Goal: Task Accomplishment & Management: Manage account settings

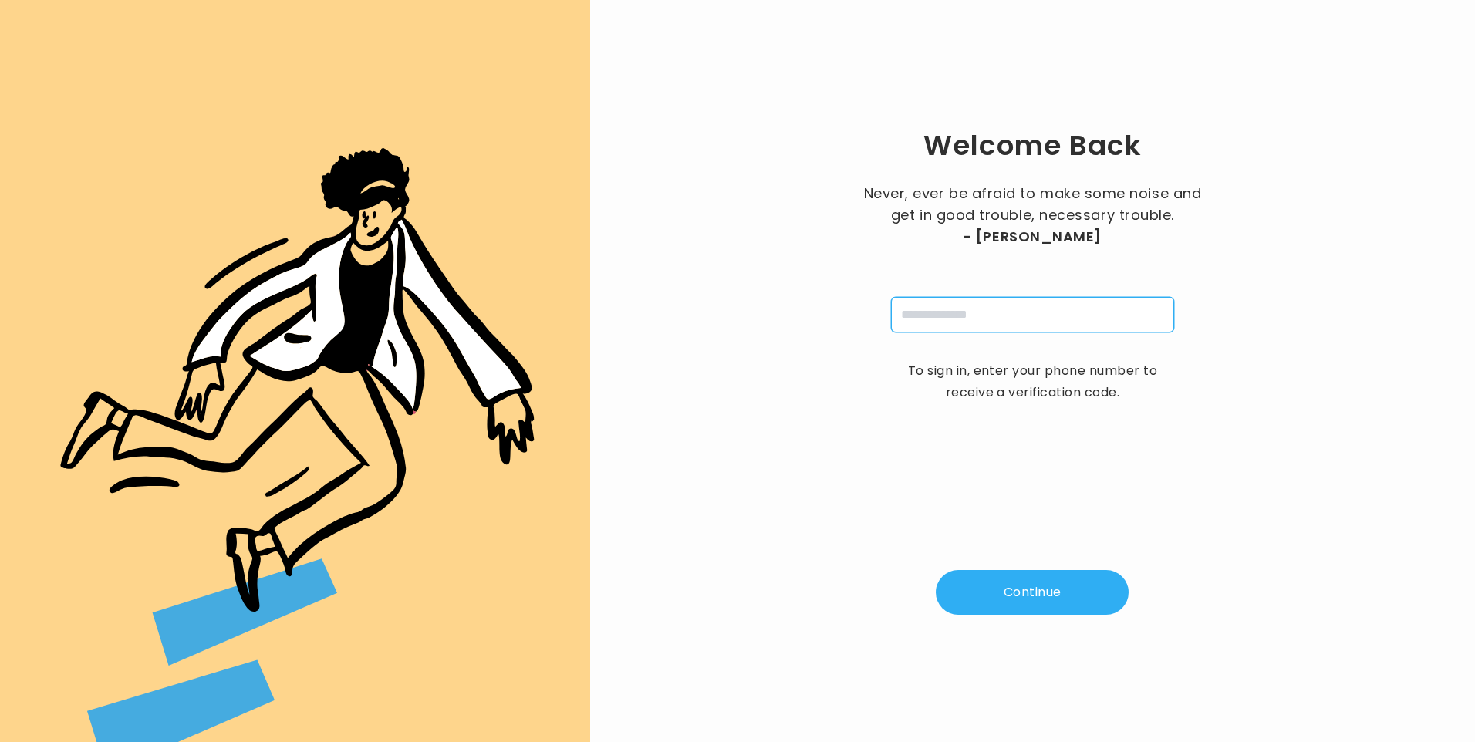
click at [955, 310] on input "tel" at bounding box center [1032, 314] width 283 height 35
type input "**********"
click at [1028, 577] on button "Continue" at bounding box center [1032, 592] width 193 height 45
type input "*"
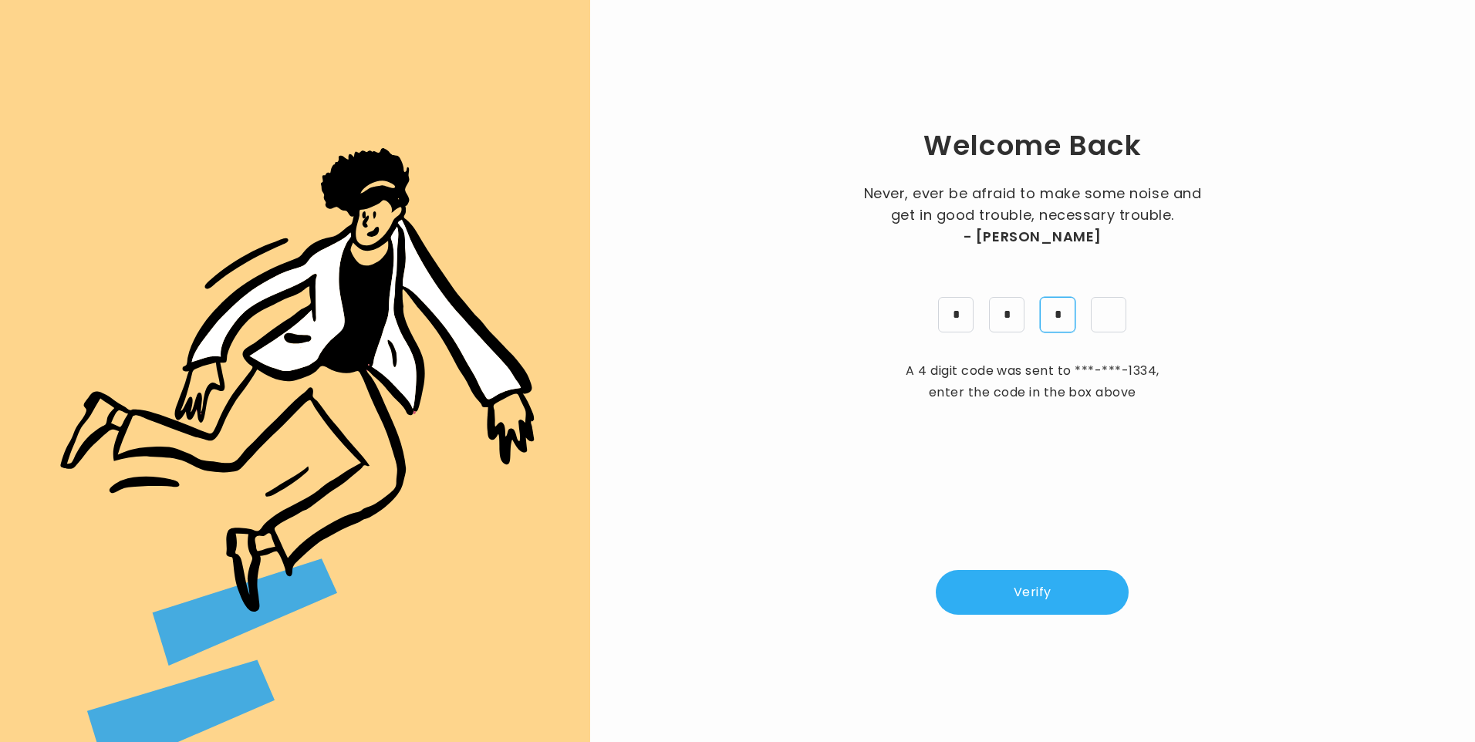
type input "*"
click at [1068, 583] on button "Verify" at bounding box center [1032, 592] width 193 height 45
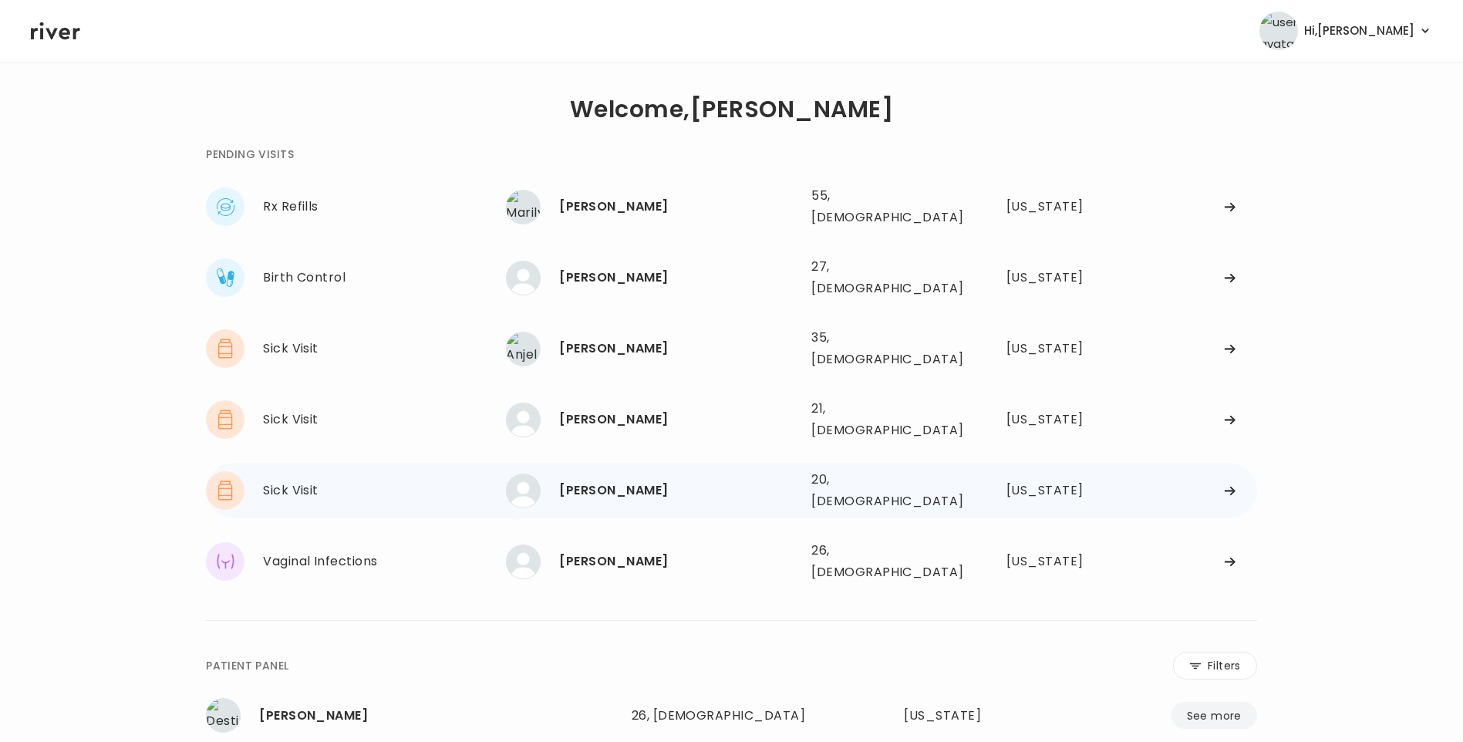
click at [723, 480] on div "MARISSA VILLALOVERN" at bounding box center [679, 491] width 240 height 22
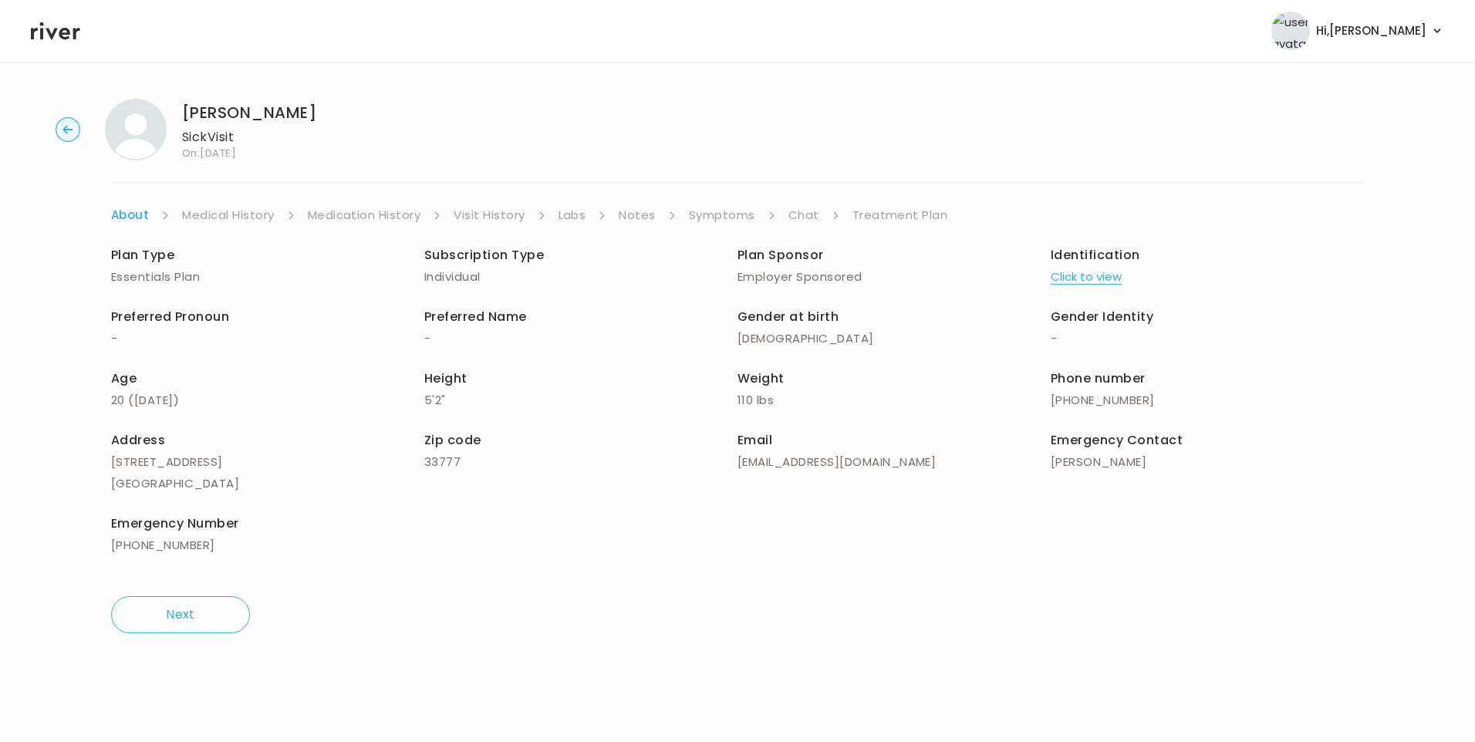
click at [522, 214] on link "Visit History" at bounding box center [489, 215] width 71 height 22
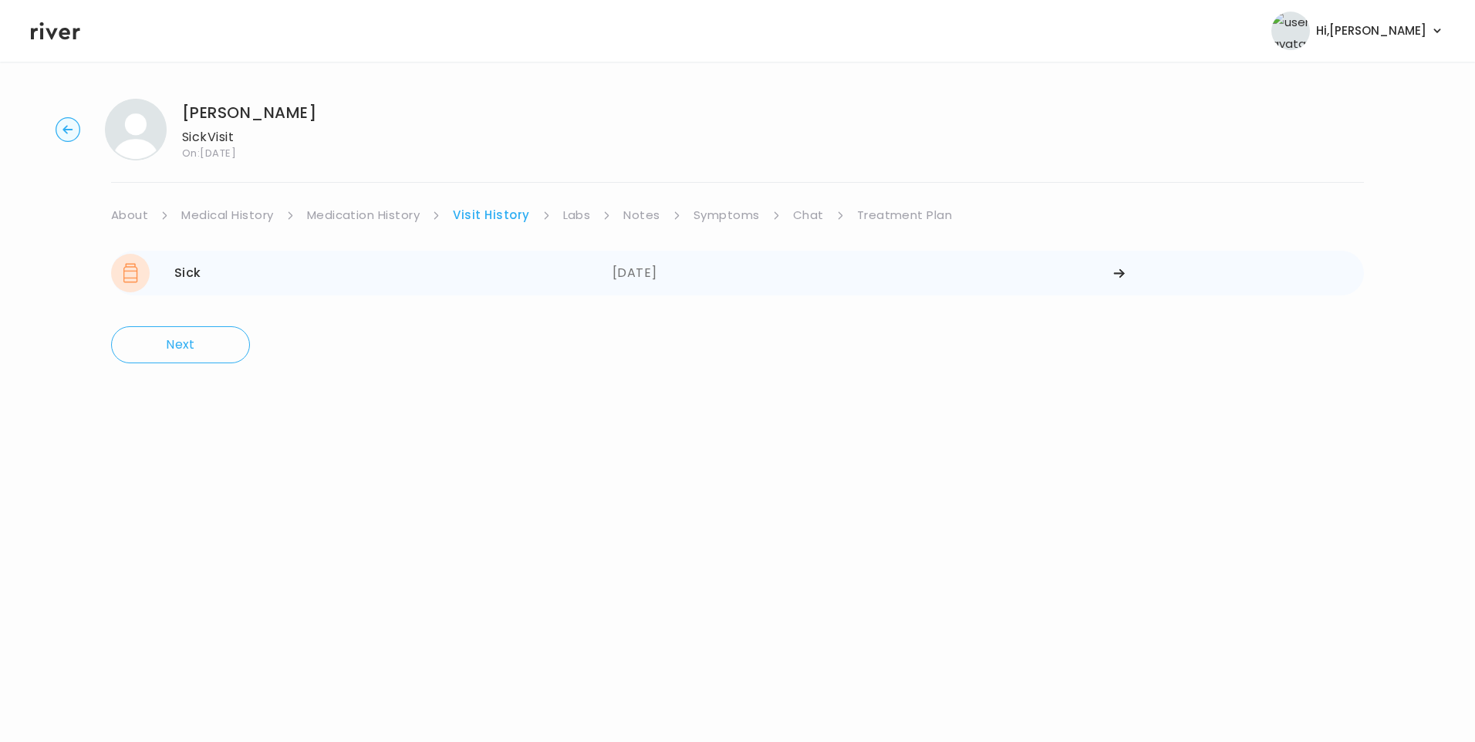
click at [629, 273] on div "08/21/2025" at bounding box center [863, 273] width 501 height 39
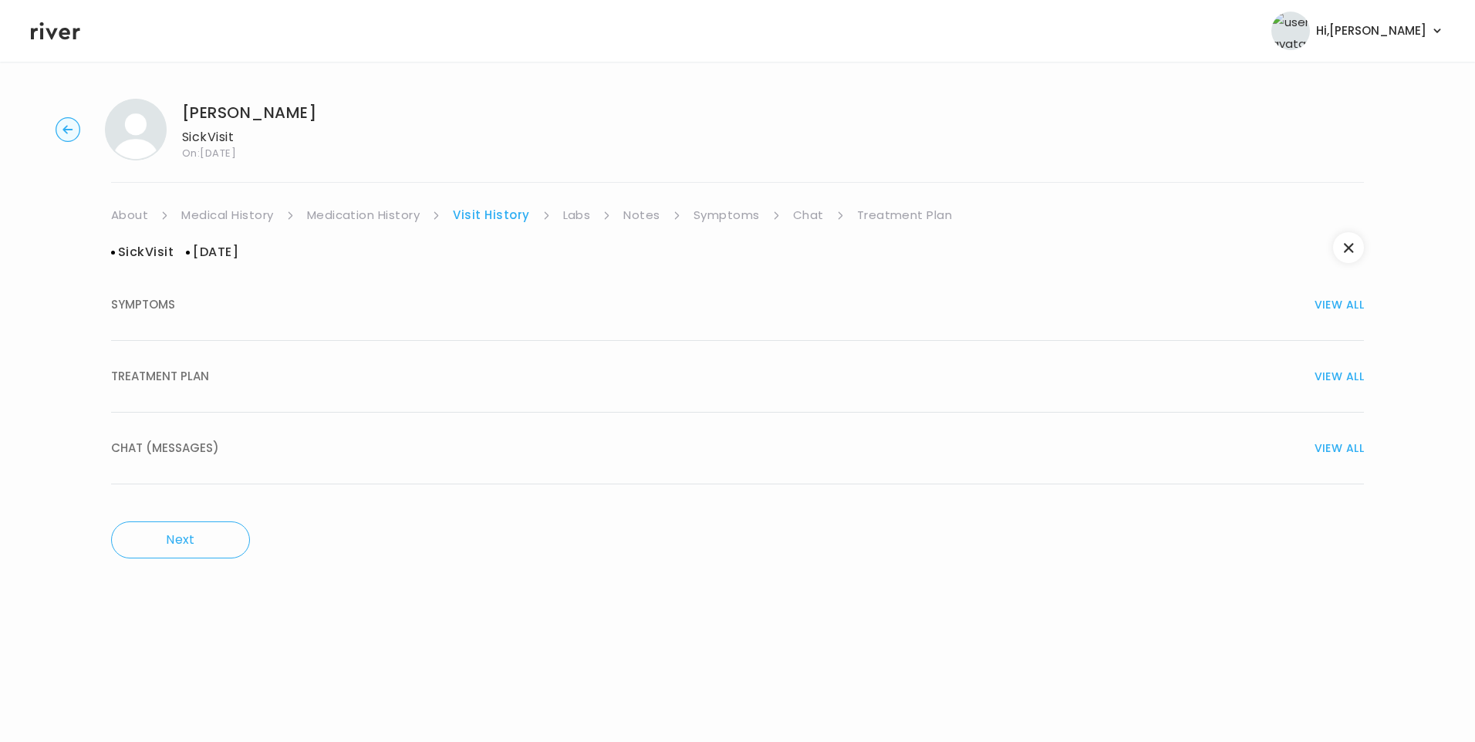
drag, startPoint x: 188, startPoint y: 389, endPoint x: 206, endPoint y: 398, distance: 20.0
click at [189, 389] on button "TREATMENT PLAN VIEW ALL" at bounding box center [737, 377] width 1253 height 72
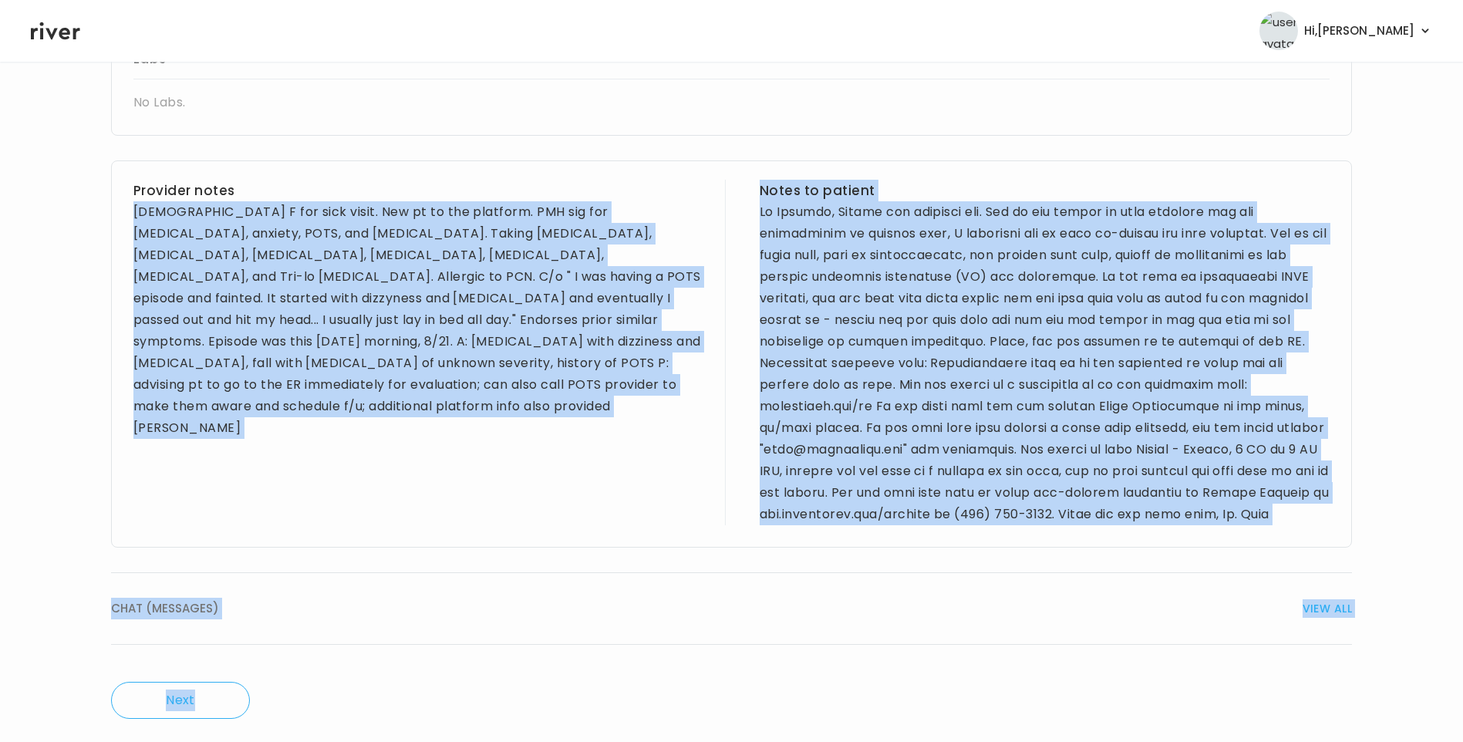
scroll to position [526, 0]
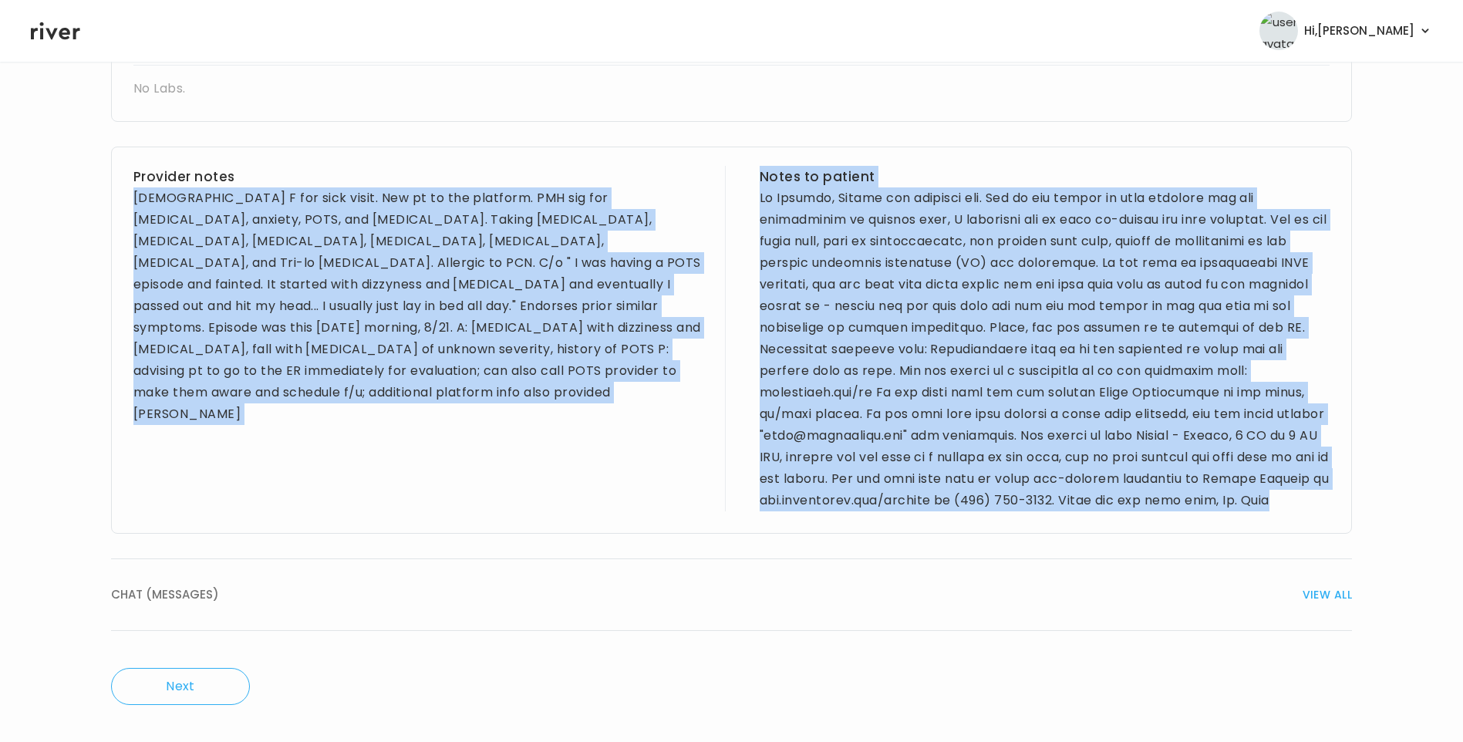
drag, startPoint x: 133, startPoint y: 471, endPoint x: 1139, endPoint y: 507, distance: 1006.6
click at [1139, 507] on div "Provider notes 20 yo F for sick visit. New pt to the platform. PMH sig for bipo…" at bounding box center [731, 340] width 1241 height 387
drag, startPoint x: 1139, startPoint y: 507, endPoint x: 1084, endPoint y: 349, distance: 166.6
copy div "20 yo F for sick visit. New pt to the platform. PMH sig for bipolar disorder, a…"
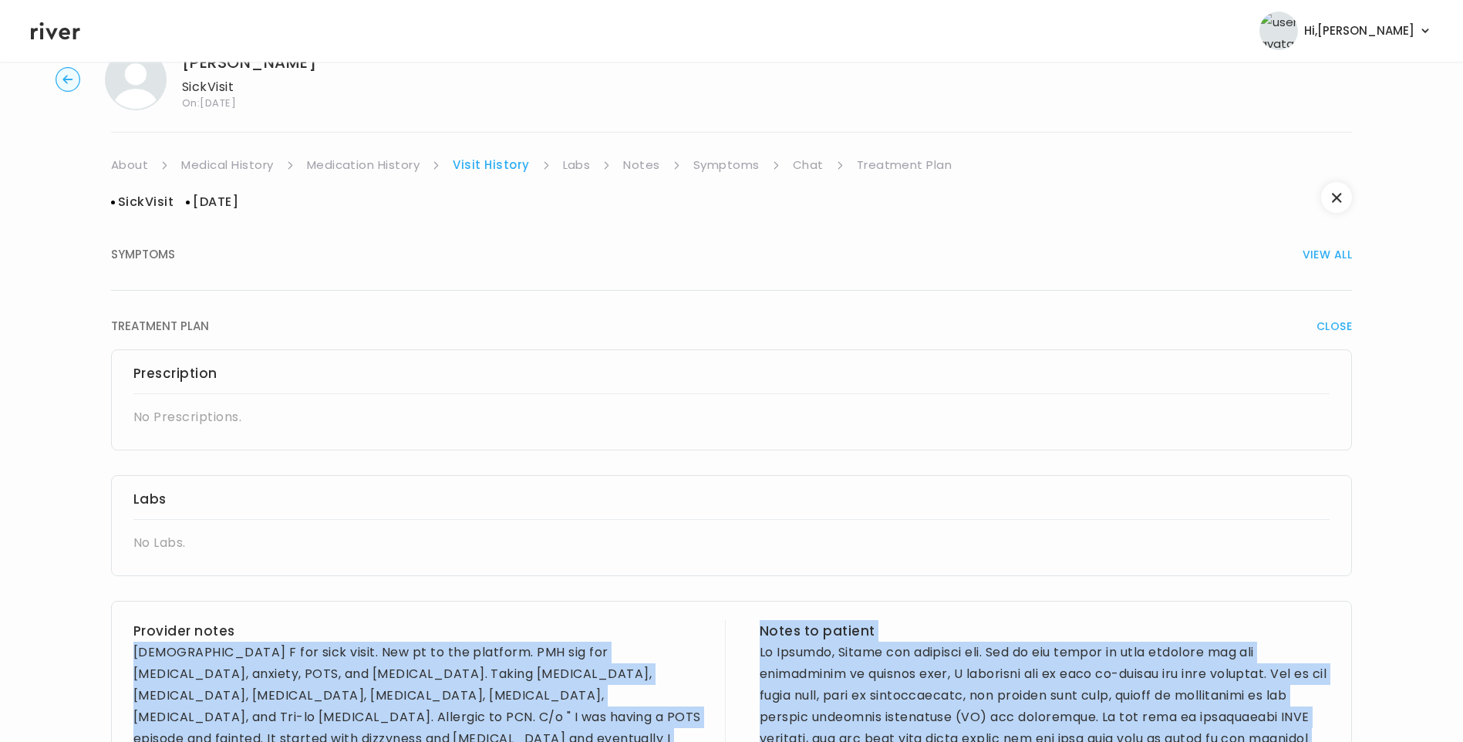
scroll to position [77, 0]
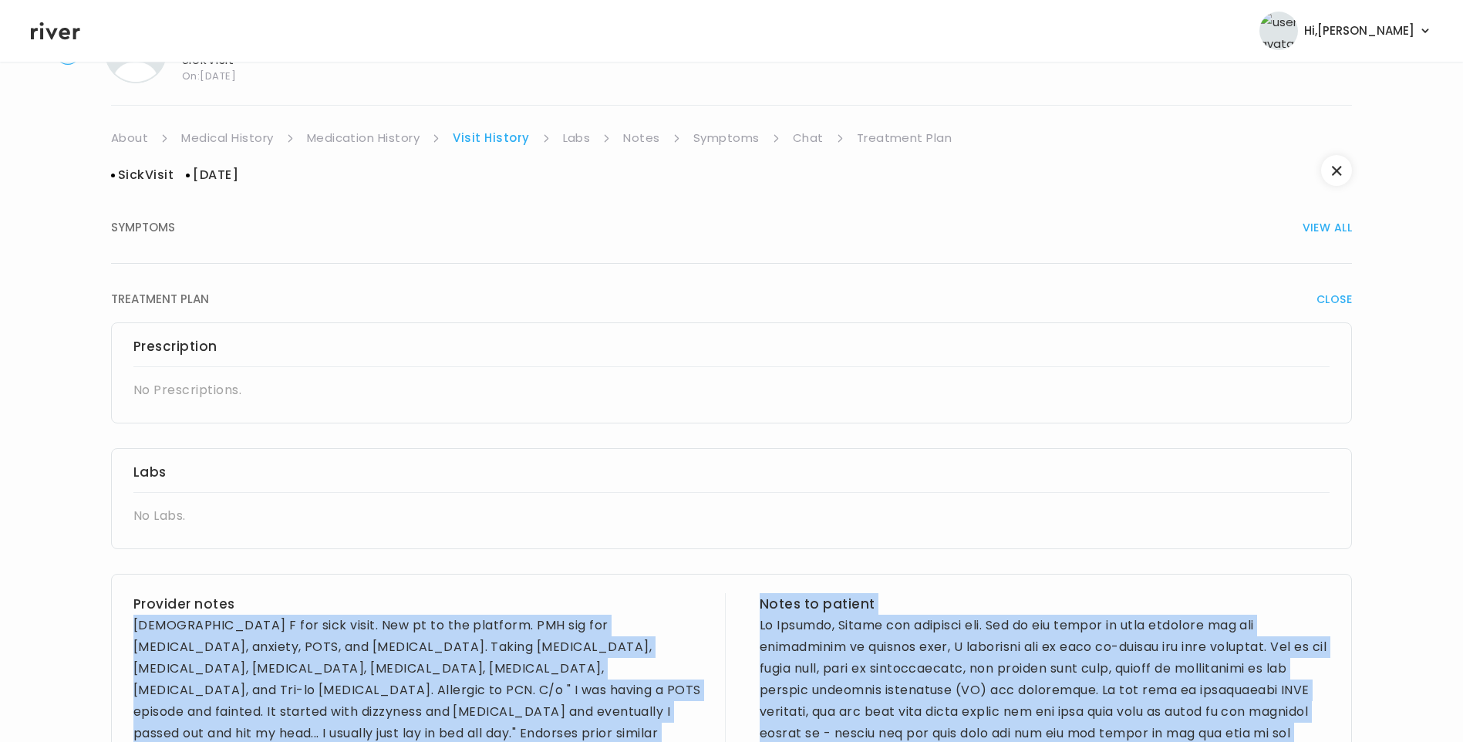
click at [265, 140] on link "Medical History" at bounding box center [227, 138] width 92 height 22
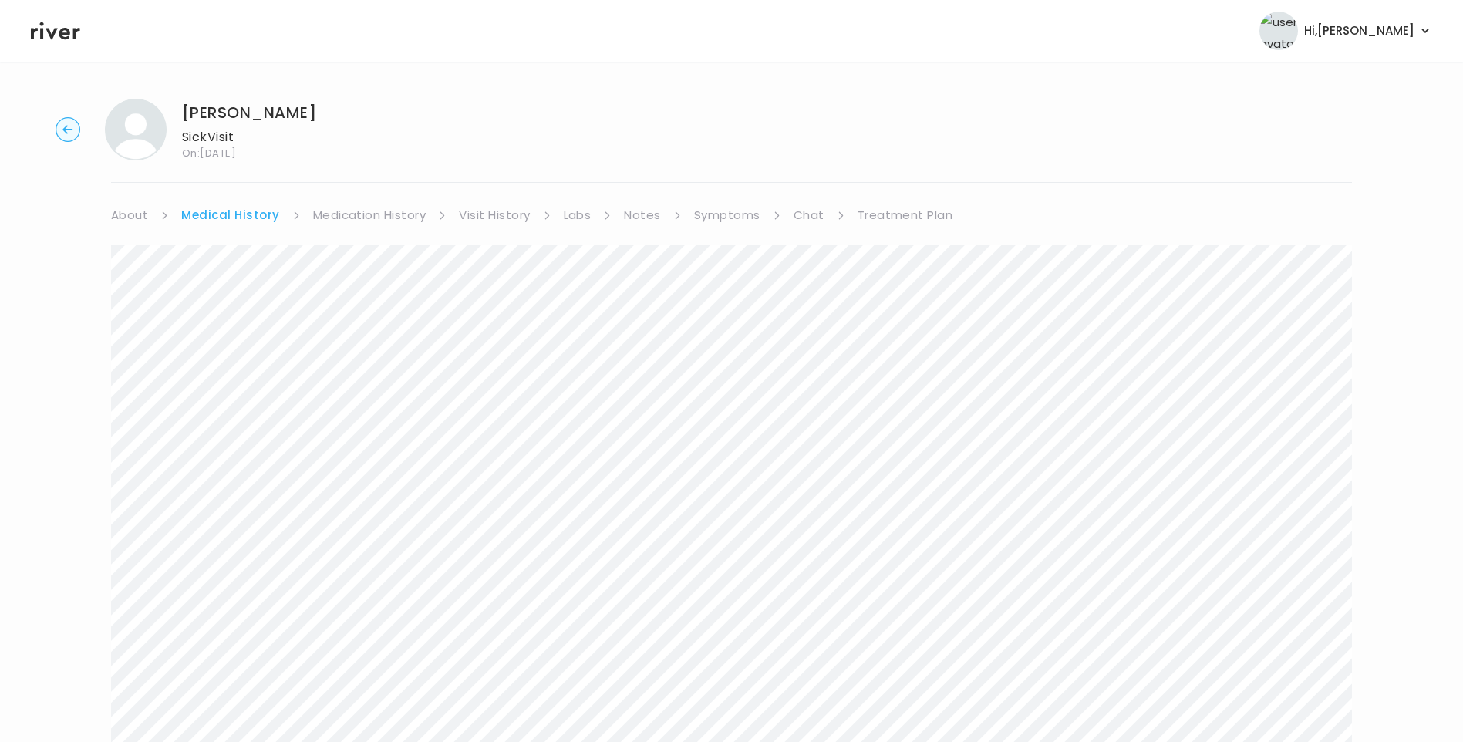
click at [712, 217] on link "Symptoms" at bounding box center [727, 215] width 66 height 22
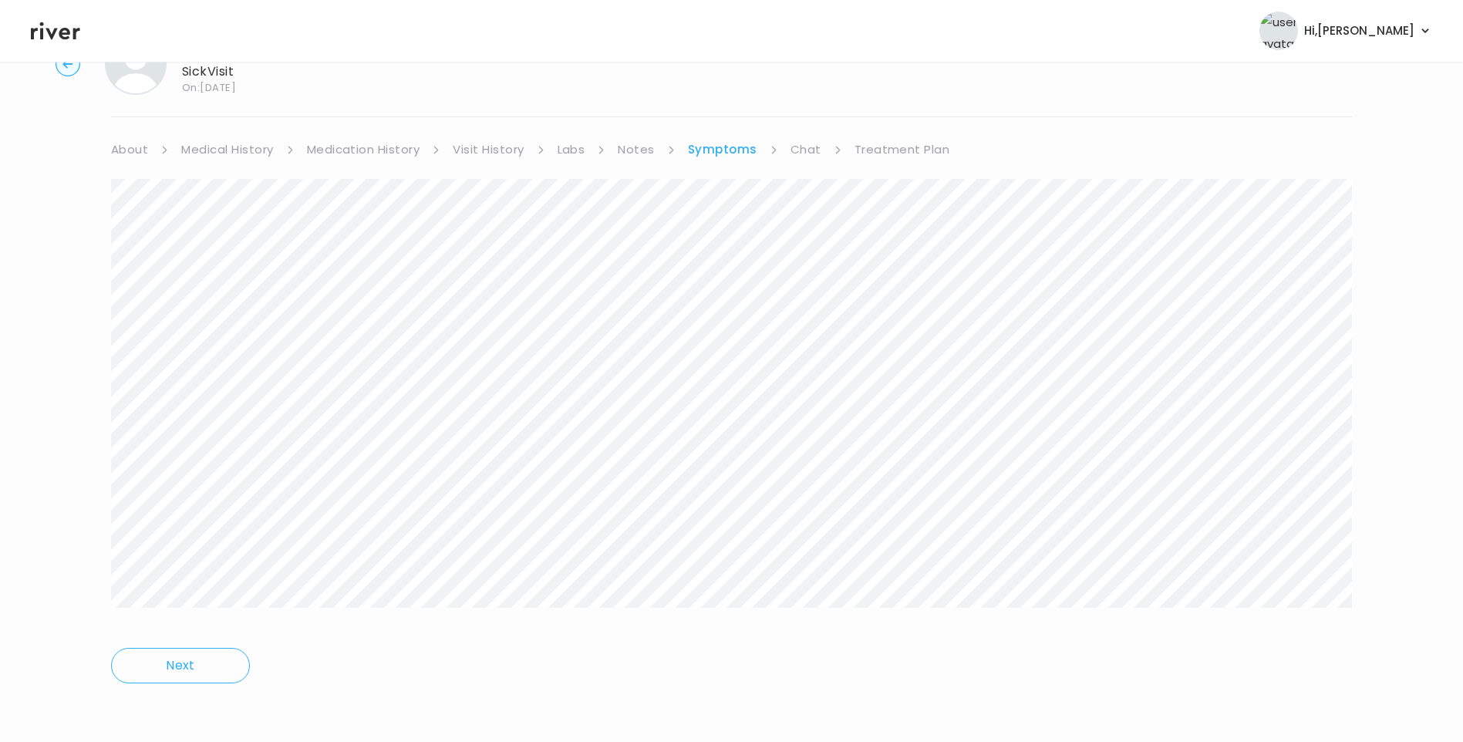
click at [900, 143] on link "Treatment Plan" at bounding box center [903, 150] width 96 height 22
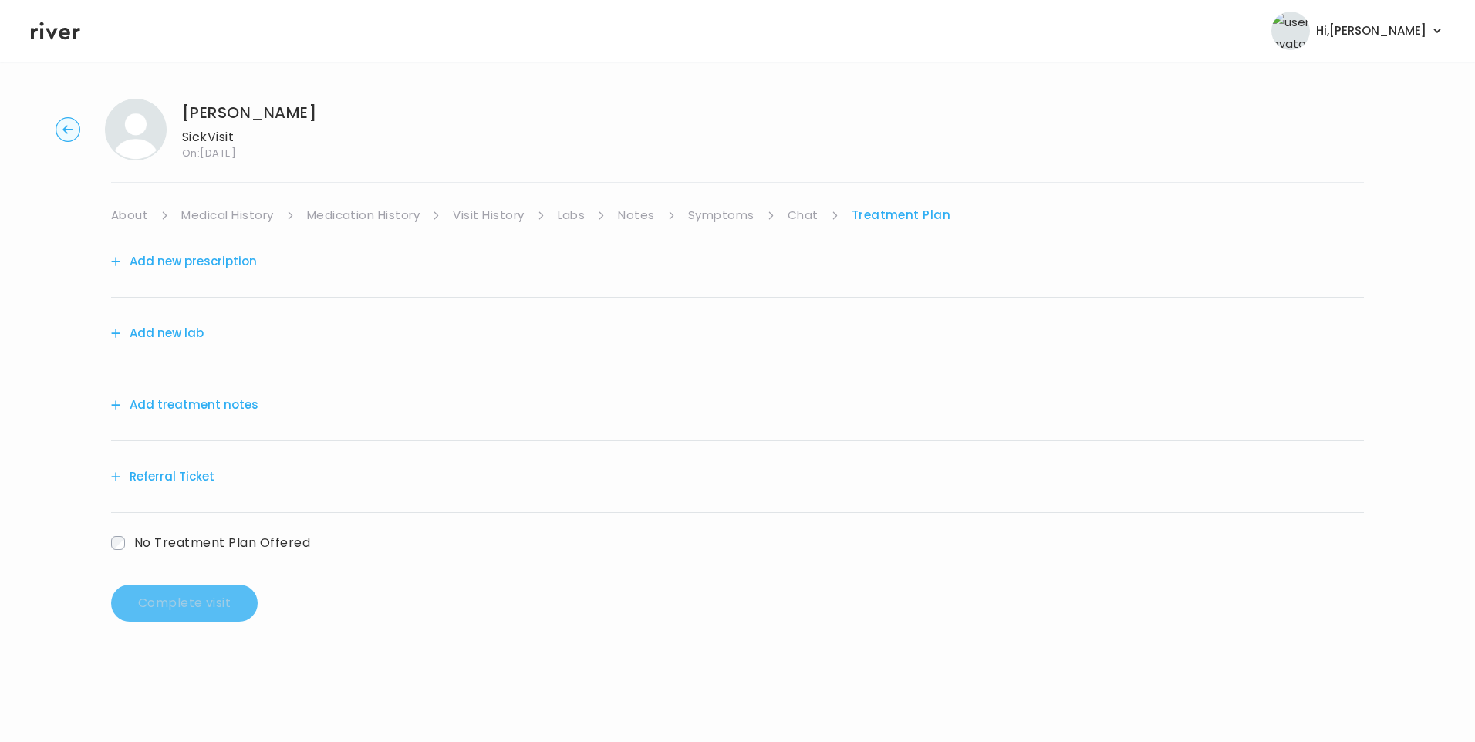
click at [196, 401] on button "Add treatment notes" at bounding box center [184, 405] width 147 height 22
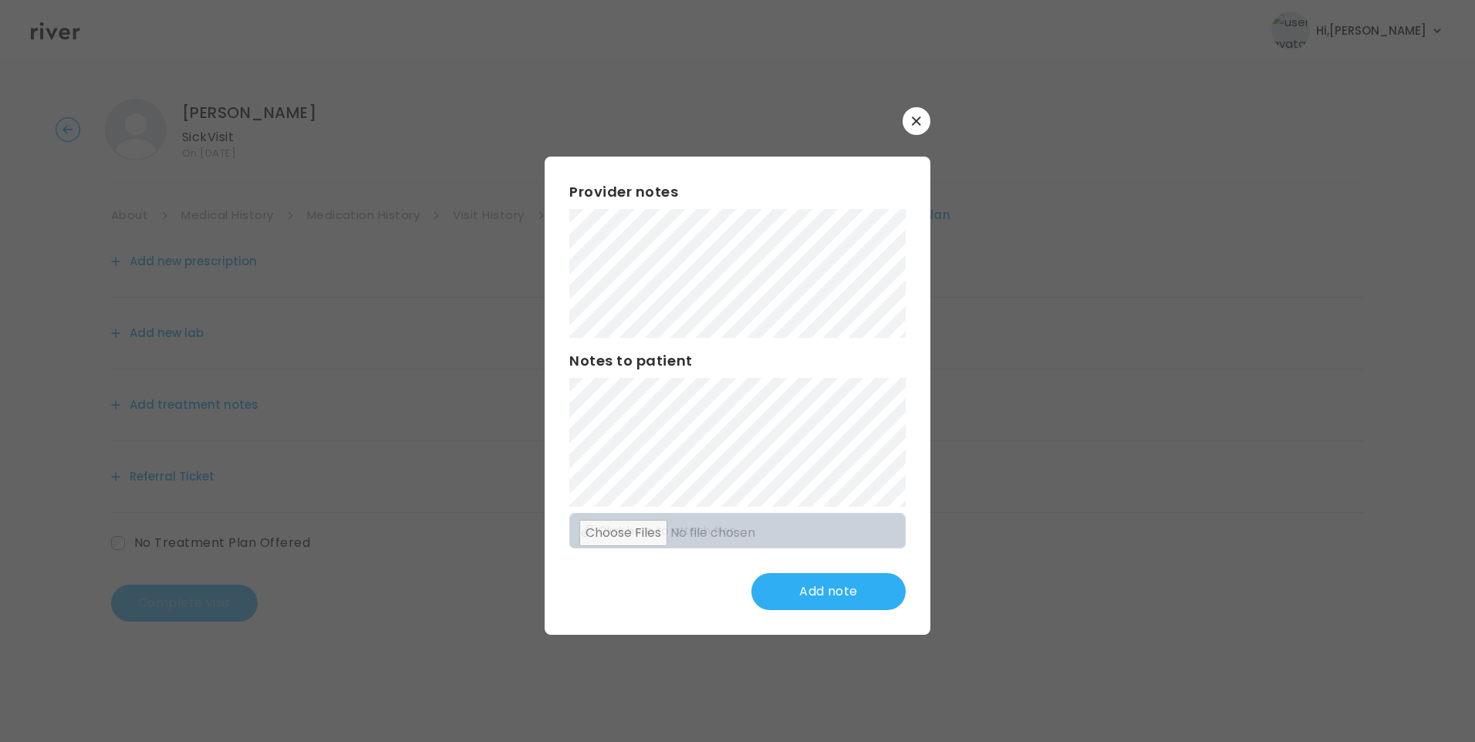
click at [508, 206] on div "​ Provider notes Notes to patient Click here to attach files Add note" at bounding box center [737, 371] width 1475 height 742
click at [857, 543] on div "Provider notes Notes to patient Click here to attach files Add note" at bounding box center [738, 396] width 386 height 478
click at [465, 289] on div "​ Provider notes Notes to patient Click here to attach files Update note" at bounding box center [737, 371] width 1475 height 742
click at [850, 589] on button "Update note" at bounding box center [828, 591] width 154 height 37
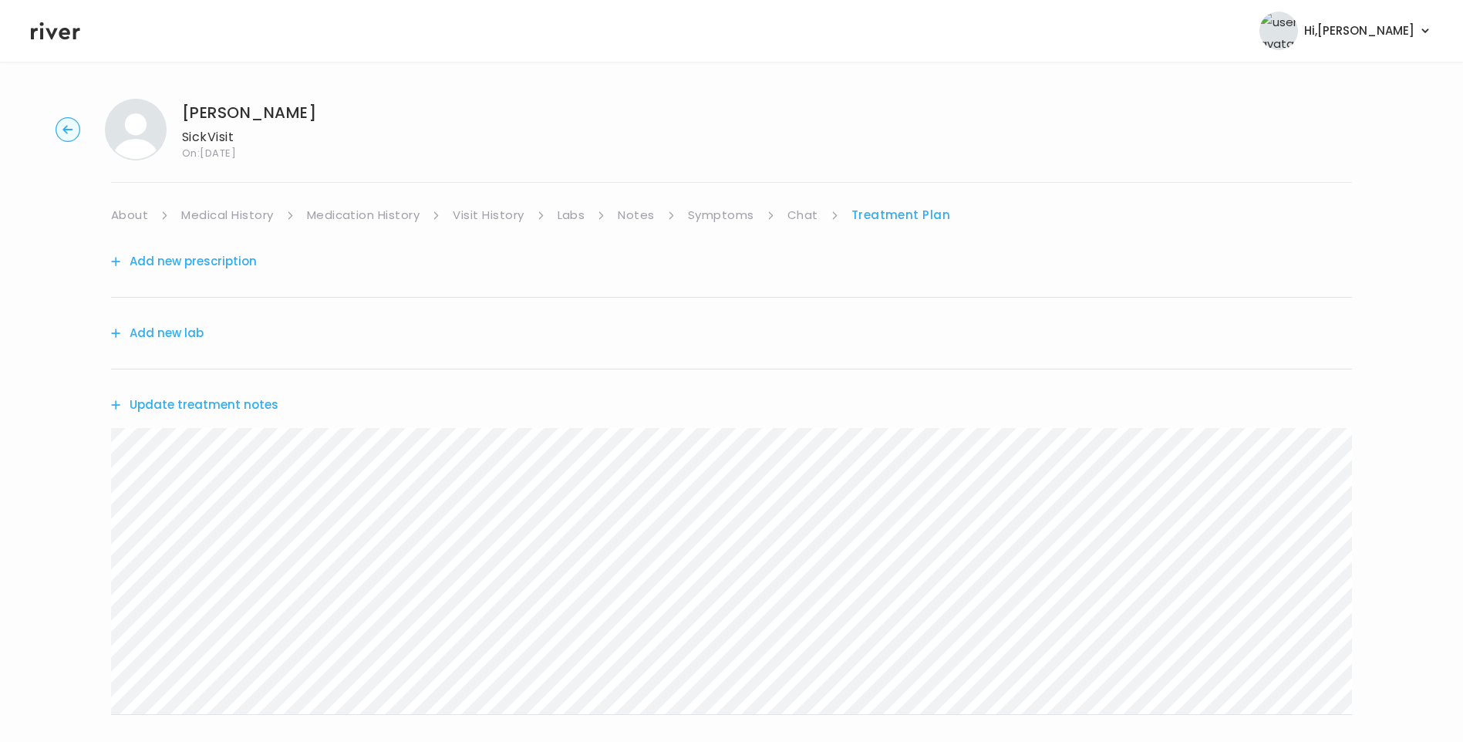
click at [225, 397] on button "Update treatment notes" at bounding box center [194, 405] width 167 height 22
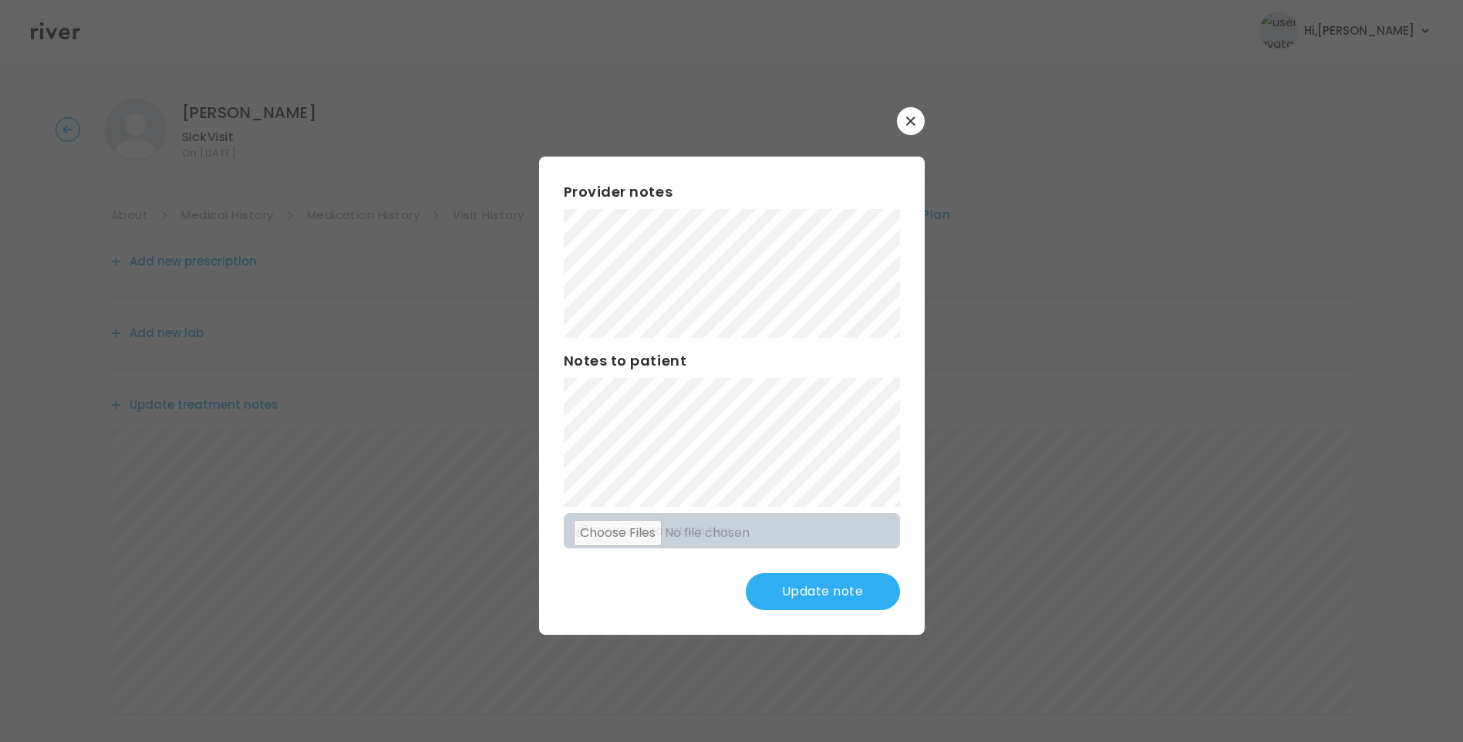
click at [850, 596] on button "Update note" at bounding box center [823, 591] width 154 height 37
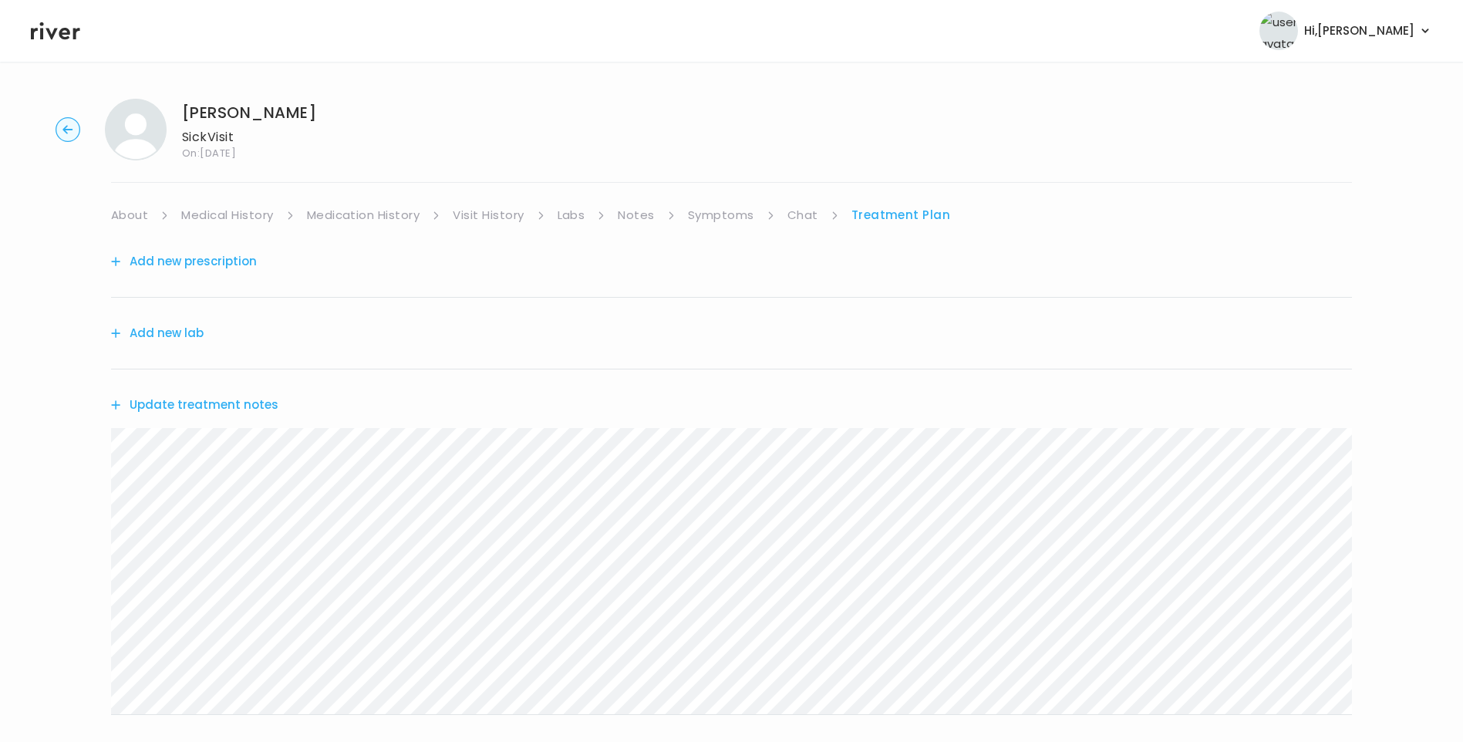
click at [239, 405] on button "Update treatment notes" at bounding box center [194, 405] width 167 height 22
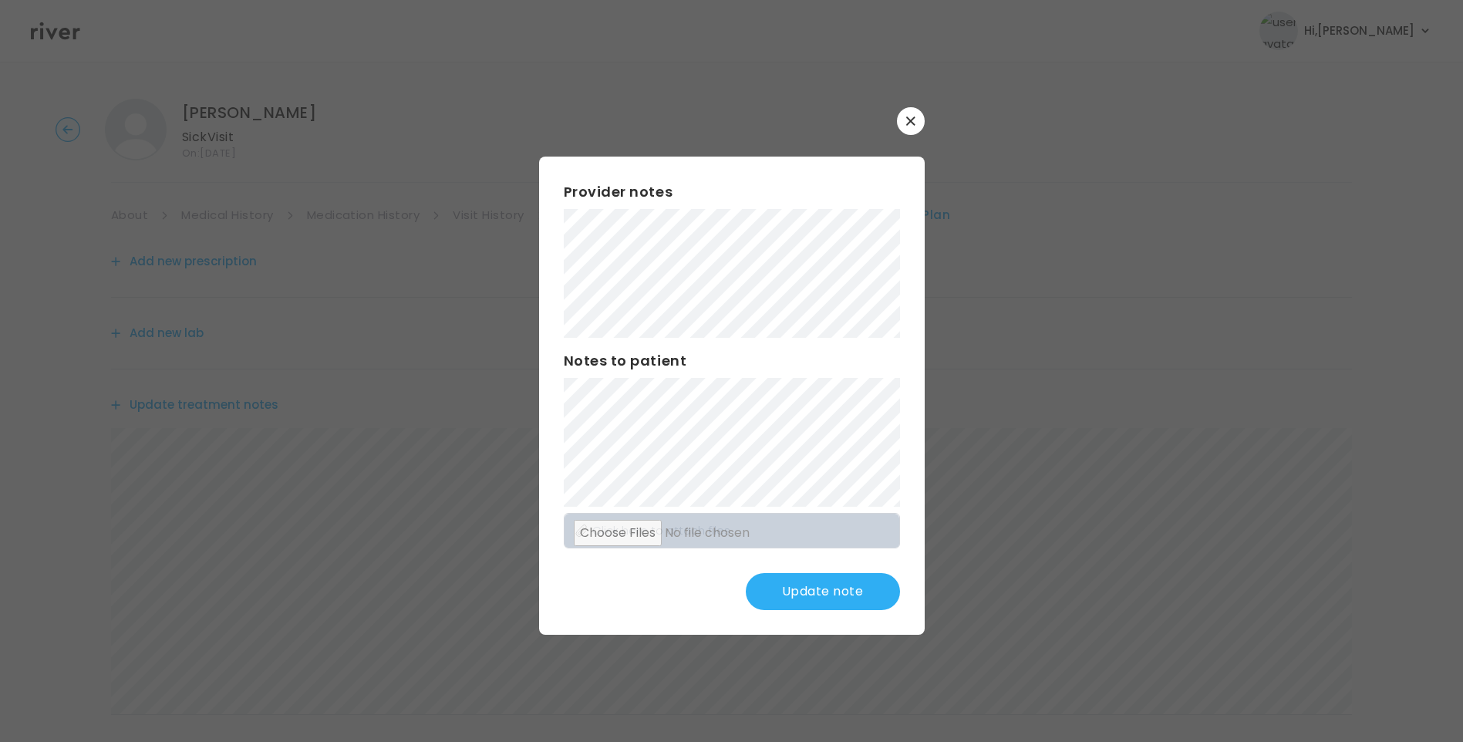
click at [802, 588] on button "Update note" at bounding box center [823, 591] width 154 height 37
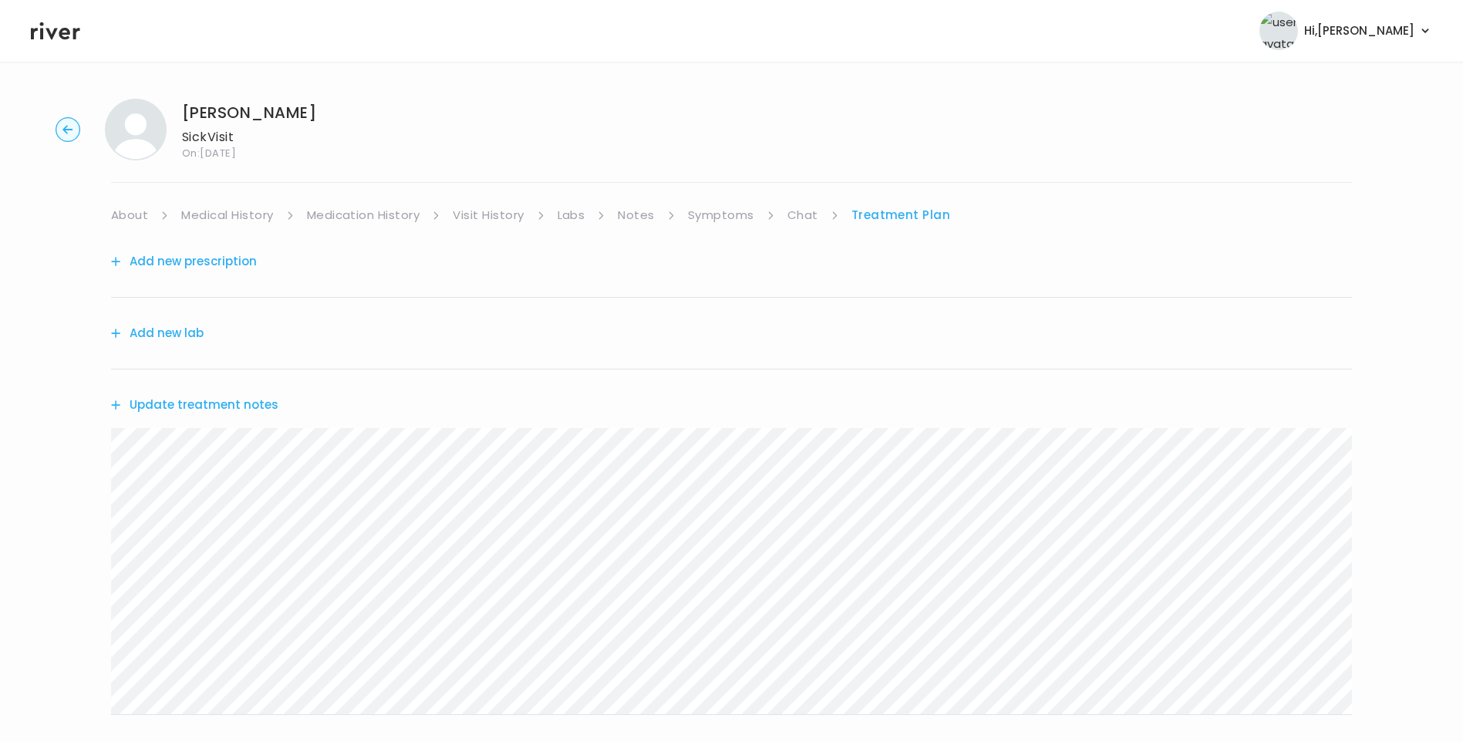
click at [741, 215] on link "Symptoms" at bounding box center [721, 215] width 66 height 22
click at [912, 214] on link "Treatment Plan" at bounding box center [903, 215] width 96 height 22
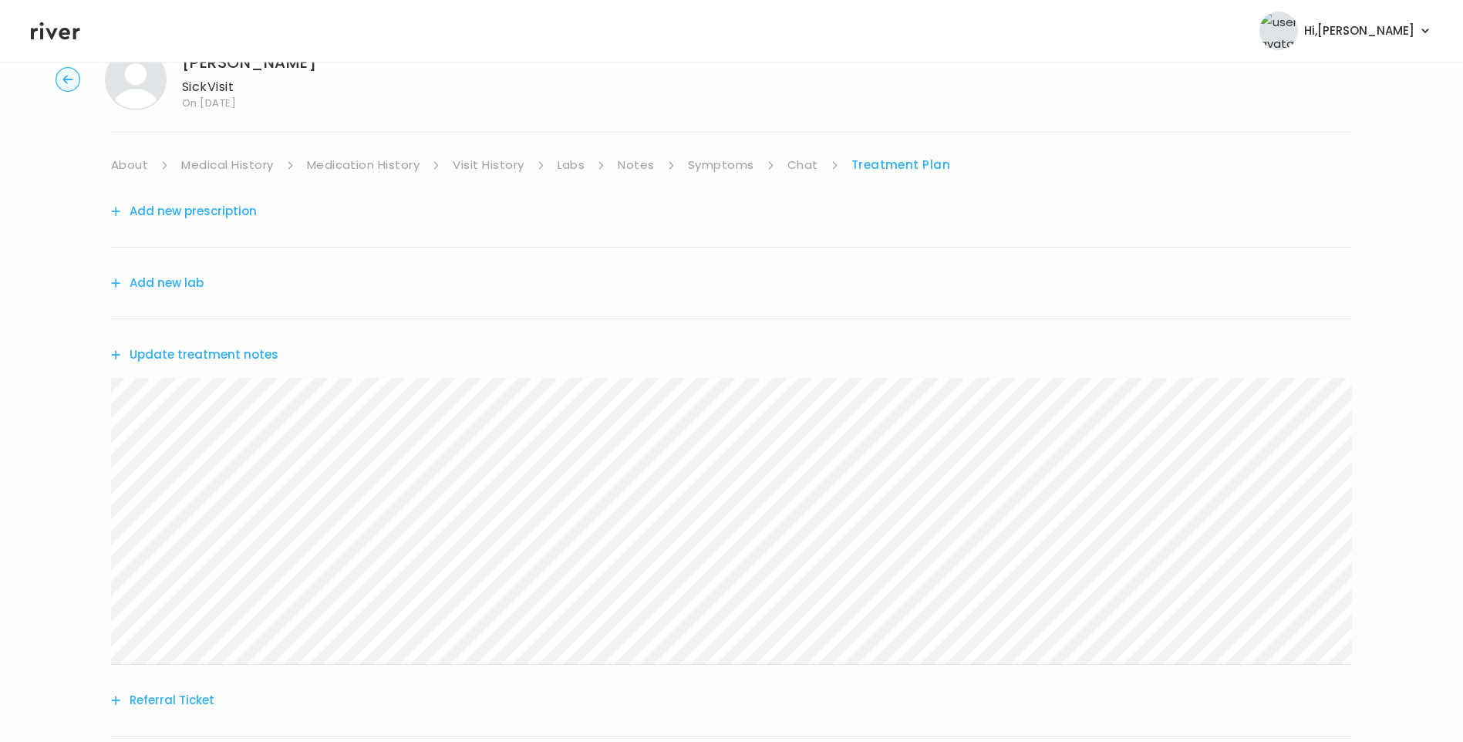
scroll to position [77, 0]
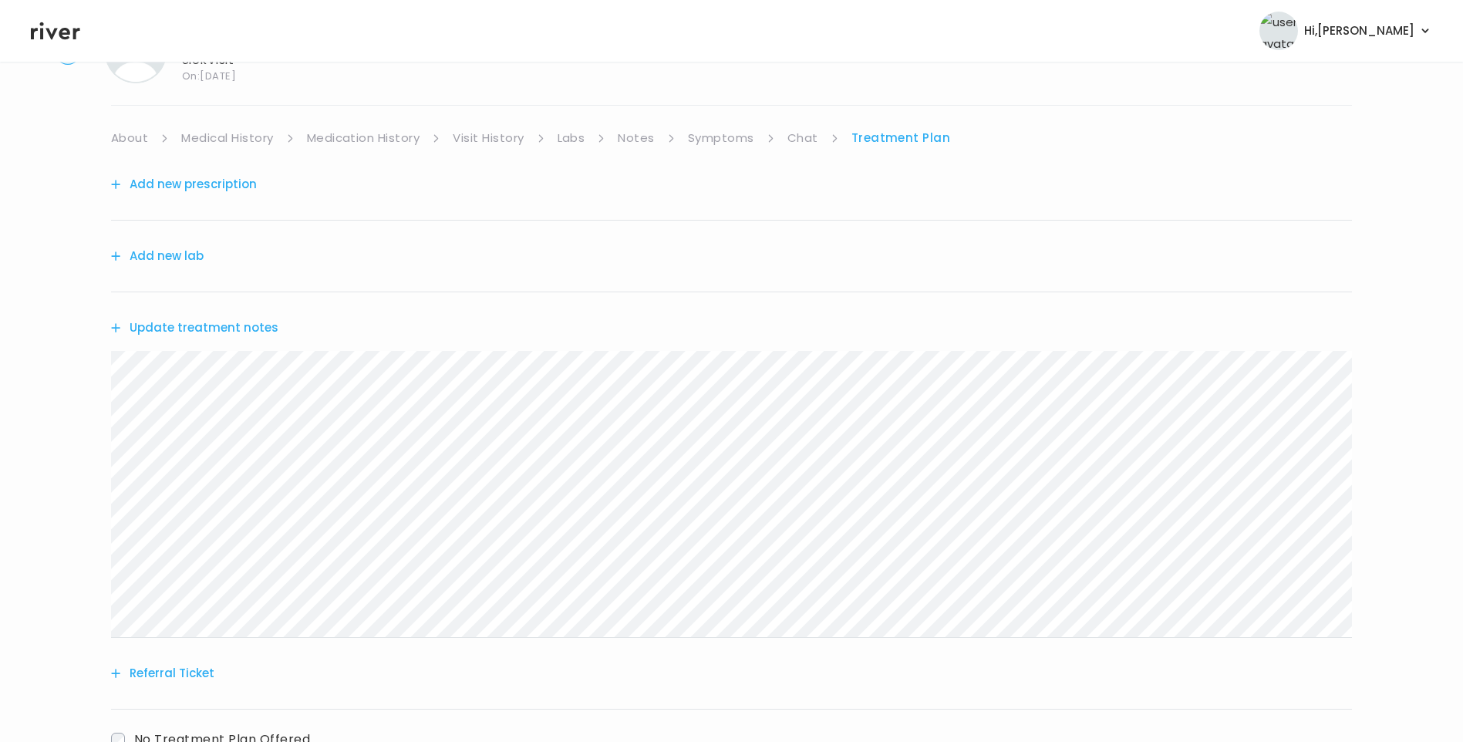
click at [204, 184] on button "Add new prescription" at bounding box center [184, 185] width 146 height 22
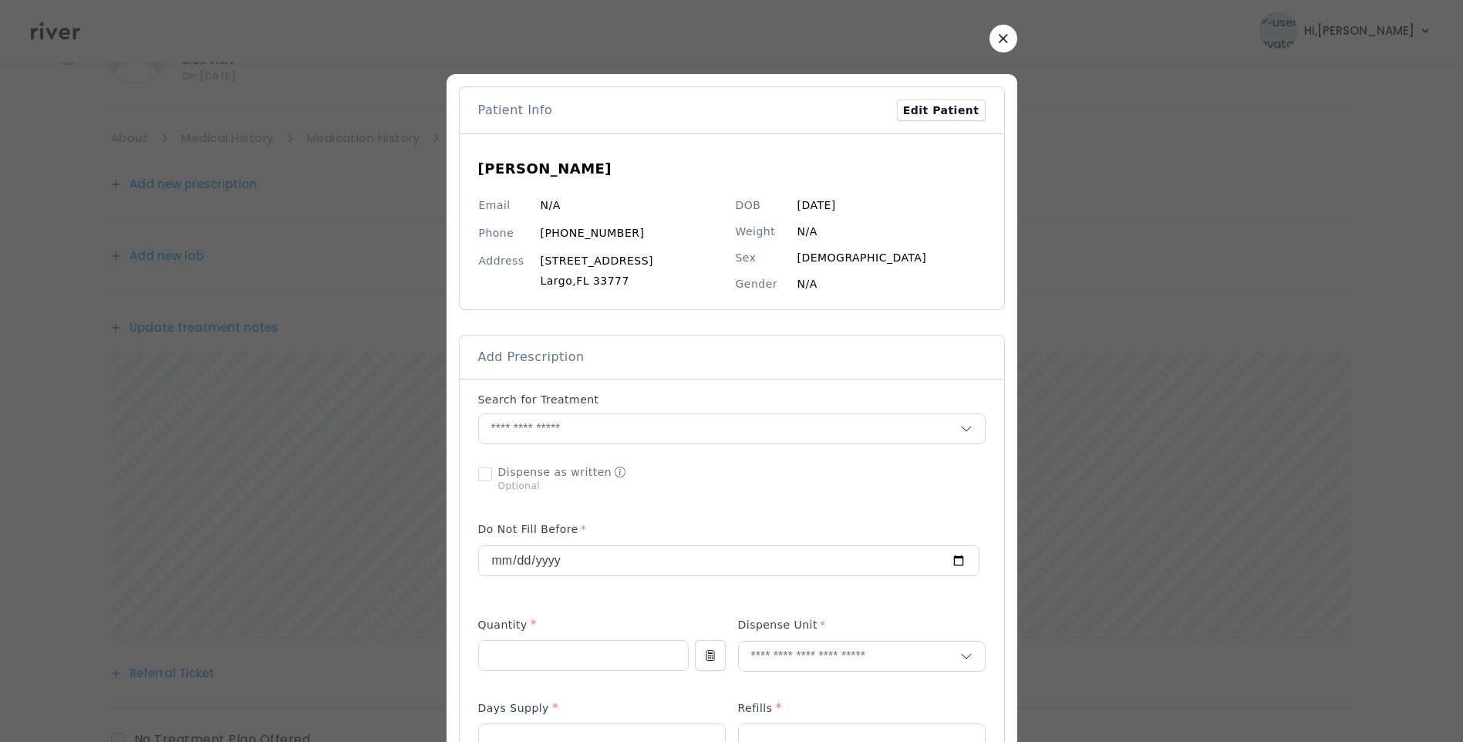
drag, startPoint x: 495, startPoint y: 357, endPoint x: 491, endPoint y: 350, distance: 8.3
click at [491, 350] on span "Add Prescription" at bounding box center [531, 357] width 106 height 17
drag, startPoint x: 491, startPoint y: 350, endPoint x: 546, endPoint y: 425, distance: 93.2
click at [536, 430] on input "text" at bounding box center [719, 428] width 481 height 29
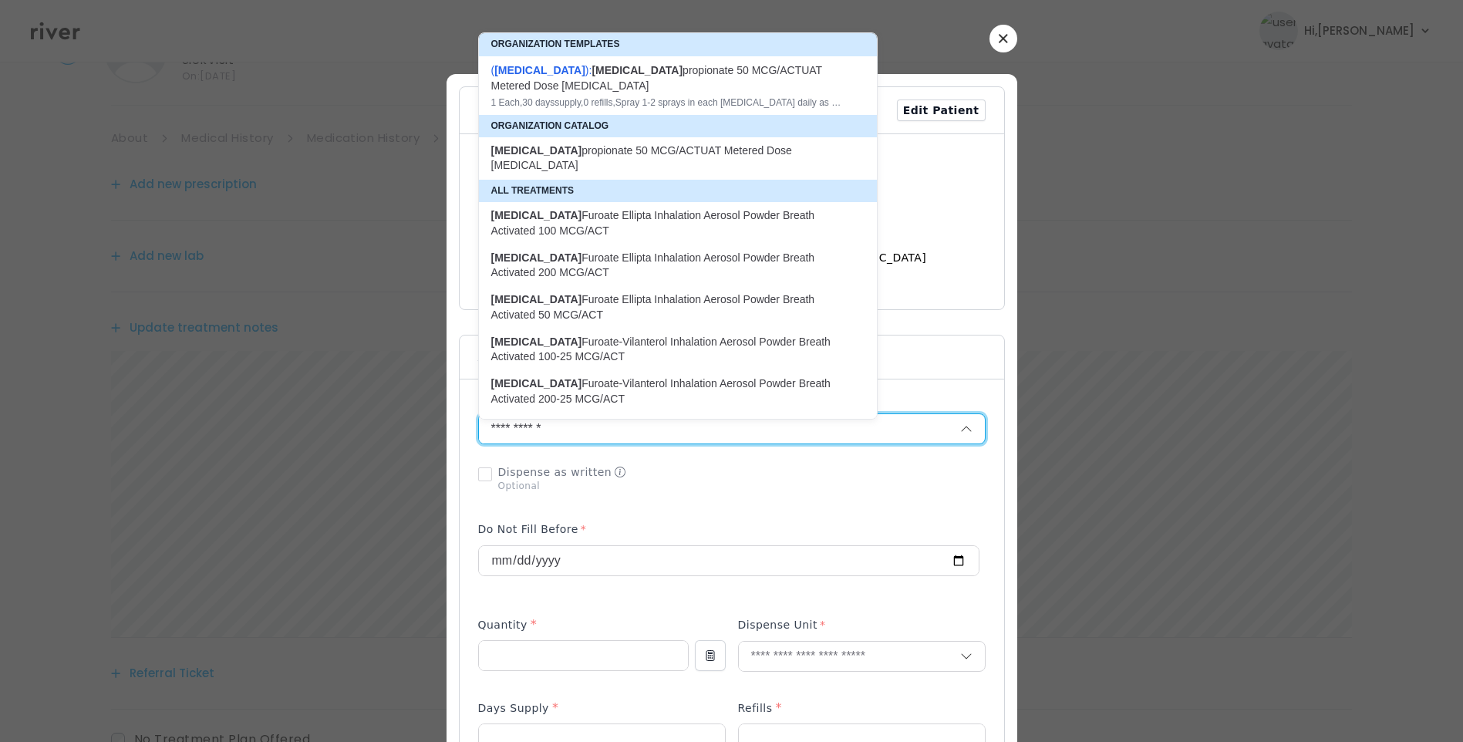
click at [572, 92] on div "( [MEDICAL_DATA] ): [MEDICAL_DATA] 50 MCG/ACTUAT Metered Dose [MEDICAL_DATA]" at bounding box center [668, 77] width 355 height 31
type input "**********"
type input "*"
type input "**"
type input "*"
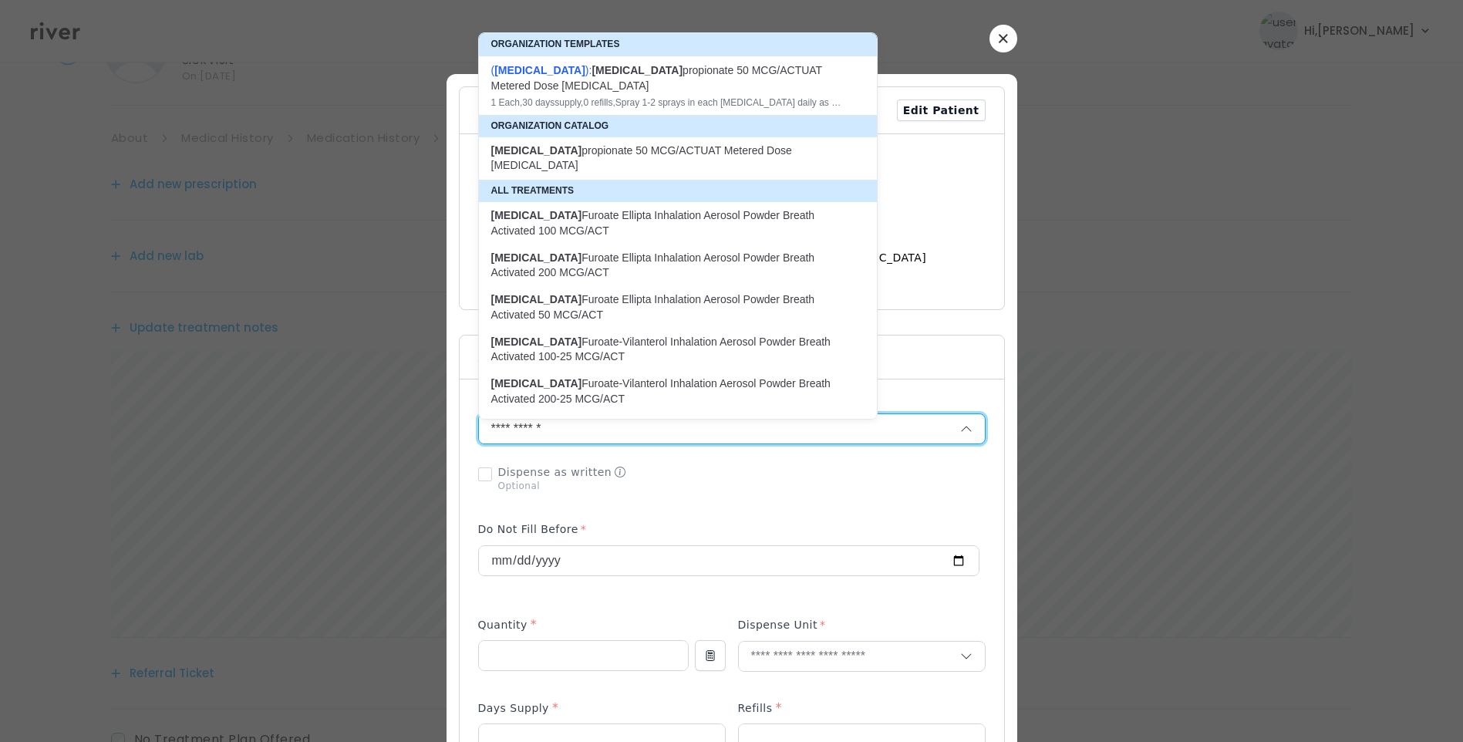
type textarea "**********"
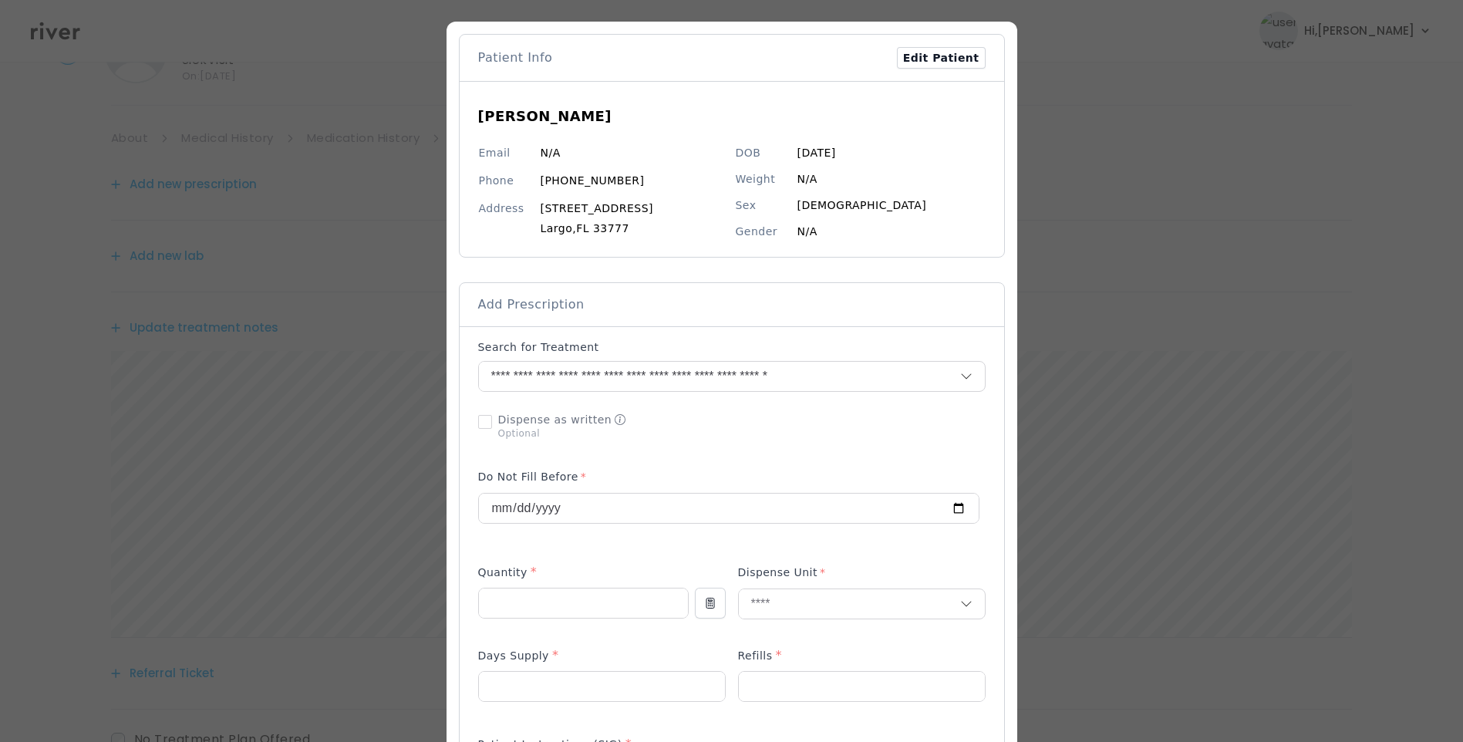
scroll to position [231, 0]
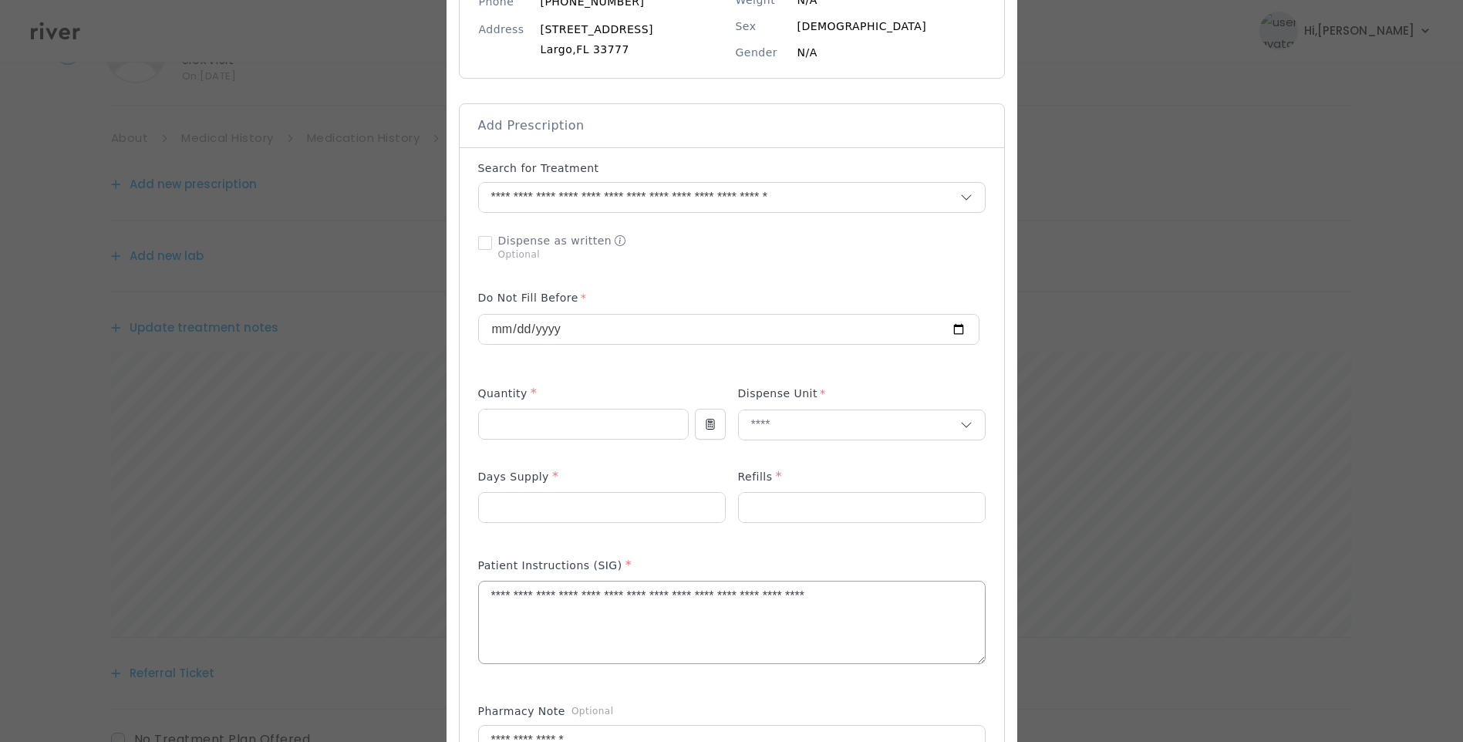
click at [655, 597] on textarea "**********" at bounding box center [732, 623] width 506 height 82
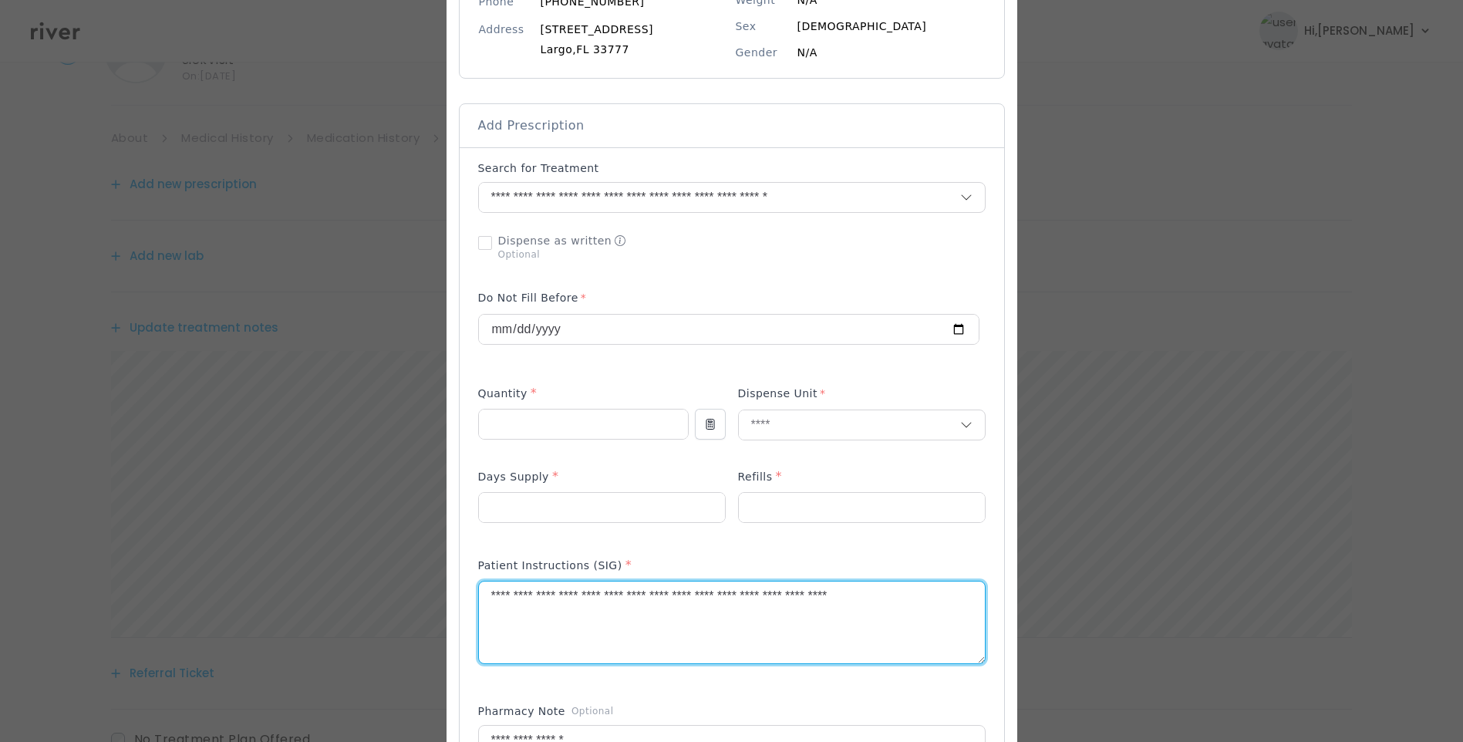
click at [940, 600] on textarea "**********" at bounding box center [732, 623] width 506 height 82
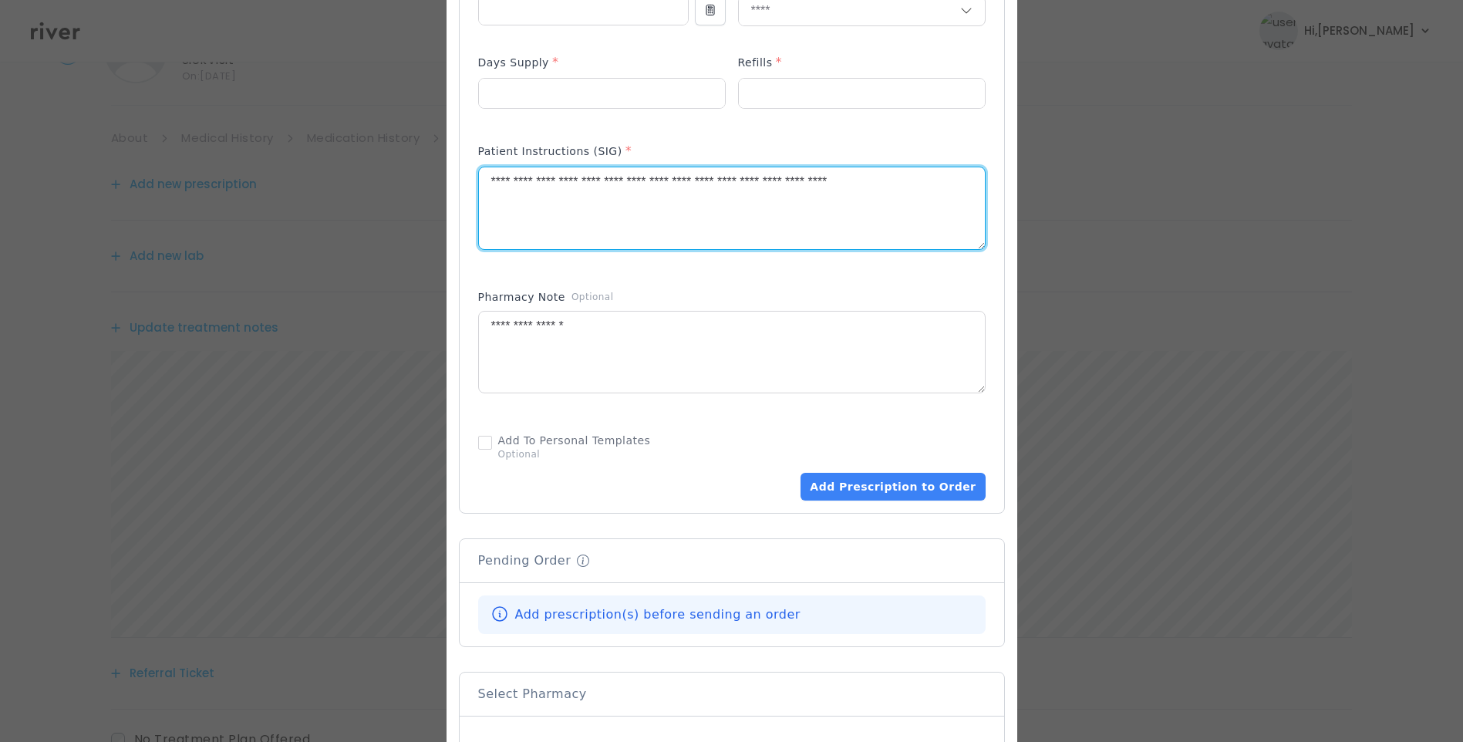
scroll to position [694, 0]
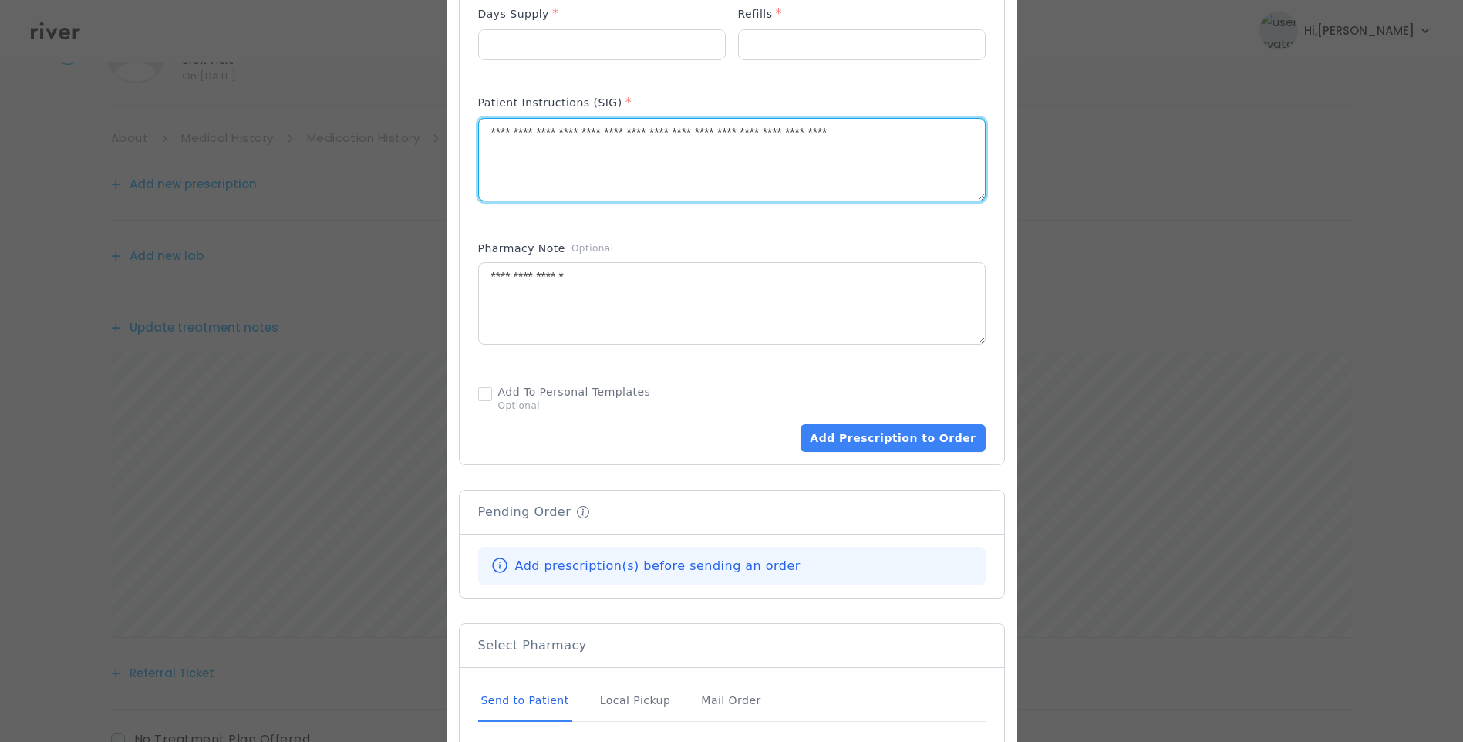
type textarea "**********"
click at [527, 697] on div "Send to Patient" at bounding box center [525, 701] width 94 height 42
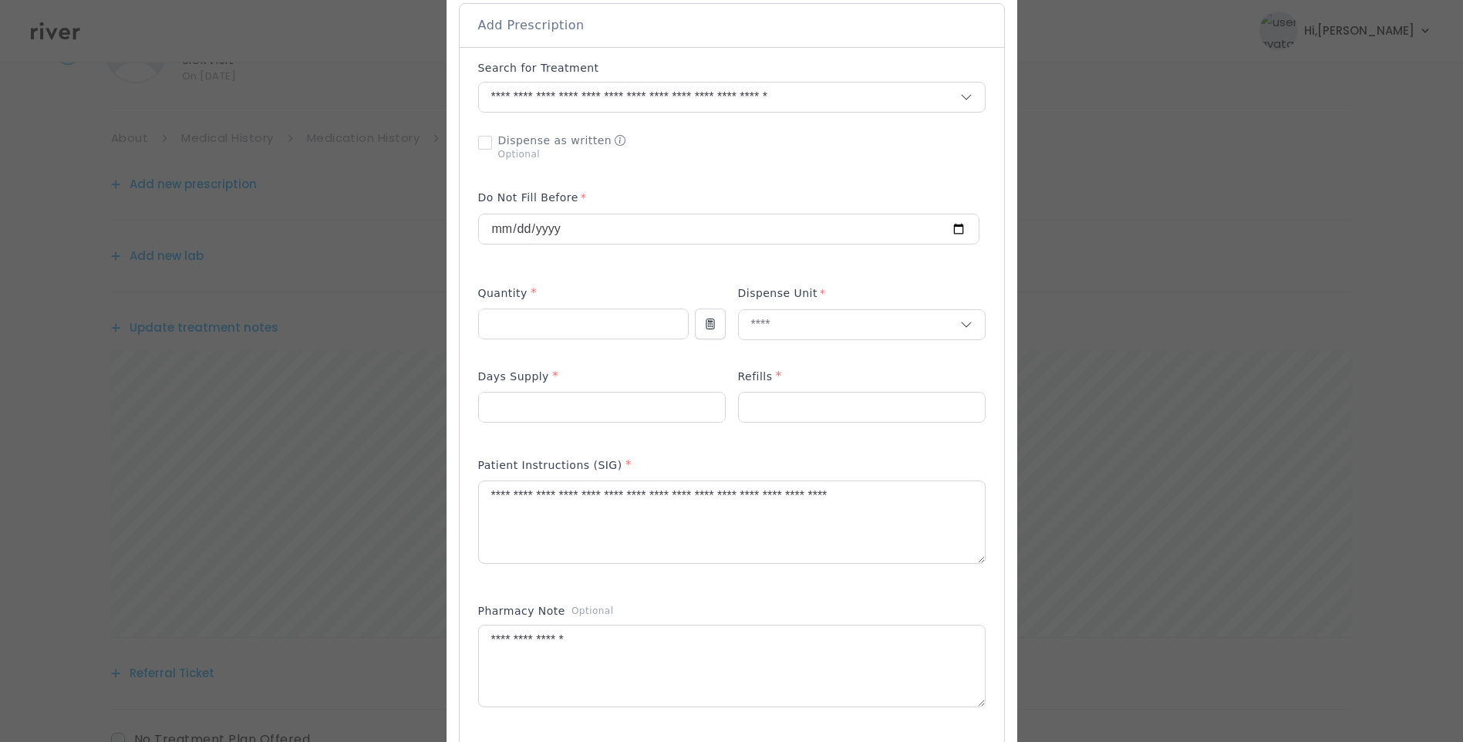
scroll to position [309, 0]
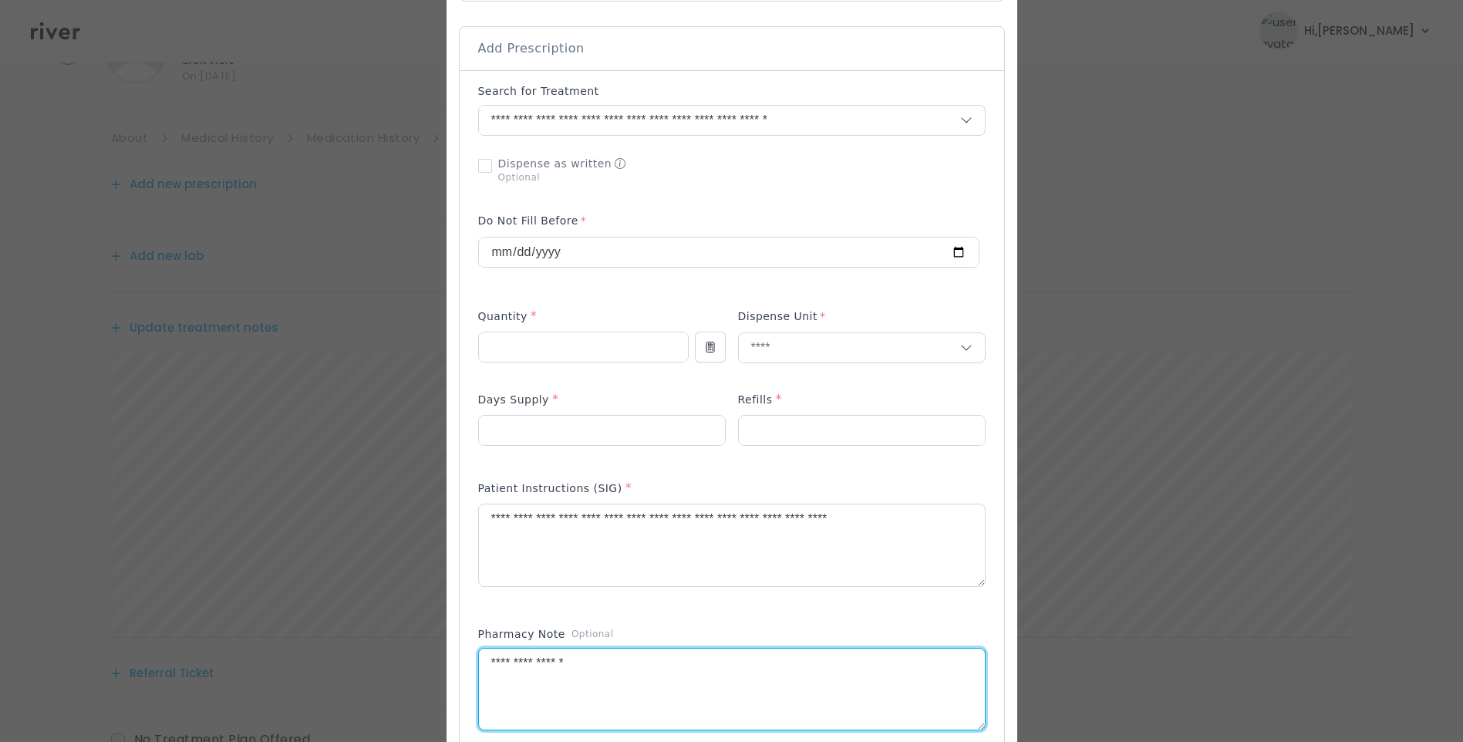
drag, startPoint x: 548, startPoint y: 678, endPoint x: 367, endPoint y: 685, distance: 180.7
click at [371, 685] on div "​" at bounding box center [731, 494] width 1463 height 1606
click at [651, 651] on textarea at bounding box center [732, 690] width 506 height 82
click at [639, 681] on textarea at bounding box center [732, 690] width 506 height 82
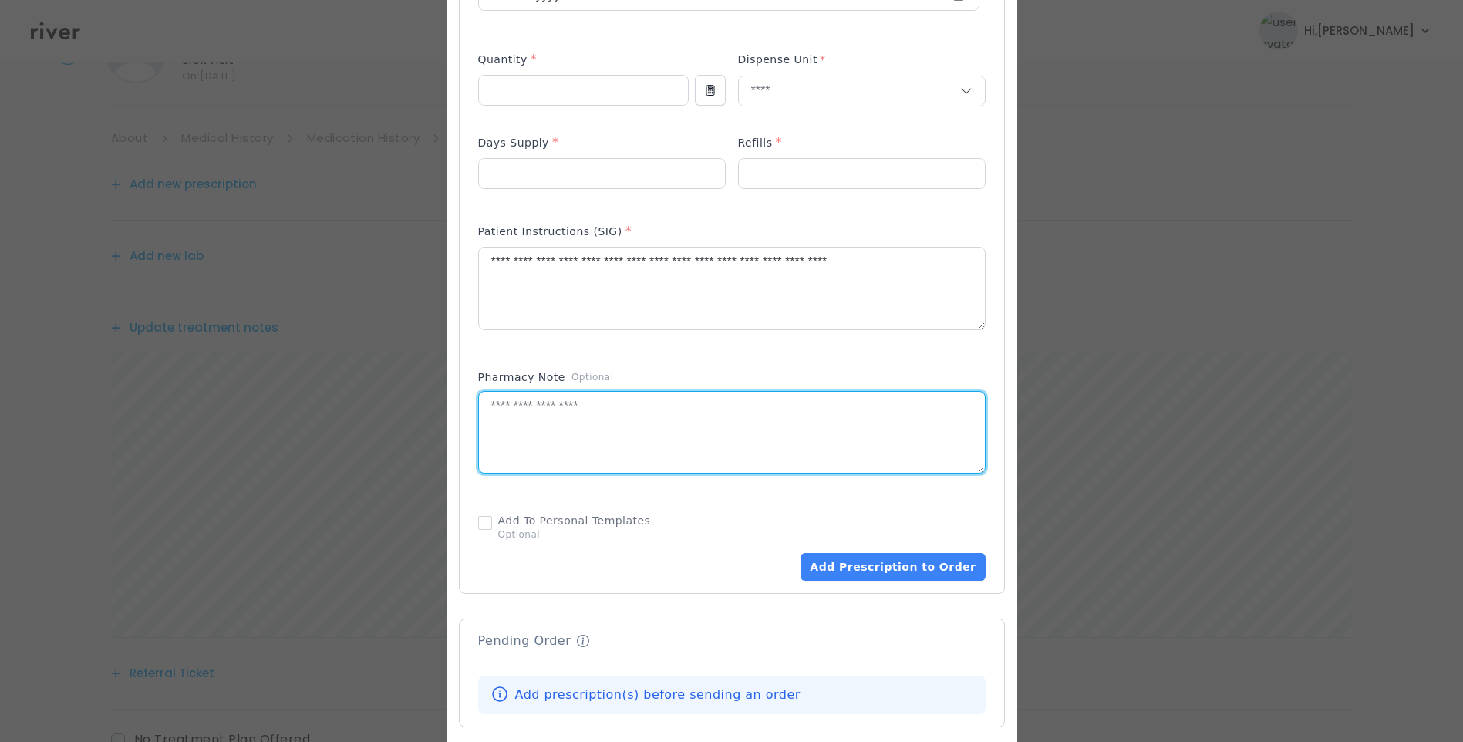
scroll to position [694, 0]
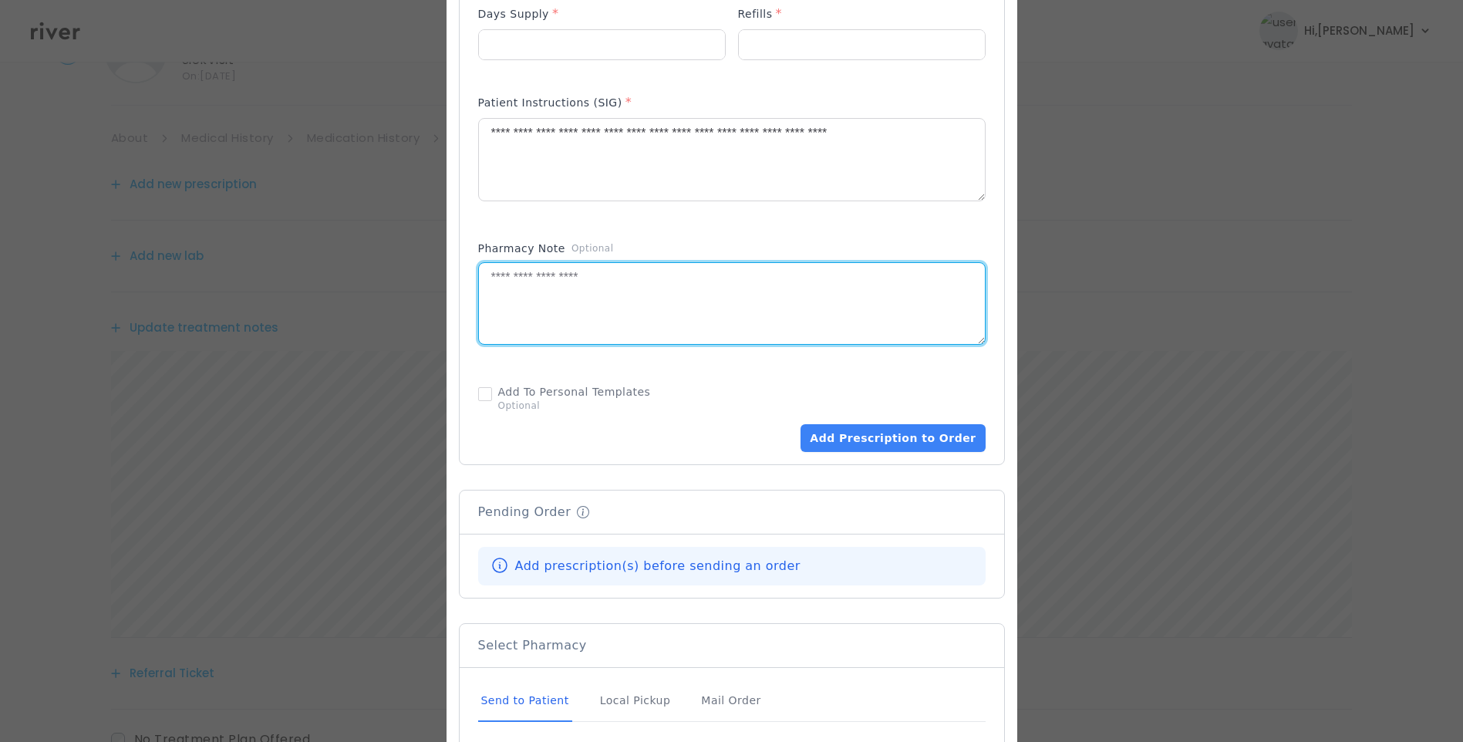
click at [537, 697] on div "Send to Patient" at bounding box center [525, 701] width 94 height 42
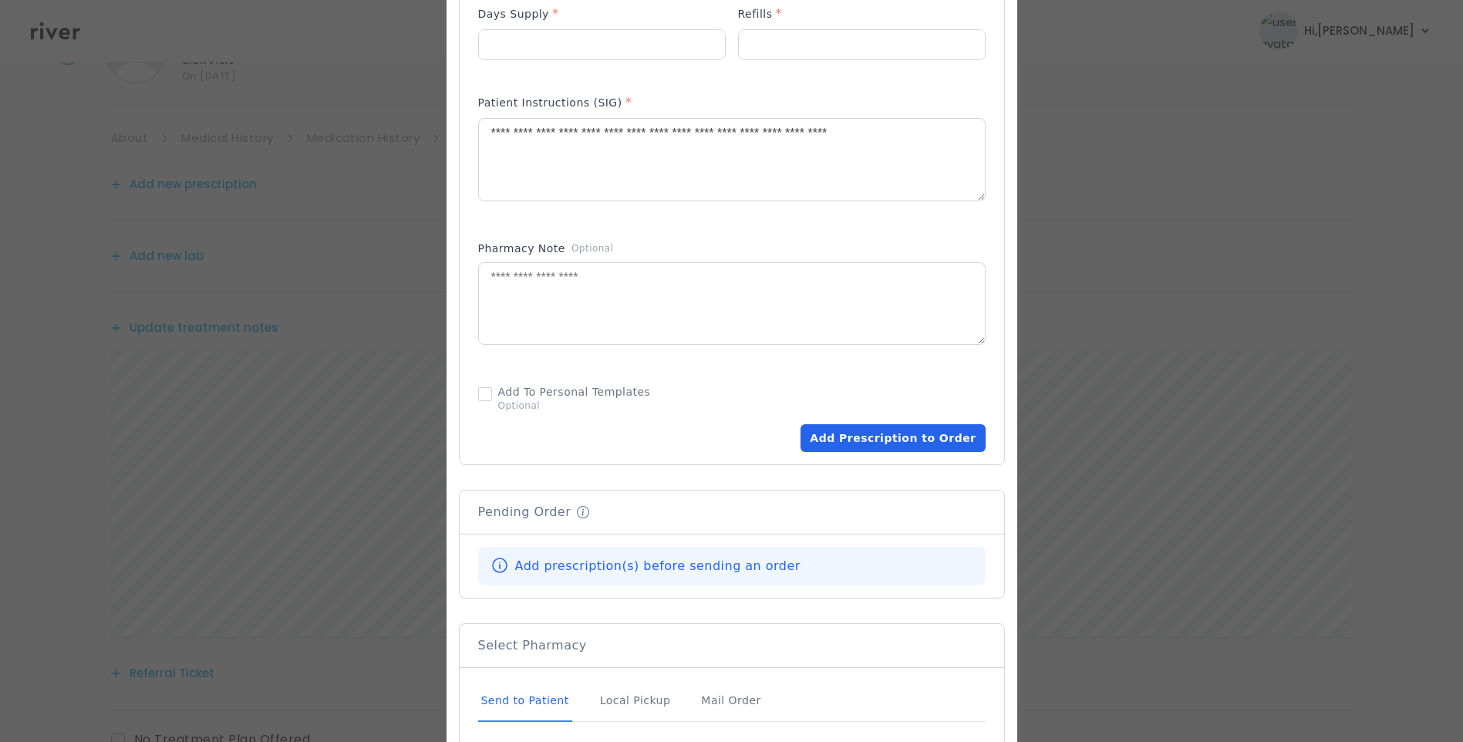
click at [909, 444] on button "Add Prescription to Order" at bounding box center [893, 438] width 184 height 28
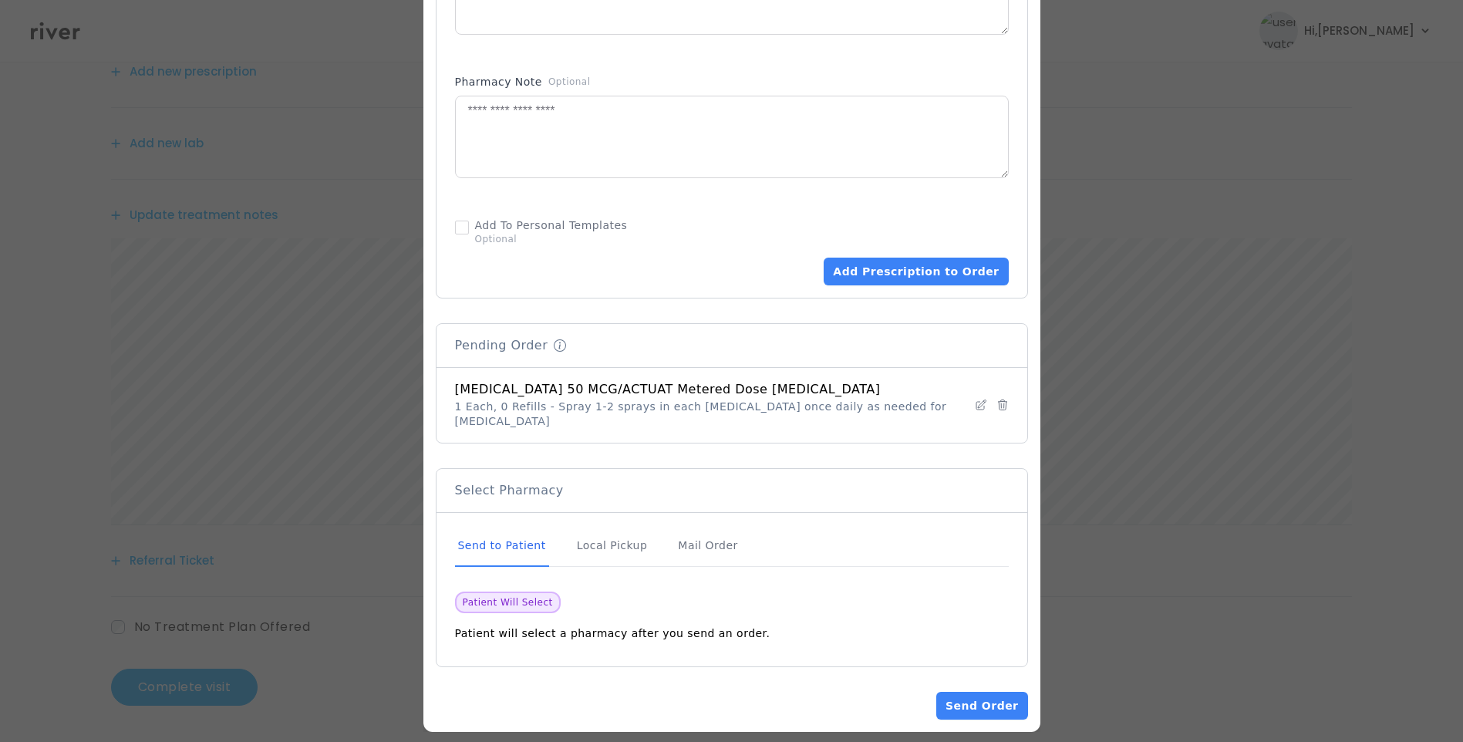
scroll to position [191, 0]
click at [978, 693] on button "Send Order" at bounding box center [982, 706] width 91 height 28
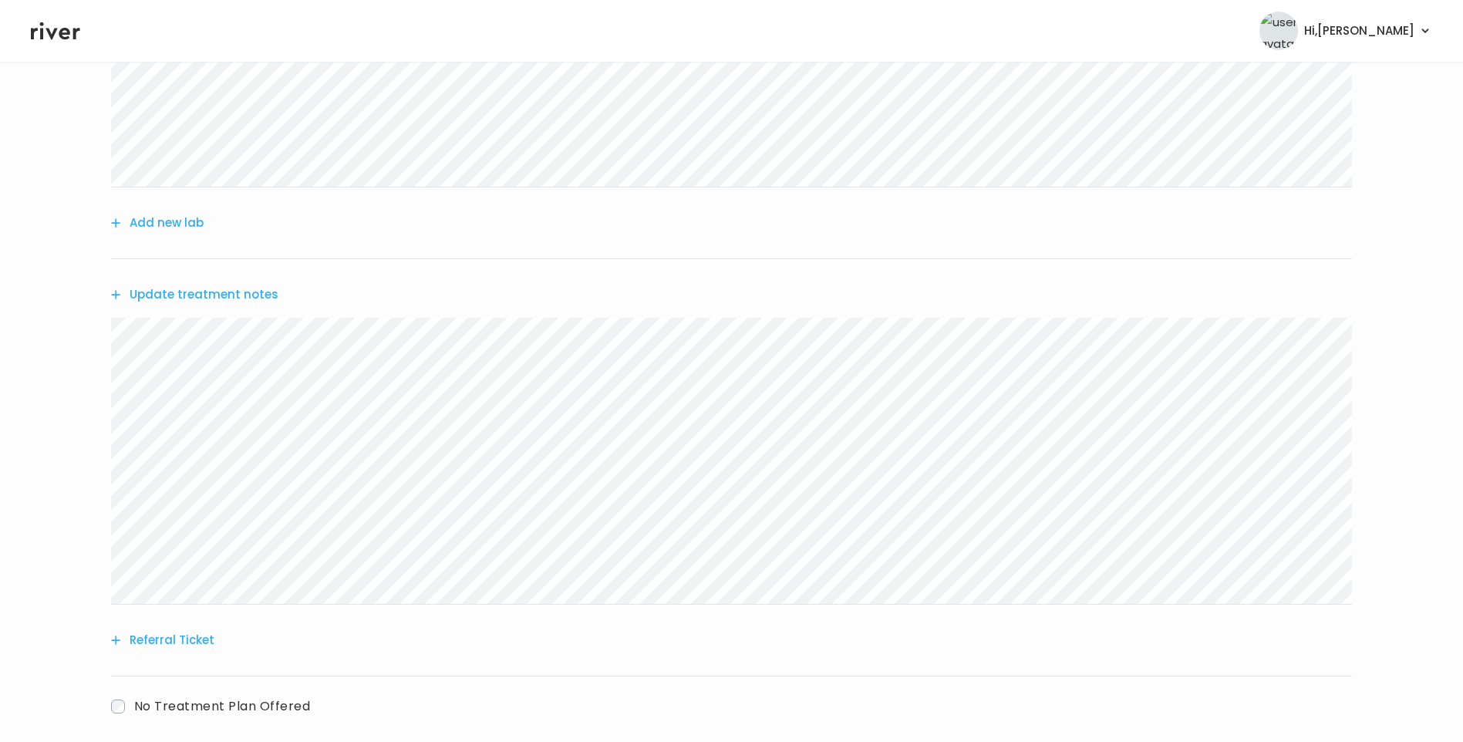
scroll to position [348, 0]
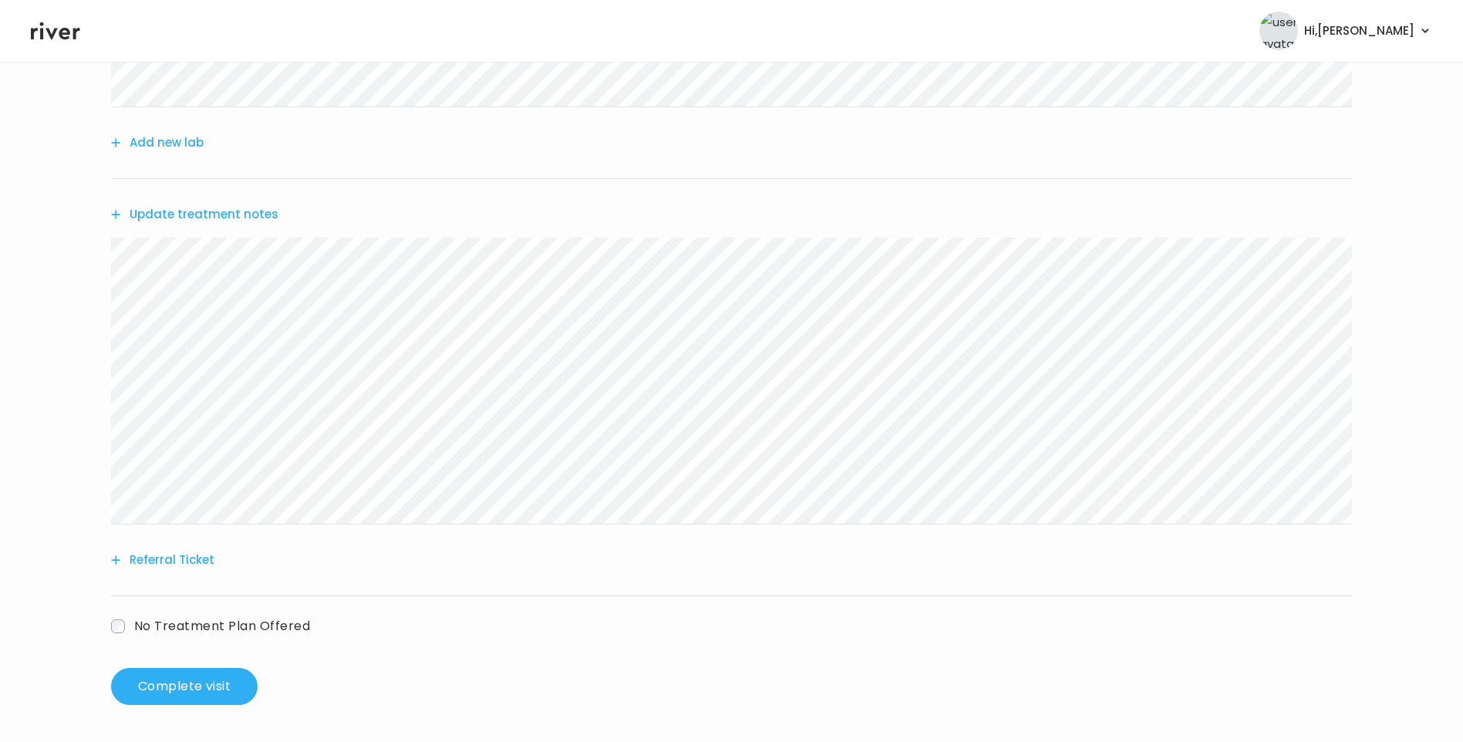
drag, startPoint x: 244, startPoint y: 213, endPoint x: 275, endPoint y: 228, distance: 34.5
click at [273, 228] on div "Update treatment notes" at bounding box center [731, 214] width 1241 height 71
click at [199, 218] on button "Update treatment notes" at bounding box center [194, 215] width 167 height 22
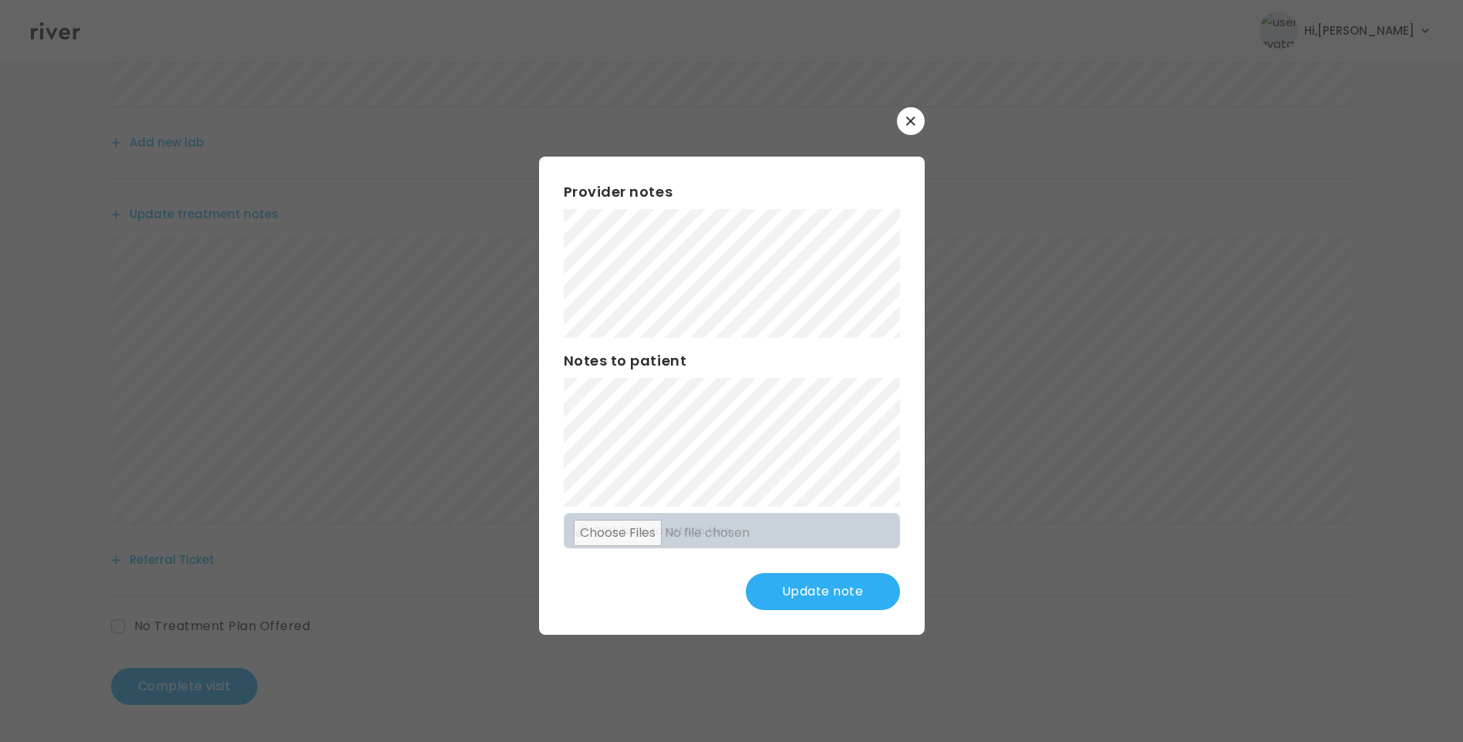
click at [839, 584] on button "Update note" at bounding box center [823, 591] width 154 height 37
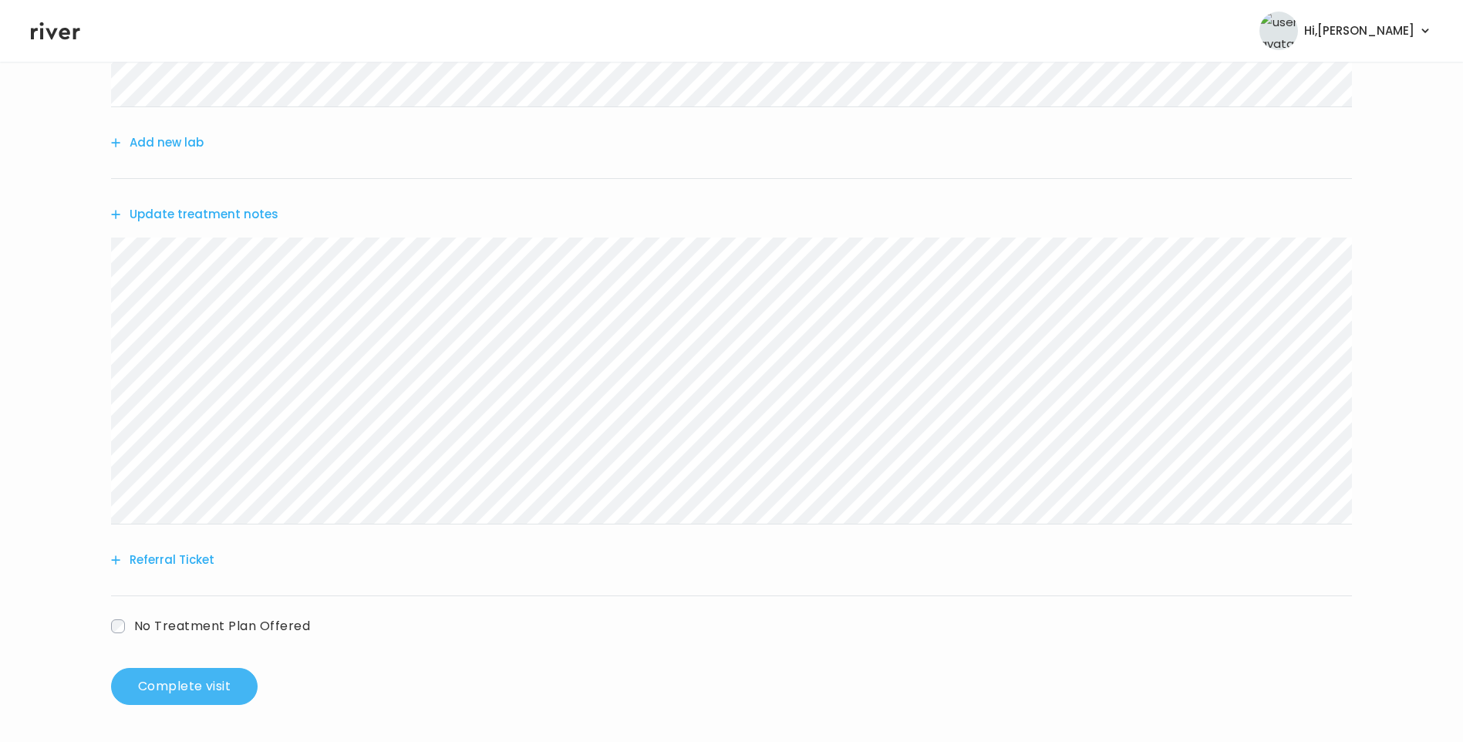
click at [221, 686] on button "Complete visit" at bounding box center [184, 686] width 147 height 37
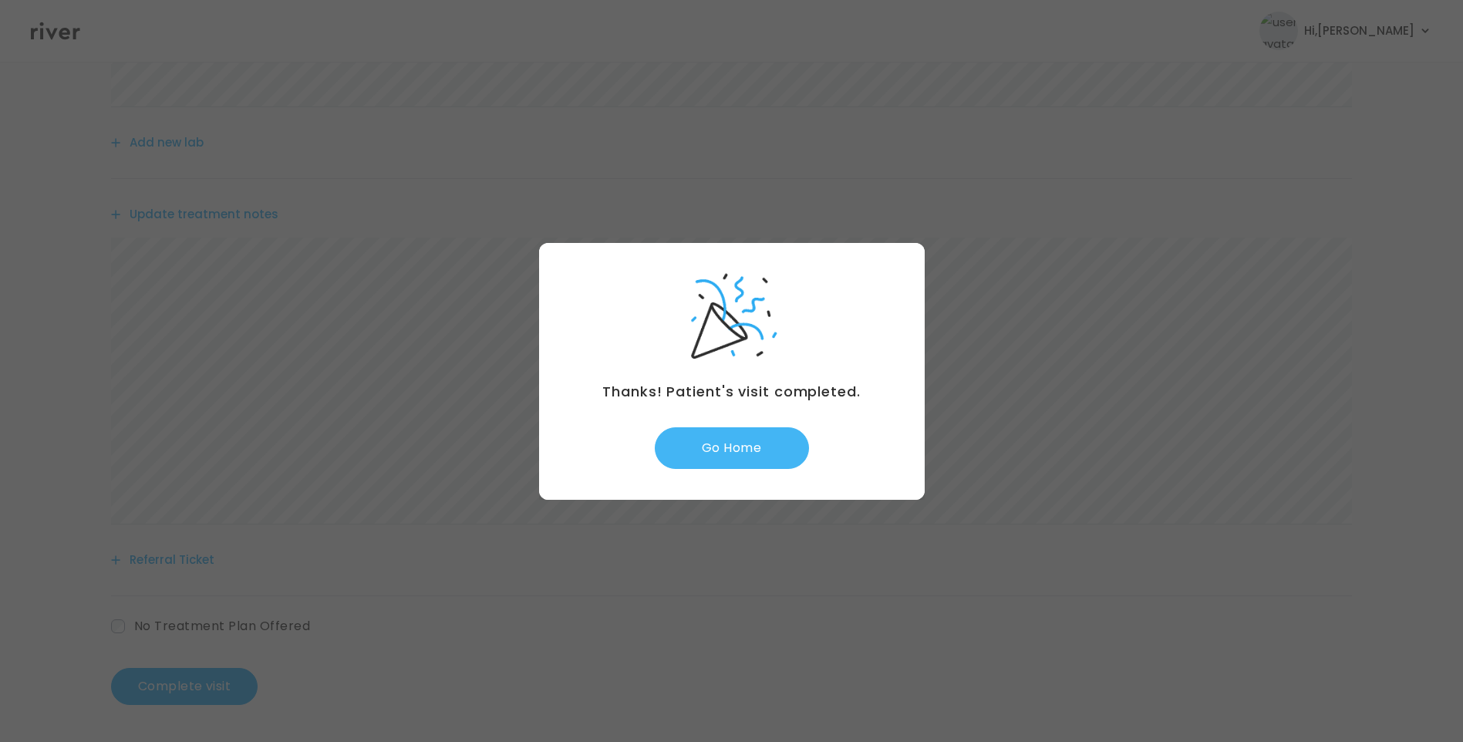
click at [761, 447] on button "Go Home" at bounding box center [732, 448] width 154 height 42
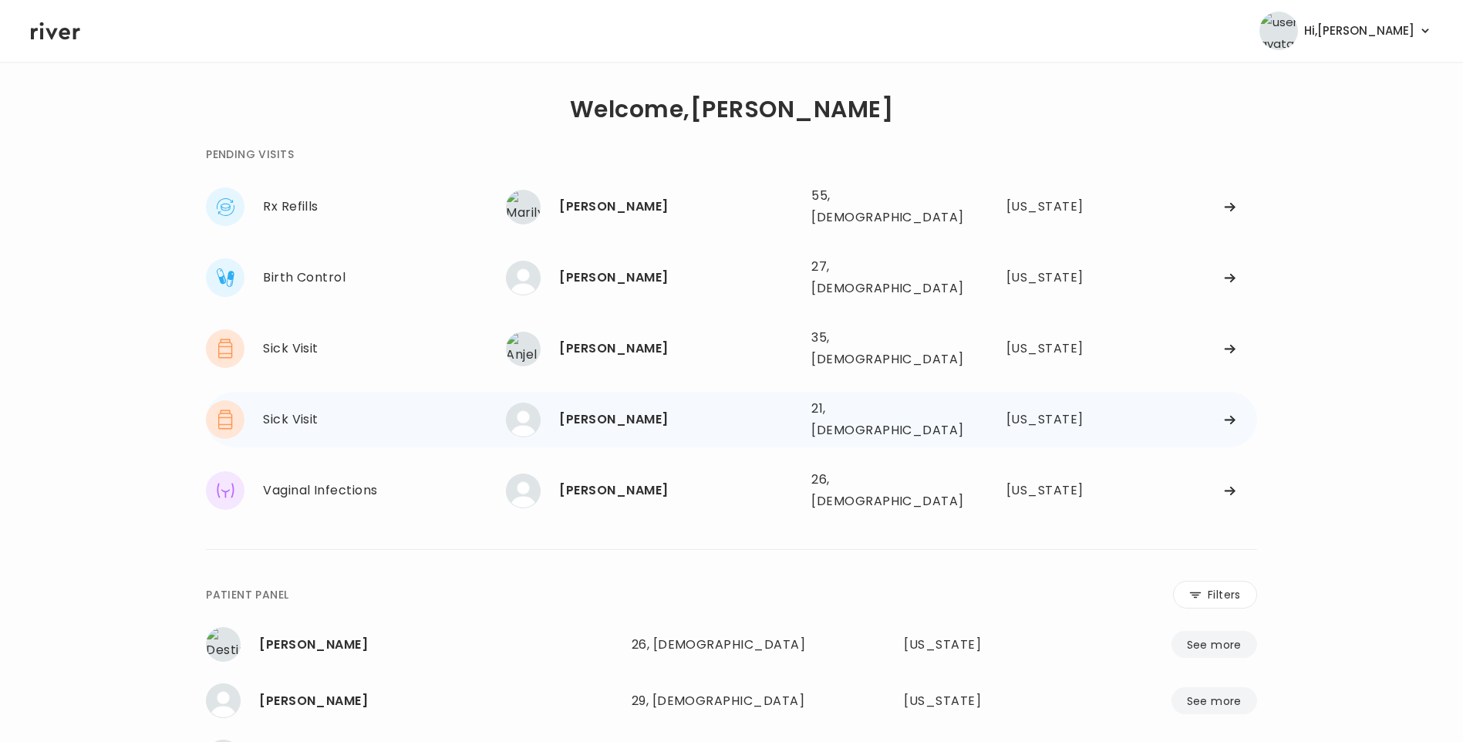
click at [623, 403] on div "OREIANA FLOYD 21, Female See more" at bounding box center [652, 420] width 293 height 35
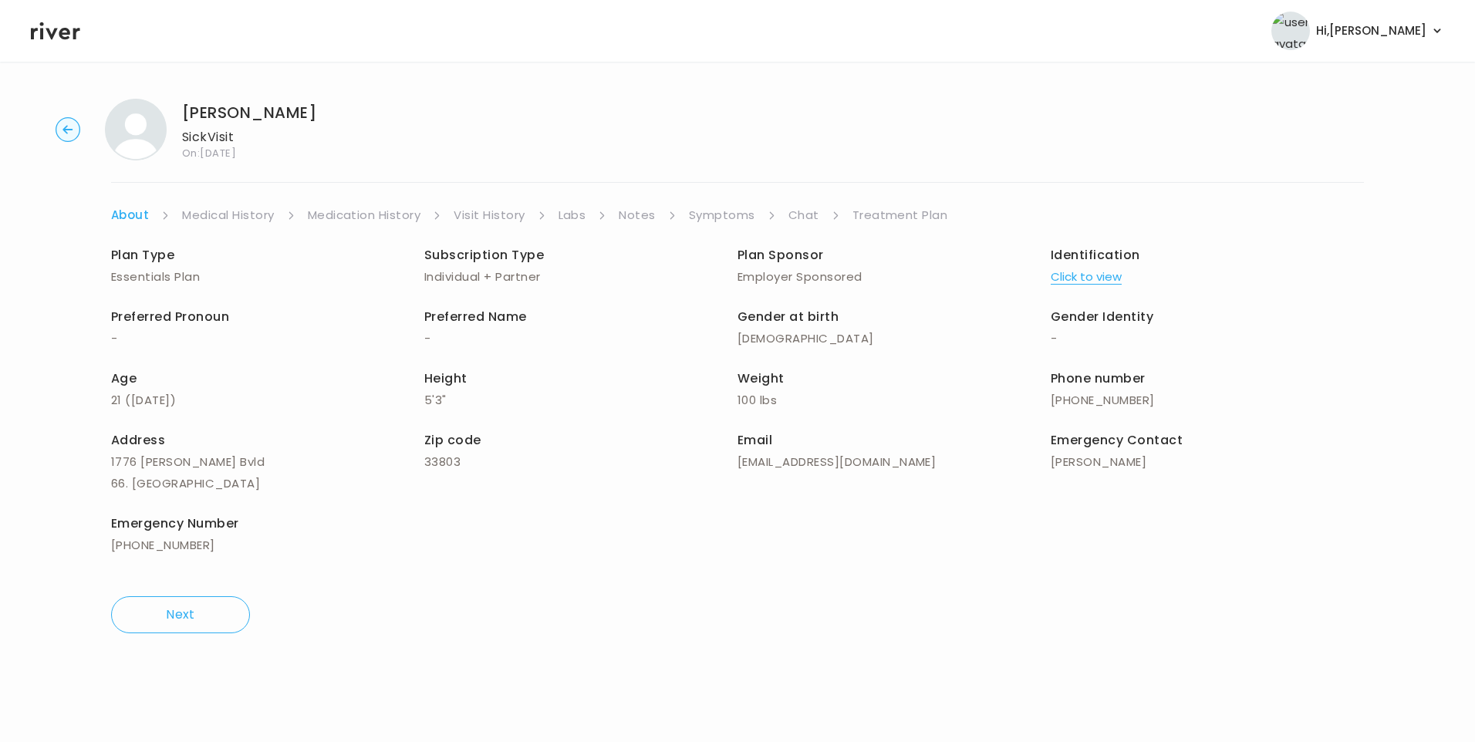
click at [493, 217] on link "Visit History" at bounding box center [489, 215] width 71 height 22
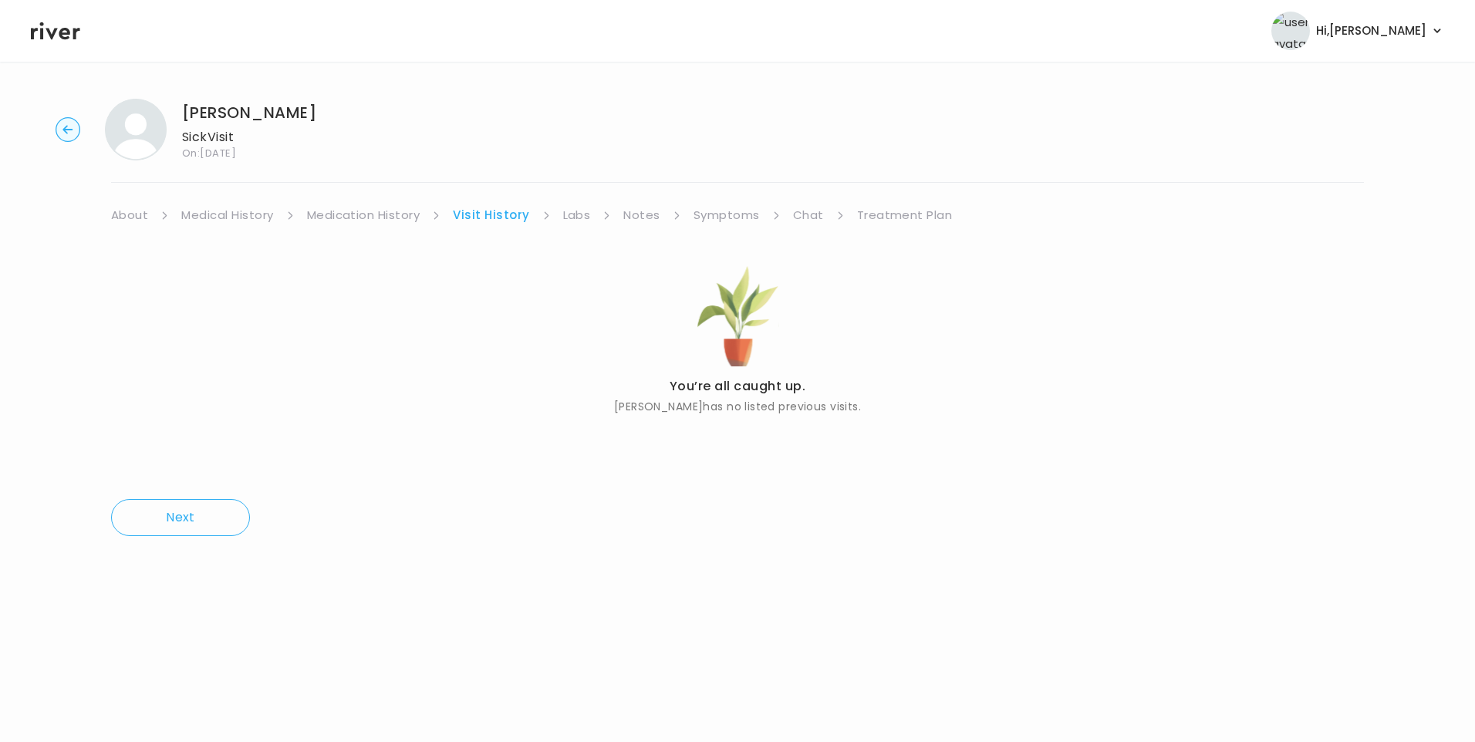
click at [132, 218] on link "About" at bounding box center [129, 215] width 37 height 22
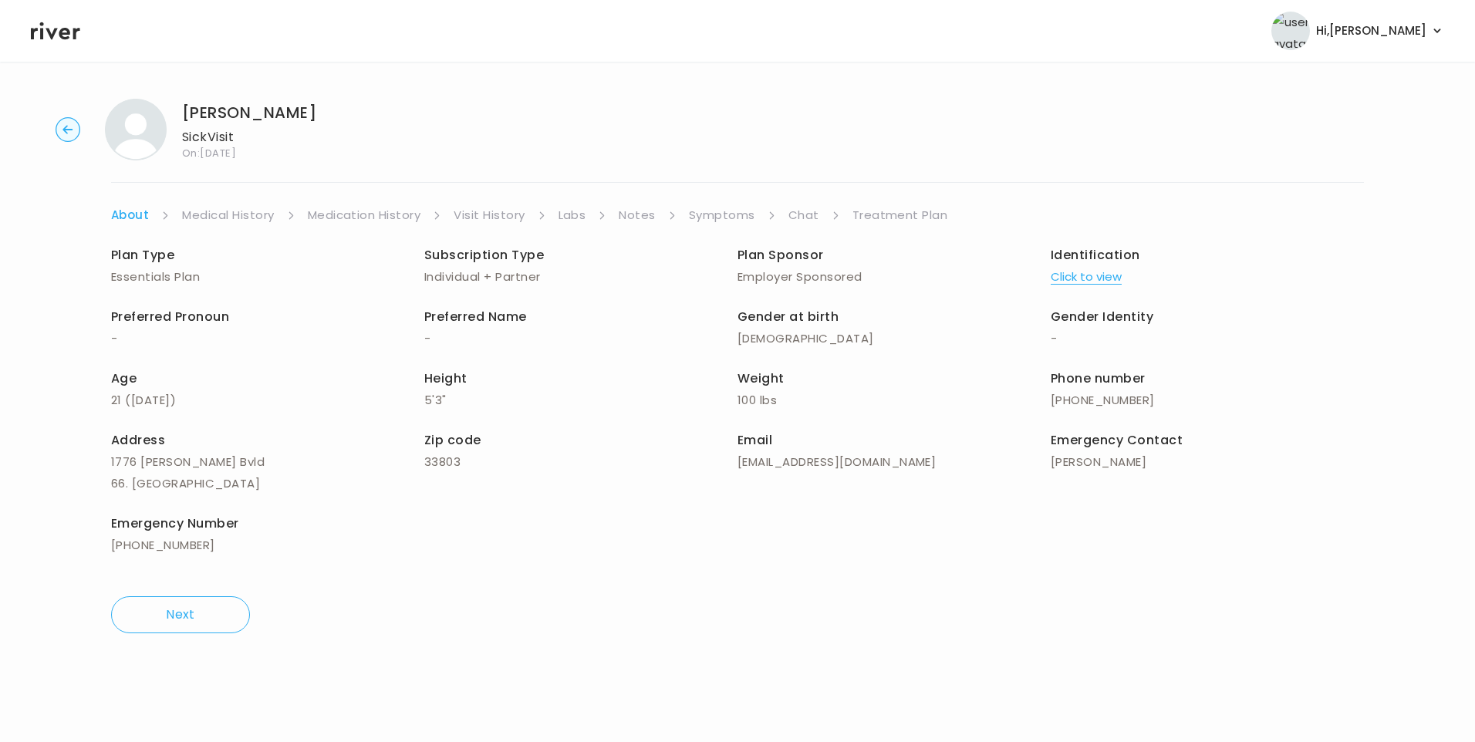
click at [1105, 277] on button "Click to view" at bounding box center [1086, 277] width 71 height 22
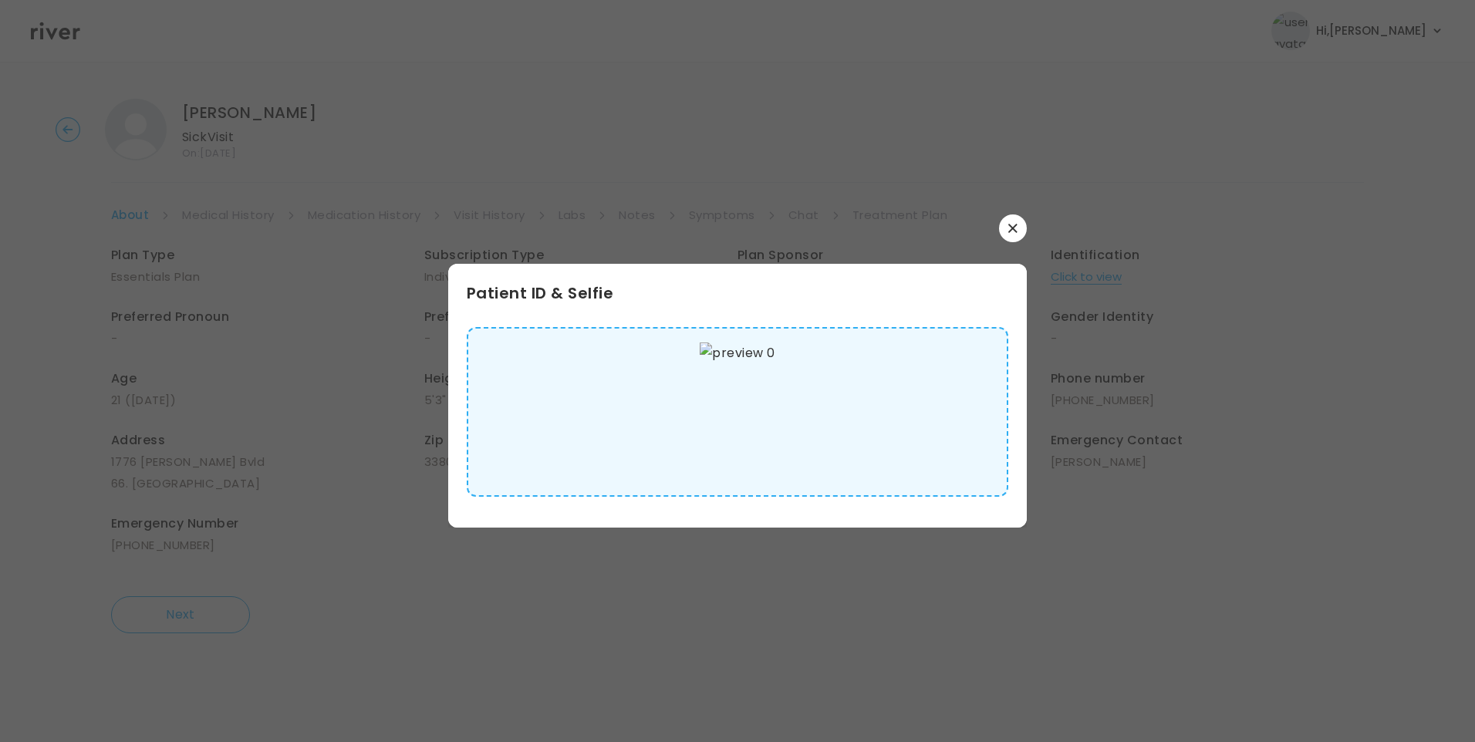
click at [752, 401] on img at bounding box center [737, 412] width 75 height 139
click at [1020, 231] on button "button" at bounding box center [1013, 228] width 28 height 28
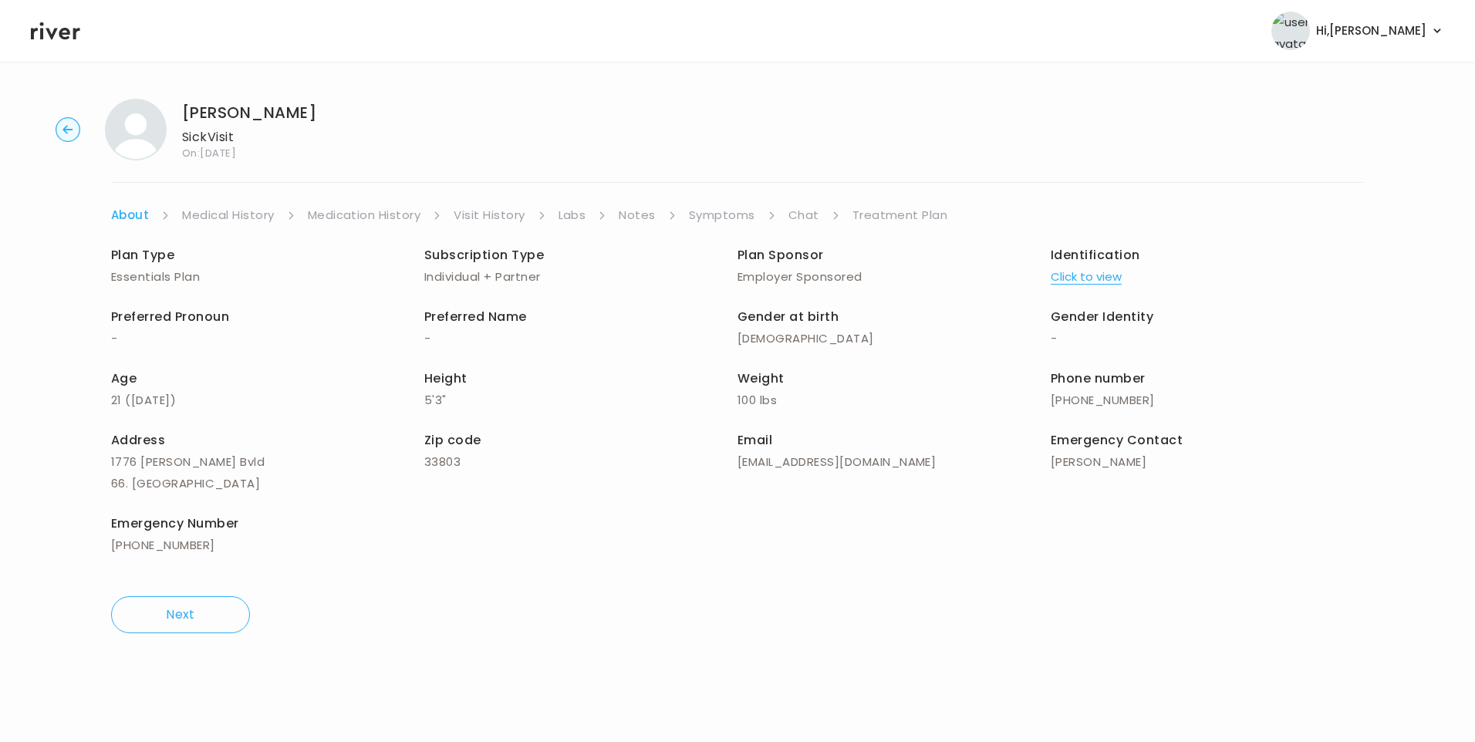
click at [255, 211] on link "Medical History" at bounding box center [228, 215] width 92 height 22
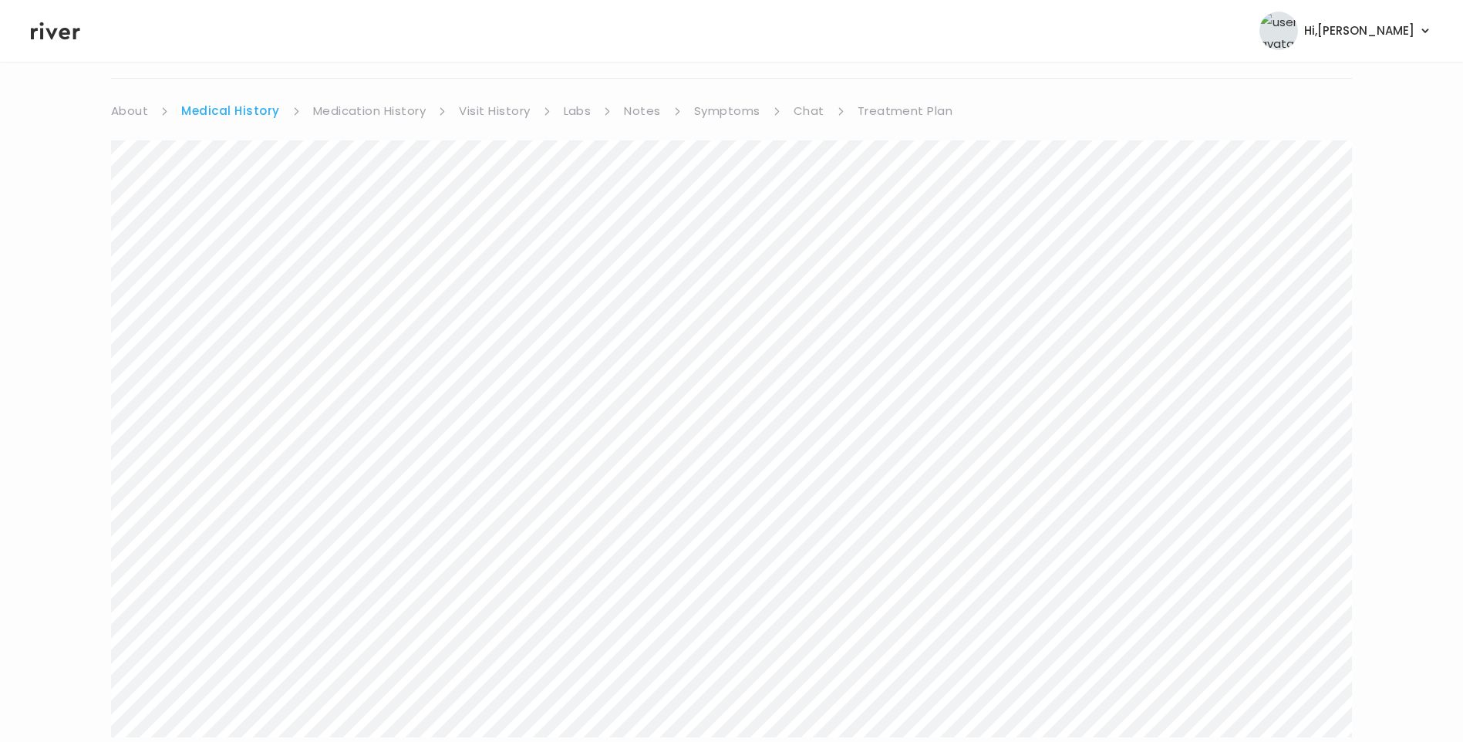
scroll to position [77, 0]
click at [728, 133] on link "Symptoms" at bounding box center [727, 138] width 66 height 22
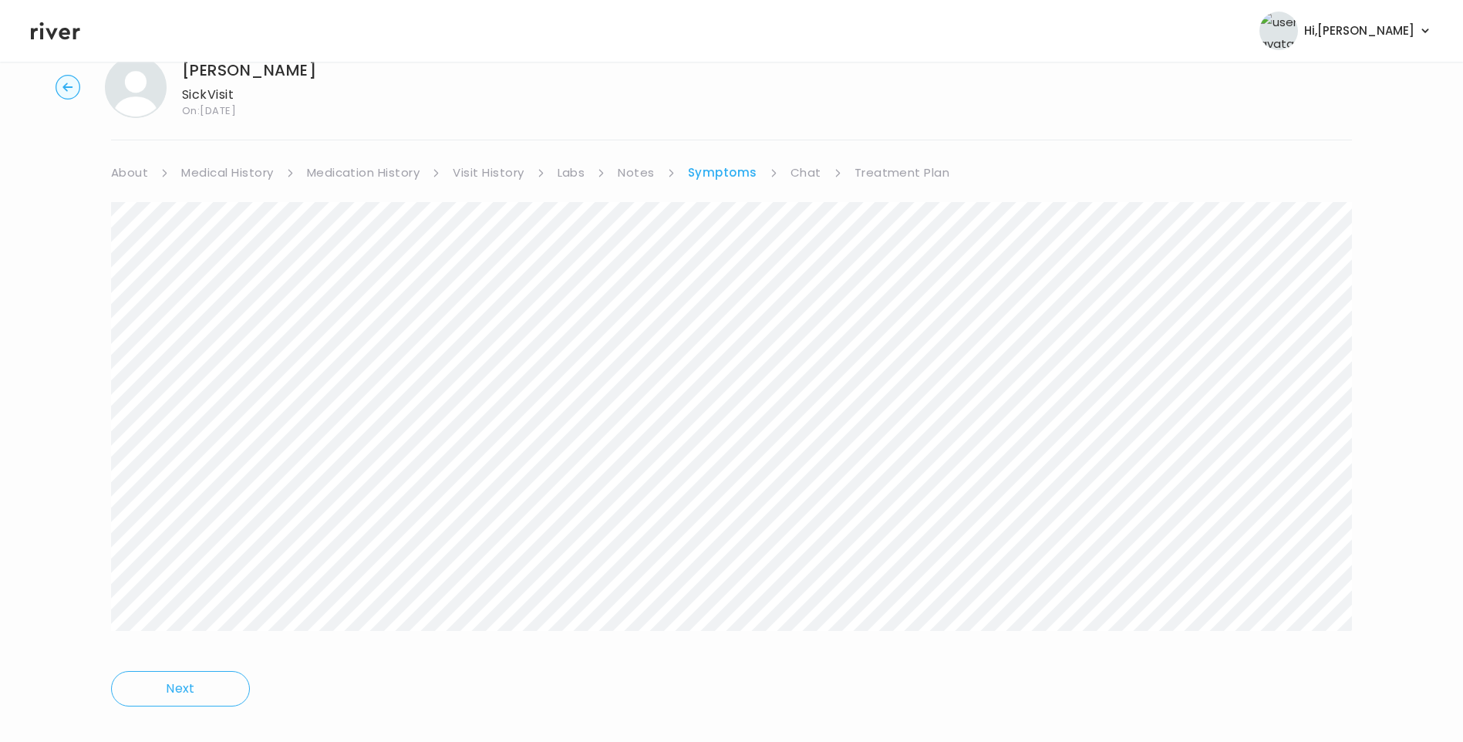
scroll to position [66, 0]
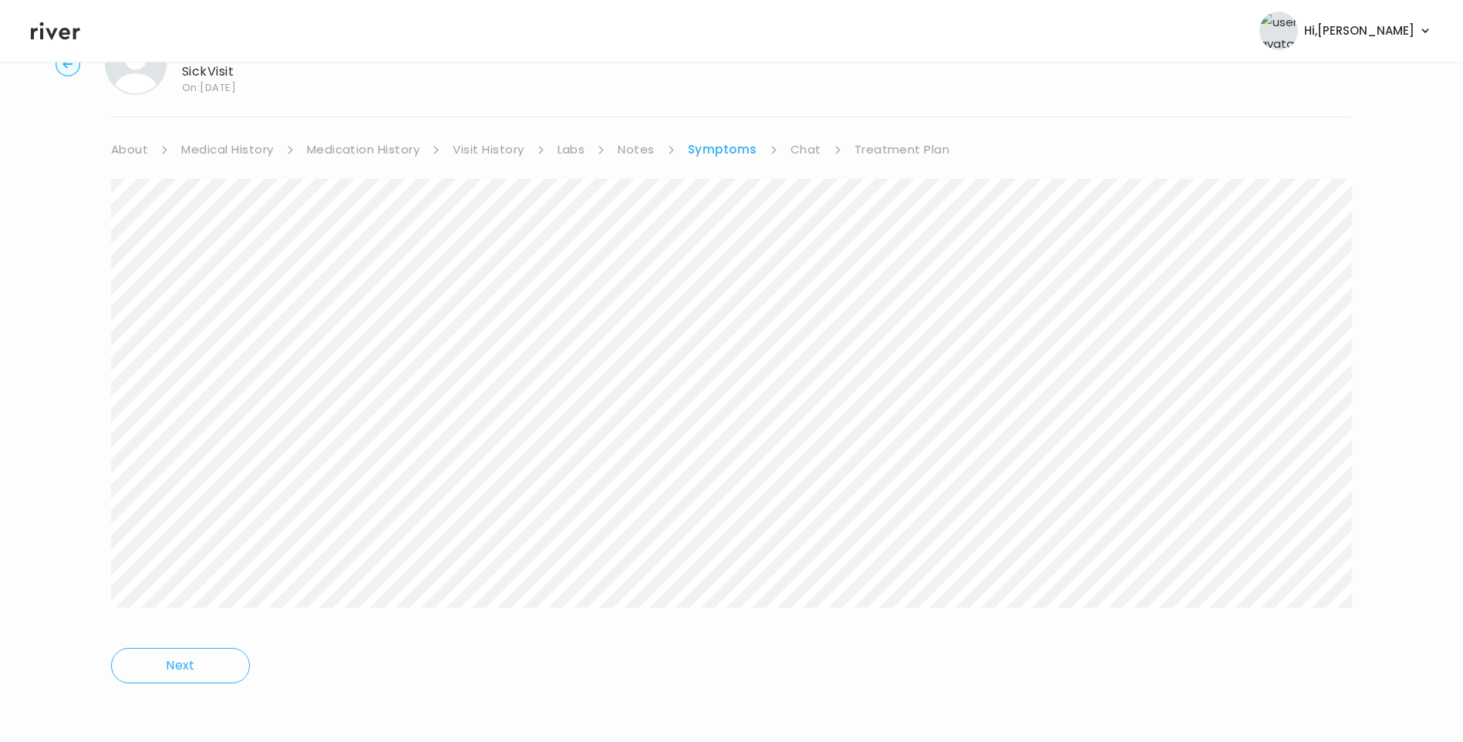
click at [887, 142] on link "Treatment Plan" at bounding box center [903, 150] width 96 height 22
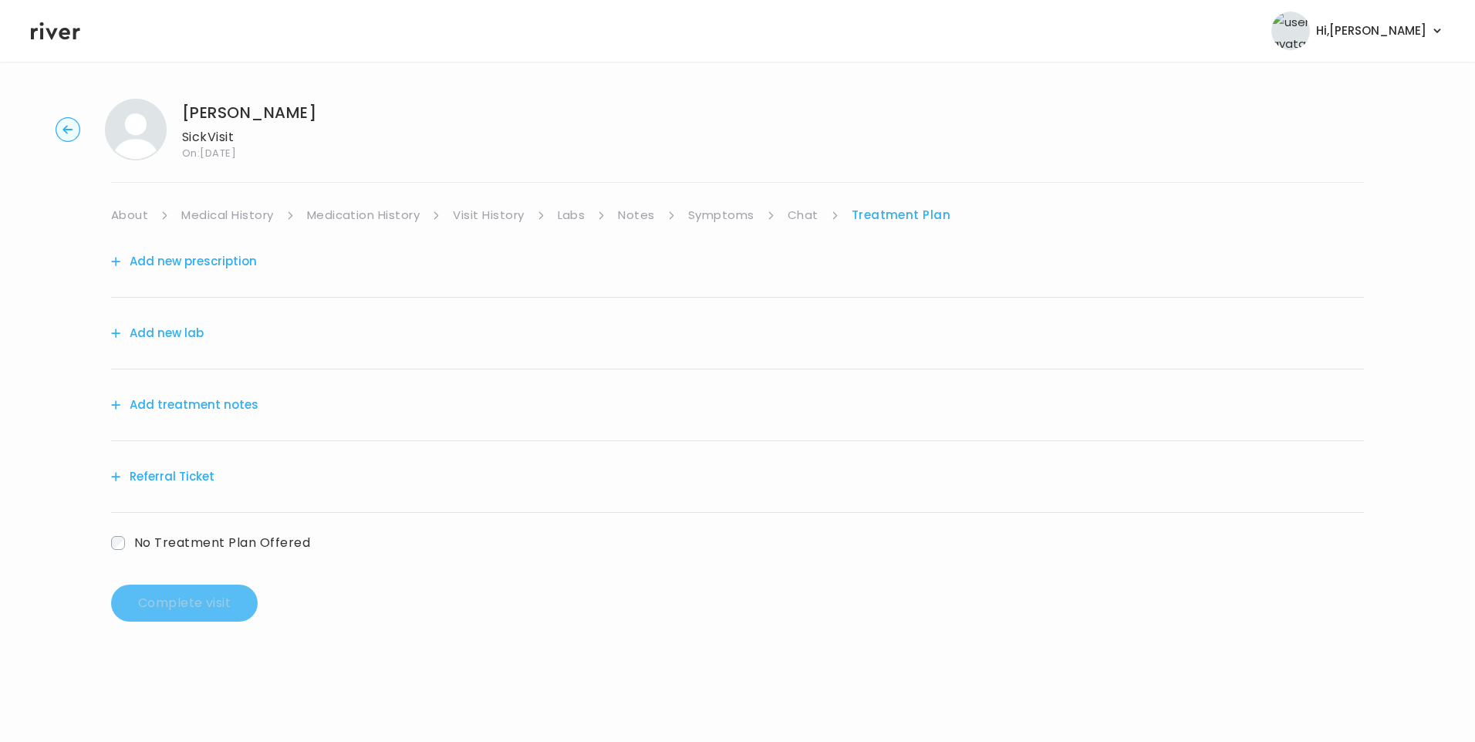
click at [246, 411] on button "Add treatment notes" at bounding box center [184, 405] width 147 height 22
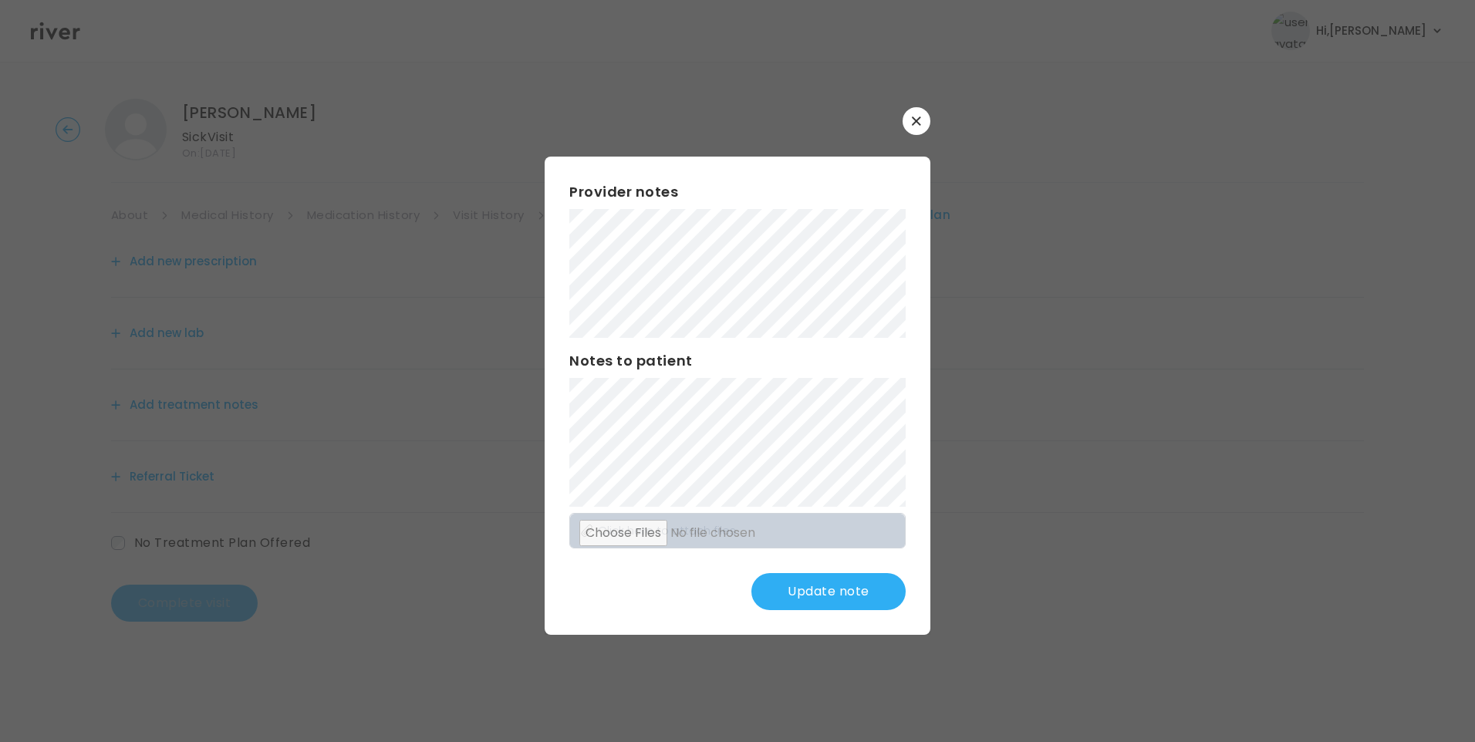
click at [842, 594] on button "Update note" at bounding box center [828, 591] width 154 height 37
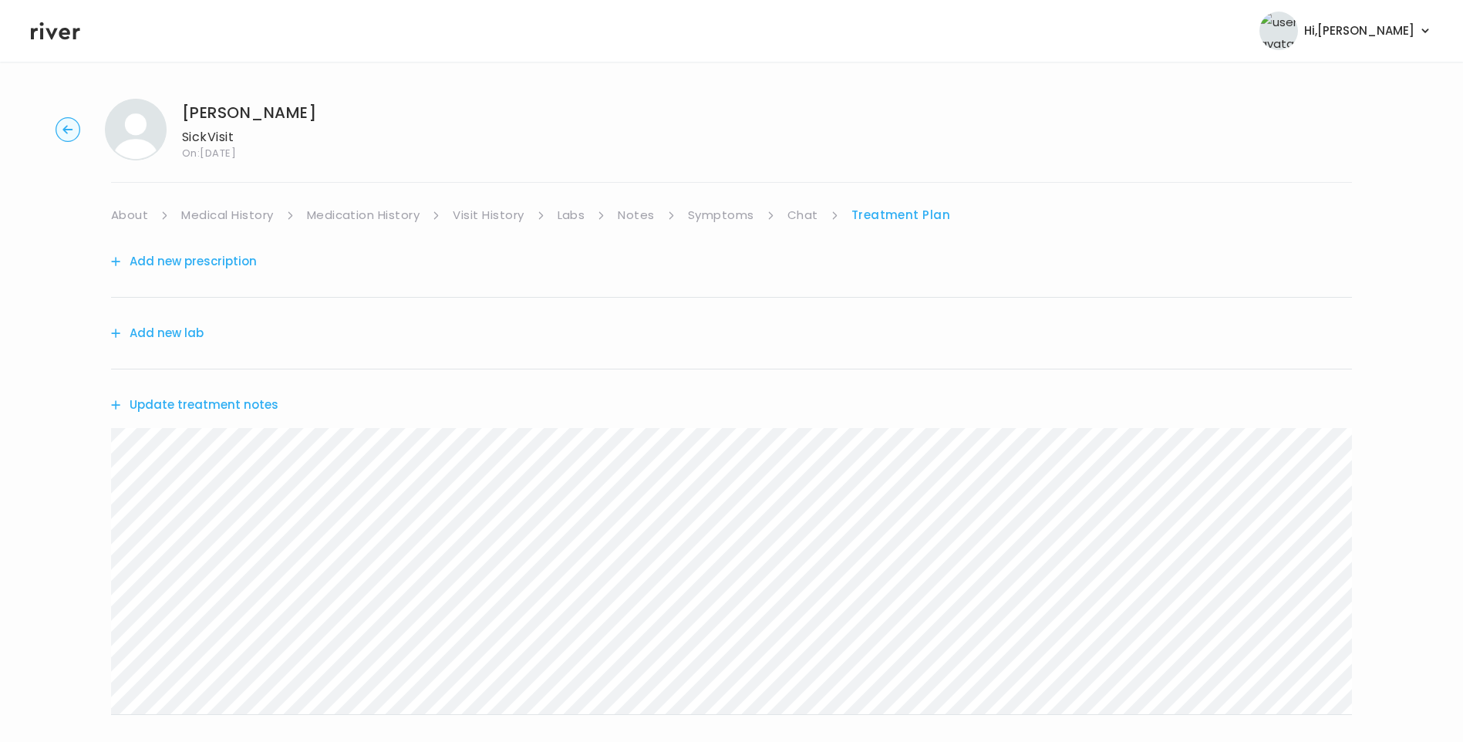
click at [252, 408] on button "Update treatment notes" at bounding box center [194, 405] width 167 height 22
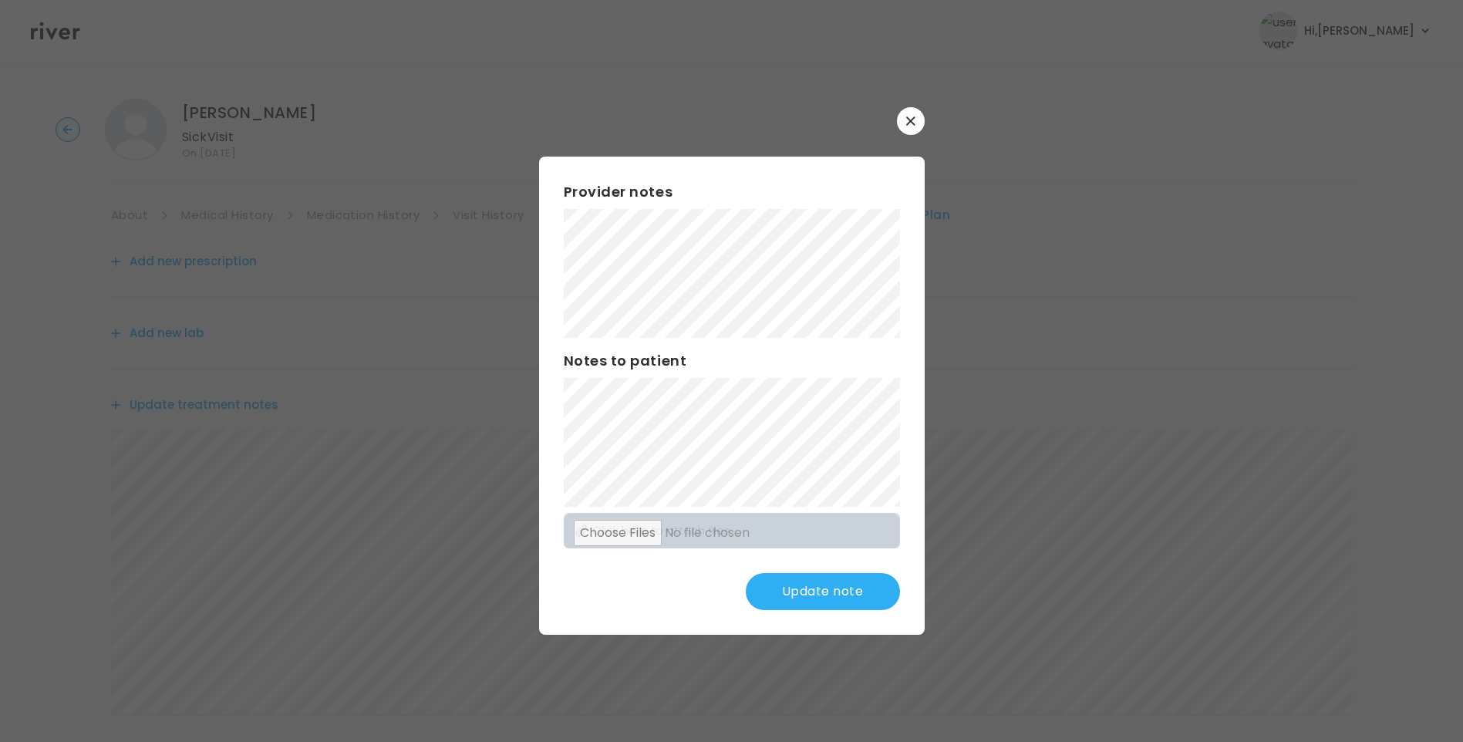
click at [829, 581] on button "Update note" at bounding box center [823, 591] width 154 height 37
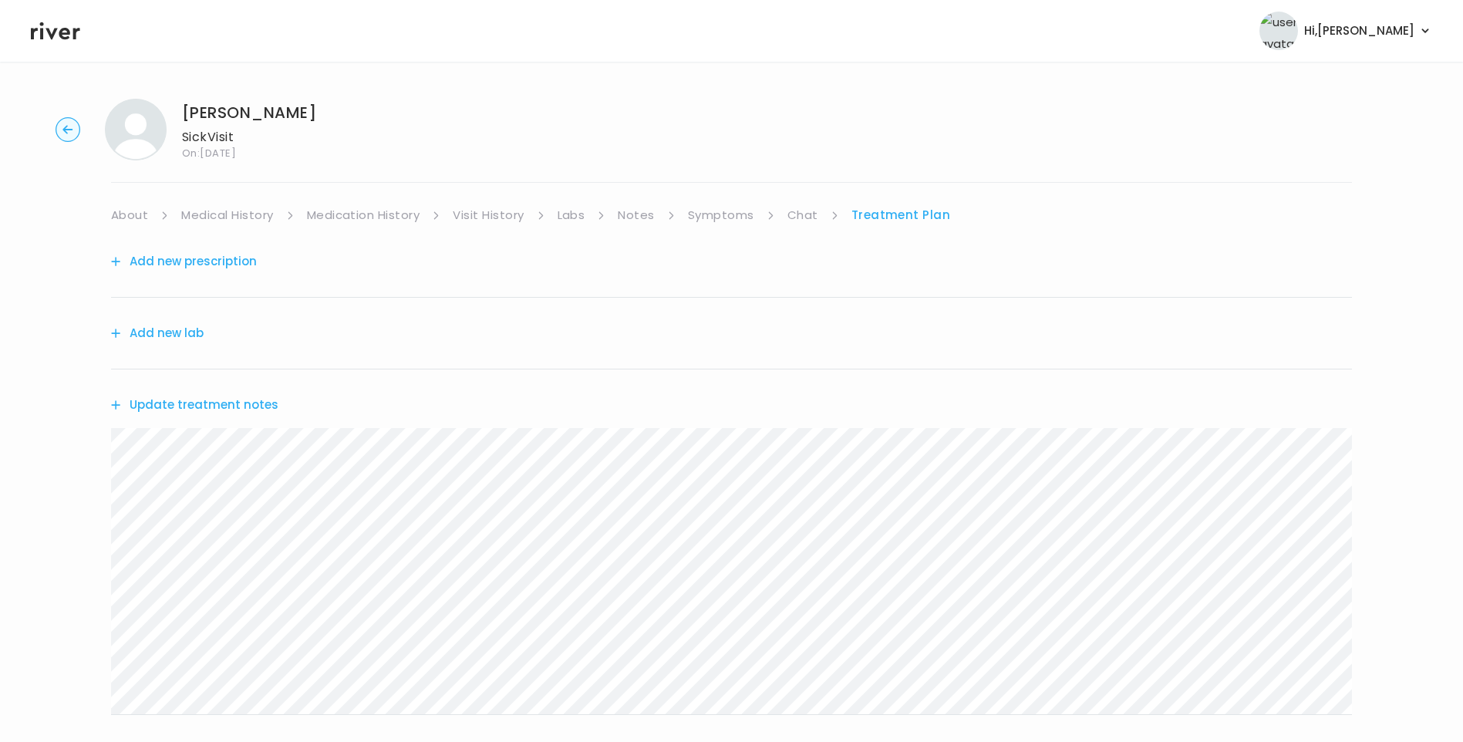
click at [240, 396] on button "Update treatment notes" at bounding box center [194, 405] width 167 height 22
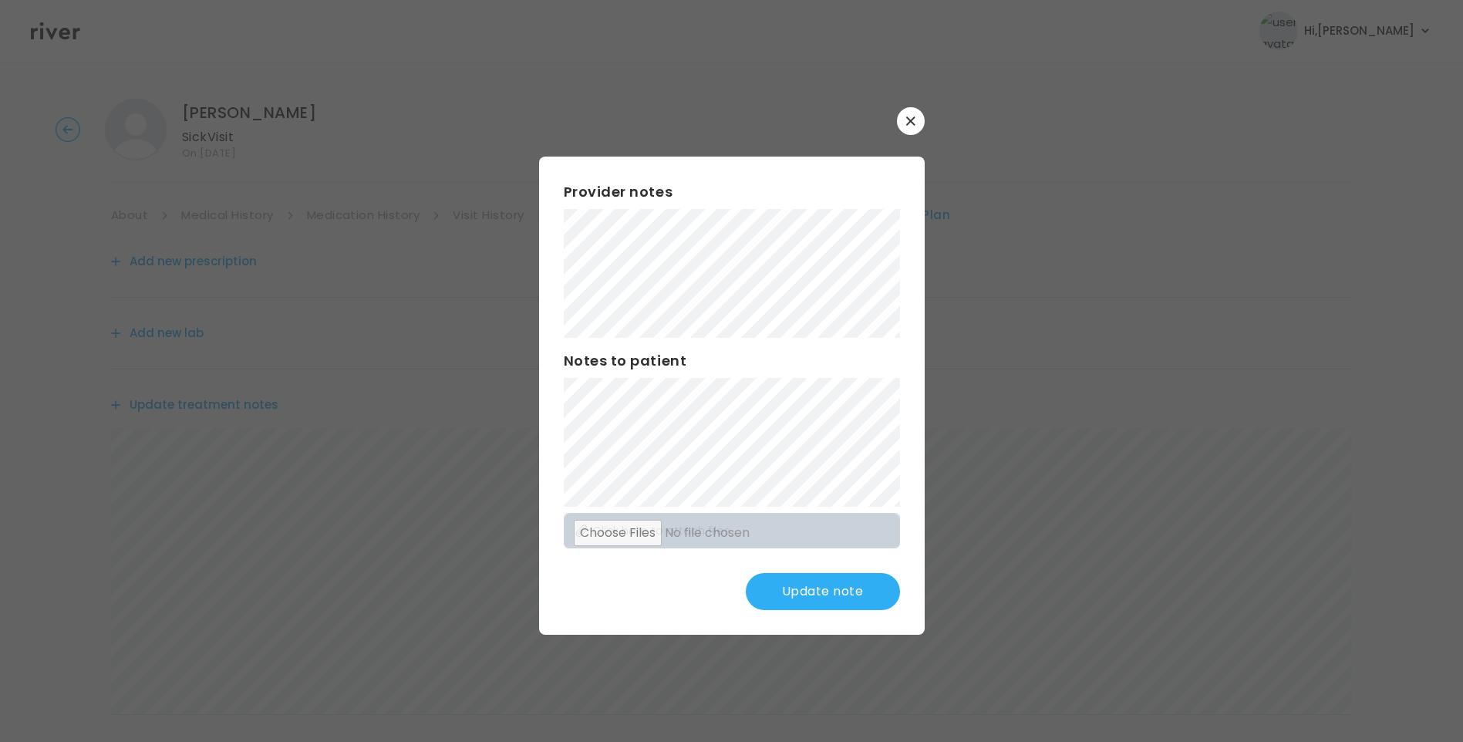
click at [813, 604] on button "Update note" at bounding box center [823, 591] width 154 height 37
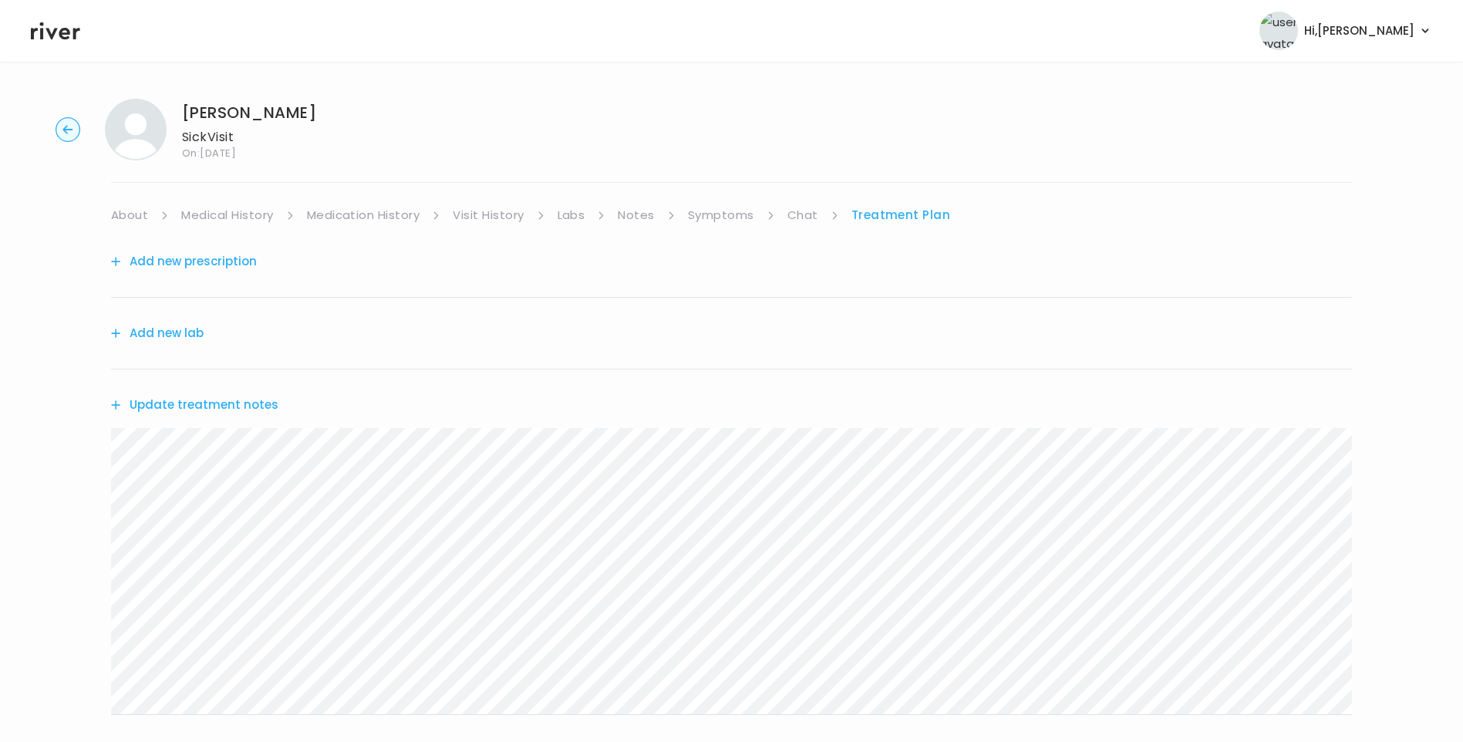
click at [717, 212] on link "Symptoms" at bounding box center [721, 215] width 66 height 22
click at [871, 218] on link "Treatment Plan" at bounding box center [903, 215] width 96 height 22
click at [248, 405] on button "Update treatment notes" at bounding box center [194, 405] width 167 height 22
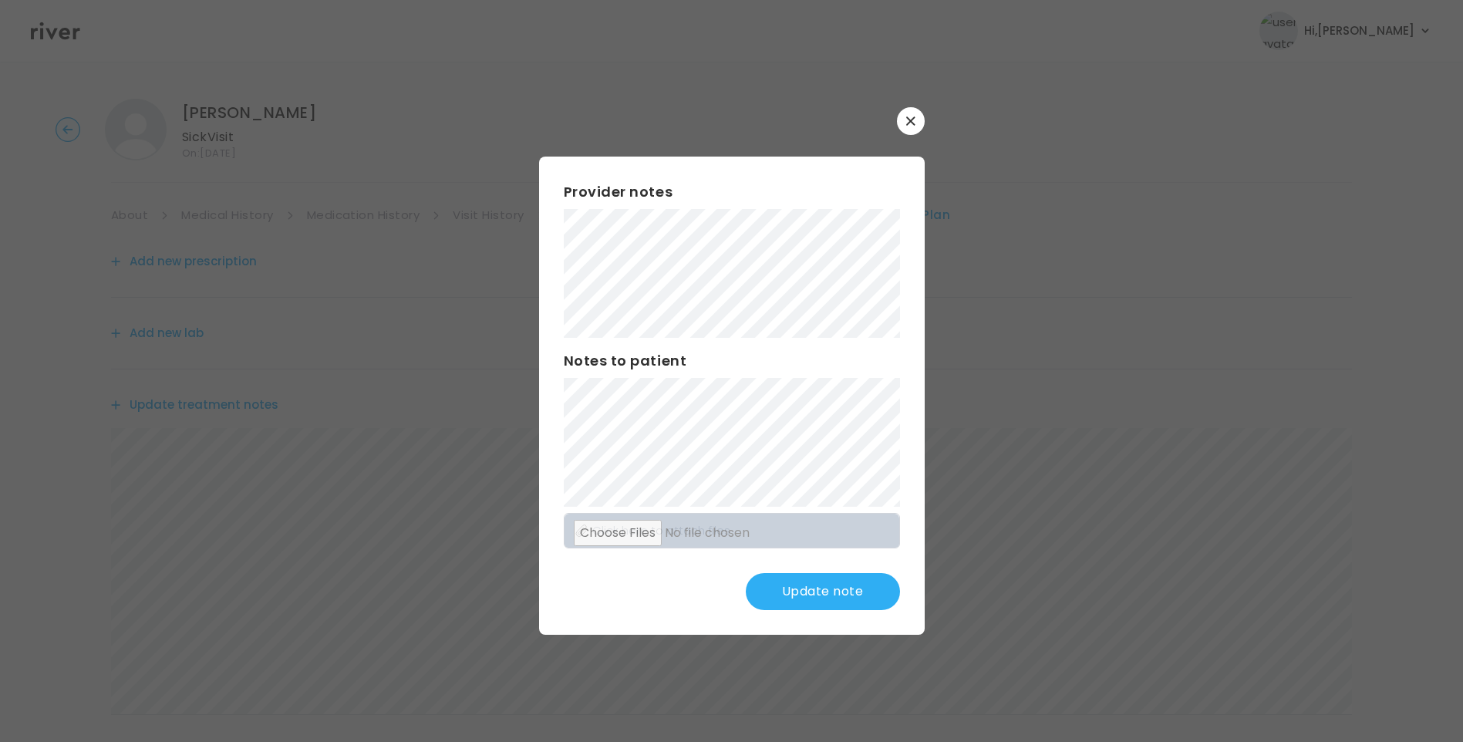
click at [832, 589] on button "Update note" at bounding box center [823, 591] width 154 height 37
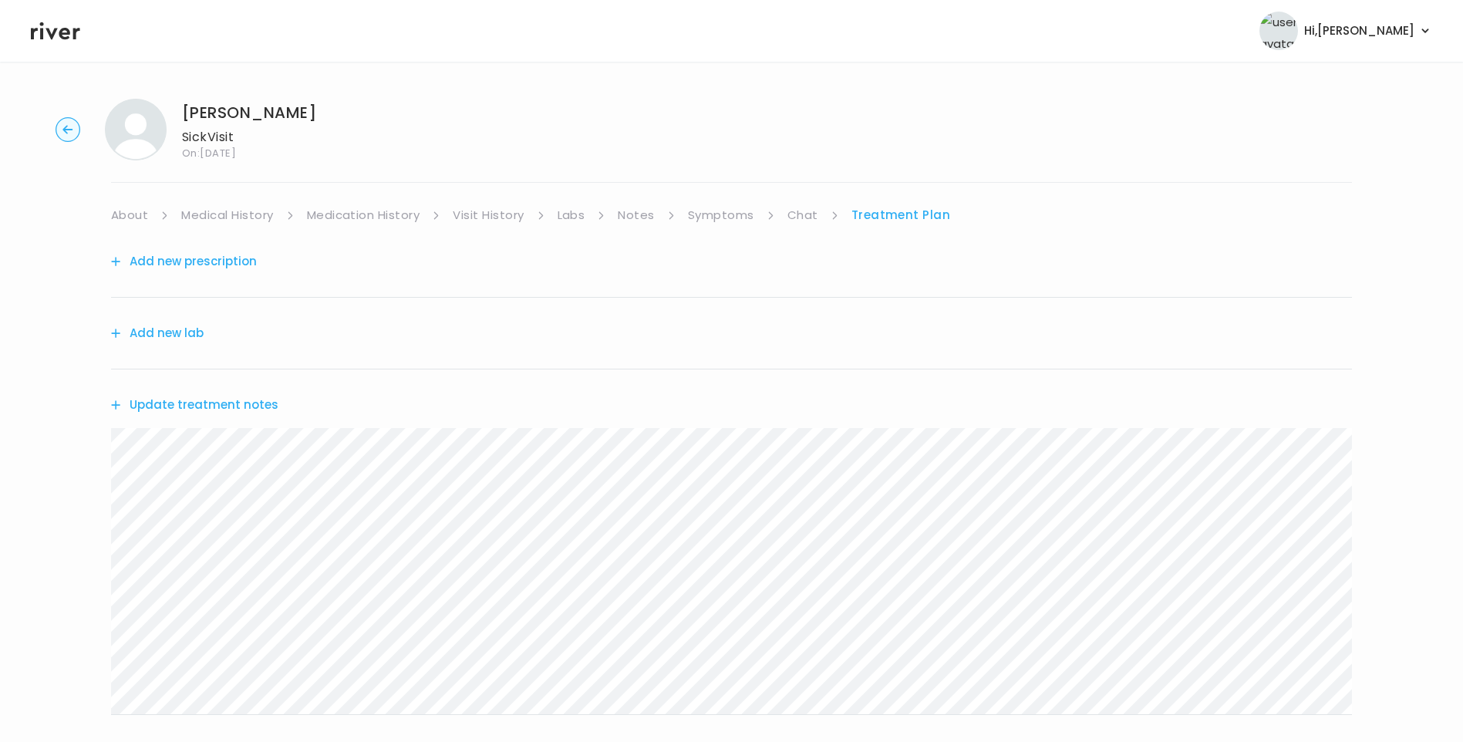
click at [127, 214] on link "About" at bounding box center [129, 215] width 37 height 22
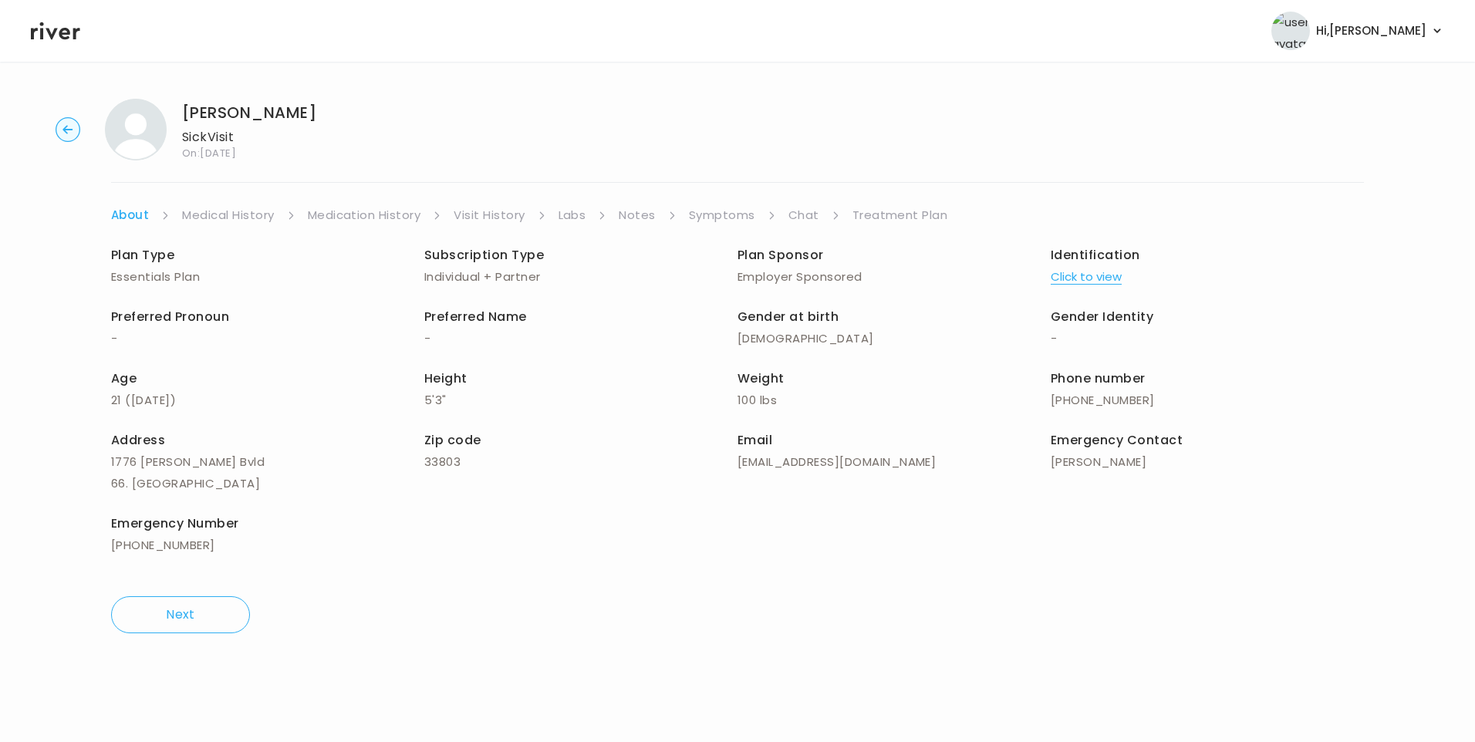
click at [903, 216] on link "Treatment Plan" at bounding box center [900, 215] width 96 height 22
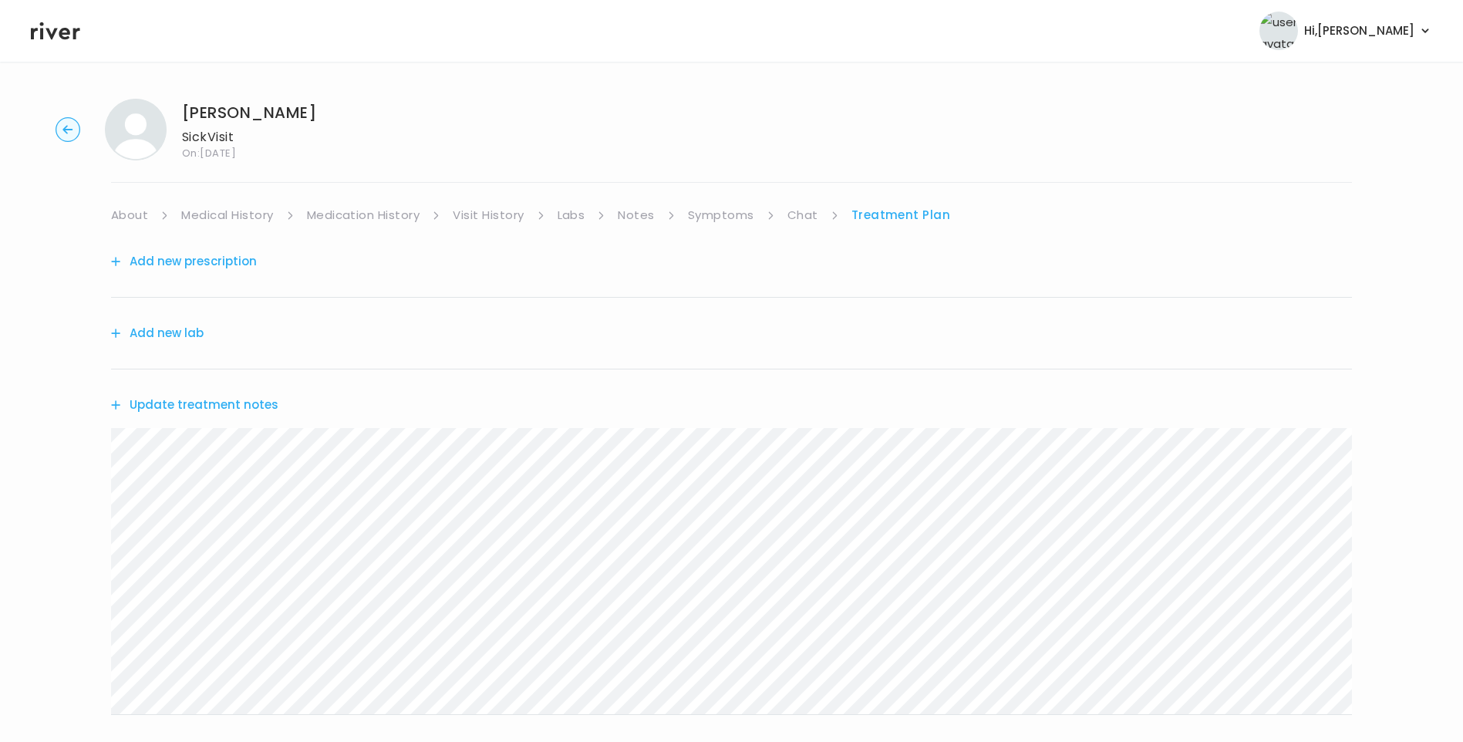
click at [258, 400] on button "Update treatment notes" at bounding box center [194, 405] width 167 height 22
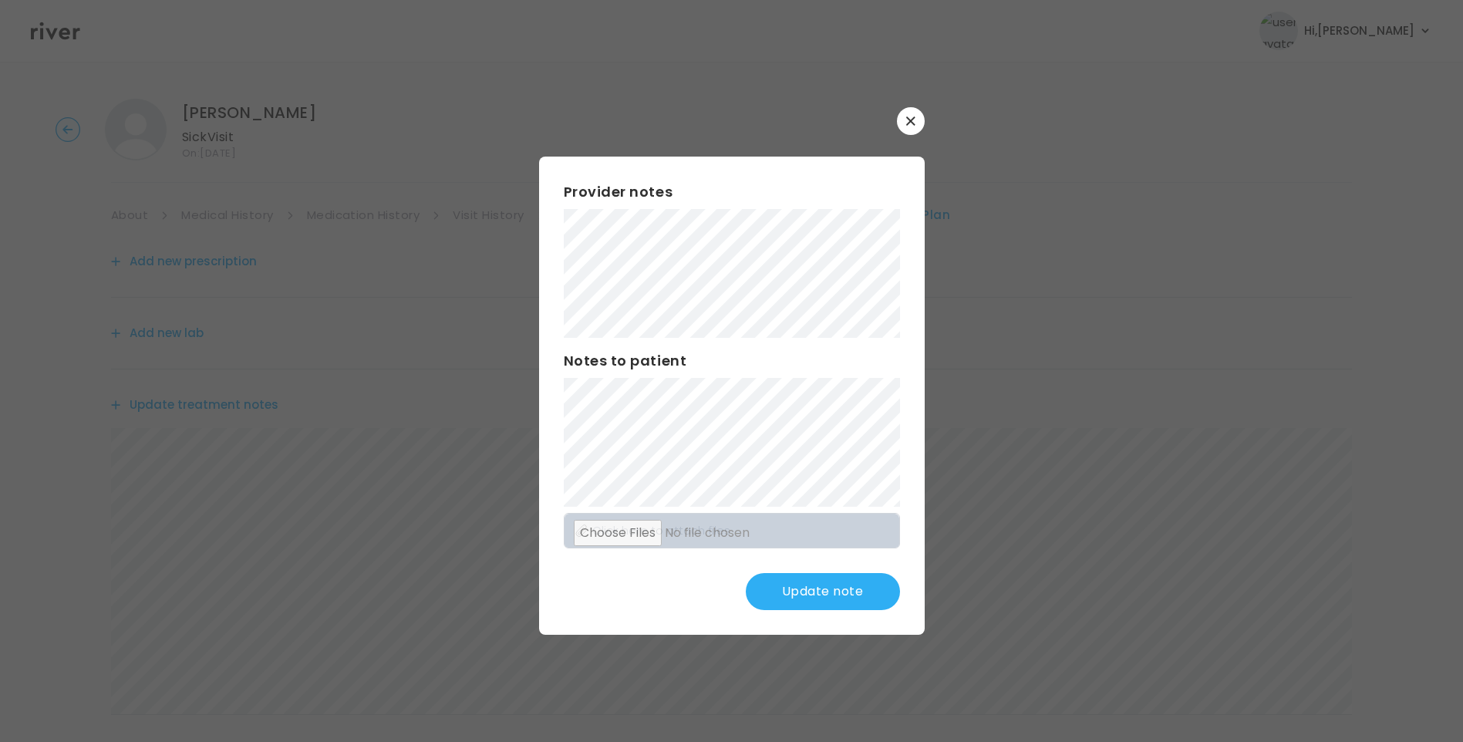
click at [795, 583] on button "Update note" at bounding box center [823, 591] width 154 height 37
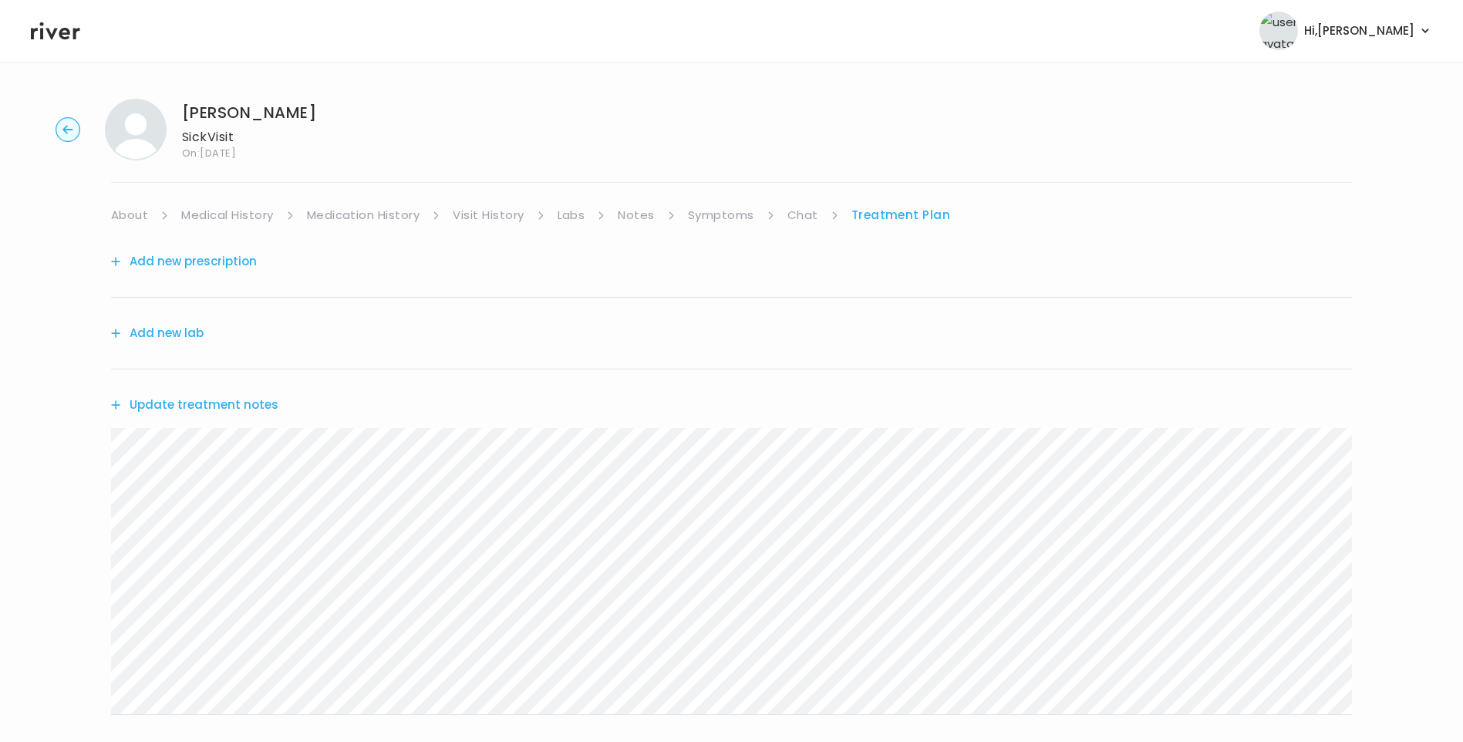
click at [82, 447] on div "OREIANA FLOYD Sick Visit On: 13 Sep 2025 About Medical History Medication Histo…" at bounding box center [731, 497] width 1463 height 822
click at [240, 207] on link "Medical History" at bounding box center [227, 215] width 92 height 22
click at [734, 216] on link "Symptoms" at bounding box center [727, 215] width 66 height 22
click at [805, 211] on link "Chat" at bounding box center [806, 215] width 31 height 22
click at [707, 213] on link "Symptoms" at bounding box center [721, 215] width 66 height 22
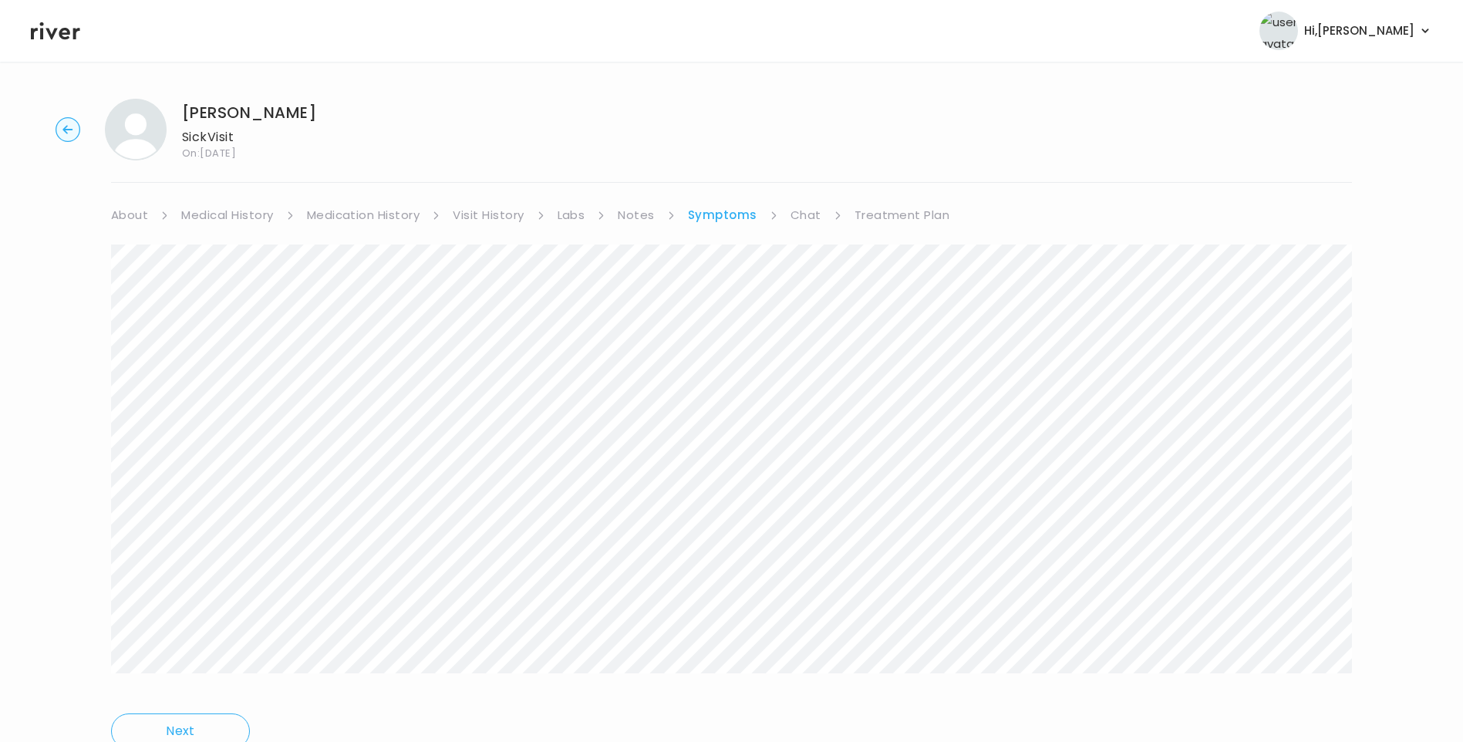
click at [892, 214] on link "Treatment Plan" at bounding box center [903, 215] width 96 height 22
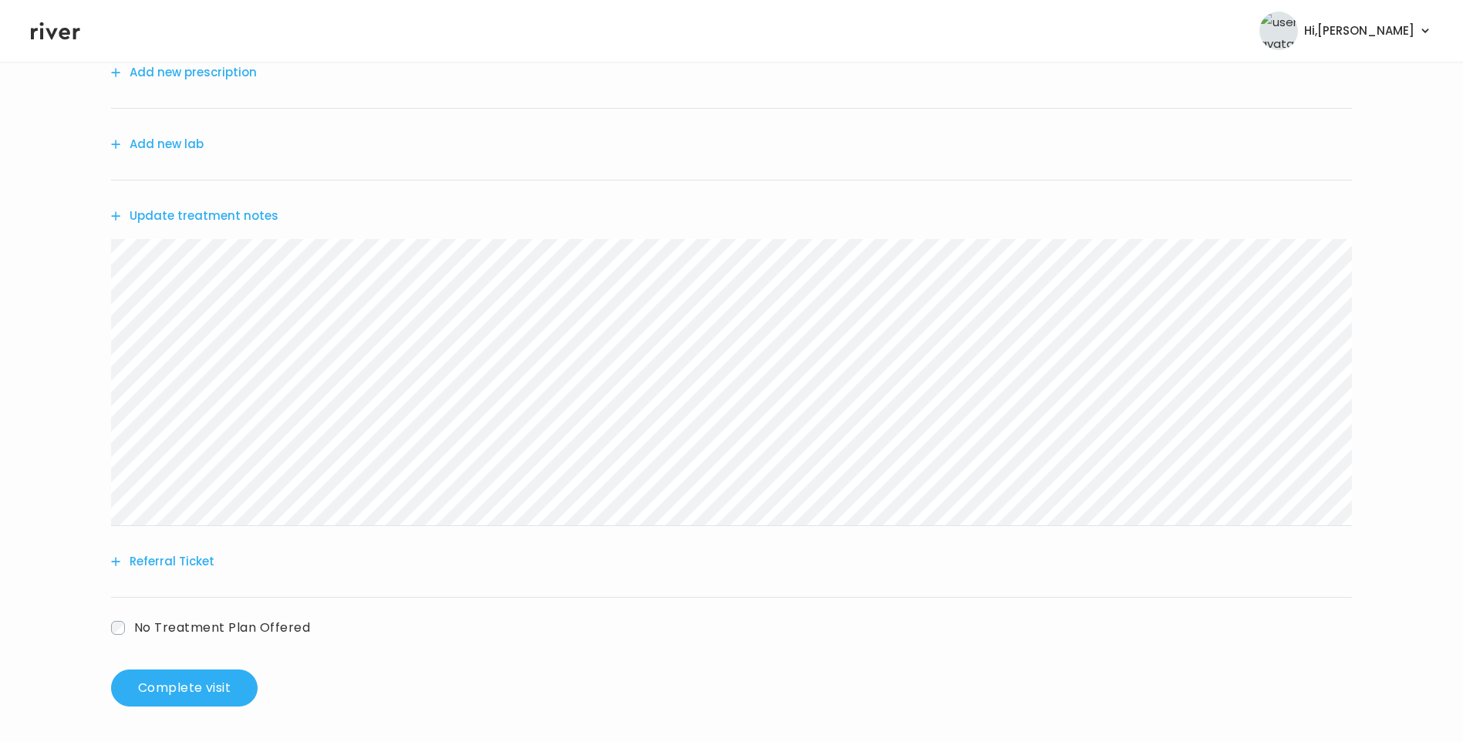
scroll to position [191, 0]
click at [204, 561] on button "Referral Ticket" at bounding box center [162, 560] width 103 height 22
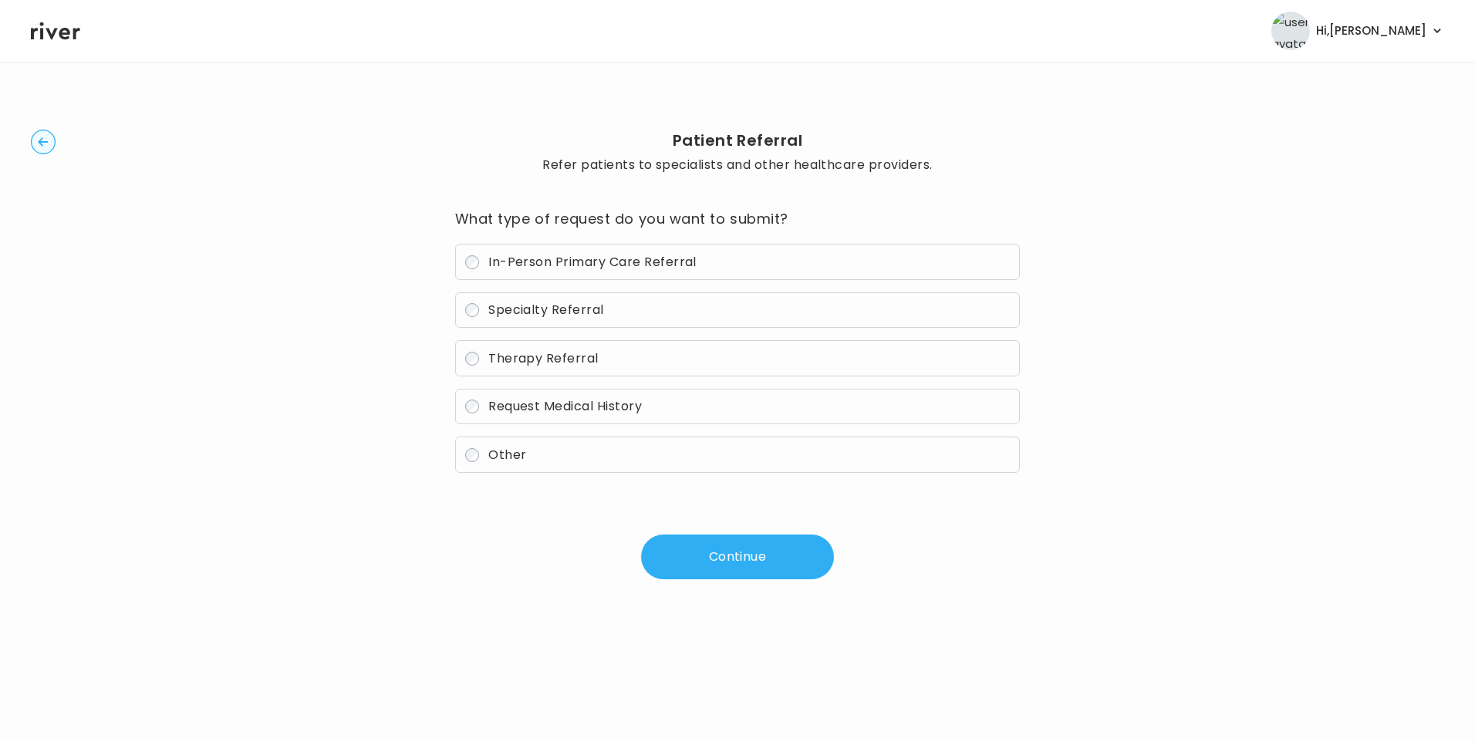
click at [525, 258] on span "In-Person Primary Care Referral" at bounding box center [592, 262] width 208 height 18
click at [744, 562] on button "Continue" at bounding box center [737, 557] width 193 height 45
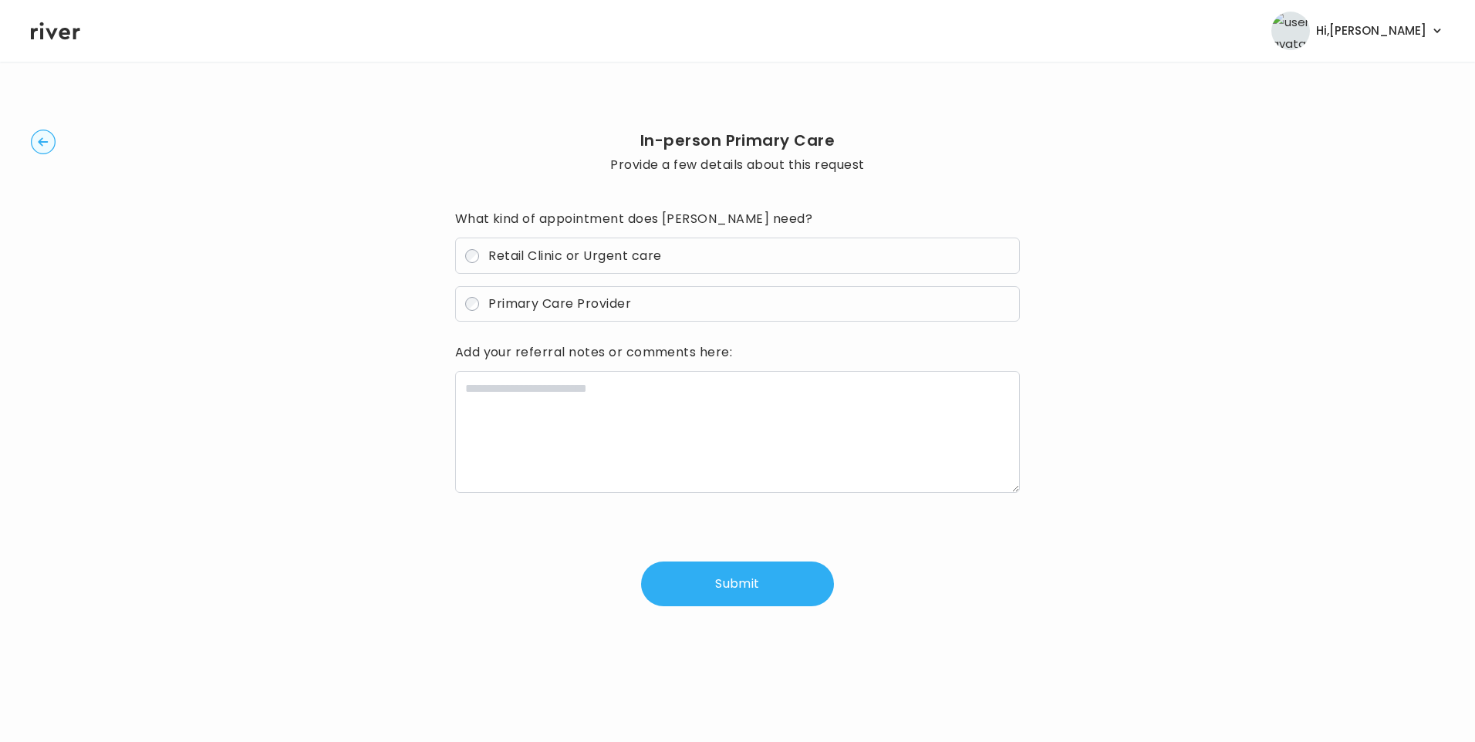
click at [562, 304] on span "Primary Care Provider" at bounding box center [559, 304] width 143 height 18
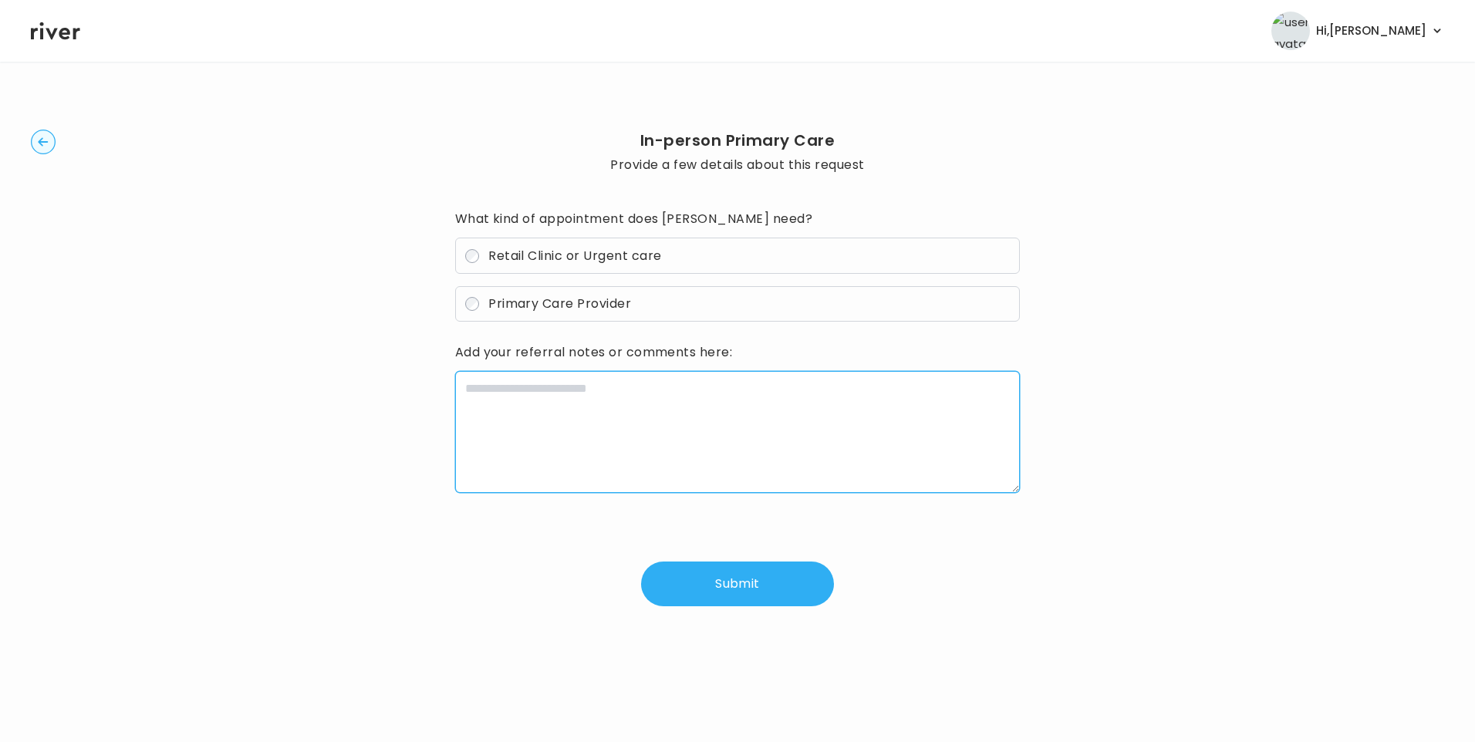
click at [582, 398] on textarea at bounding box center [737, 432] width 565 height 122
paste textarea "**********"
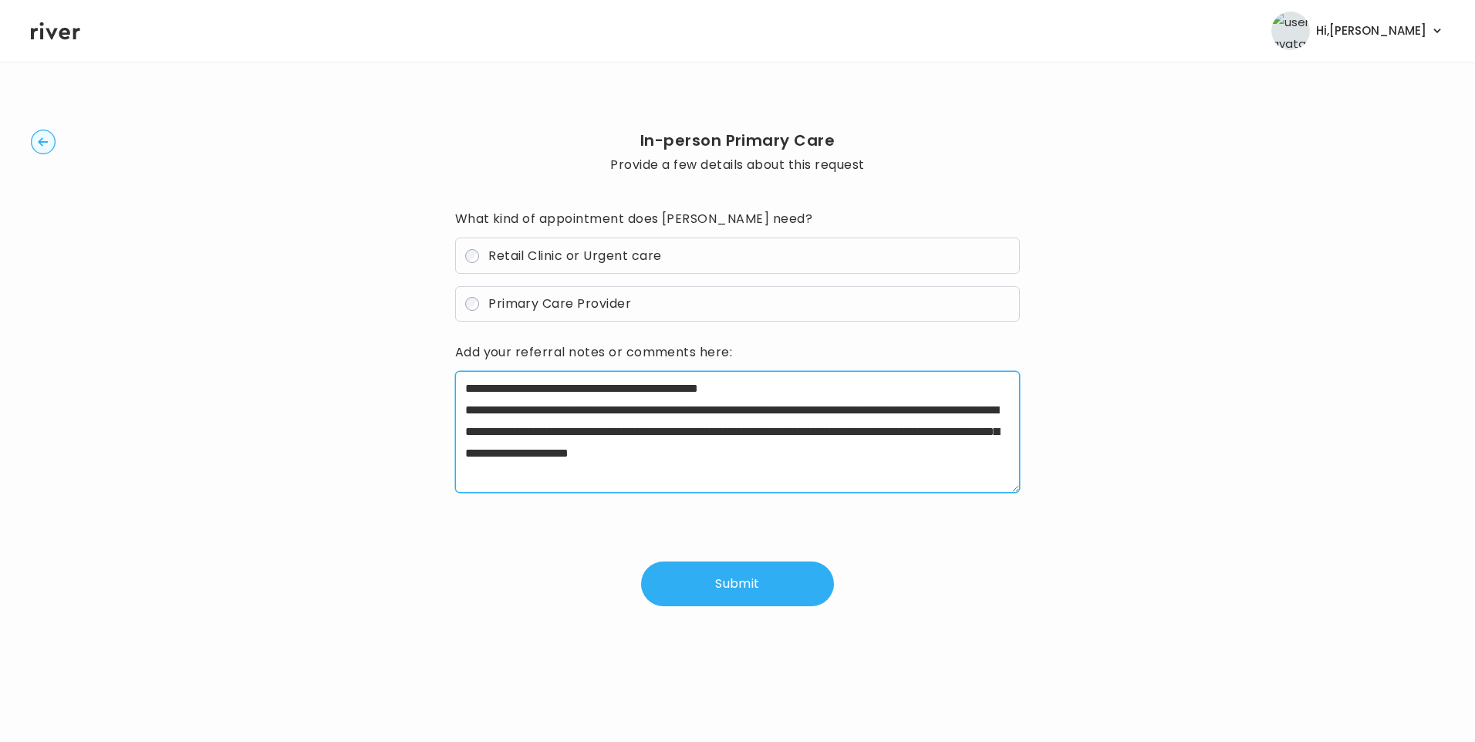
drag, startPoint x: 510, startPoint y: 410, endPoint x: 588, endPoint y: 407, distance: 78.0
click at [588, 407] on textarea "**********" at bounding box center [737, 432] width 565 height 122
click at [950, 446] on textarea "**********" at bounding box center [737, 432] width 565 height 122
click at [851, 388] on textarea "**********" at bounding box center [737, 432] width 565 height 122
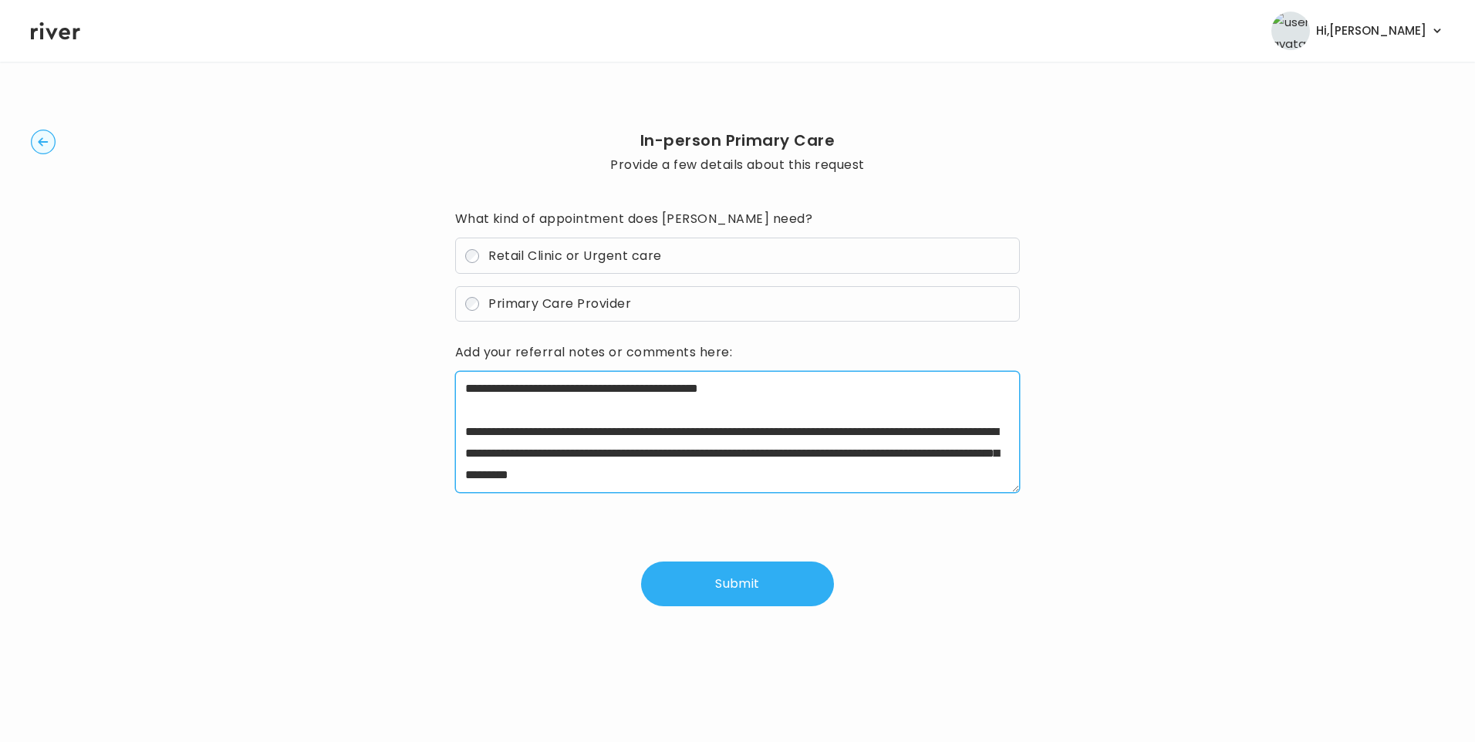
click at [937, 465] on textarea "**********" at bounding box center [737, 432] width 565 height 122
click at [758, 417] on textarea "**********" at bounding box center [737, 432] width 565 height 122
click at [943, 471] on textarea "**********" at bounding box center [737, 432] width 565 height 122
click at [575, 386] on textarea "**********" at bounding box center [737, 432] width 565 height 122
click at [822, 388] on textarea "**********" at bounding box center [737, 432] width 565 height 122
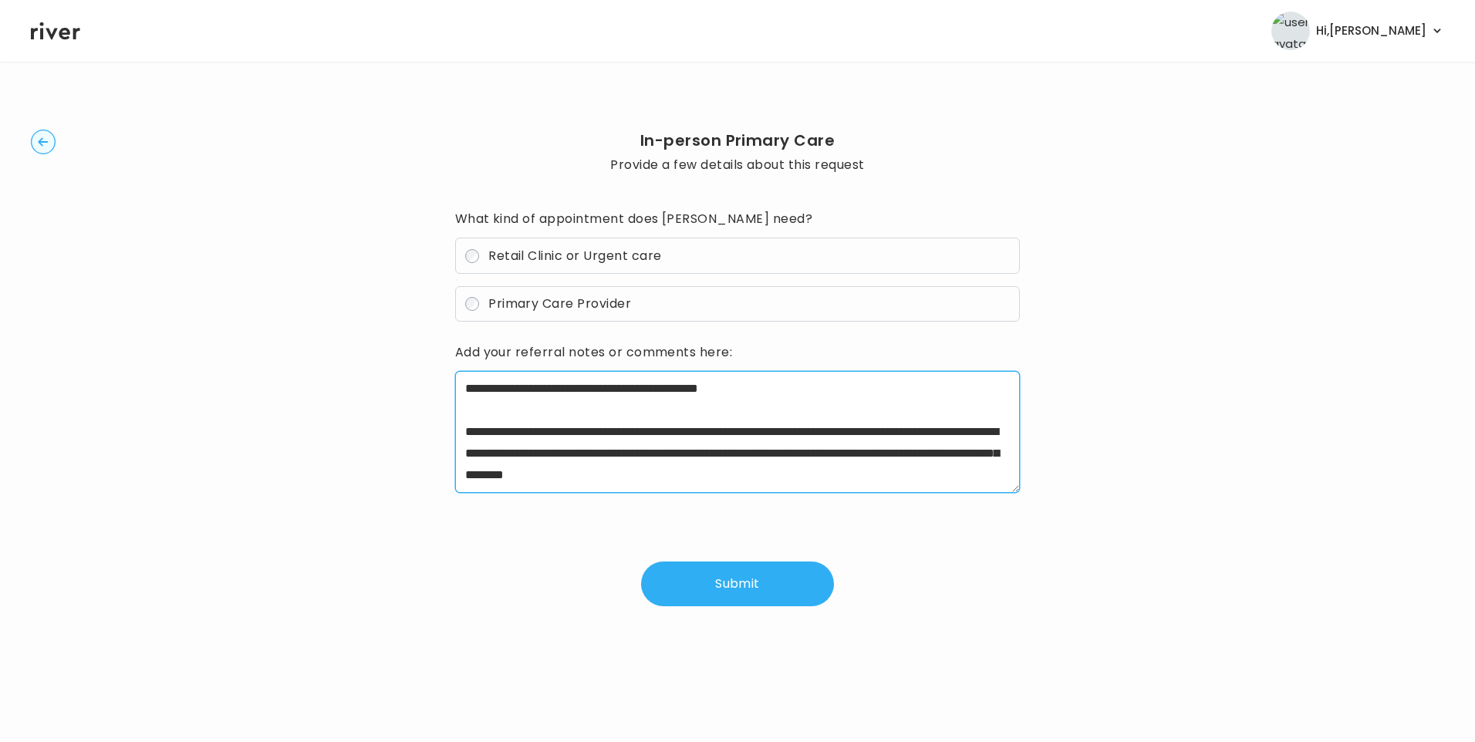
click at [738, 415] on textarea "**********" at bounding box center [737, 432] width 565 height 122
click at [827, 393] on textarea "**********" at bounding box center [737, 432] width 565 height 122
click at [951, 474] on textarea "**********" at bounding box center [737, 432] width 565 height 122
type textarea "**********"
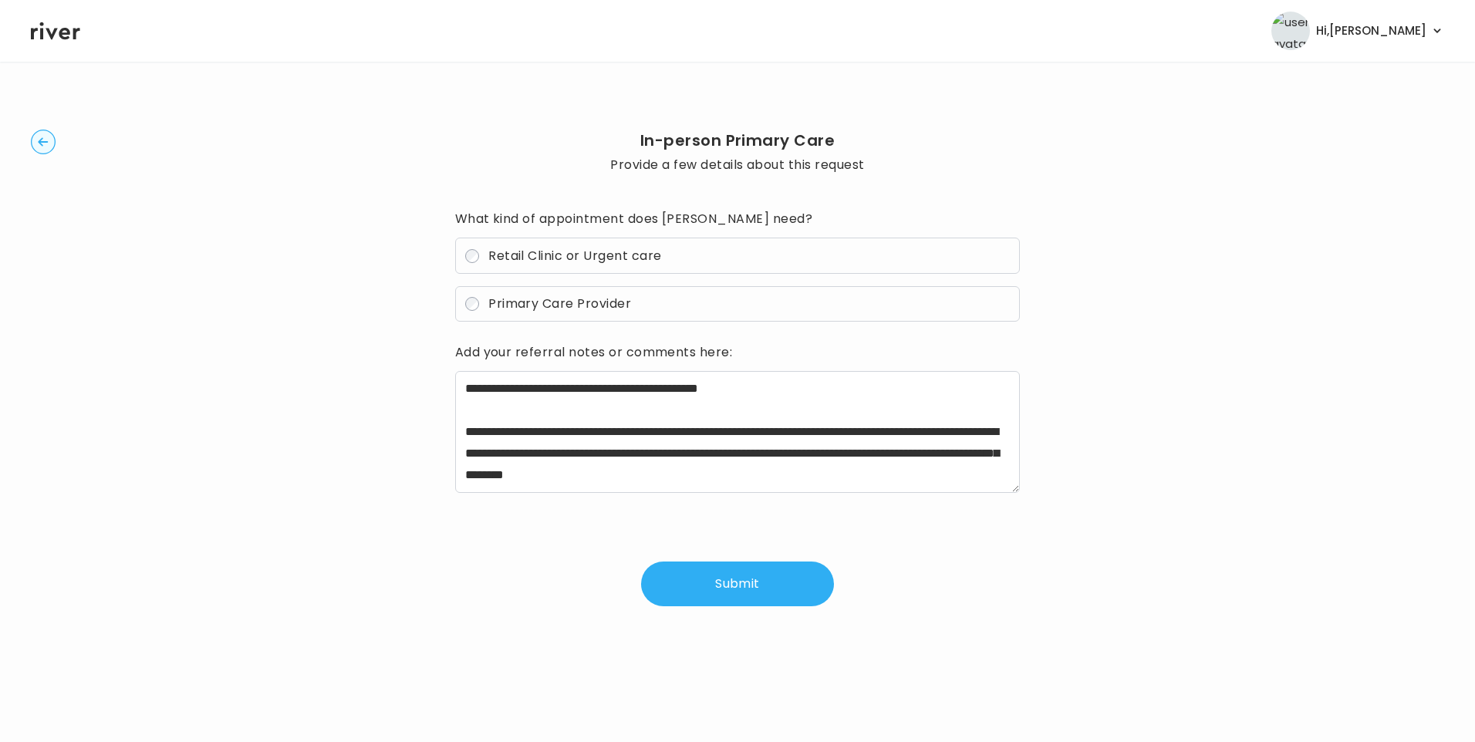
click at [725, 582] on button "Submit" at bounding box center [737, 584] width 193 height 45
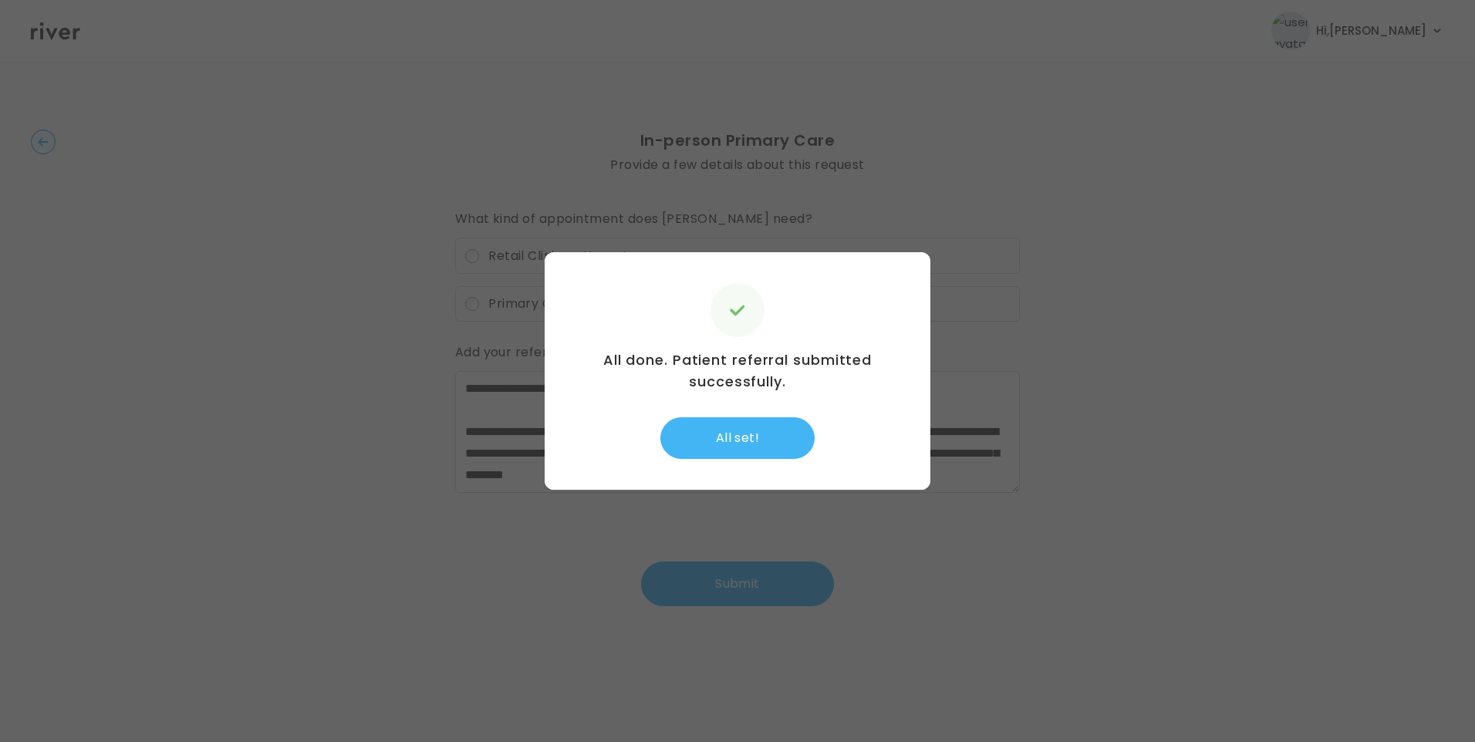
click at [738, 422] on button "All set!" at bounding box center [737, 438] width 154 height 42
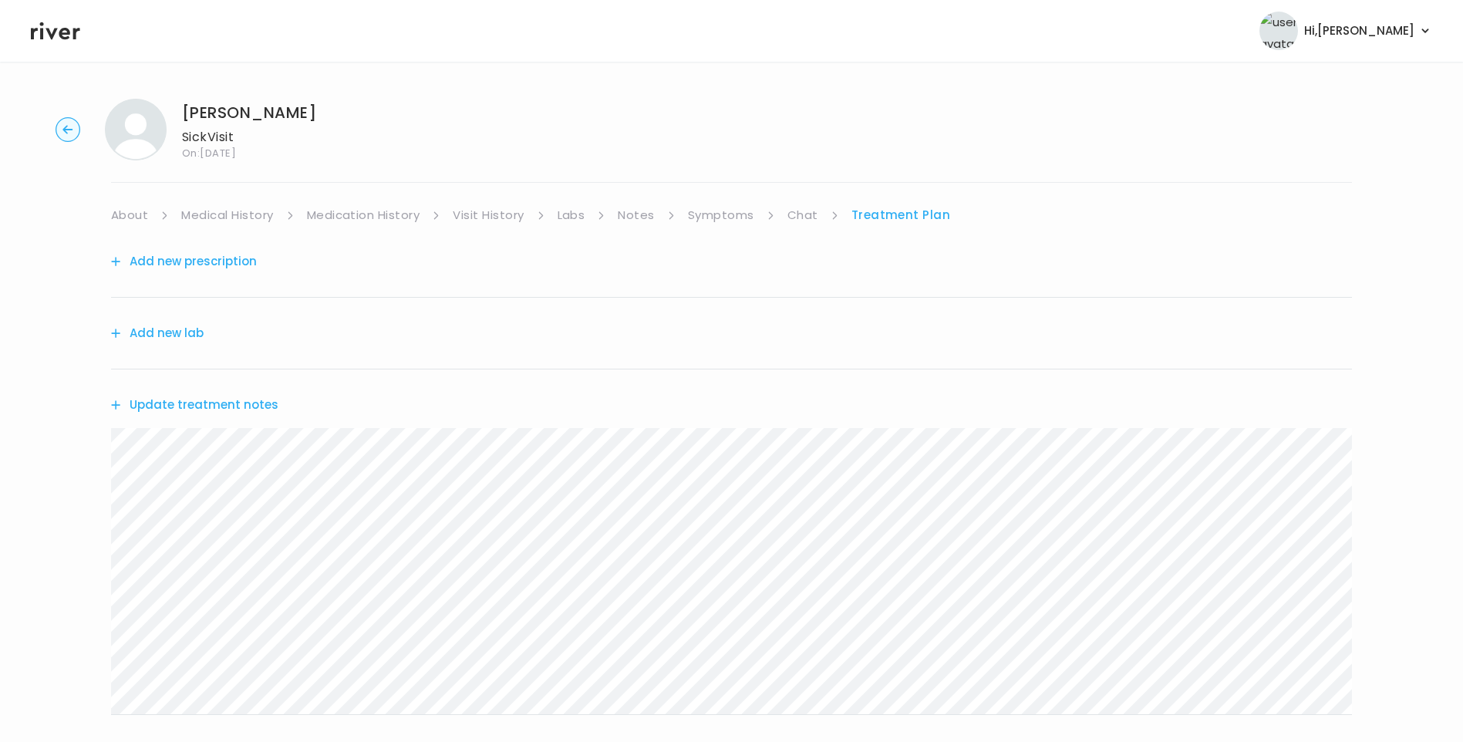
click at [218, 406] on button "Update treatment notes" at bounding box center [194, 405] width 167 height 22
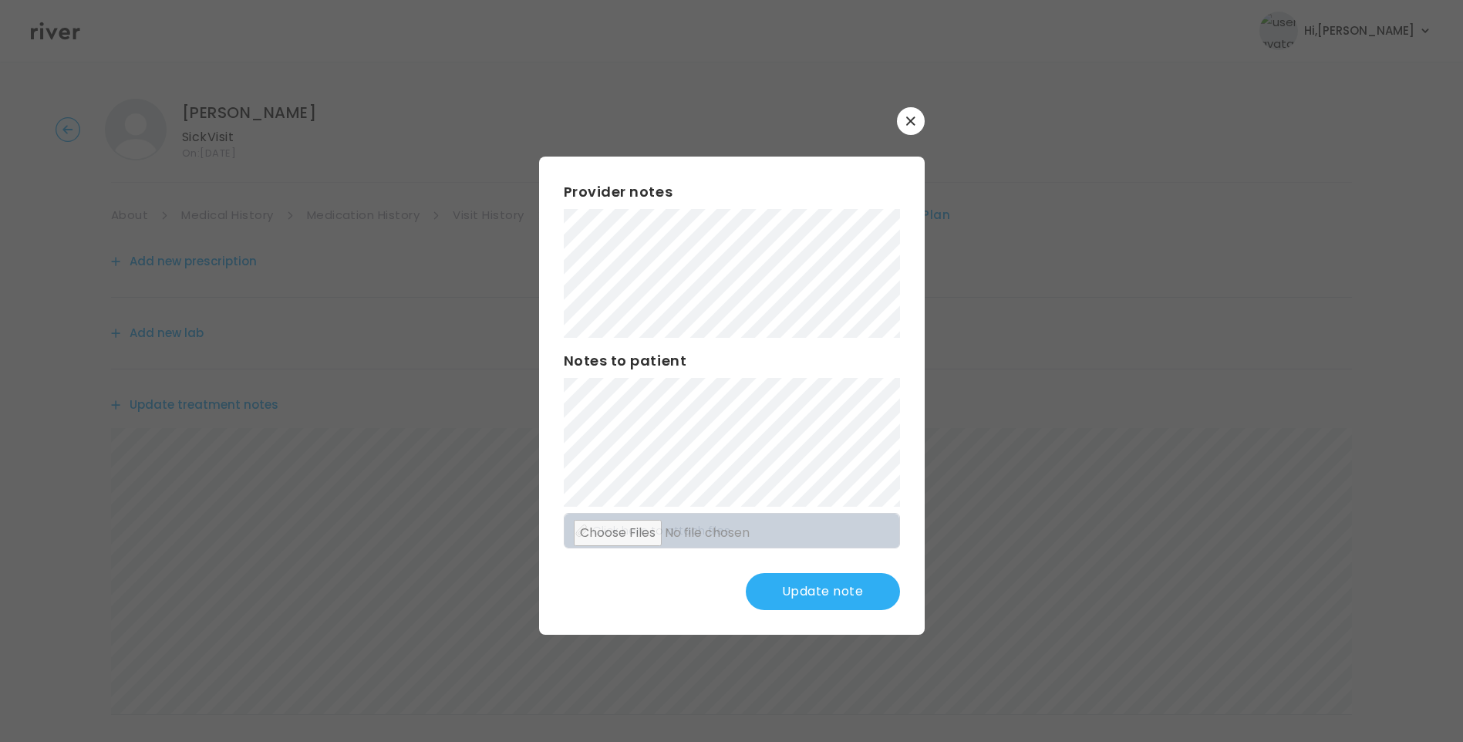
click at [811, 583] on button "Update note" at bounding box center [823, 591] width 154 height 37
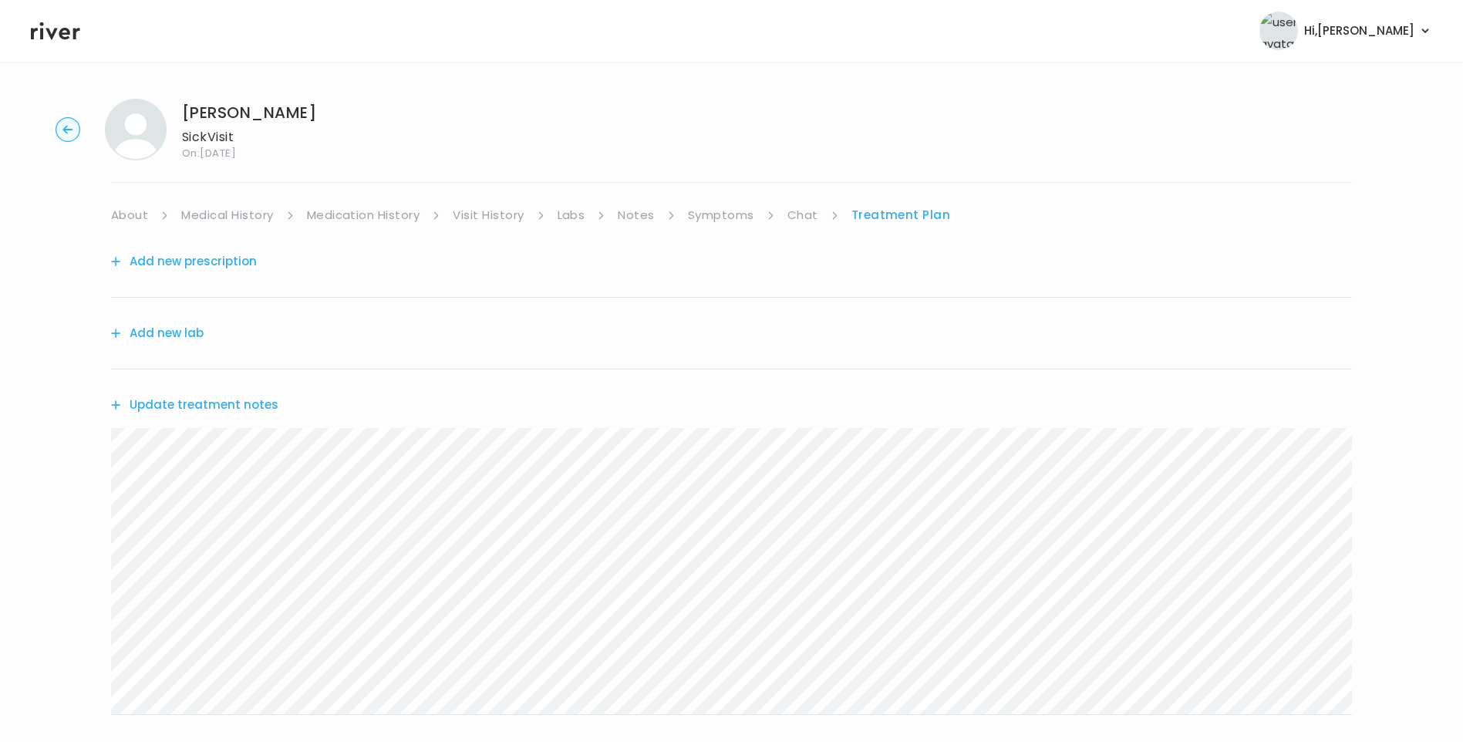
click at [234, 404] on button "Update treatment notes" at bounding box center [194, 405] width 167 height 22
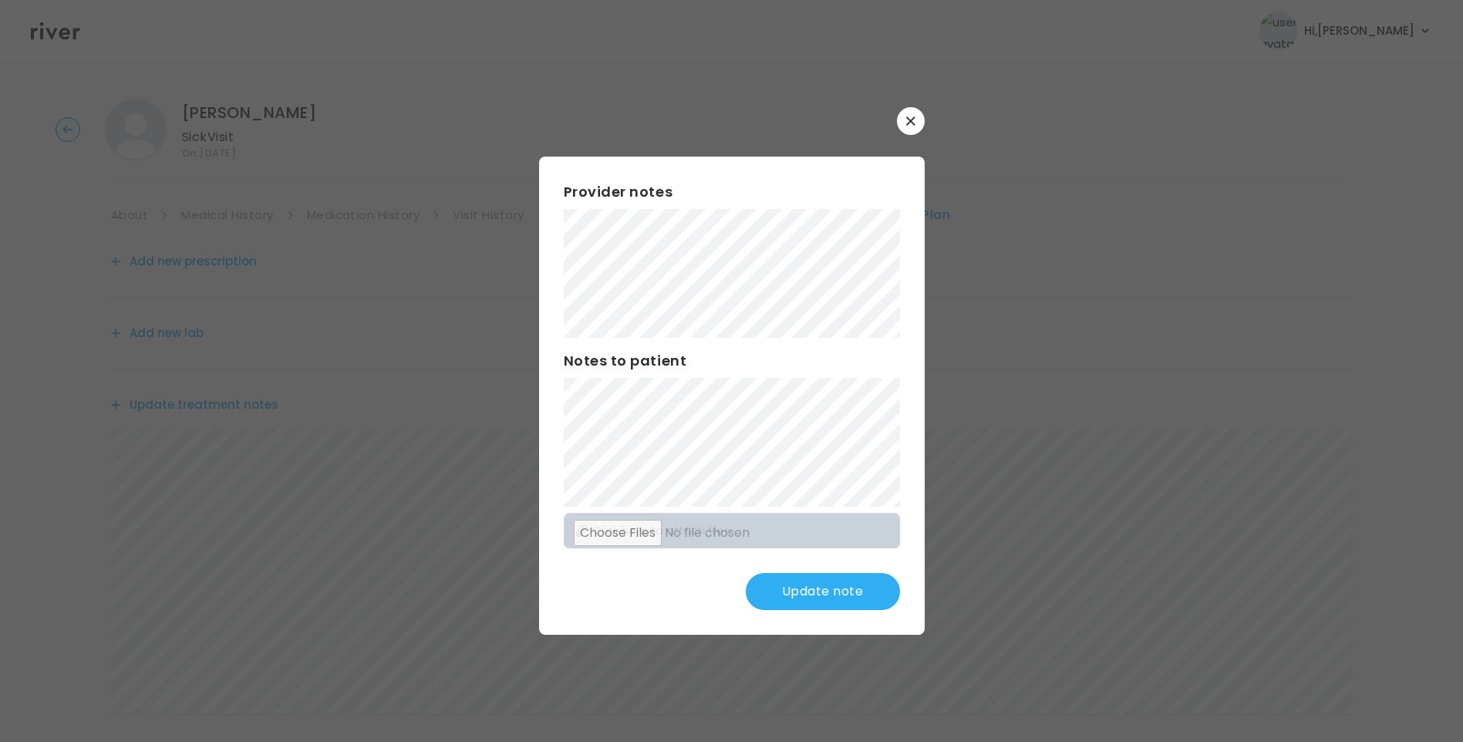
click at [831, 591] on button "Update note" at bounding box center [823, 591] width 154 height 37
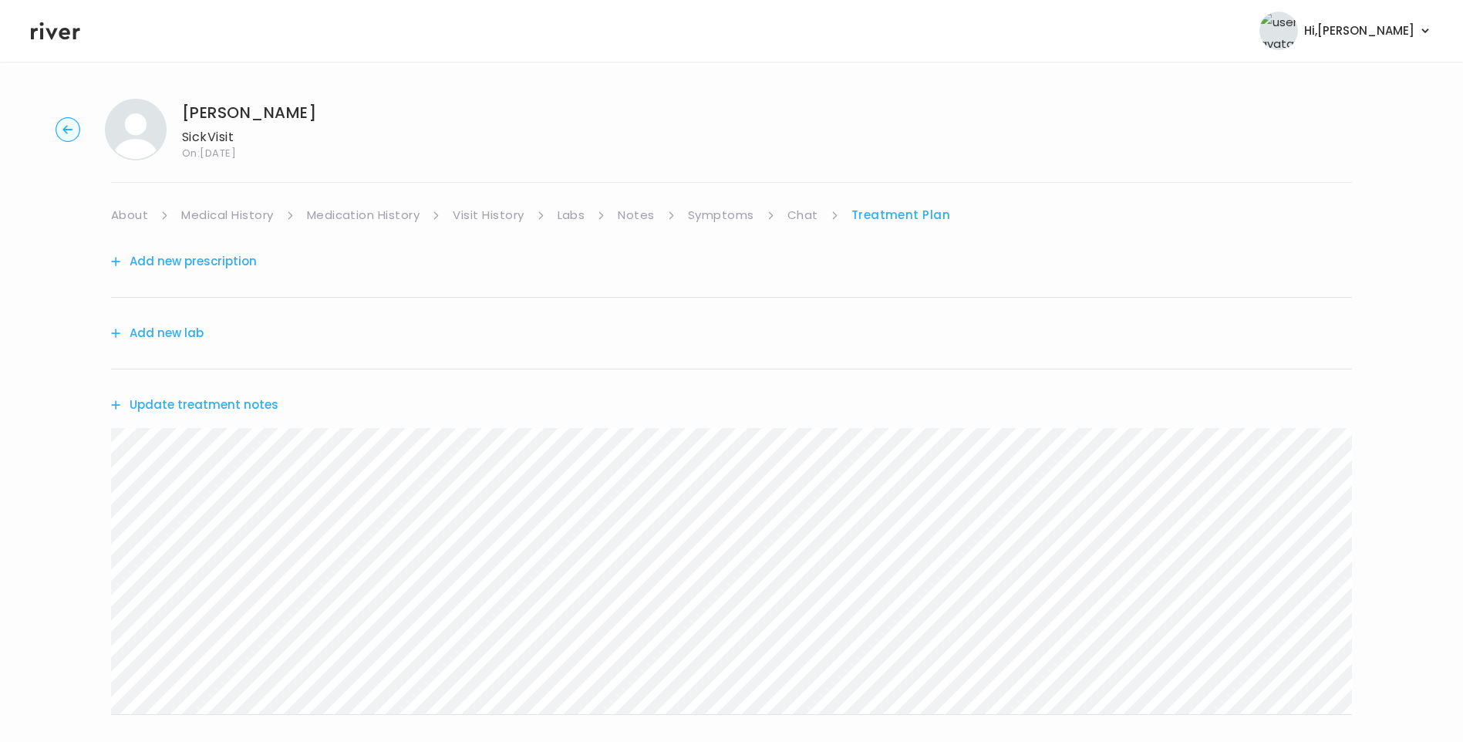
click at [245, 403] on button "Update treatment notes" at bounding box center [194, 405] width 167 height 22
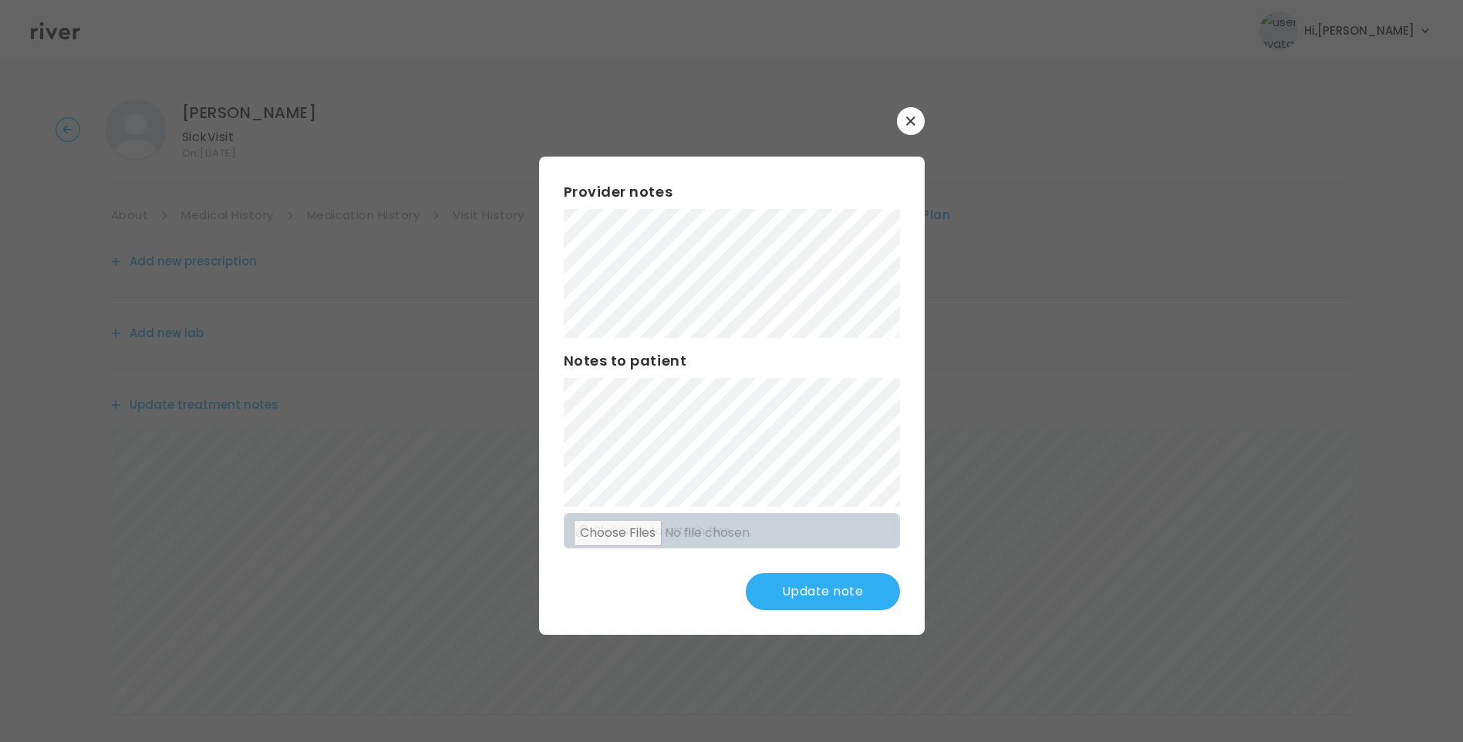
click at [872, 588] on button "Update note" at bounding box center [823, 591] width 154 height 37
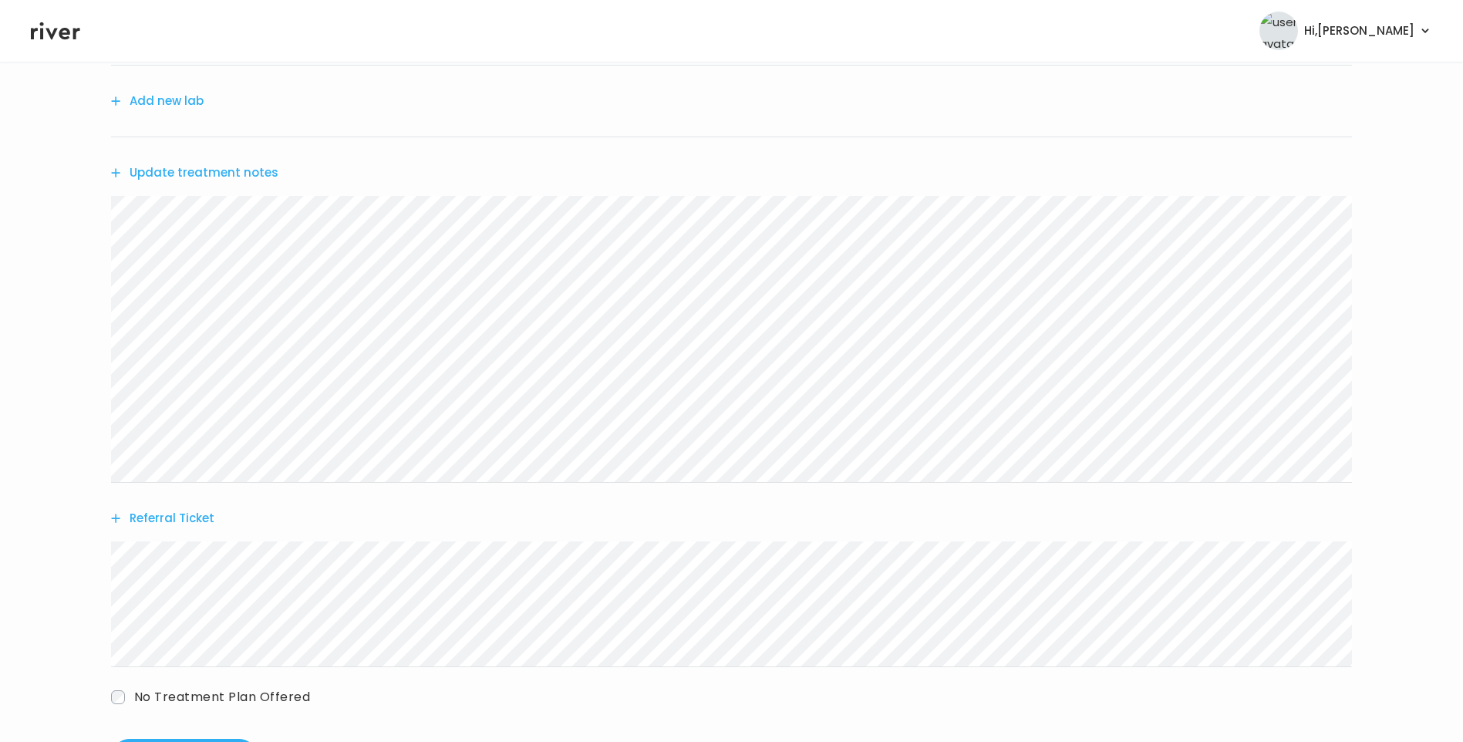
scroll to position [303, 0]
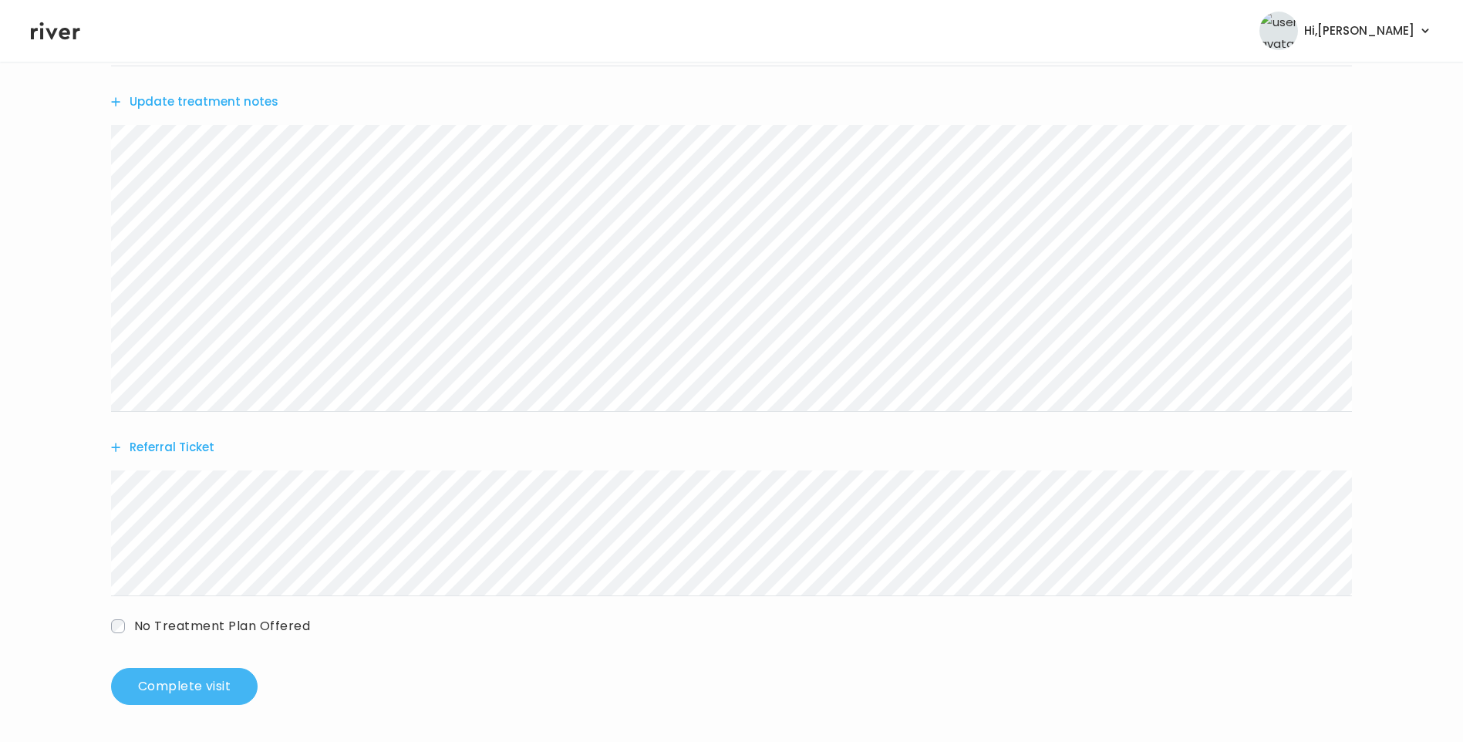
click at [197, 695] on button "Complete visit" at bounding box center [184, 686] width 147 height 37
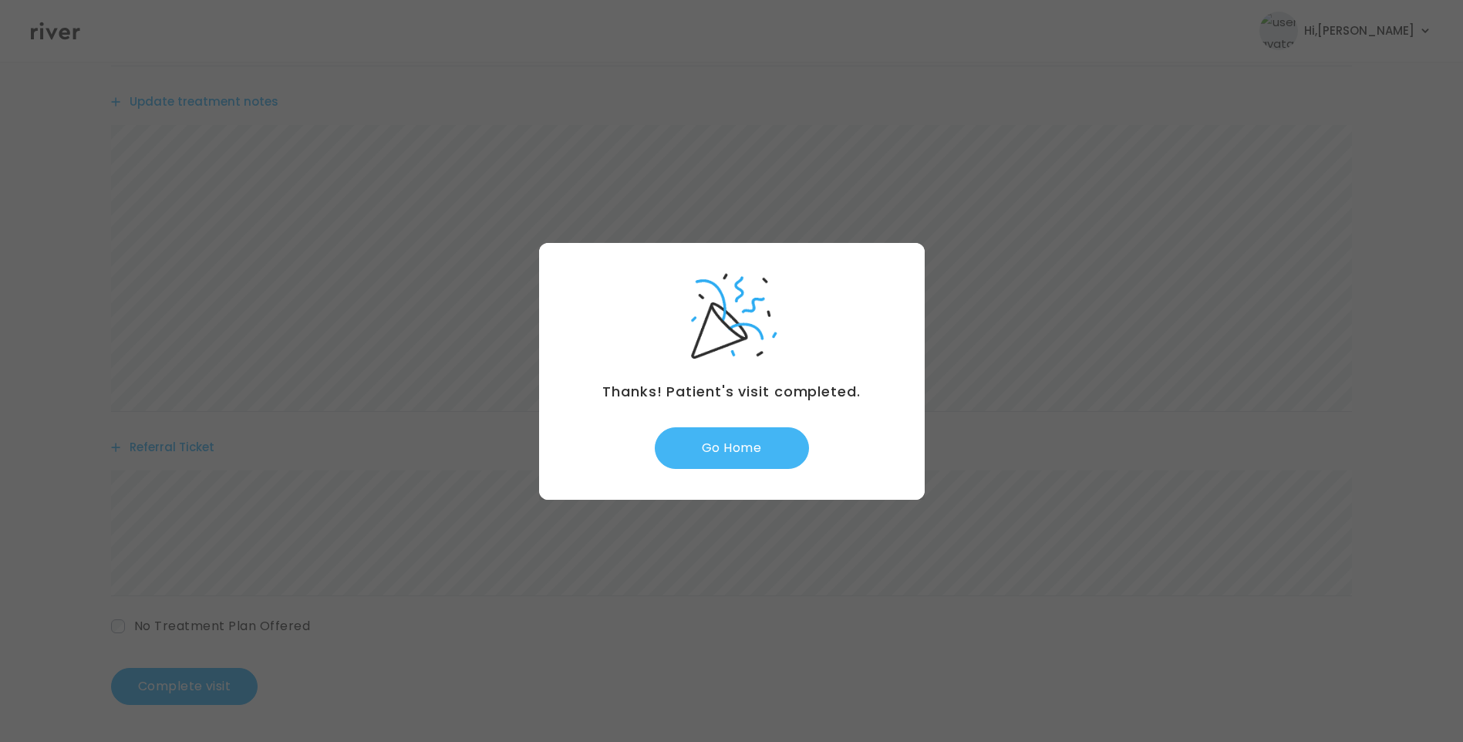
click at [771, 456] on button "Go Home" at bounding box center [732, 448] width 154 height 42
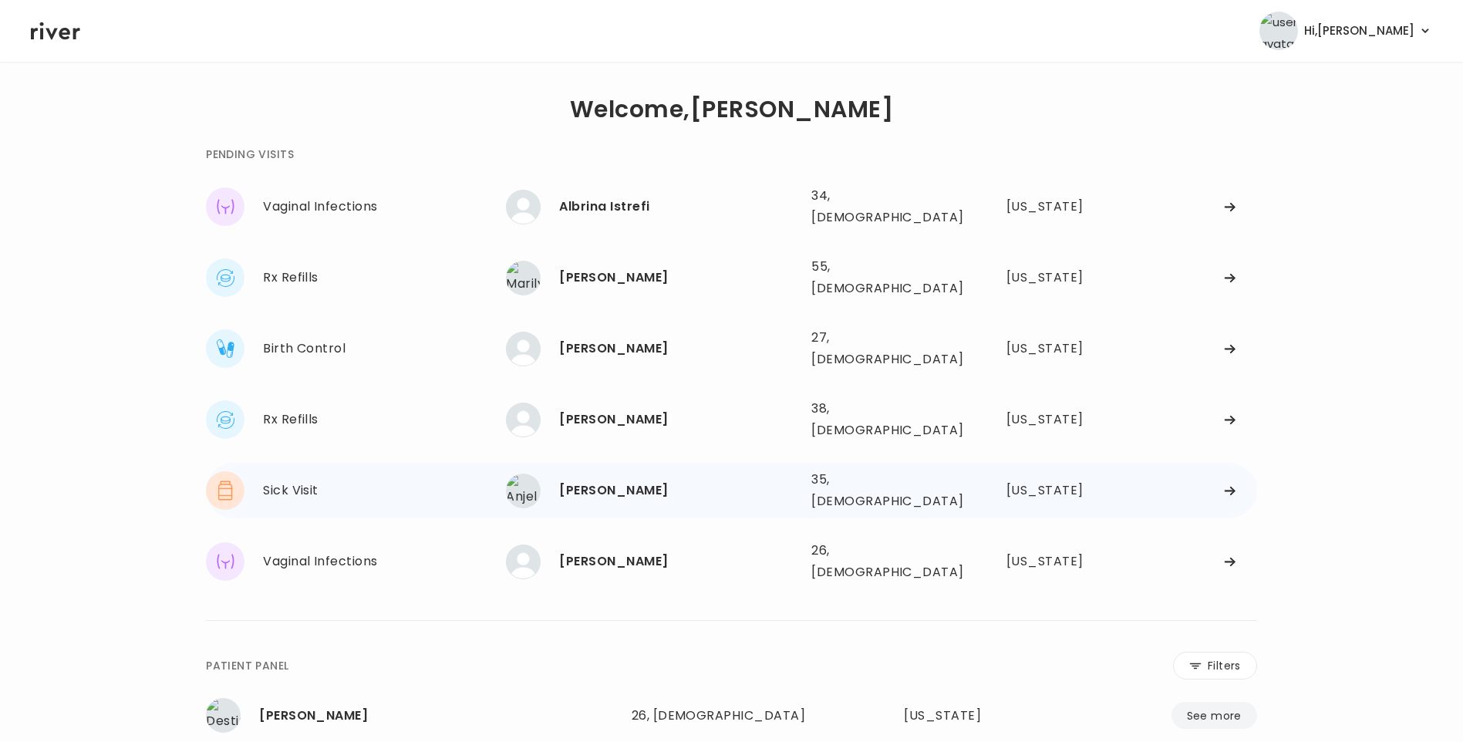
click at [828, 469] on div "35, [DEMOGRAPHIC_DATA]" at bounding box center [882, 490] width 140 height 43
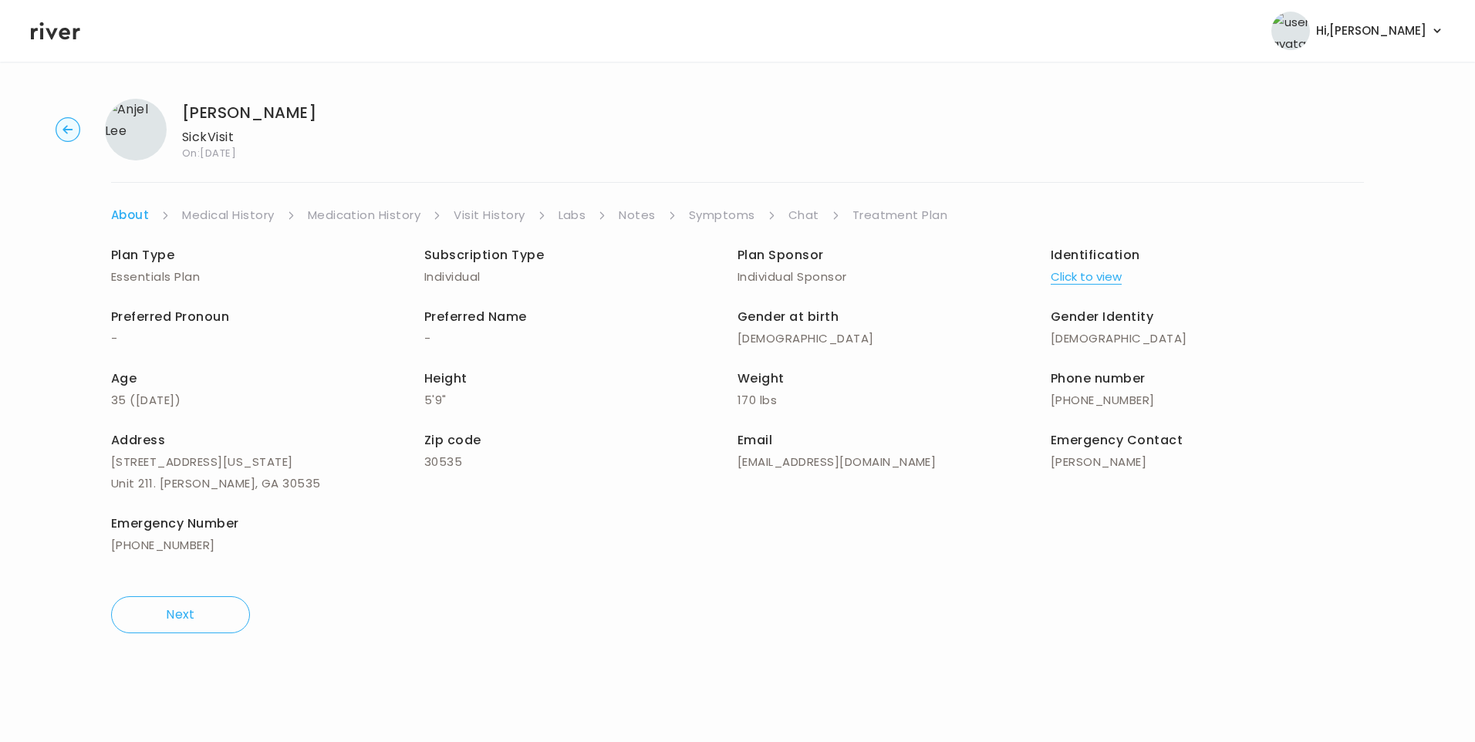
click at [496, 224] on link "Visit History" at bounding box center [489, 215] width 71 height 22
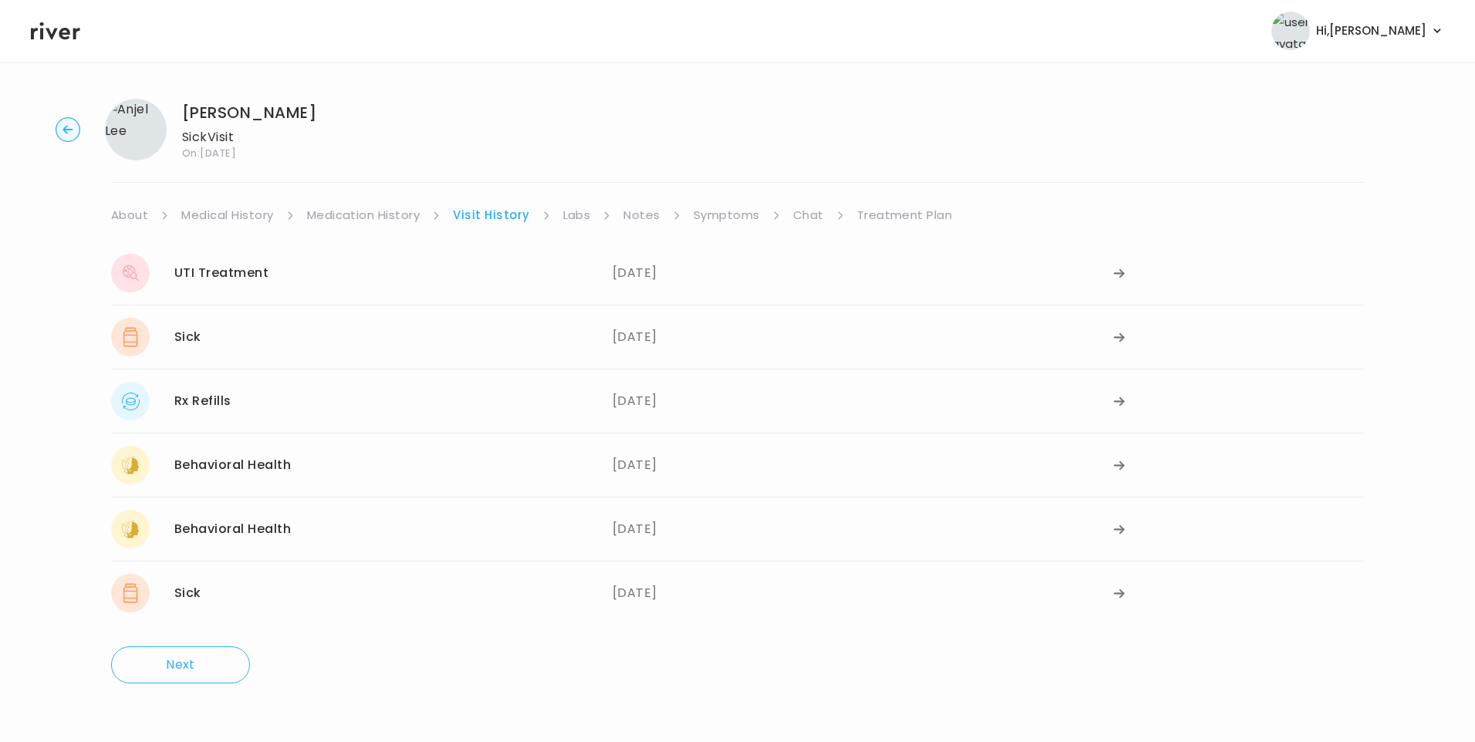
click at [741, 216] on link "Symptoms" at bounding box center [727, 215] width 66 height 22
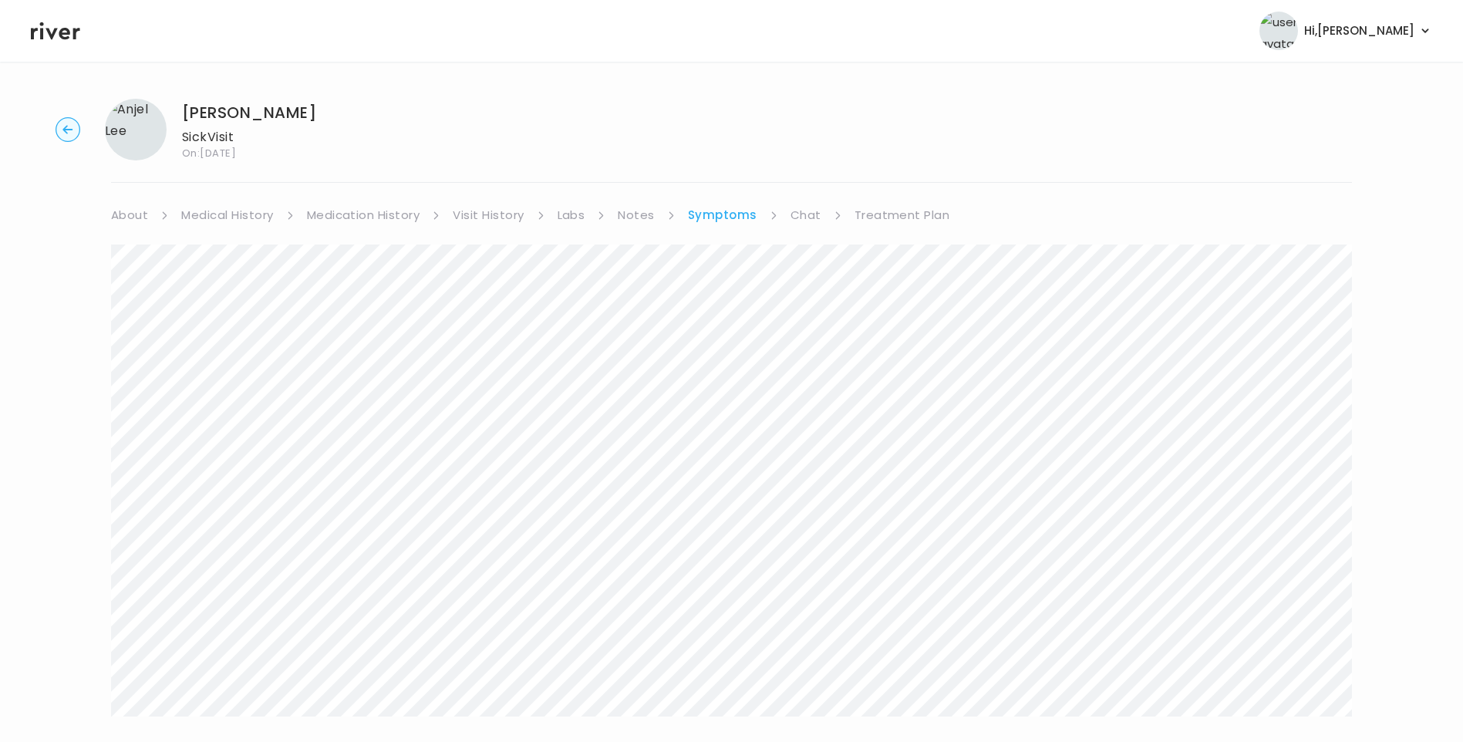
click at [902, 214] on link "Treatment Plan" at bounding box center [903, 215] width 96 height 22
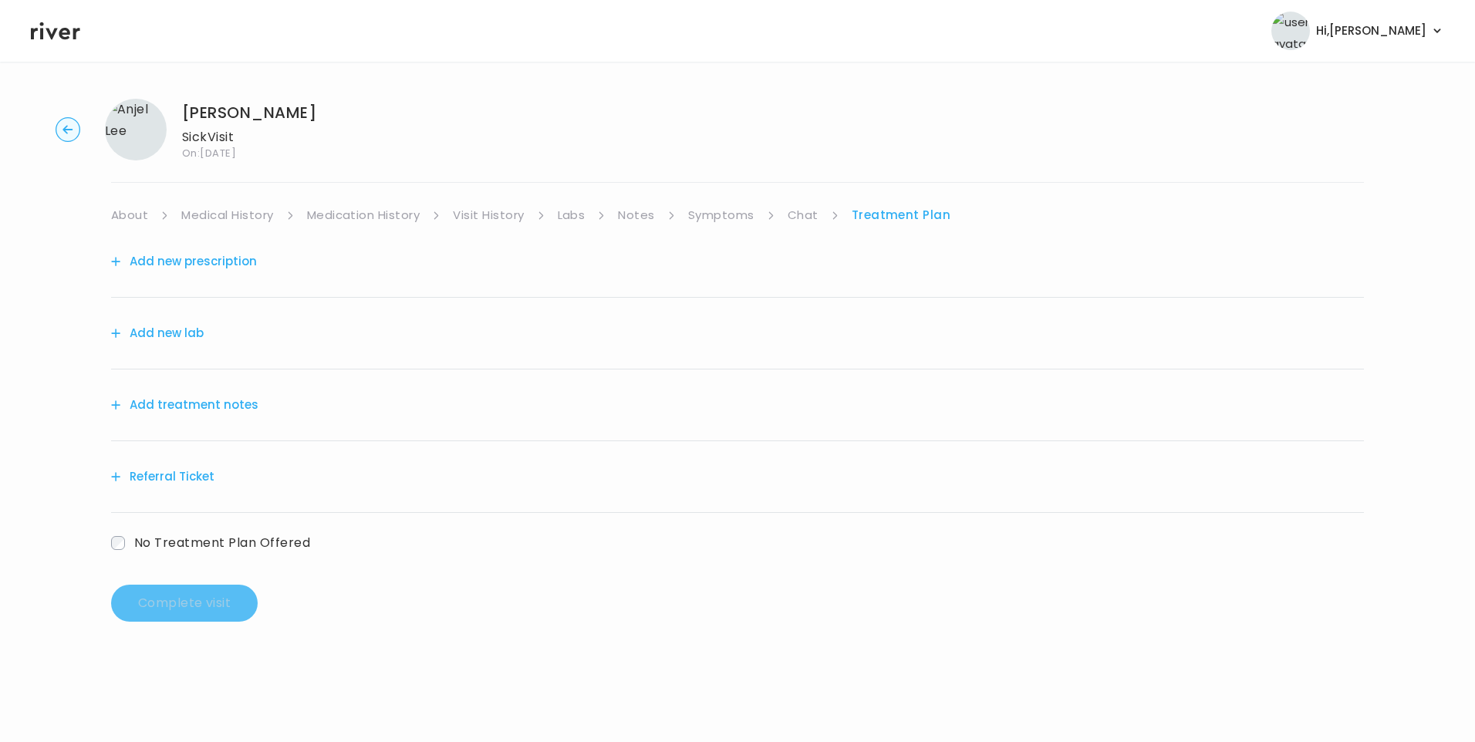
click at [473, 204] on link "Visit History" at bounding box center [488, 215] width 71 height 22
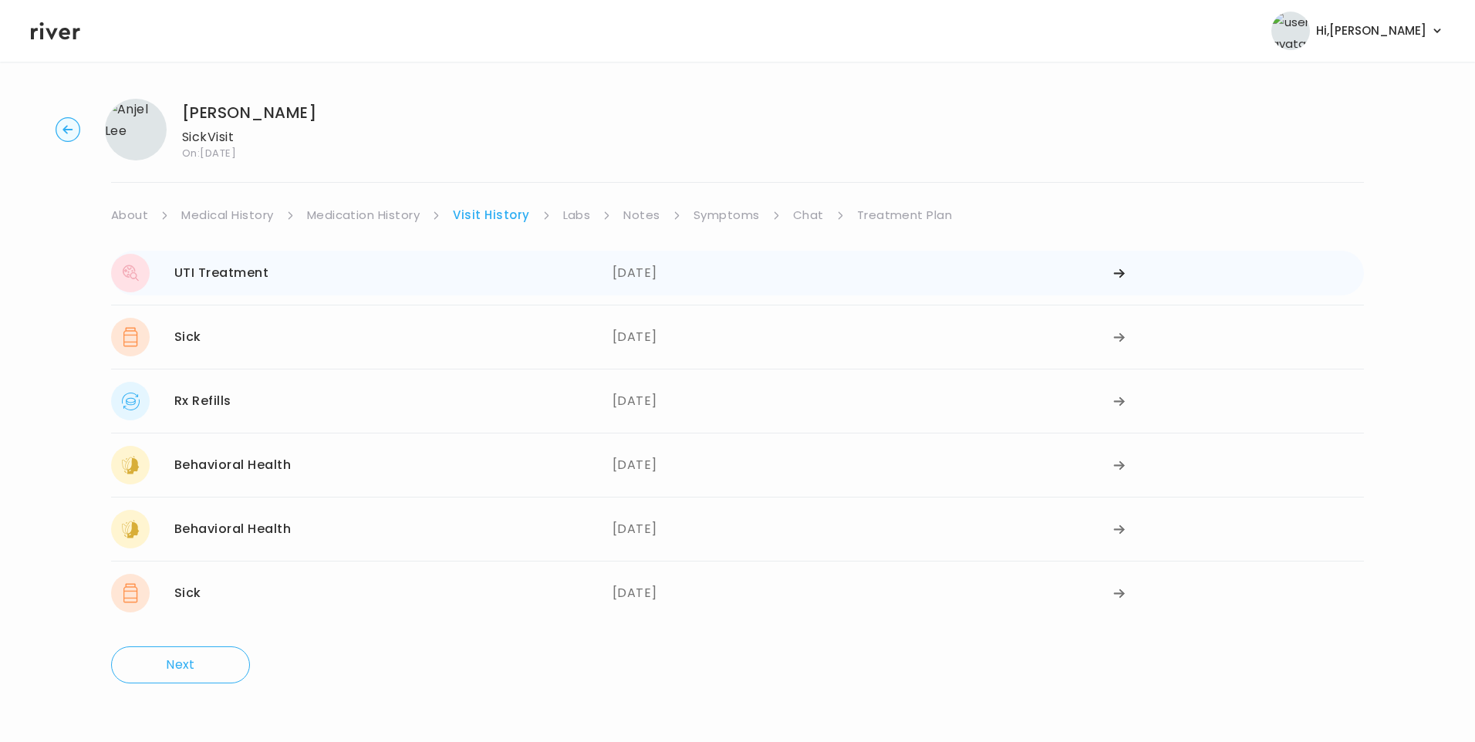
click at [438, 279] on div "UTI Treatment 09/08/2025" at bounding box center [361, 273] width 501 height 39
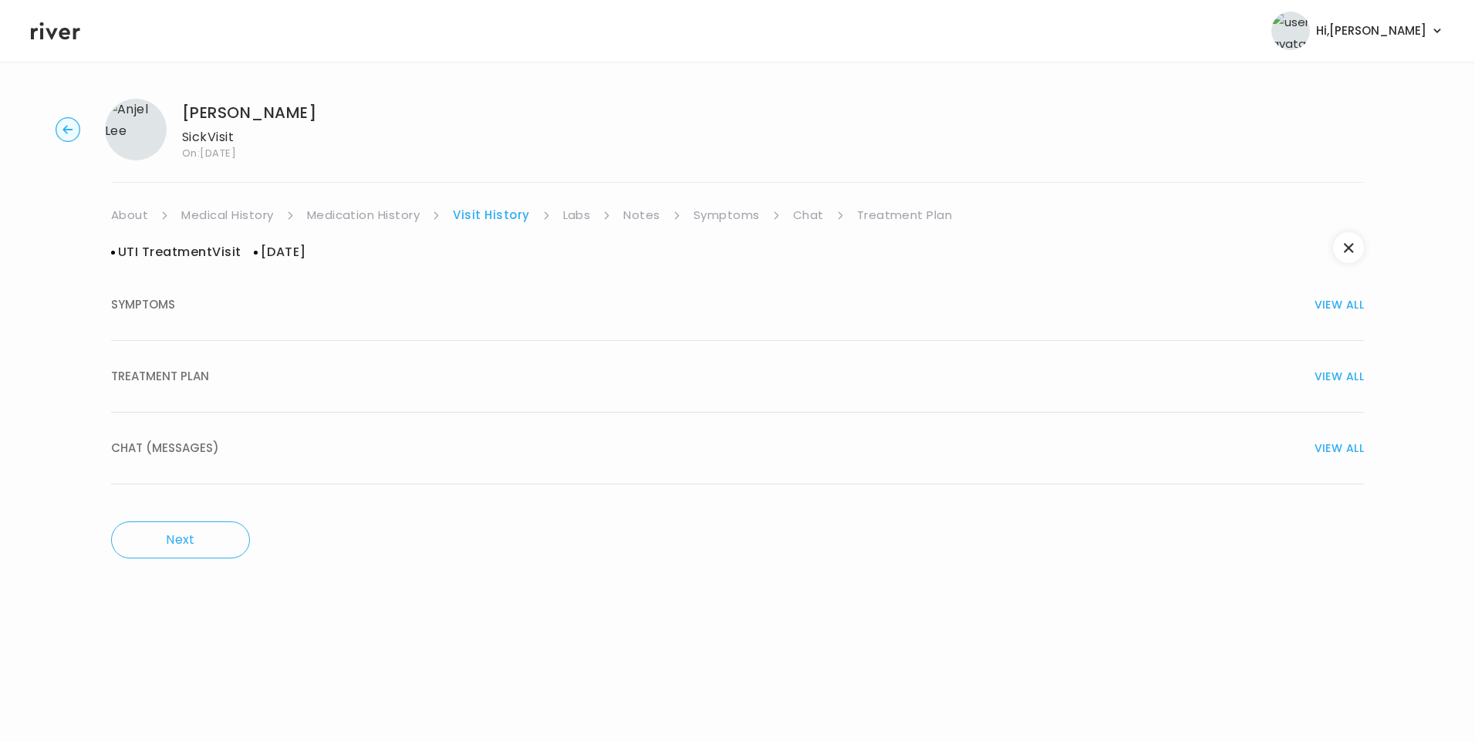
drag, startPoint x: 187, startPoint y: 380, endPoint x: 337, endPoint y: 443, distance: 162.2
click at [187, 378] on span "TREATMENT PLAN" at bounding box center [160, 377] width 98 height 22
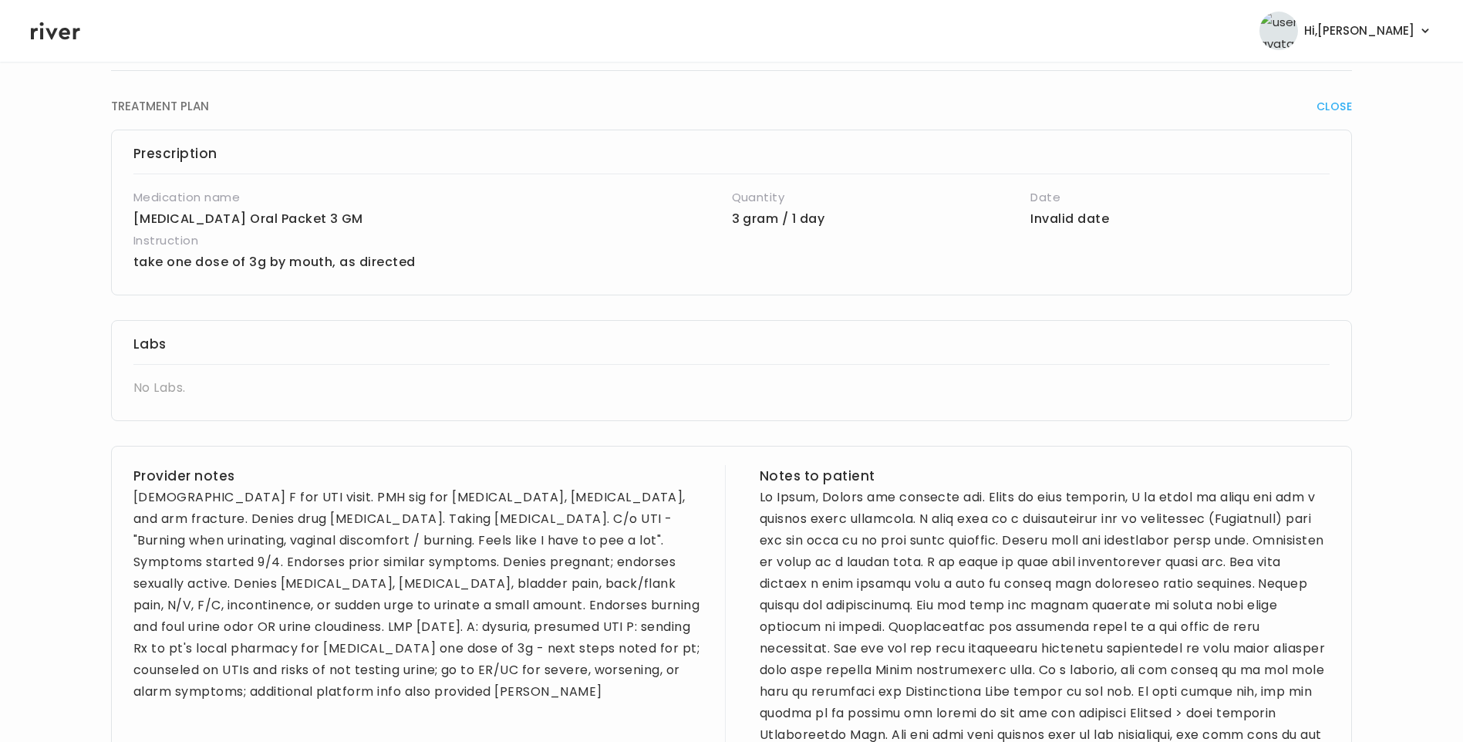
scroll to position [386, 0]
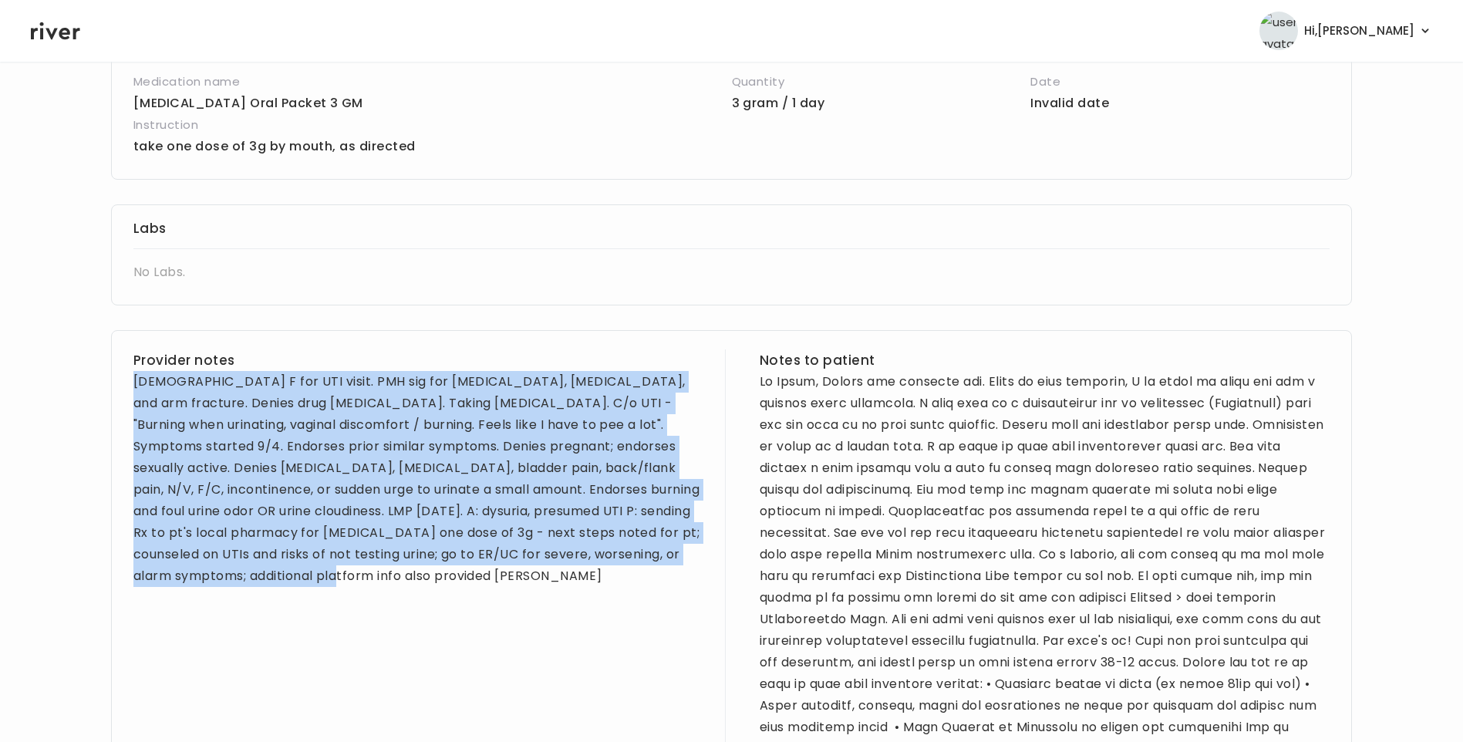
drag, startPoint x: 134, startPoint y: 383, endPoint x: 471, endPoint y: 640, distance: 423.9
drag, startPoint x: 471, startPoint y: 640, endPoint x: 397, endPoint y: 522, distance: 139.1
copy div "35 yo F for UTI visit. PMH sig for depression, anxiety, ADHD, and arm fracture.…"
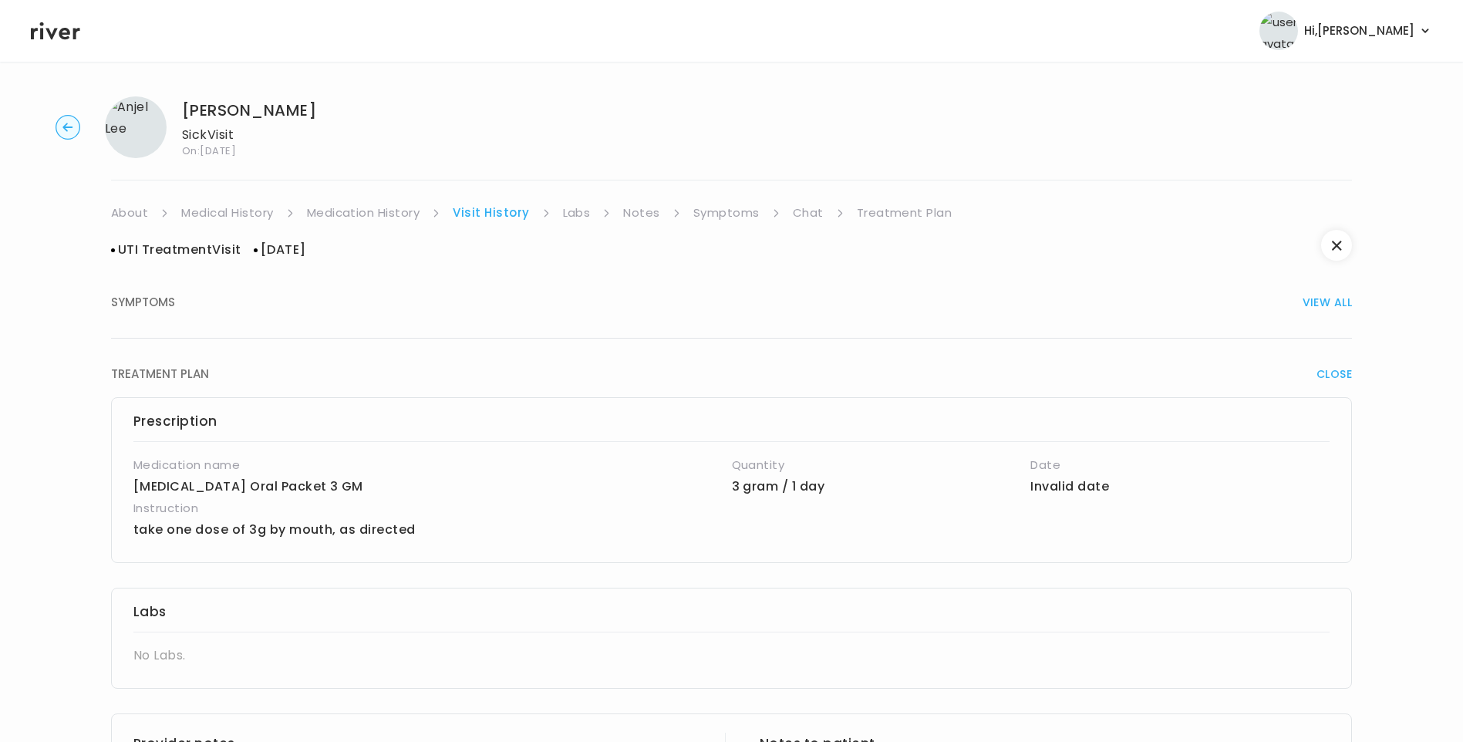
scroll to position [0, 0]
click at [896, 210] on link "Treatment Plan" at bounding box center [905, 215] width 96 height 22
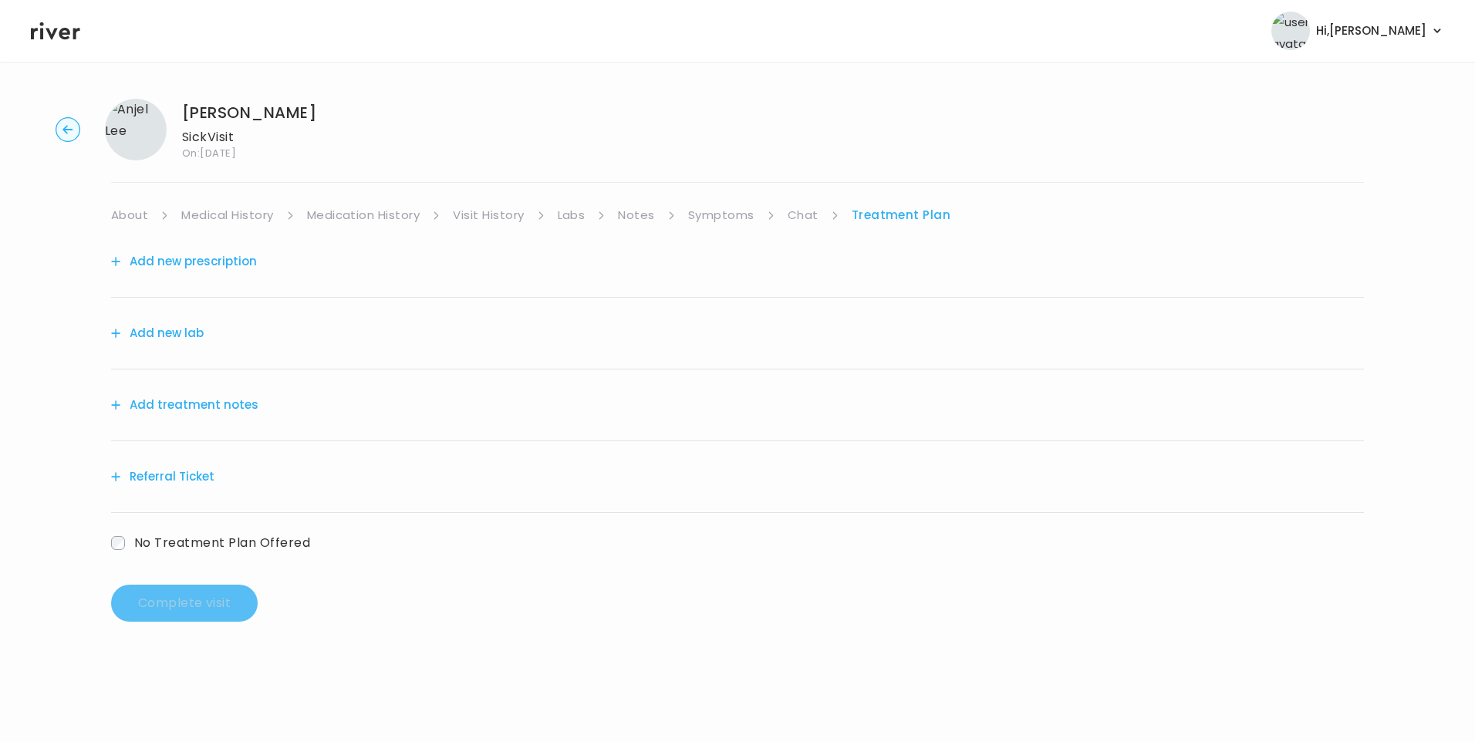
click at [201, 407] on button "Add treatment notes" at bounding box center [184, 405] width 147 height 22
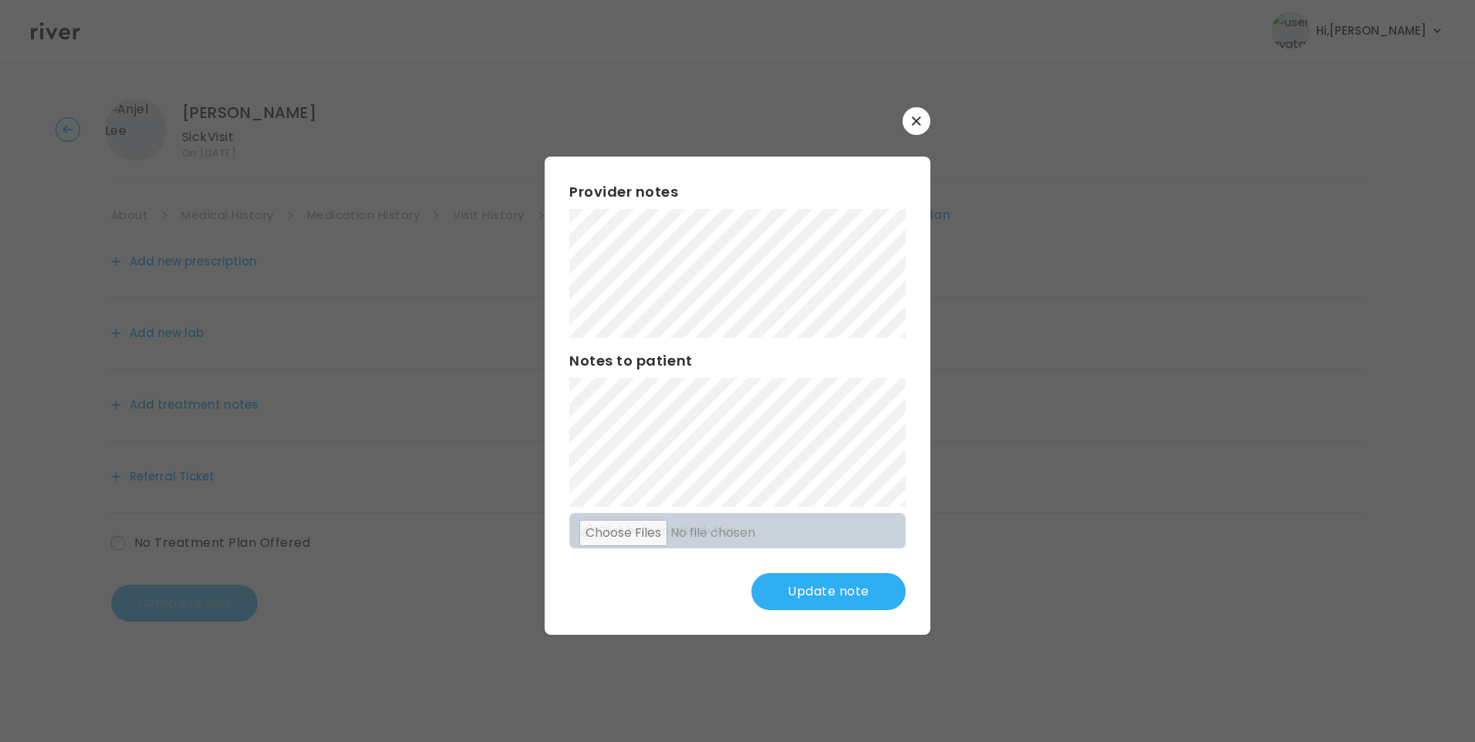
click at [828, 582] on button "Update note" at bounding box center [828, 591] width 154 height 37
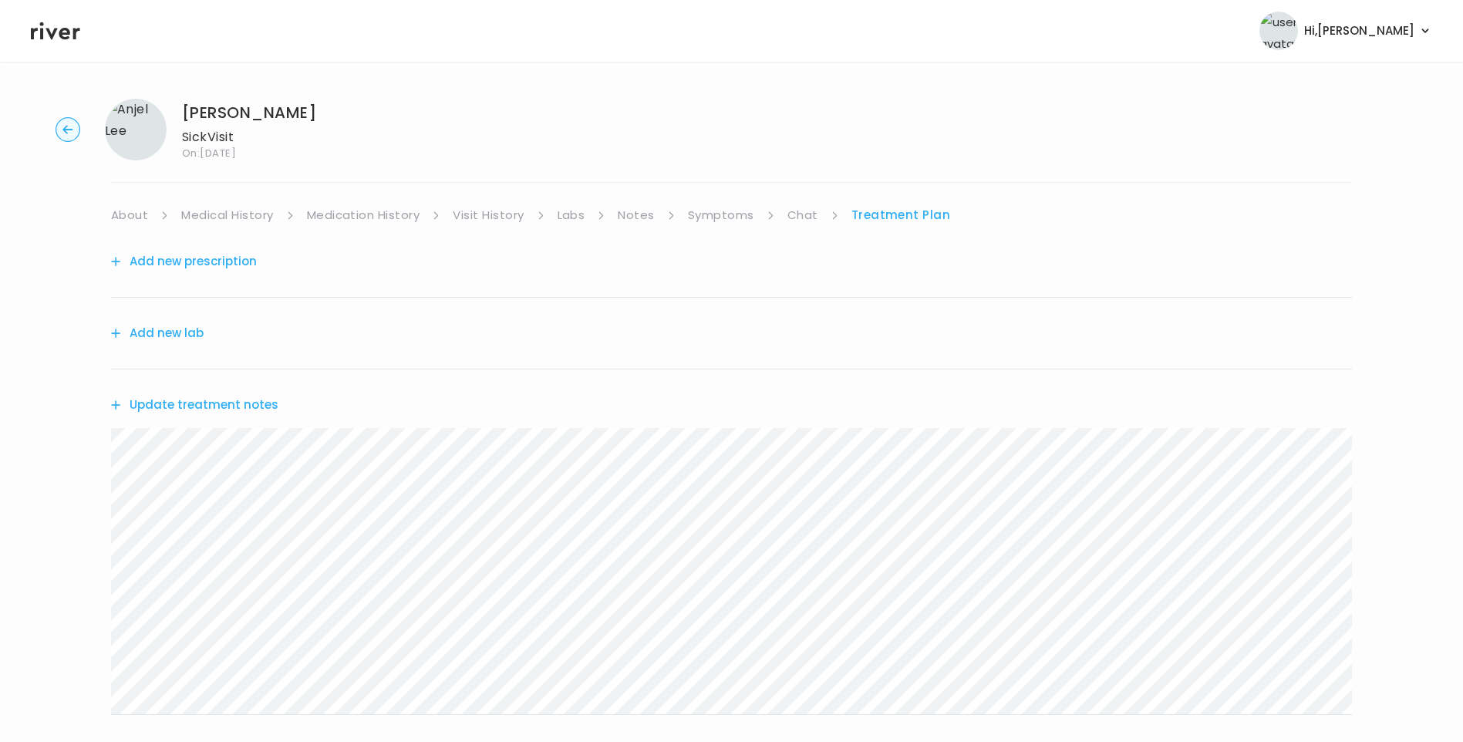
click at [809, 219] on link "Chat" at bounding box center [803, 215] width 31 height 22
drag, startPoint x: 916, startPoint y: 211, endPoint x: 904, endPoint y: 225, distance: 18.1
click at [917, 212] on link "Treatment Plan" at bounding box center [901, 215] width 96 height 22
click at [177, 410] on button "Update treatment notes" at bounding box center [194, 405] width 167 height 22
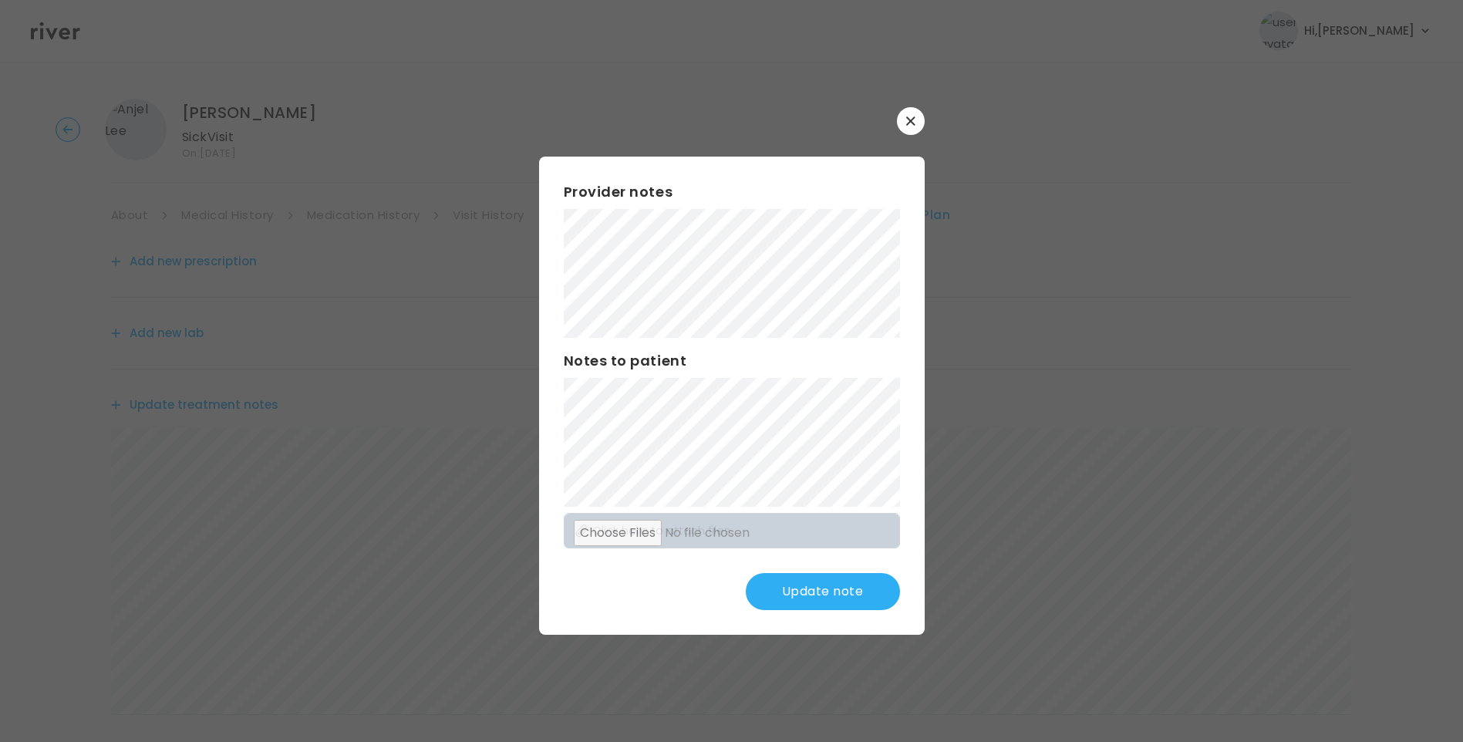
click at [866, 592] on button "Update note" at bounding box center [823, 591] width 154 height 37
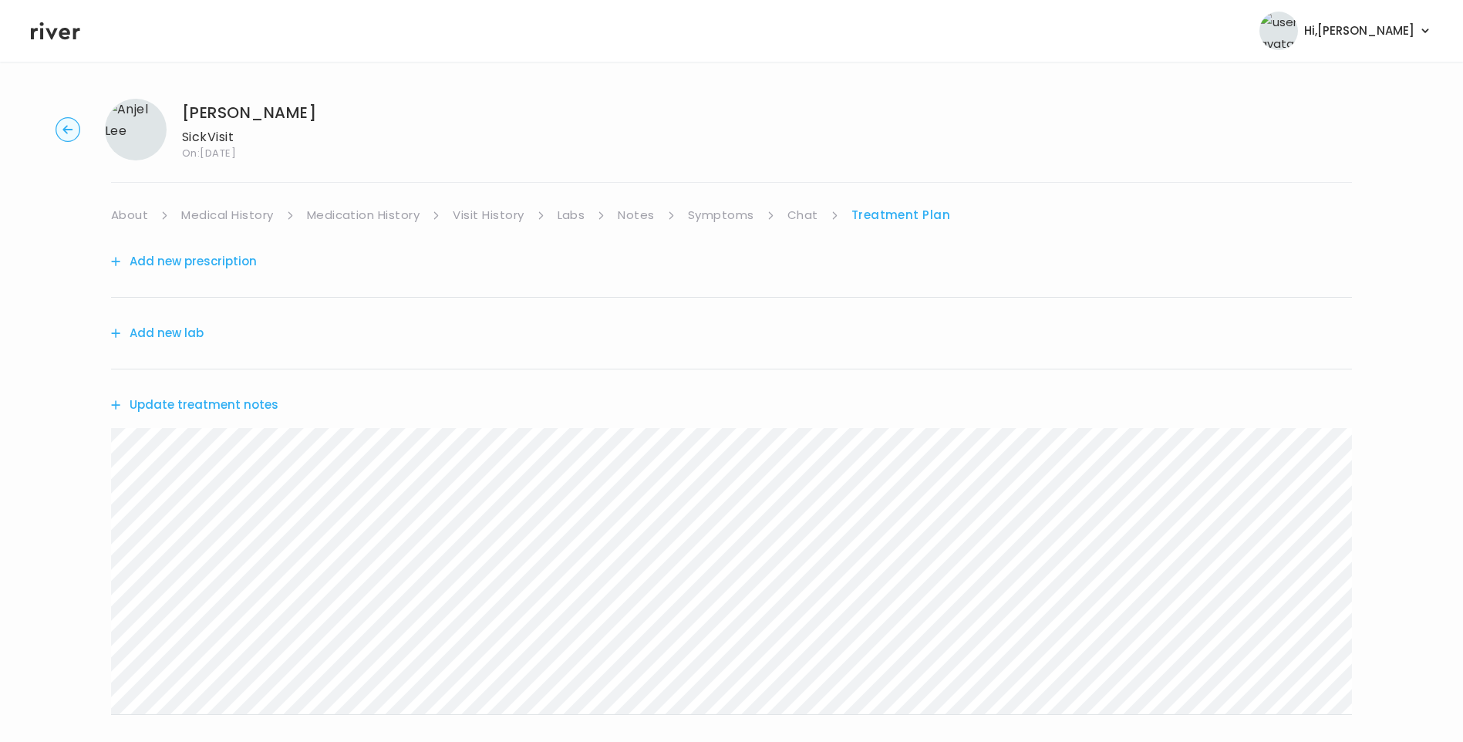
click at [726, 214] on link "Symptoms" at bounding box center [721, 215] width 66 height 22
click at [927, 215] on link "Treatment Plan" at bounding box center [903, 215] width 96 height 22
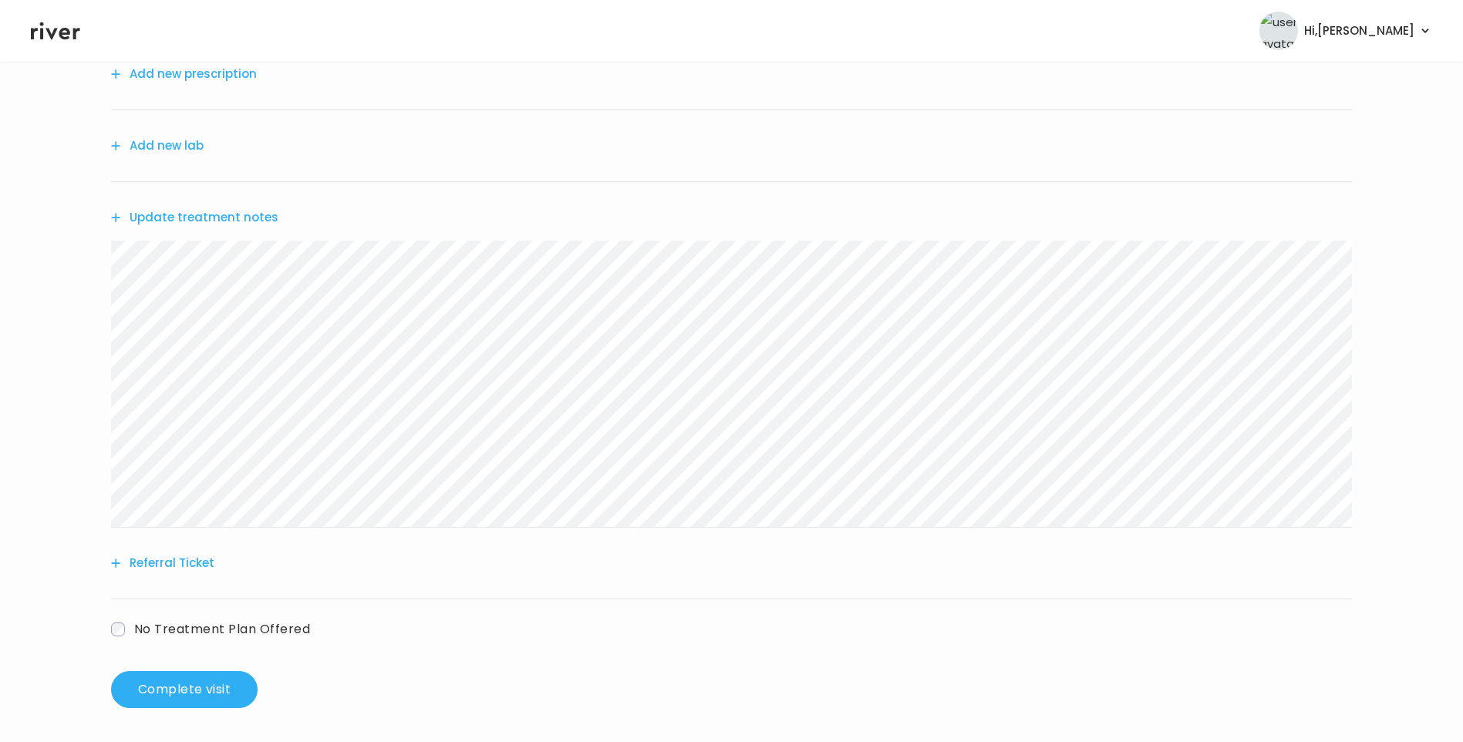
scroll to position [191, 0]
click at [194, 552] on button "Referral Ticket" at bounding box center [162, 560] width 103 height 22
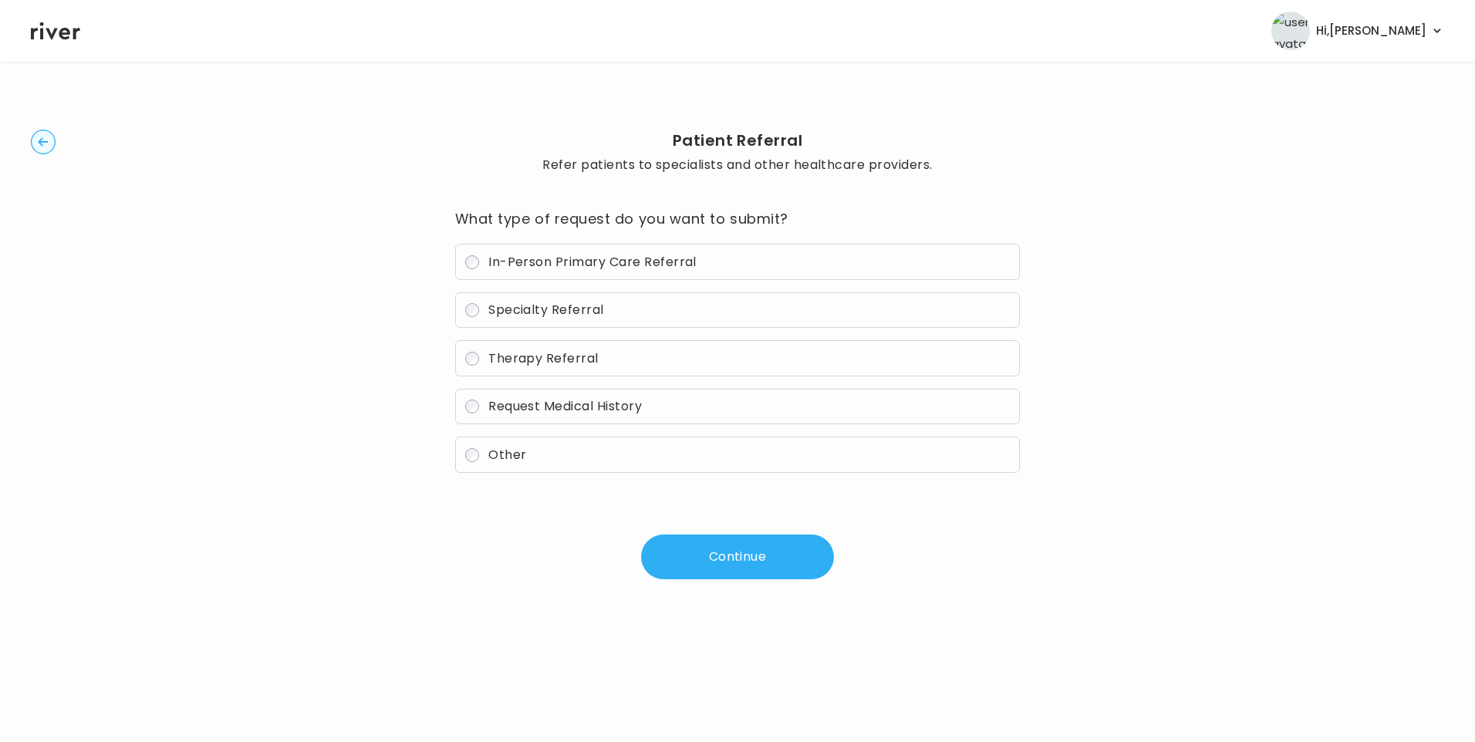
click at [576, 269] on span "In-Person Primary Care Referral" at bounding box center [592, 262] width 208 height 18
click at [755, 559] on button "Continue" at bounding box center [737, 557] width 193 height 45
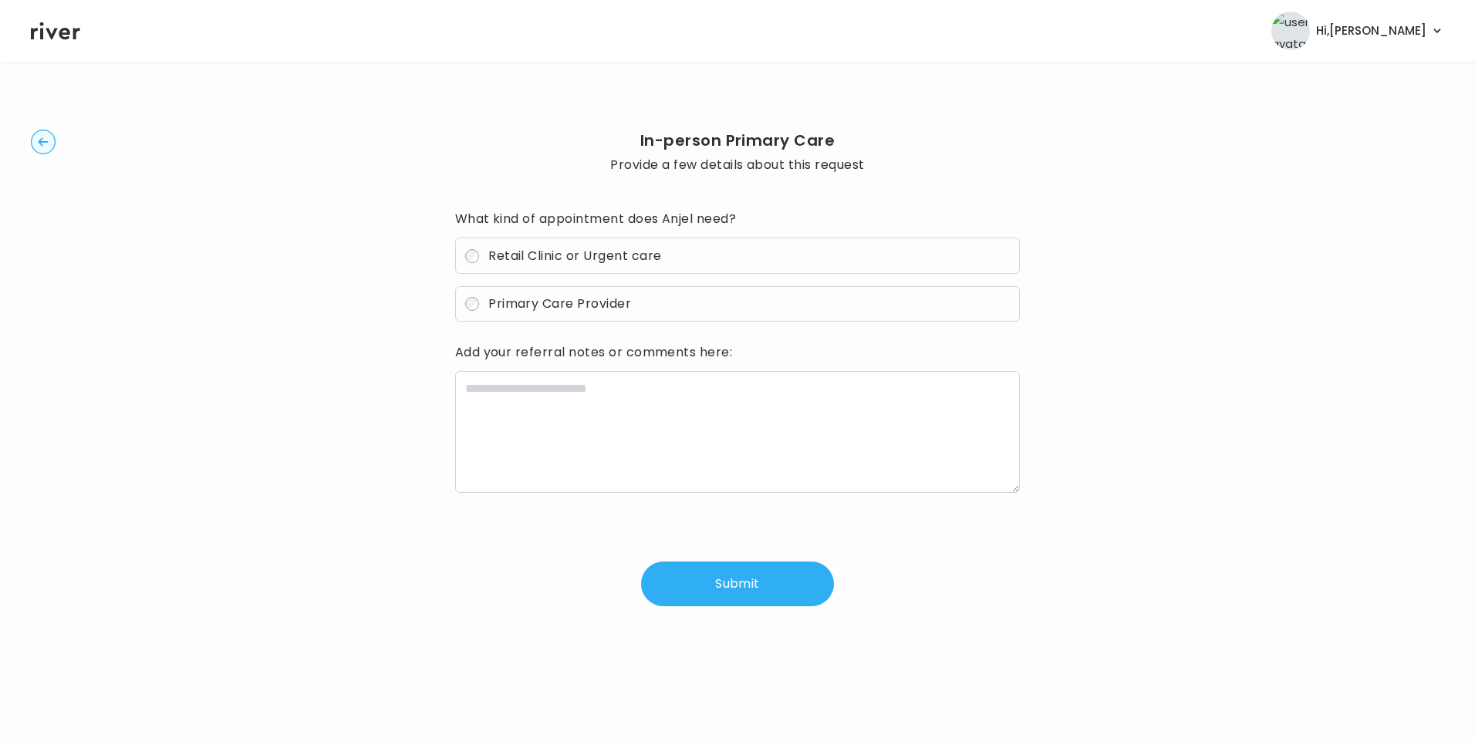
click at [568, 305] on span "Primary Care Provider" at bounding box center [559, 304] width 143 height 18
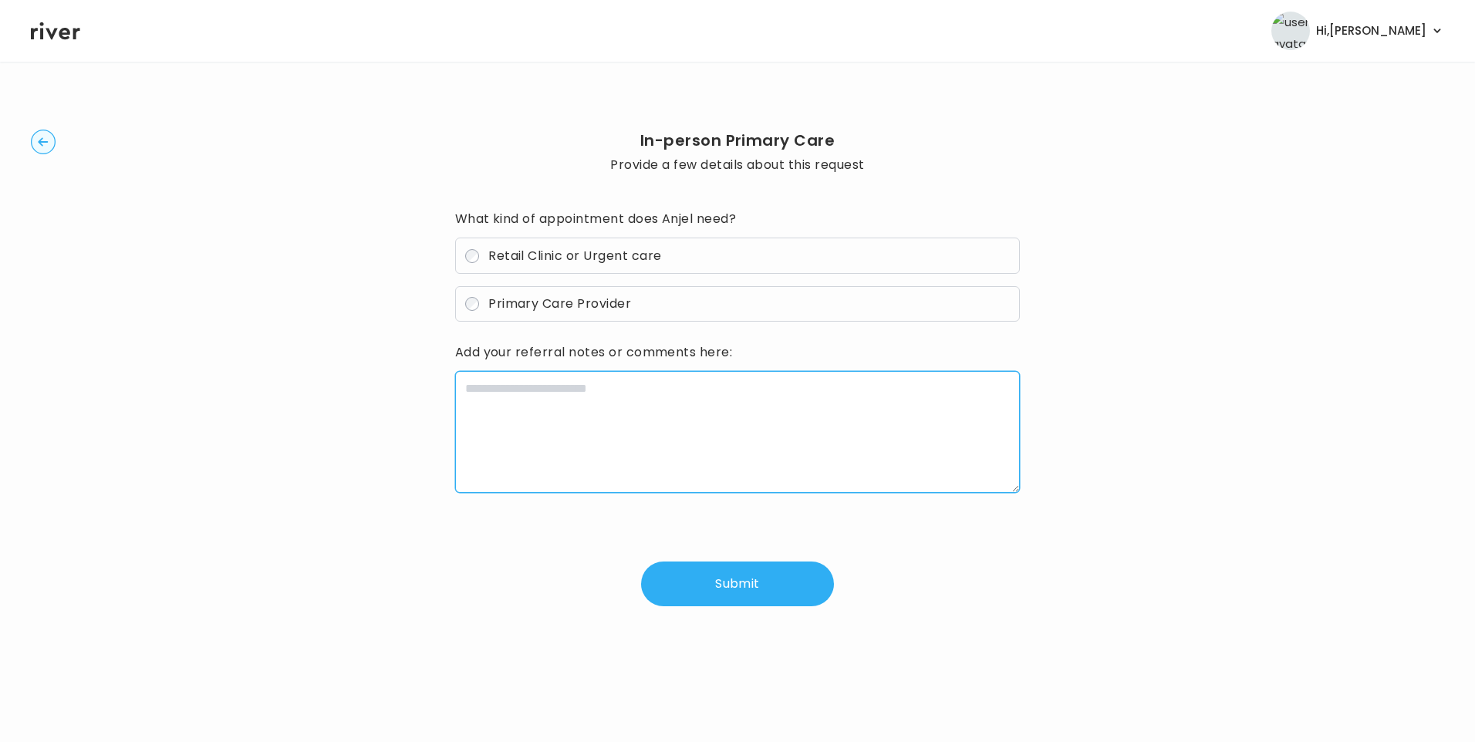
click at [559, 398] on textarea at bounding box center [737, 432] width 565 height 122
paste textarea "**********"
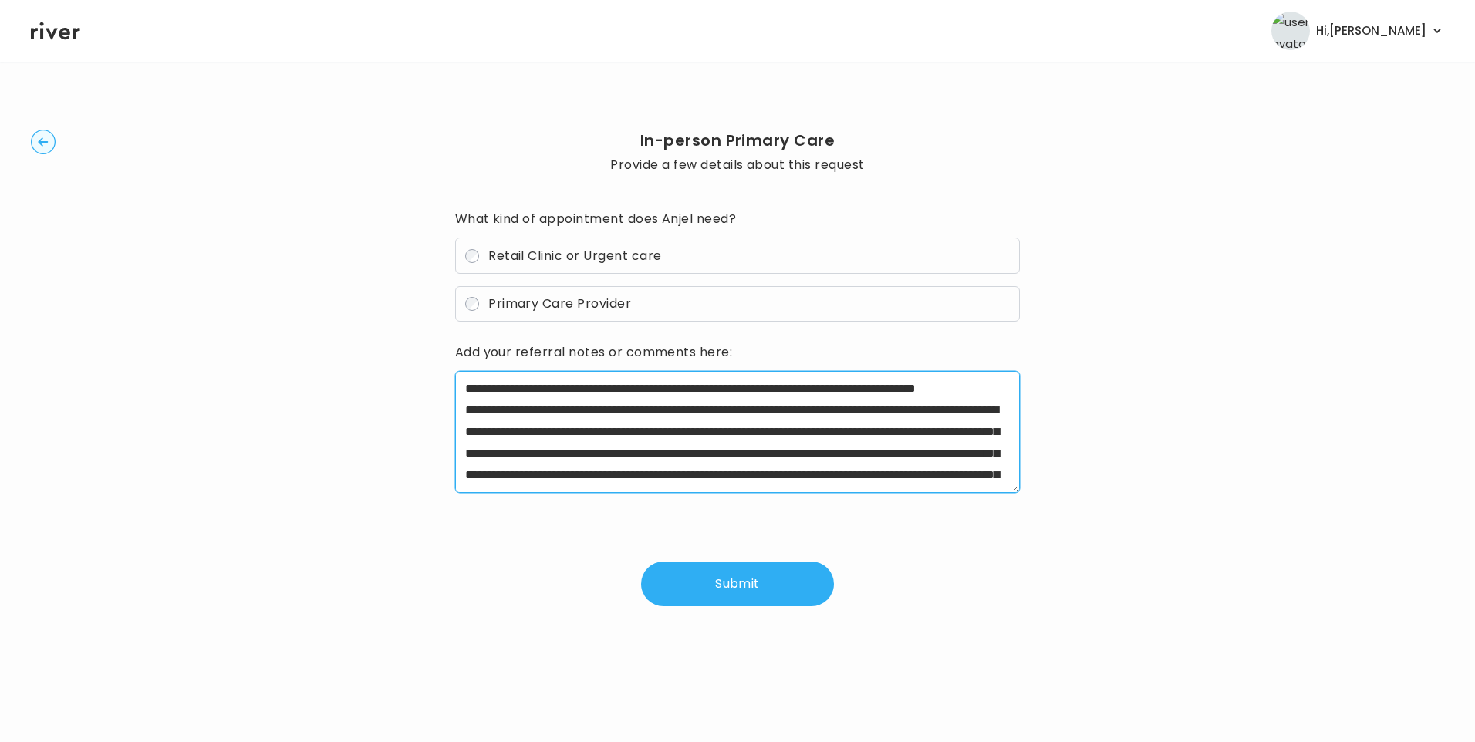
drag, startPoint x: 515, startPoint y: 432, endPoint x: 596, endPoint y: 433, distance: 81.0
click at [596, 433] on textarea "**********" at bounding box center [737, 432] width 565 height 122
click at [977, 450] on textarea "**********" at bounding box center [737, 432] width 565 height 122
click at [984, 448] on textarea "**********" at bounding box center [737, 432] width 565 height 122
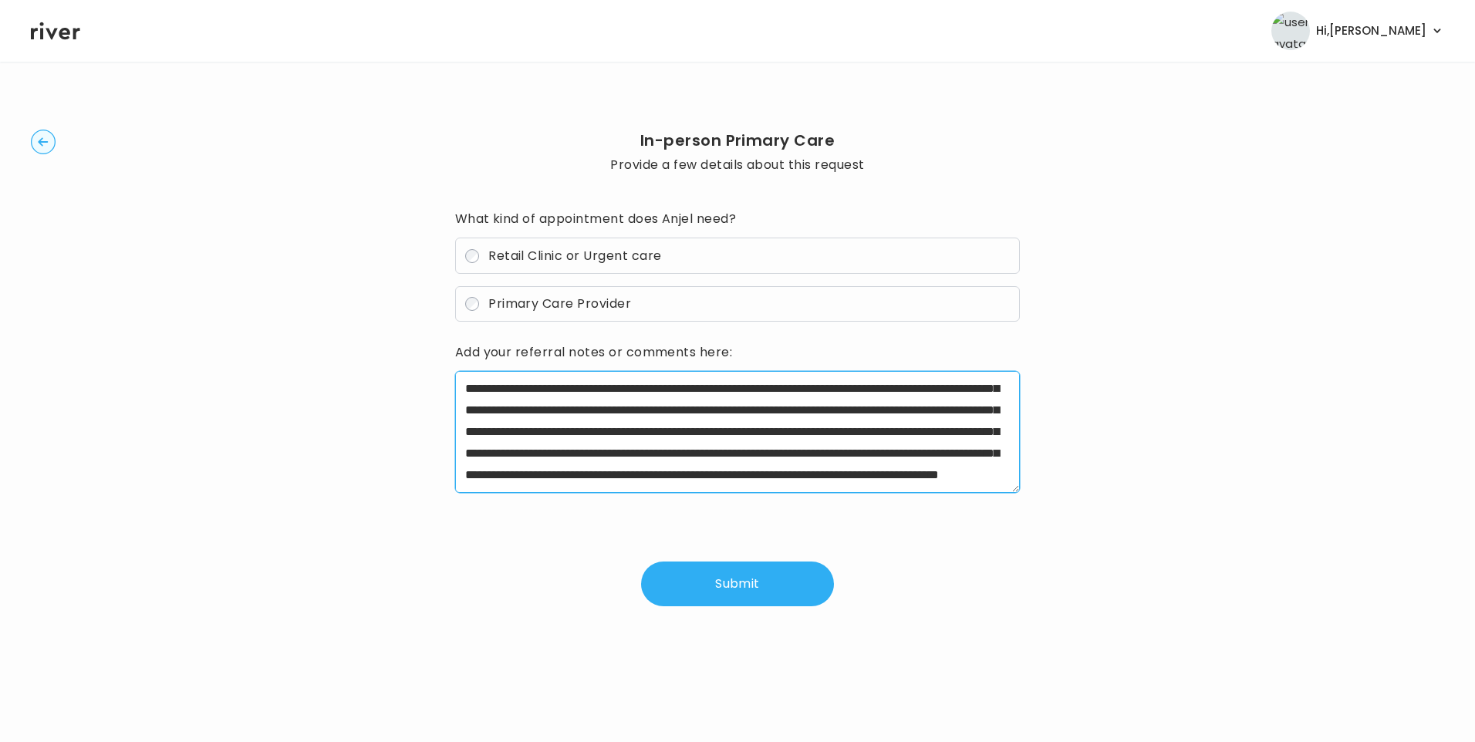
click at [969, 454] on textarea "**********" at bounding box center [737, 432] width 565 height 122
drag, startPoint x: 765, startPoint y: 472, endPoint x: 771, endPoint y: 480, distance: 10.4
click at [763, 471] on textarea "**********" at bounding box center [737, 432] width 565 height 122
click at [972, 383] on textarea "**********" at bounding box center [737, 432] width 565 height 122
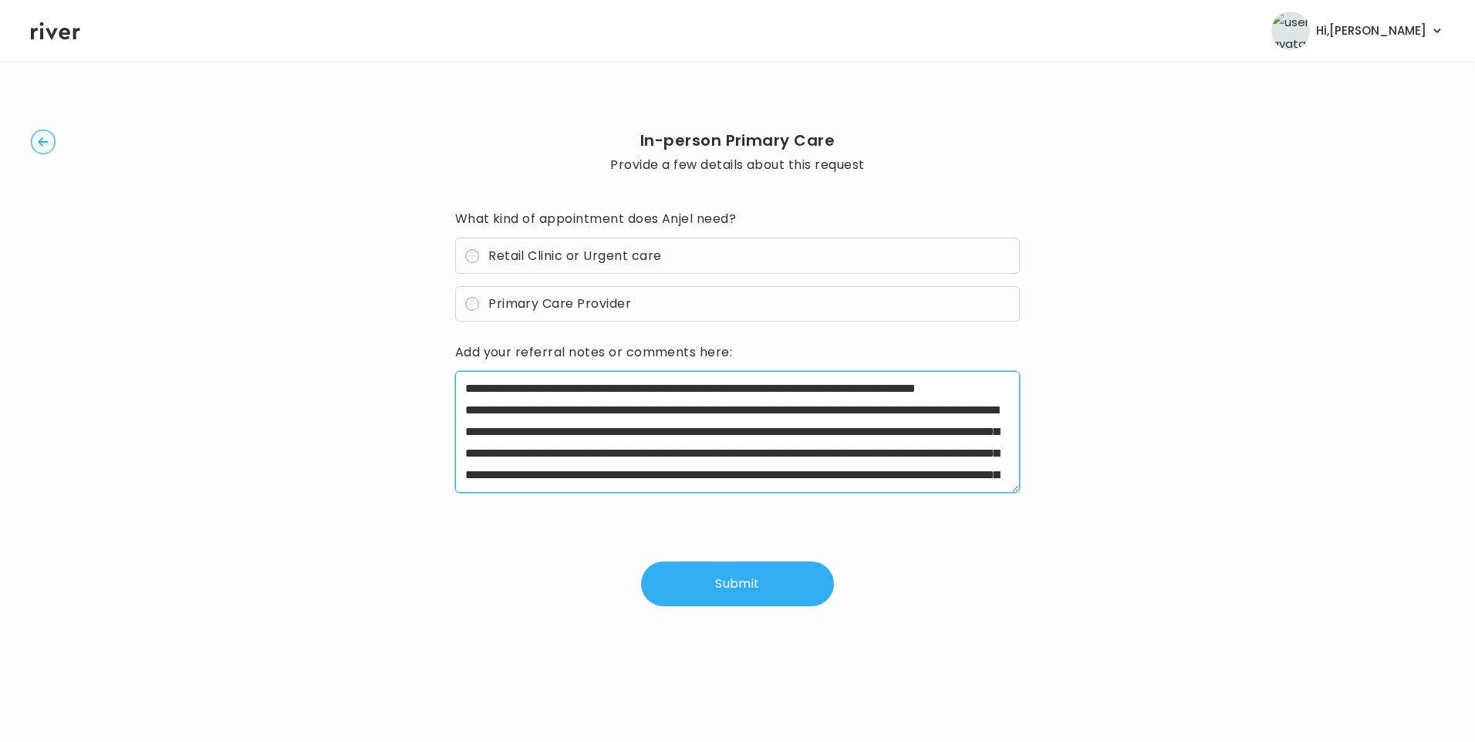
click at [972, 383] on textarea "**********" at bounding box center [737, 432] width 565 height 122
click at [592, 411] on textarea "**********" at bounding box center [737, 432] width 565 height 122
type textarea "**********"
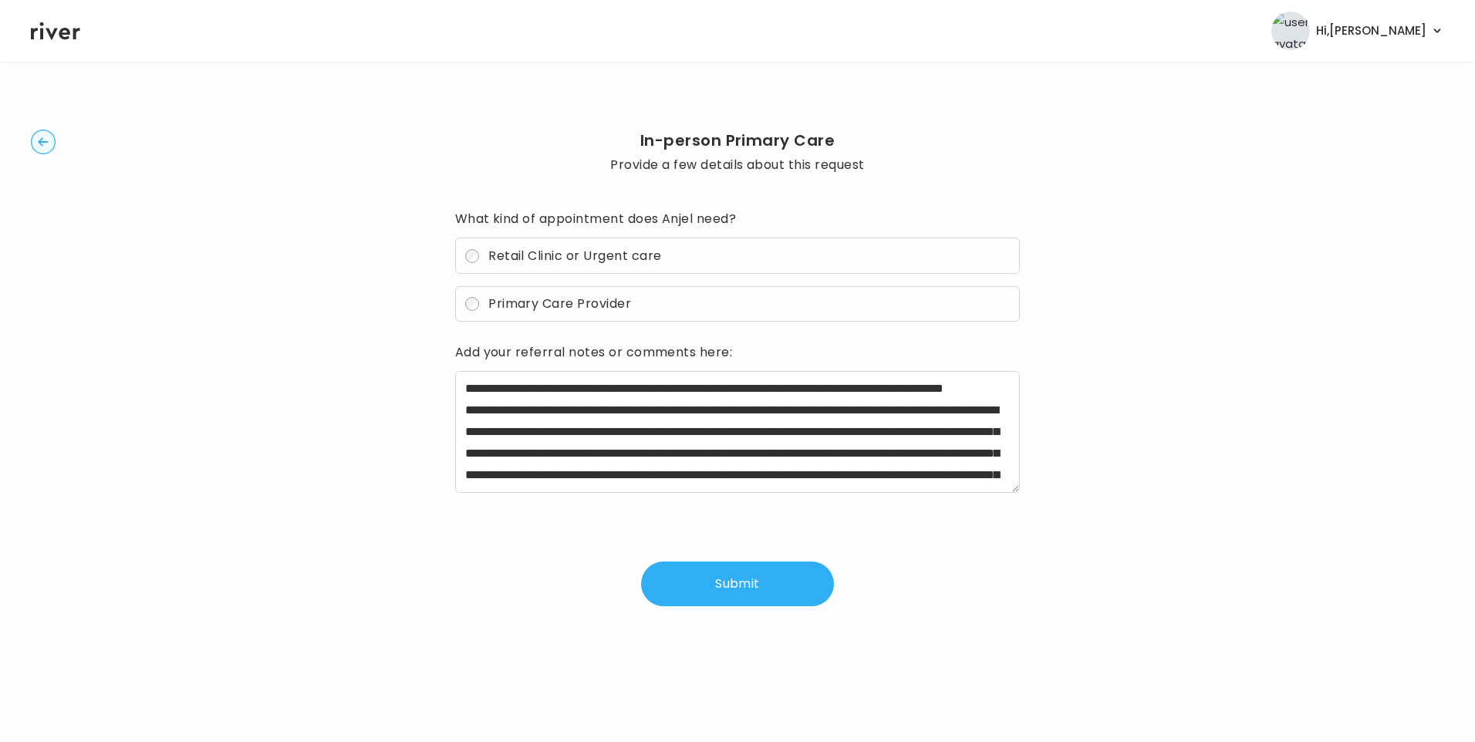
click at [726, 583] on button "Submit" at bounding box center [737, 584] width 193 height 45
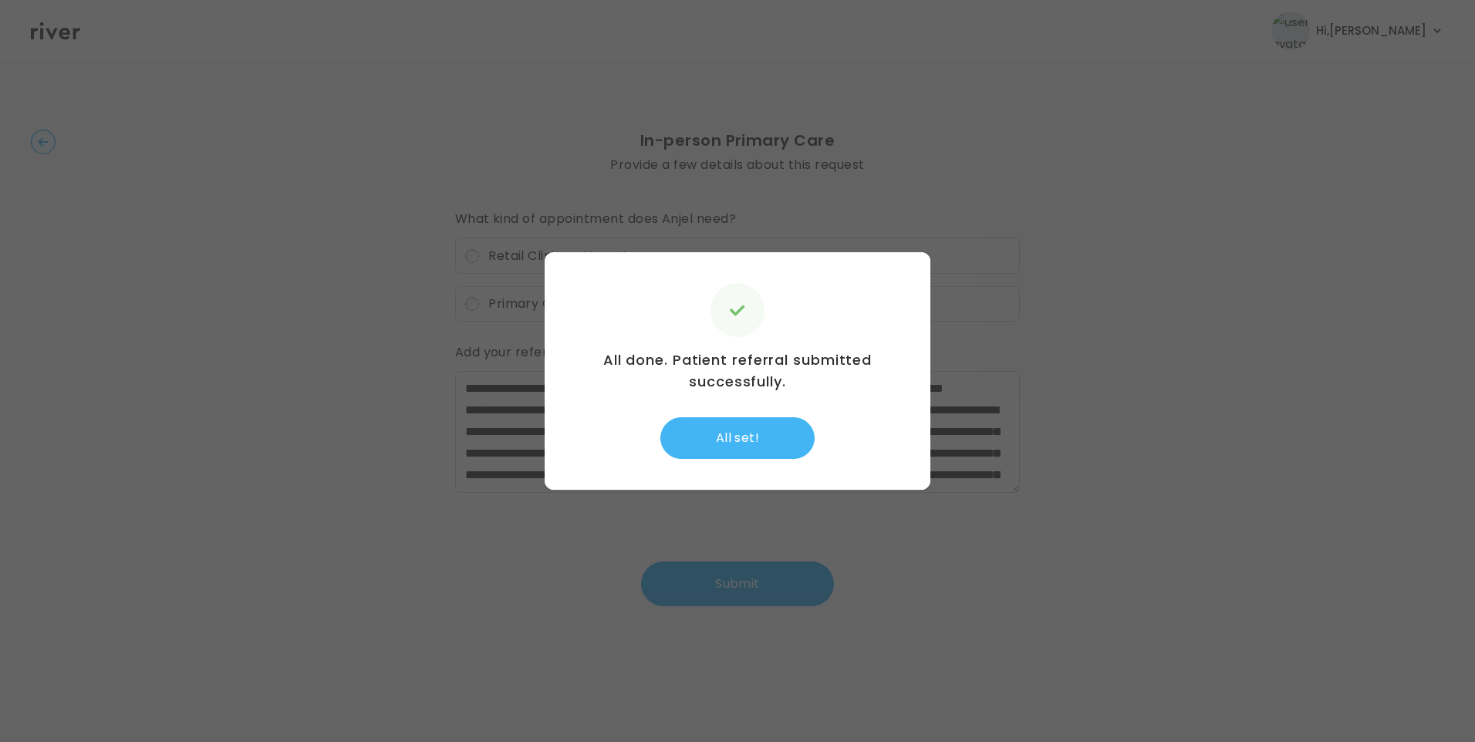
click at [751, 427] on button "All set!" at bounding box center [737, 438] width 154 height 42
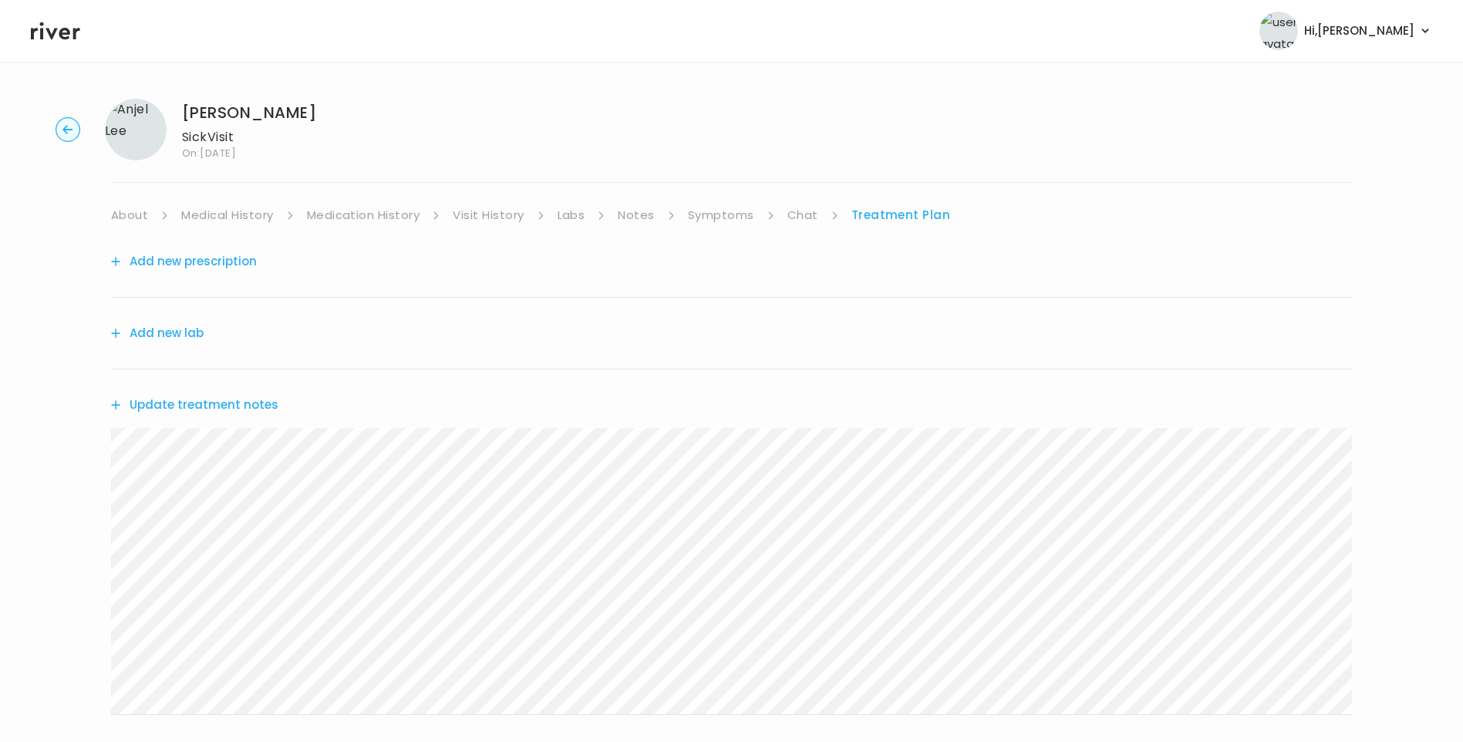
click at [154, 401] on button "Update treatment notes" at bounding box center [194, 405] width 167 height 22
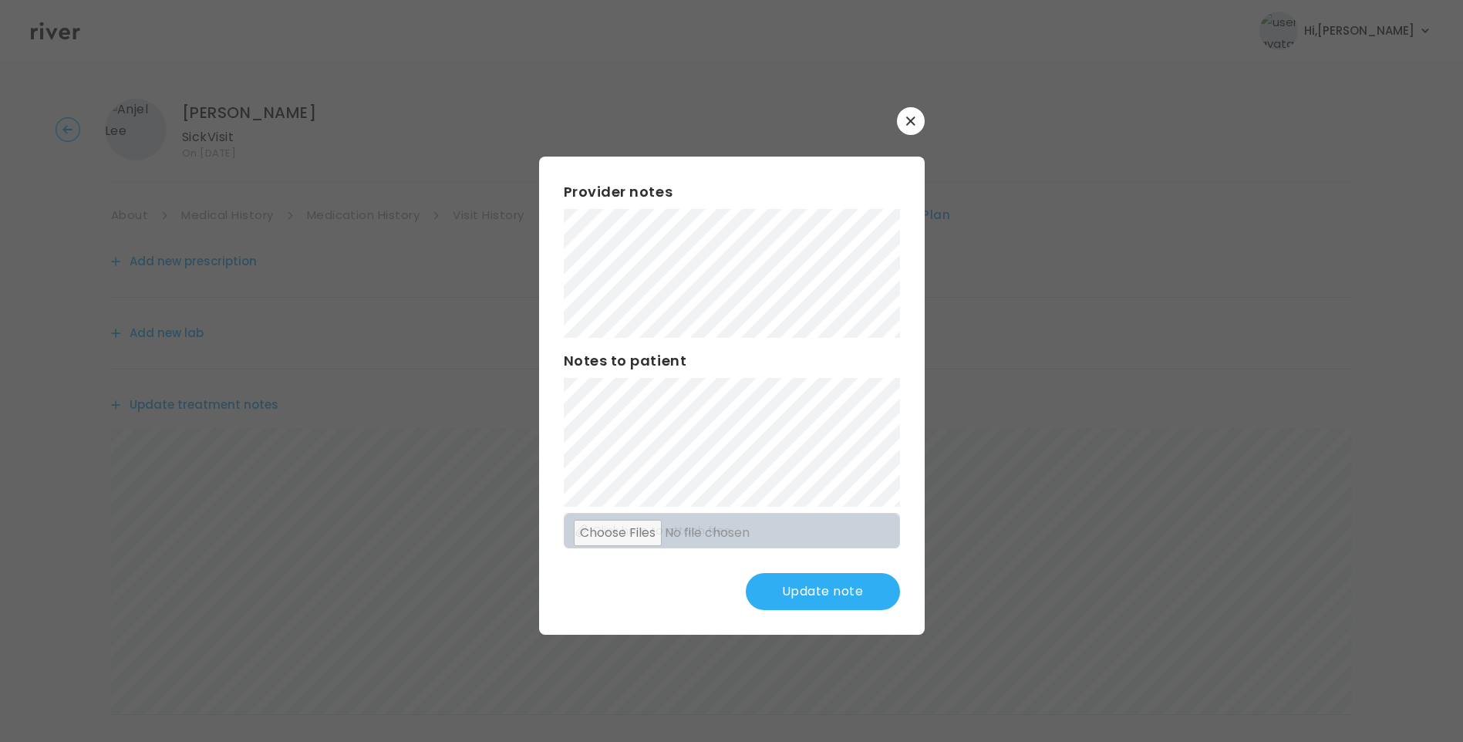
click at [848, 602] on button "Update note" at bounding box center [823, 591] width 154 height 37
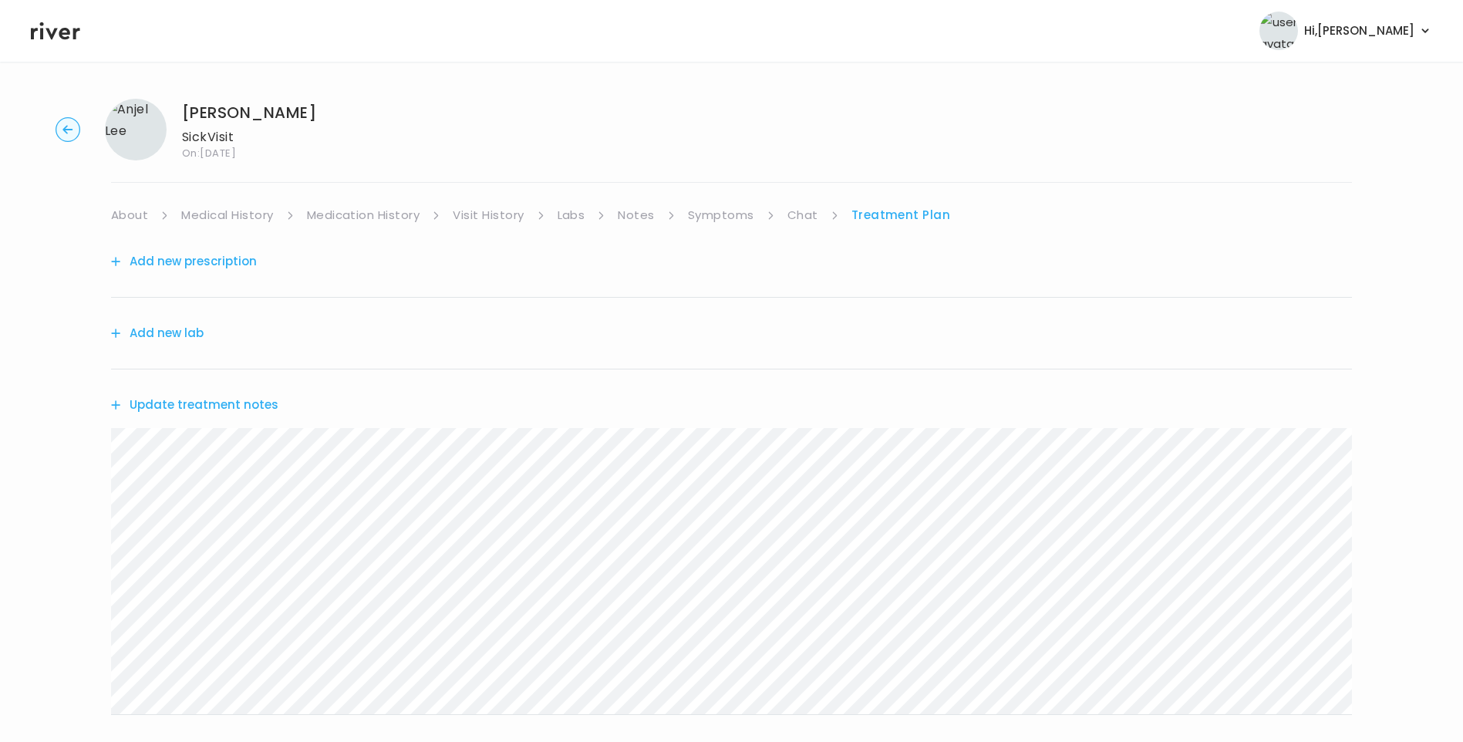
click at [129, 210] on link "About" at bounding box center [129, 215] width 37 height 22
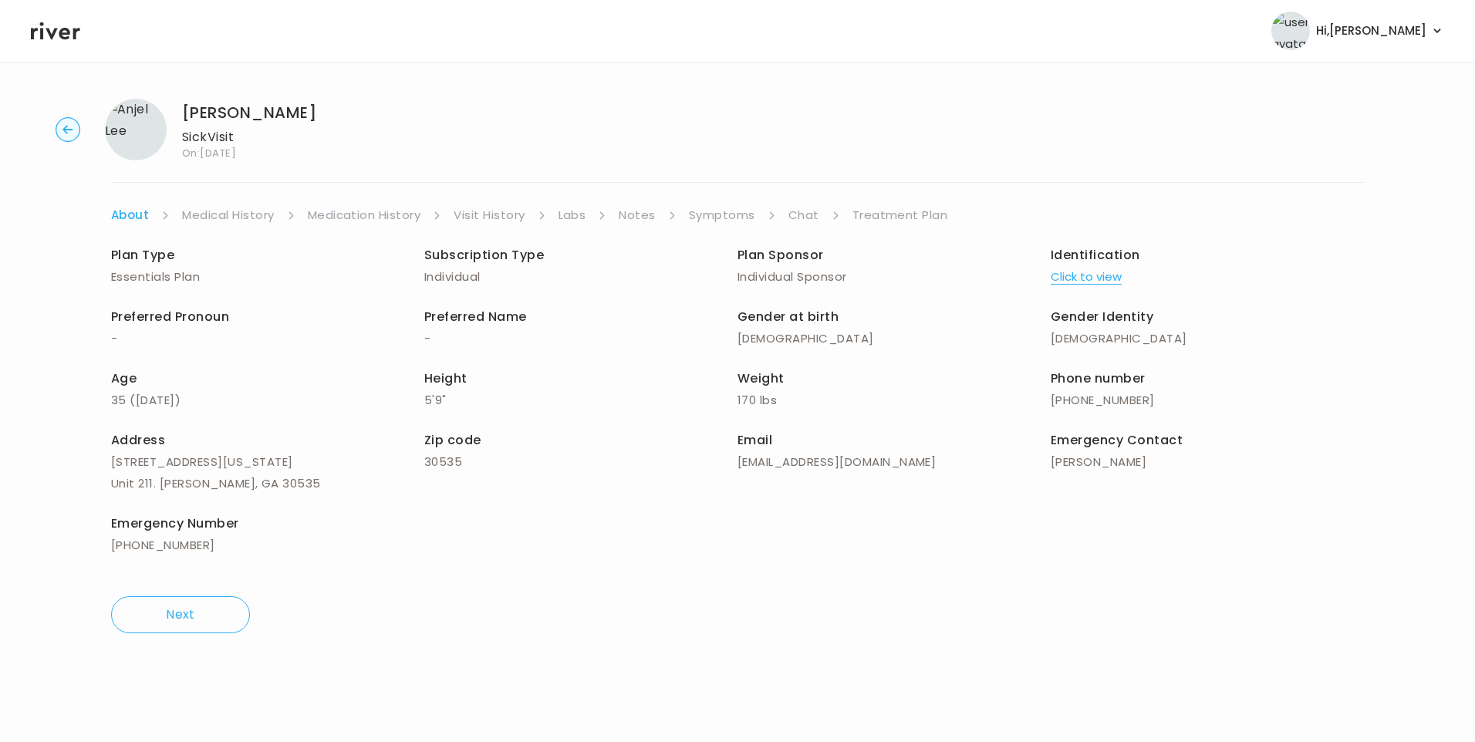
drag, startPoint x: 881, startPoint y: 216, endPoint x: 891, endPoint y: 225, distance: 13.6
click at [883, 218] on link "Treatment Plan" at bounding box center [900, 215] width 96 height 22
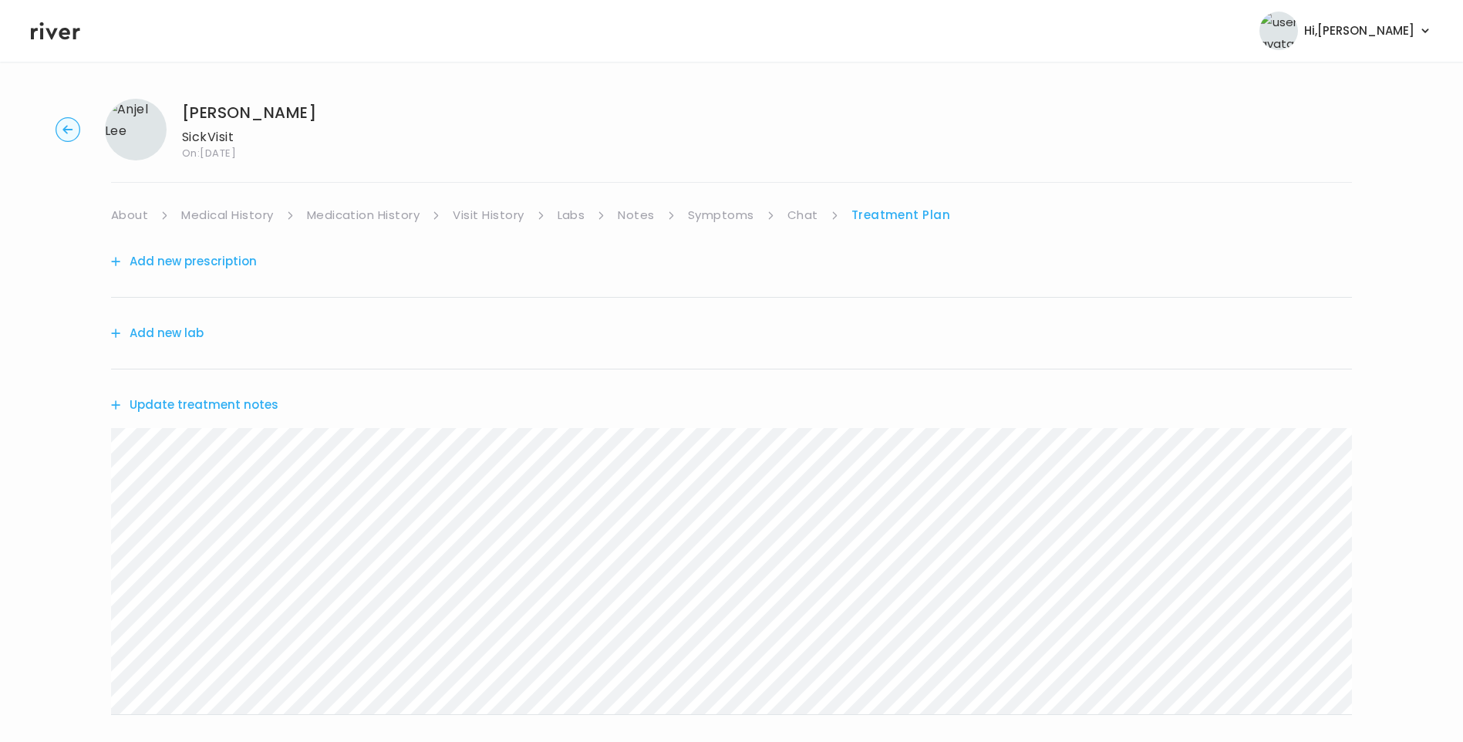
click at [211, 409] on button "Update treatment notes" at bounding box center [194, 405] width 167 height 22
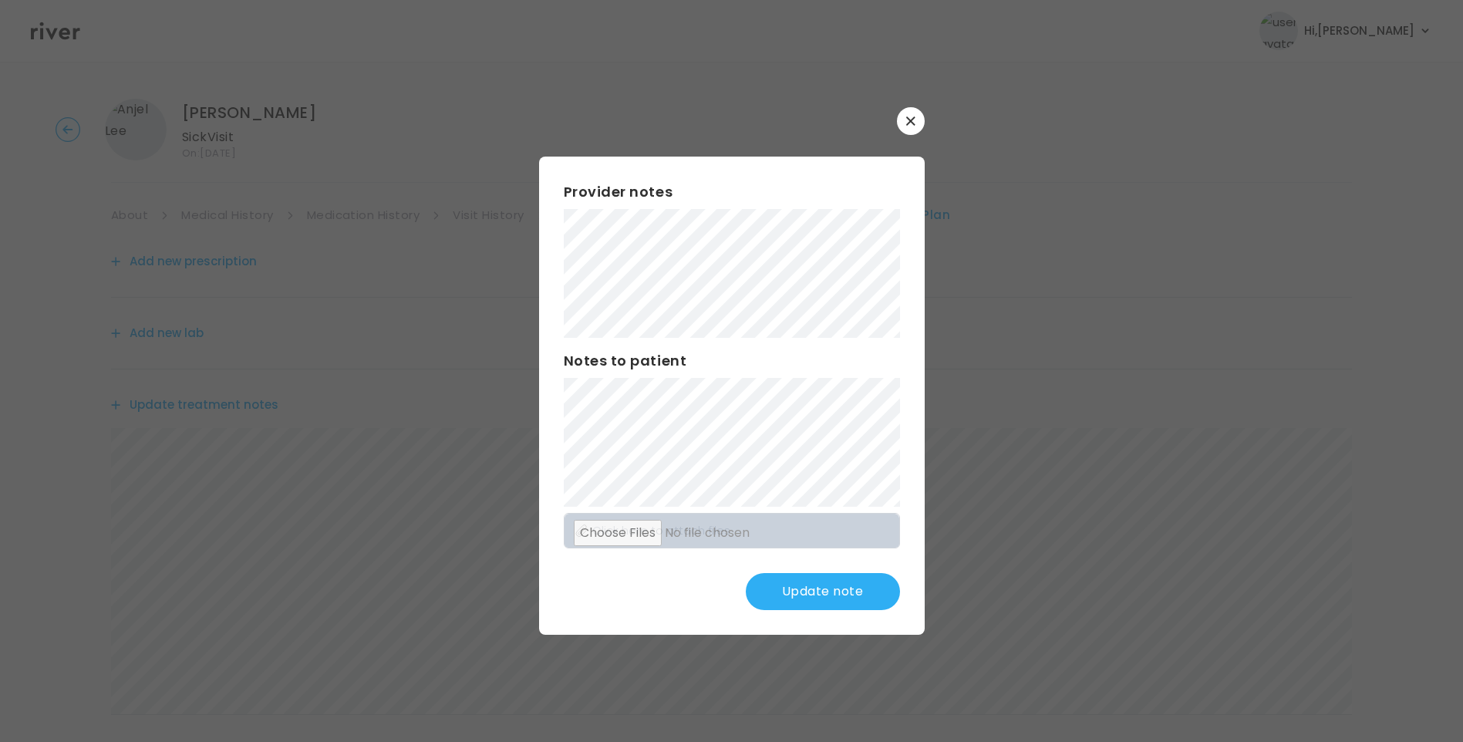
click at [837, 579] on button "Update note" at bounding box center [823, 591] width 154 height 37
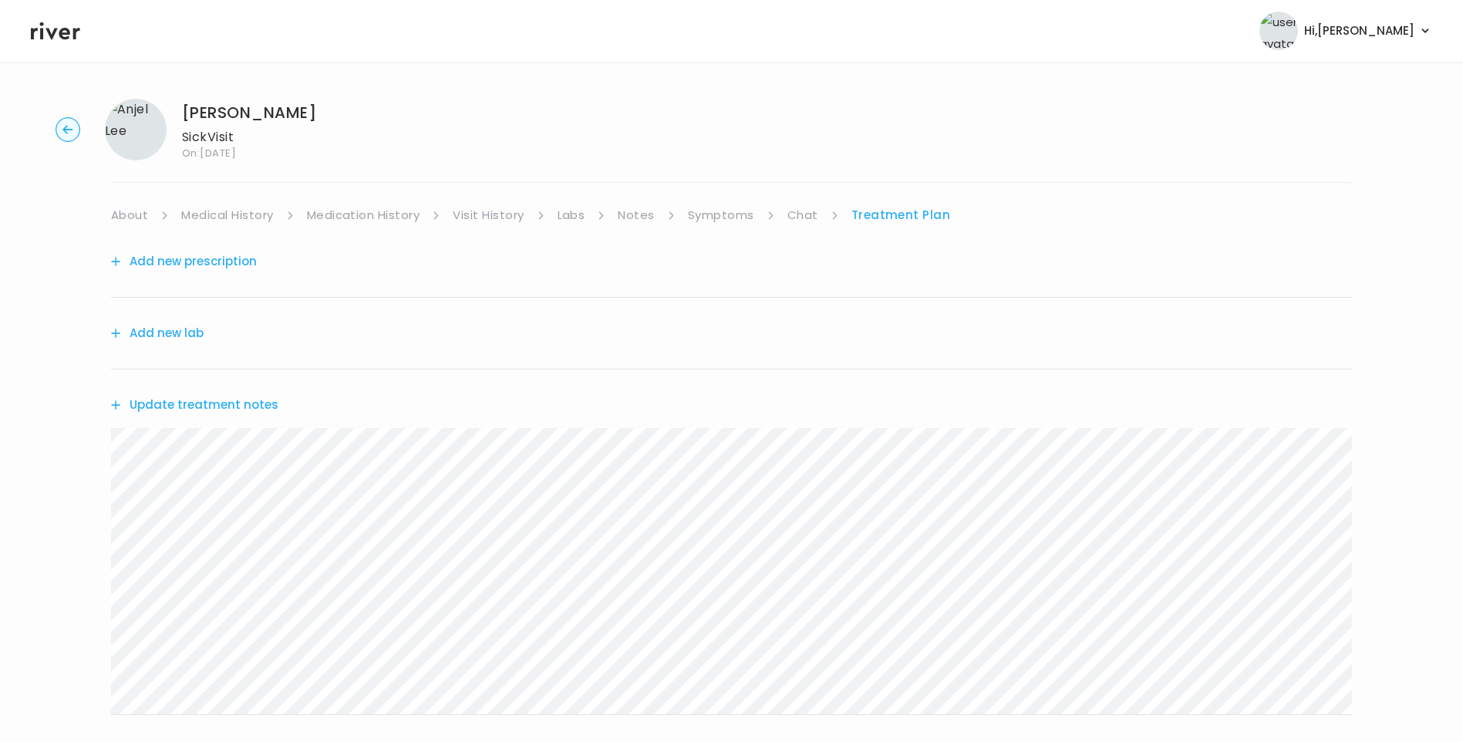
click at [356, 215] on link "Medication History" at bounding box center [363, 215] width 113 height 22
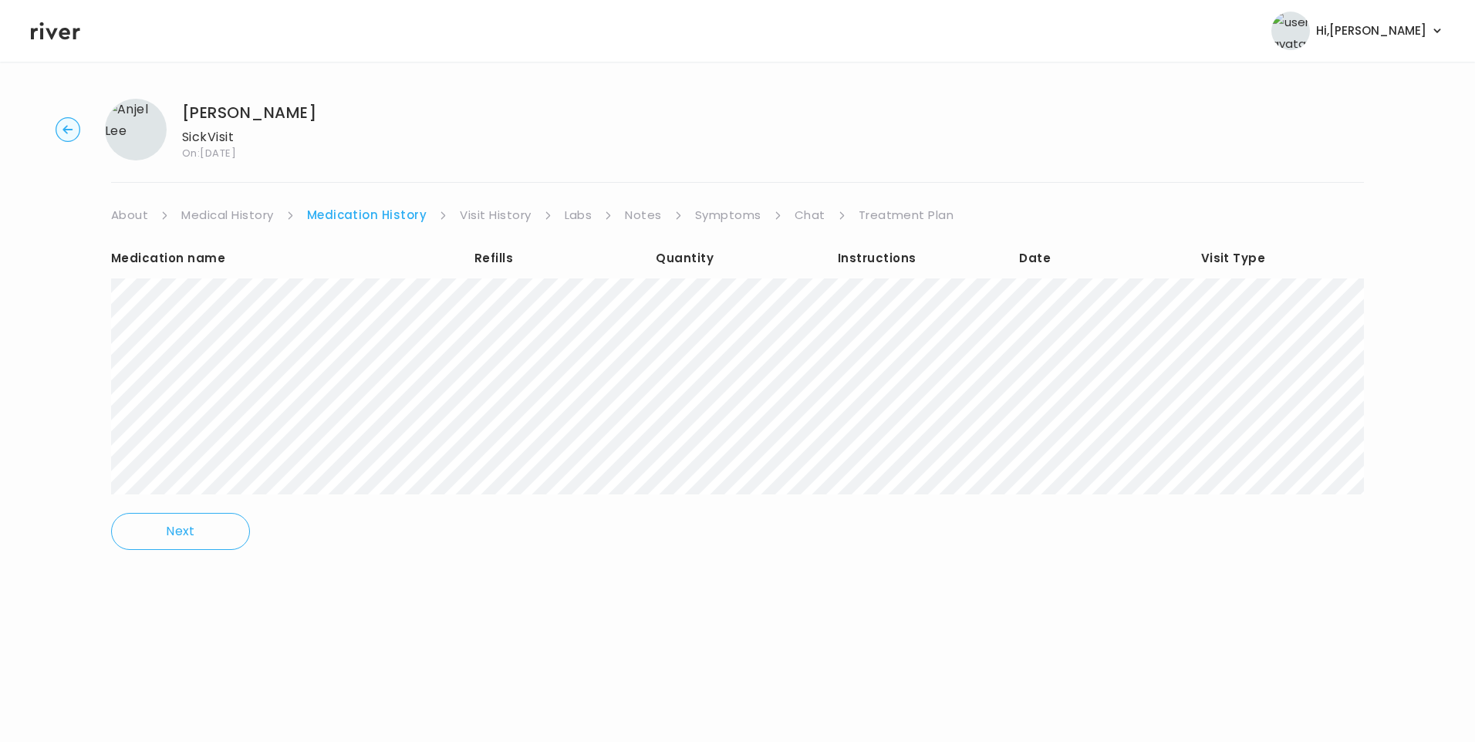
click at [894, 214] on link "Treatment Plan" at bounding box center [907, 215] width 96 height 22
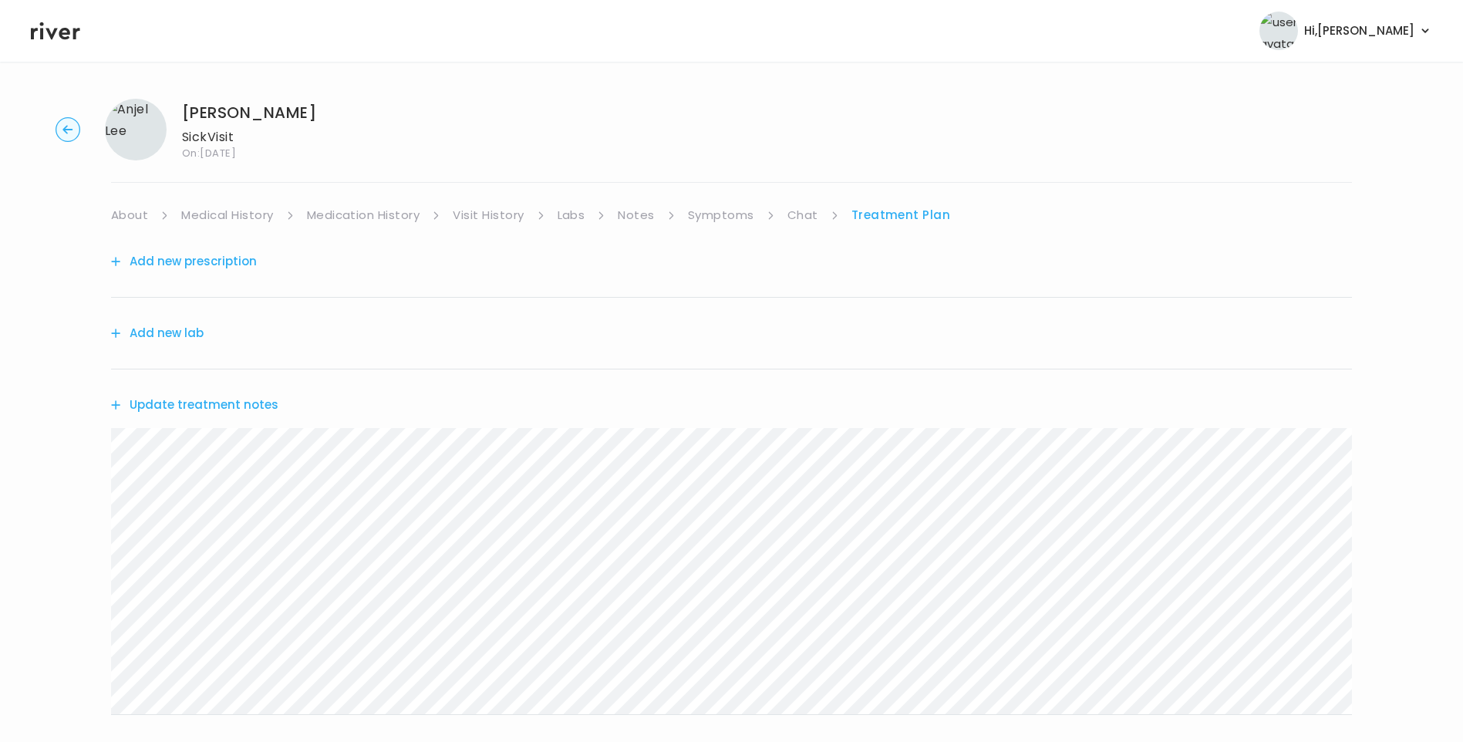
click at [213, 257] on button "Add new prescription" at bounding box center [184, 262] width 146 height 22
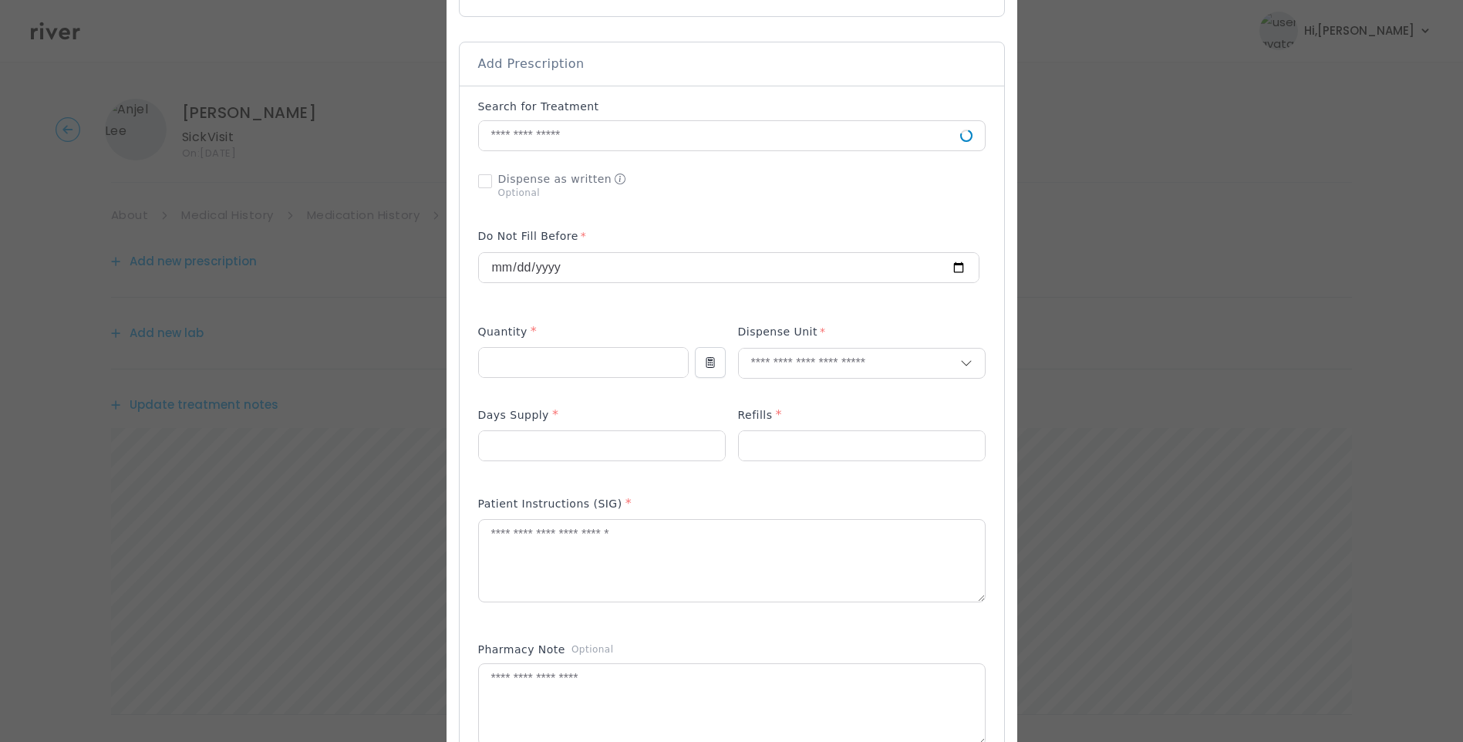
scroll to position [309, 0]
click at [609, 138] on input "text" at bounding box center [719, 134] width 481 height 29
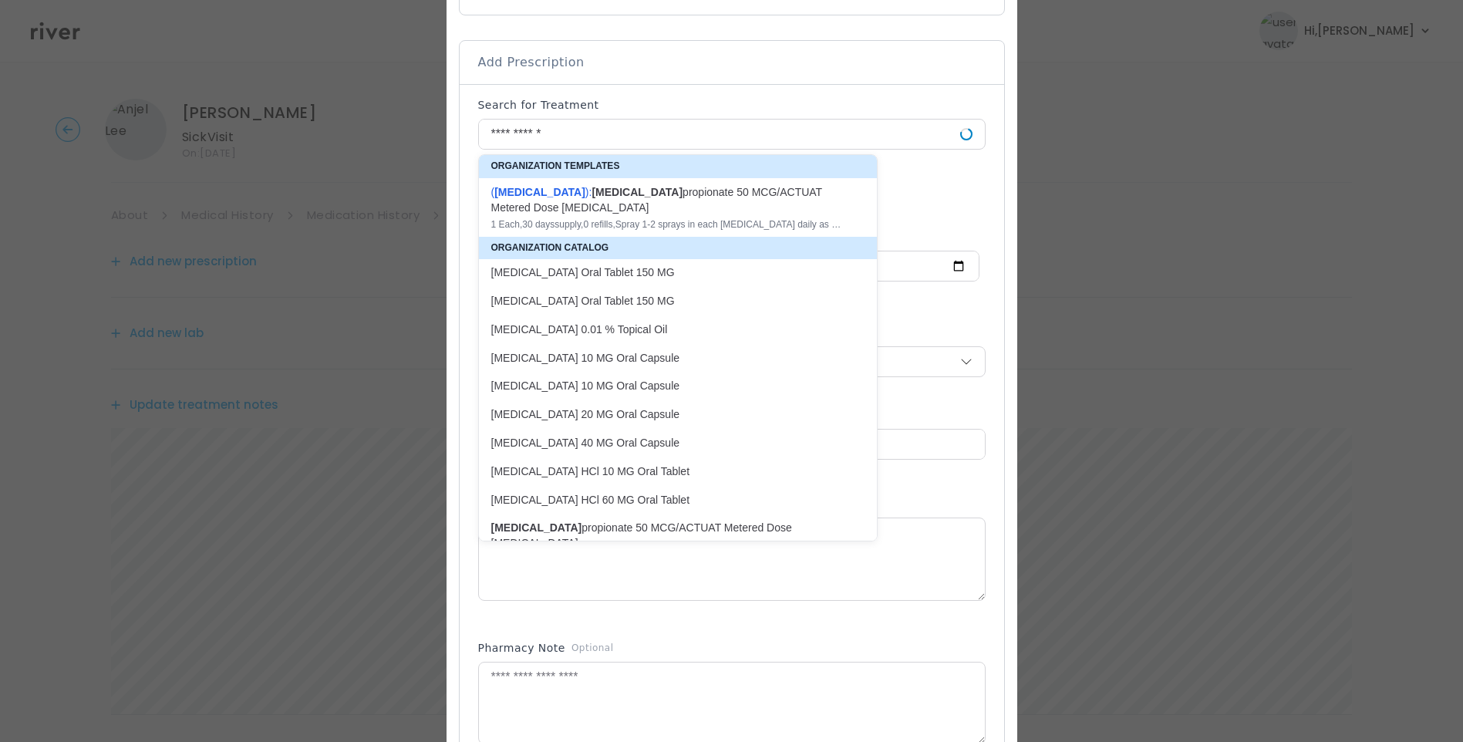
click at [660, 197] on div "( [MEDICAL_DATA] ): [MEDICAL_DATA] 50 MCG/ACTUAT Metered Dose [MEDICAL_DATA]" at bounding box center [668, 199] width 355 height 31
type input "**********"
type input "*"
type input "**"
type input "*"
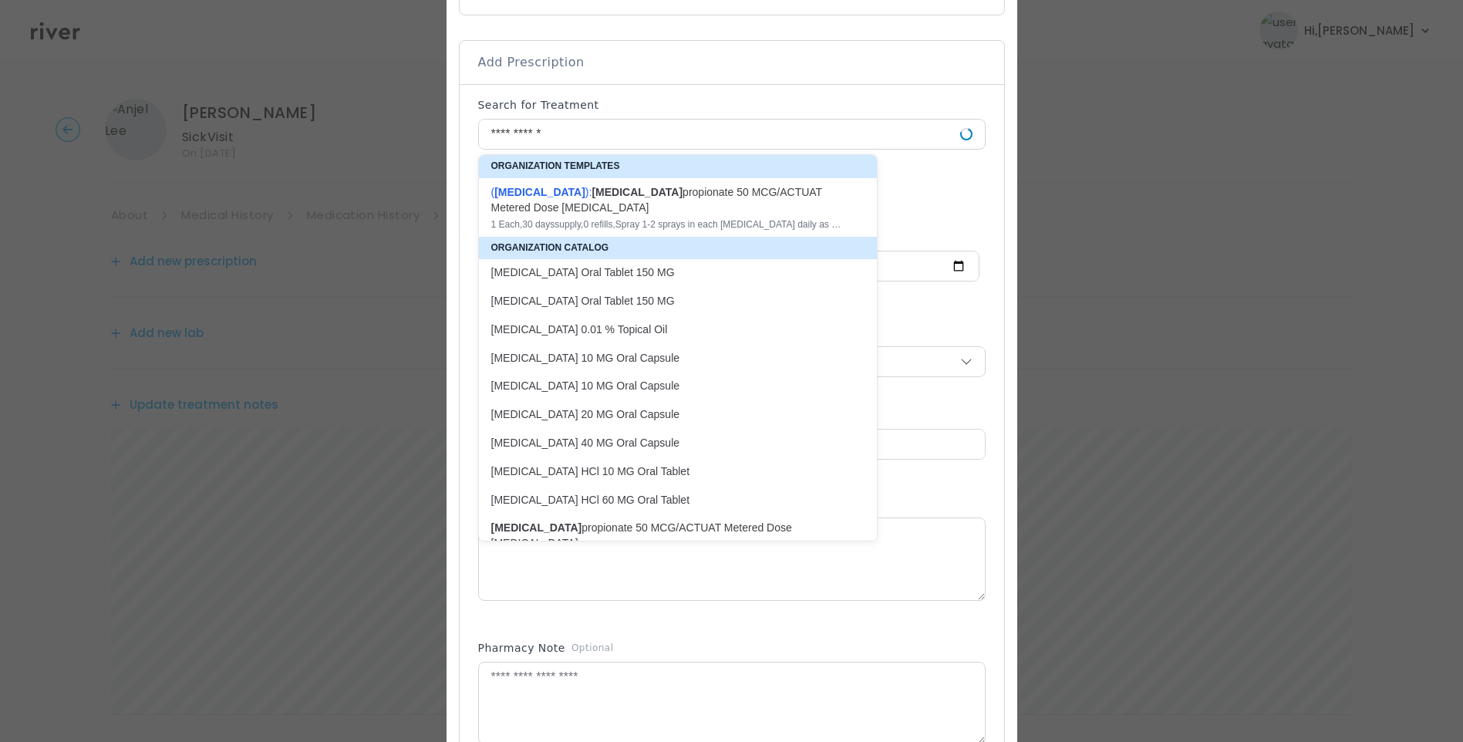
type textarea "**********"
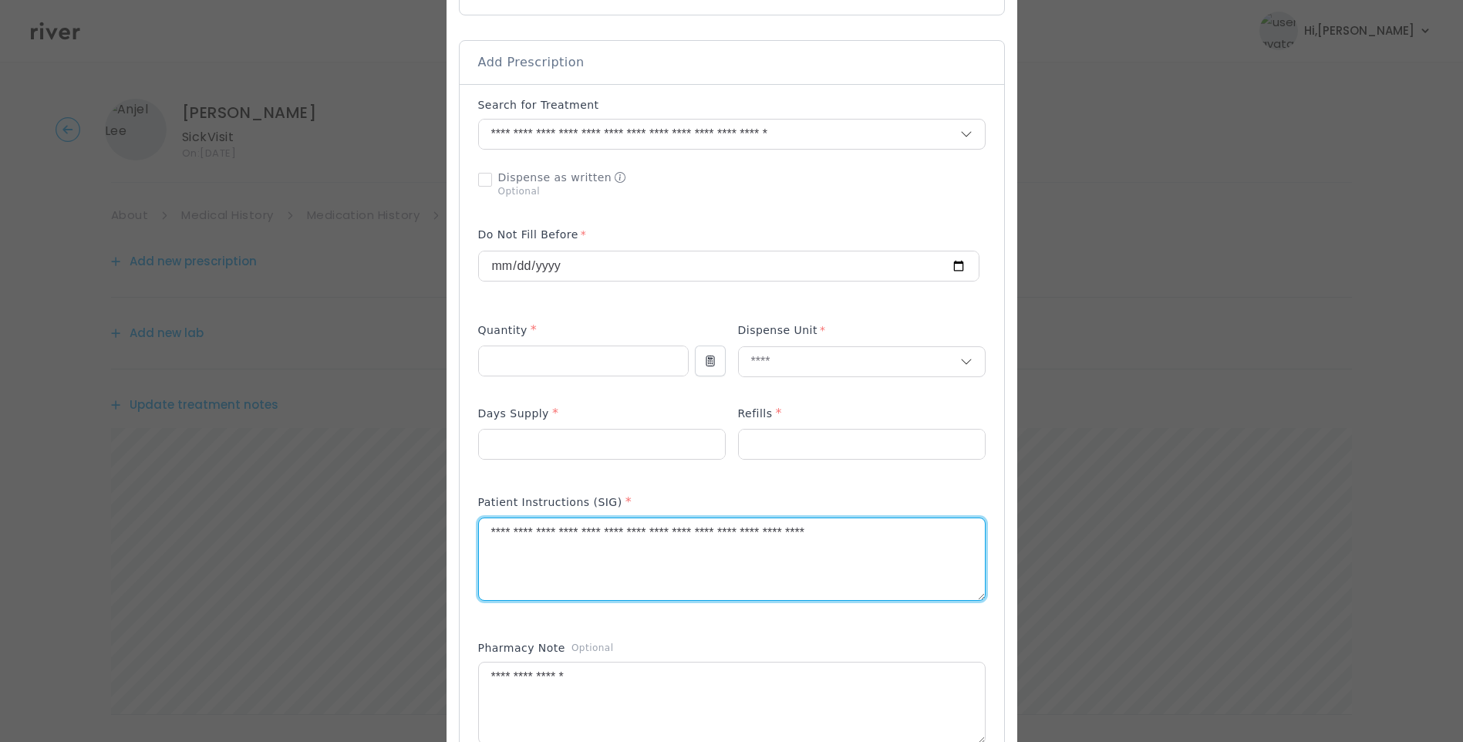
click at [657, 535] on textarea "**********" at bounding box center [732, 559] width 506 height 82
type textarea "**********"
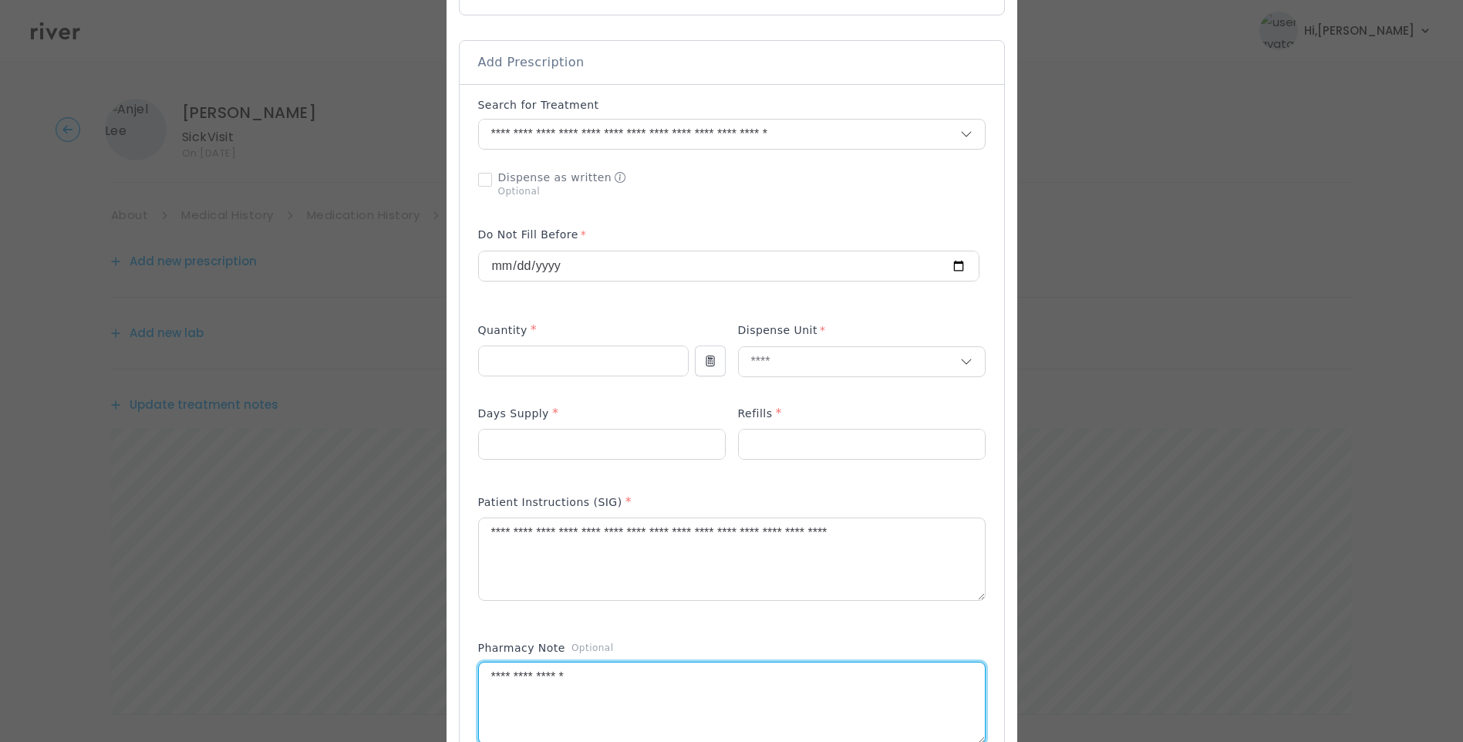
drag, startPoint x: 572, startPoint y: 679, endPoint x: 414, endPoint y: 654, distance: 160.1
click at [414, 655] on div "​" at bounding box center [731, 534] width 1463 height 1686
click at [948, 535] on textarea "**********" at bounding box center [732, 559] width 506 height 82
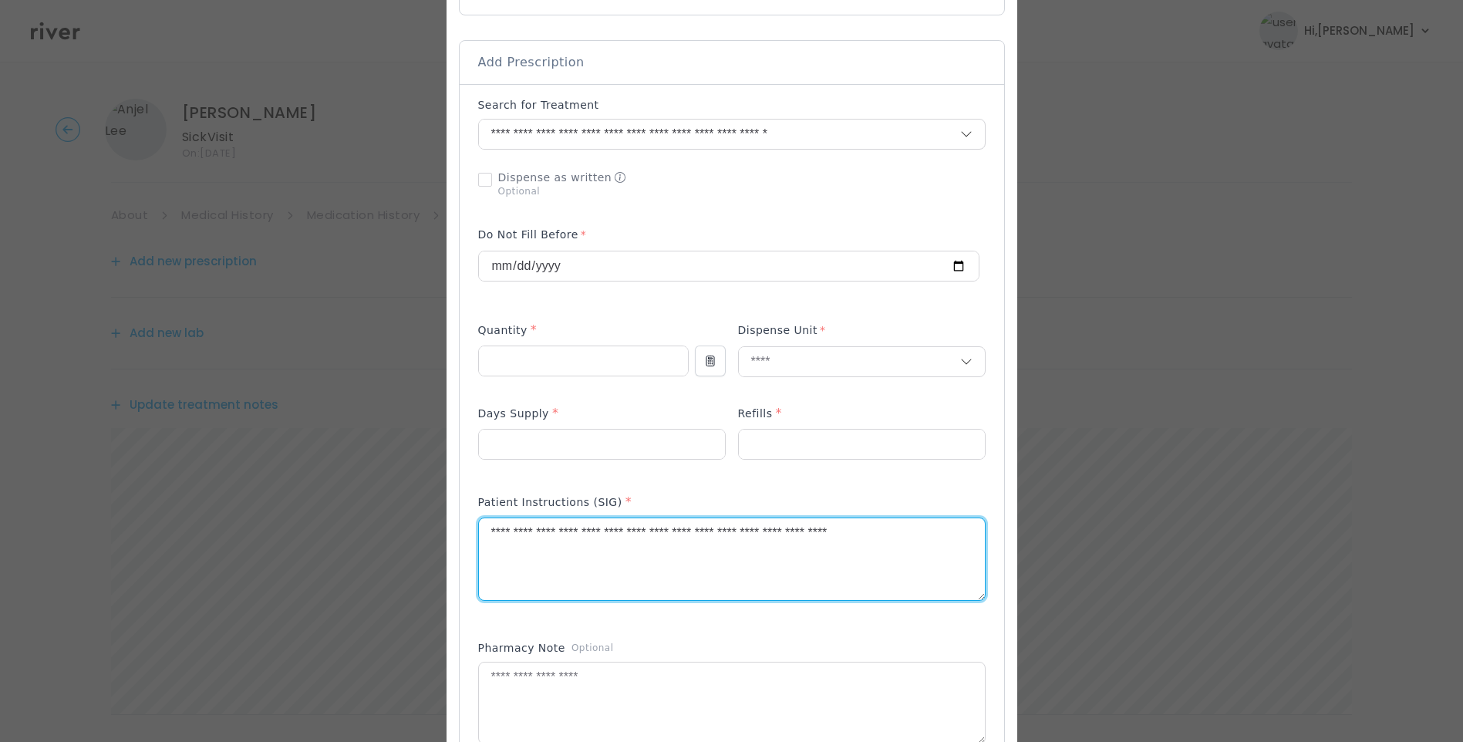
click at [826, 531] on textarea "**********" at bounding box center [732, 559] width 506 height 82
type textarea "**********"
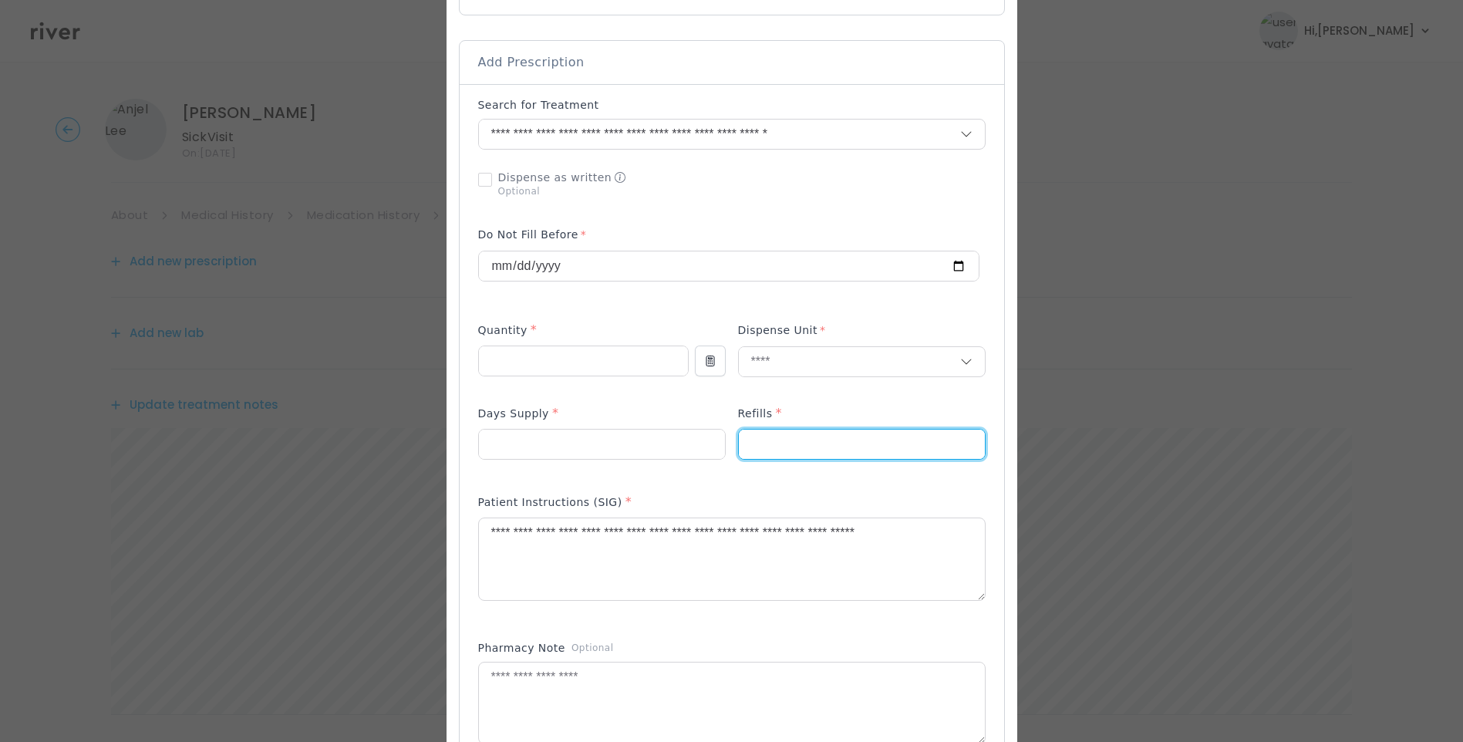
drag, startPoint x: 764, startPoint y: 446, endPoint x: 737, endPoint y: 441, distance: 27.4
click at [739, 444] on input "*" at bounding box center [862, 444] width 246 height 29
type input "*"
click at [798, 480] on div "Add Prescription to Order" at bounding box center [732, 474] width 508 height 755
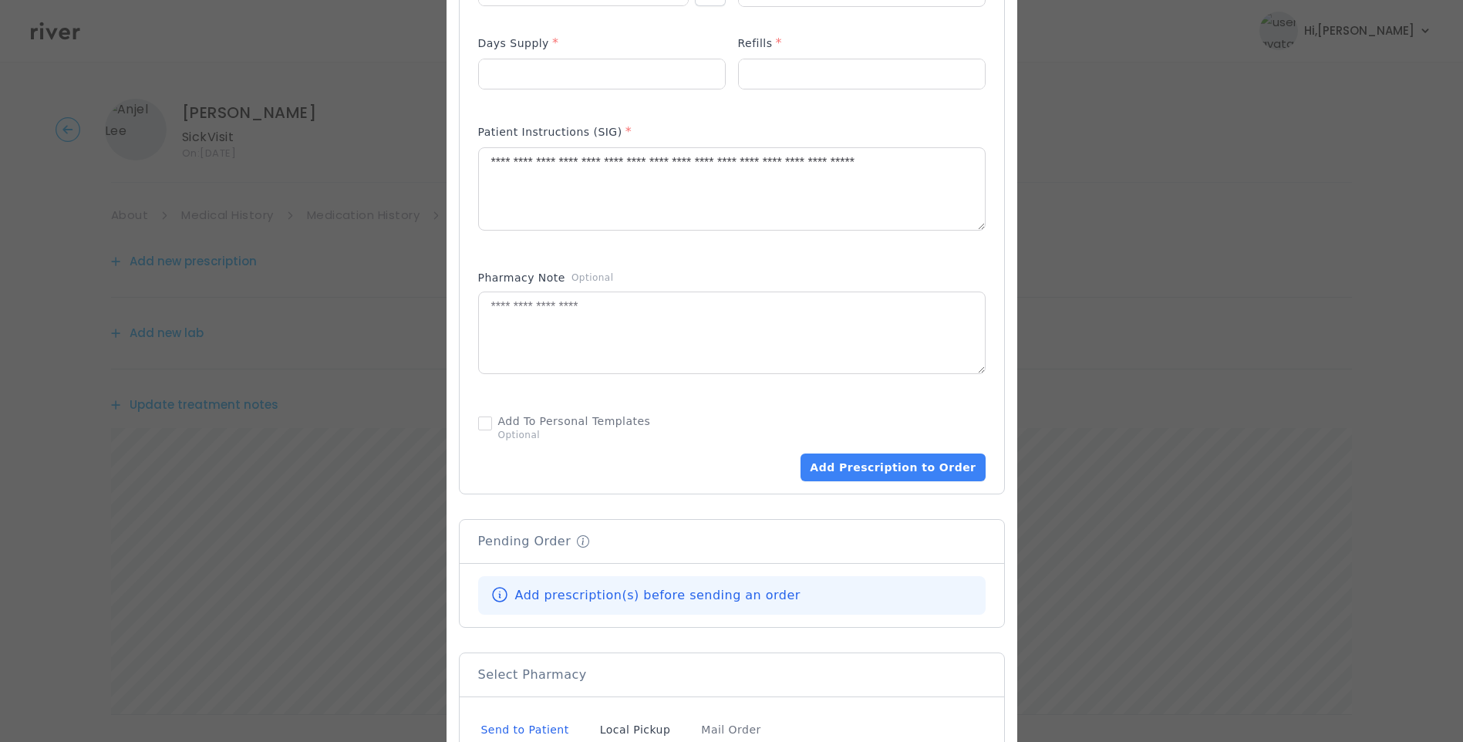
scroll to position [771, 0]
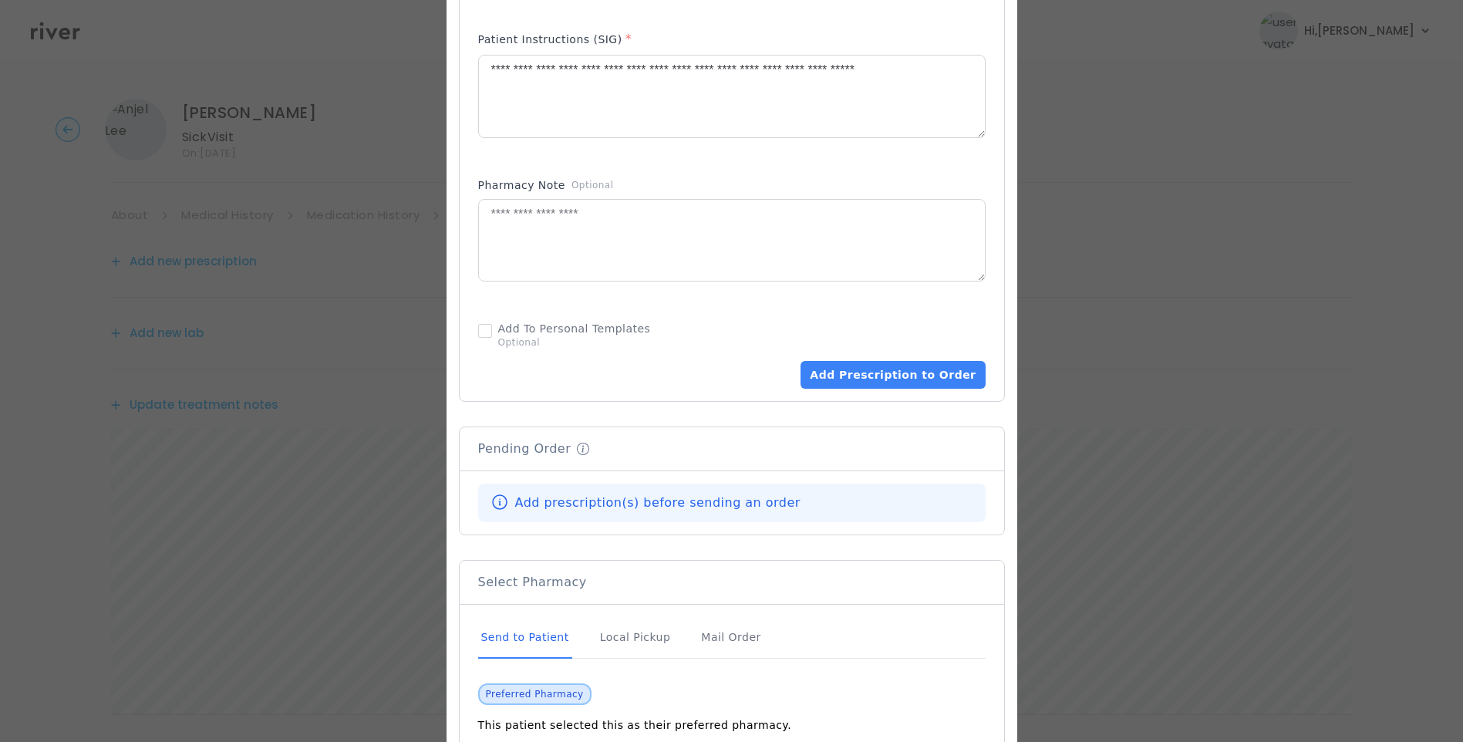
click at [515, 636] on div "Send to Patient" at bounding box center [525, 638] width 94 height 42
click at [952, 73] on textarea "**********" at bounding box center [732, 97] width 506 height 82
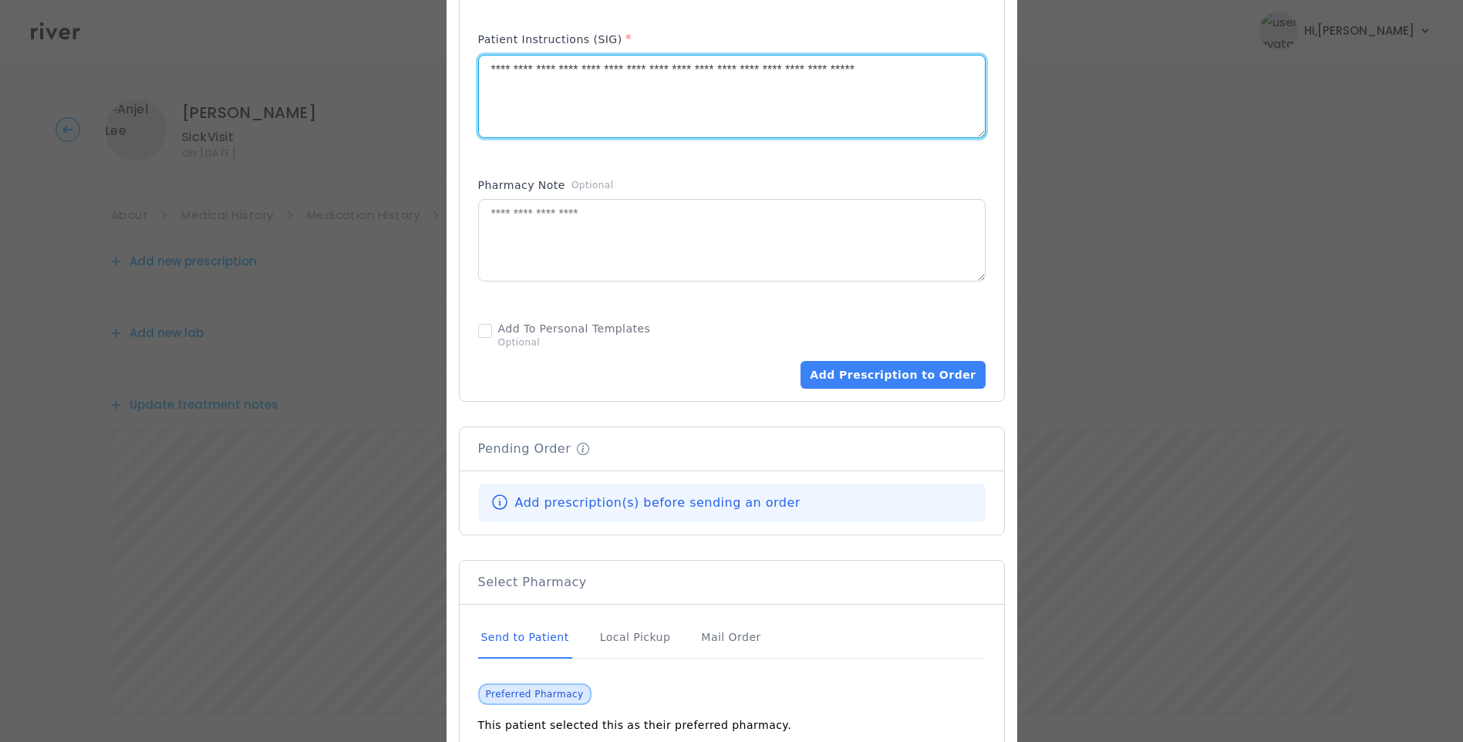
click at [885, 61] on textarea "**********" at bounding box center [732, 97] width 506 height 82
click at [883, 60] on textarea "**********" at bounding box center [732, 97] width 506 height 82
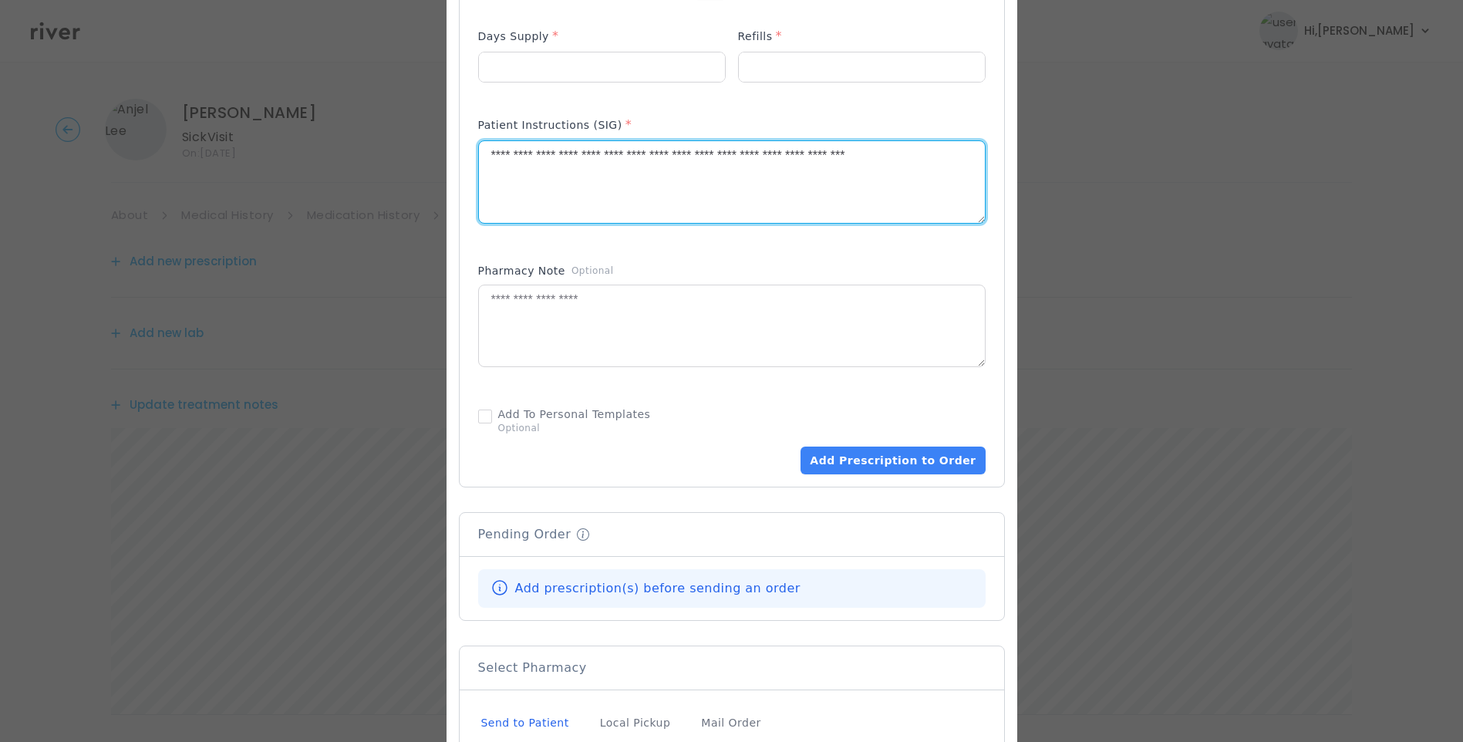
scroll to position [694, 0]
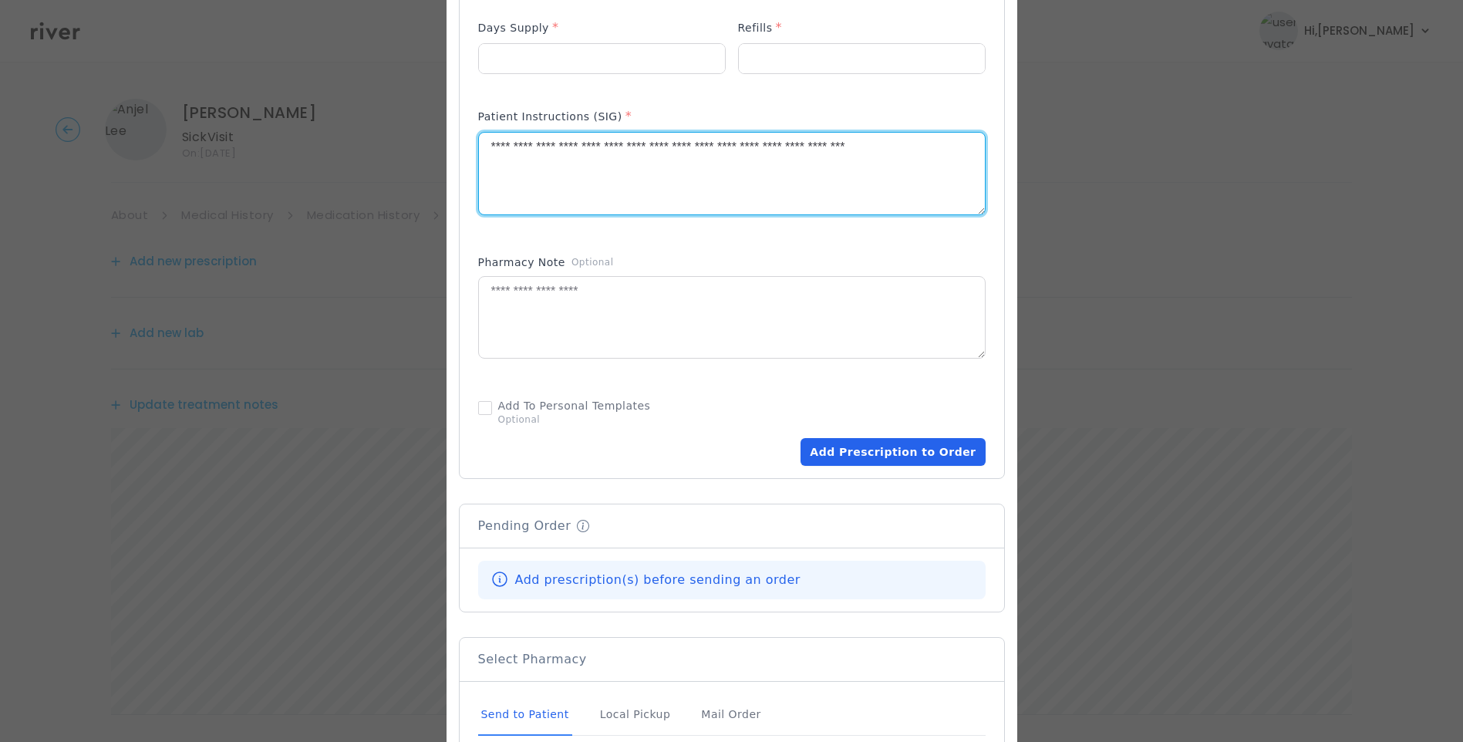
type textarea "**********"
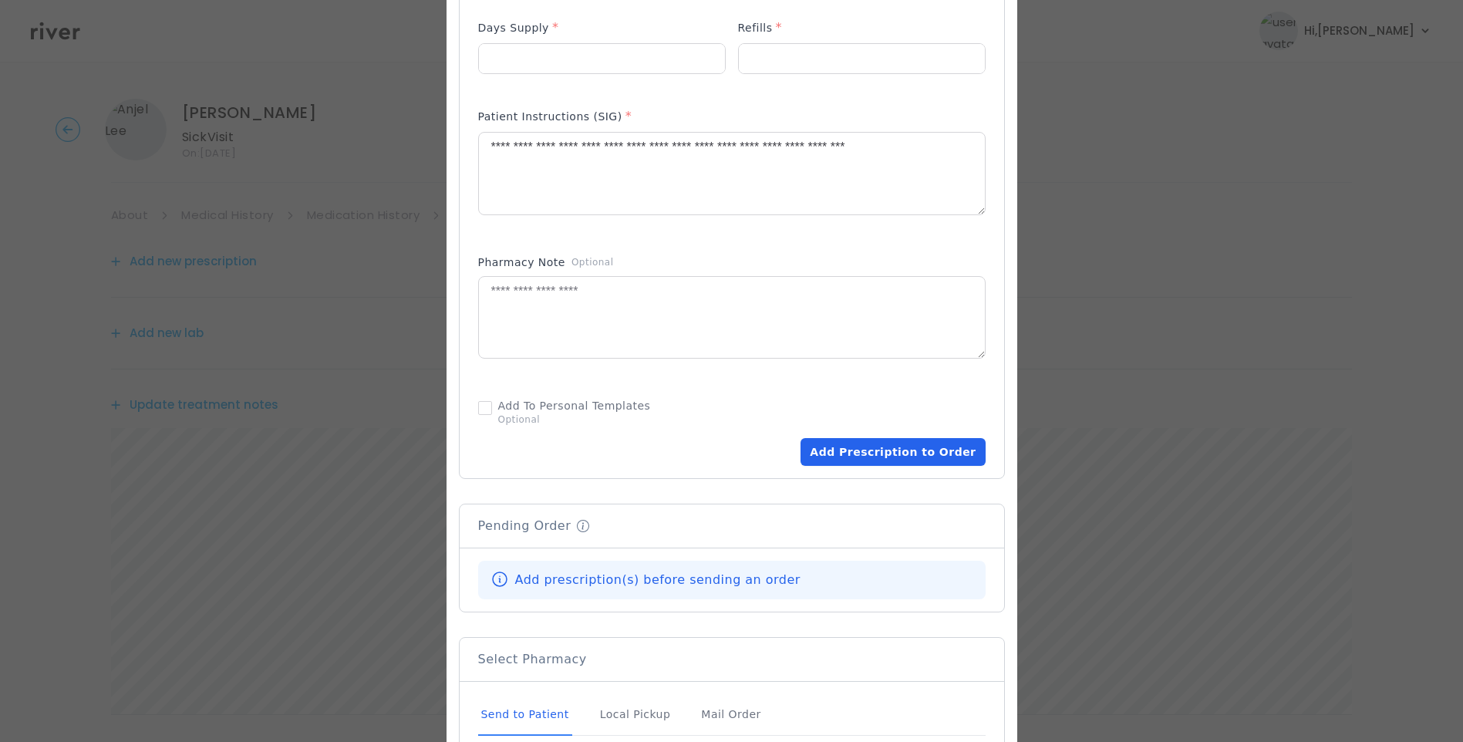
click at [891, 460] on button "Add Prescription to Order" at bounding box center [893, 452] width 184 height 28
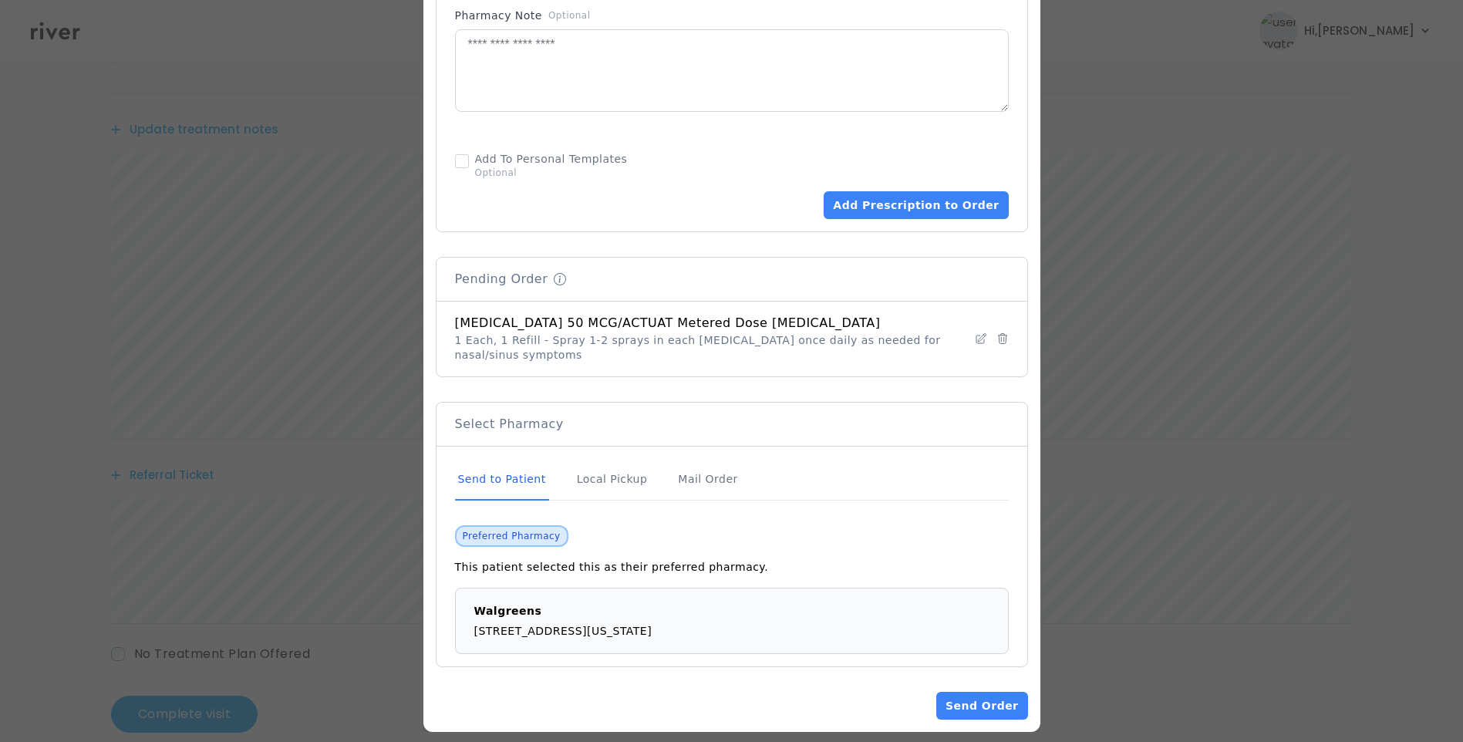
scroll to position [303, 0]
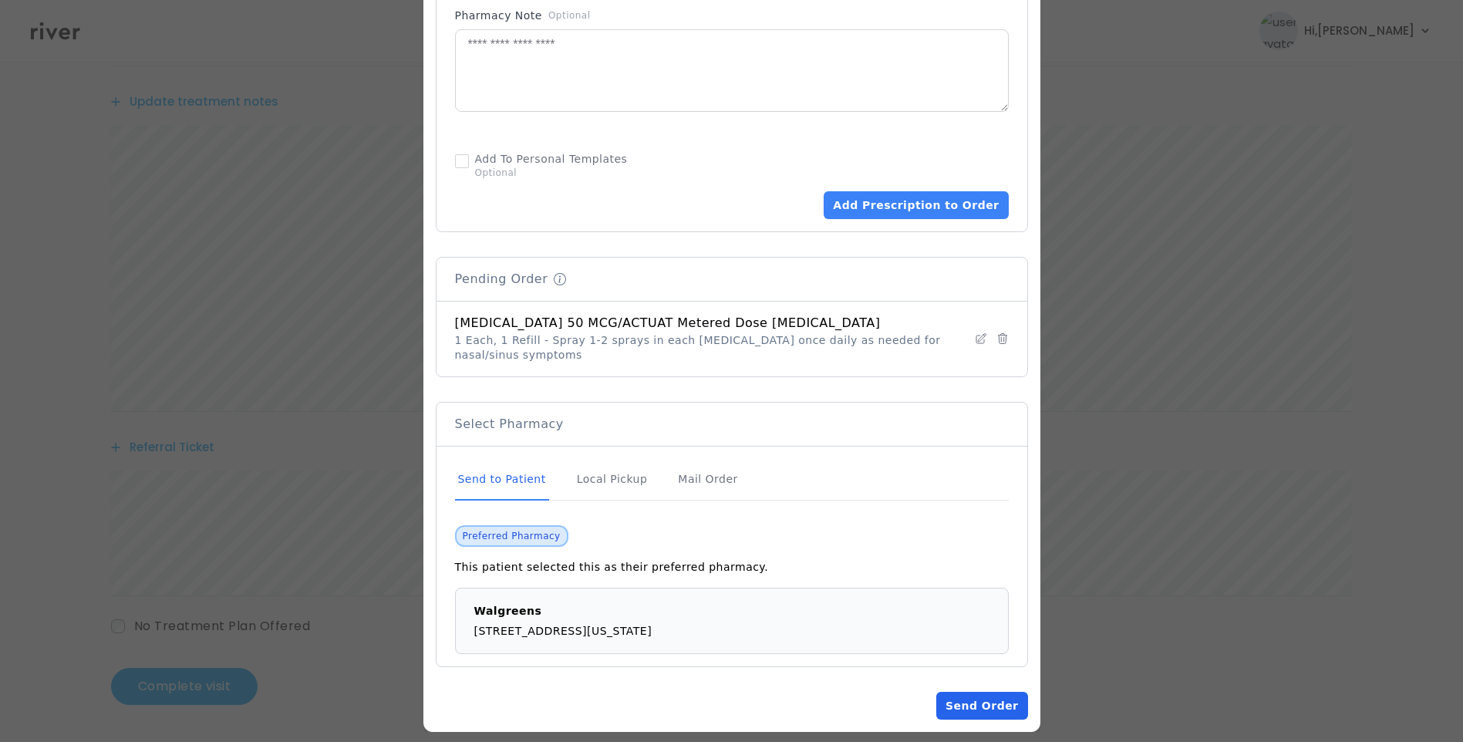
click at [981, 692] on button "Send Order" at bounding box center [982, 706] width 91 height 28
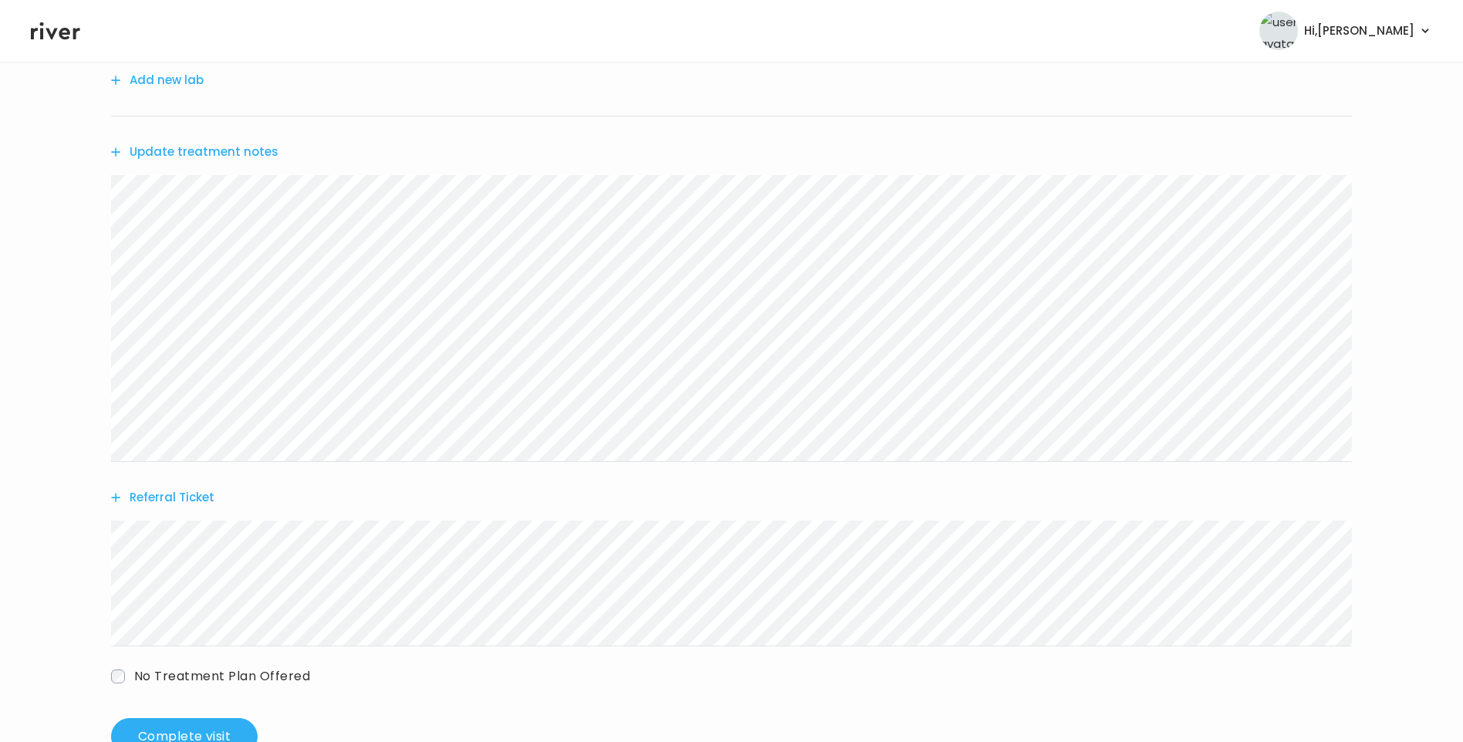
scroll to position [383, 0]
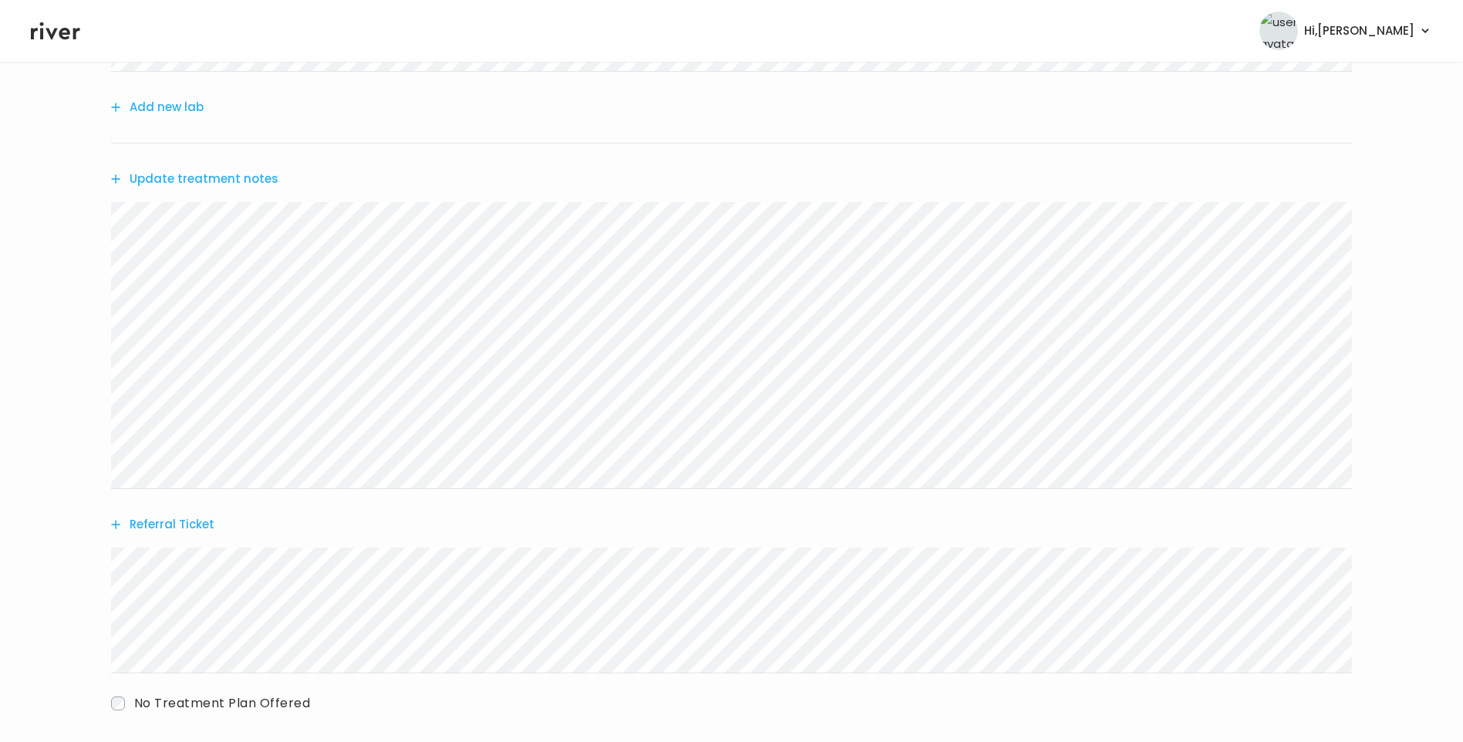
click at [242, 175] on button "Update treatment notes" at bounding box center [194, 179] width 167 height 22
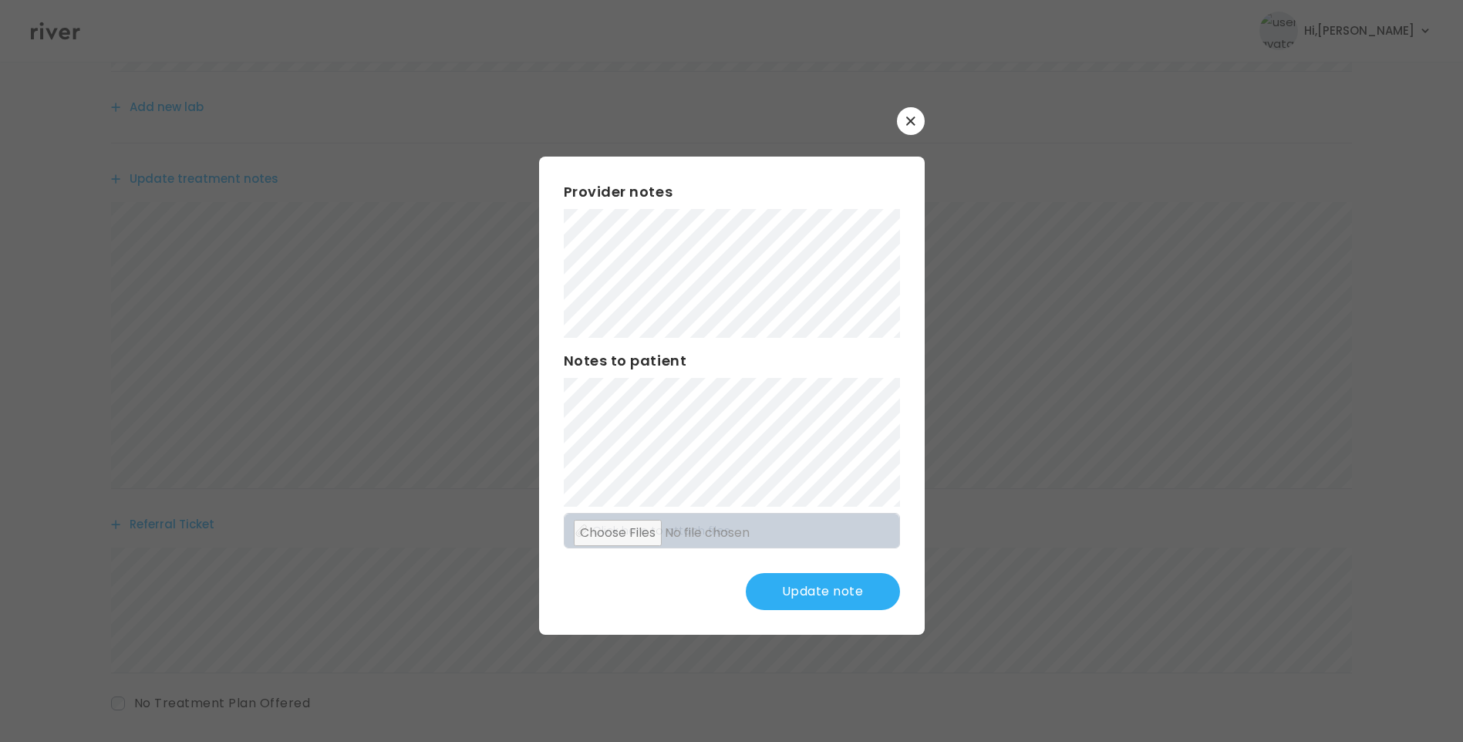
click at [821, 597] on button "Update note" at bounding box center [823, 591] width 154 height 37
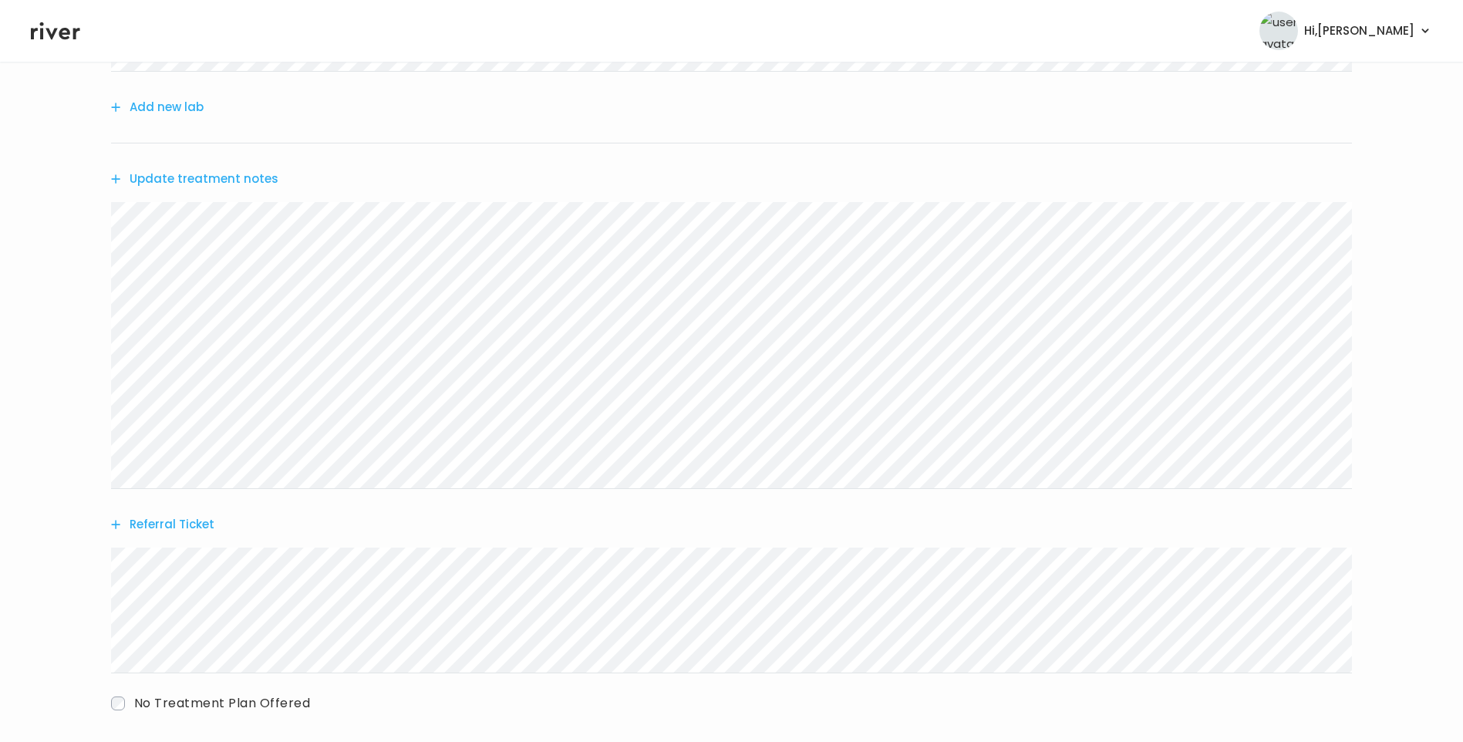
click at [243, 179] on button "Update treatment notes" at bounding box center [194, 179] width 167 height 22
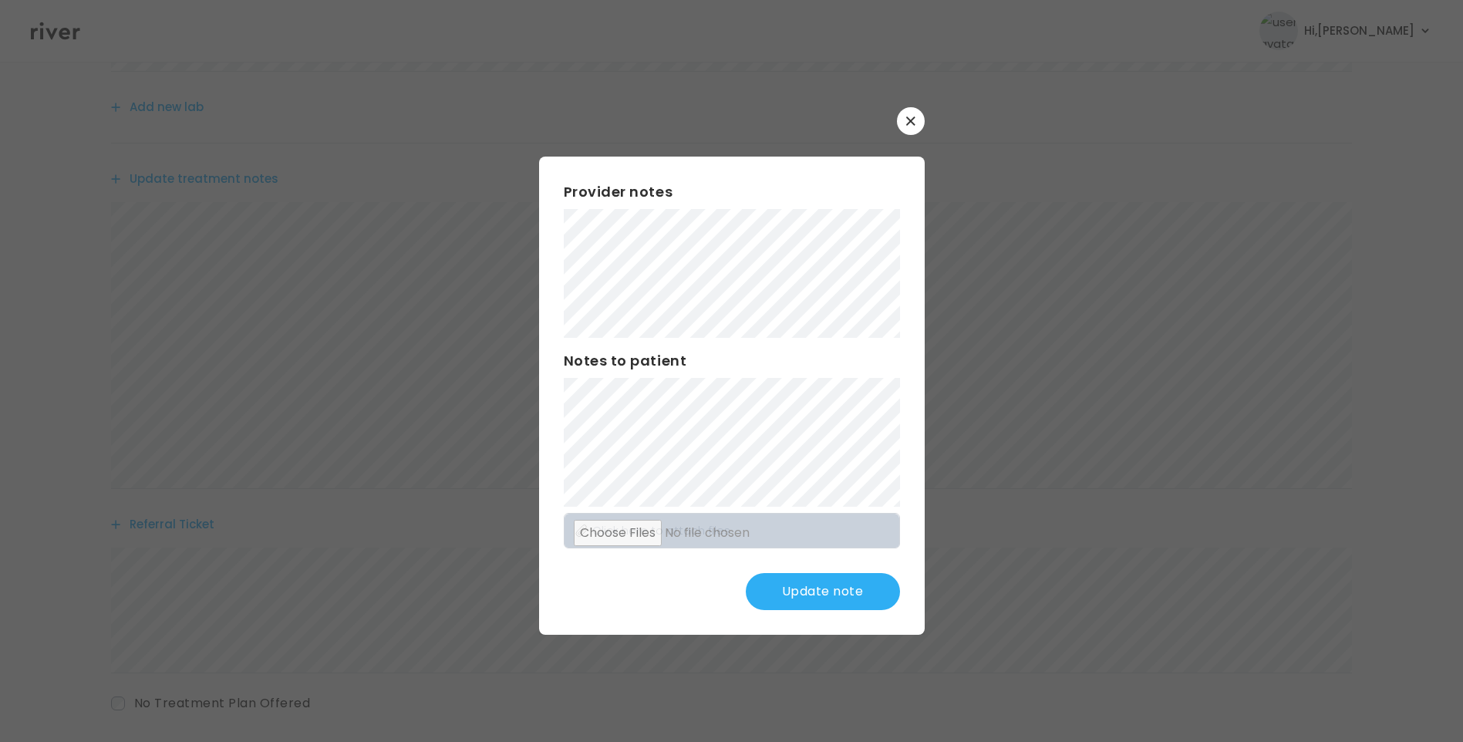
click at [820, 598] on button "Update note" at bounding box center [823, 591] width 154 height 37
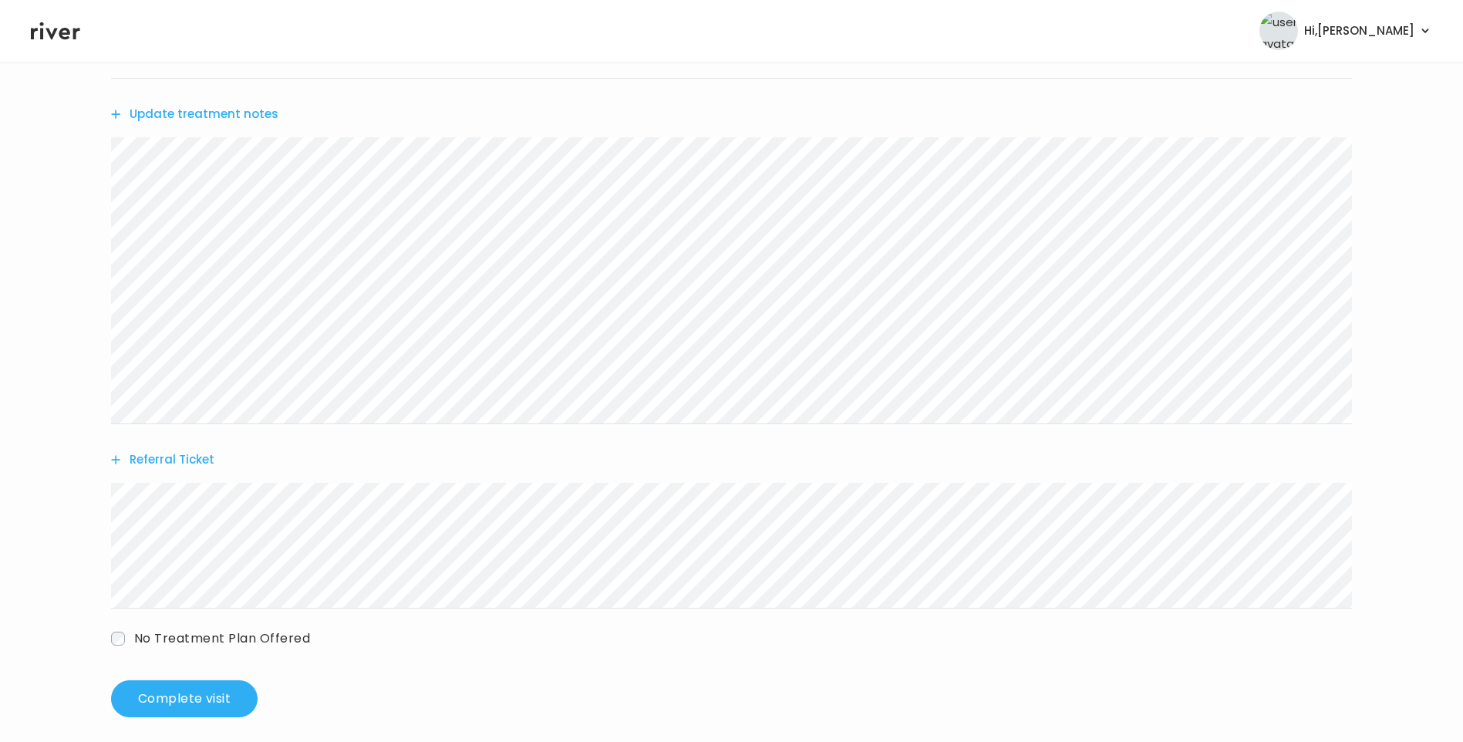
scroll to position [461, 0]
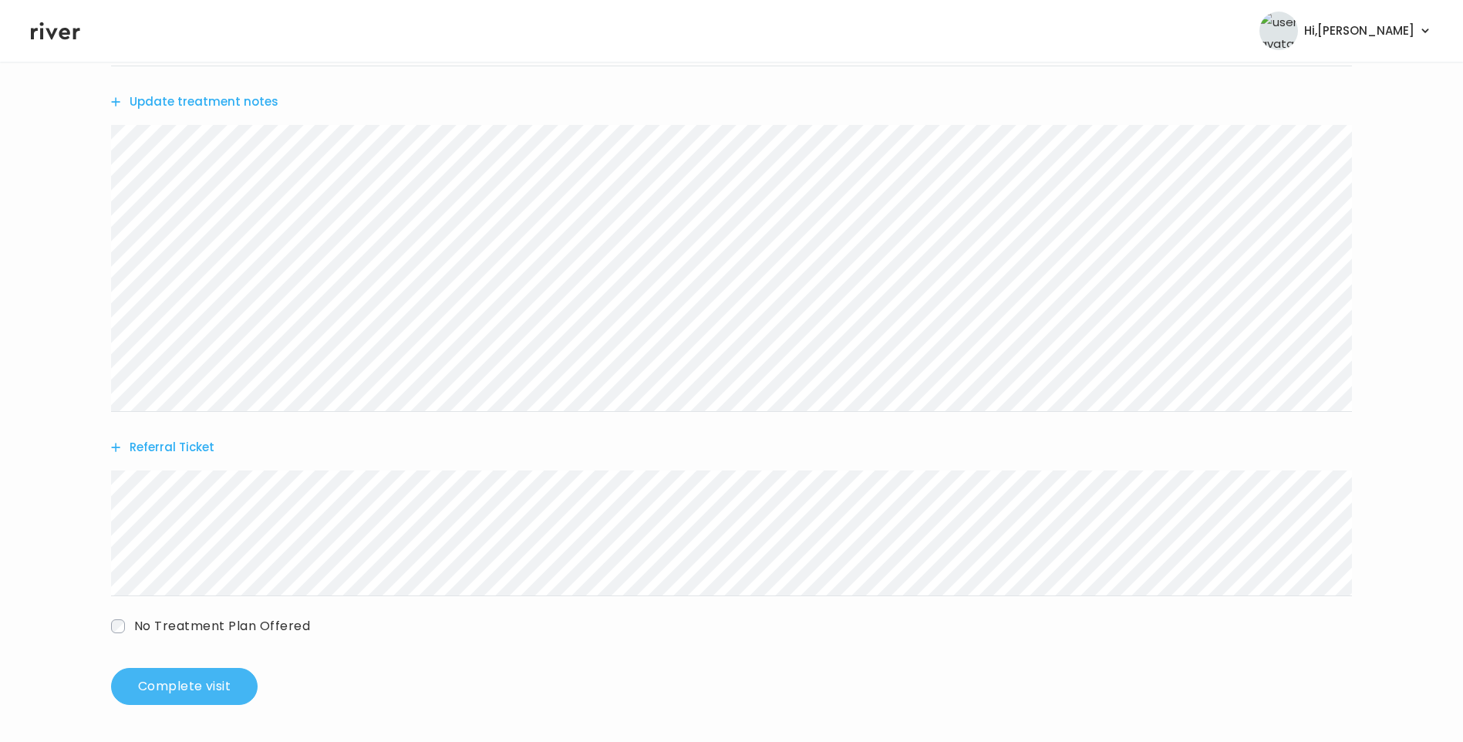
click at [219, 682] on button "Complete visit" at bounding box center [184, 686] width 147 height 37
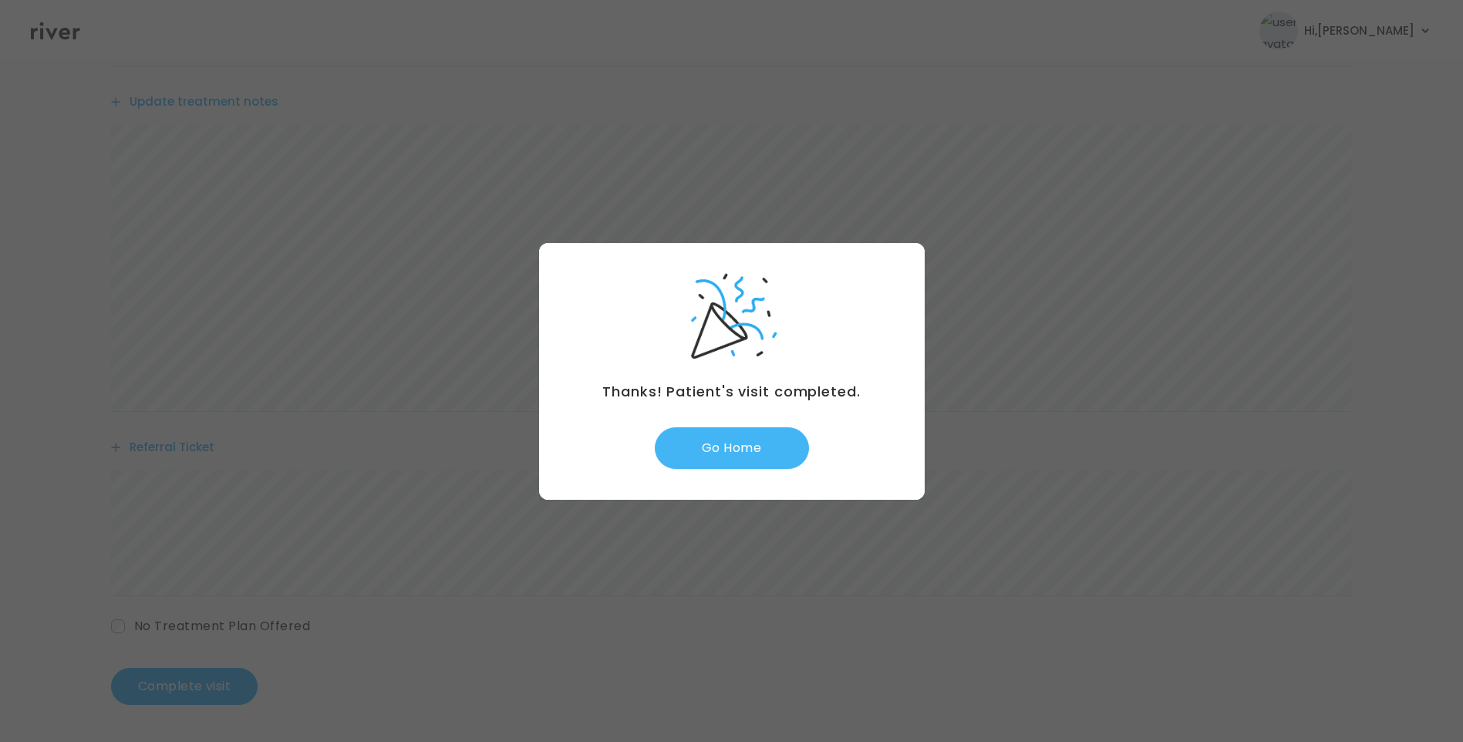
click at [738, 445] on button "Go Home" at bounding box center [732, 448] width 154 height 42
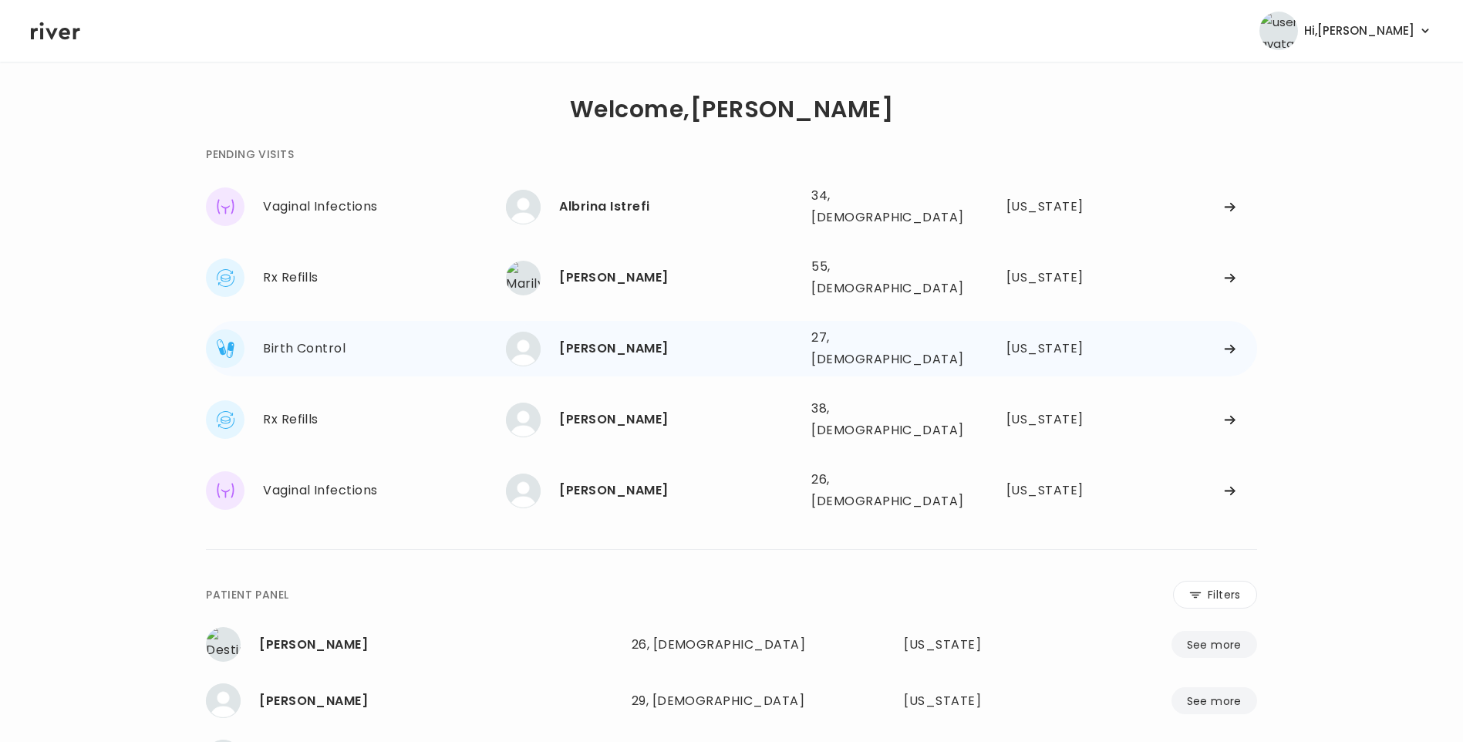
click at [663, 338] on div "Courtney Fulford" at bounding box center [679, 349] width 240 height 22
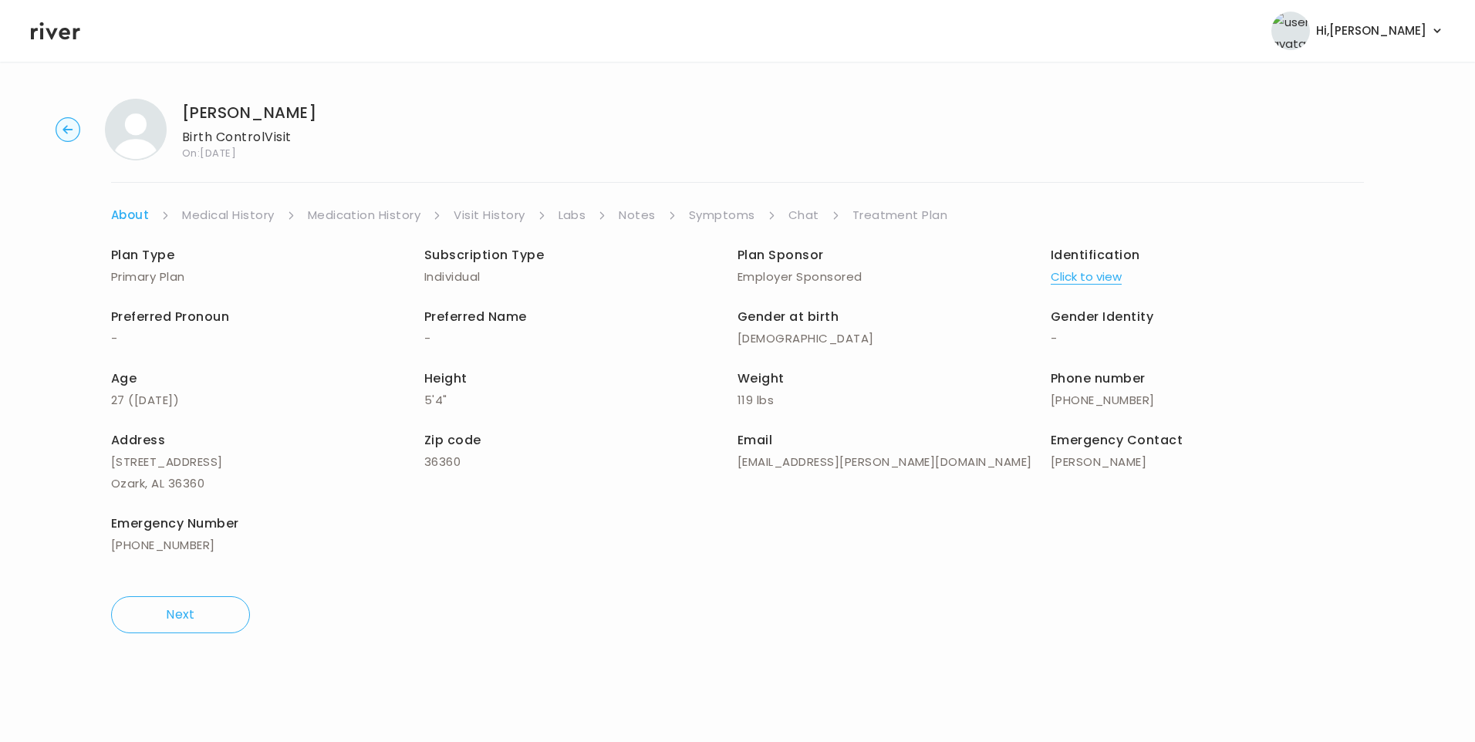
click at [520, 219] on link "Visit History" at bounding box center [489, 215] width 71 height 22
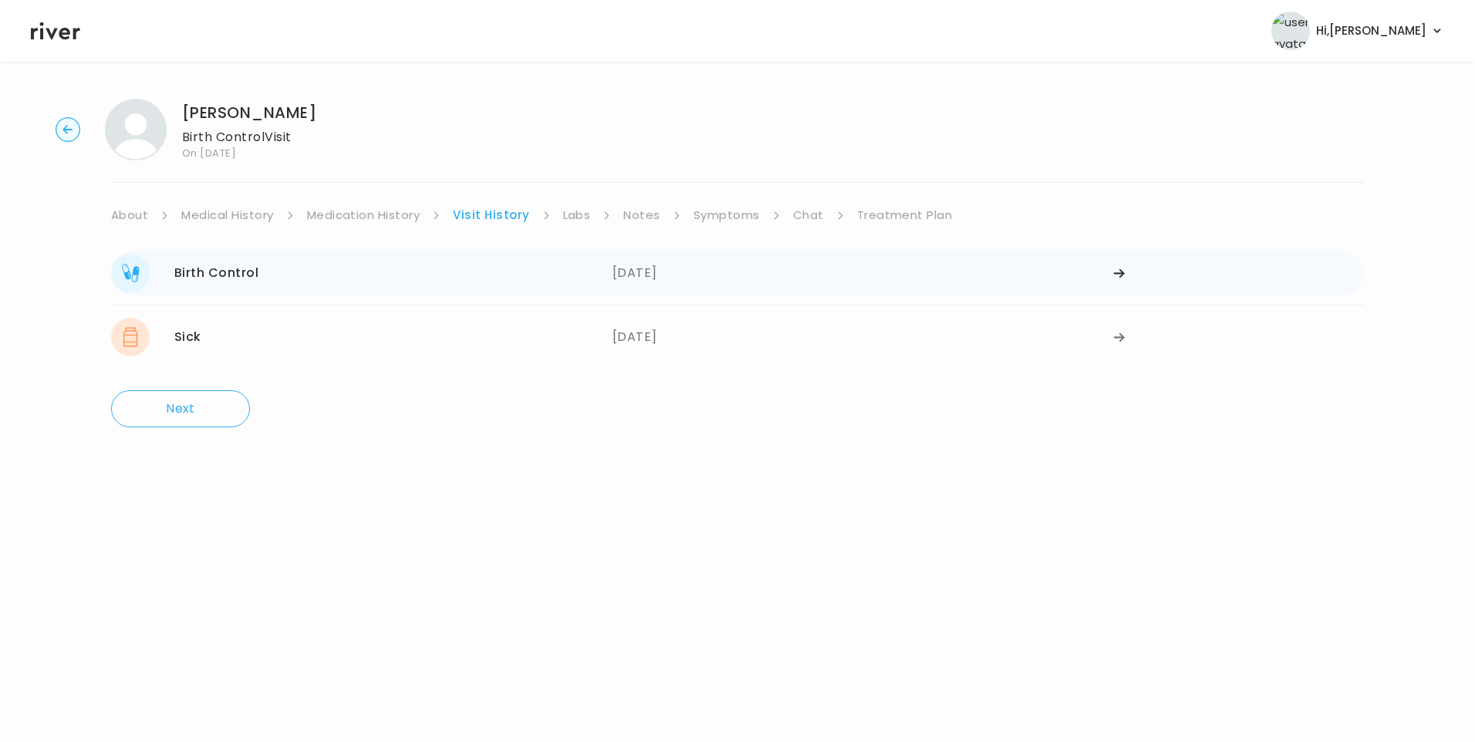
click at [641, 272] on div "07/10/2025" at bounding box center [863, 273] width 501 height 39
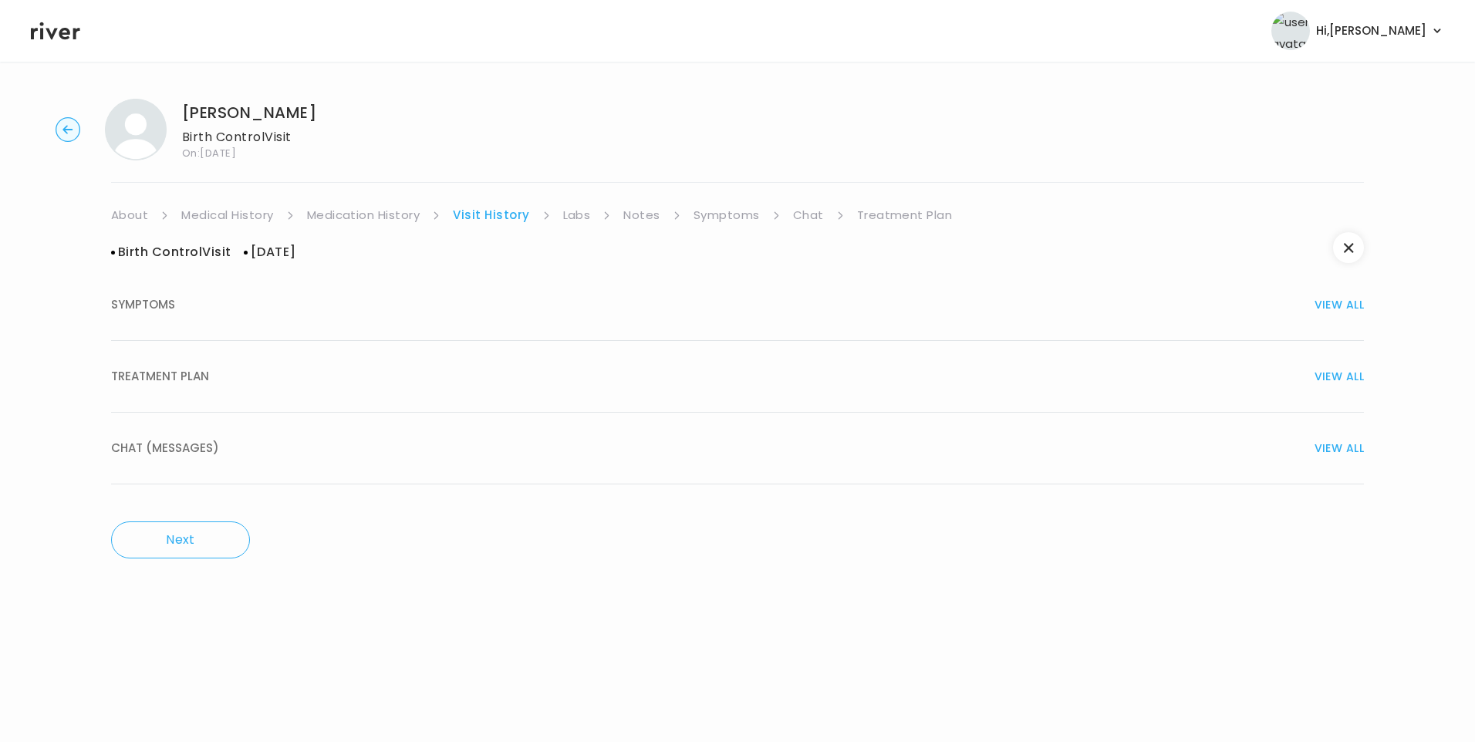
click at [253, 372] on div "TREATMENT PLAN VIEW ALL" at bounding box center [737, 377] width 1253 height 22
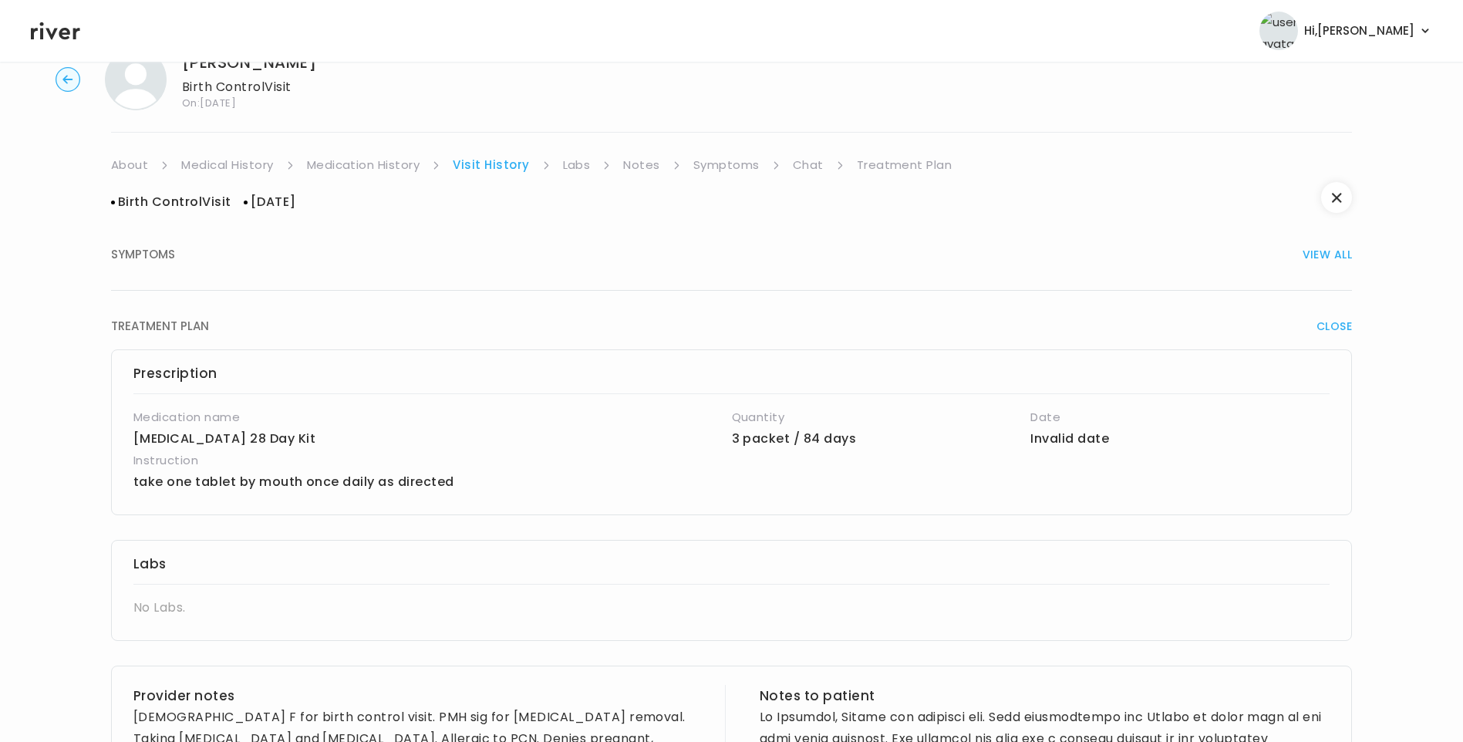
scroll to position [309, 0]
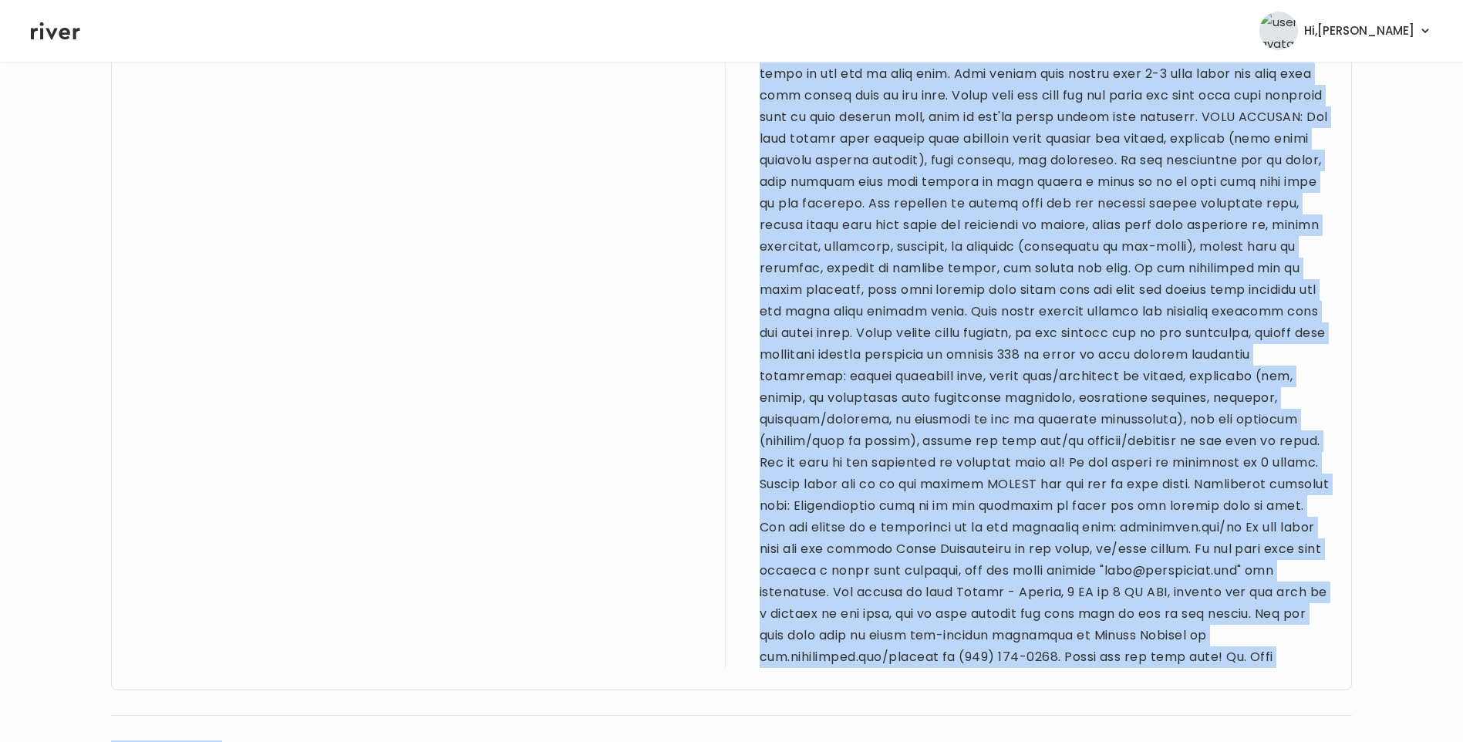
scroll to position [1347, 0]
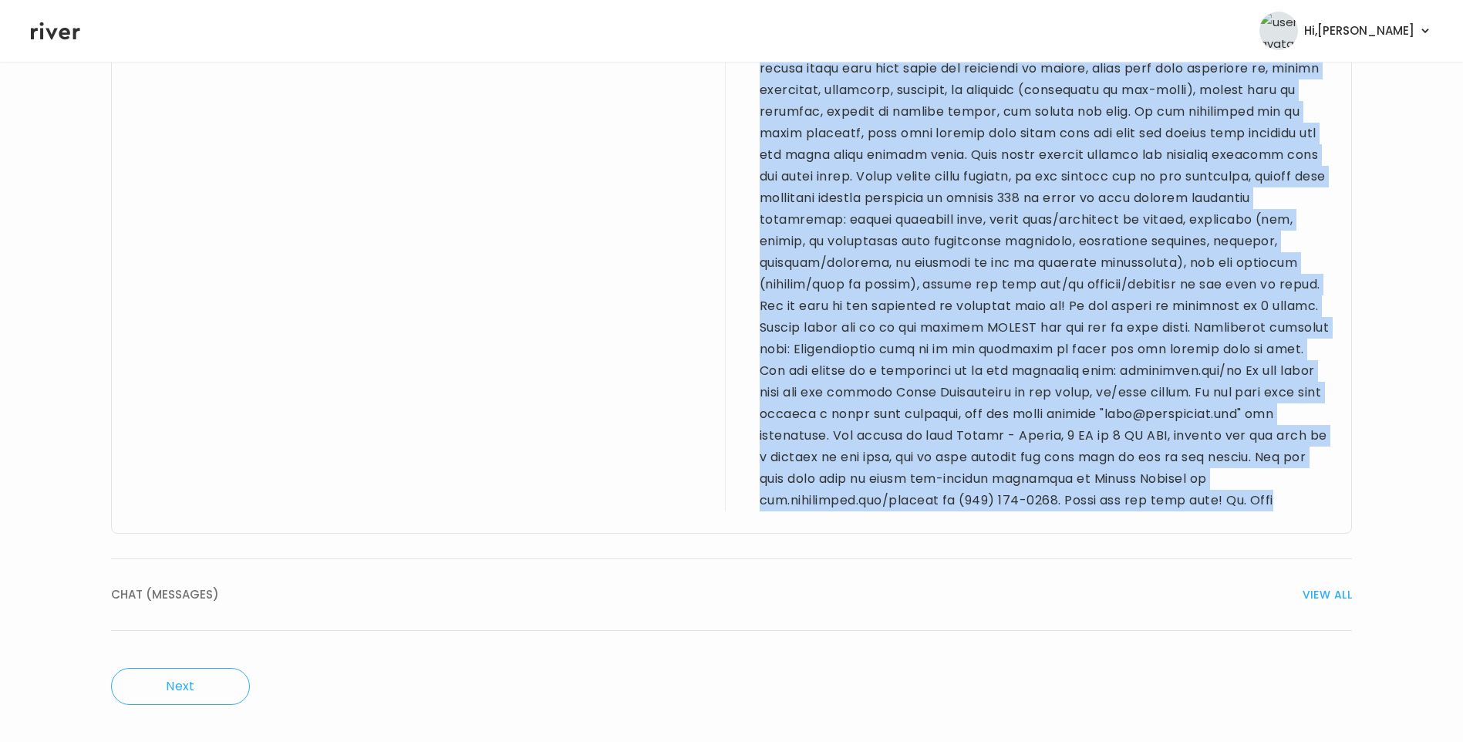
drag, startPoint x: 133, startPoint y: 455, endPoint x: 1251, endPoint y: 498, distance: 1119.5
copy div "27 yo F for birth control visit. PMH sig for wisdom teeth removal. Taking Vienv…"
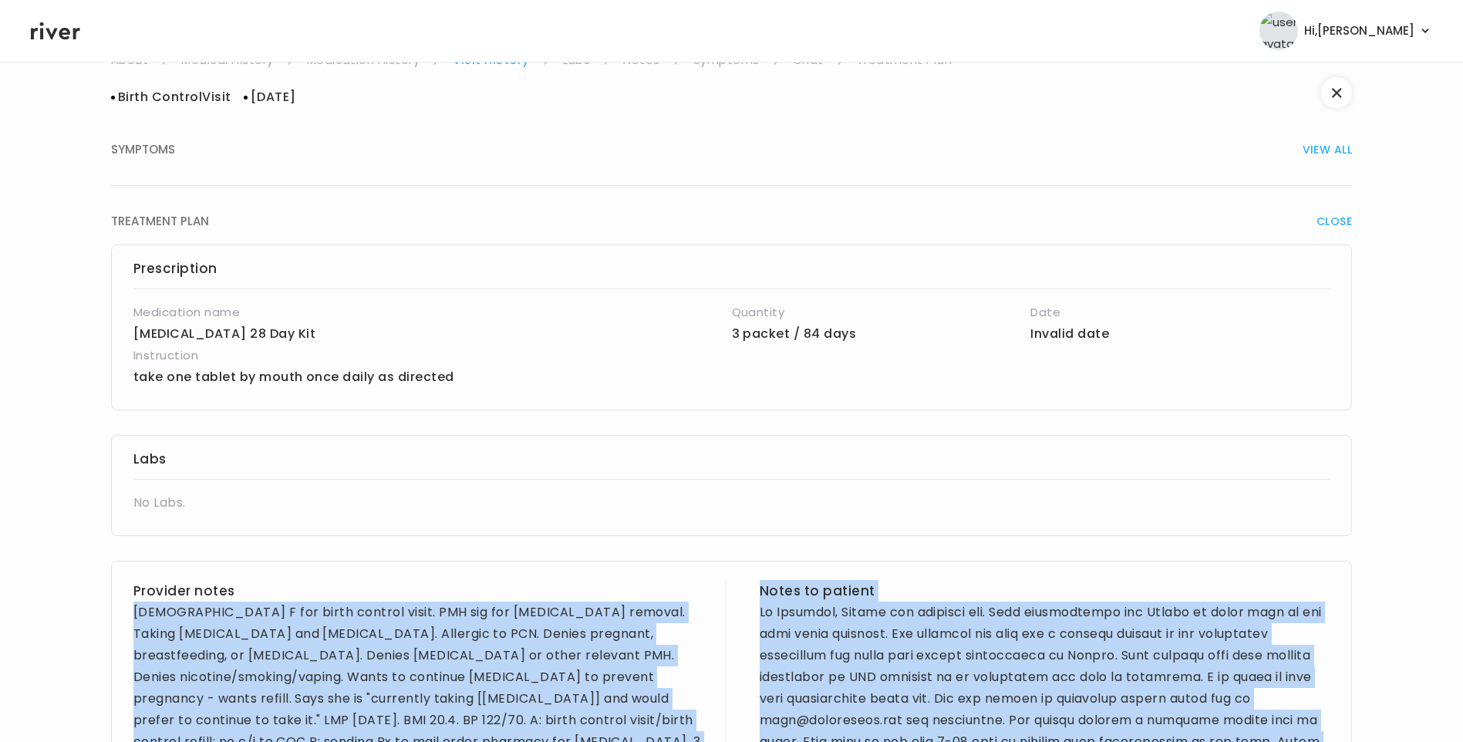
scroll to position [0, 0]
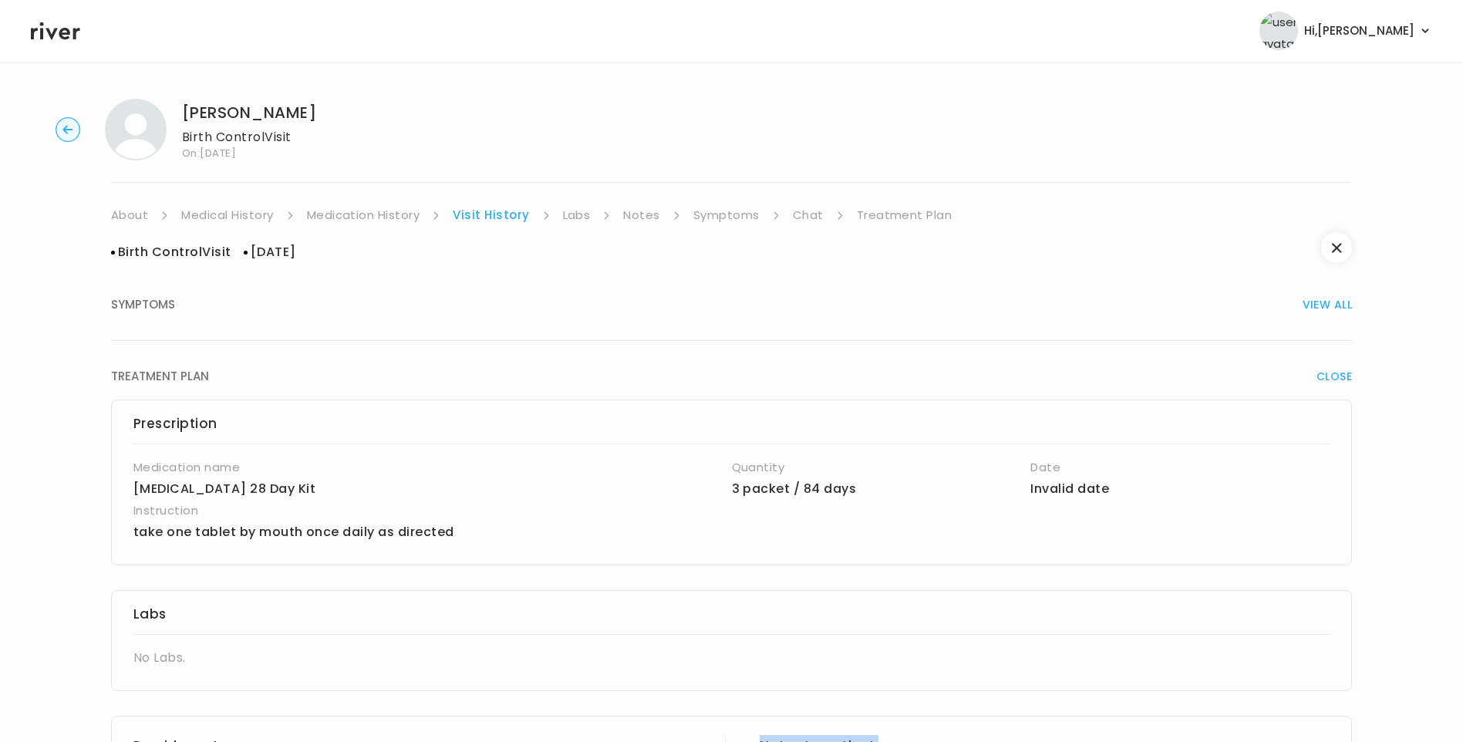
click at [261, 214] on link "Medical History" at bounding box center [227, 215] width 92 height 22
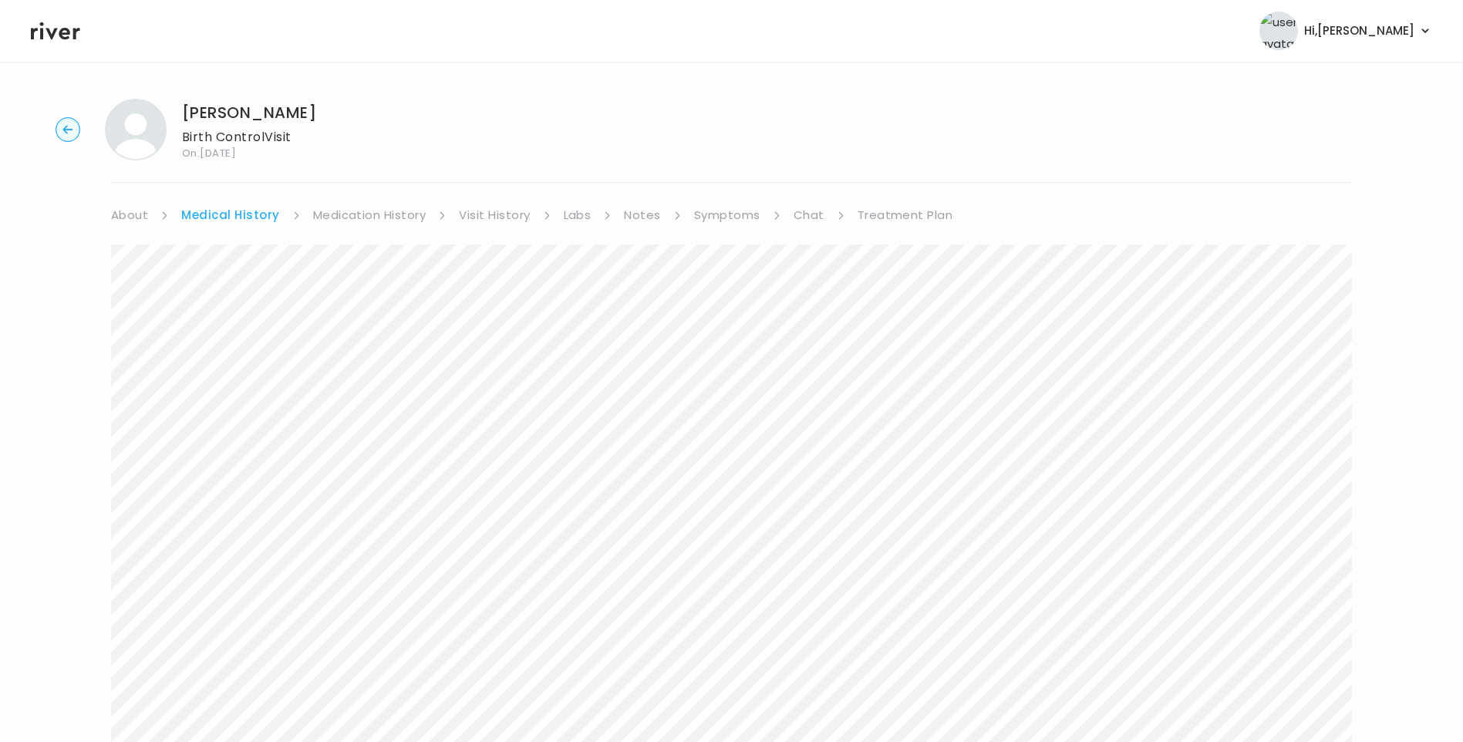
click at [366, 218] on link "Medication History" at bounding box center [369, 215] width 113 height 22
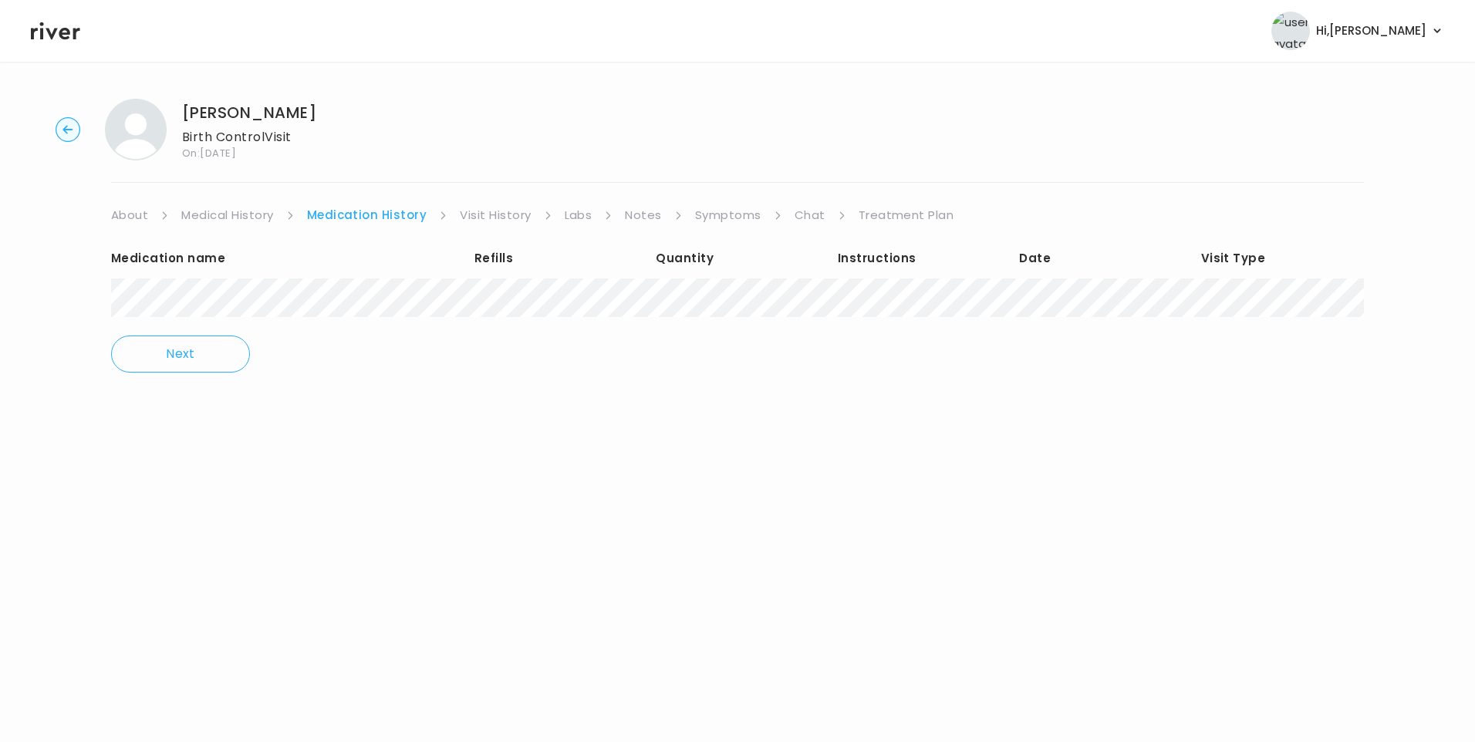
click at [751, 215] on link "Symptoms" at bounding box center [728, 215] width 66 height 22
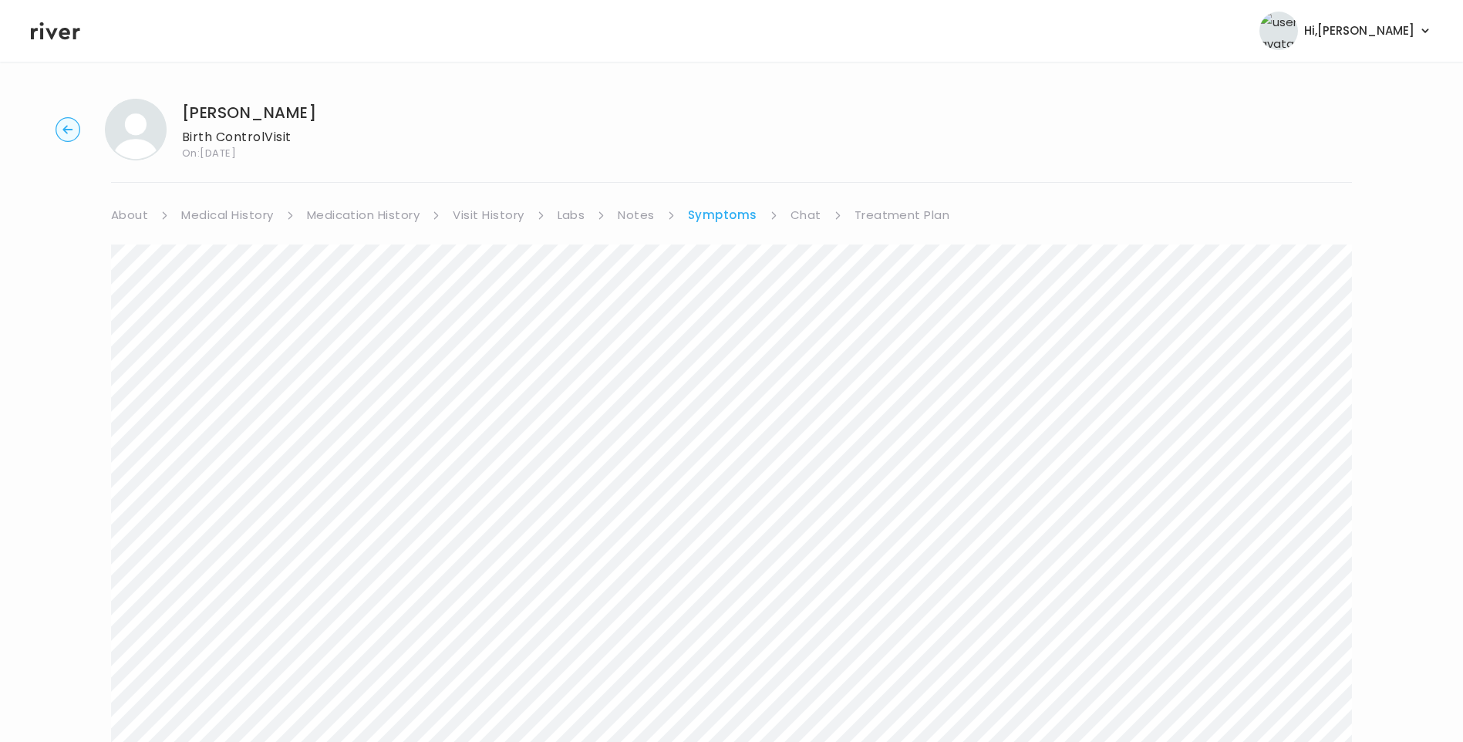
click at [902, 213] on link "Treatment Plan" at bounding box center [903, 215] width 96 height 22
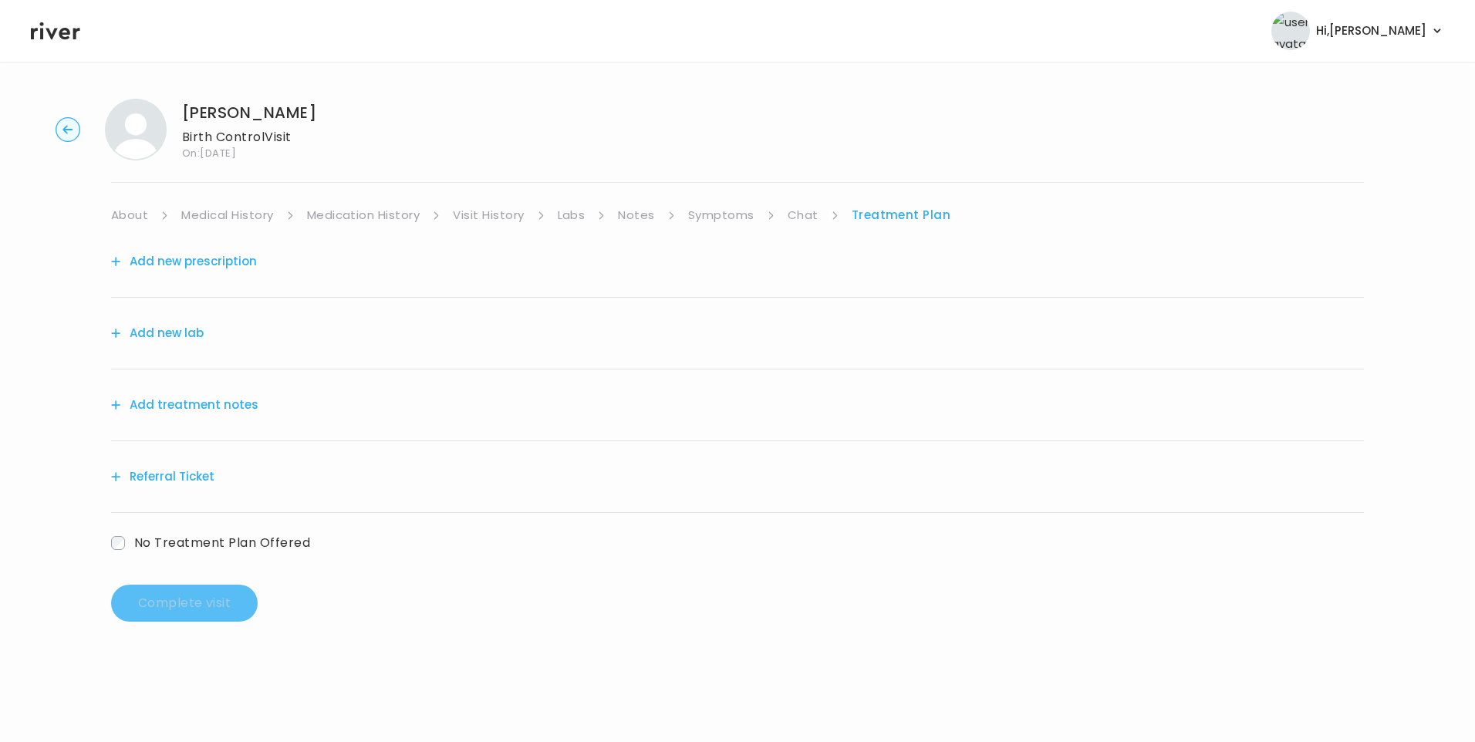
click at [238, 396] on button "Add treatment notes" at bounding box center [184, 405] width 147 height 22
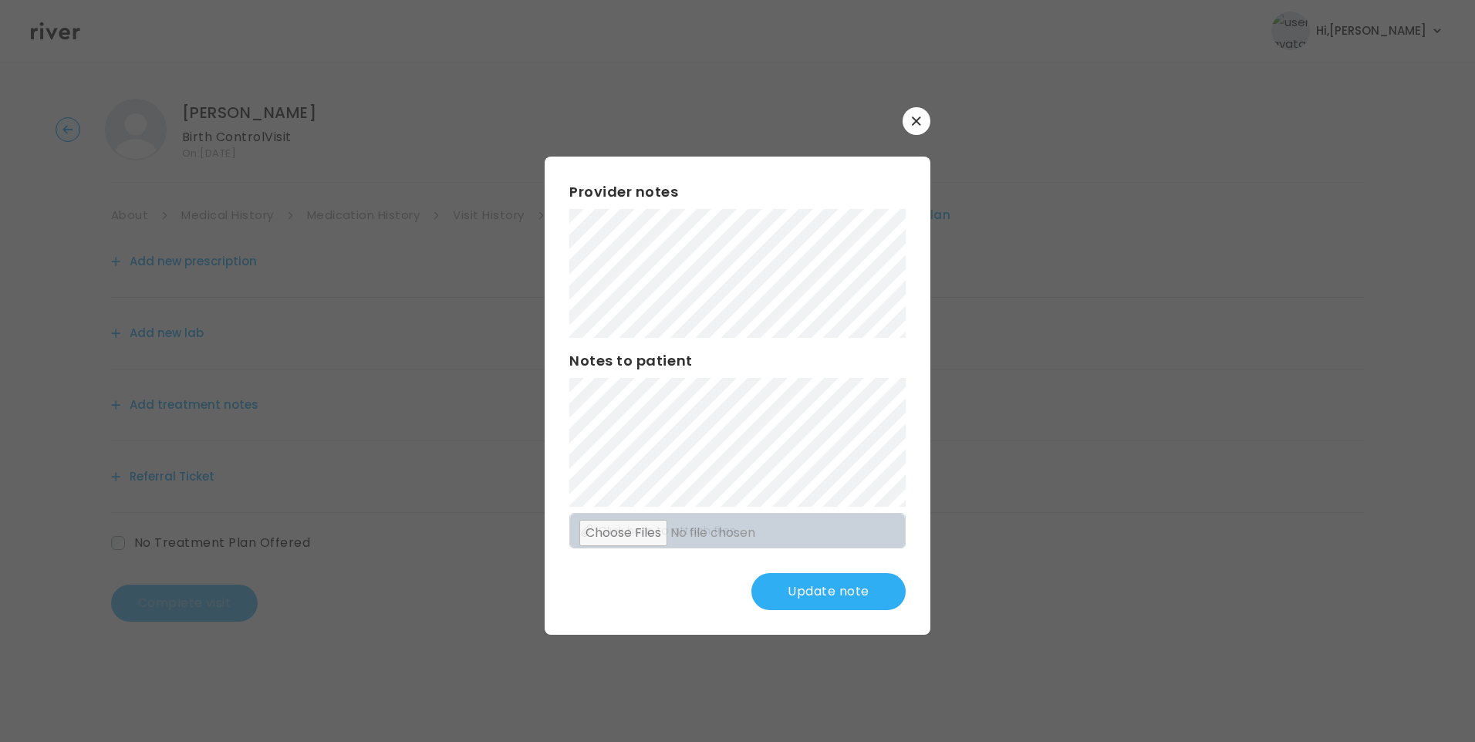
click at [816, 572] on div "Provider notes Notes to patient Click here to attach files Update note" at bounding box center [738, 396] width 386 height 478
click at [780, 594] on button "Update note" at bounding box center [828, 591] width 154 height 37
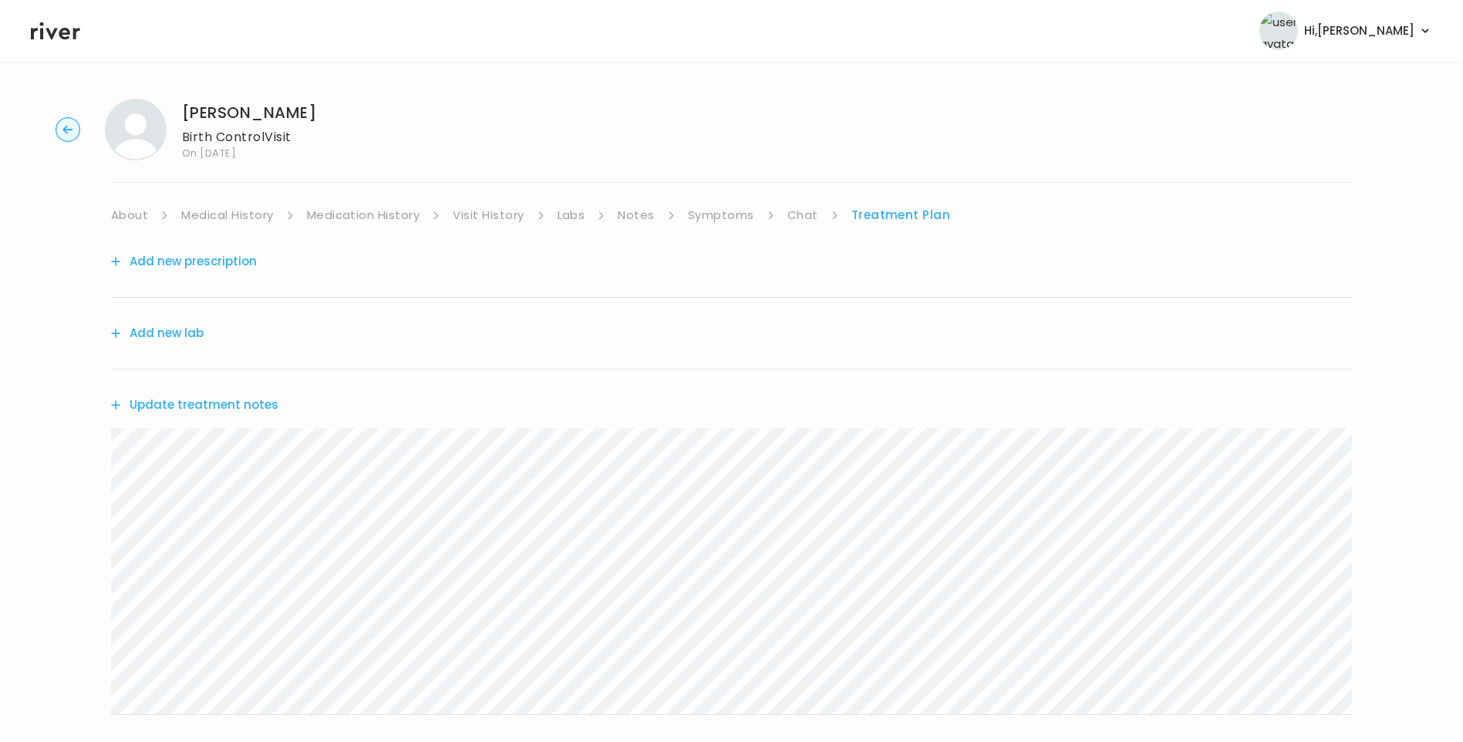
click at [229, 392] on div "Update treatment notes" at bounding box center [731, 405] width 1241 height 71
click at [248, 405] on button "Update treatment notes" at bounding box center [194, 405] width 167 height 22
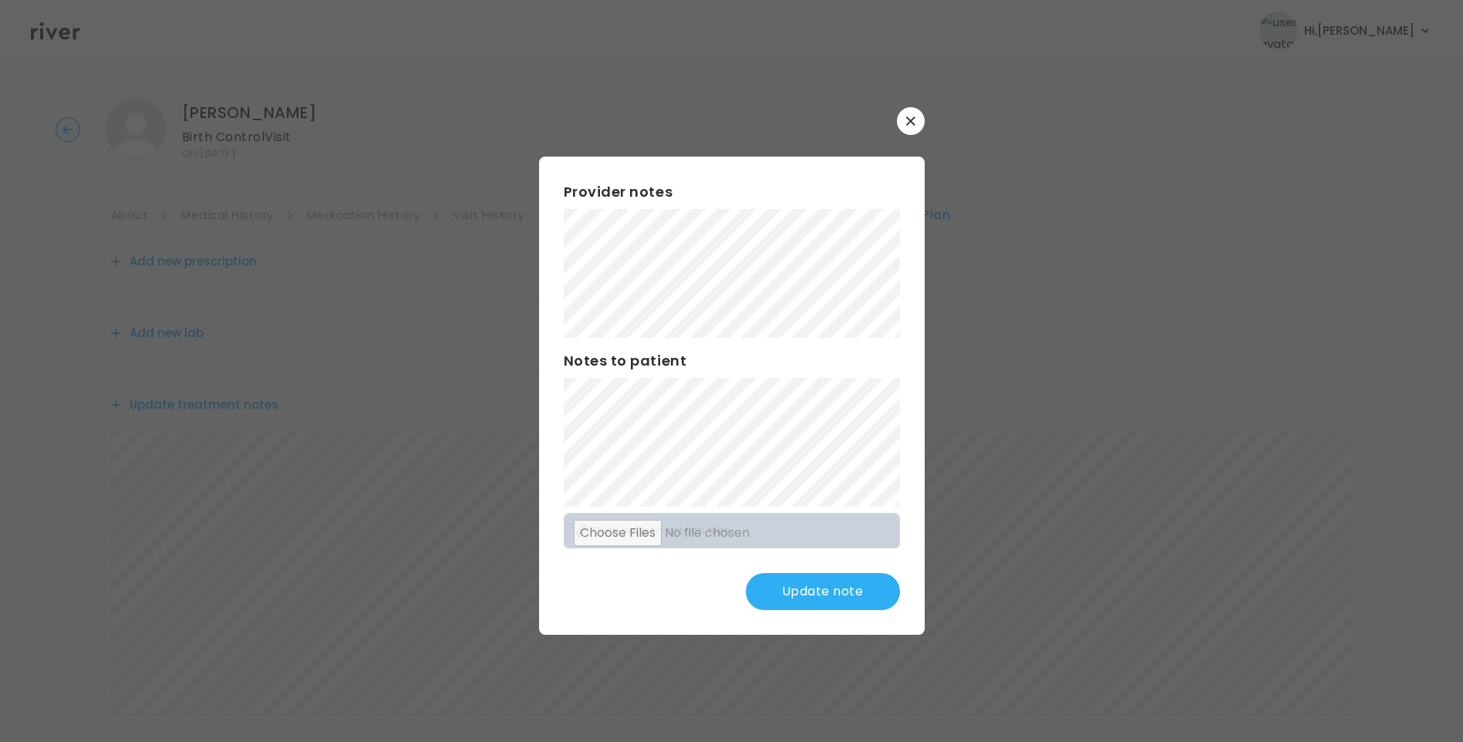
click at [719, 430] on div "Provider notes Notes to patient Click here to attach files Update note" at bounding box center [732, 396] width 386 height 478
click at [461, 275] on div "​ Provider notes Notes to patient Click here to attach files Update note" at bounding box center [731, 371] width 1463 height 742
click at [814, 604] on button "Update note" at bounding box center [823, 591] width 154 height 37
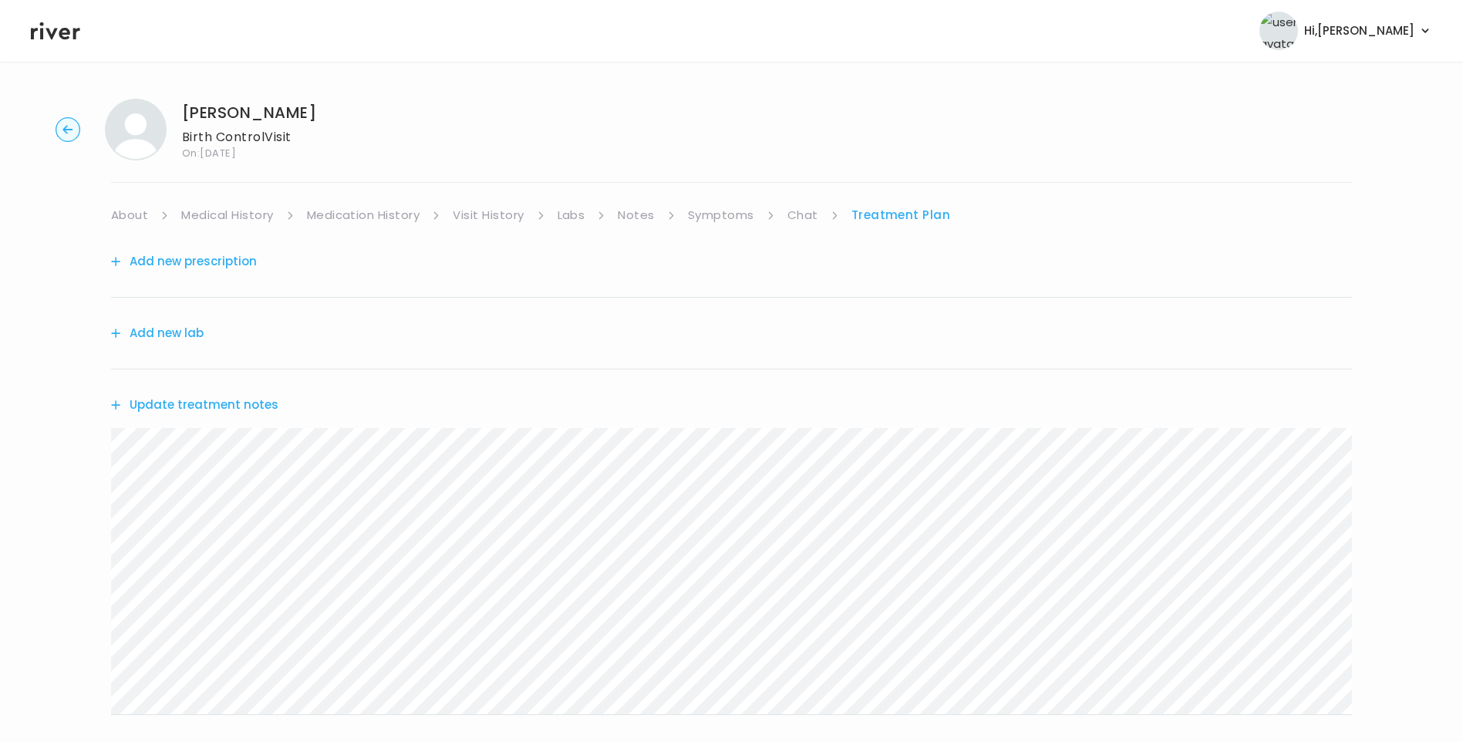
click at [472, 211] on link "Visit History" at bounding box center [488, 215] width 71 height 22
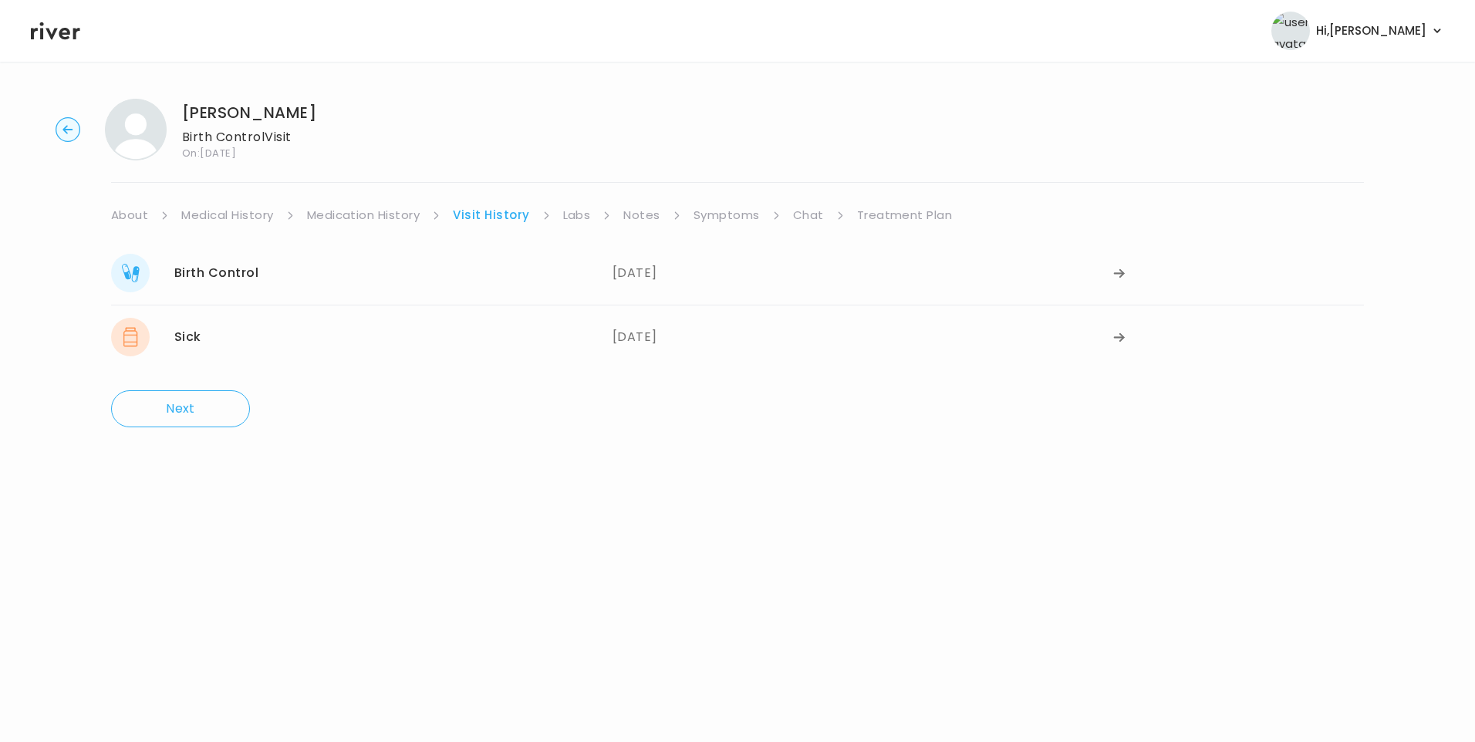
click at [354, 216] on link "Medication History" at bounding box center [363, 215] width 113 height 22
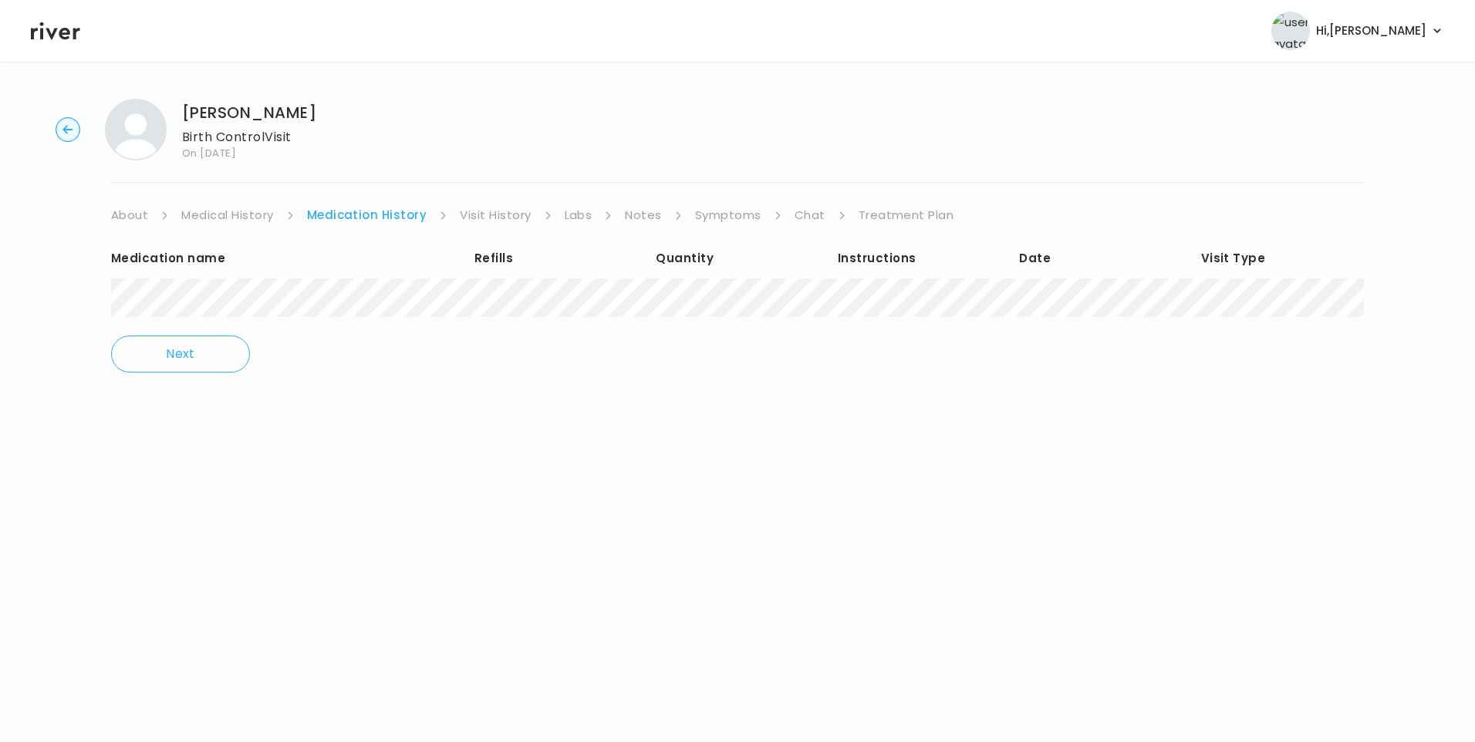
click at [505, 214] on link "Visit History" at bounding box center [495, 215] width 71 height 22
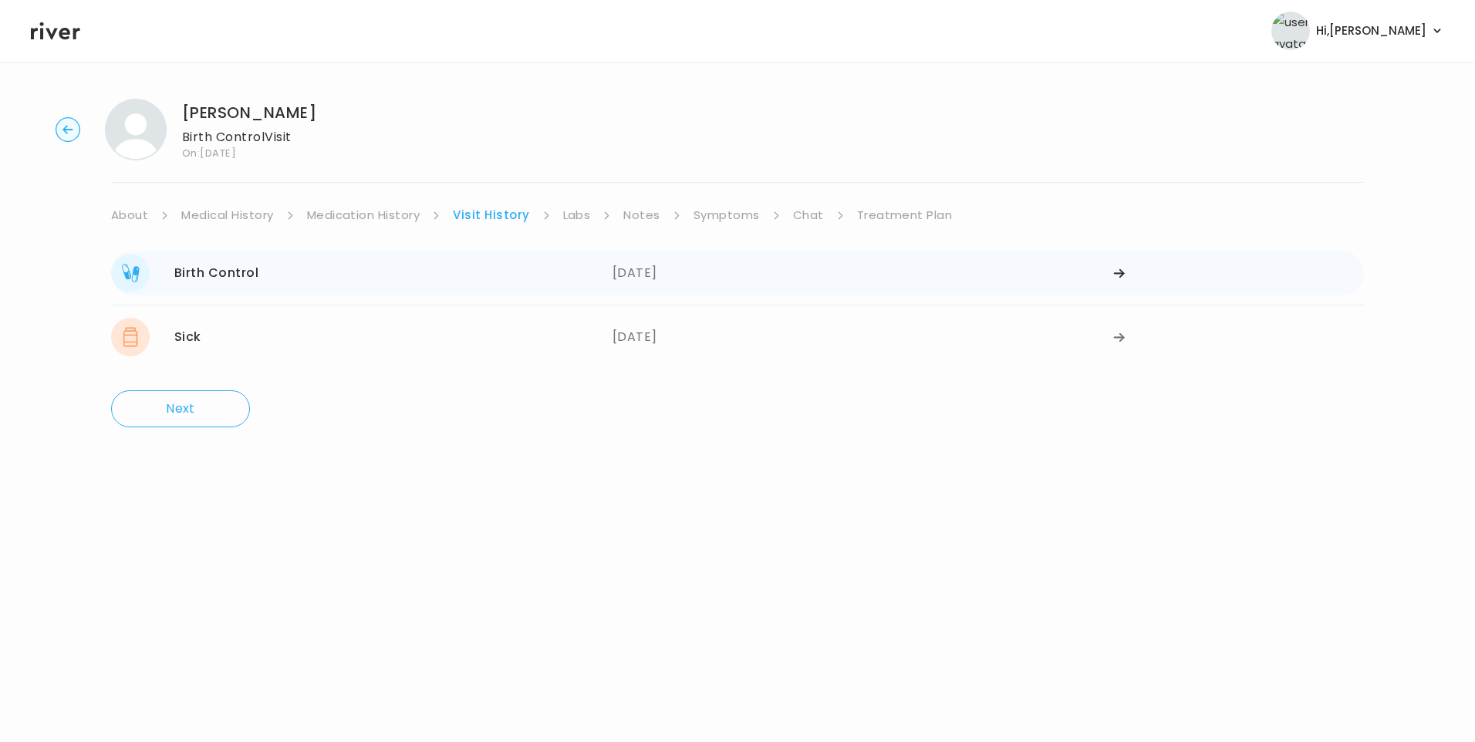
click at [509, 275] on div "Birth Control 07/10/2025" at bounding box center [361, 273] width 501 height 39
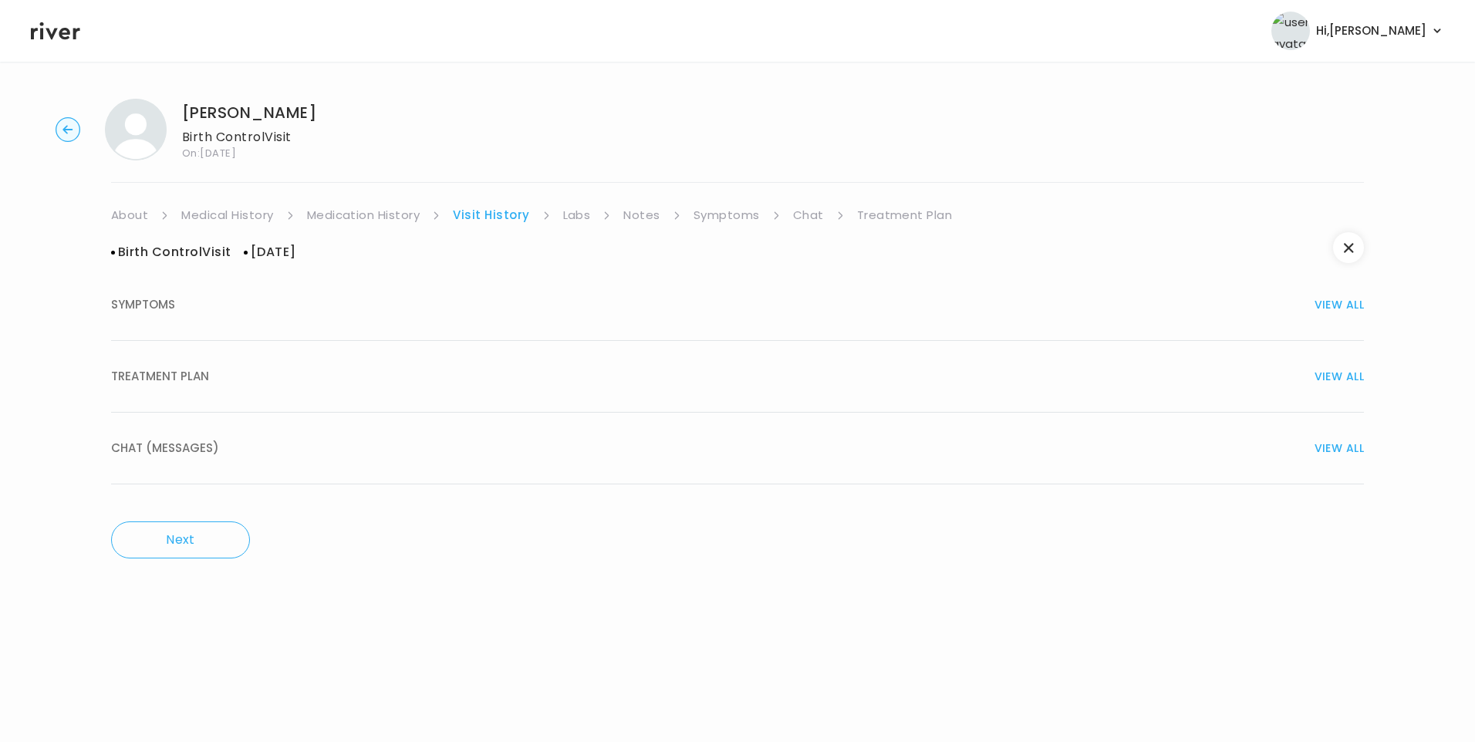
drag, startPoint x: 170, startPoint y: 373, endPoint x: 179, endPoint y: 373, distance: 9.3
click at [170, 372] on span "TREATMENT PLAN" at bounding box center [160, 377] width 98 height 22
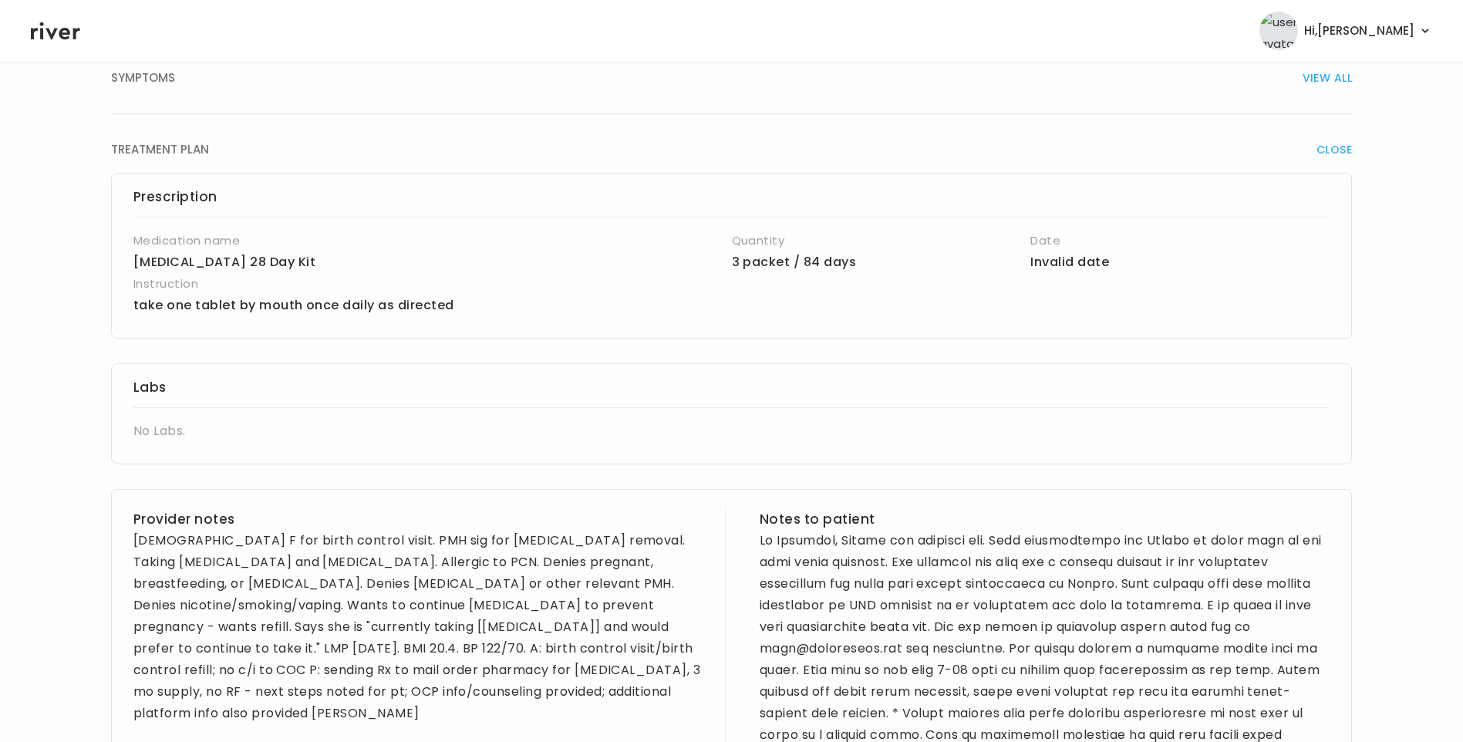
scroll to position [231, 0]
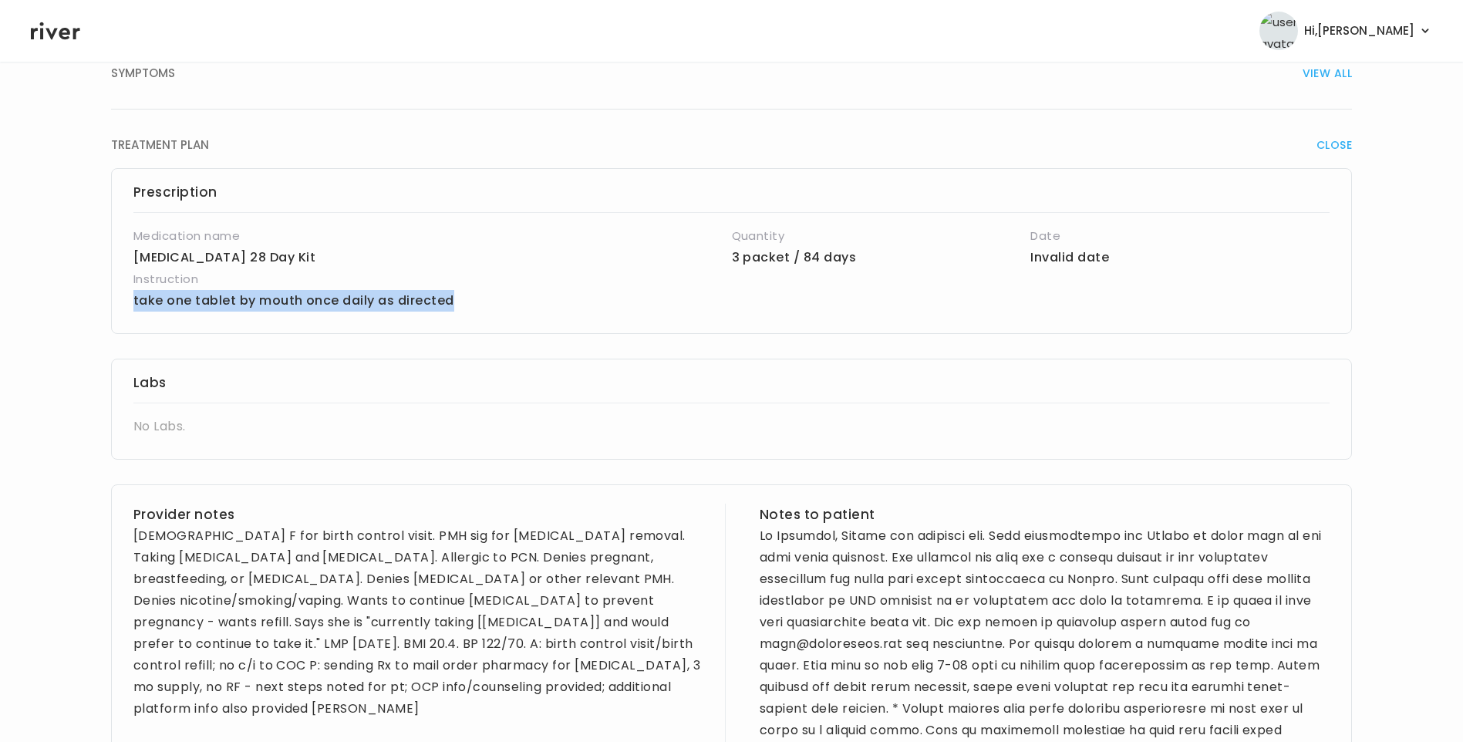
drag, startPoint x: 131, startPoint y: 295, endPoint x: 498, endPoint y: 293, distance: 367.2
click at [498, 293] on div "Prescription Medication name Vienva 28 Day Kit Quantity 3 packet / 84 days Date…" at bounding box center [731, 251] width 1241 height 166
copy p "take one tablet by mouth once daily as directed"
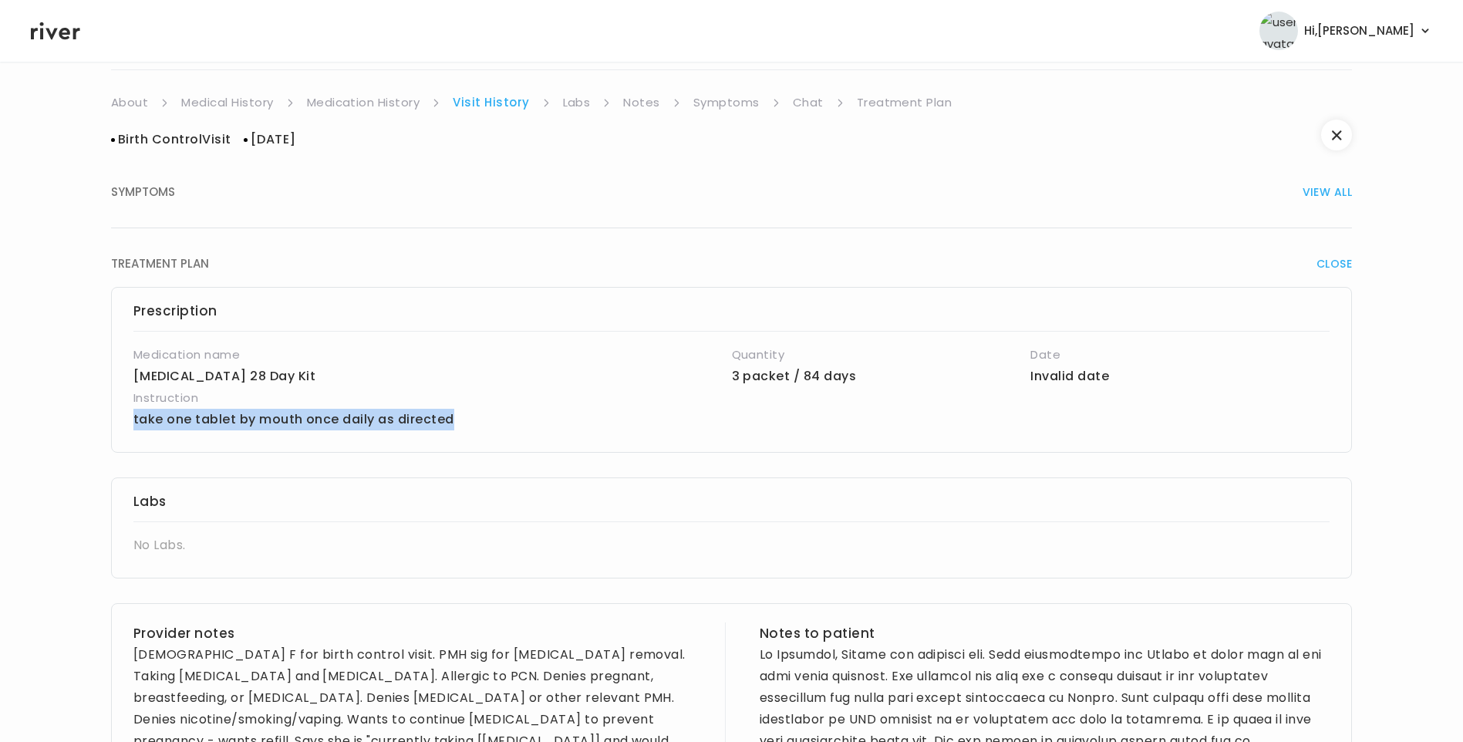
scroll to position [0, 0]
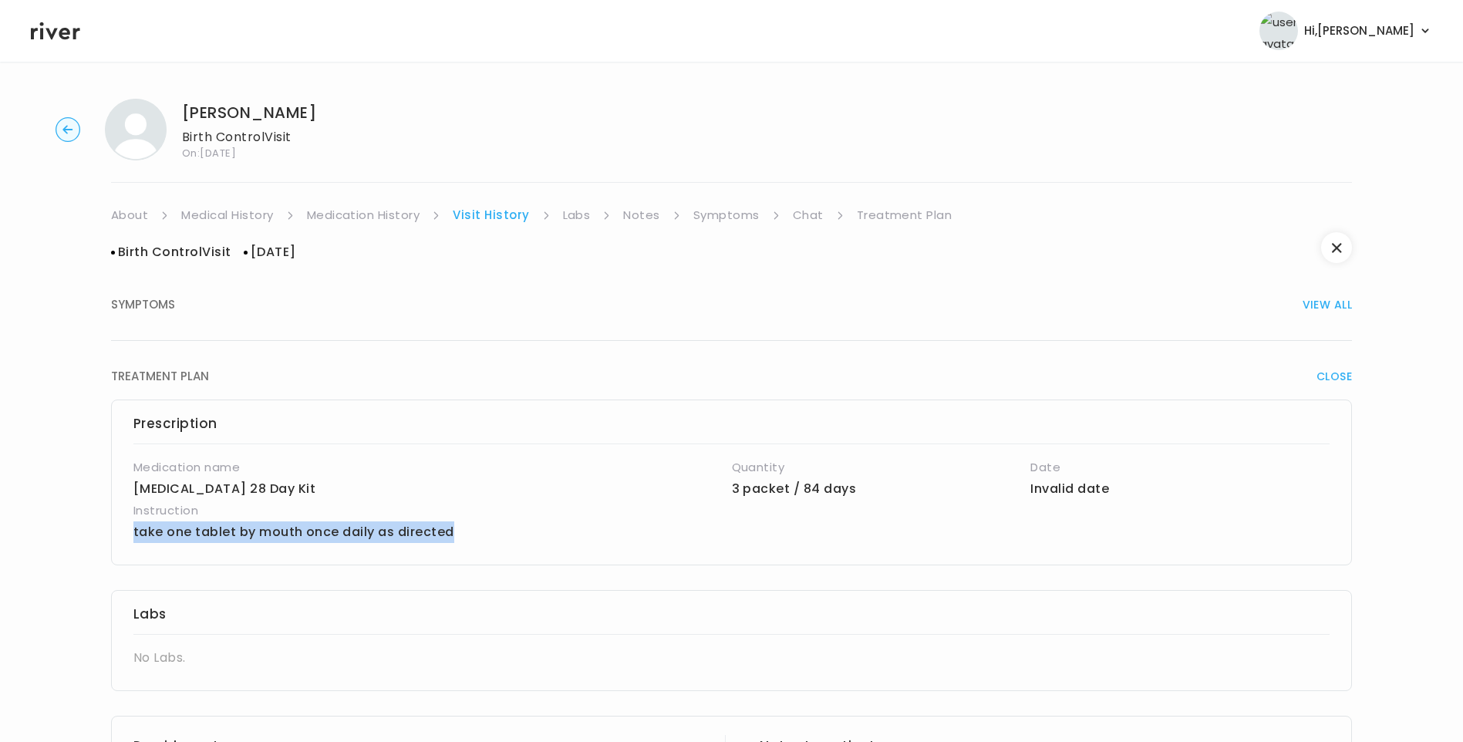
click at [886, 212] on link "Treatment Plan" at bounding box center [905, 215] width 96 height 22
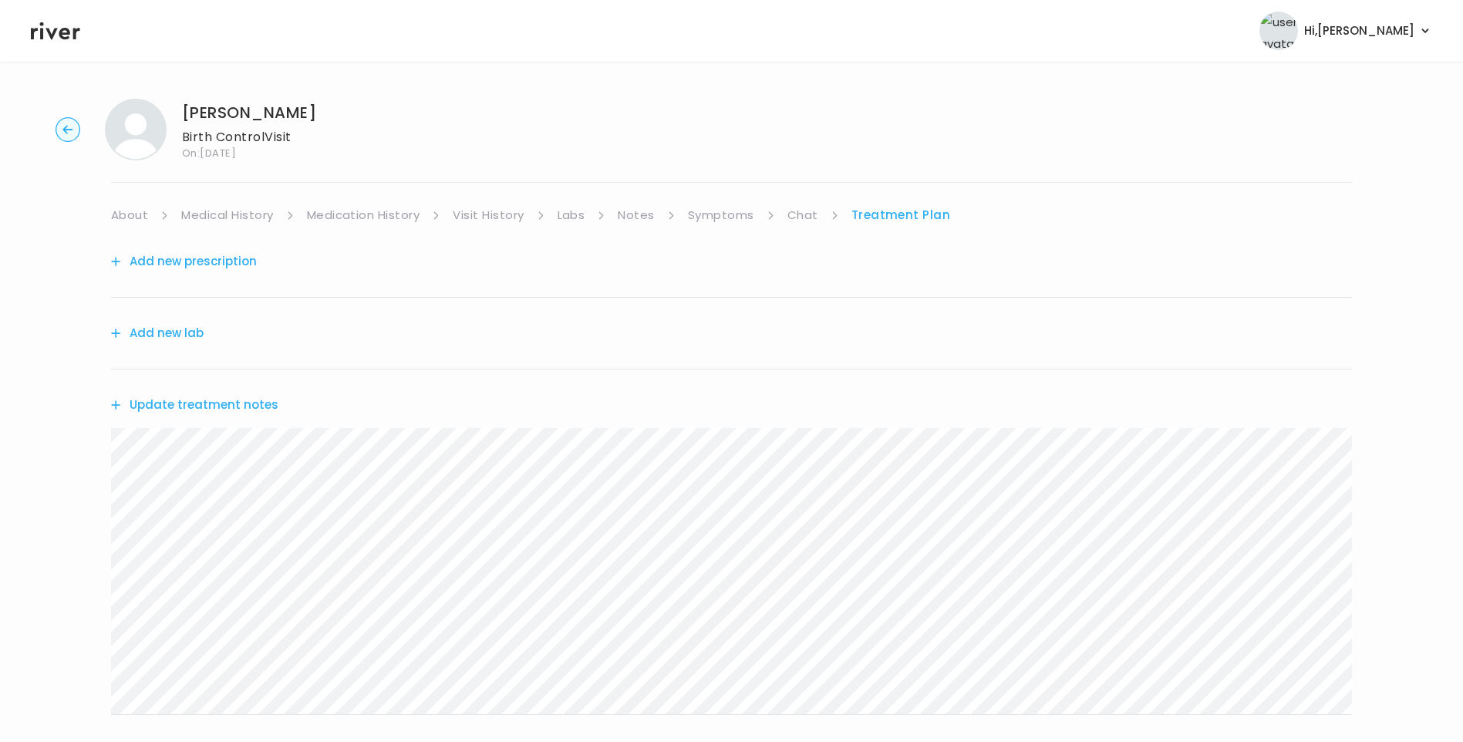
click at [181, 262] on button "Add new prescription" at bounding box center [184, 262] width 146 height 22
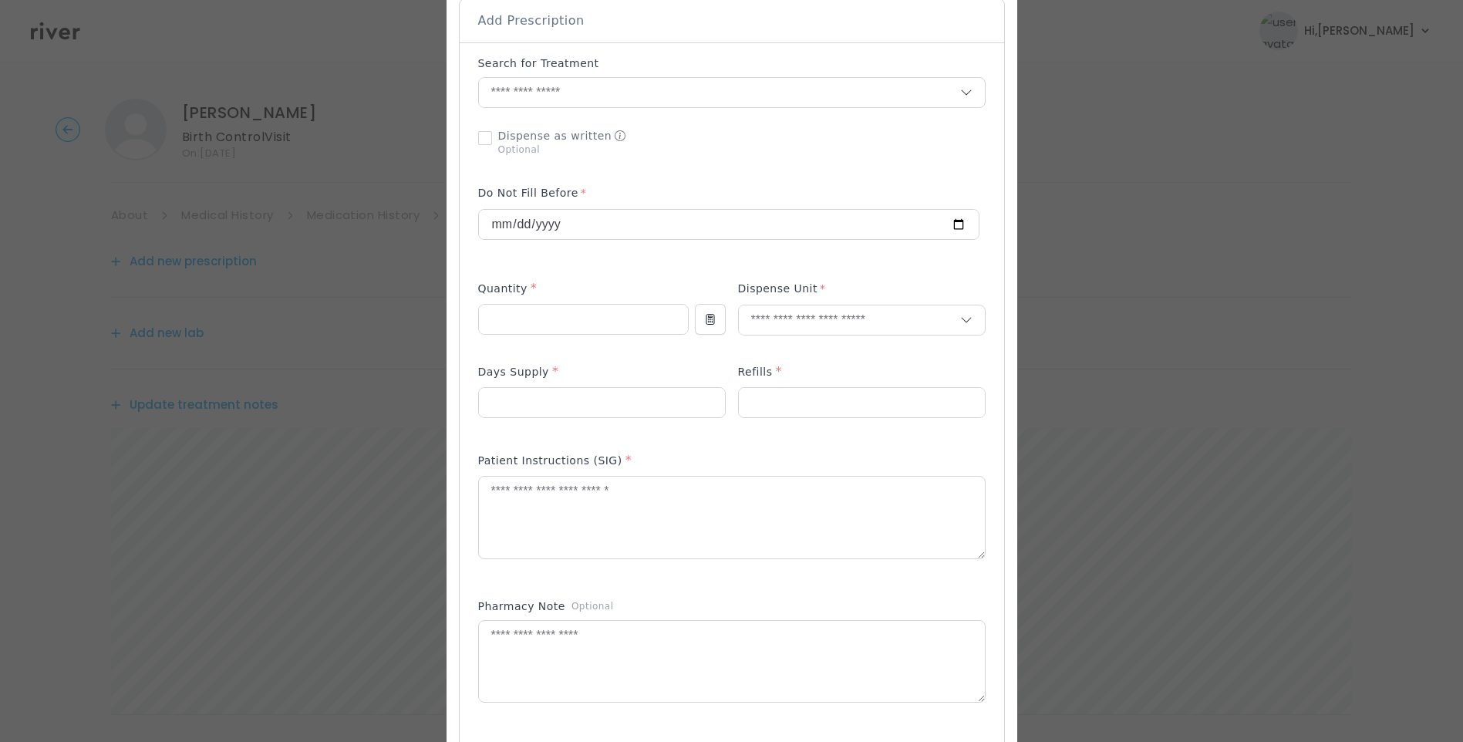
scroll to position [309, 0]
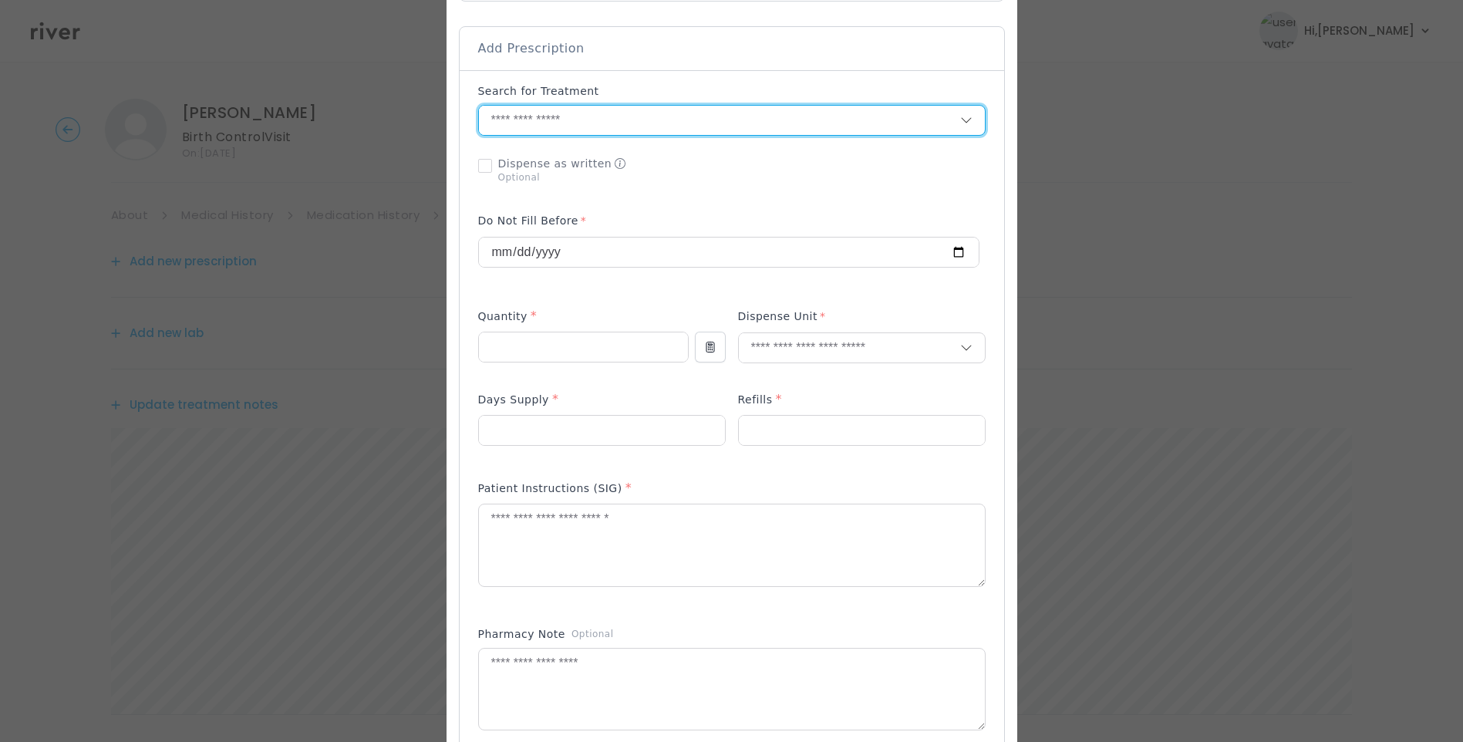
click at [519, 130] on input "text" at bounding box center [719, 120] width 481 height 29
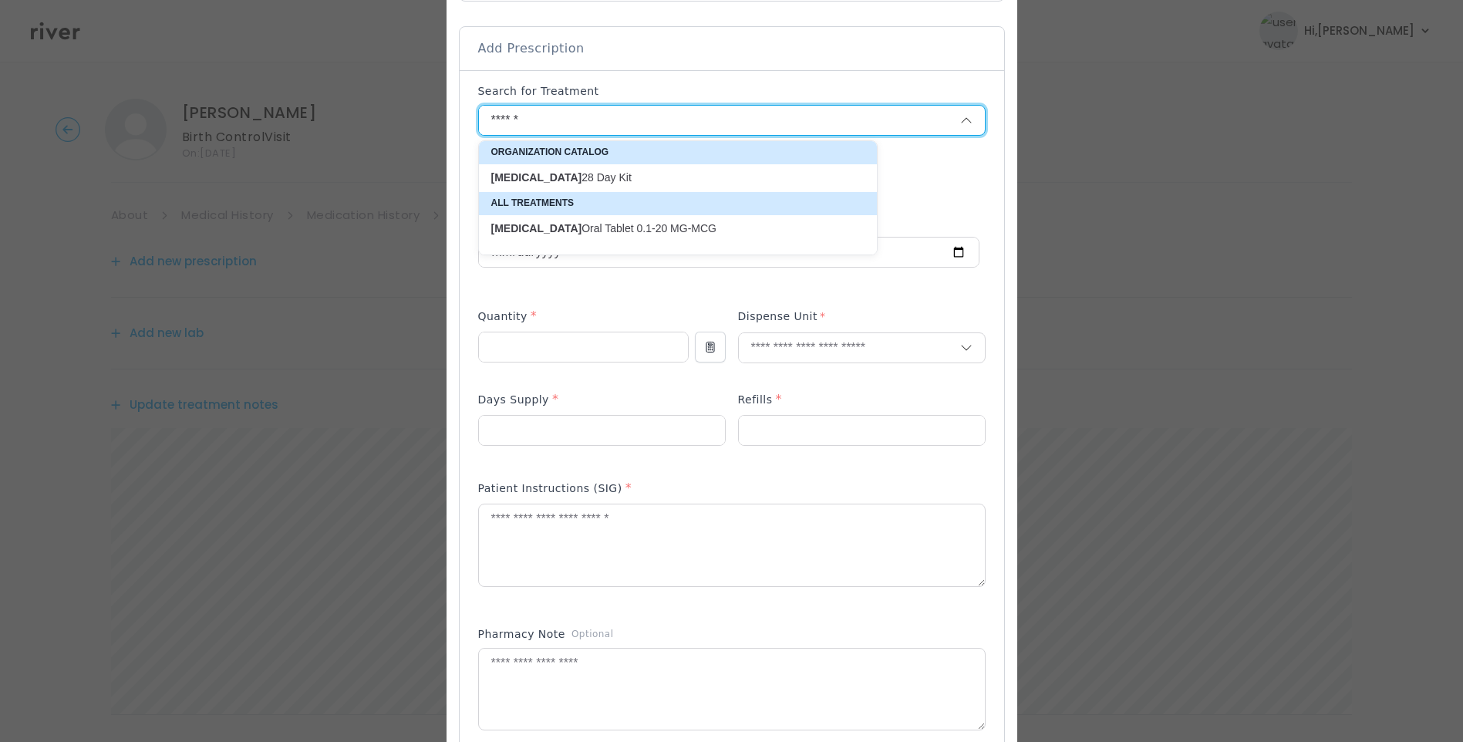
click at [541, 181] on p "Vienva 28 Day Kit" at bounding box center [668, 177] width 355 height 15
type input "**********"
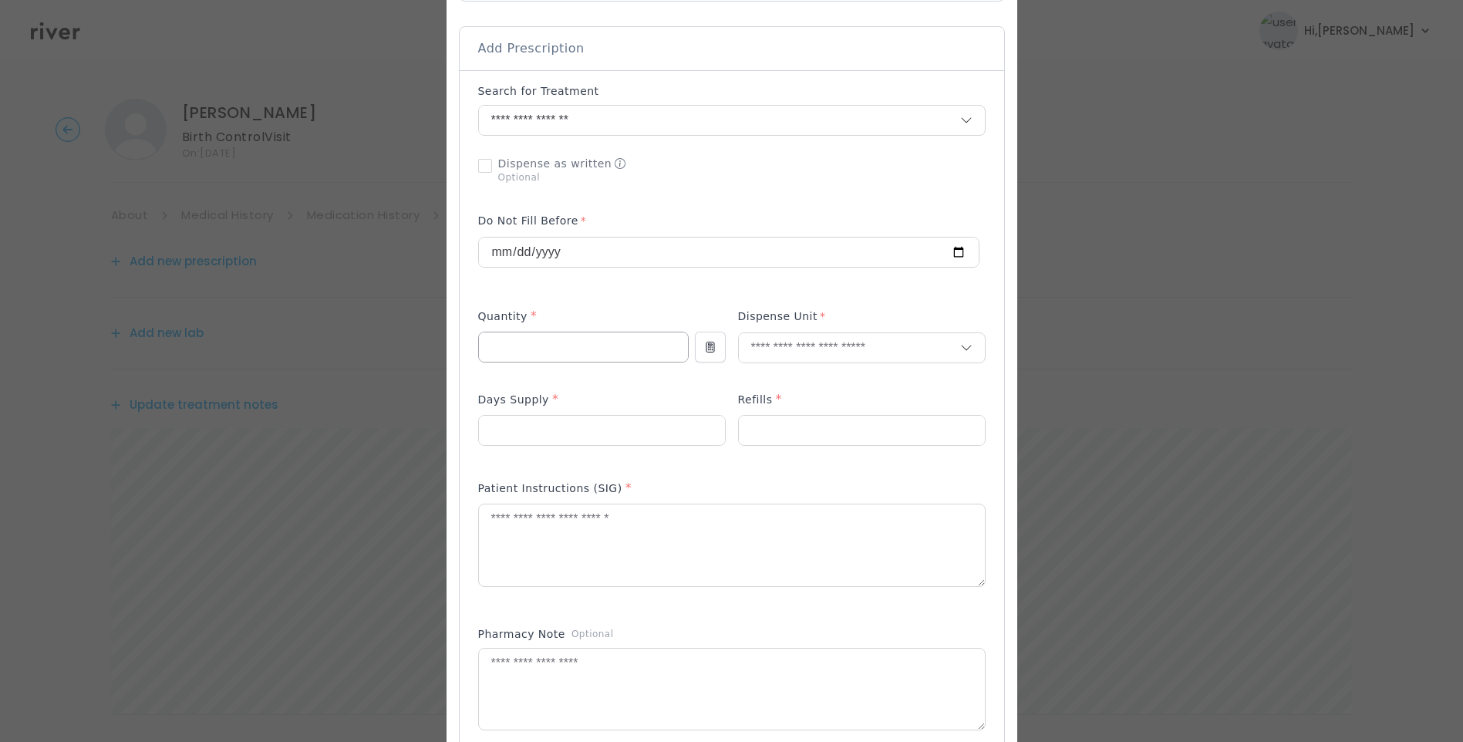
click at [534, 353] on input "number" at bounding box center [583, 347] width 209 height 29
type input "*"
click at [487, 432] on input "number" at bounding box center [602, 430] width 246 height 29
type input "**"
click at [809, 411] on div "Refills *" at bounding box center [862, 402] width 248 height 25
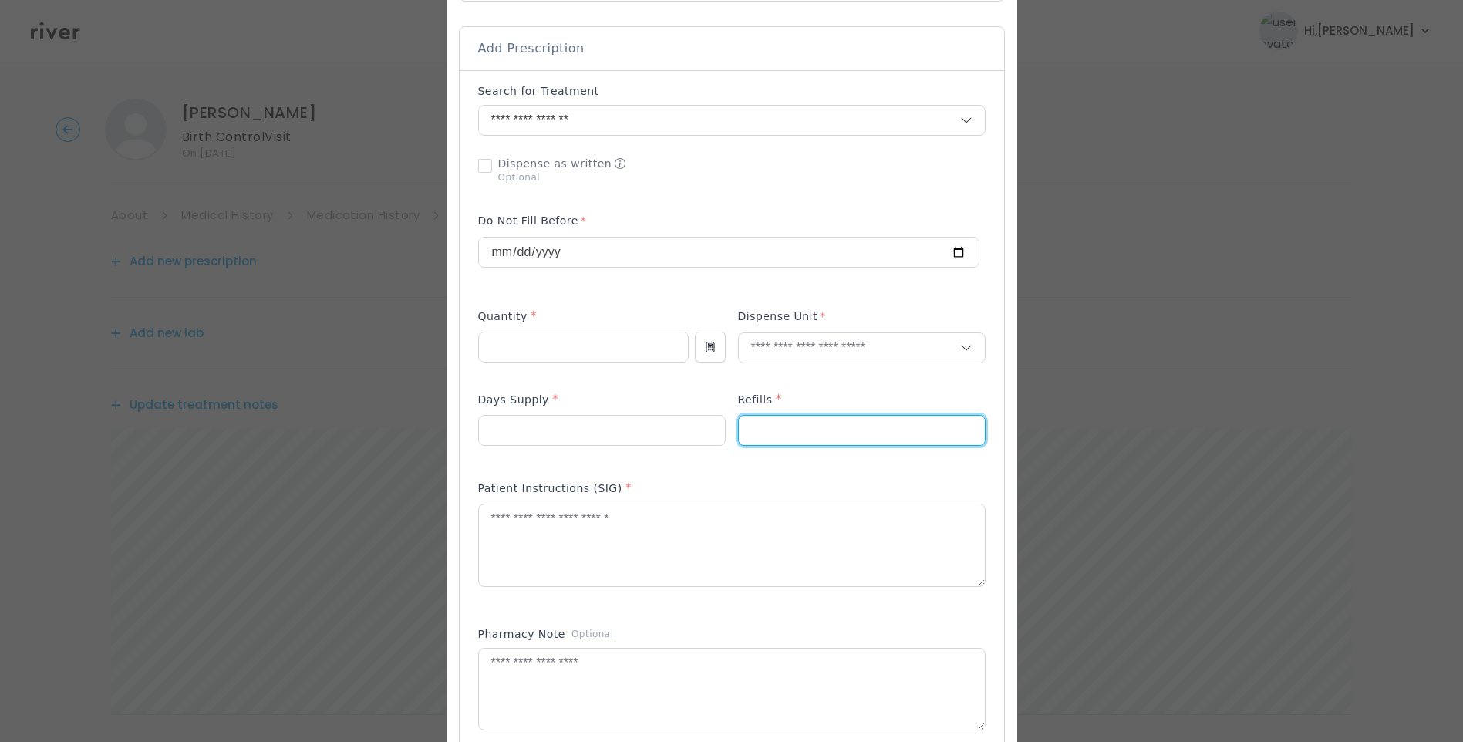
click at [795, 426] on input "number" at bounding box center [862, 430] width 246 height 29
type input "*"
click at [798, 346] on input "text" at bounding box center [849, 347] width 221 height 29
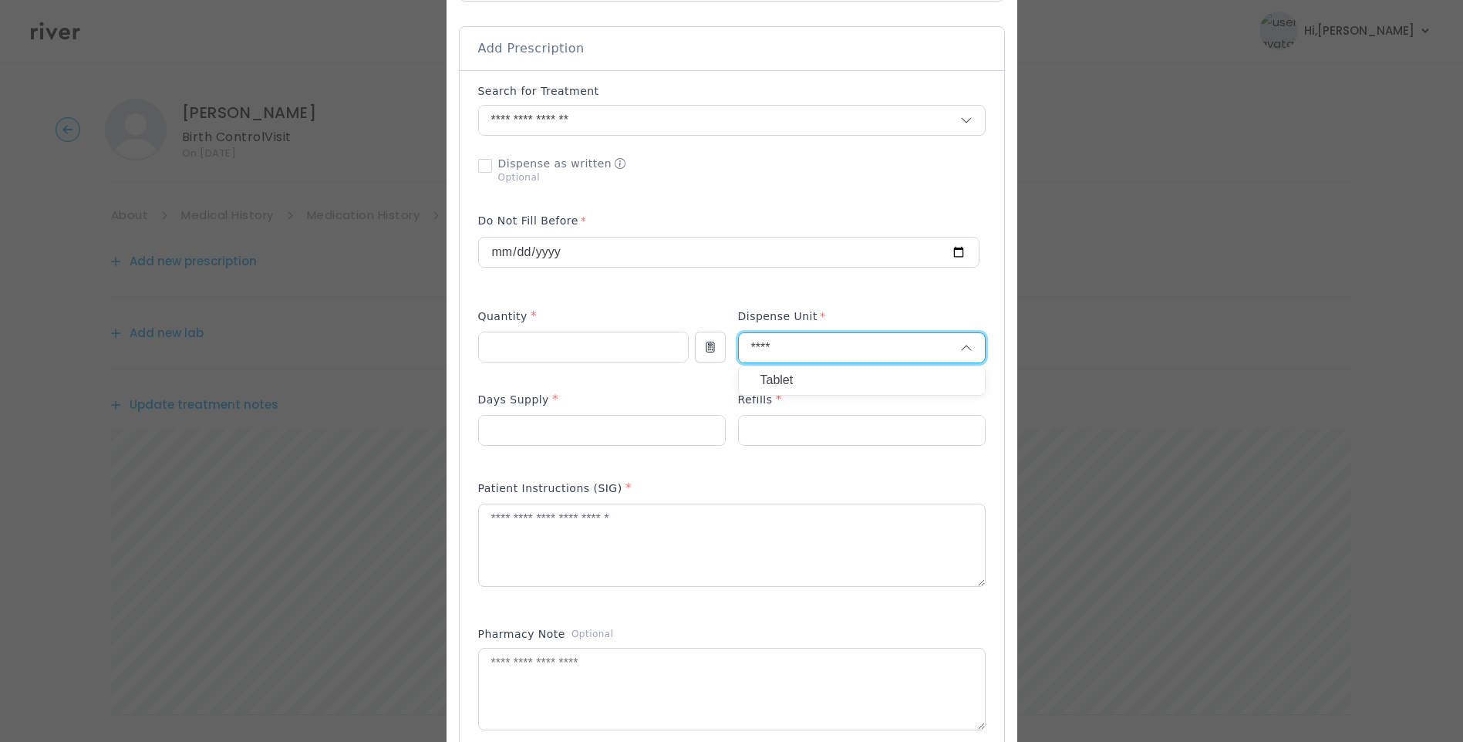
type input "****"
click at [808, 370] on p "Tablet" at bounding box center [862, 381] width 203 height 22
click at [674, 538] on textarea at bounding box center [732, 546] width 506 height 82
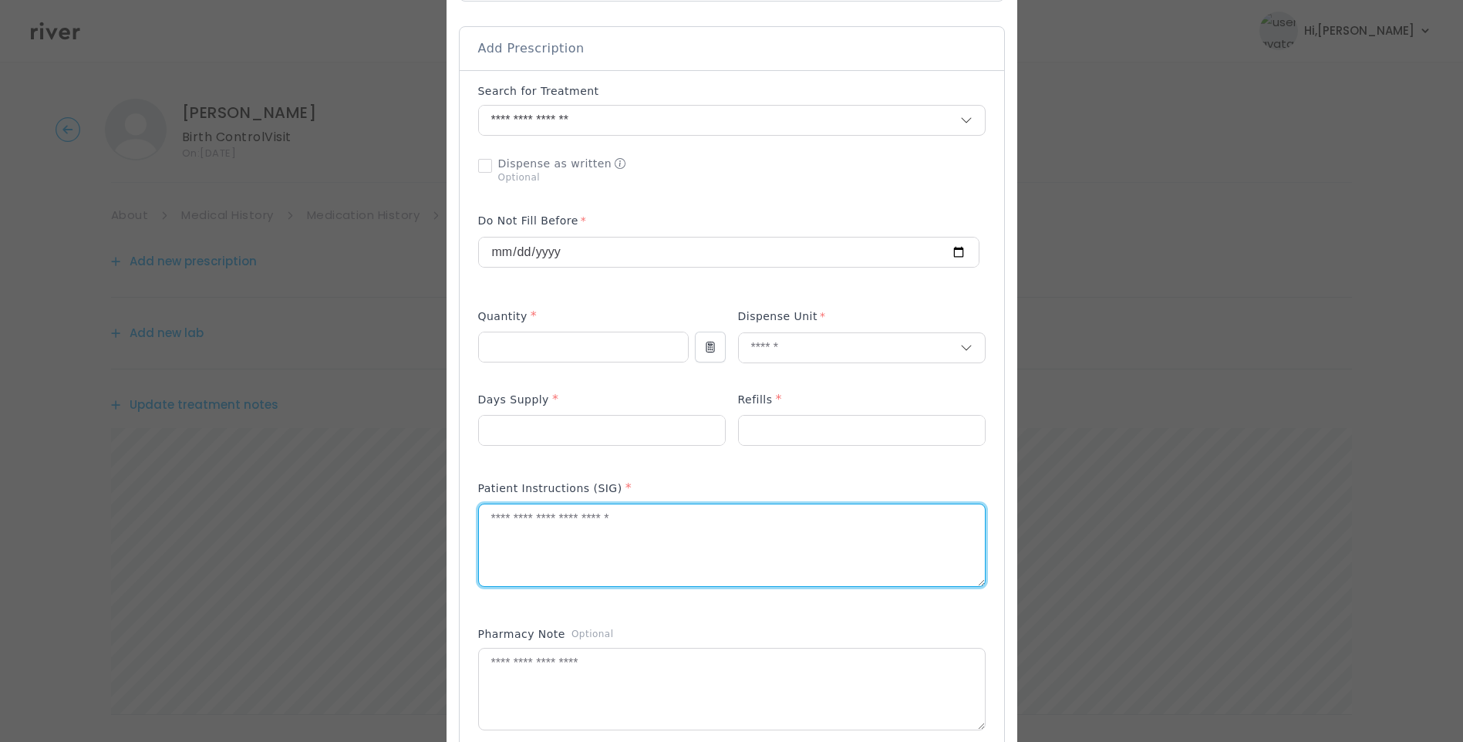
paste textarea "**********"
type textarea "**********"
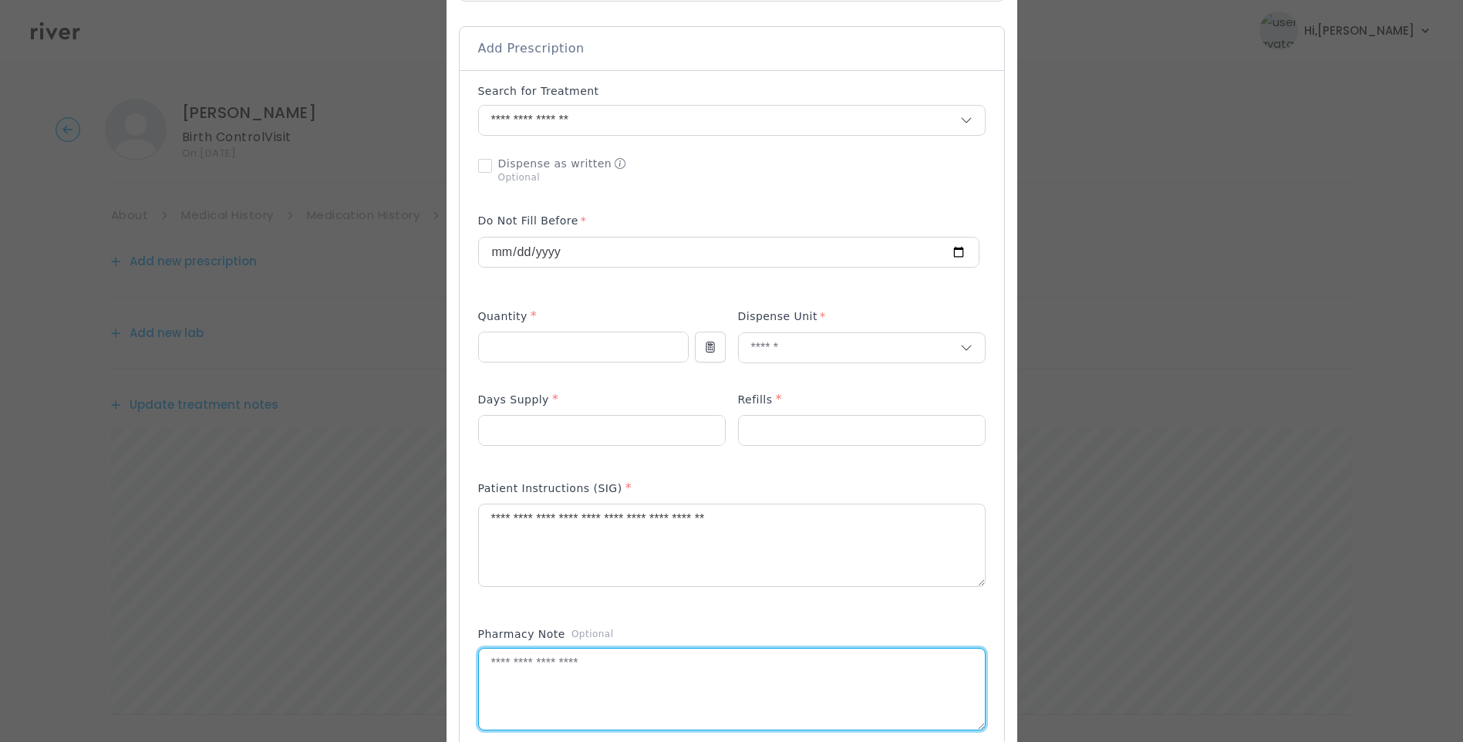
click at [539, 660] on textarea at bounding box center [732, 690] width 506 height 82
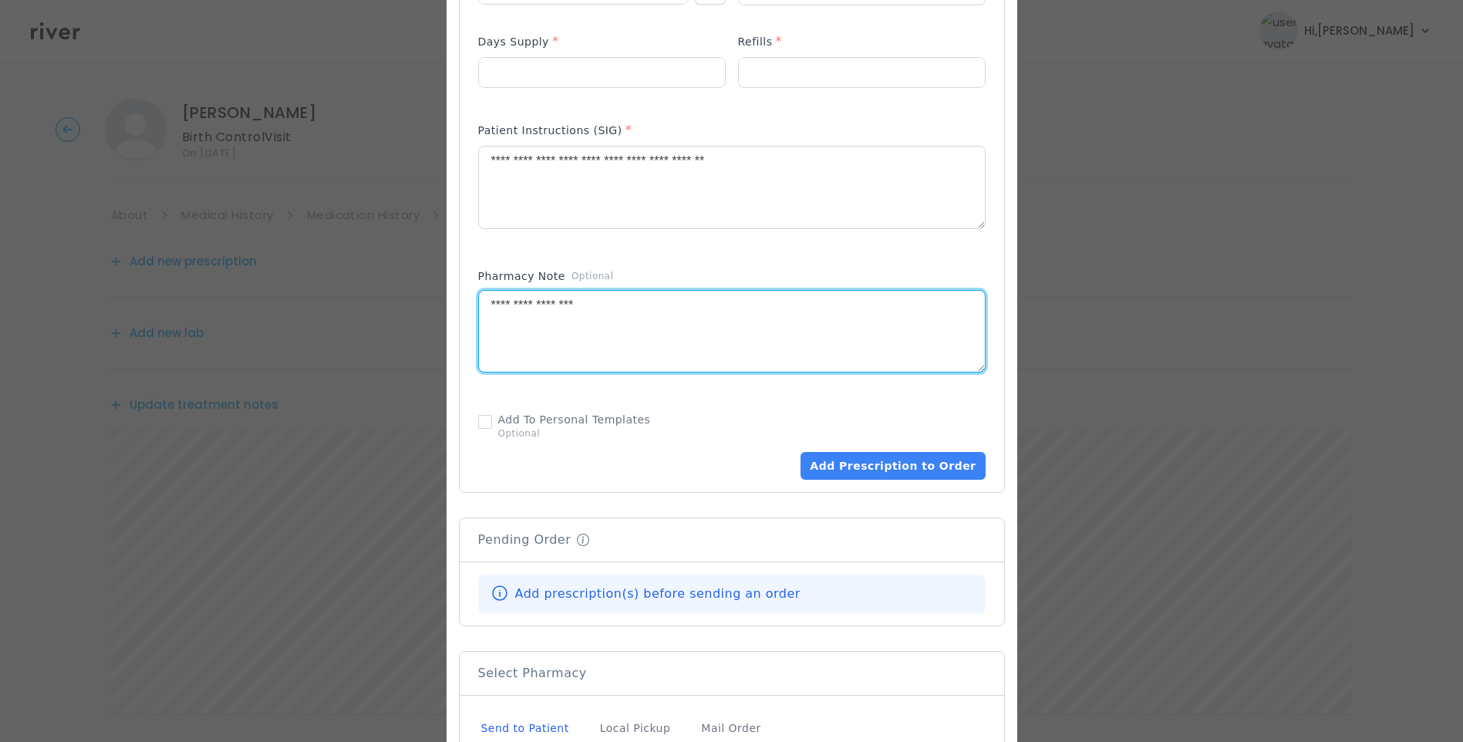
scroll to position [694, 0]
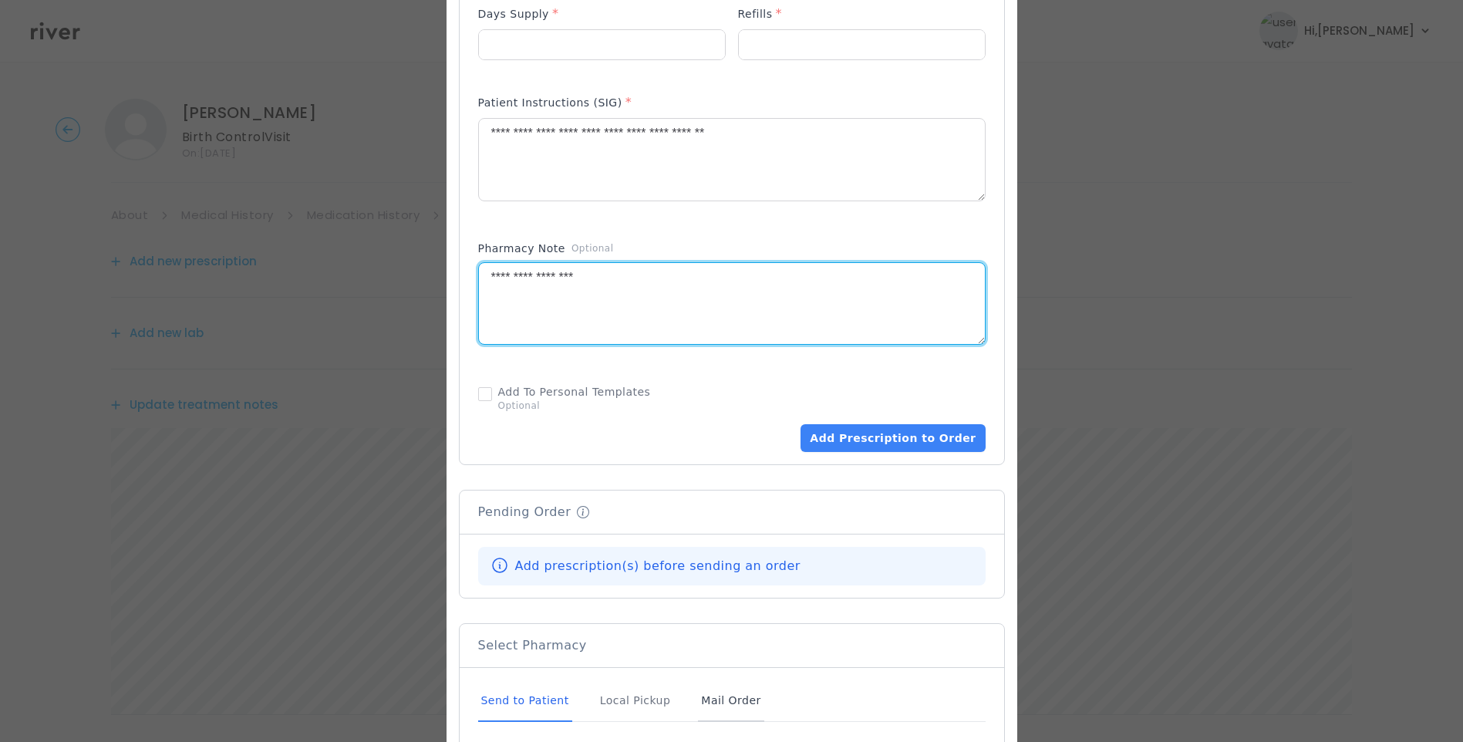
type textarea "**********"
click at [717, 703] on div "Mail Order" at bounding box center [731, 701] width 66 height 42
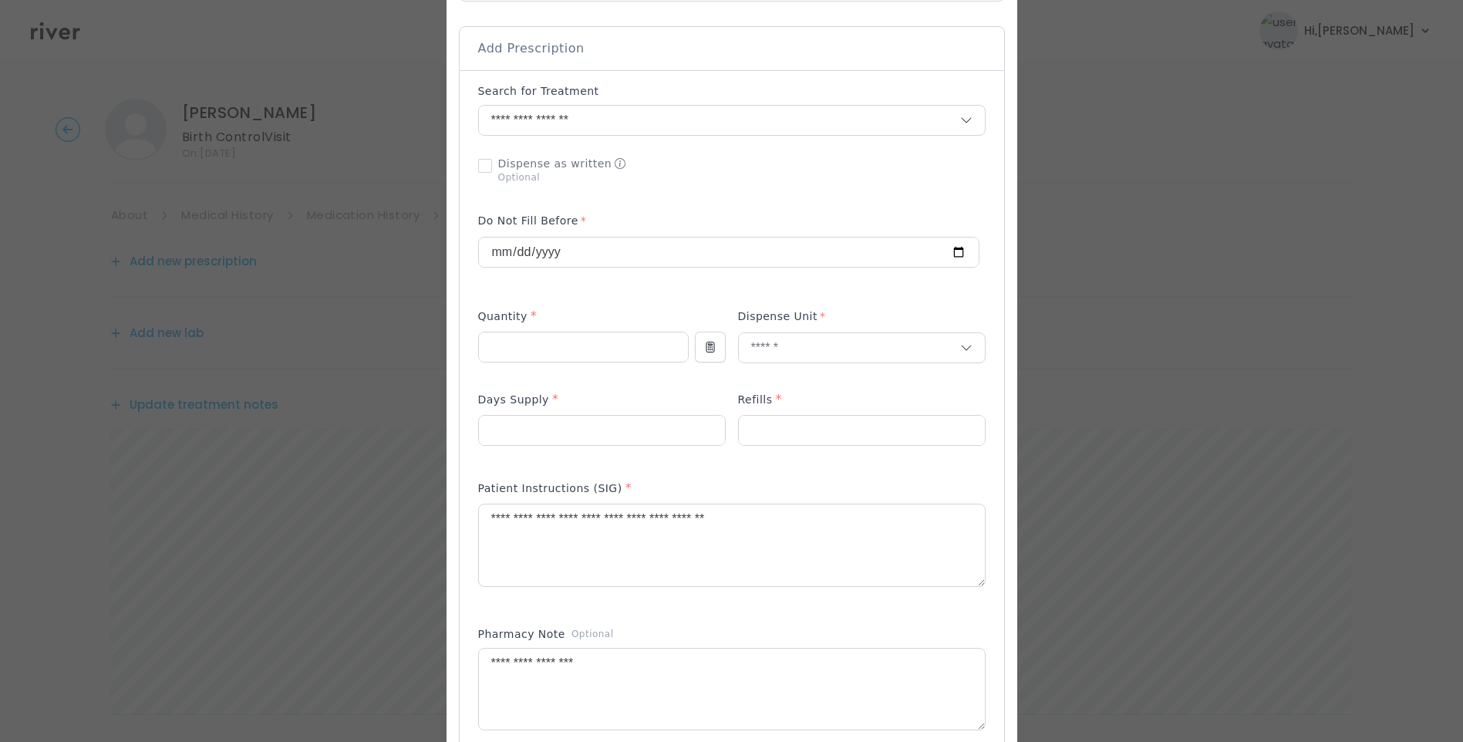
scroll to position [386, 0]
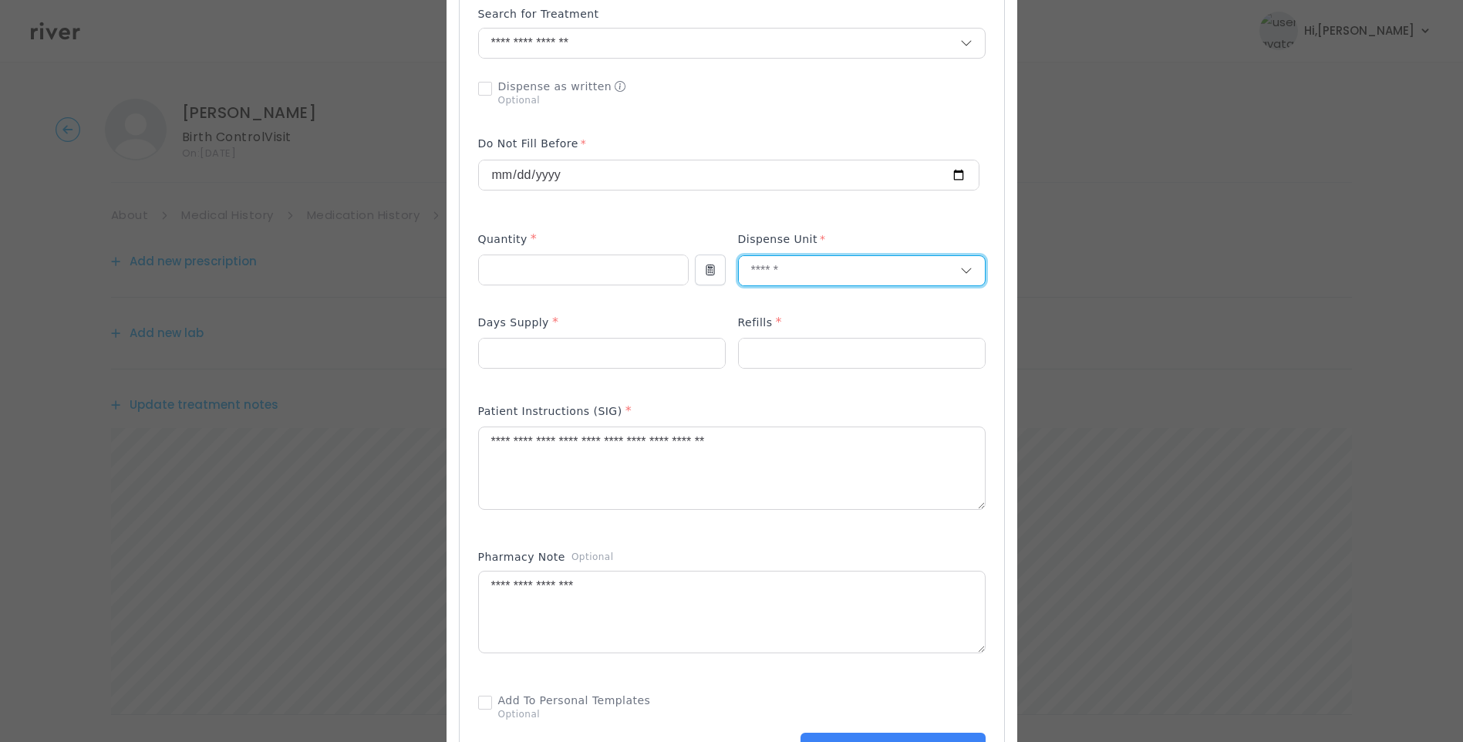
click at [773, 269] on input "text" at bounding box center [849, 270] width 221 height 29
type input "****"
click at [790, 302] on p "Packet" at bounding box center [862, 303] width 203 height 22
click at [893, 393] on div "Add Prescription to Order" at bounding box center [732, 383] width 508 height 755
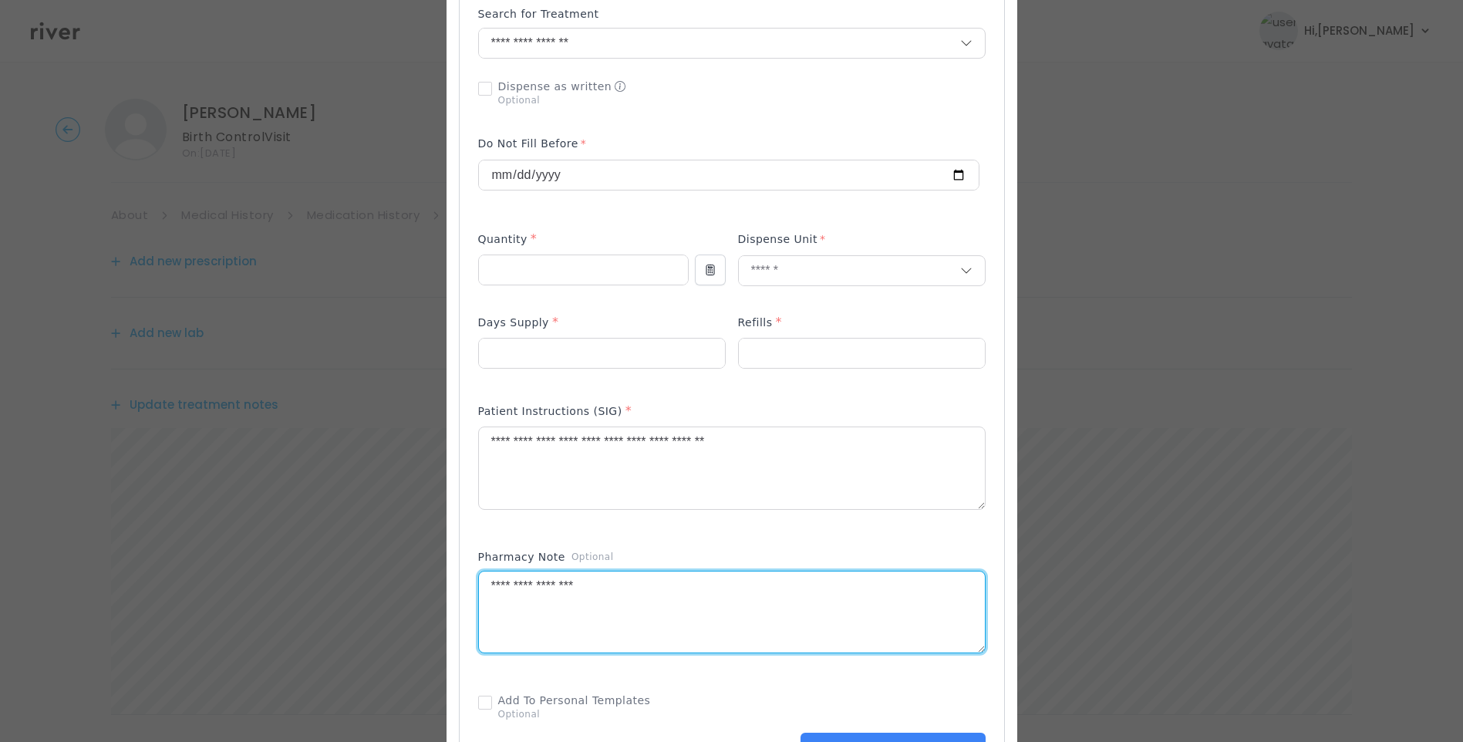
click at [596, 592] on textarea "**********" at bounding box center [732, 613] width 506 height 82
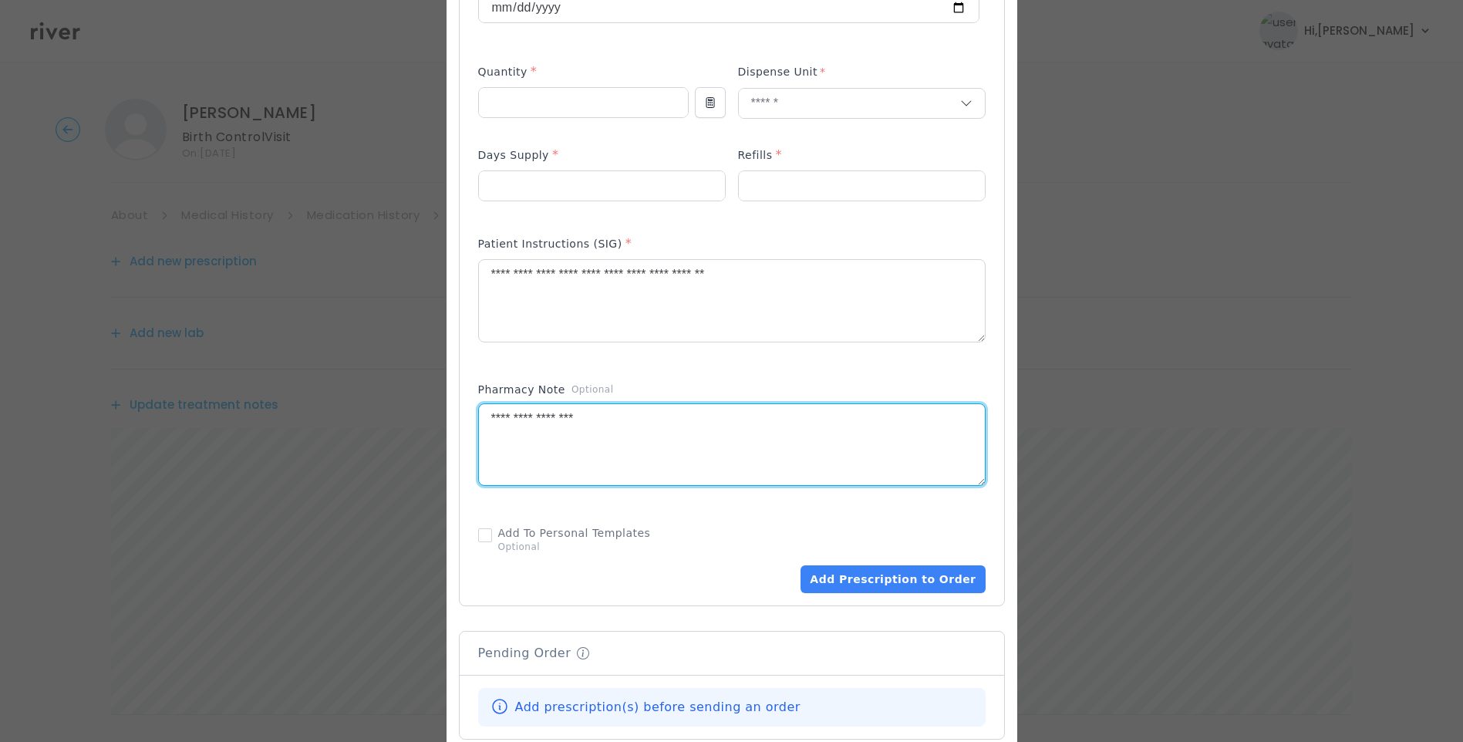
scroll to position [617, 0]
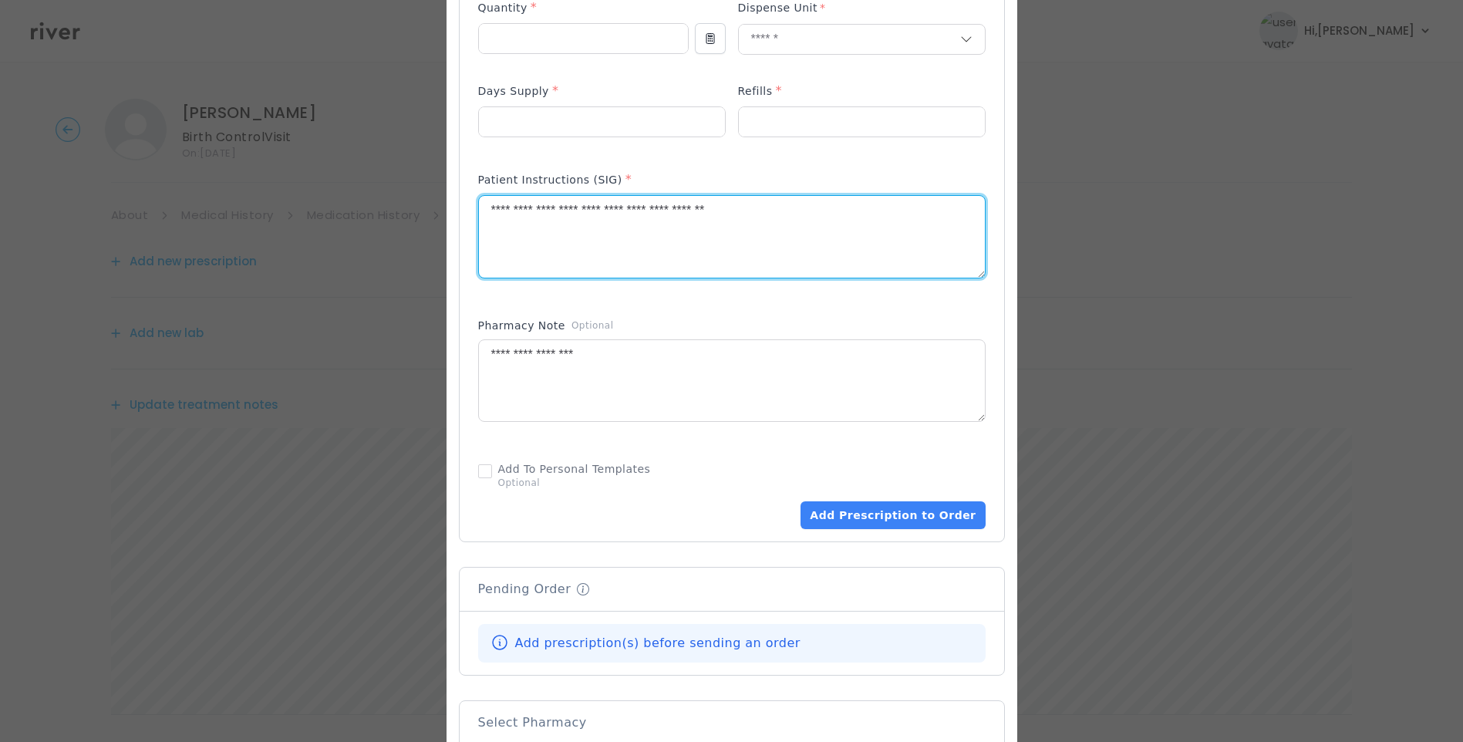
click at [778, 202] on textarea "**********" at bounding box center [732, 237] width 506 height 82
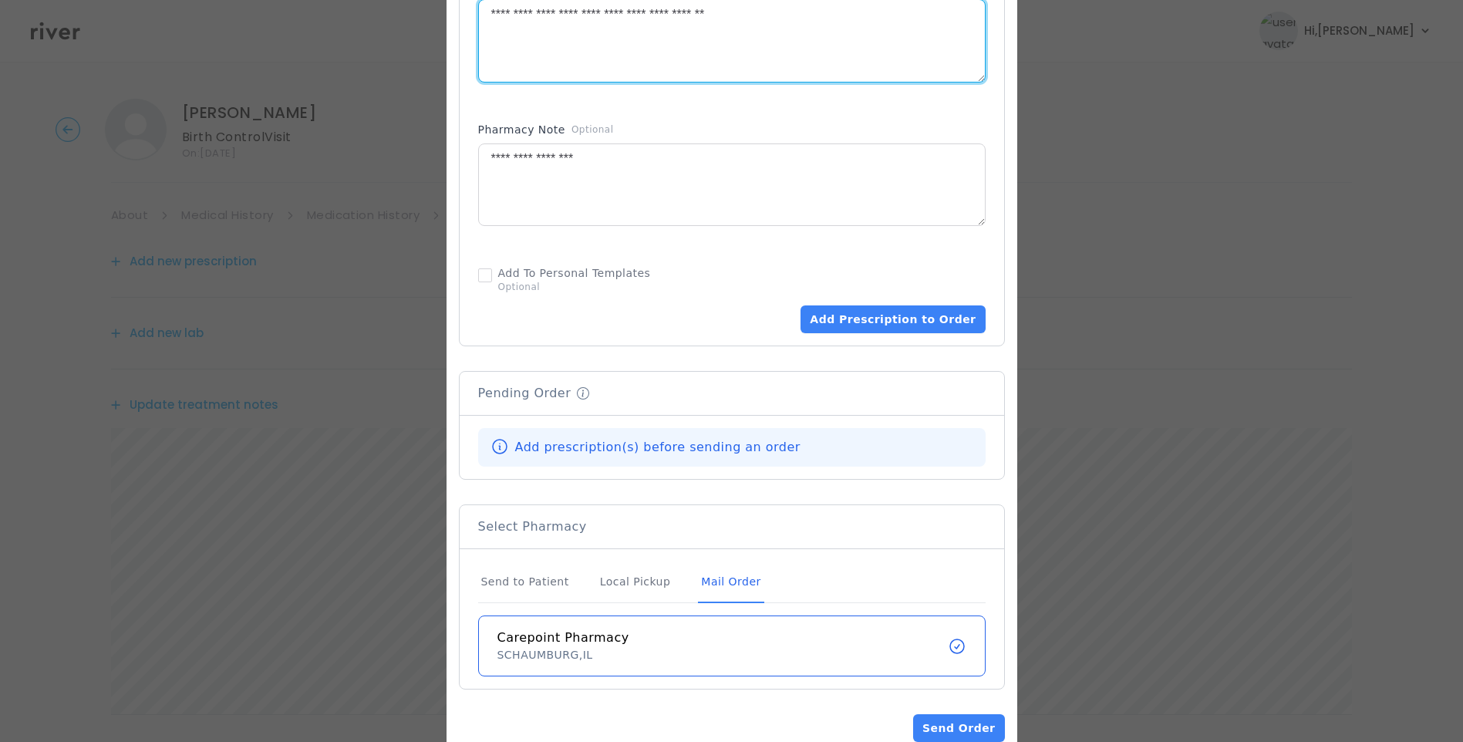
scroll to position [850, 0]
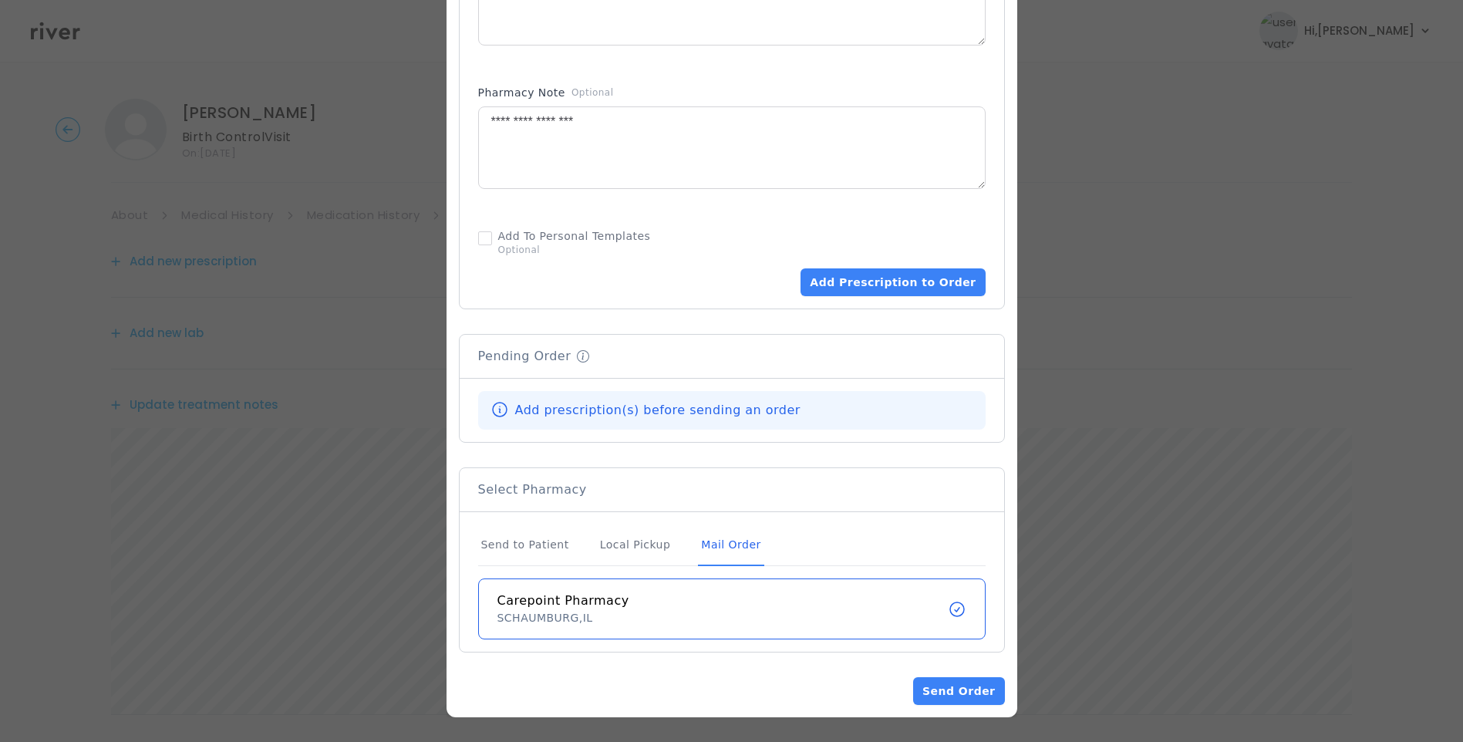
click at [710, 541] on div "Mail Order" at bounding box center [731, 546] width 66 height 42
click at [887, 279] on button "Add Prescription to Order" at bounding box center [893, 282] width 184 height 28
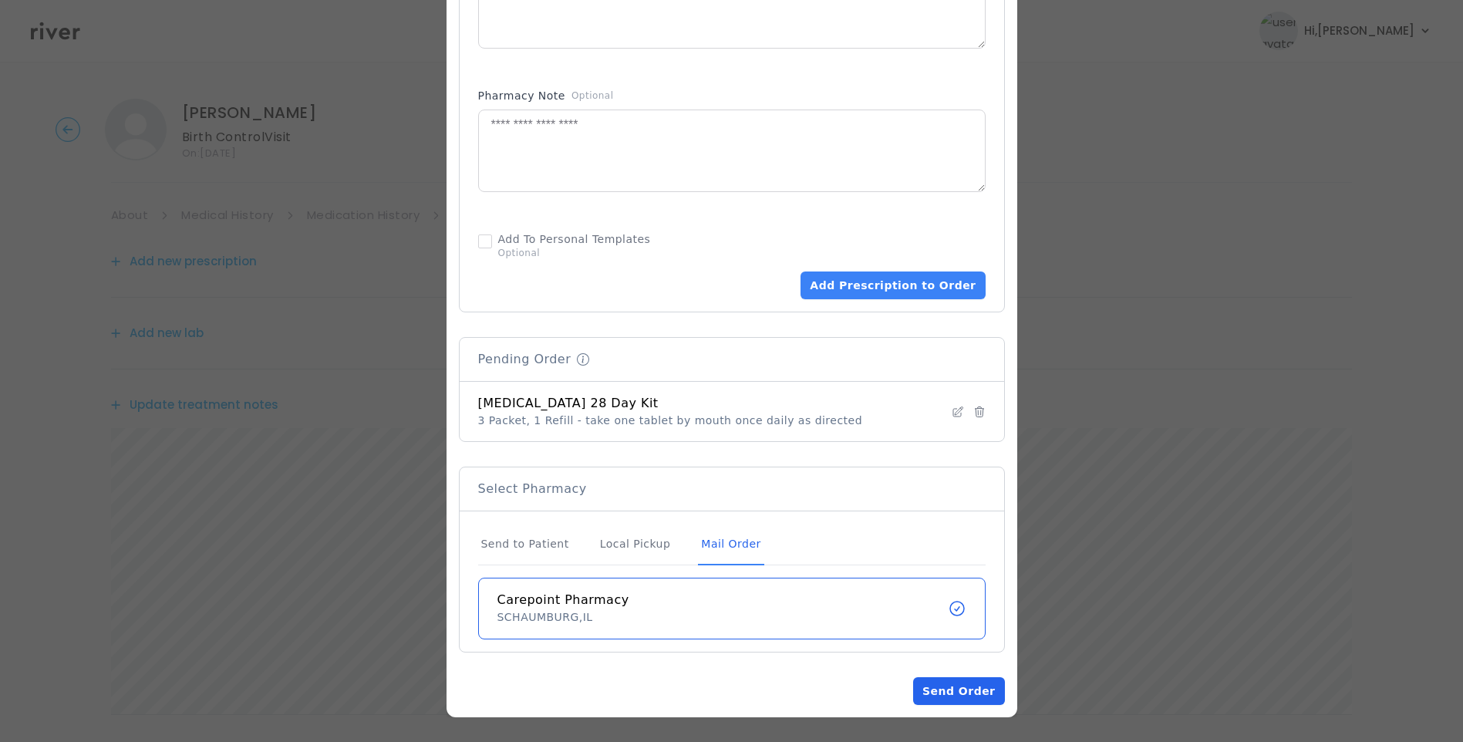
click at [967, 694] on button "Send Order" at bounding box center [958, 691] width 91 height 28
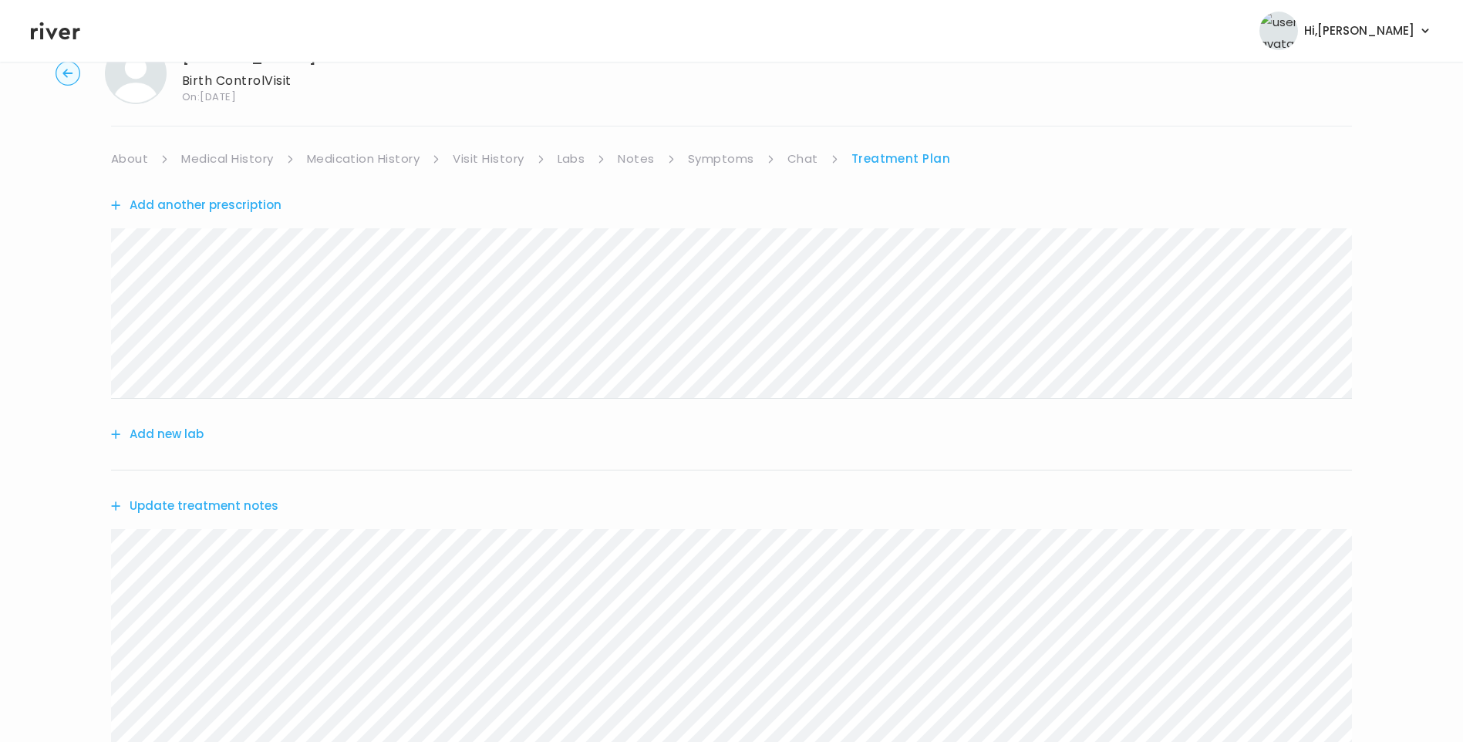
scroll to position [231, 0]
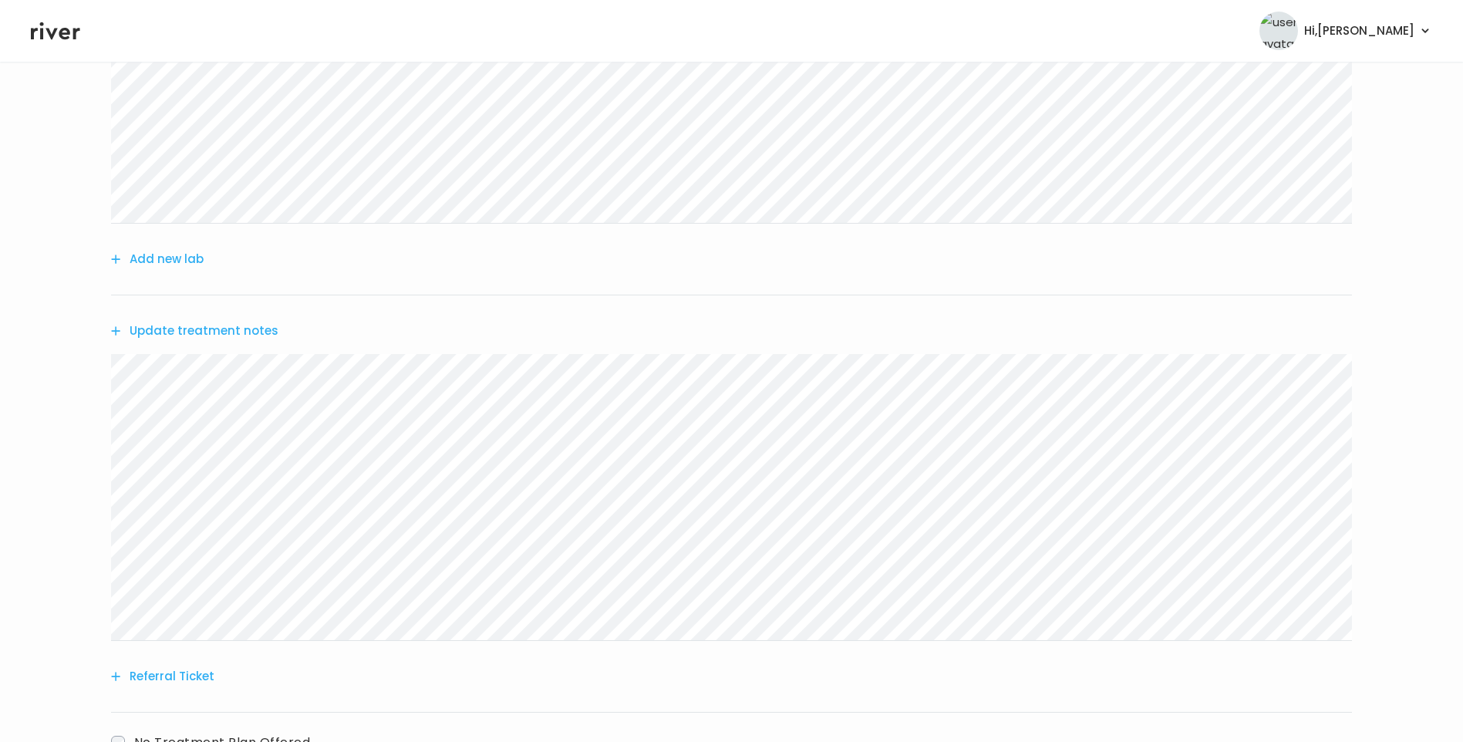
click at [230, 323] on button "Update treatment notes" at bounding box center [194, 331] width 167 height 22
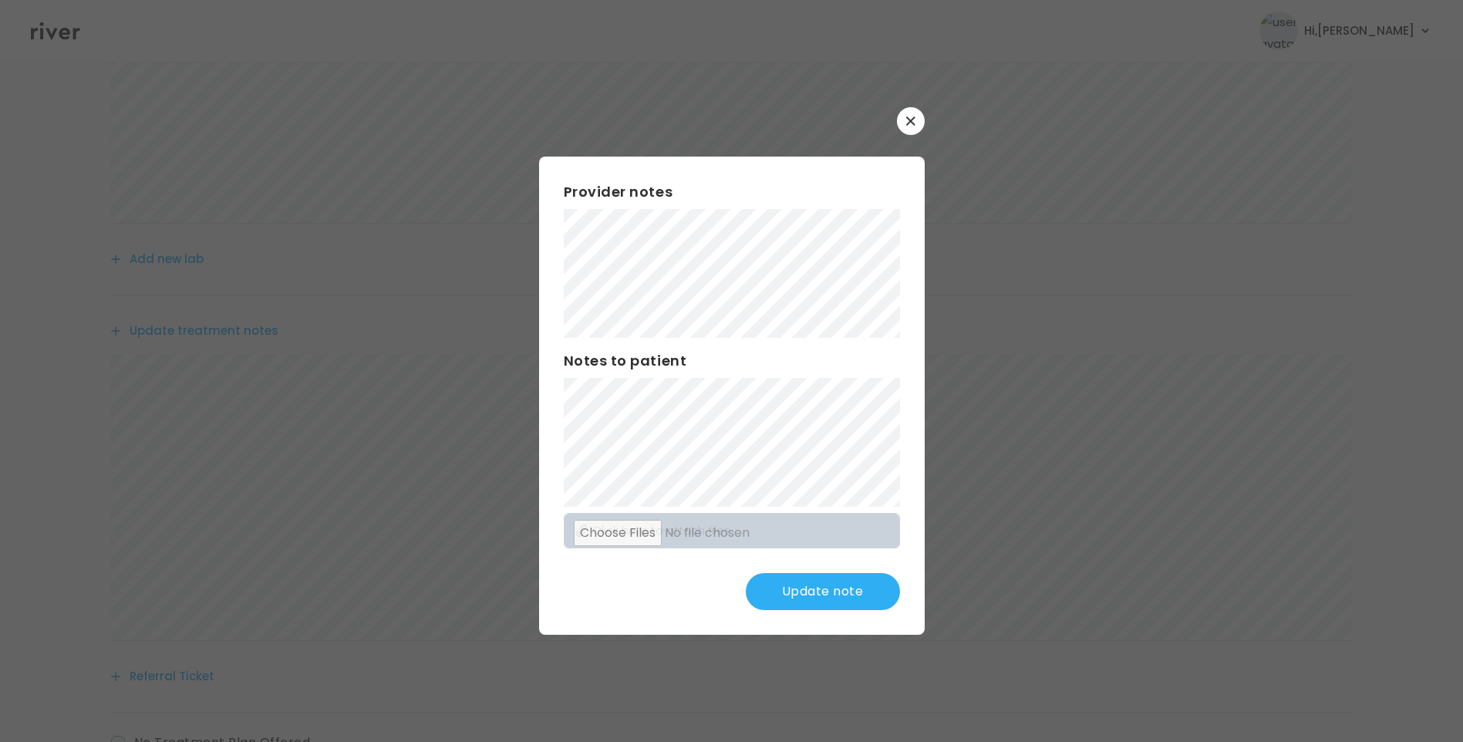
click at [813, 592] on button "Update note" at bounding box center [823, 591] width 154 height 37
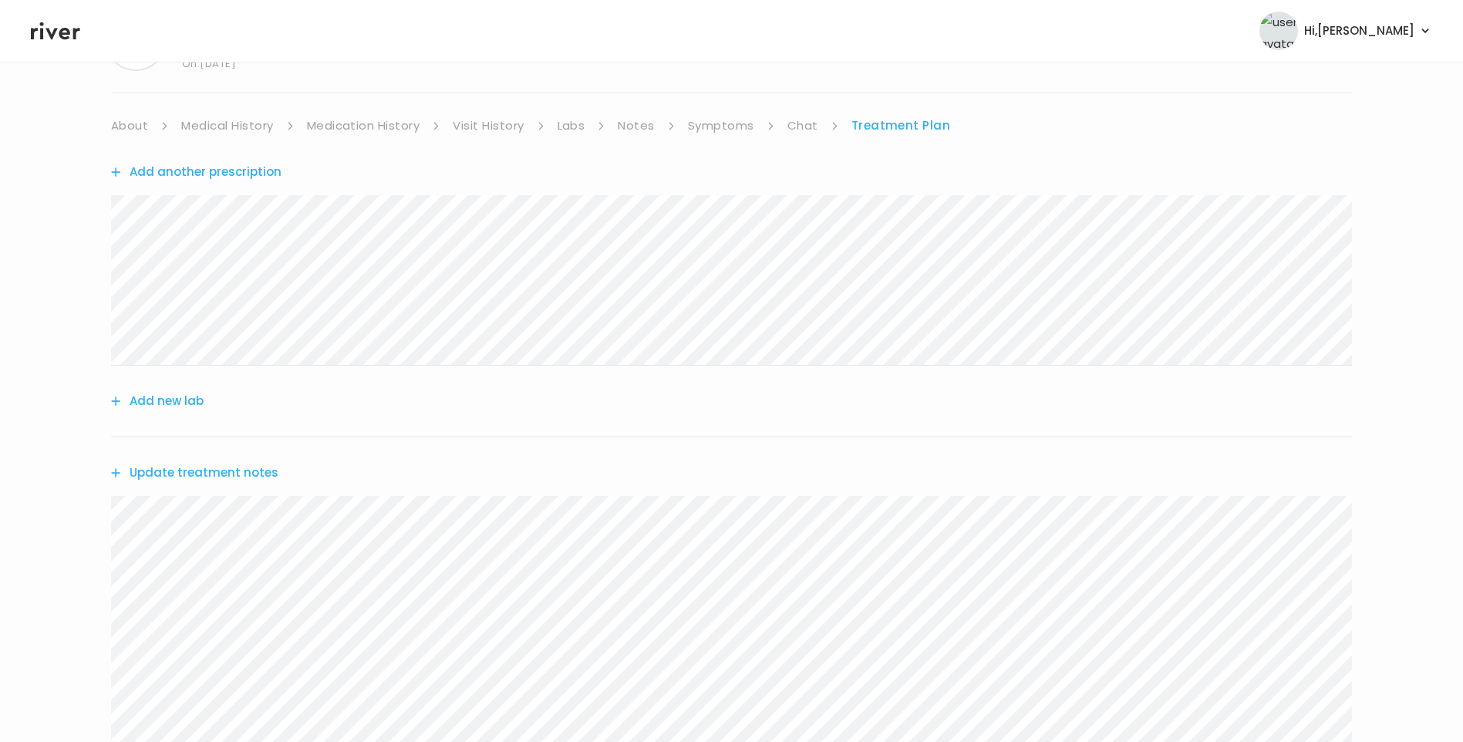
scroll to position [0, 0]
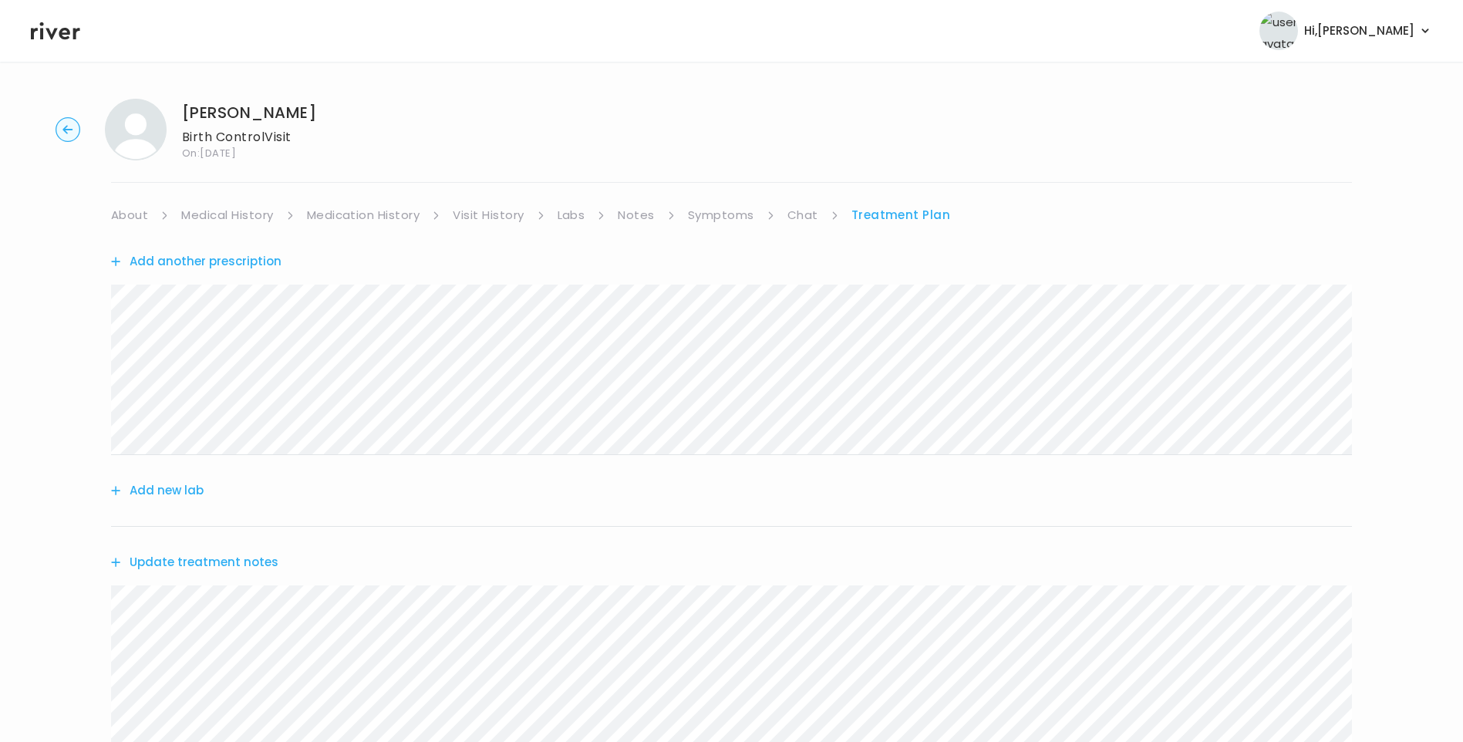
click at [134, 221] on link "About" at bounding box center [129, 215] width 37 height 22
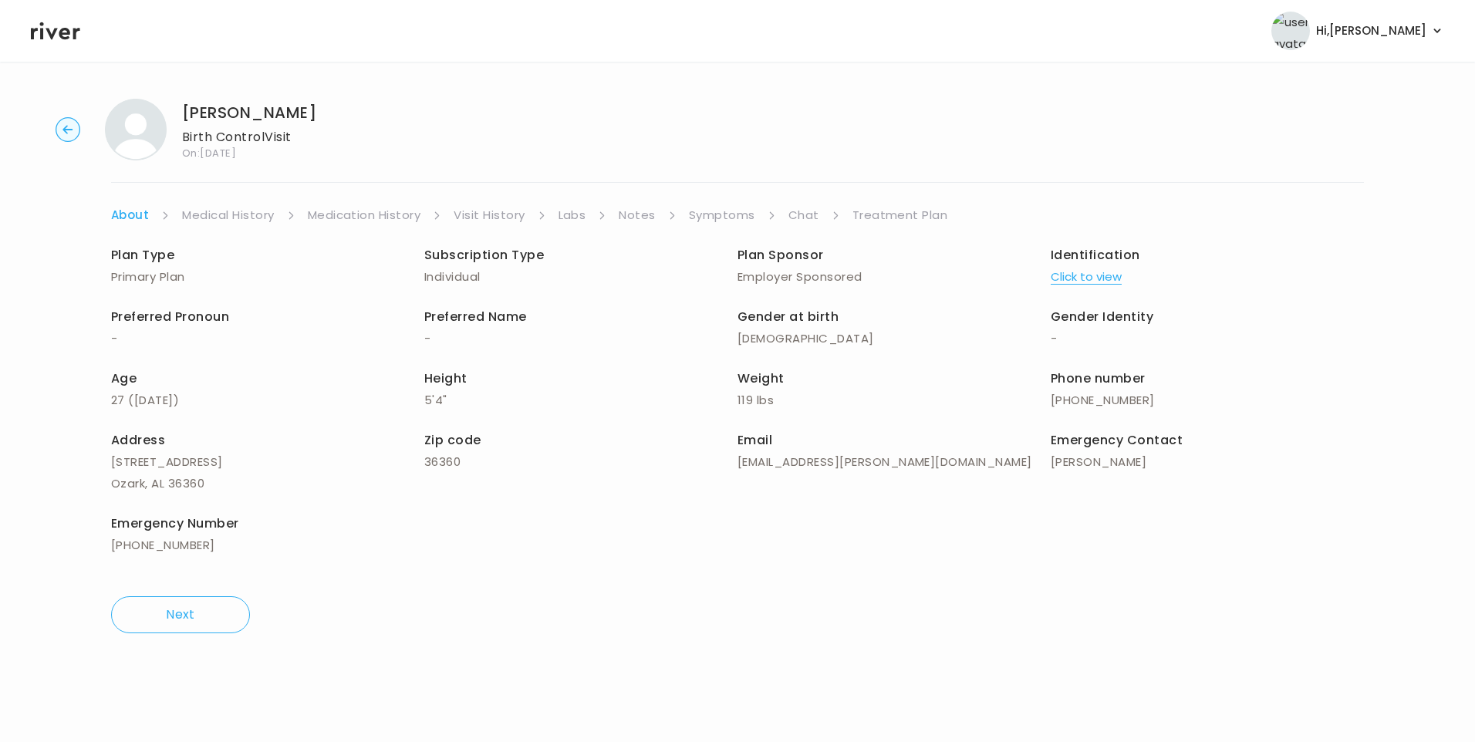
click at [873, 213] on link "Treatment Plan" at bounding box center [900, 215] width 96 height 22
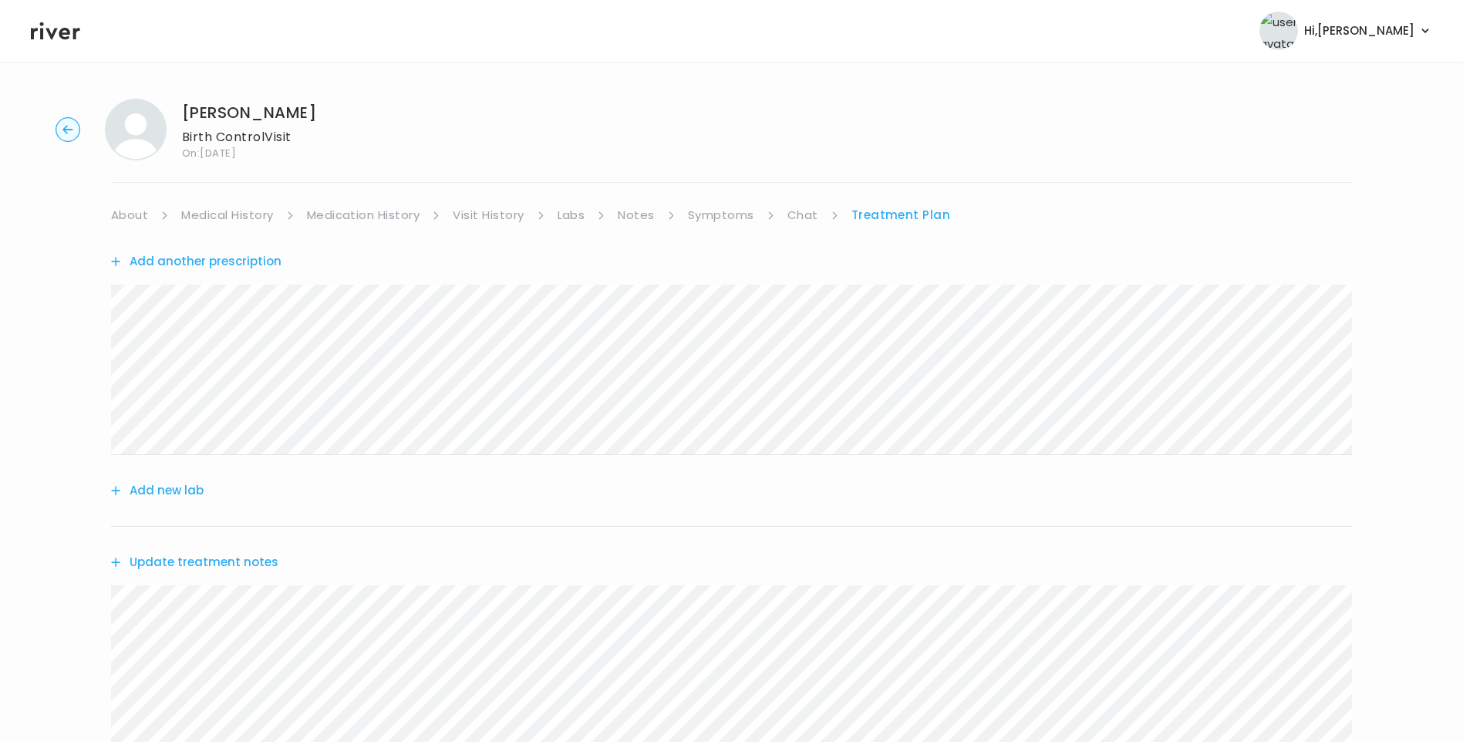
click at [360, 218] on link "Medication History" at bounding box center [363, 215] width 113 height 22
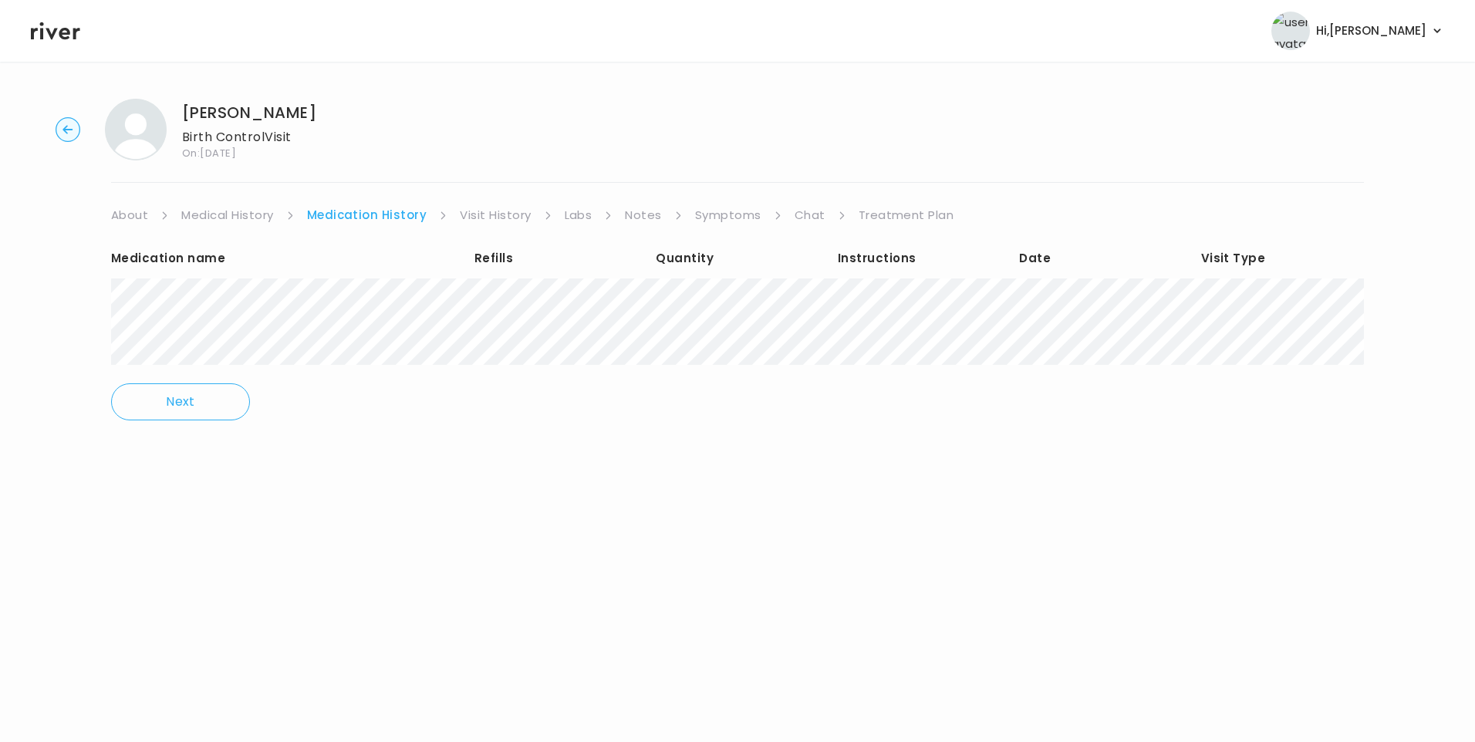
click at [913, 213] on link "Treatment Plan" at bounding box center [907, 215] width 96 height 22
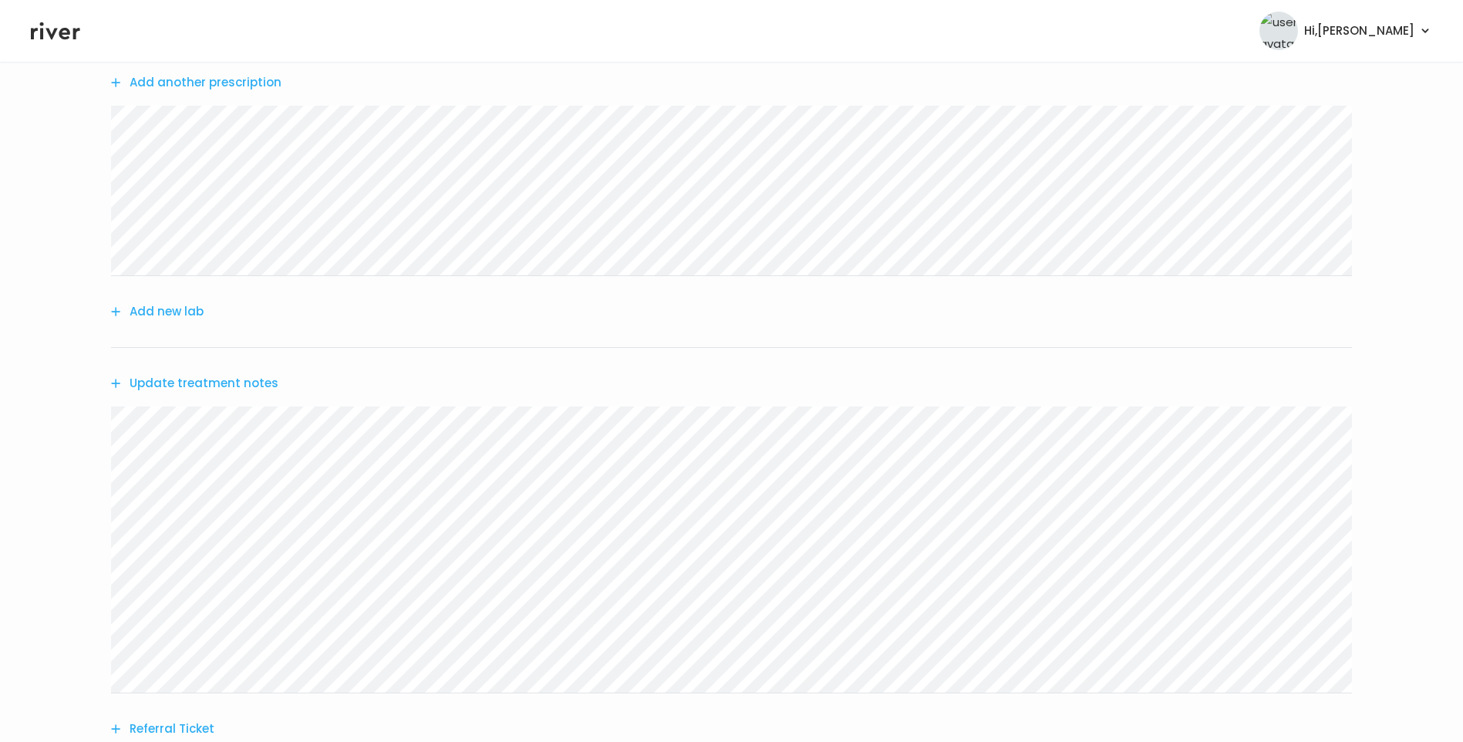
scroll to position [348, 0]
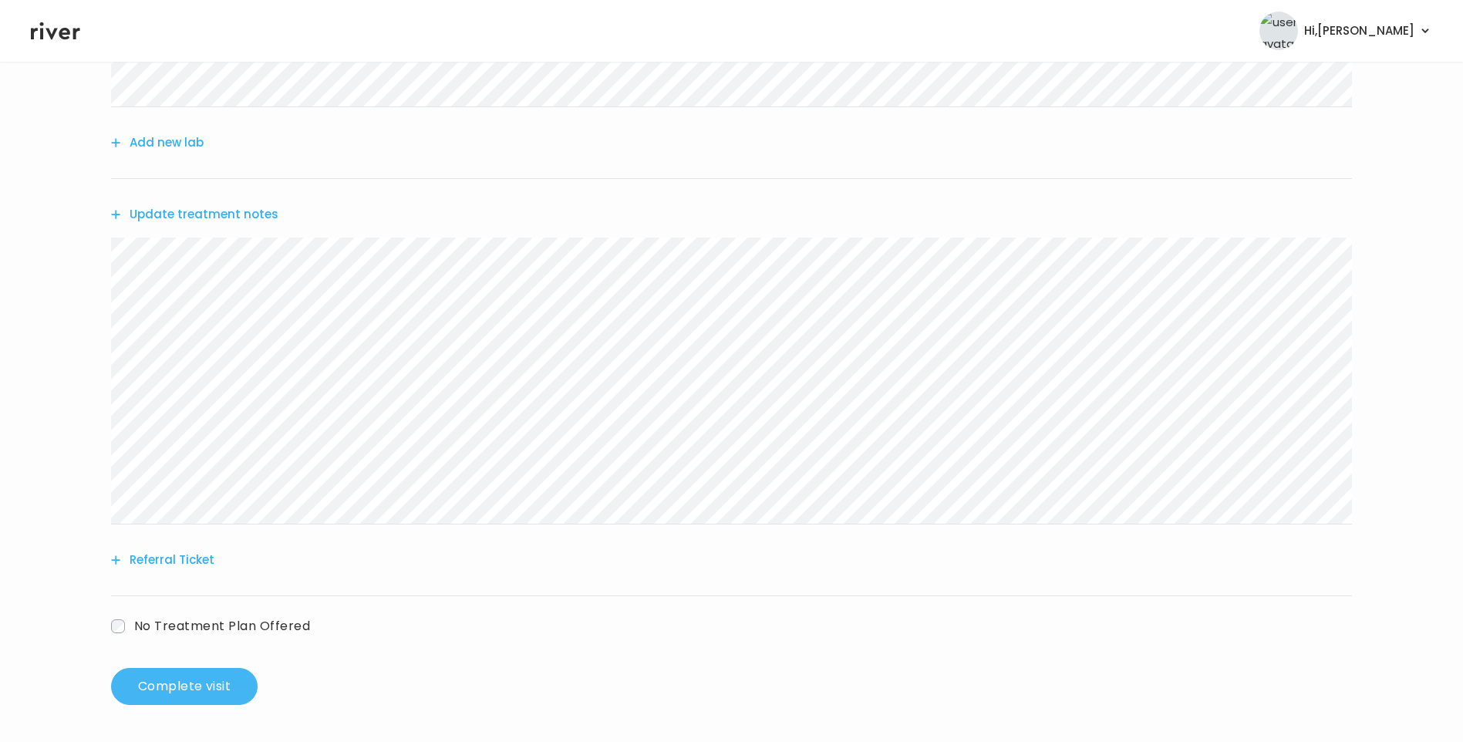
click at [205, 691] on button "Complete visit" at bounding box center [184, 686] width 147 height 37
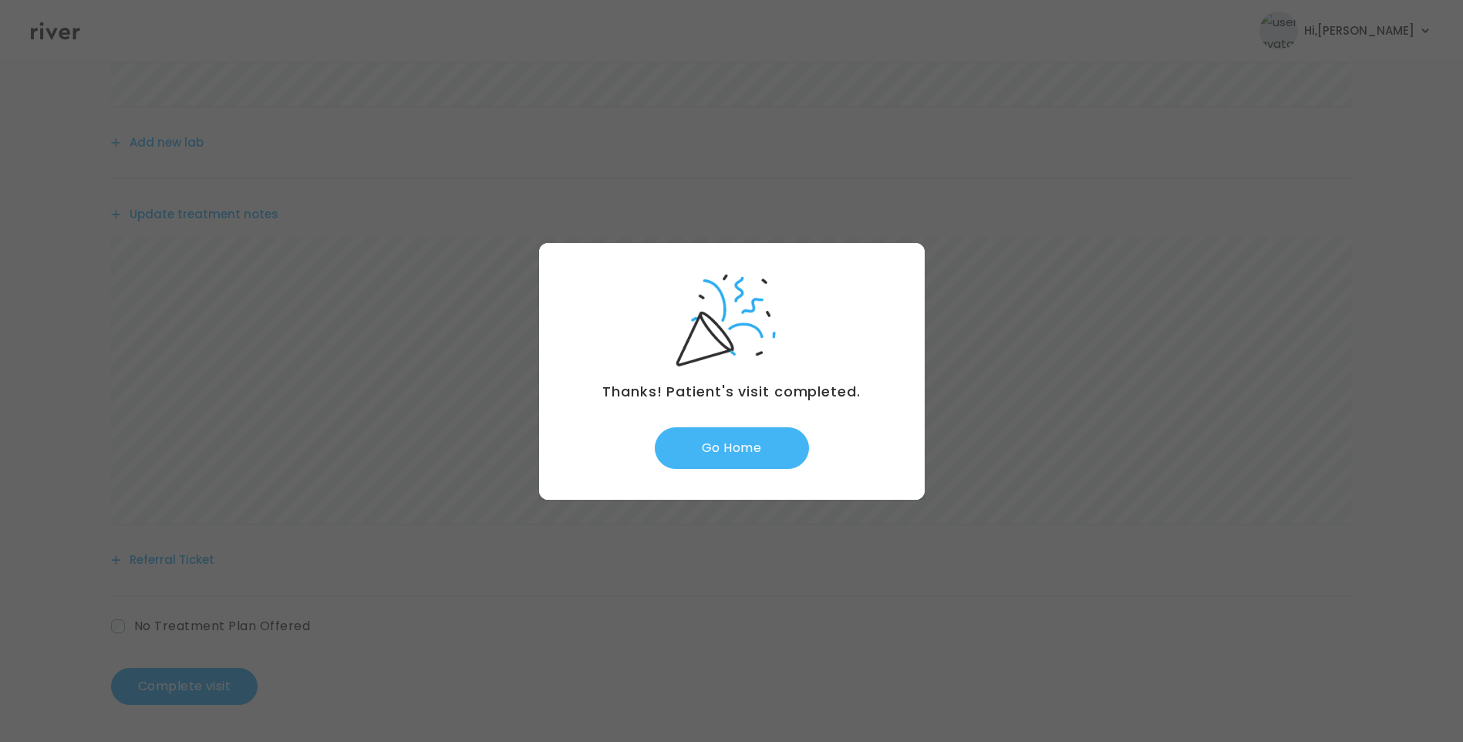
click at [767, 454] on button "Go Home" at bounding box center [732, 448] width 154 height 42
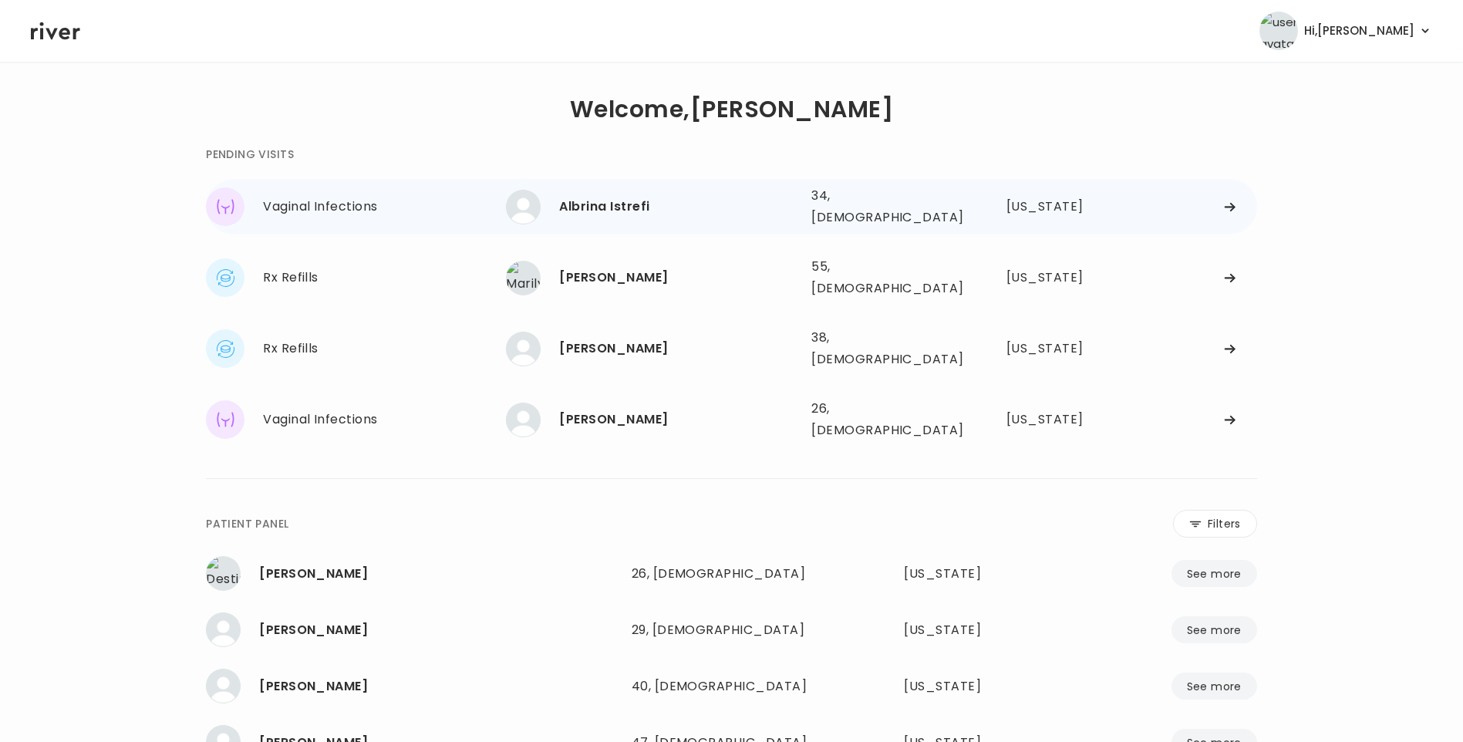
click at [643, 204] on div "Albrina Istrefi" at bounding box center [679, 207] width 240 height 22
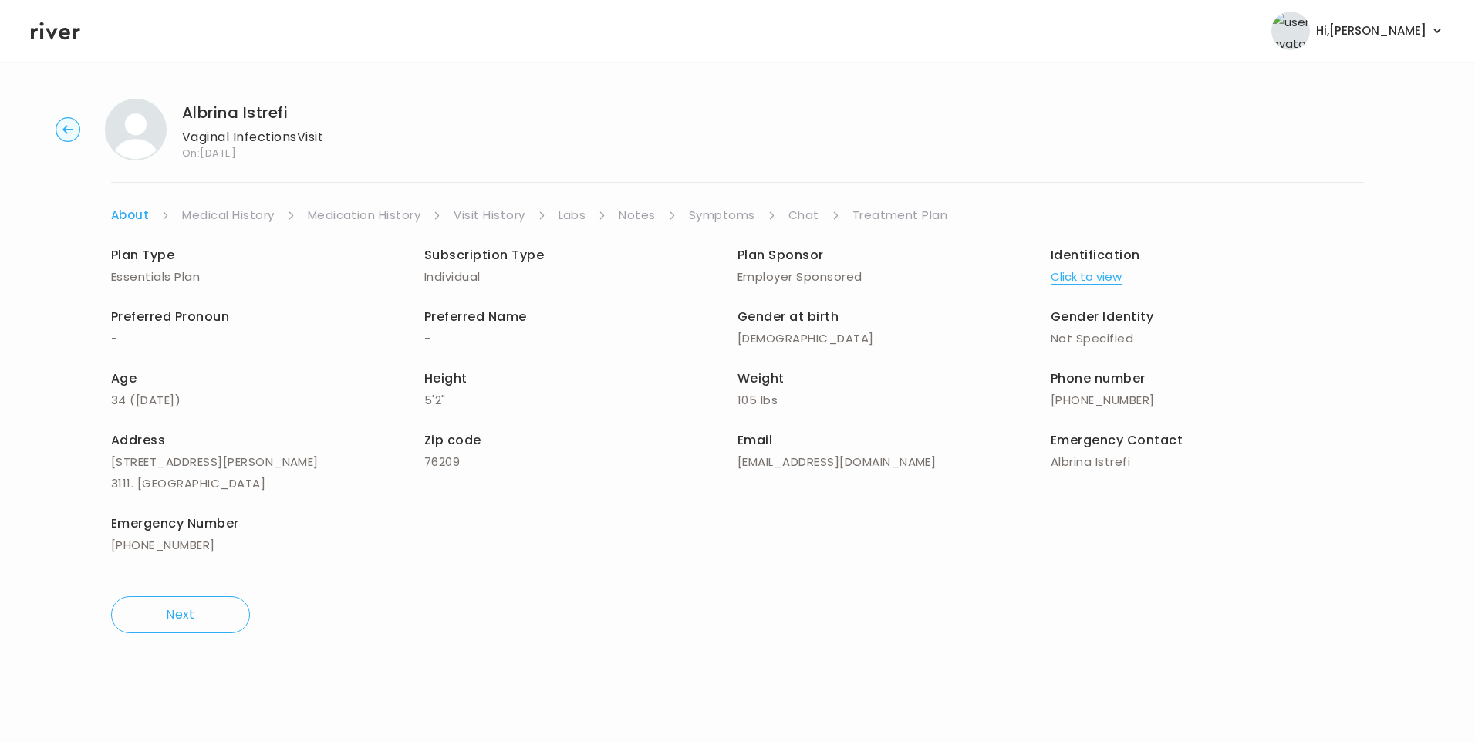
drag, startPoint x: 503, startPoint y: 203, endPoint x: 505, endPoint y: 214, distance: 11.7
click at [503, 206] on div "Albrina Istrefi Vaginal Infections Visit On: 15 Sep 2025 About Medical History …" at bounding box center [737, 365] width 1475 height 559
click at [505, 215] on link "Visit History" at bounding box center [489, 215] width 71 height 22
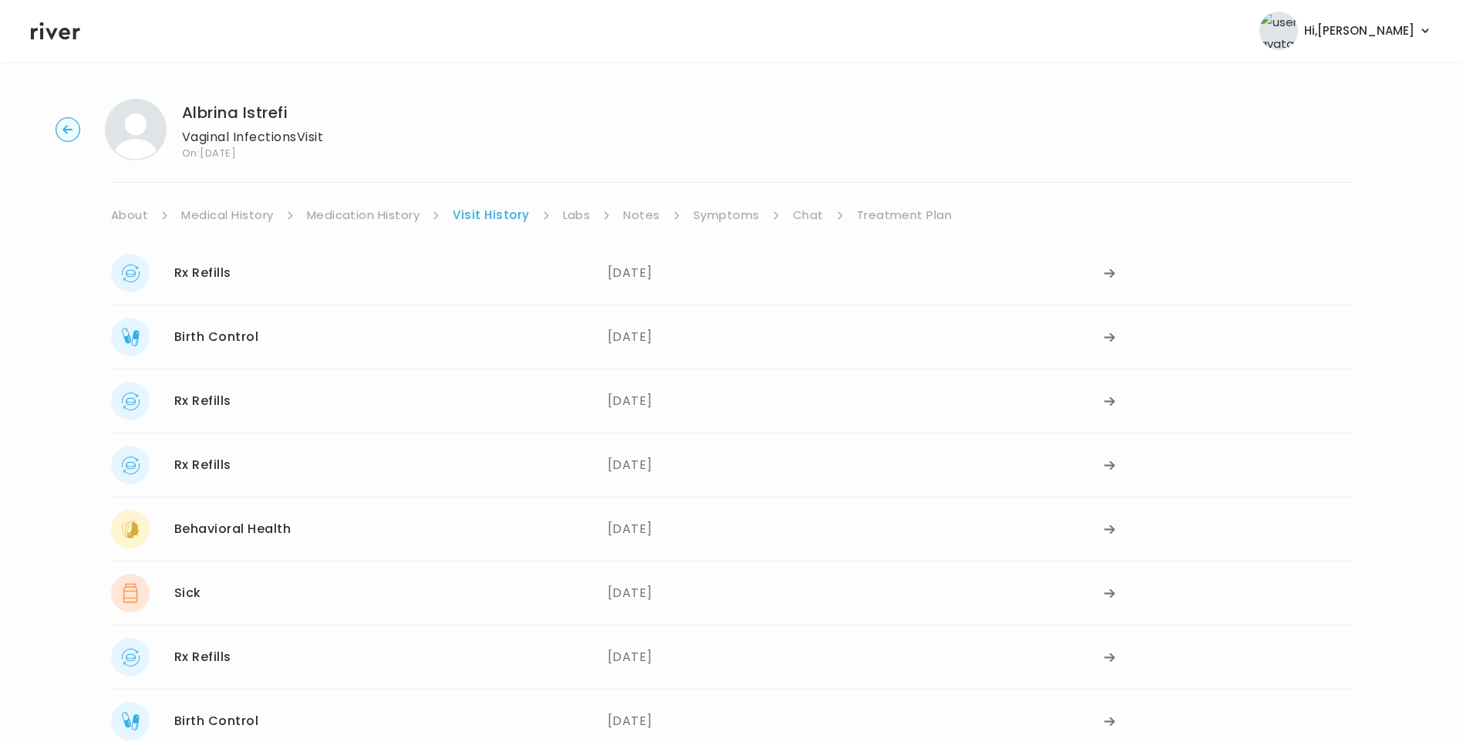
click at [373, 208] on link "Medication History" at bounding box center [363, 215] width 113 height 22
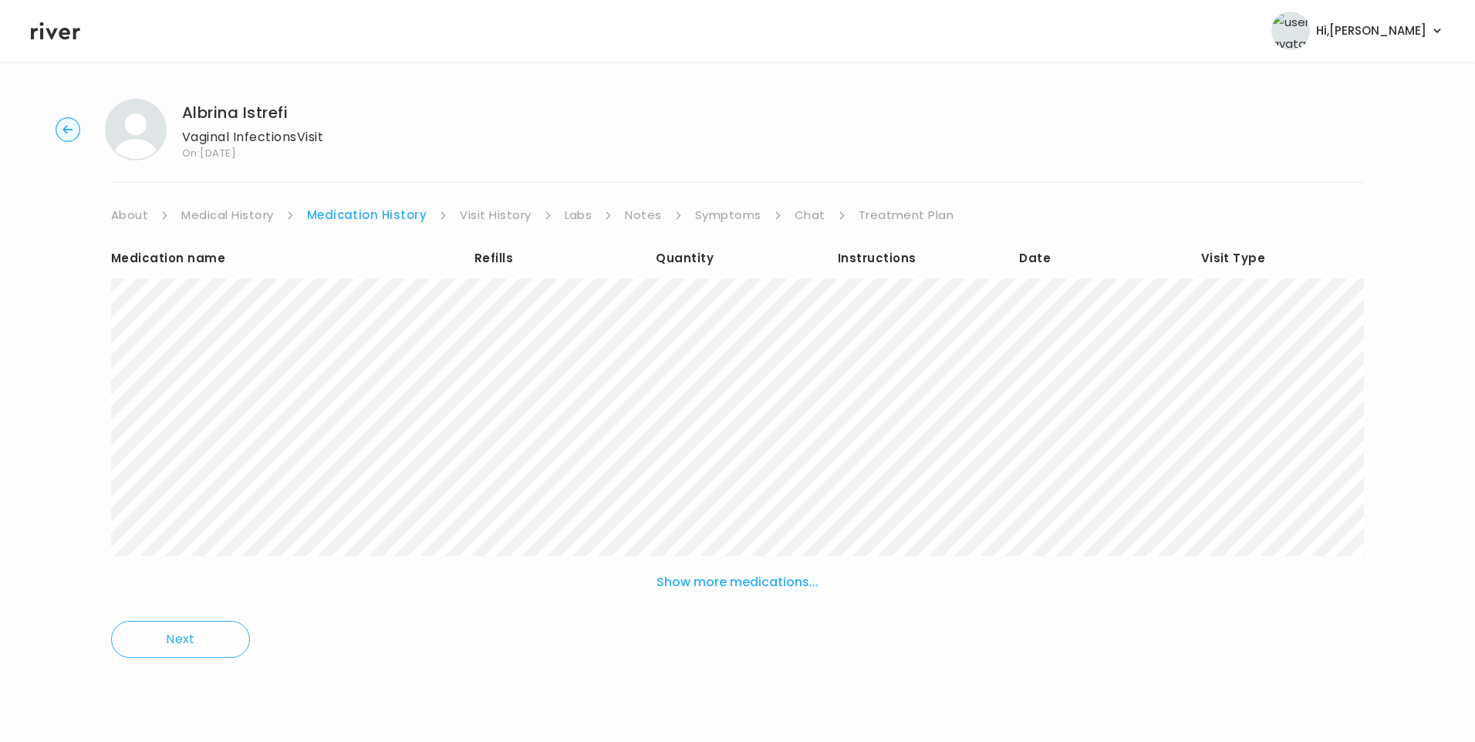
click at [234, 217] on link "Medical History" at bounding box center [227, 215] width 92 height 22
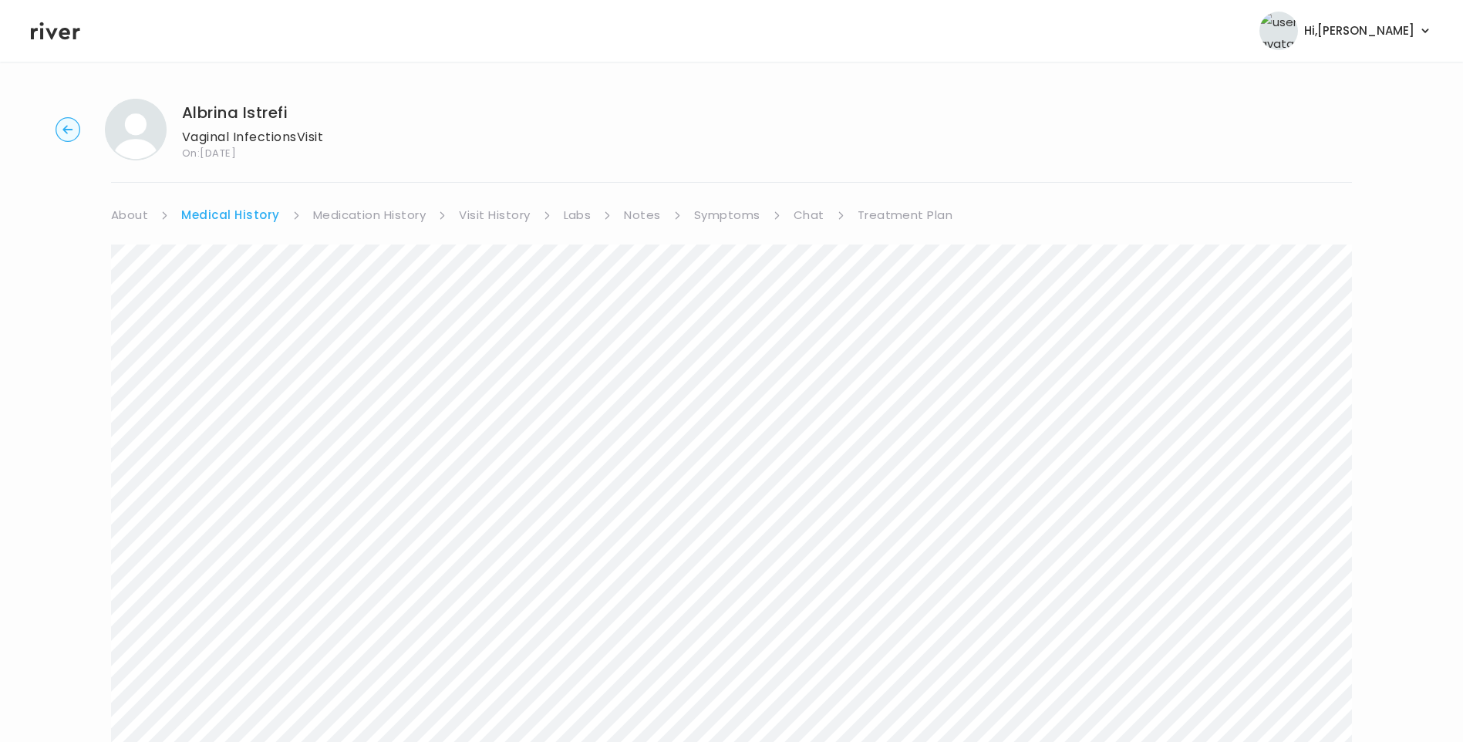
drag, startPoint x: 475, startPoint y: 217, endPoint x: 461, endPoint y: 224, distance: 15.5
click at [476, 216] on link "Visit History" at bounding box center [494, 215] width 71 height 22
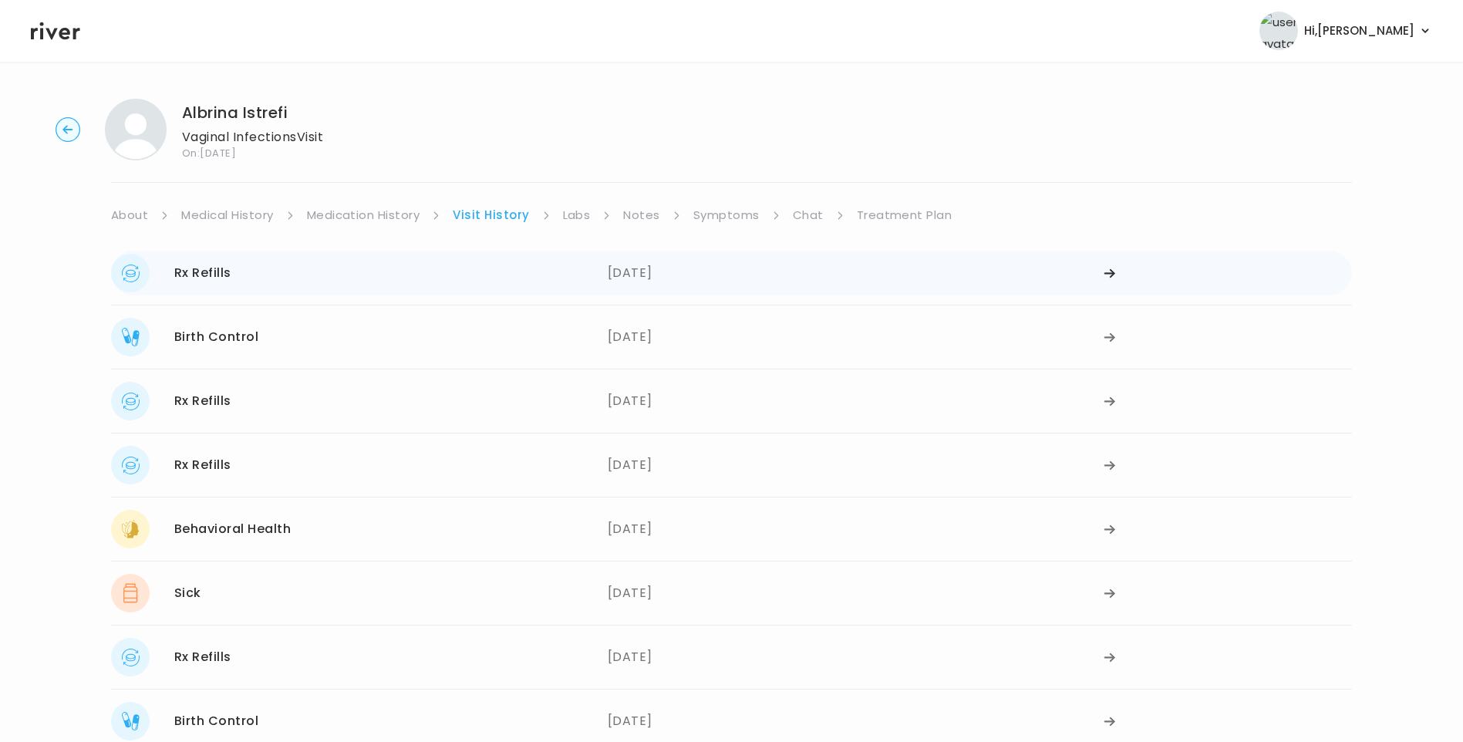
click at [306, 287] on div "Rx Refills 07/31/2025" at bounding box center [359, 273] width 497 height 39
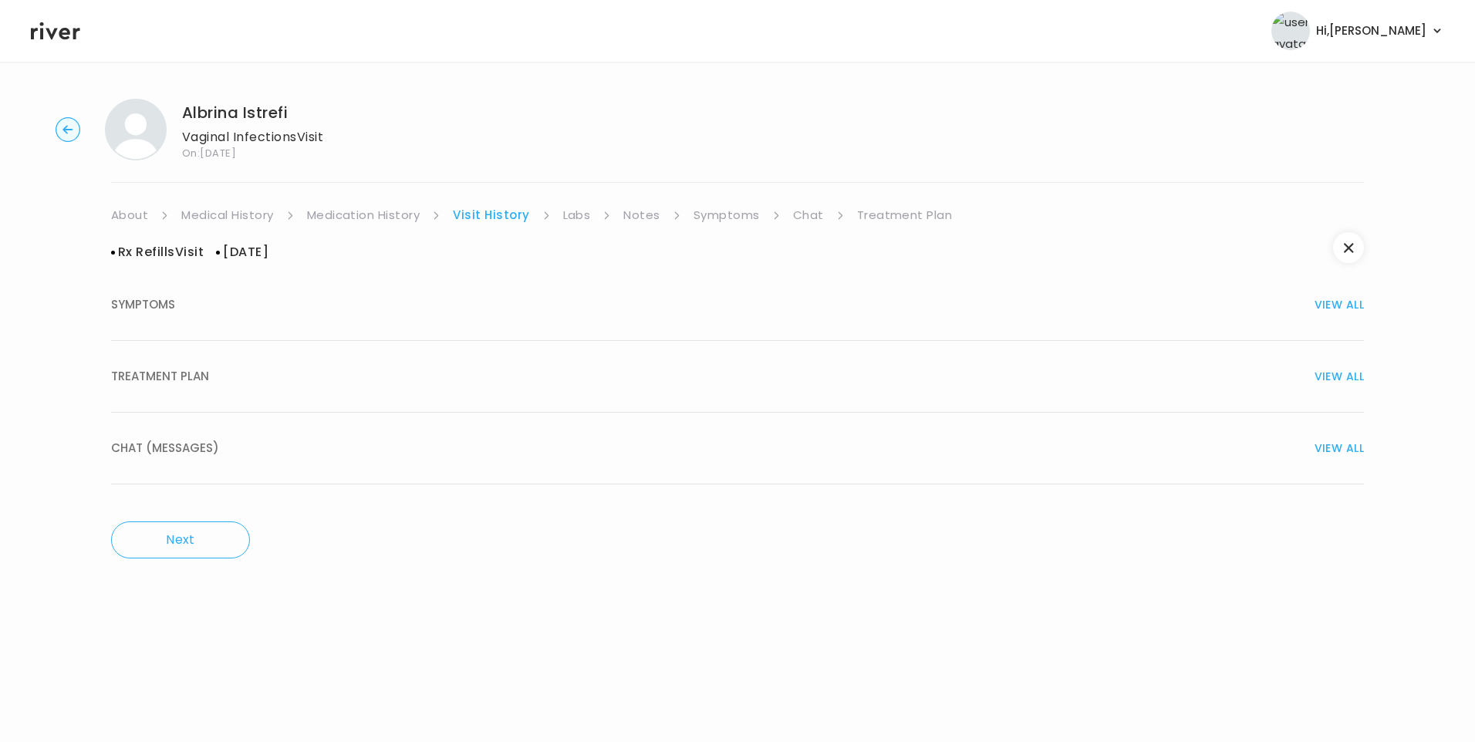
click at [194, 358] on button "TREATMENT PLAN VIEW ALL" at bounding box center [737, 377] width 1253 height 72
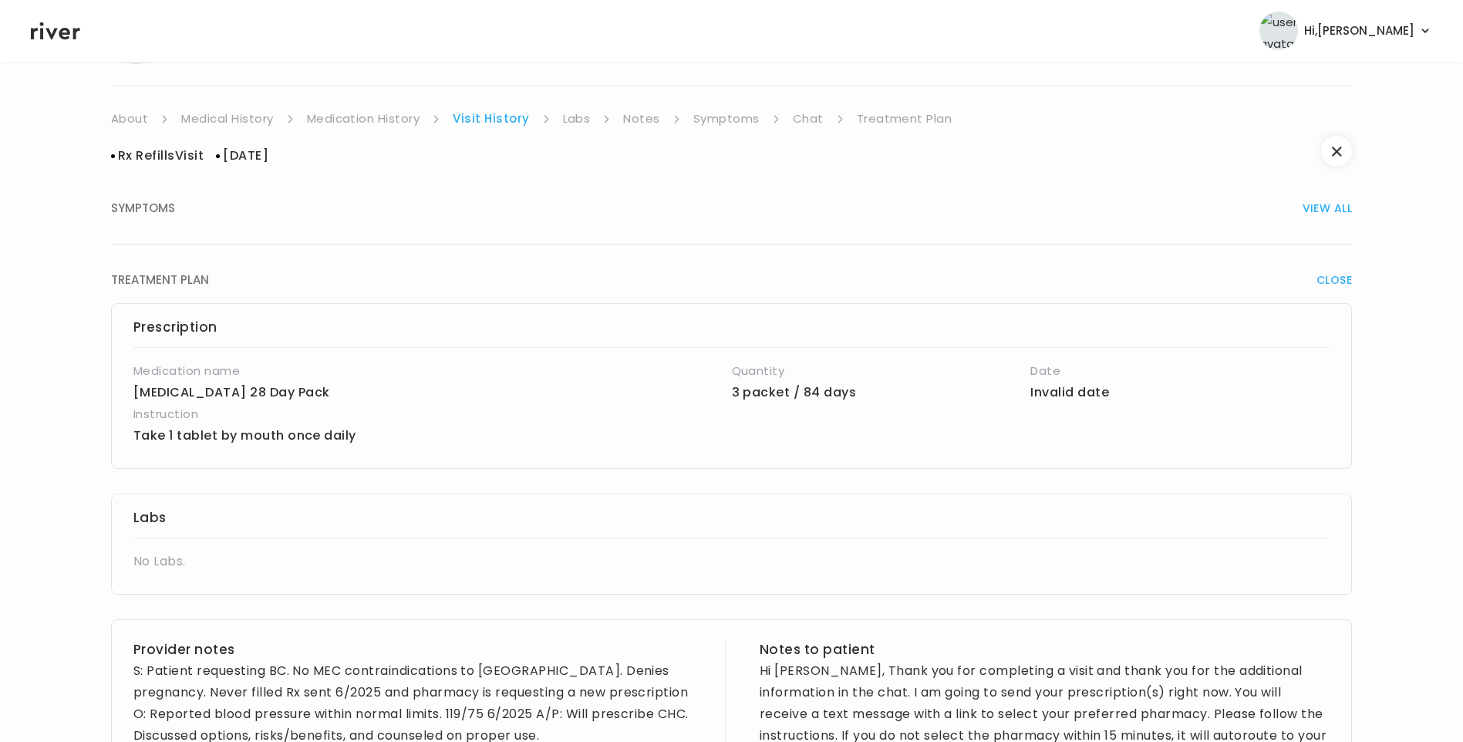
scroll to position [77, 0]
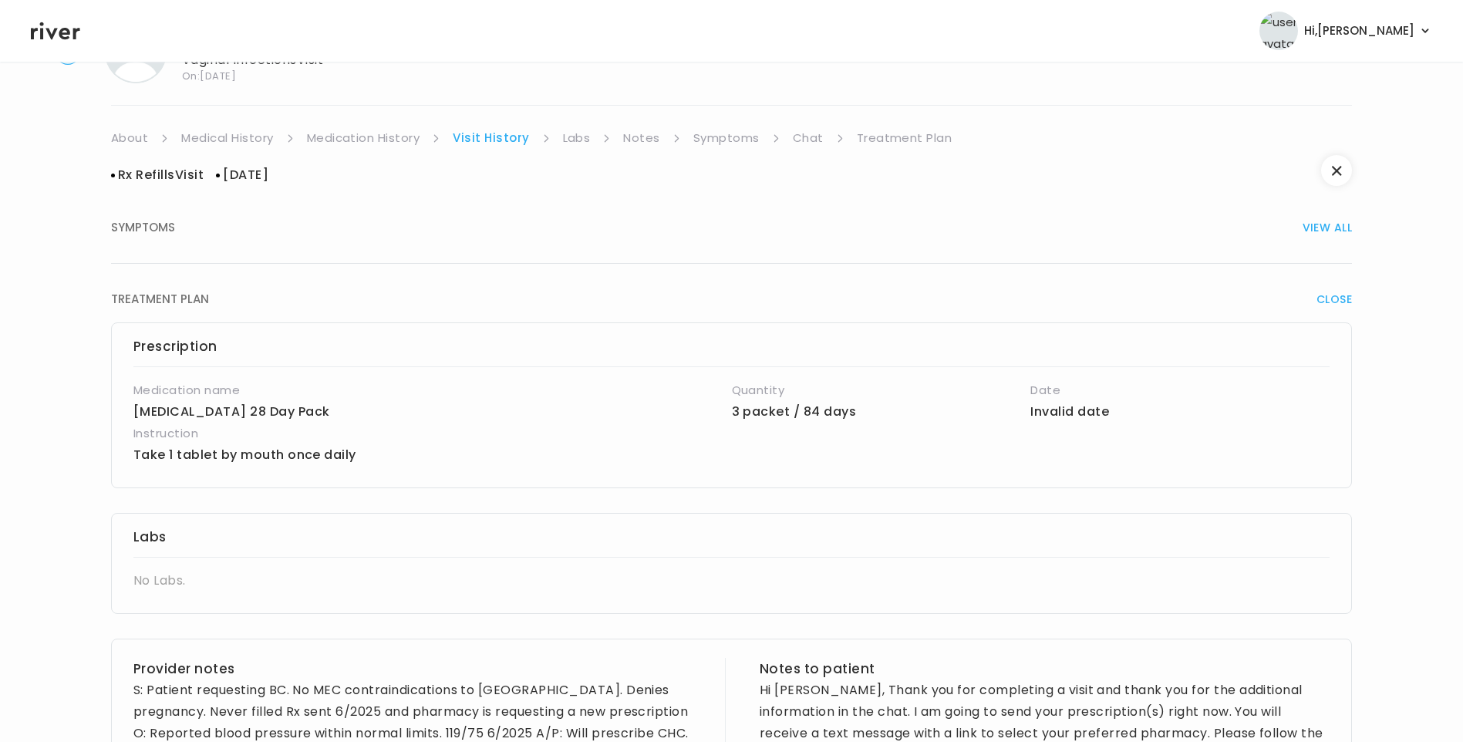
click at [397, 140] on link "Medication History" at bounding box center [363, 138] width 113 height 22
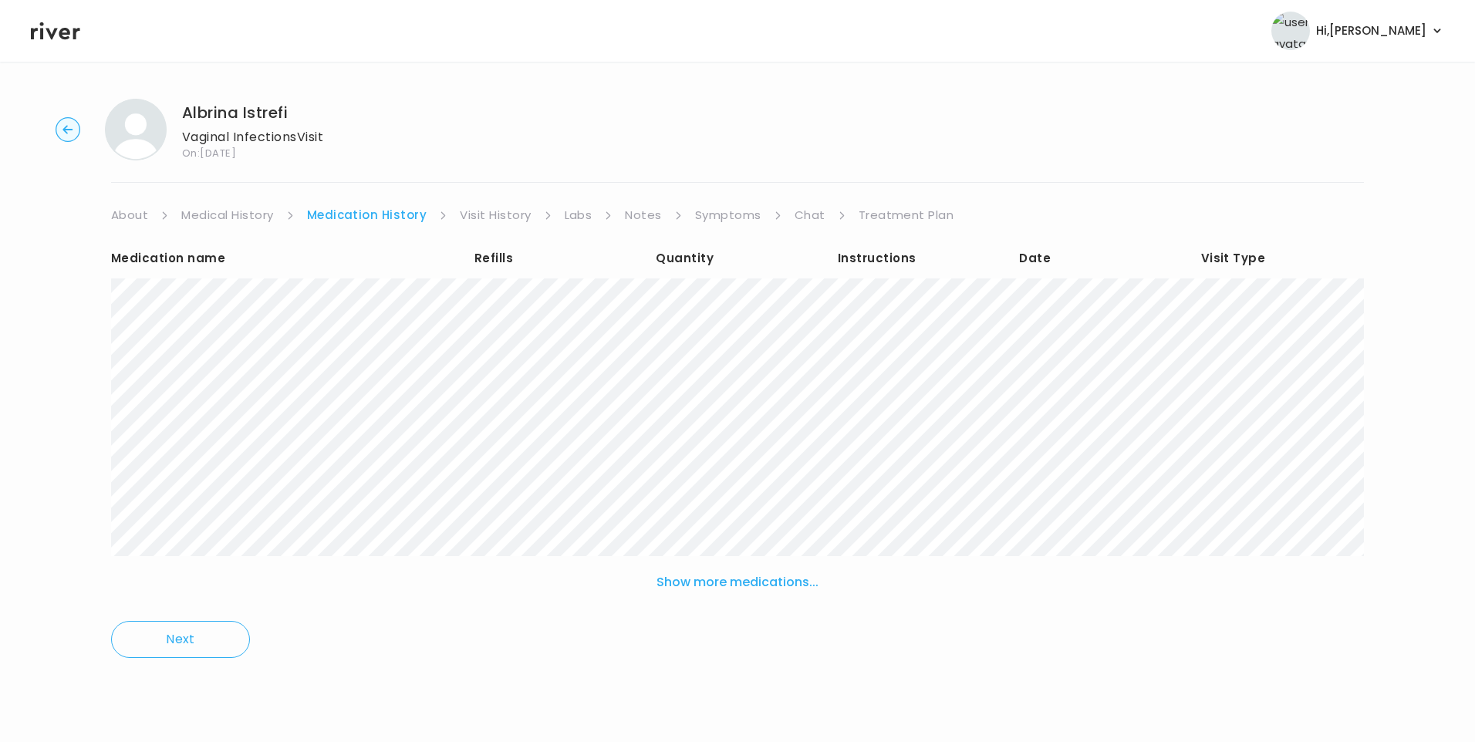
drag, startPoint x: 500, startPoint y: 214, endPoint x: 496, endPoint y: 222, distance: 8.6
click at [500, 215] on link "Visit History" at bounding box center [495, 215] width 71 height 22
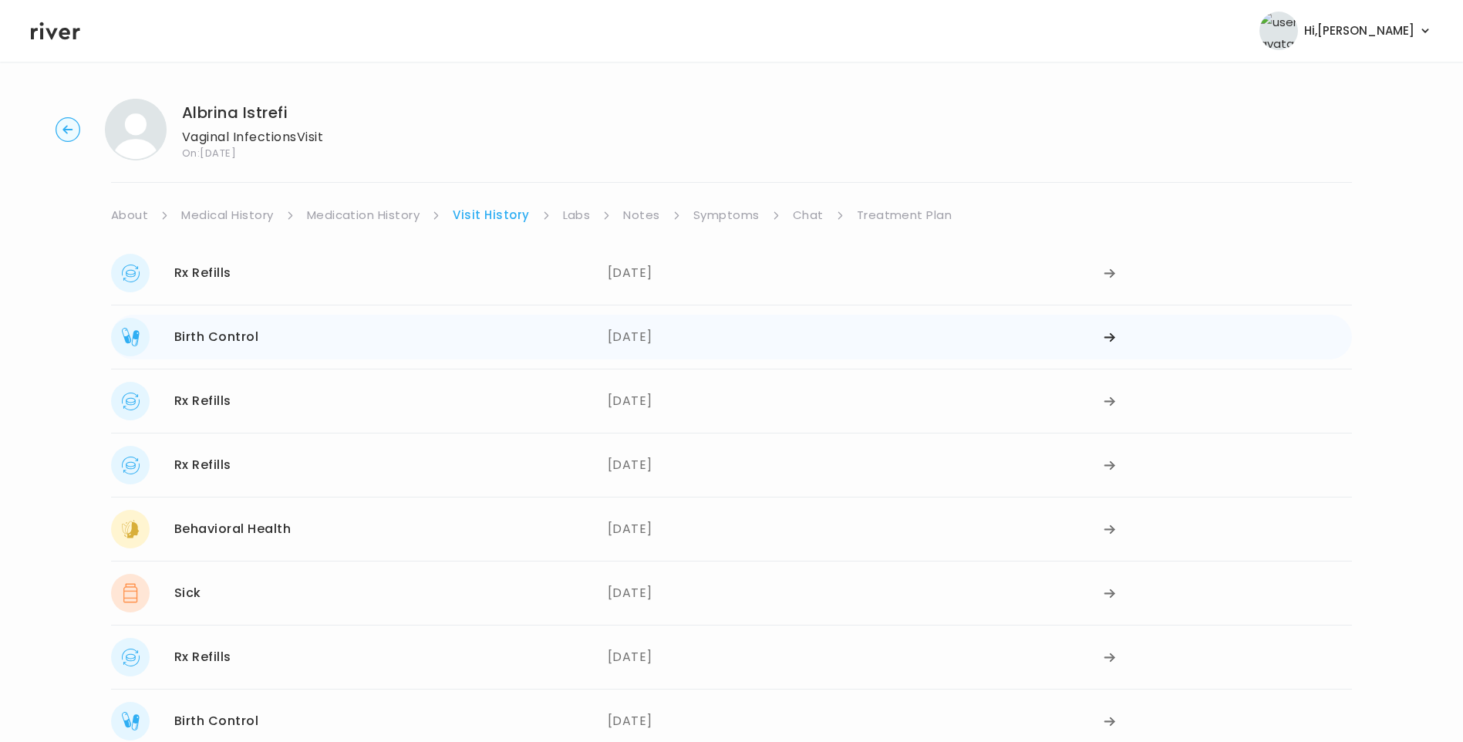
click at [255, 336] on div "Birth Control" at bounding box center [216, 337] width 84 height 22
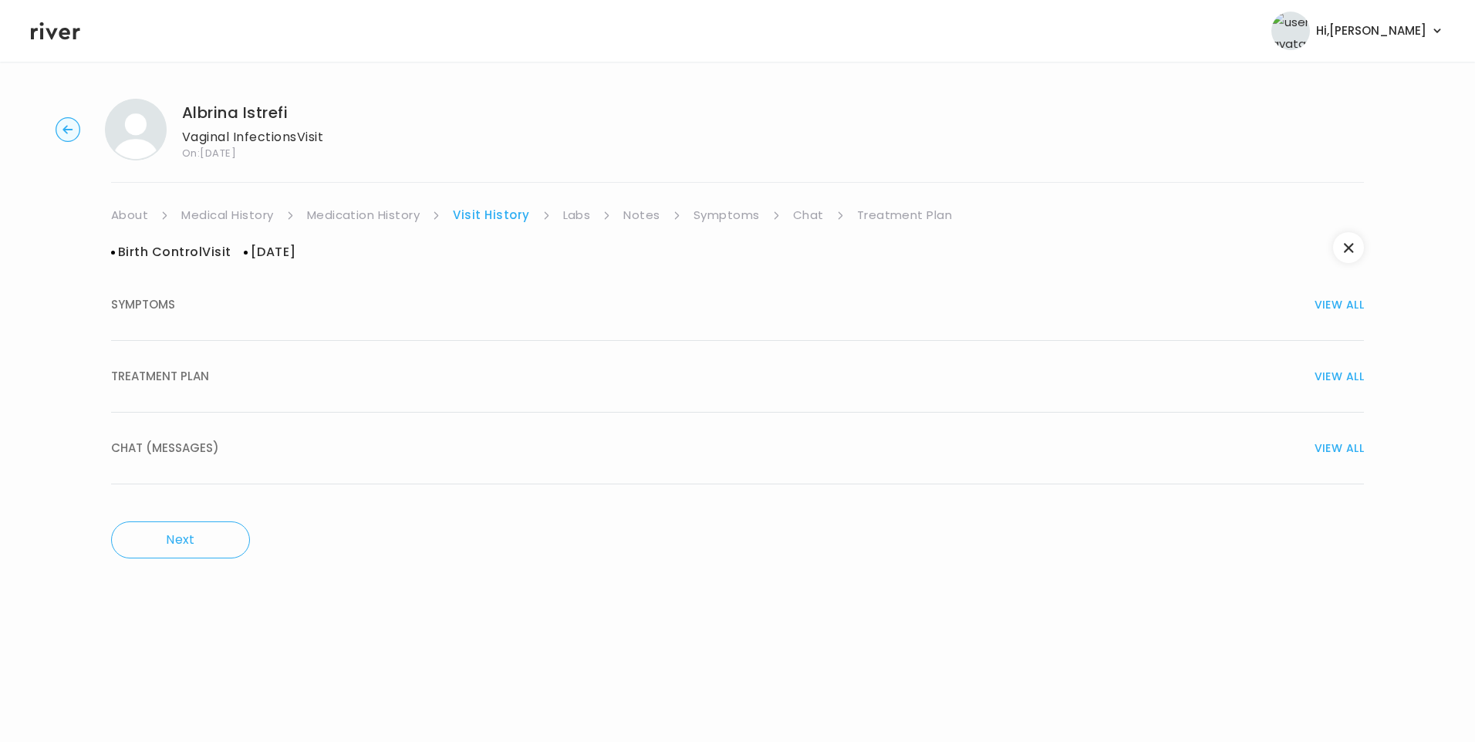
click at [150, 380] on span "TREATMENT PLAN" at bounding box center [160, 377] width 98 height 22
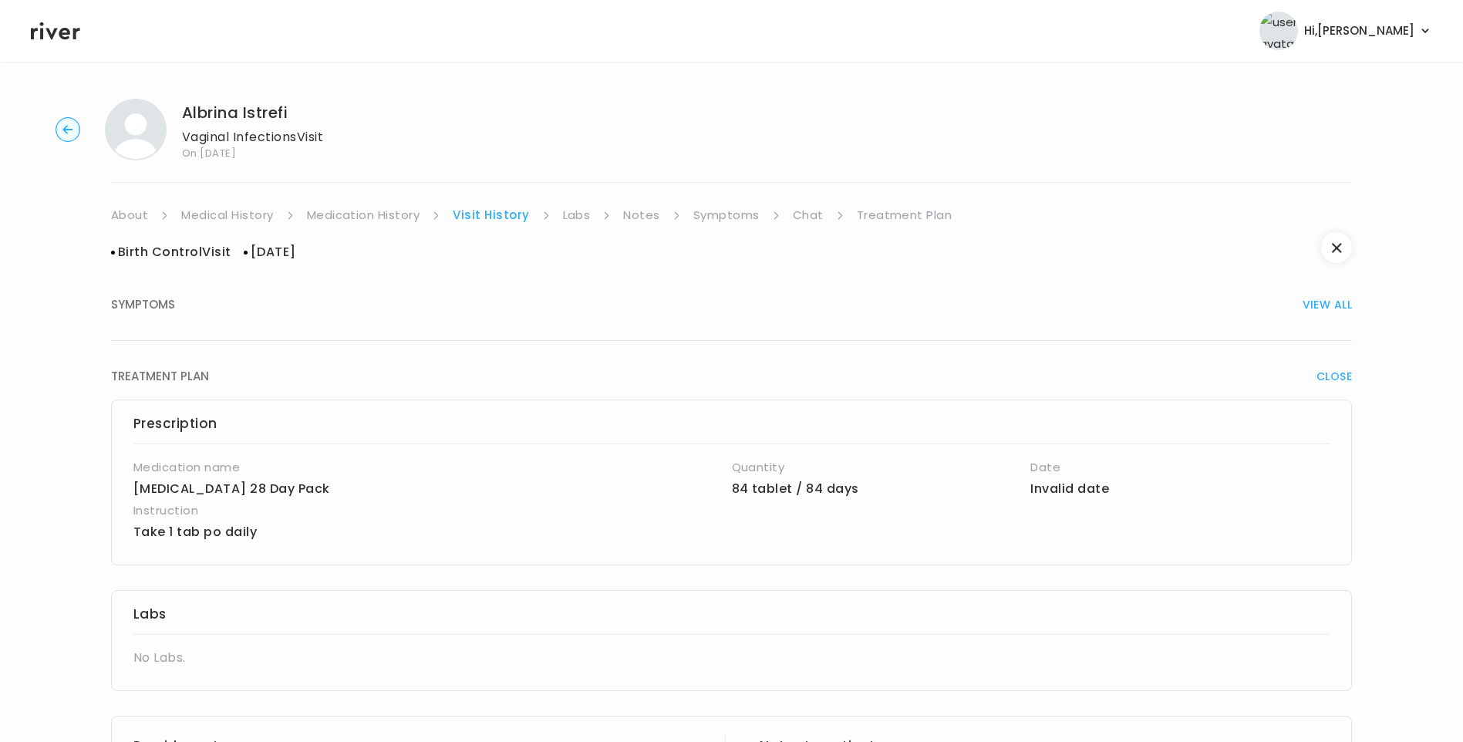
drag, startPoint x: 391, startPoint y: 212, endPoint x: 448, endPoint y: 215, distance: 57.2
click at [391, 211] on link "Medication History" at bounding box center [363, 215] width 113 height 22
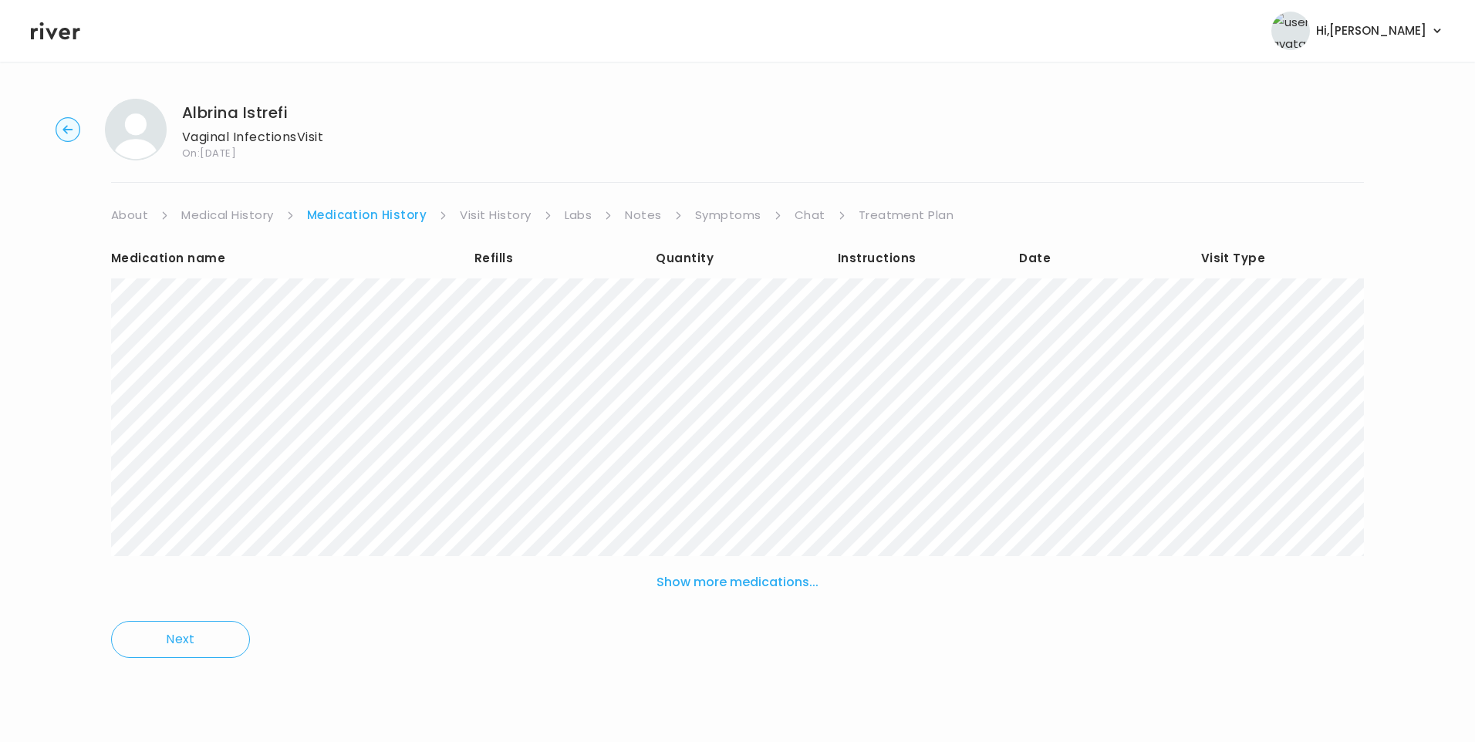
click at [515, 221] on link "Visit History" at bounding box center [495, 215] width 71 height 22
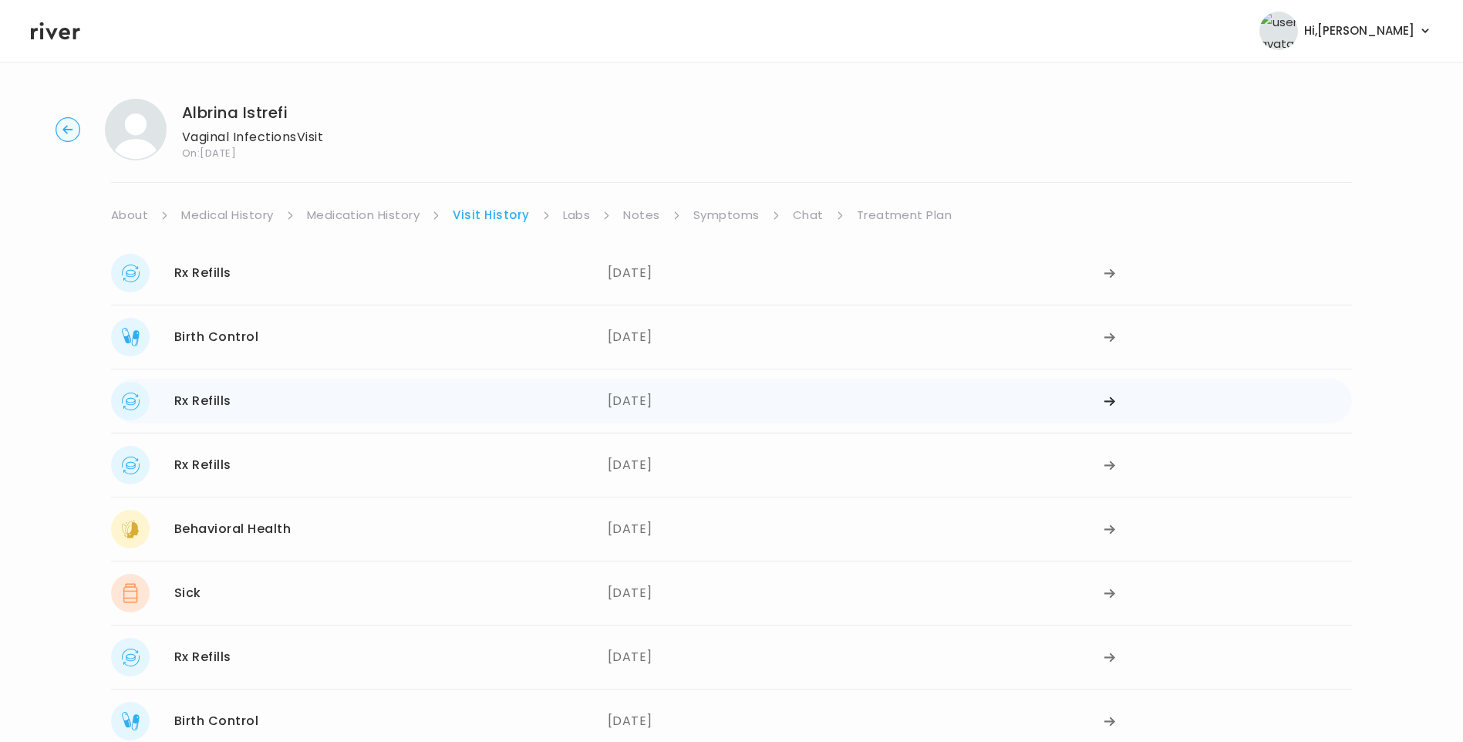
click at [276, 414] on div "Rx Refills 05/07/2025" at bounding box center [359, 401] width 497 height 39
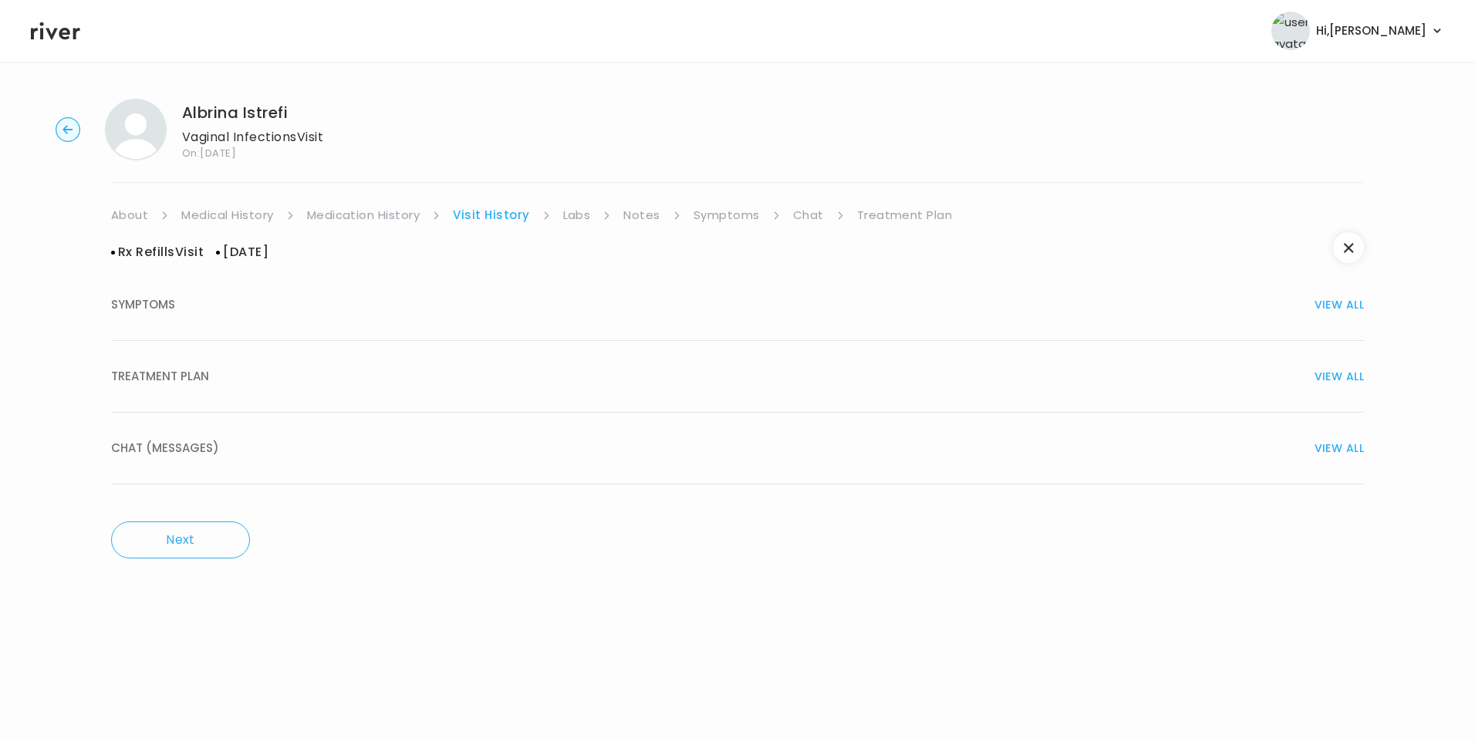
click at [200, 377] on span "TREATMENT PLAN" at bounding box center [160, 377] width 98 height 22
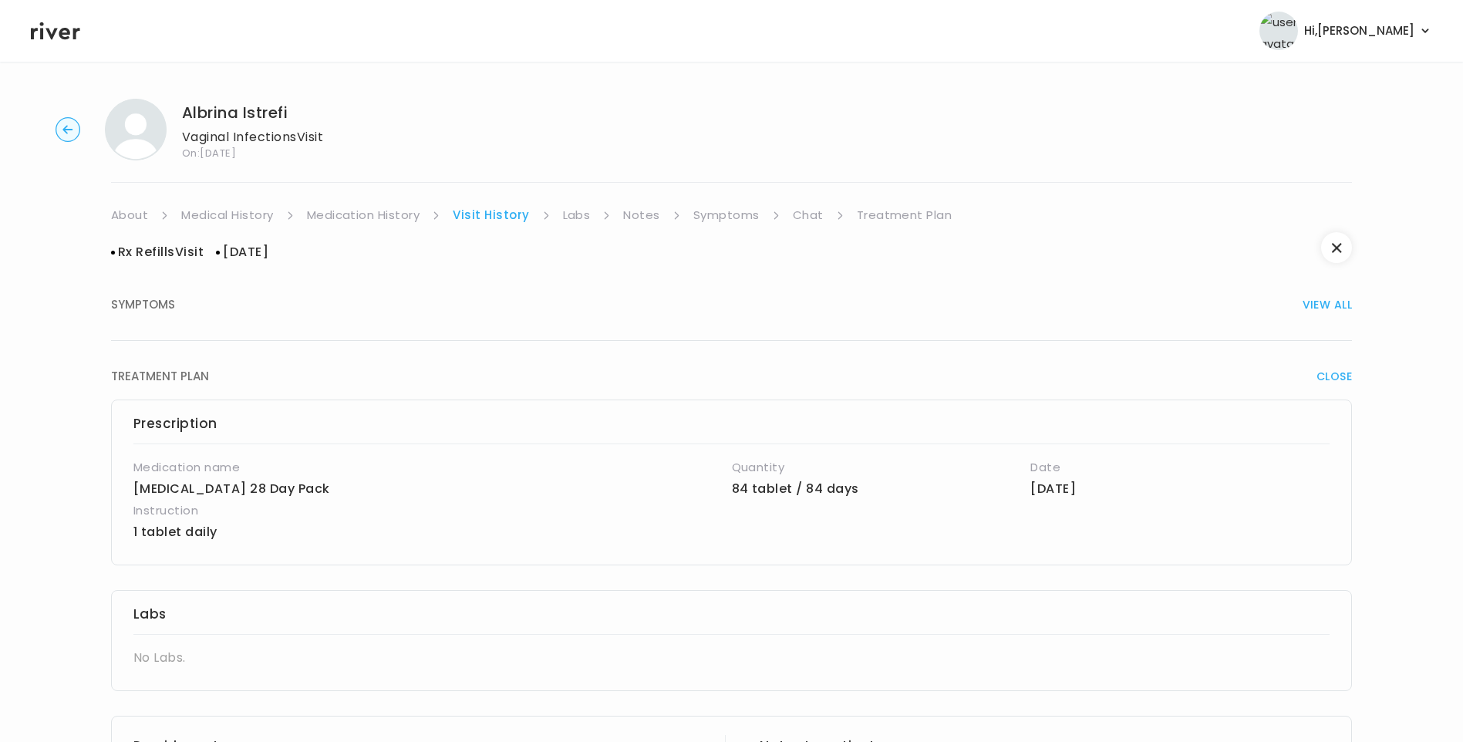
click at [372, 221] on link "Medication History" at bounding box center [363, 215] width 113 height 22
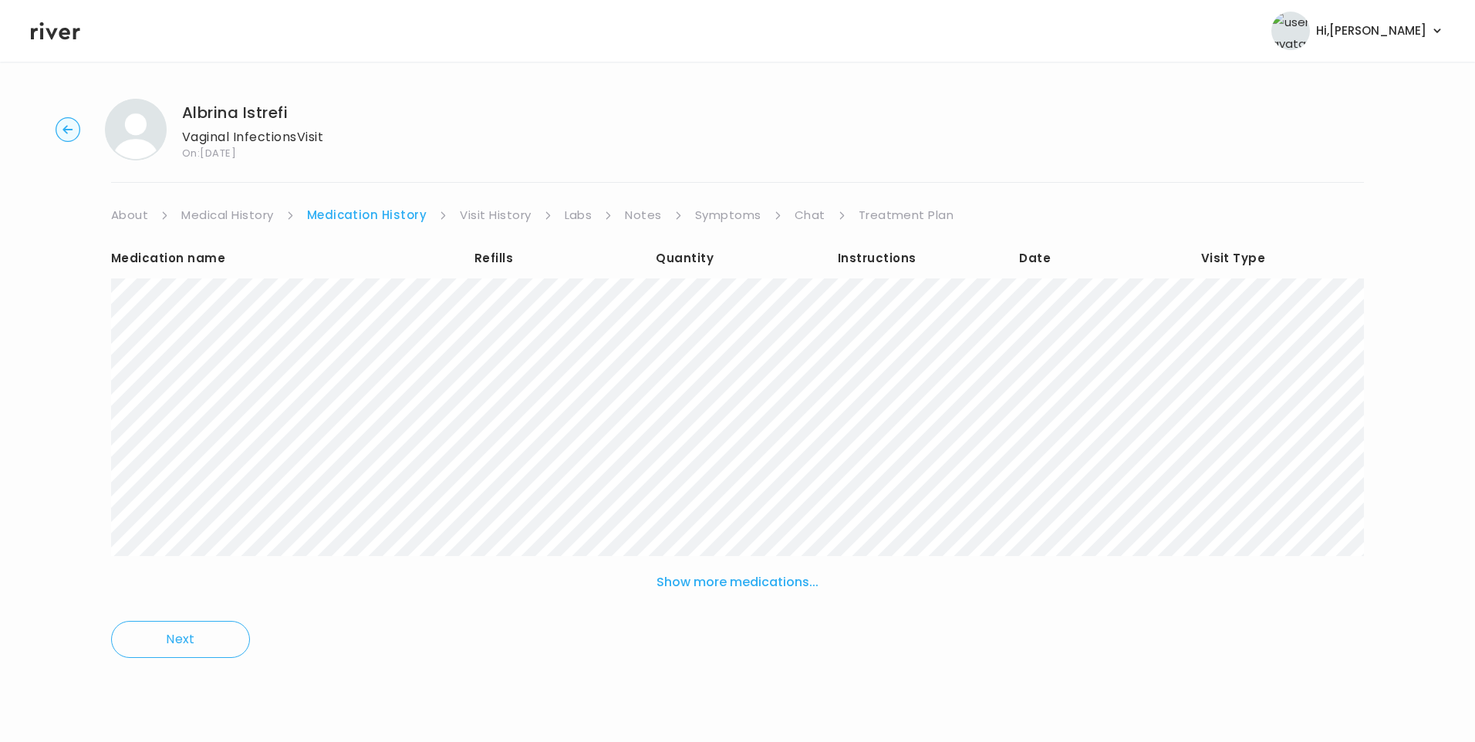
click at [507, 229] on div "Medication name Refills Quantity Instructions Date Visit Type Show more medicat…" at bounding box center [737, 453] width 1253 height 454
click at [506, 218] on link "Visit History" at bounding box center [495, 215] width 71 height 22
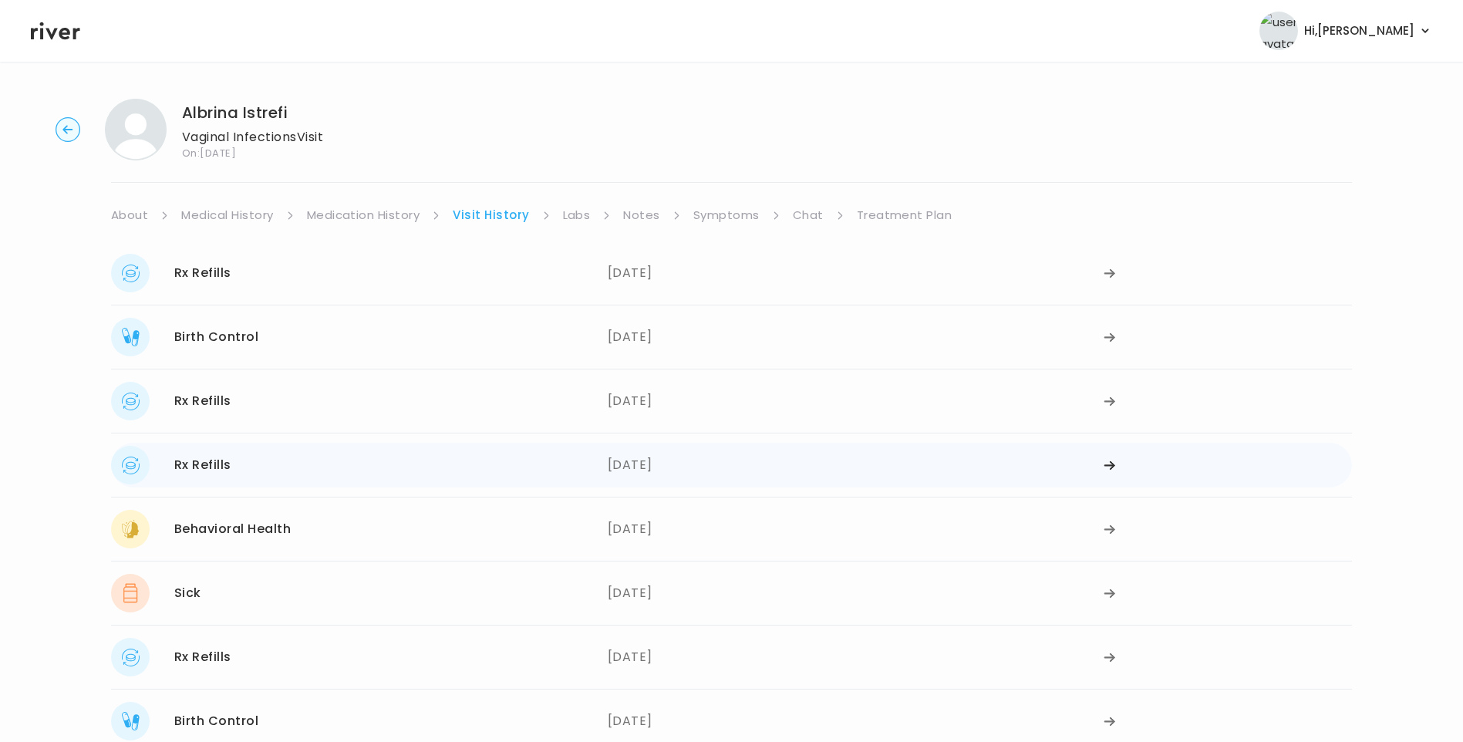
click at [240, 480] on div "Rx Refills 01/14/2025" at bounding box center [359, 465] width 497 height 39
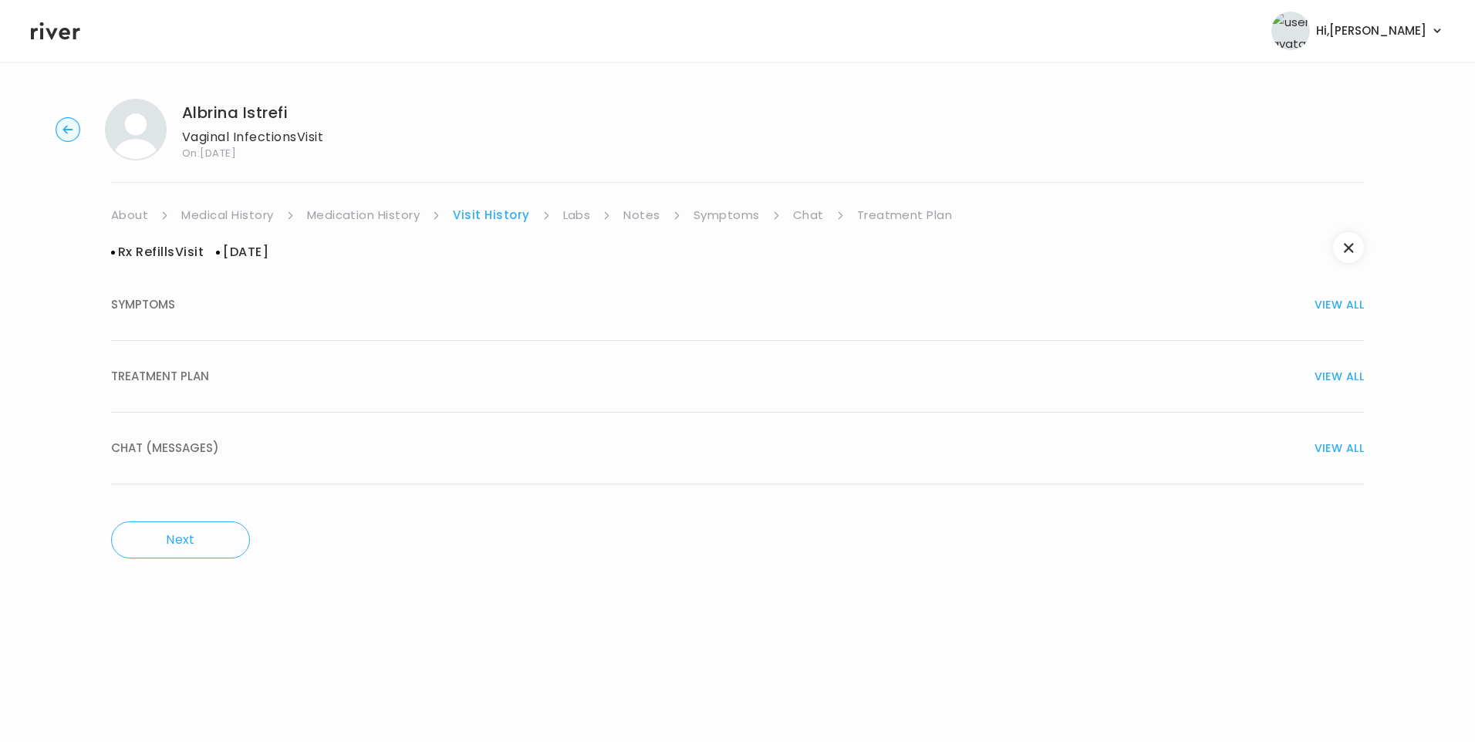
click at [164, 336] on button "SYMPTOMS VIEW ALL" at bounding box center [737, 305] width 1253 height 72
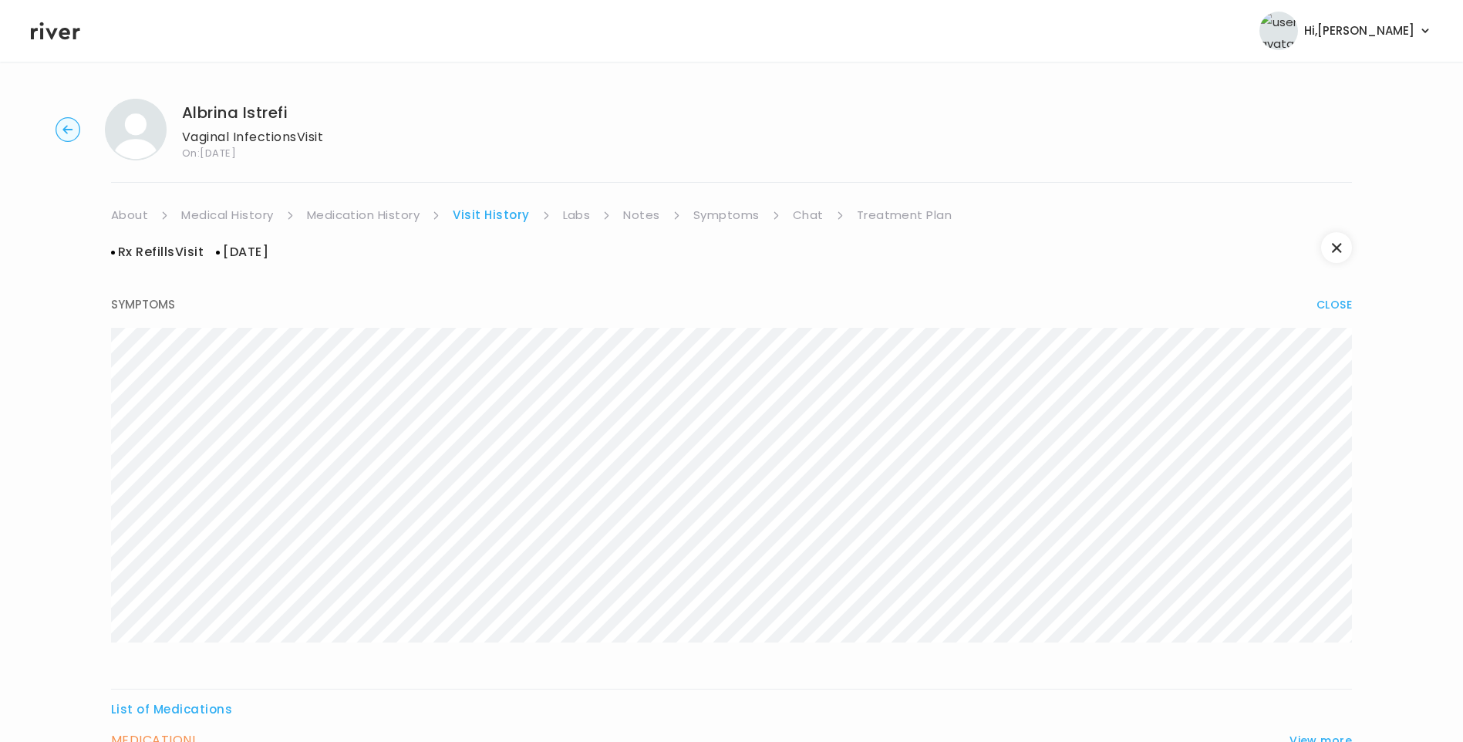
click at [573, 214] on link "Labs" at bounding box center [577, 215] width 28 height 22
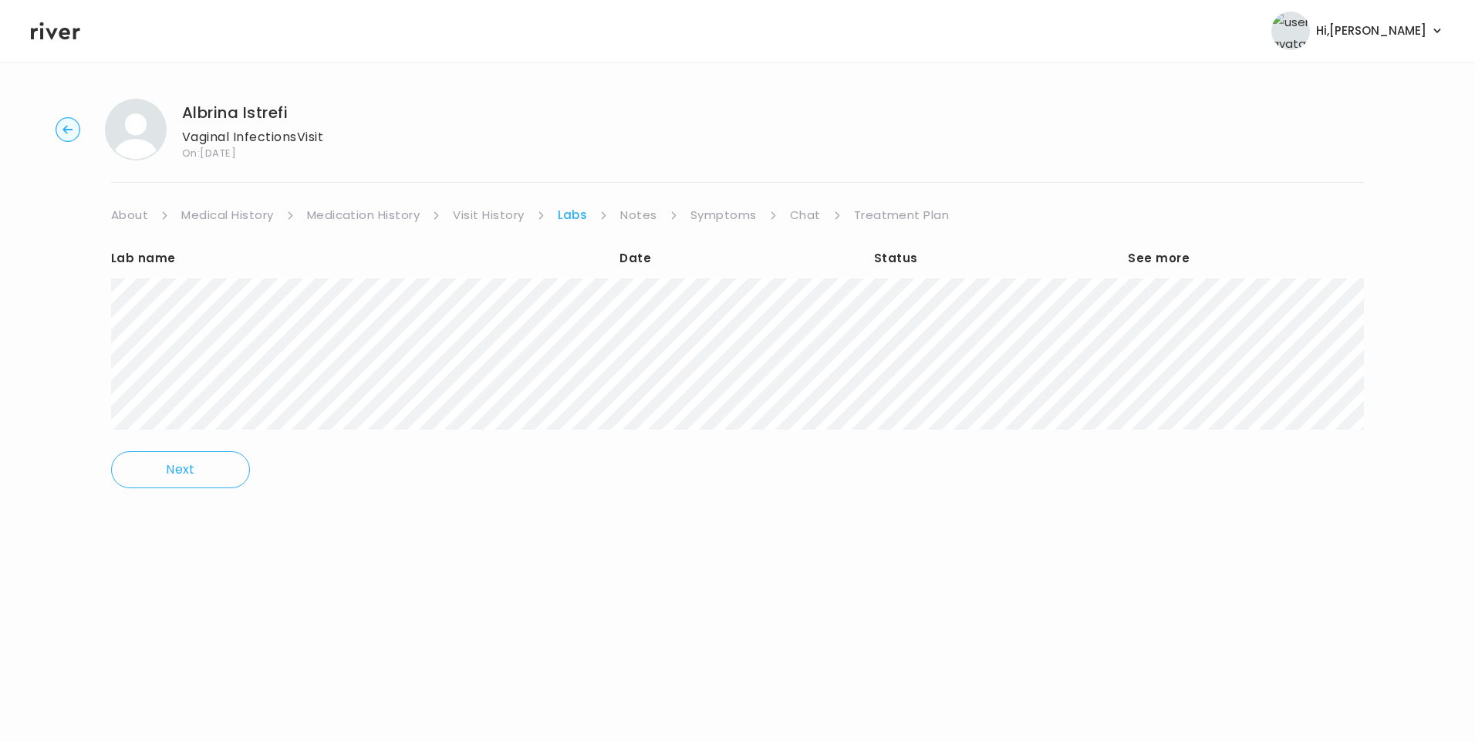
click at [507, 208] on link "Visit History" at bounding box center [488, 215] width 71 height 22
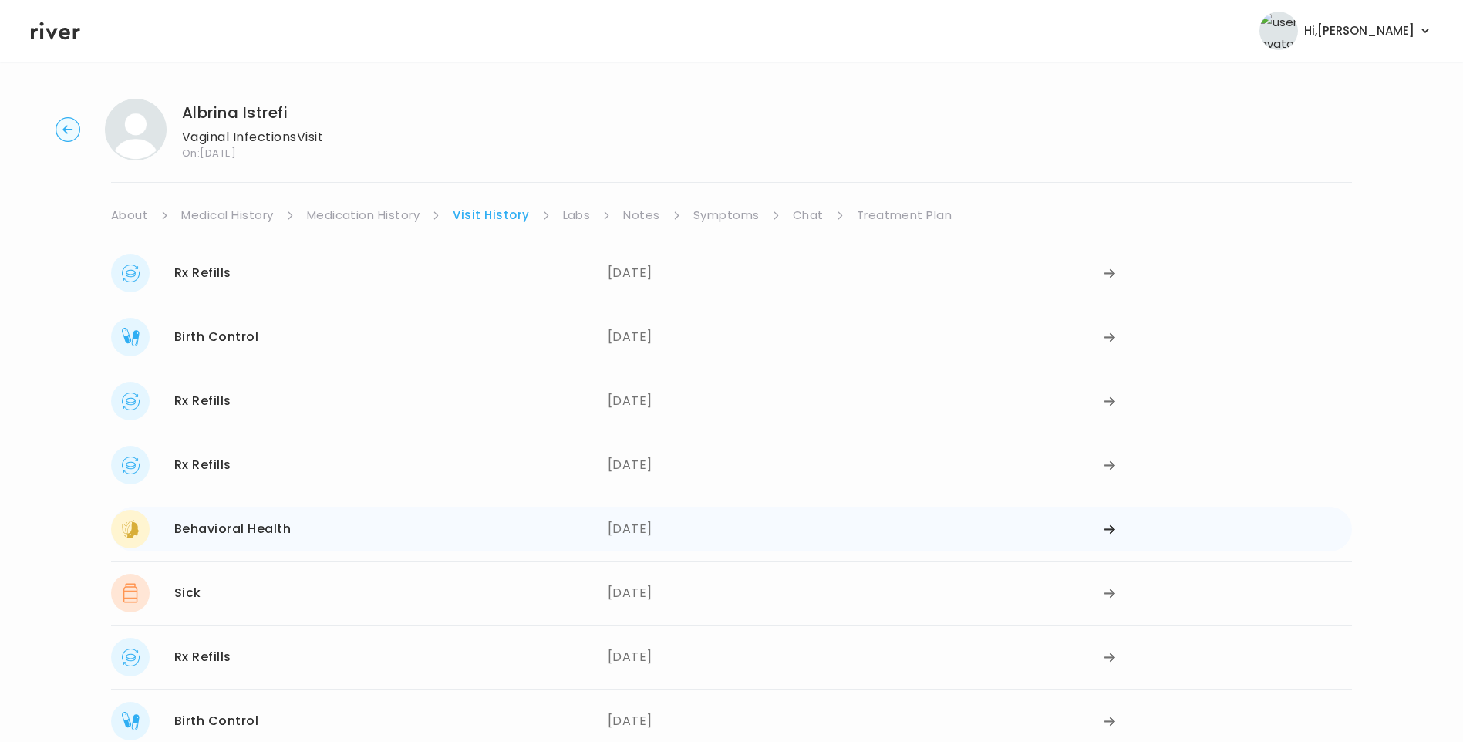
click at [306, 529] on div "Behavioral Health 08/07/2024" at bounding box center [359, 529] width 497 height 39
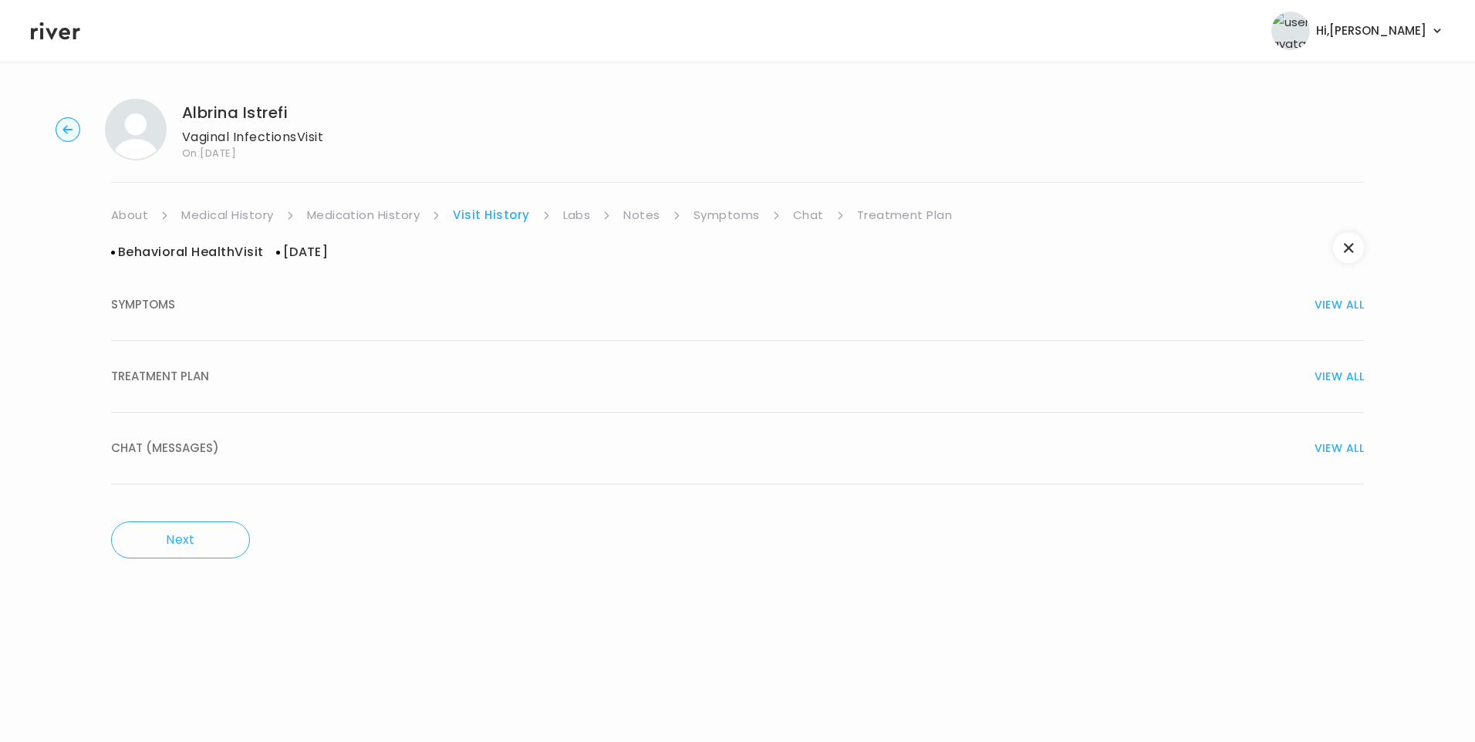
click at [222, 384] on div "TREATMENT PLAN VIEW ALL" at bounding box center [737, 377] width 1253 height 22
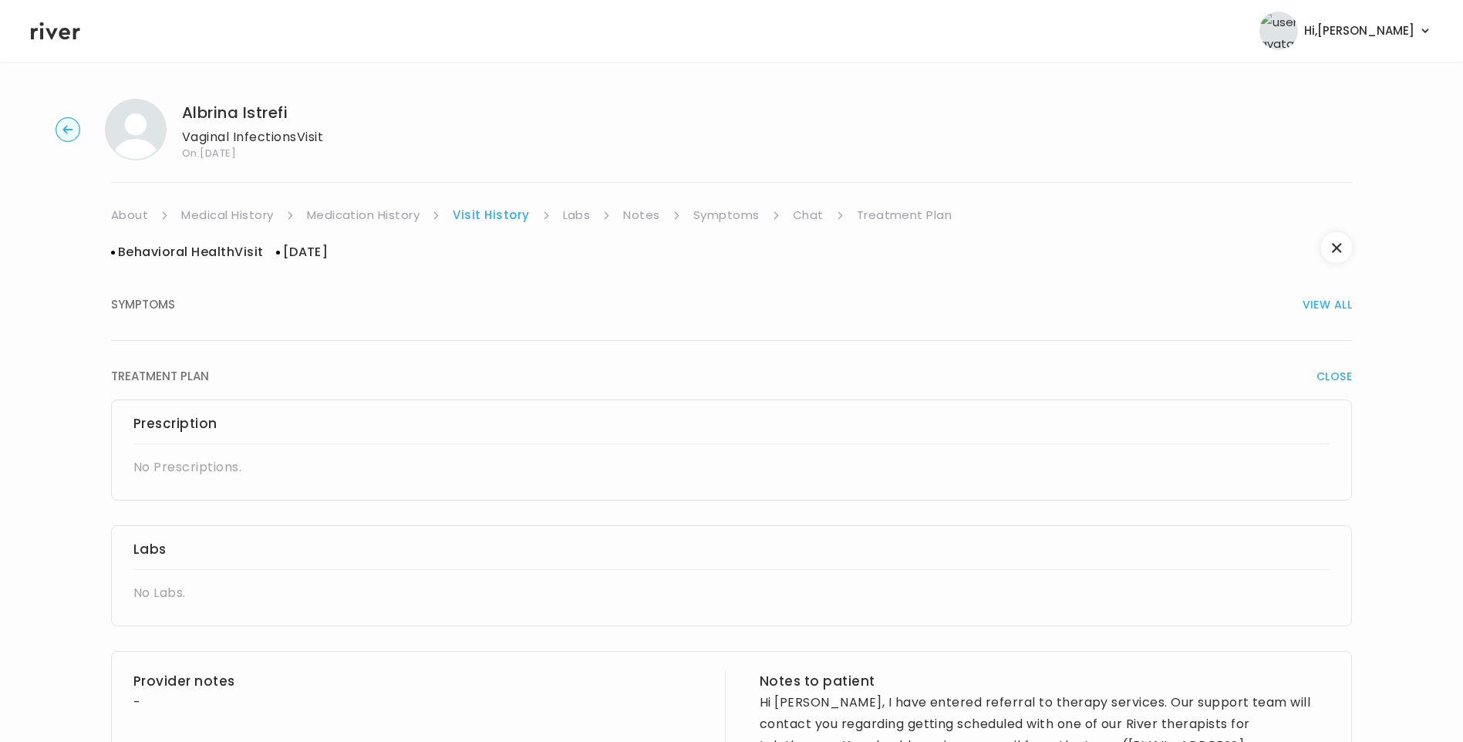
drag, startPoint x: 619, startPoint y: 220, endPoint x: 628, endPoint y: 225, distance: 10.1
click at [622, 222] on ul "About Medical History Medication History Visit History Labs Notes Symptoms Chat…" at bounding box center [731, 215] width 1241 height 22
click at [637, 227] on div "Behavioral Health Visit 08/07/2024 SYMPTOMS VIEW ALL TREATMENT PLAN CLOSE Presc…" at bounding box center [731, 625] width 1241 height 798
click at [635, 218] on link "Notes" at bounding box center [641, 215] width 36 height 22
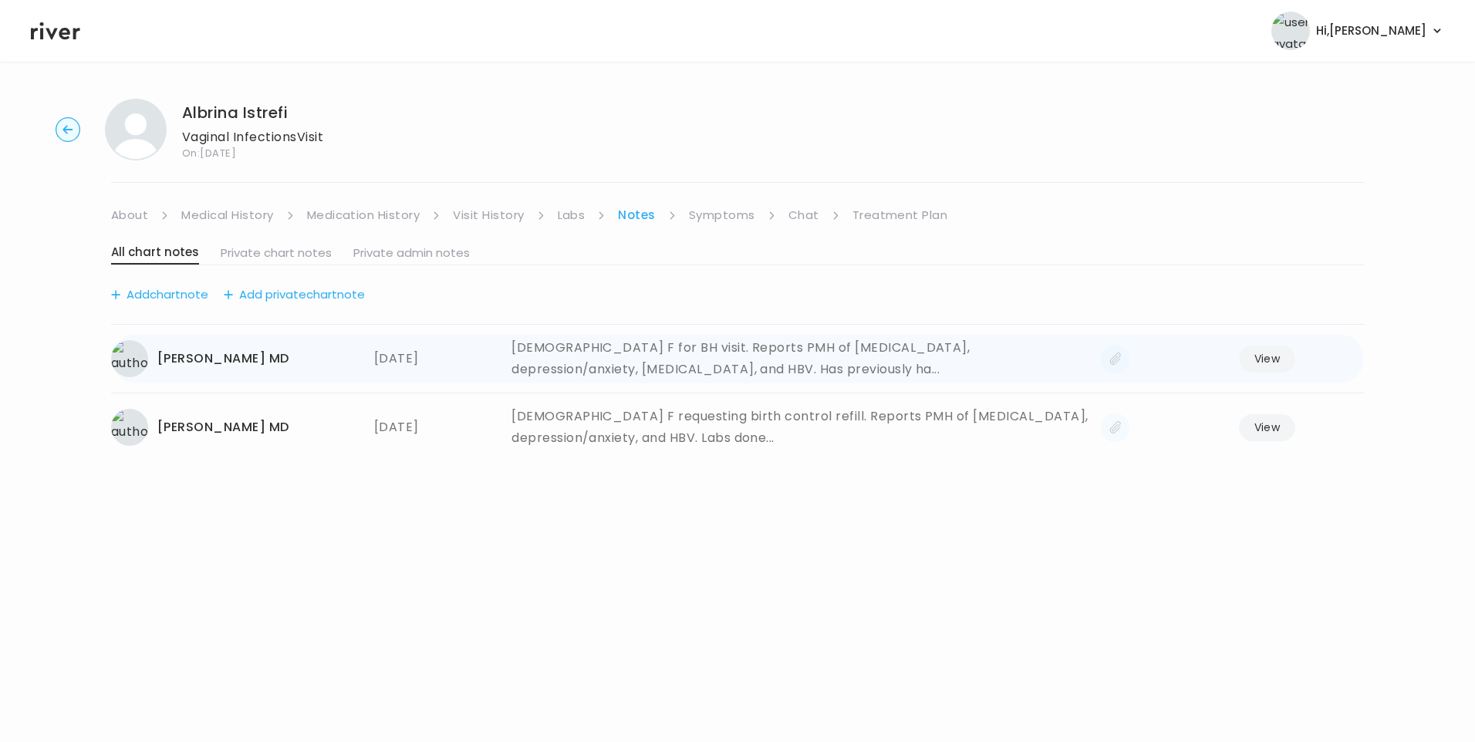
click at [713, 365] on div "33 yo F for BH visit. Reports PMH of ovarian cysts, depression/anxiety, arthrit…" at bounding box center [799, 358] width 577 height 43
click at [1264, 349] on button "View" at bounding box center [1267, 359] width 57 height 27
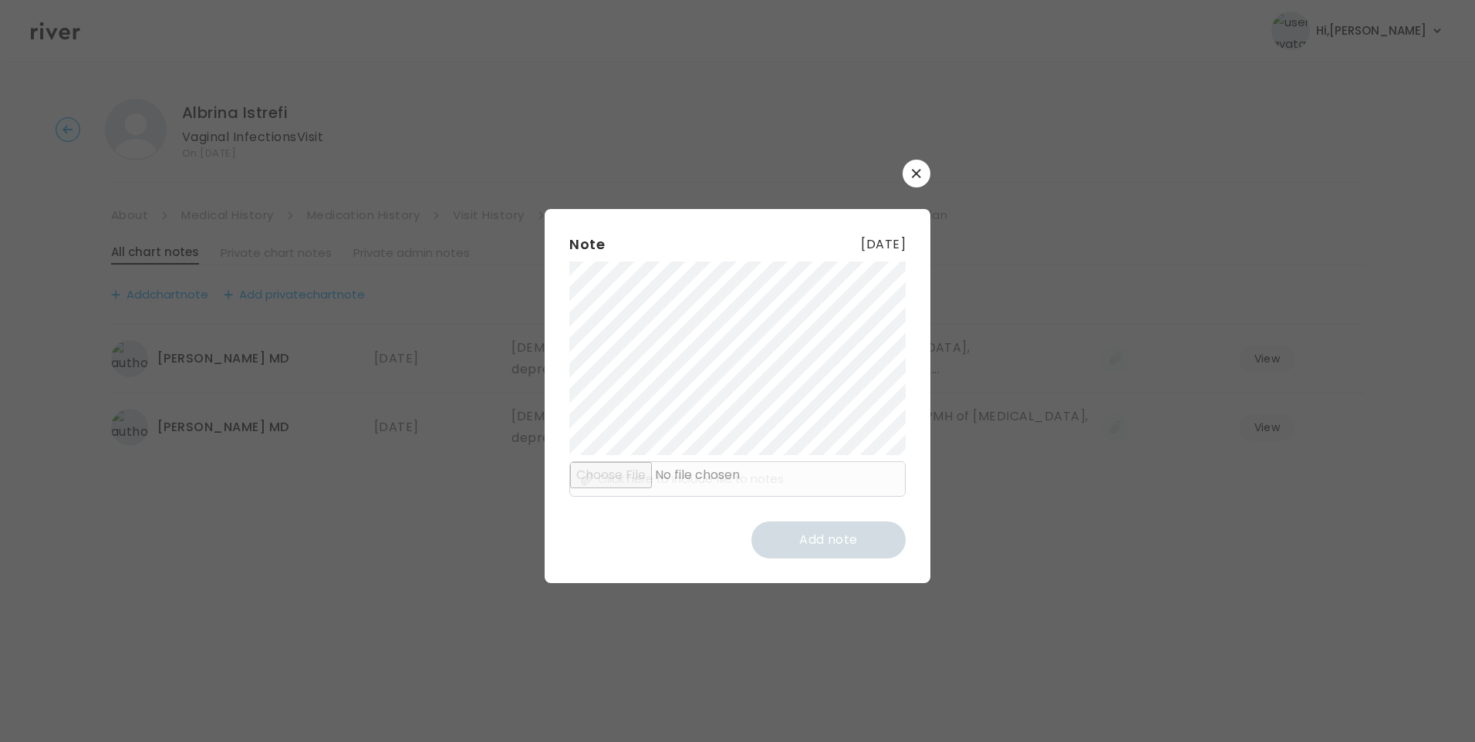
click at [1091, 461] on div "​ Note 08 August 2024 Click here to include file to notes Add note" at bounding box center [737, 371] width 1475 height 742
click at [924, 173] on button "button" at bounding box center [917, 174] width 28 height 28
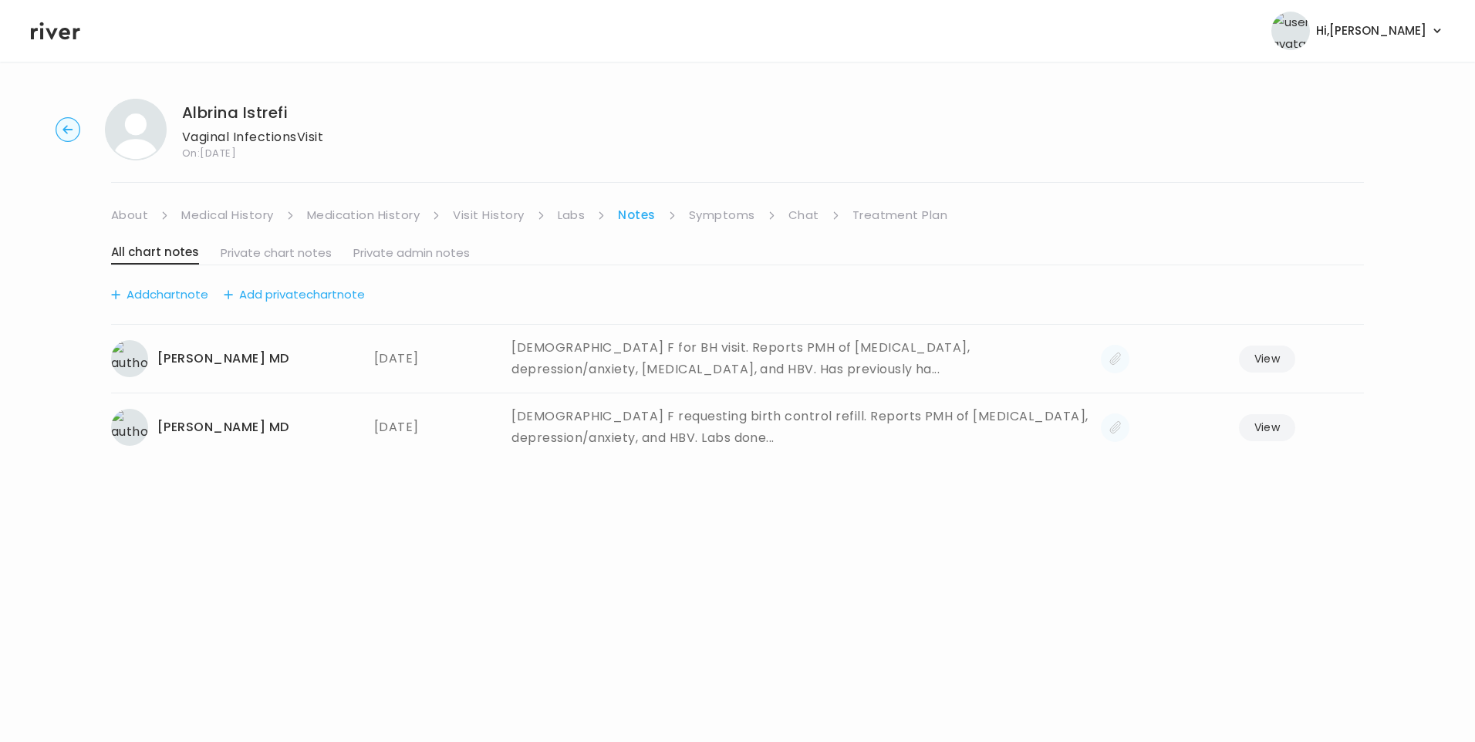
click at [249, 215] on link "Medical History" at bounding box center [227, 215] width 92 height 22
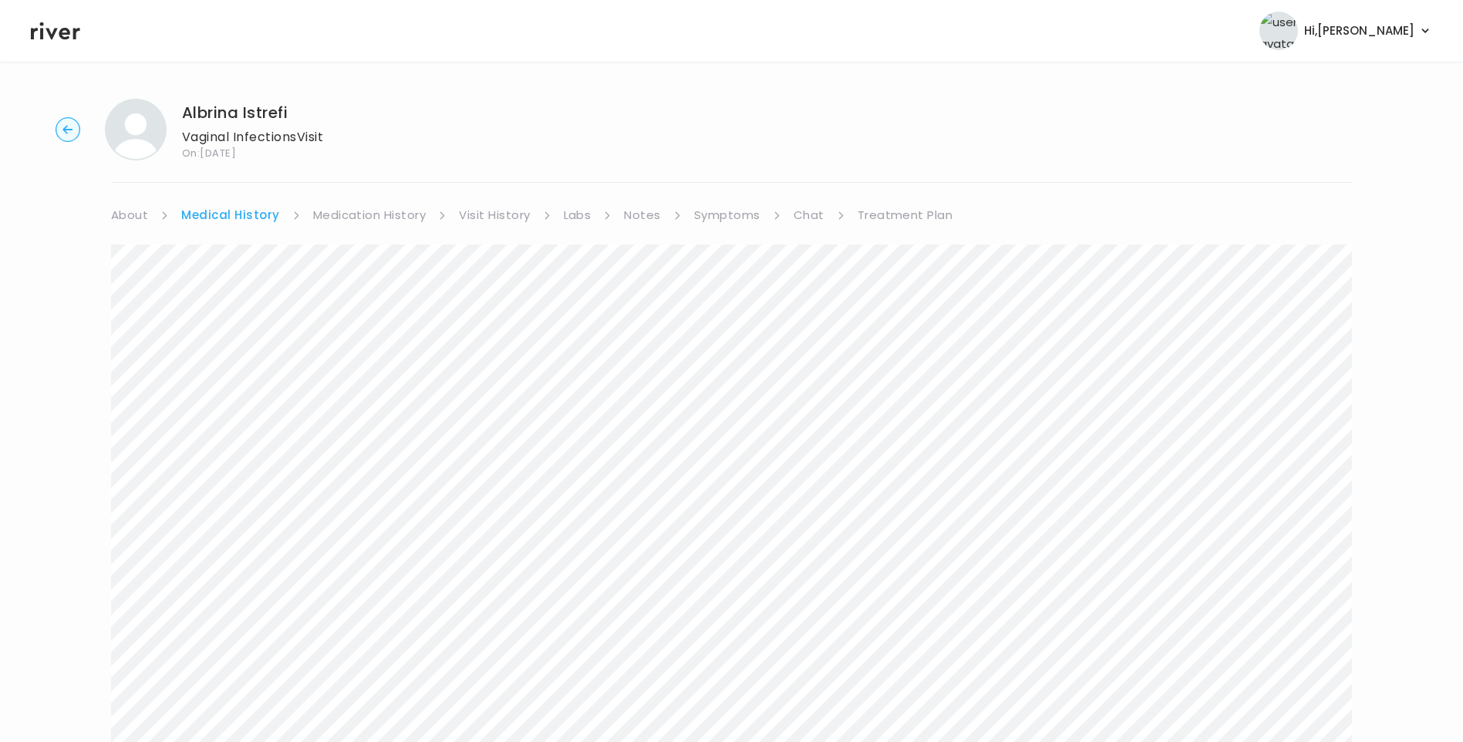
click at [922, 213] on link "Treatment Plan" at bounding box center [906, 215] width 96 height 22
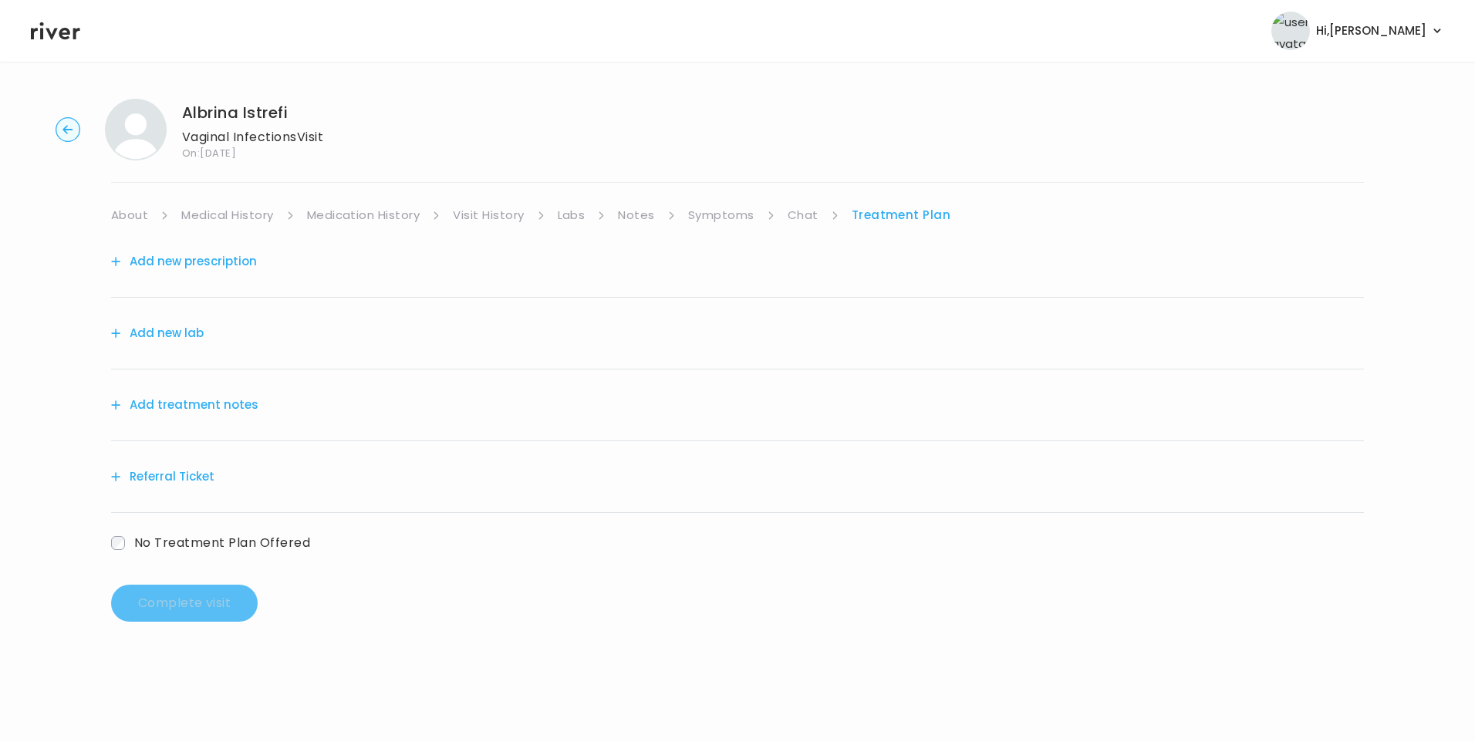
click at [204, 401] on button "Add treatment notes" at bounding box center [184, 405] width 147 height 22
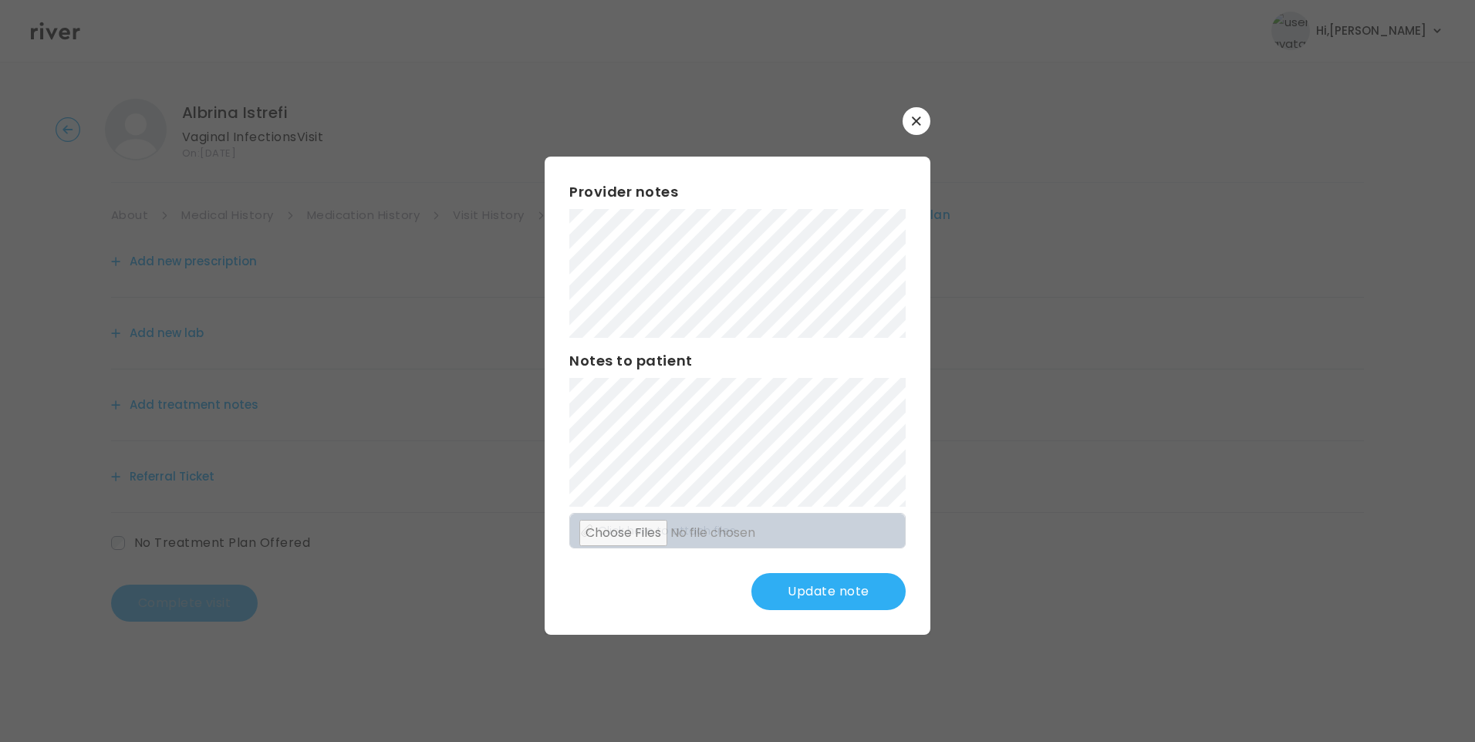
click at [811, 591] on button "Update note" at bounding box center [828, 591] width 154 height 37
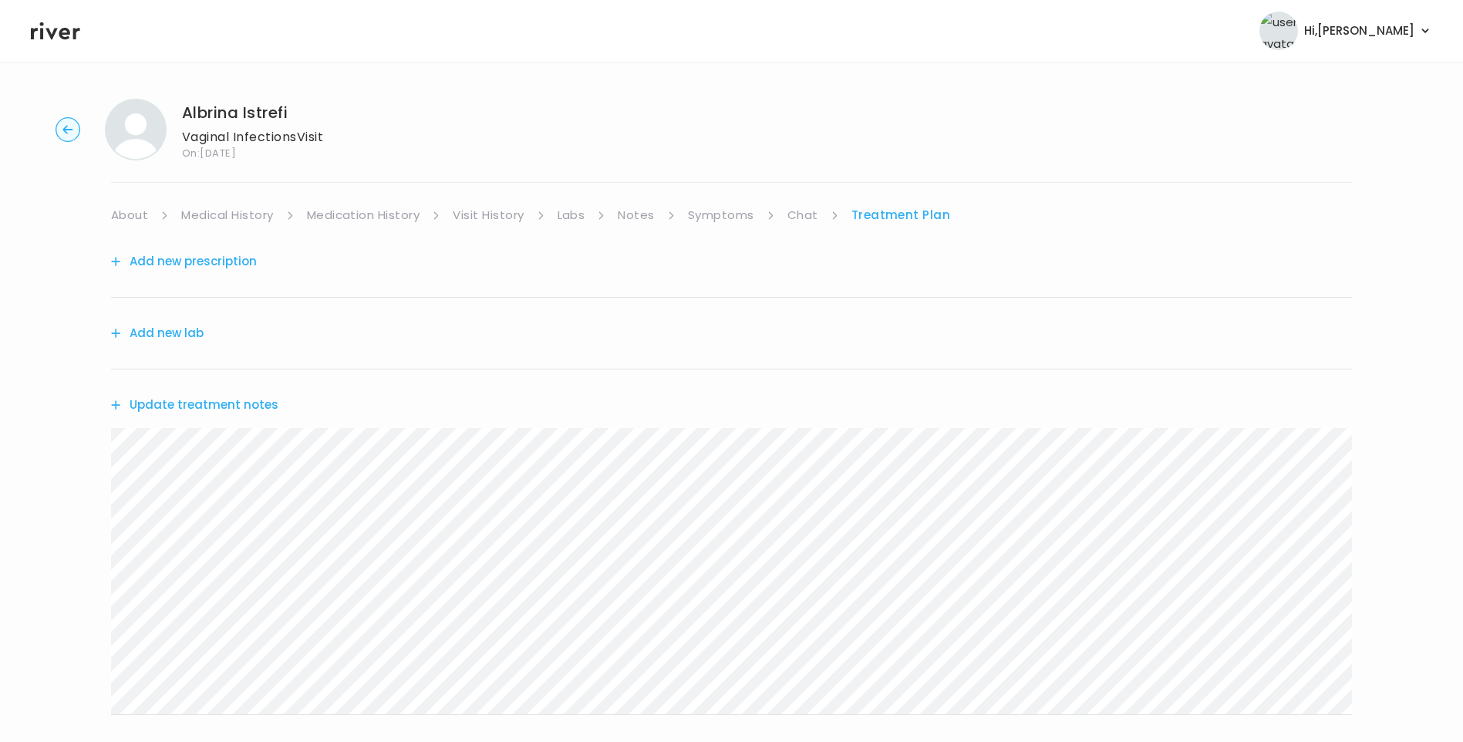
click at [701, 212] on link "Symptoms" at bounding box center [721, 215] width 66 height 22
click at [916, 209] on link "Treatment Plan" at bounding box center [903, 215] width 96 height 22
click at [232, 405] on button "Update treatment notes" at bounding box center [194, 405] width 167 height 22
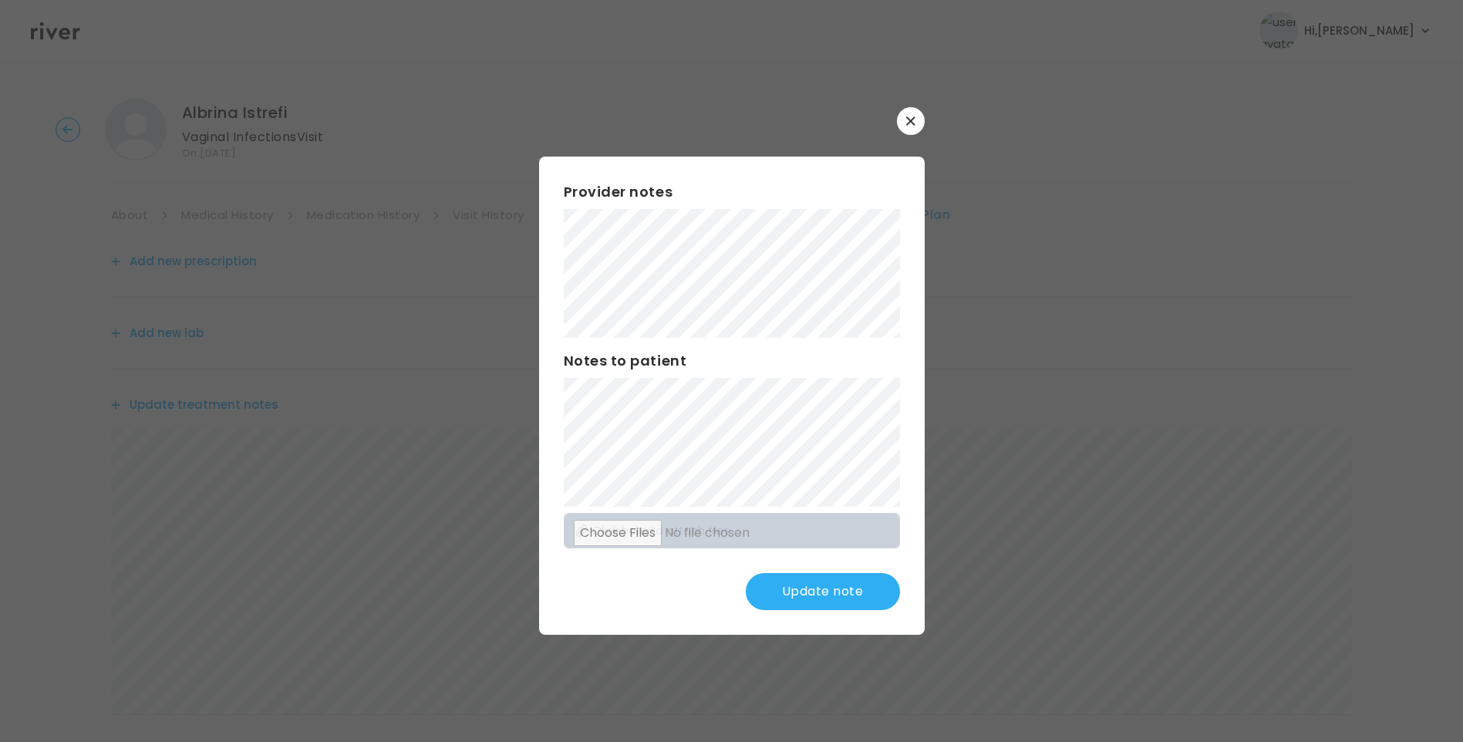
click at [809, 592] on button "Update note" at bounding box center [823, 591] width 154 height 37
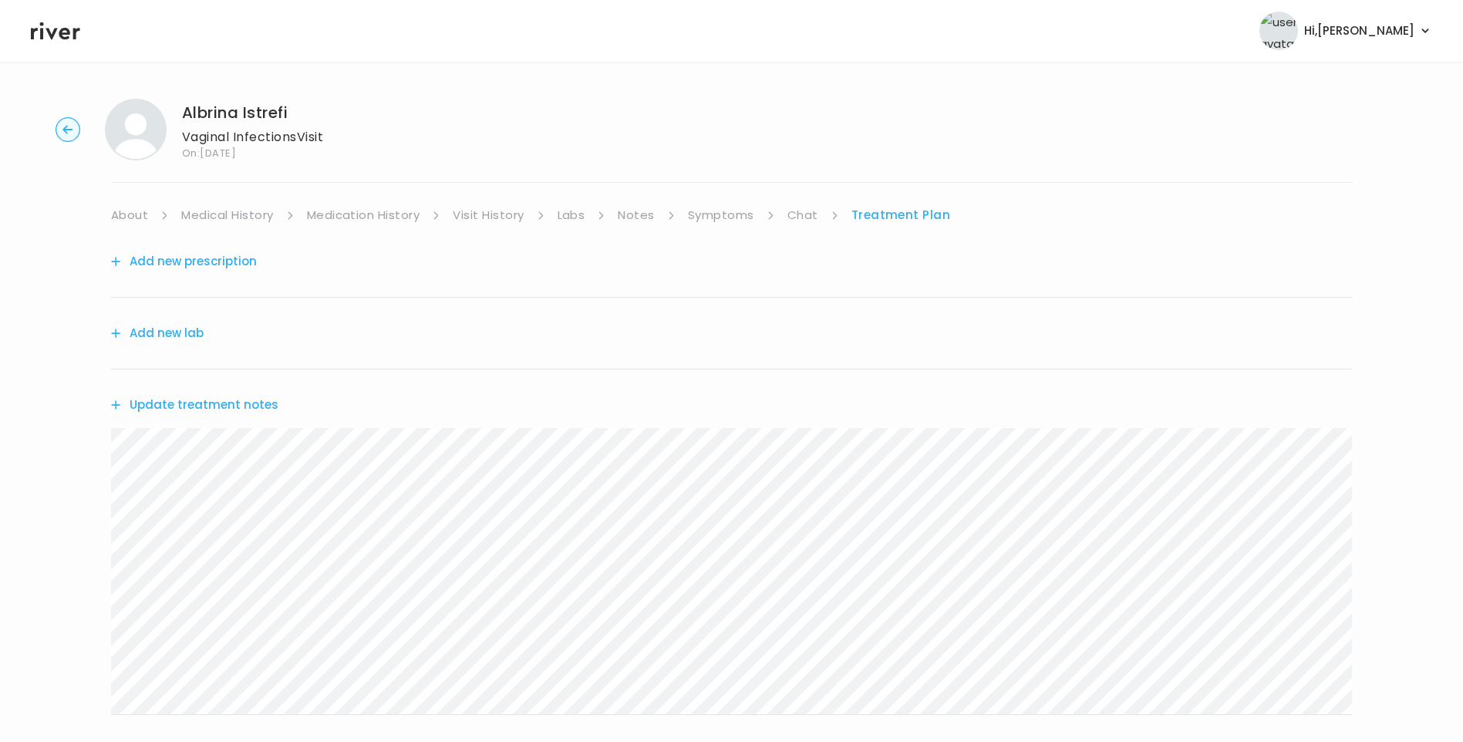
click at [257, 404] on button "Update treatment notes" at bounding box center [194, 405] width 167 height 22
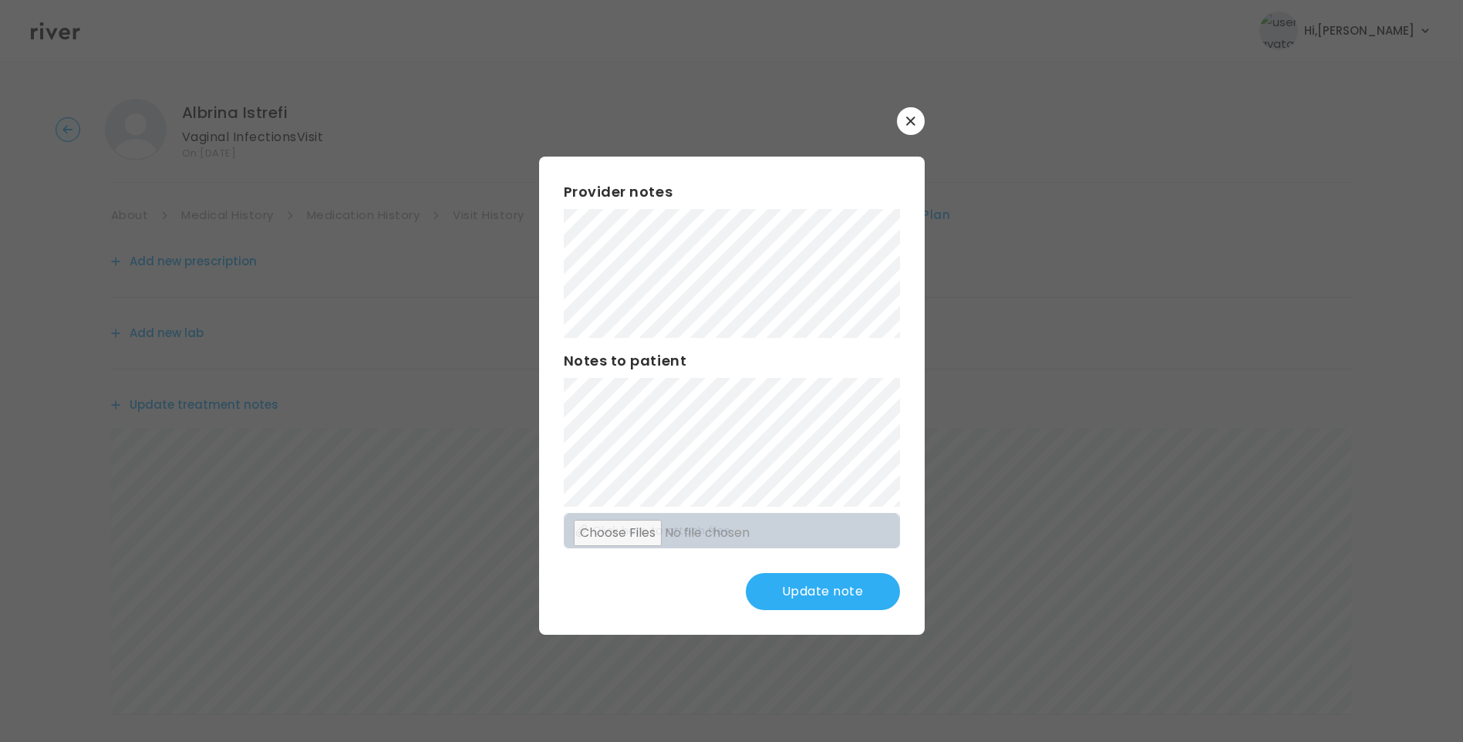
click at [857, 596] on button "Update note" at bounding box center [823, 591] width 154 height 37
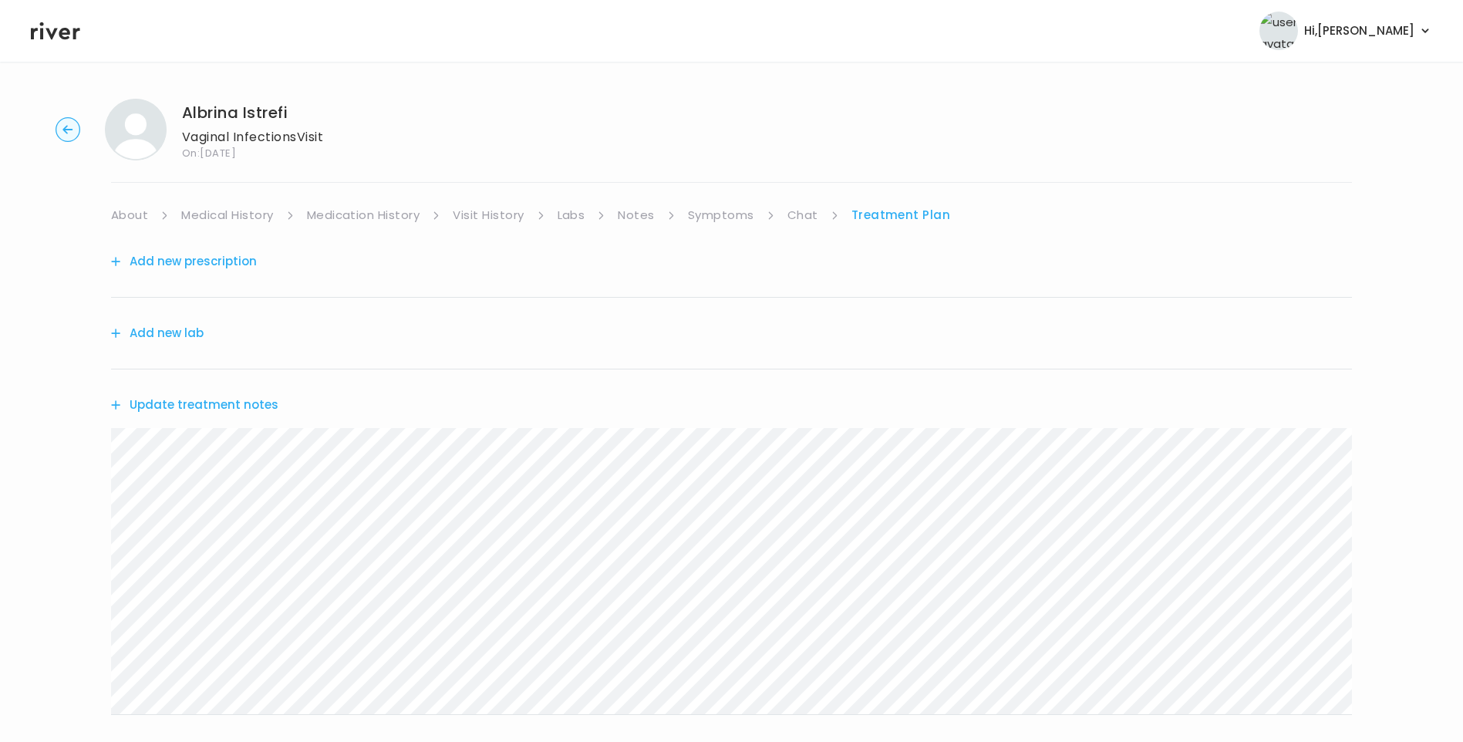
click at [717, 213] on link "Symptoms" at bounding box center [721, 215] width 66 height 22
click at [885, 215] on link "Treatment Plan" at bounding box center [903, 215] width 96 height 22
click at [223, 406] on button "Update treatment notes" at bounding box center [194, 405] width 167 height 22
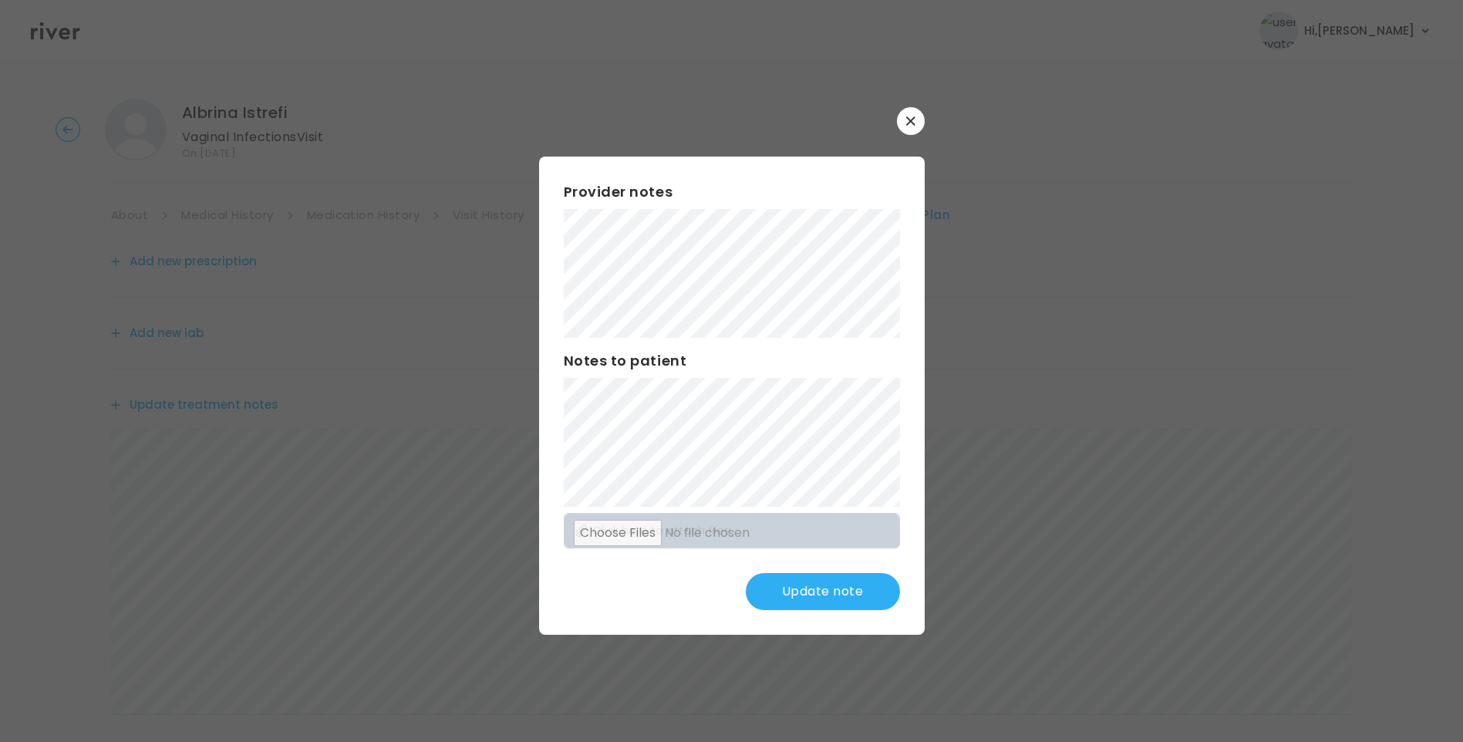
click at [829, 593] on button "Update note" at bounding box center [823, 591] width 154 height 37
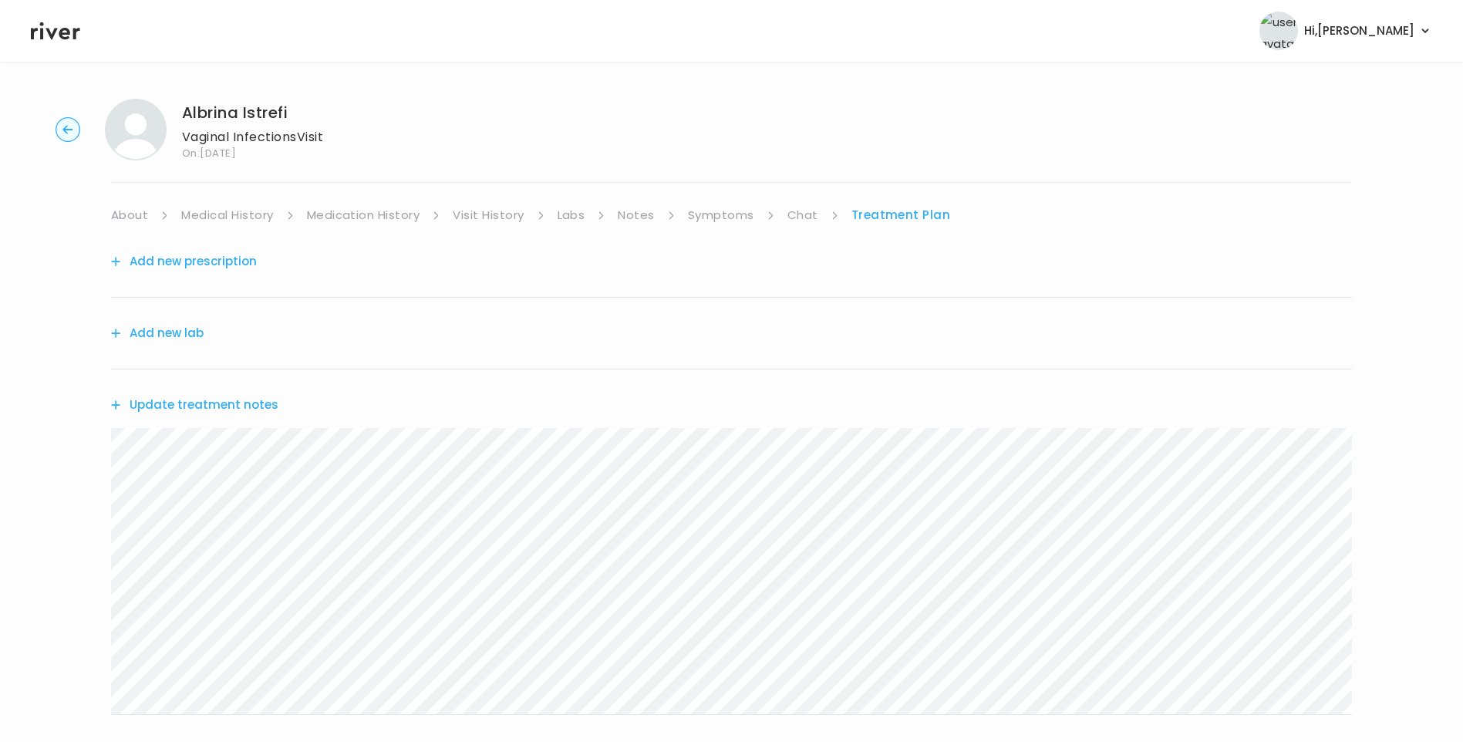
click at [86, 478] on div "Albrina Istrefi Vaginal Infections Visit On: 15 Sep 2025 About Medical History …" at bounding box center [731, 497] width 1463 height 822
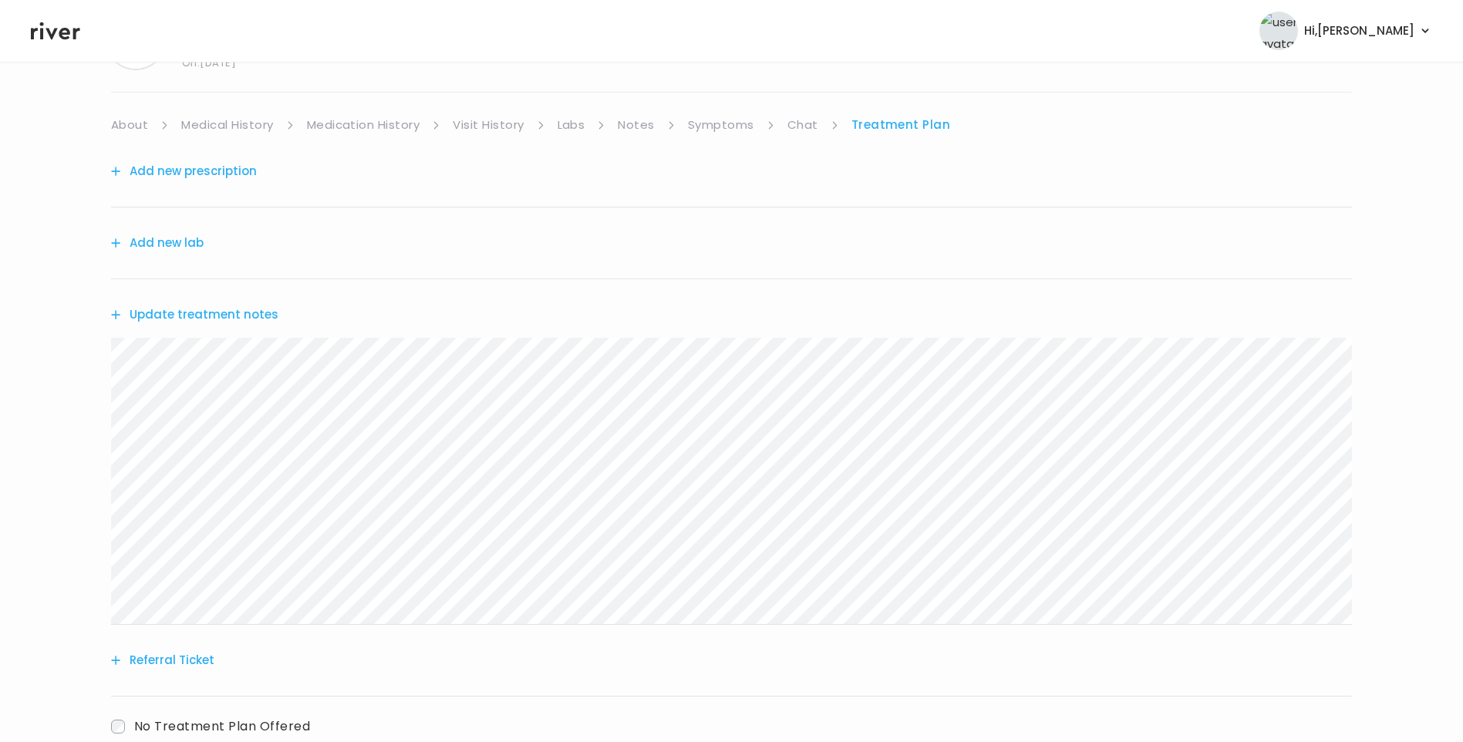
scroll to position [191, 0]
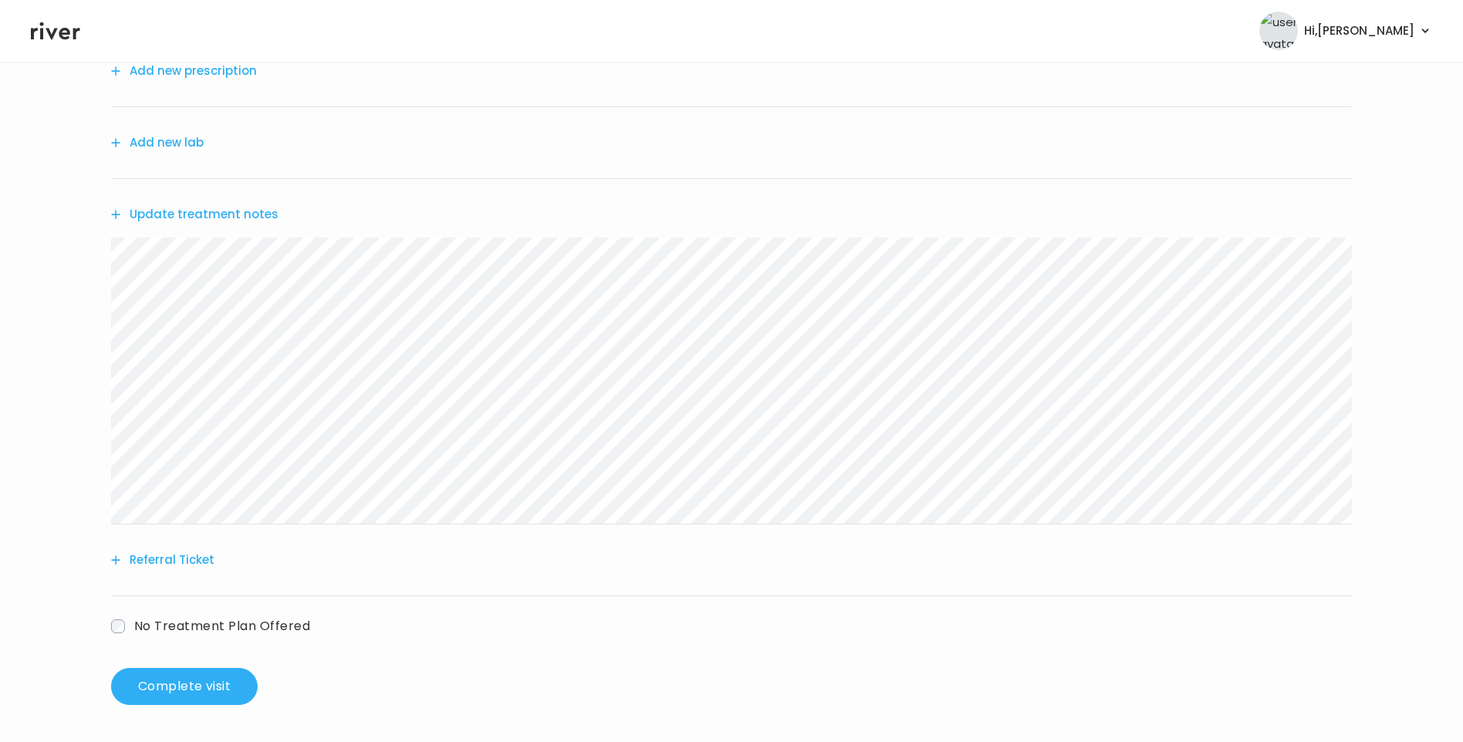
click at [176, 558] on button "Referral Ticket" at bounding box center [162, 560] width 103 height 22
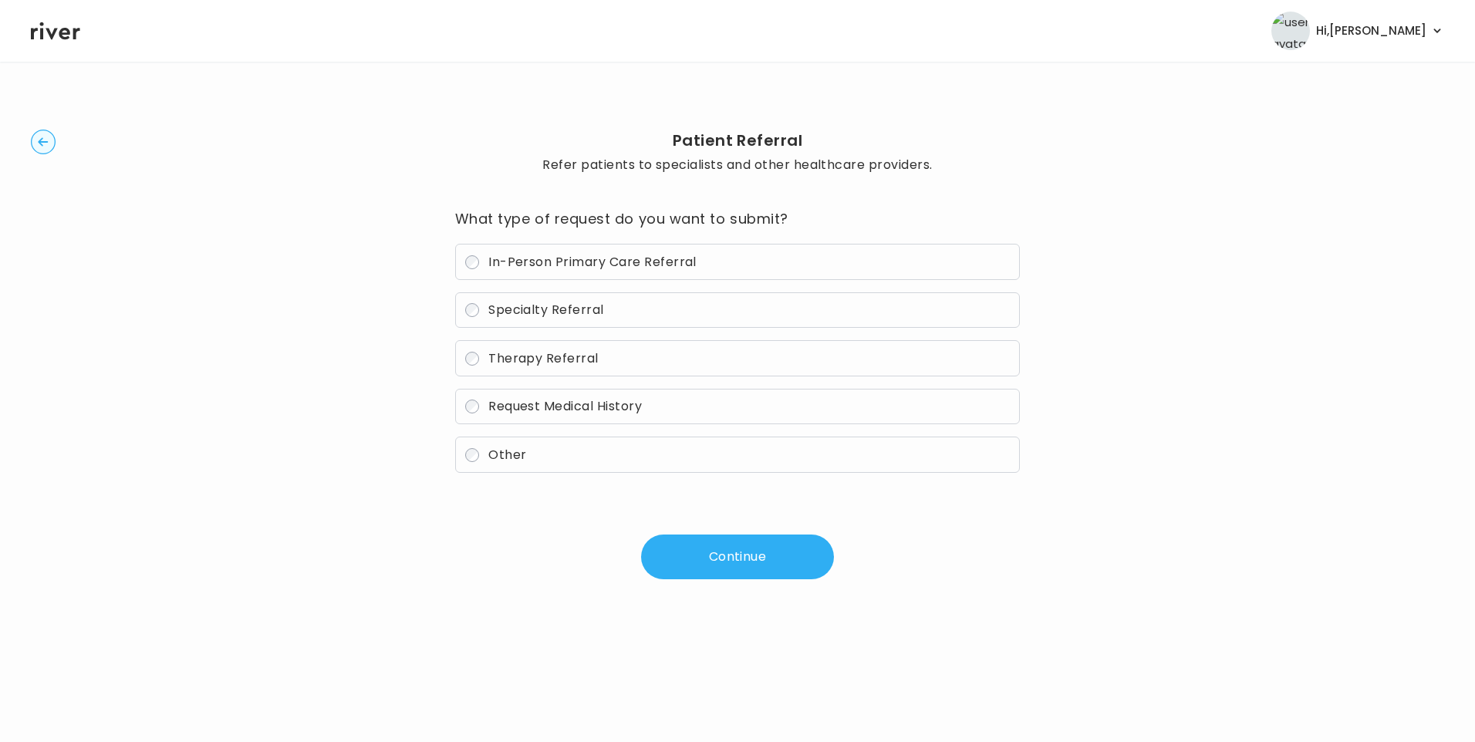
drag, startPoint x: 561, startPoint y: 311, endPoint x: 570, endPoint y: 317, distance: 11.1
click at [562, 311] on span "Specialty Referral" at bounding box center [546, 310] width 116 height 18
click at [734, 568] on button "Continue" at bounding box center [737, 557] width 193 height 45
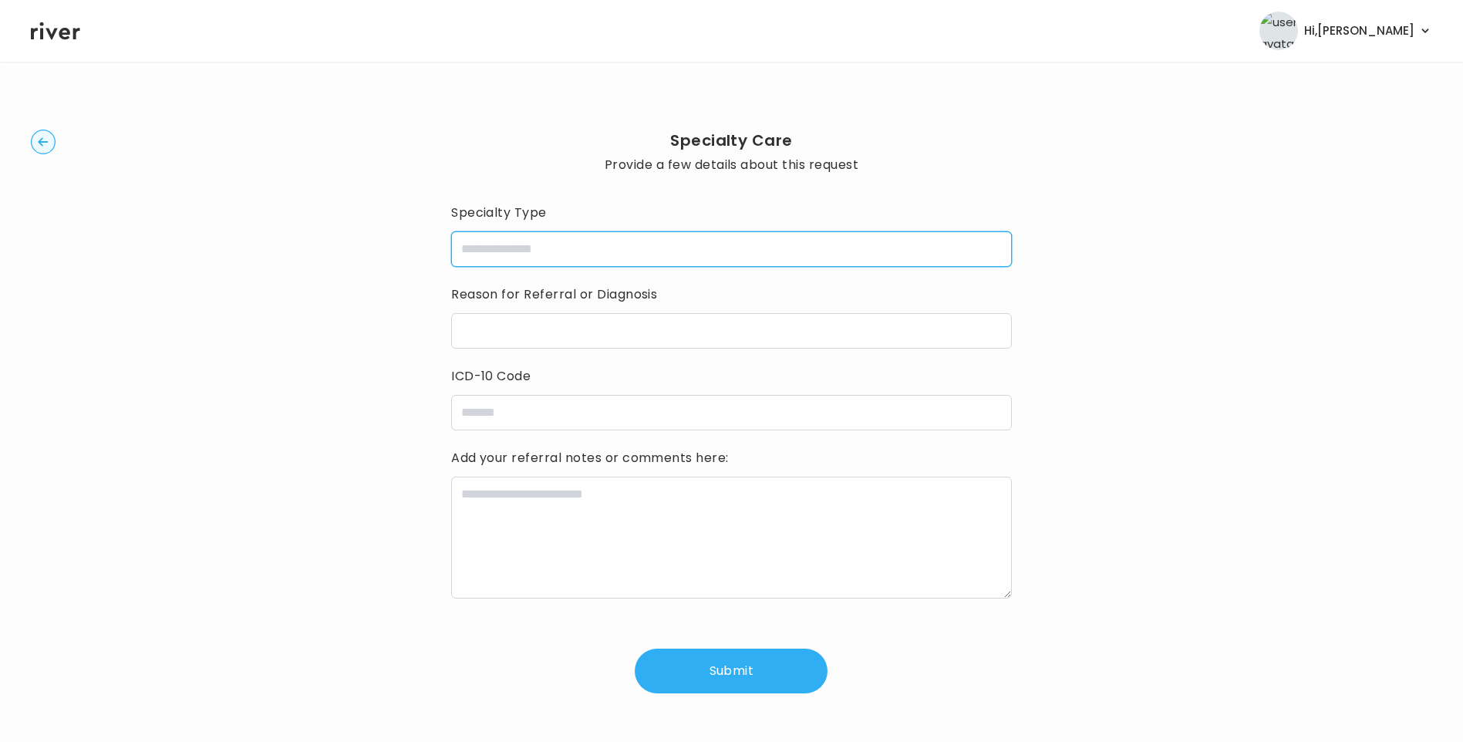
drag, startPoint x: 498, startPoint y: 246, endPoint x: 506, endPoint y: 247, distance: 8.5
click at [501, 246] on input "specialtyType" at bounding box center [731, 248] width 561 height 35
type input "**********"
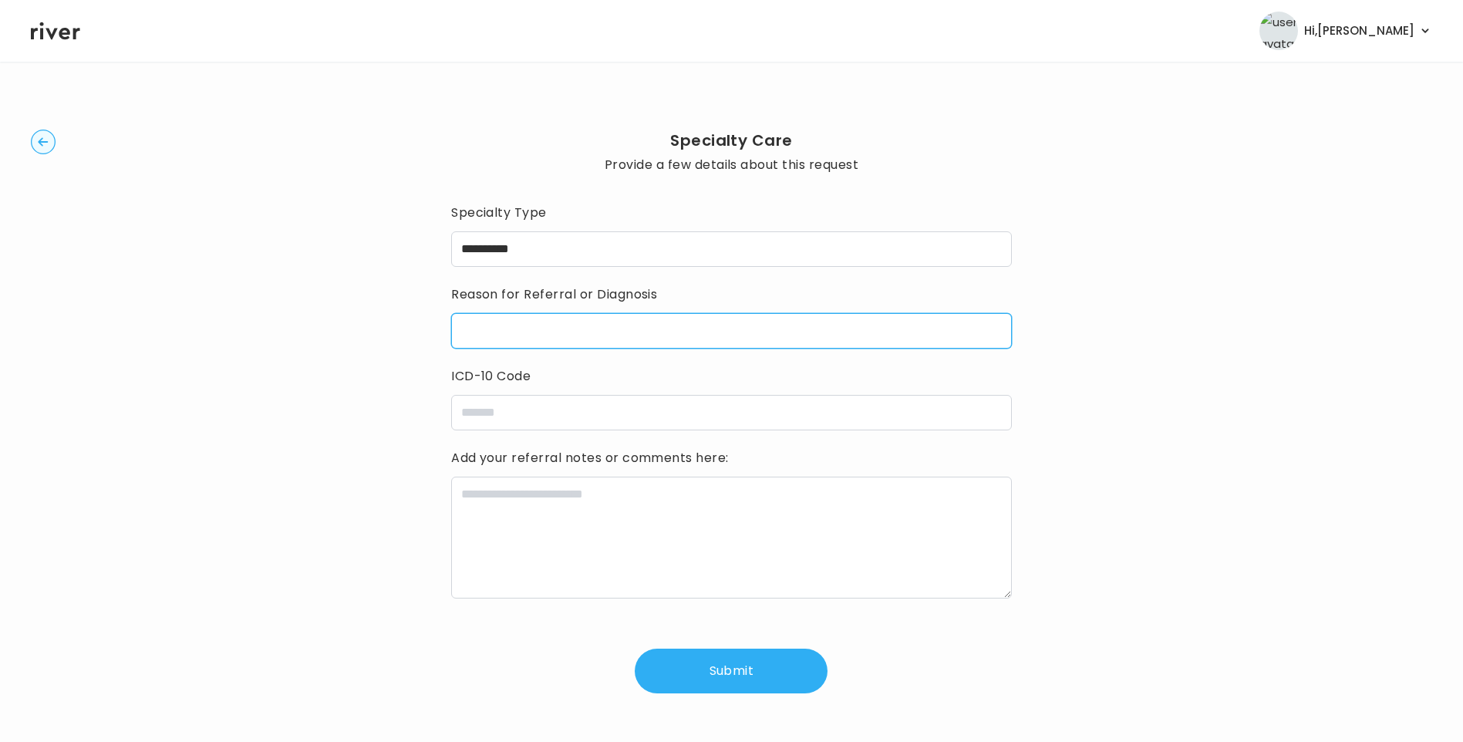
click at [522, 329] on input "reasonForReferral" at bounding box center [731, 330] width 561 height 35
type input "**********"
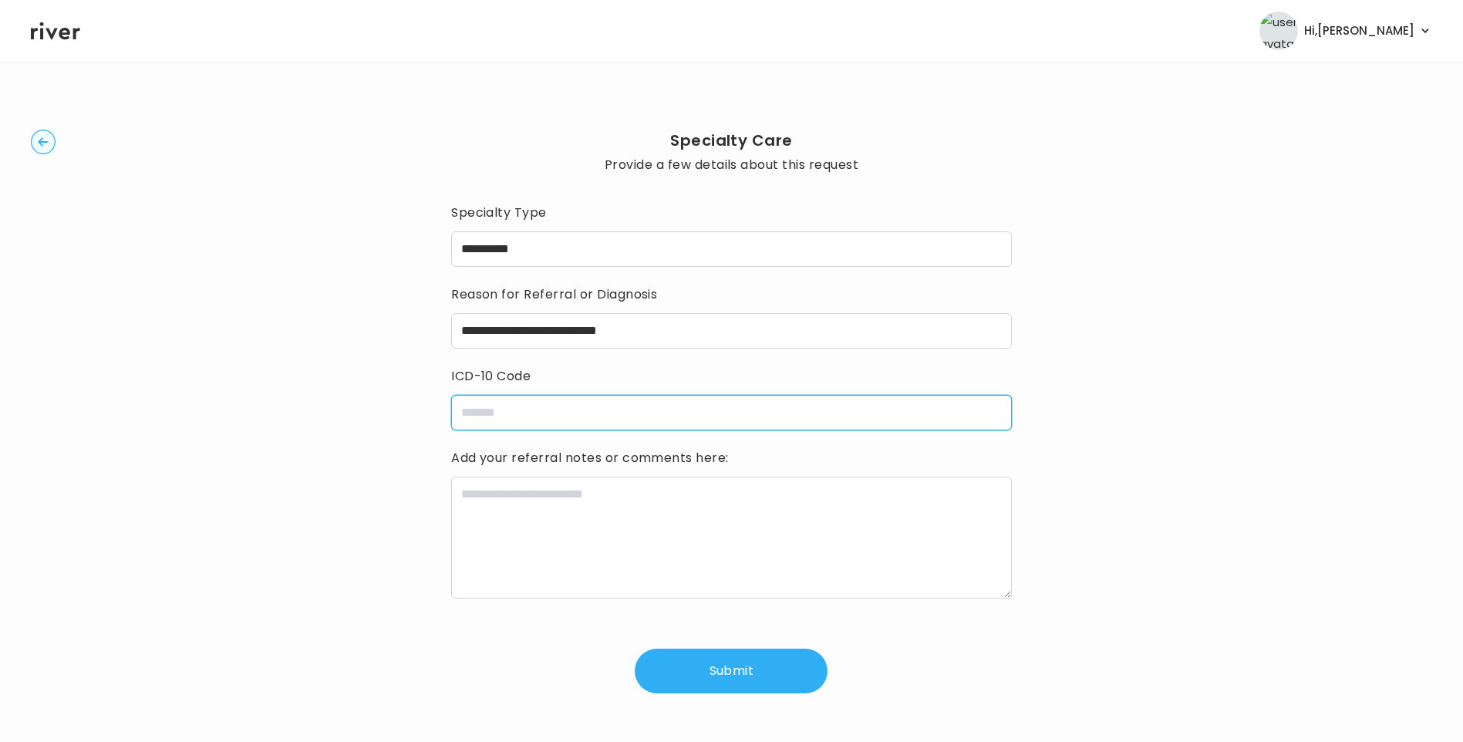
click at [657, 406] on input "icdCode" at bounding box center [731, 412] width 561 height 35
type input "**********"
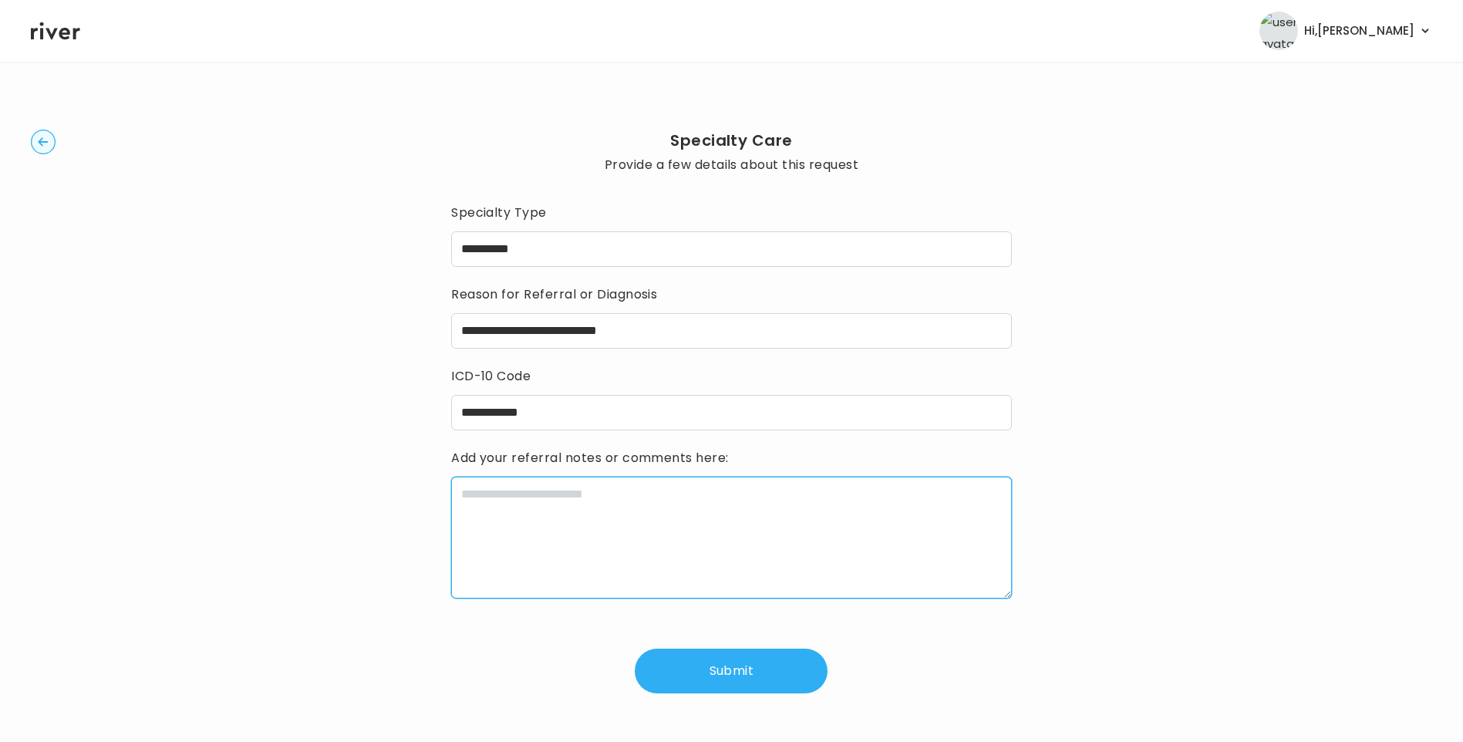
click at [524, 552] on textarea at bounding box center [731, 538] width 561 height 122
paste textarea "**********"
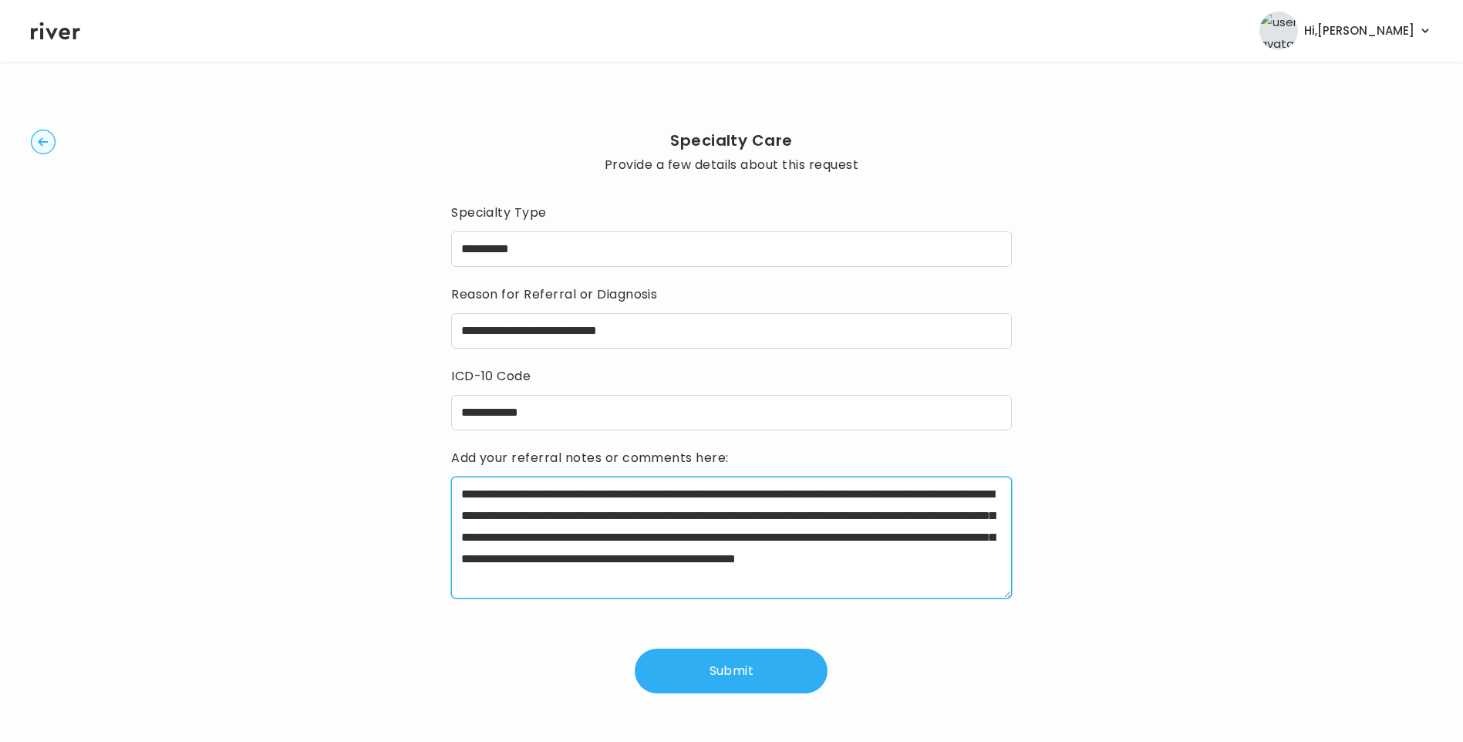
drag, startPoint x: 514, startPoint y: 492, endPoint x: 731, endPoint y: 492, distance: 217.6
click at [731, 492] on textarea "**********" at bounding box center [731, 538] width 561 height 122
click at [488, 519] on textarea "**********" at bounding box center [731, 538] width 561 height 122
drag, startPoint x: 968, startPoint y: 536, endPoint x: 962, endPoint y: 542, distance: 8.7
click at [967, 539] on textarea "**********" at bounding box center [731, 538] width 561 height 122
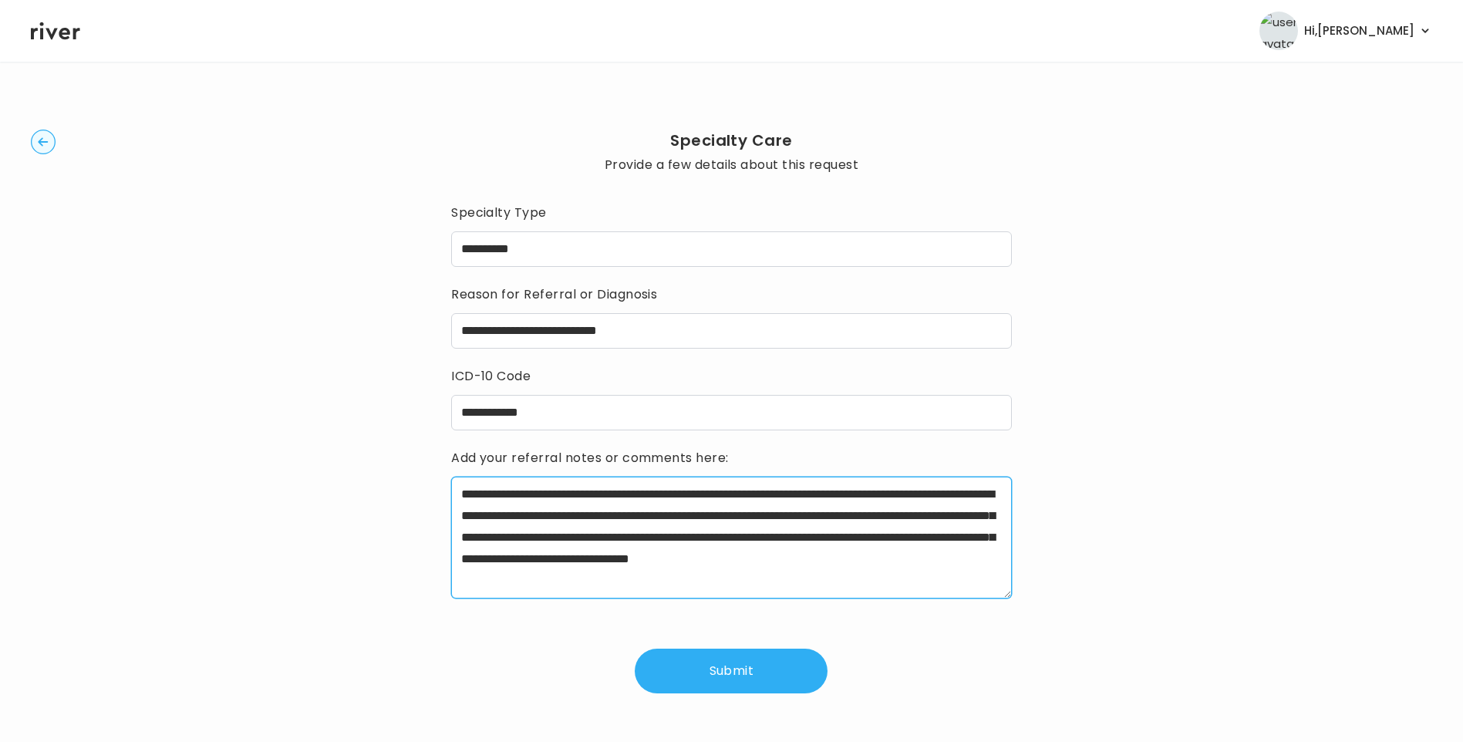
click at [851, 572] on textarea "**********" at bounding box center [731, 538] width 561 height 122
drag, startPoint x: 569, startPoint y: 560, endPoint x: 604, endPoint y: 570, distance: 36.1
click at [570, 560] on textarea "**********" at bounding box center [731, 538] width 561 height 122
type textarea "**********"
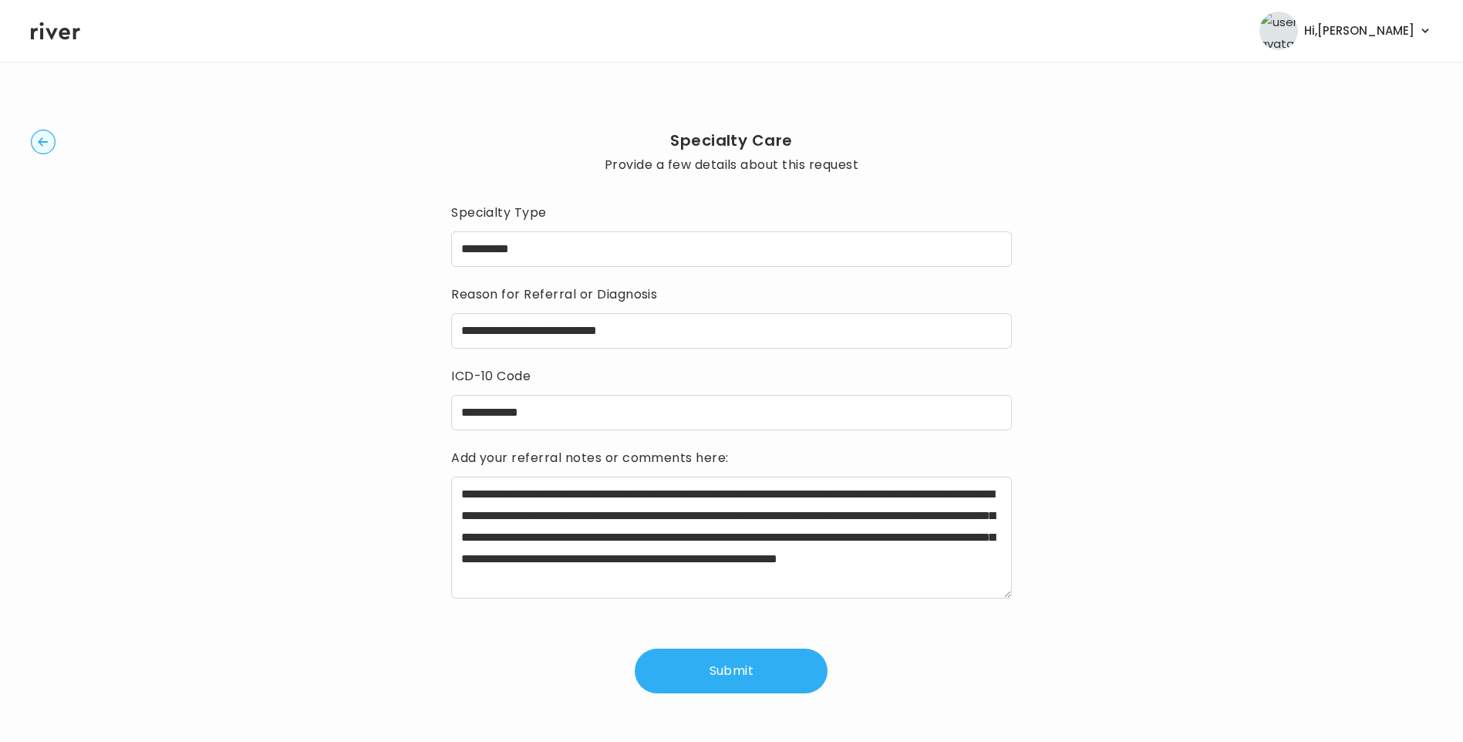
click at [731, 669] on button "Submit" at bounding box center [731, 671] width 193 height 45
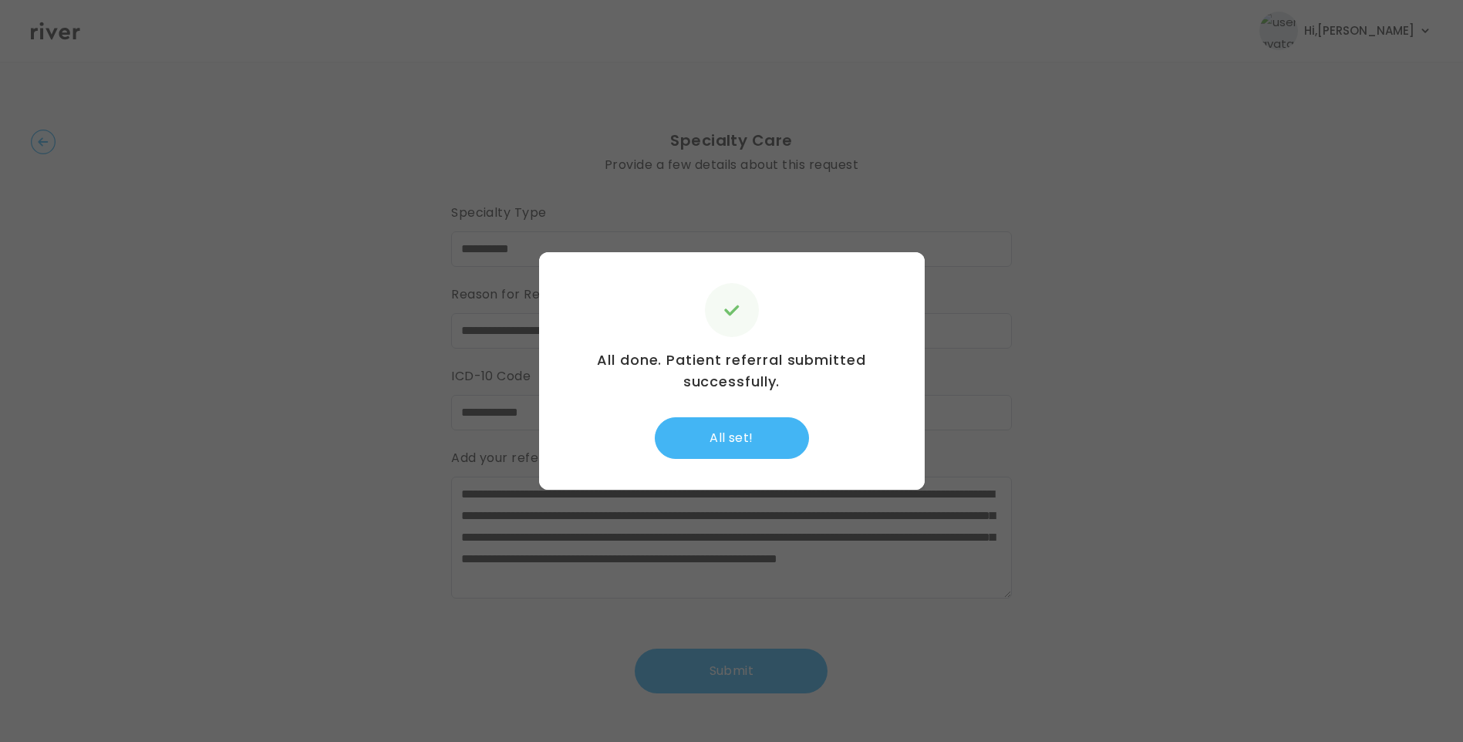
click at [731, 437] on button "All set!" at bounding box center [732, 438] width 154 height 42
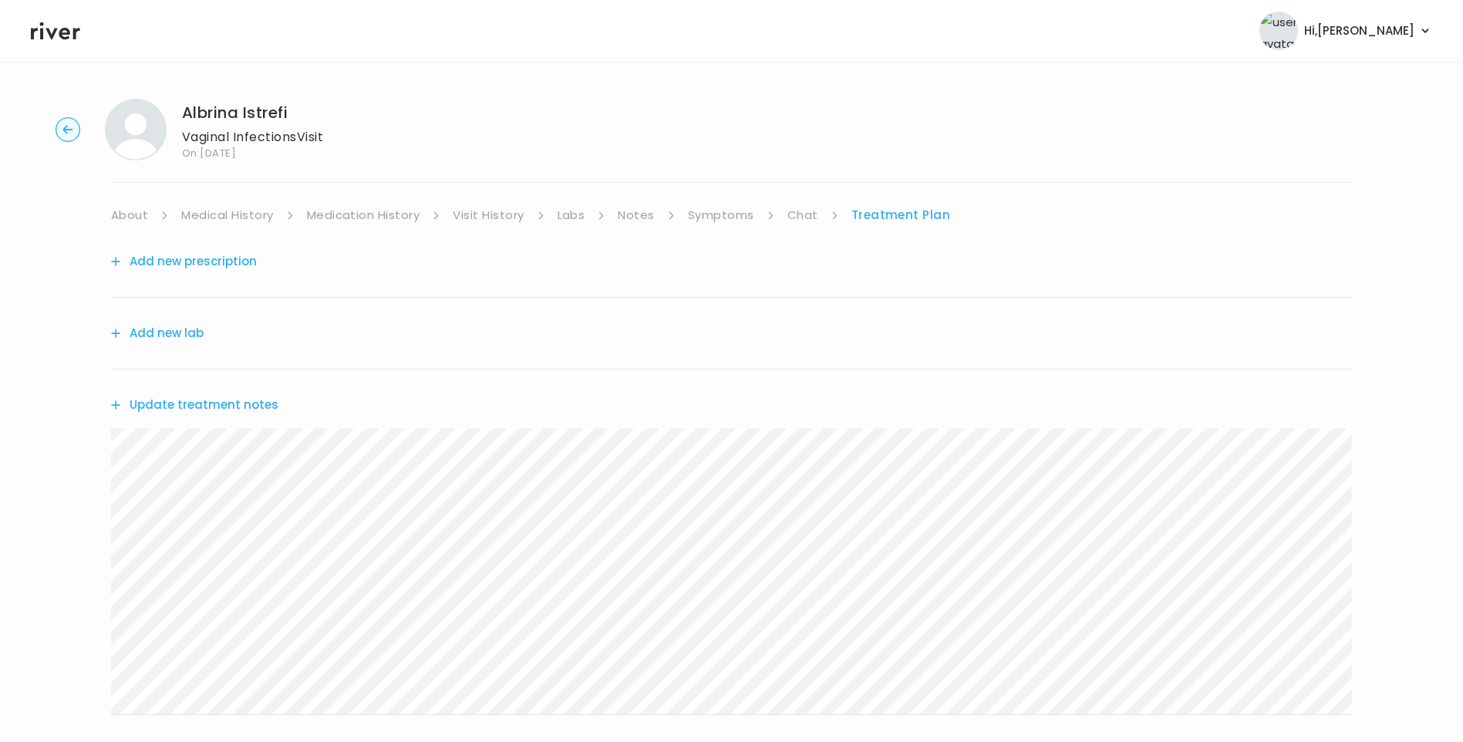
drag, startPoint x: 221, startPoint y: 388, endPoint x: 225, endPoint y: 397, distance: 10.4
click at [224, 394] on div "Update treatment notes" at bounding box center [731, 405] width 1241 height 71
click at [238, 407] on button "Update treatment notes" at bounding box center [194, 405] width 167 height 22
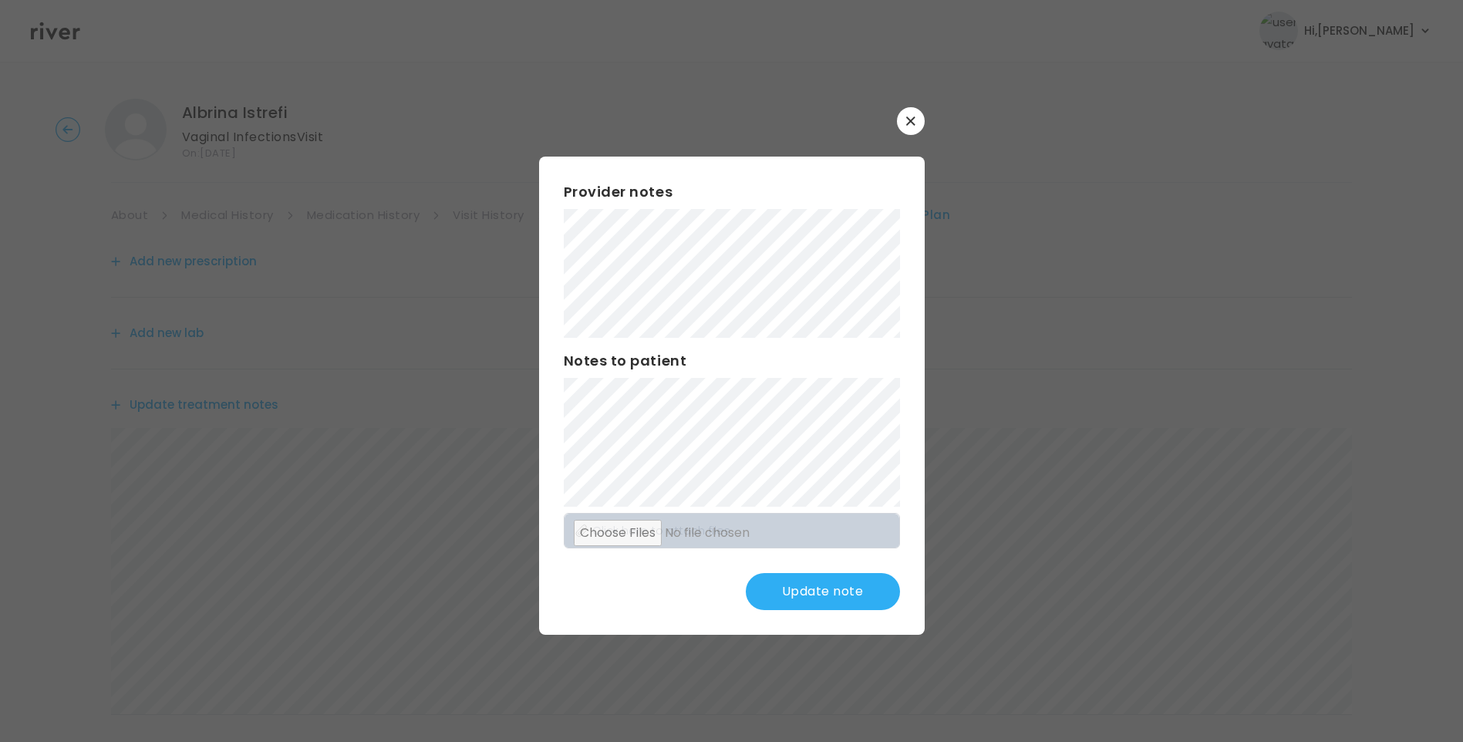
click at [812, 594] on button "Update note" at bounding box center [823, 591] width 154 height 37
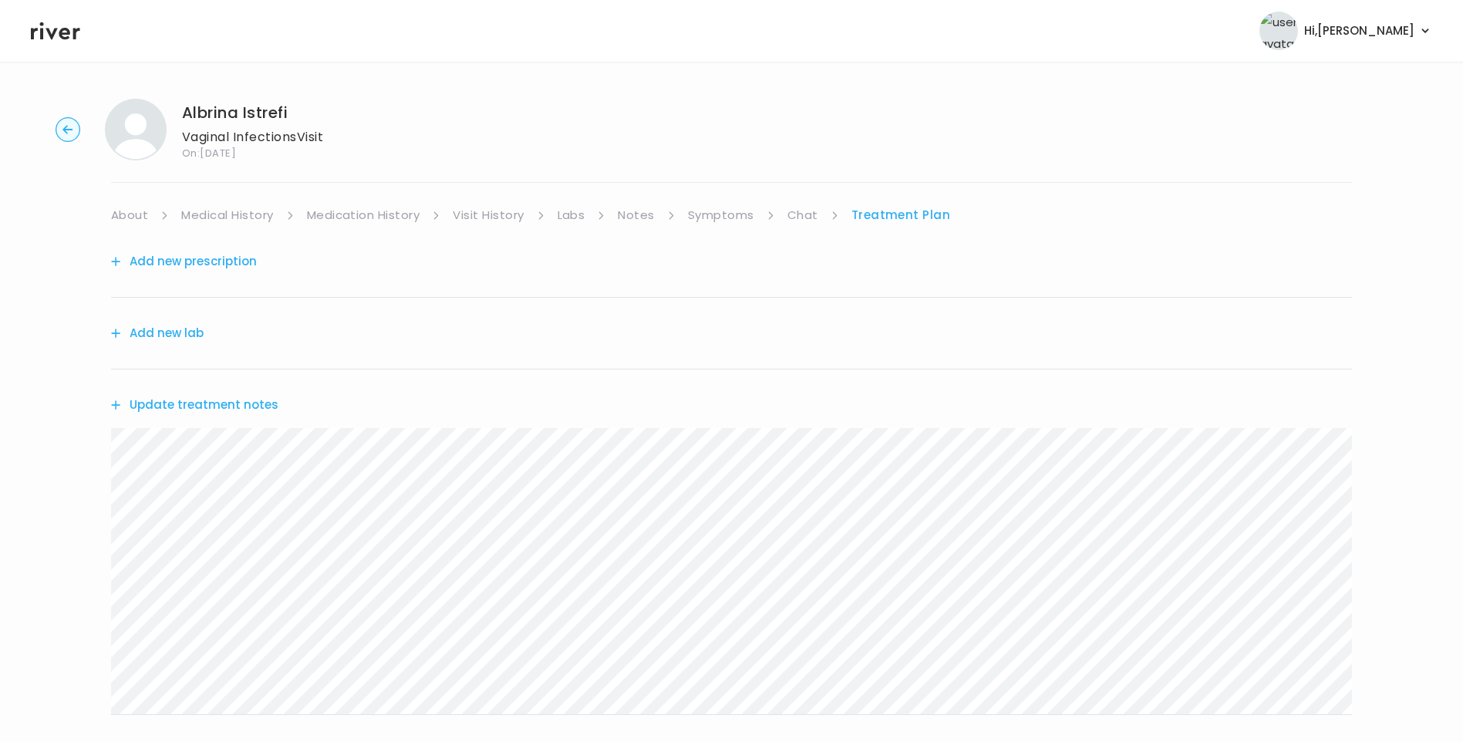
click at [254, 393] on div "Update treatment notes" at bounding box center [731, 405] width 1241 height 71
click at [267, 404] on button "Update treatment notes" at bounding box center [194, 405] width 167 height 22
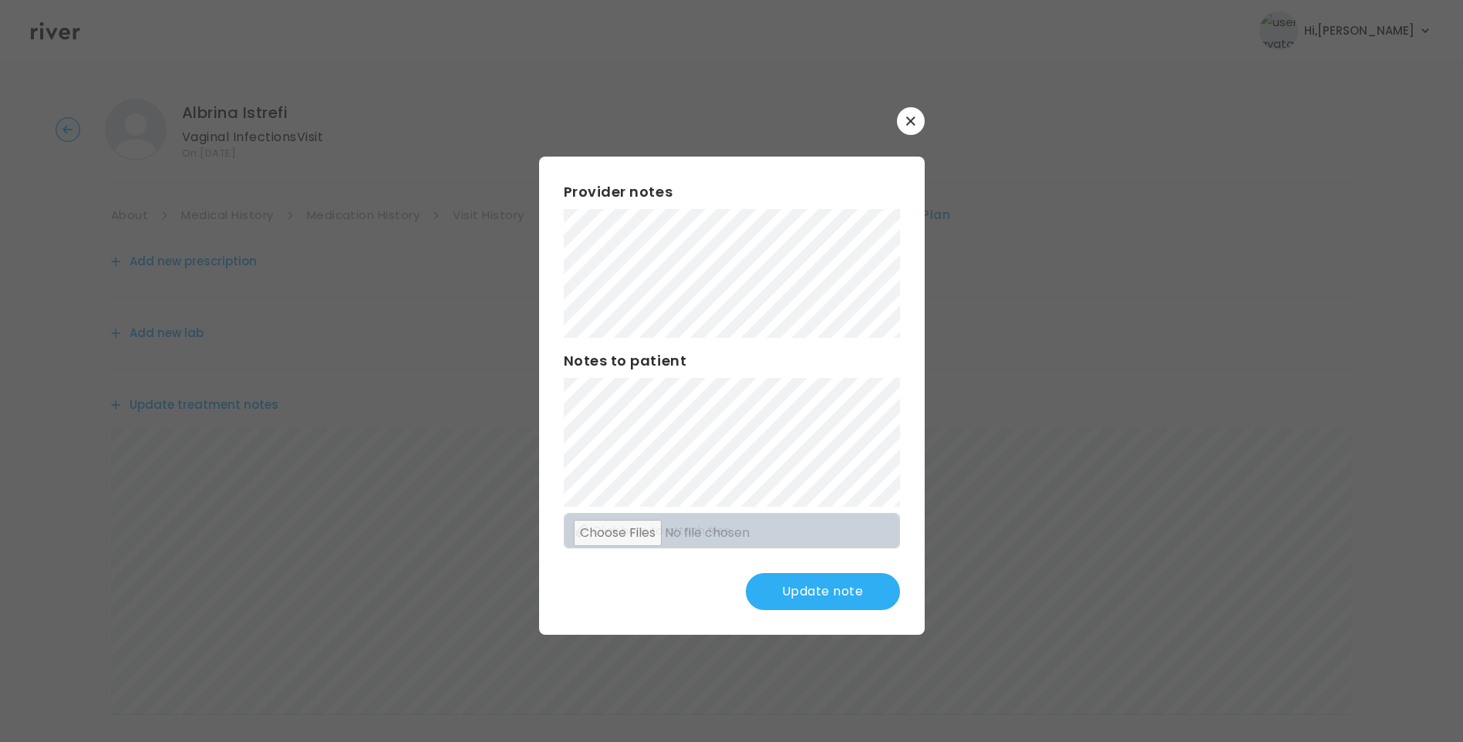
click at [805, 582] on button "Update note" at bounding box center [823, 591] width 154 height 37
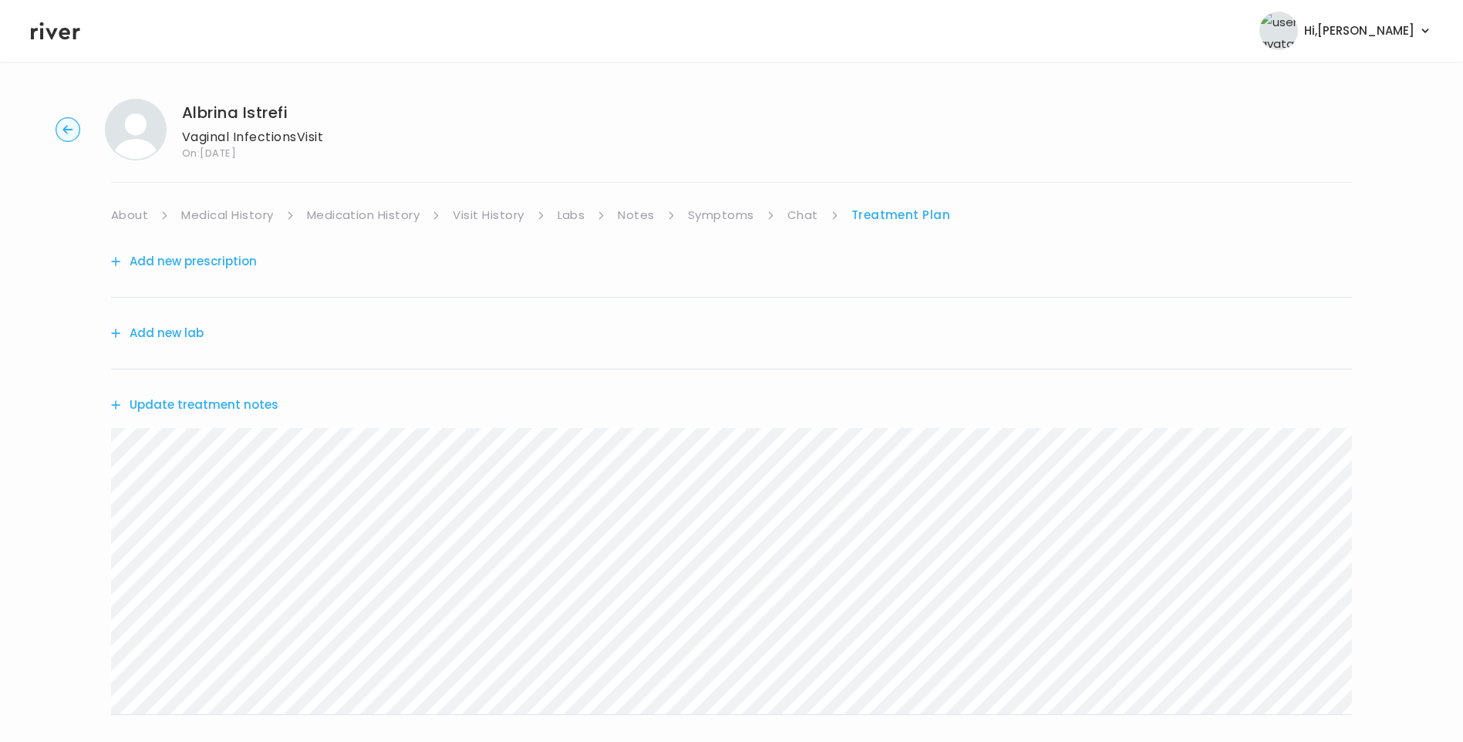
click at [132, 214] on link "About" at bounding box center [129, 215] width 37 height 22
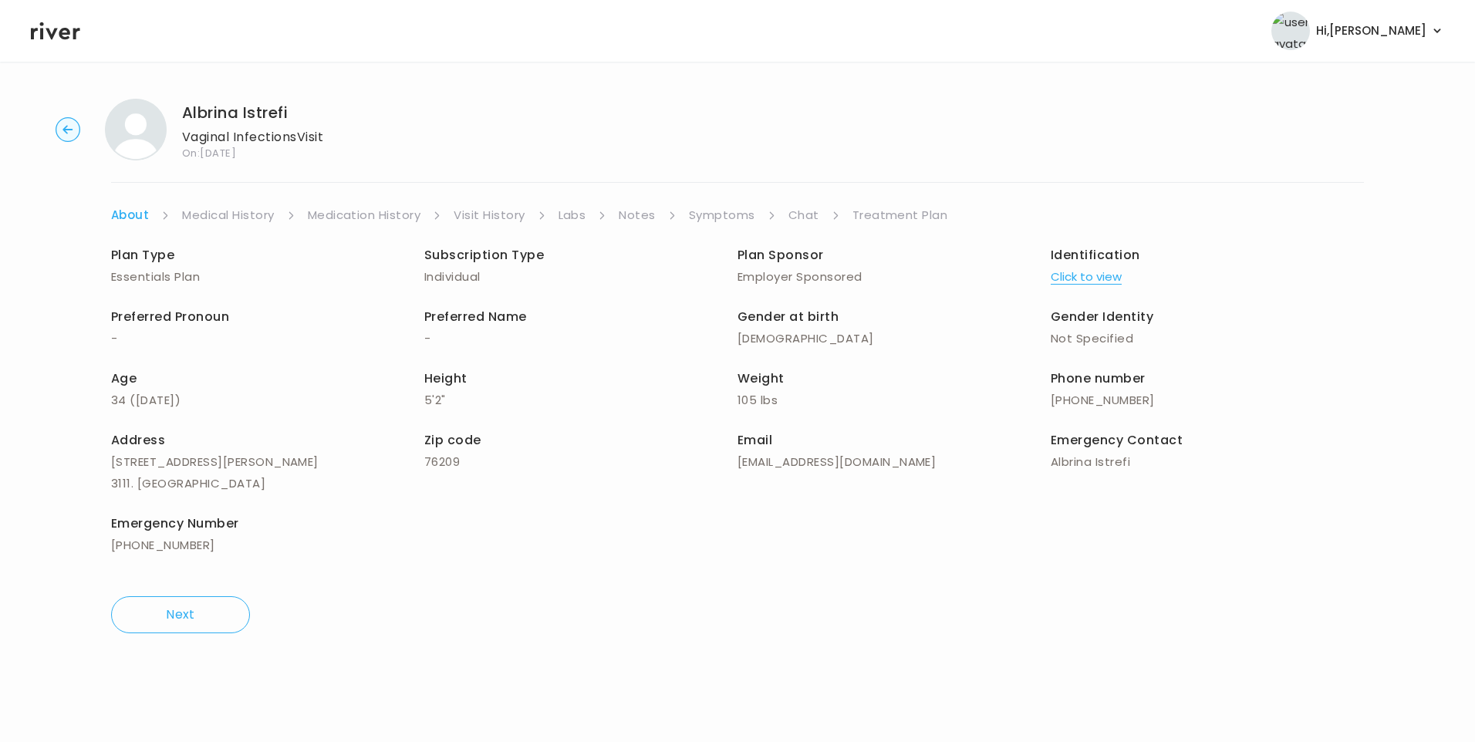
click at [923, 216] on link "Treatment Plan" at bounding box center [900, 215] width 96 height 22
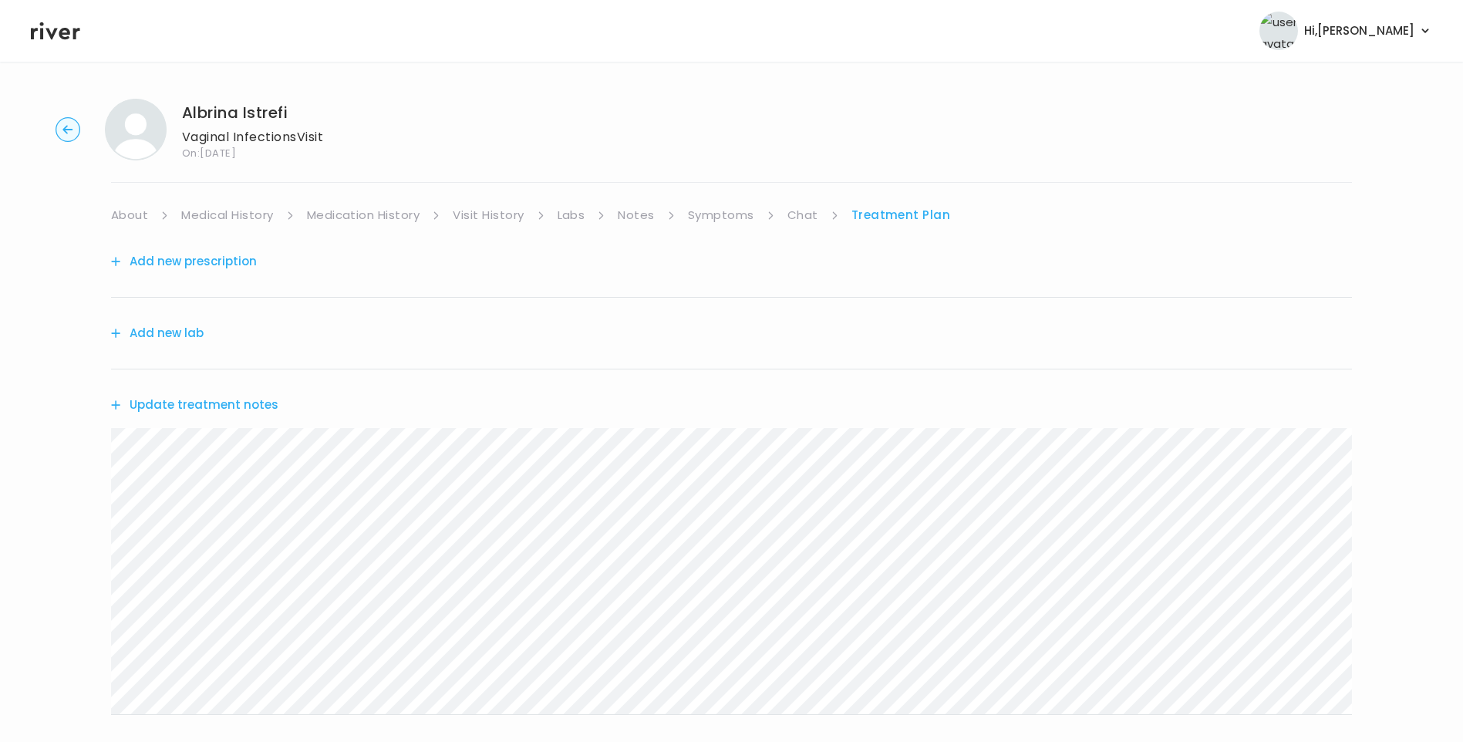
click at [257, 407] on button "Update treatment notes" at bounding box center [194, 405] width 167 height 22
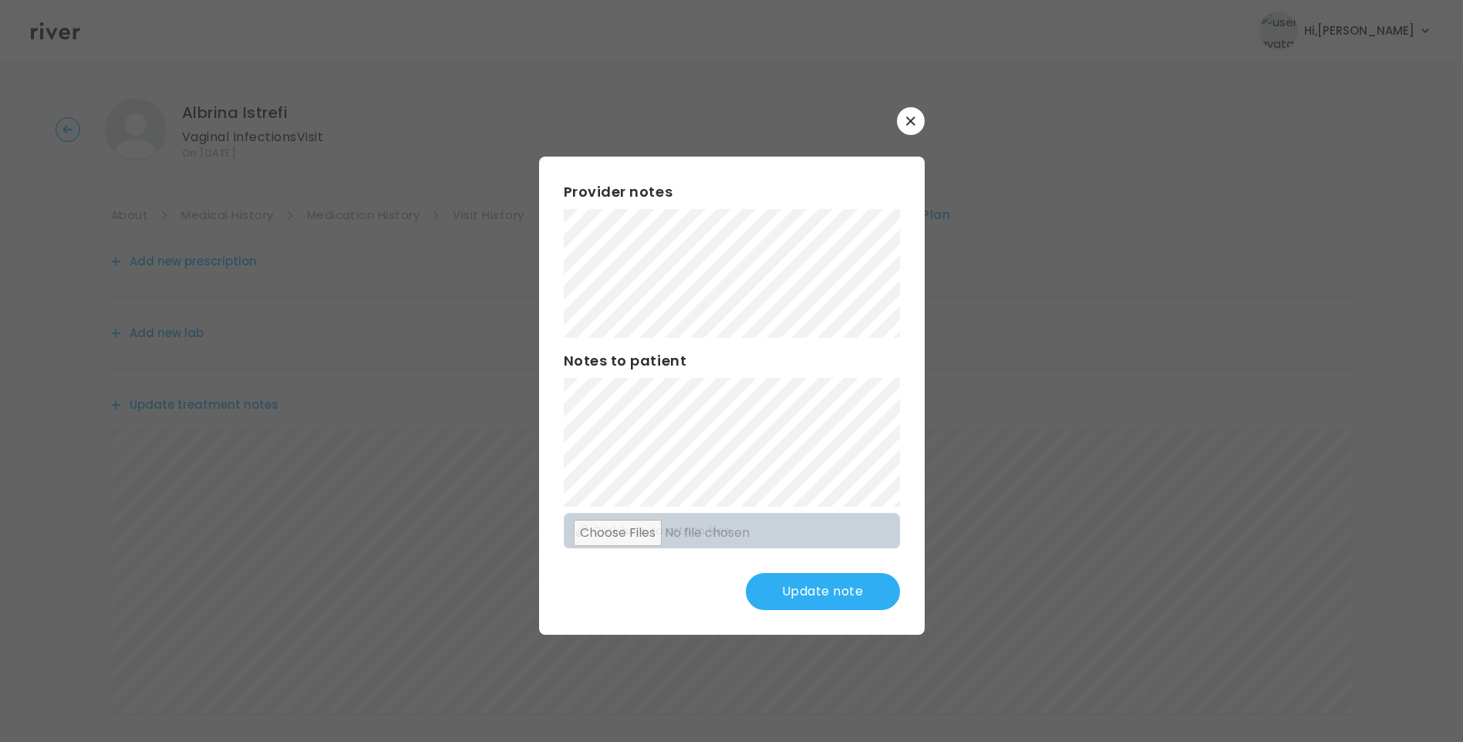
click at [866, 586] on button "Update note" at bounding box center [823, 591] width 154 height 37
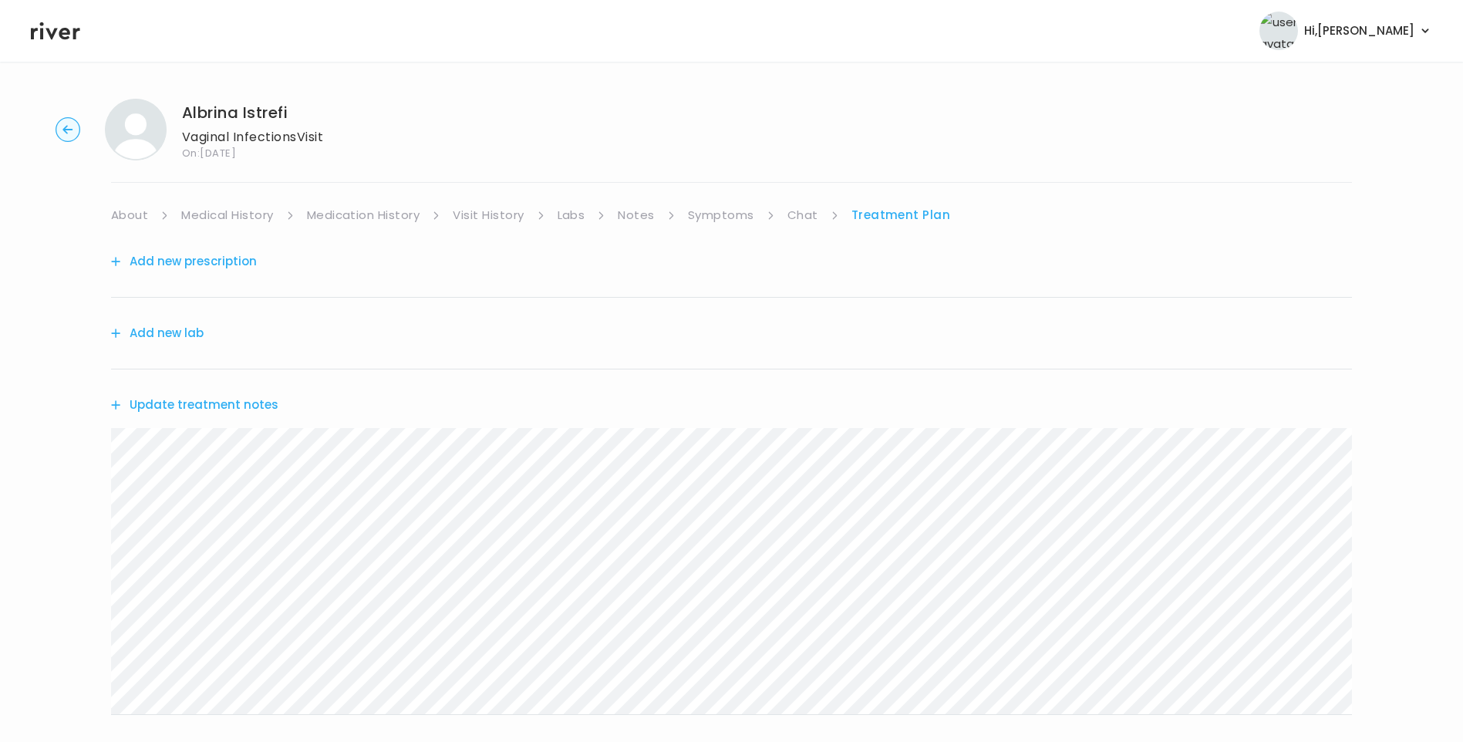
click at [143, 215] on link "About" at bounding box center [129, 215] width 37 height 22
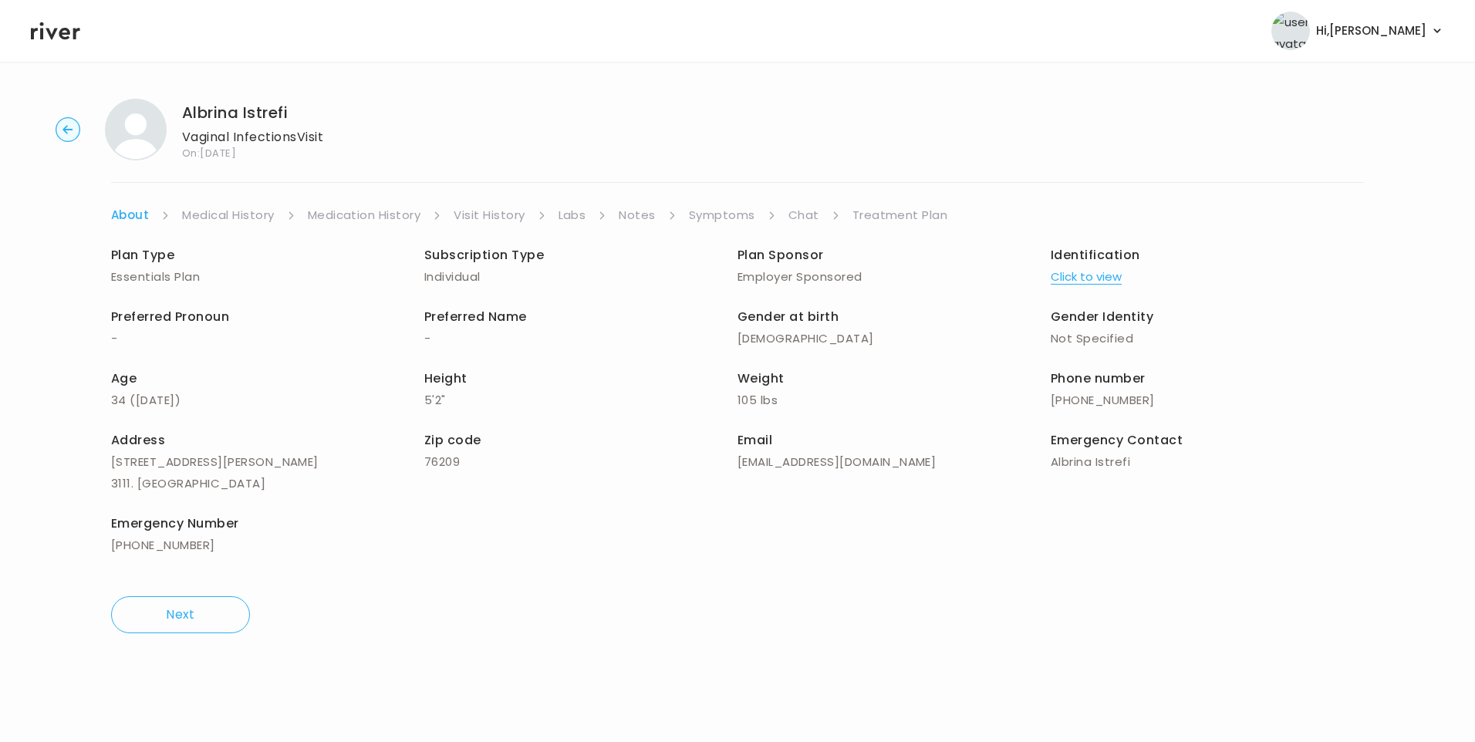
drag, startPoint x: 906, startPoint y: 214, endPoint x: 896, endPoint y: 221, distance: 12.1
click at [906, 214] on link "Treatment Plan" at bounding box center [900, 215] width 96 height 22
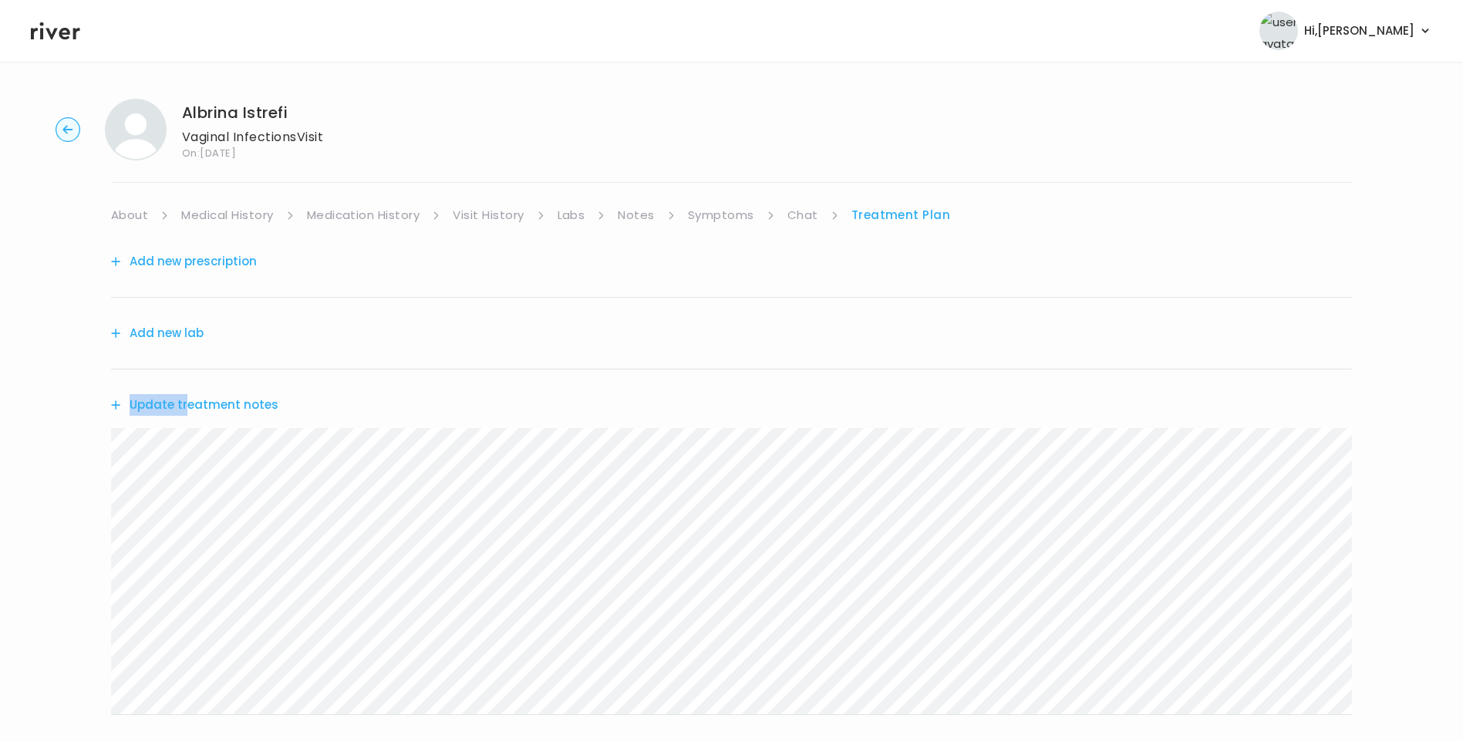
drag, startPoint x: 183, startPoint y: 391, endPoint x: 184, endPoint y: 400, distance: 8.6
click at [184, 400] on div "Update treatment notes" at bounding box center [731, 405] width 1241 height 71
drag, startPoint x: 184, startPoint y: 400, endPoint x: 238, endPoint y: 410, distance: 54.9
click at [238, 410] on button "Update treatment notes" at bounding box center [194, 405] width 167 height 22
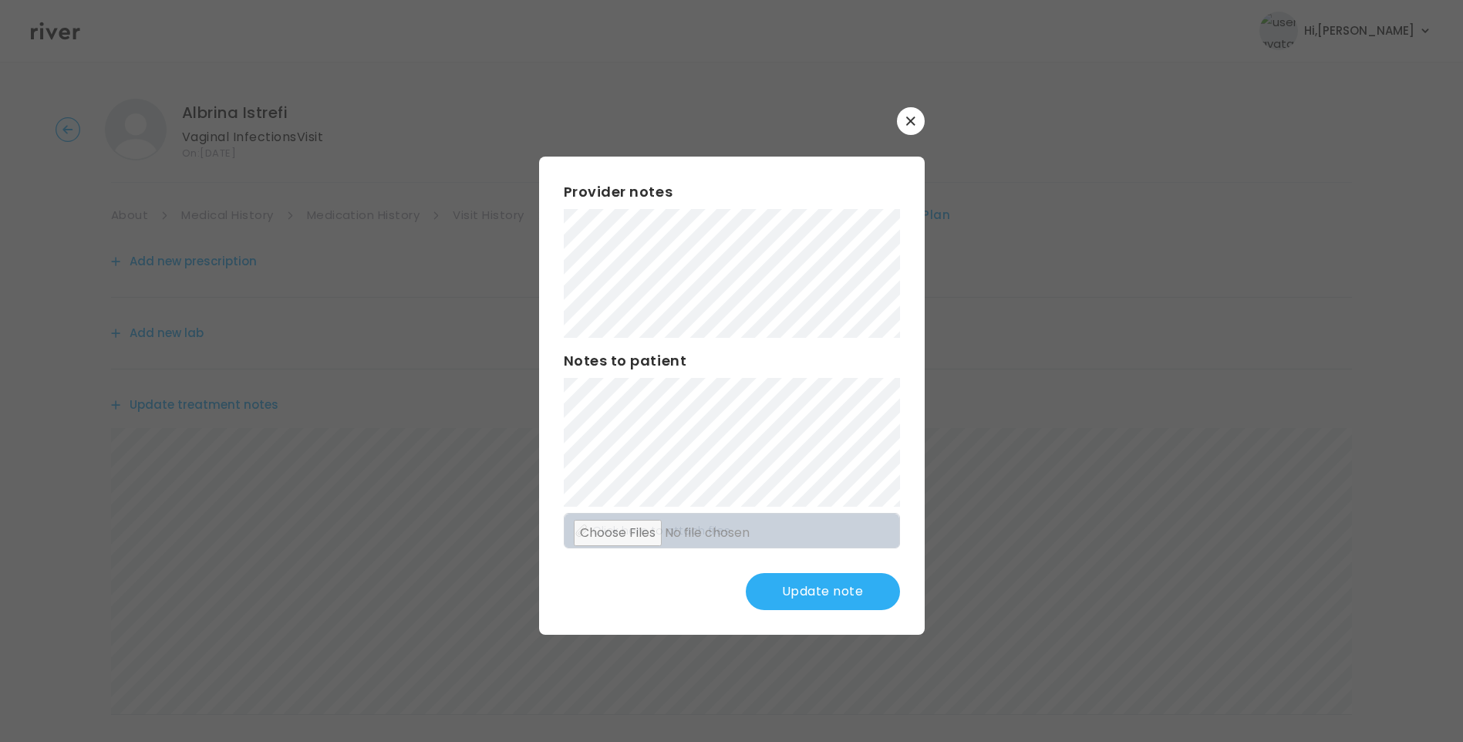
click at [559, 447] on div "Provider notes Notes to patient Click here to attach files Update note" at bounding box center [732, 396] width 386 height 478
click at [860, 592] on button "Update note" at bounding box center [823, 591] width 154 height 37
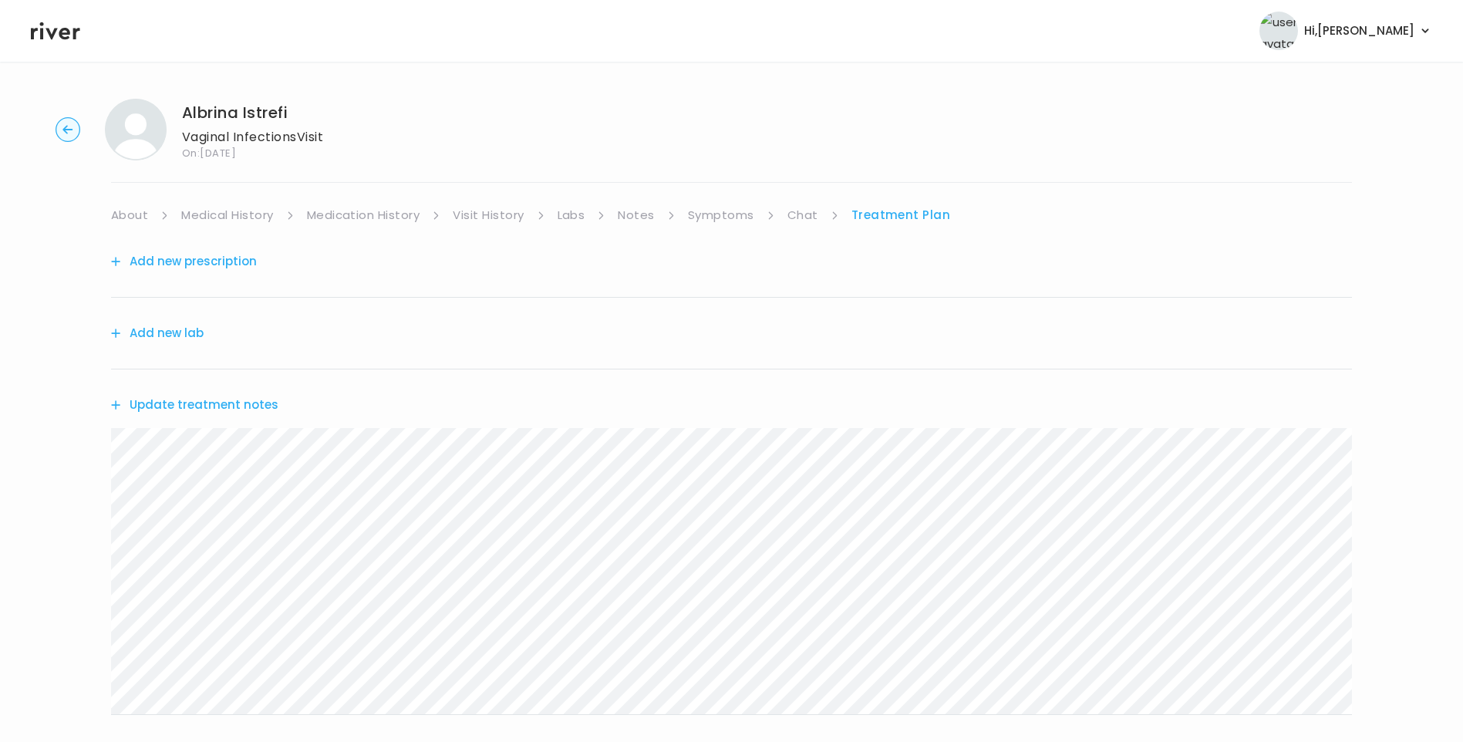
click at [217, 214] on link "Medical History" at bounding box center [227, 215] width 92 height 22
click at [905, 212] on link "Treatment Plan" at bounding box center [906, 215] width 96 height 22
click at [241, 400] on button "Update treatment notes" at bounding box center [194, 405] width 167 height 22
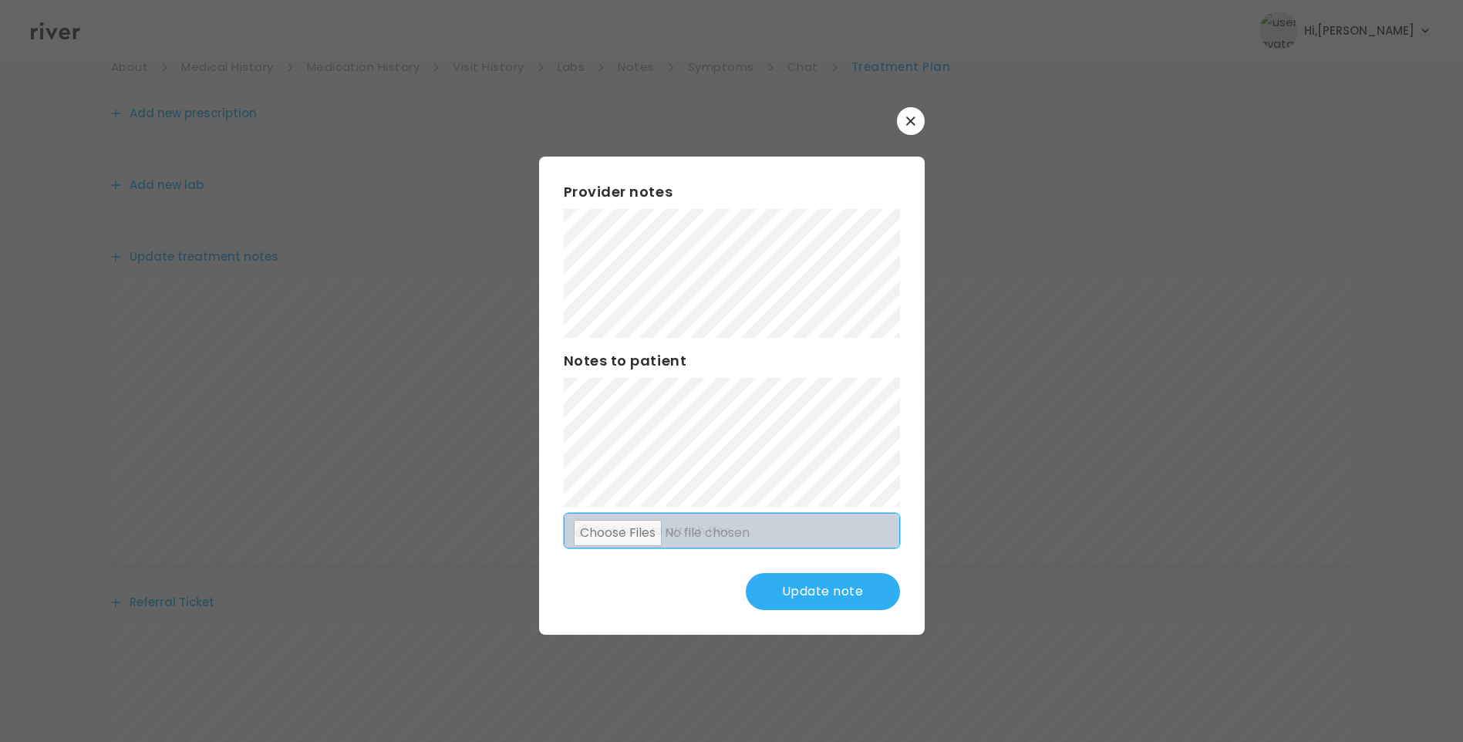
scroll to position [154, 0]
click at [810, 592] on button "Update note" at bounding box center [823, 591] width 154 height 37
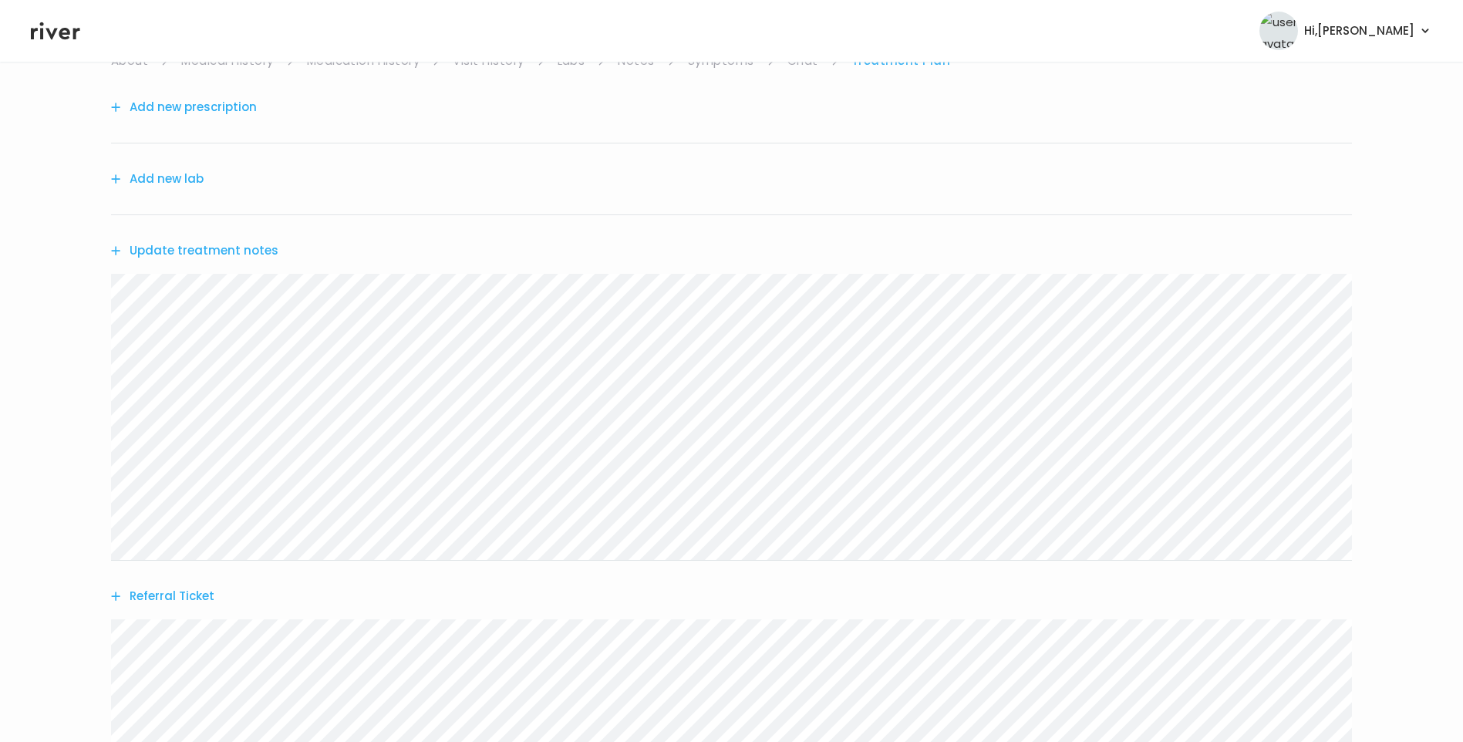
click at [252, 247] on button "Update treatment notes" at bounding box center [194, 251] width 167 height 22
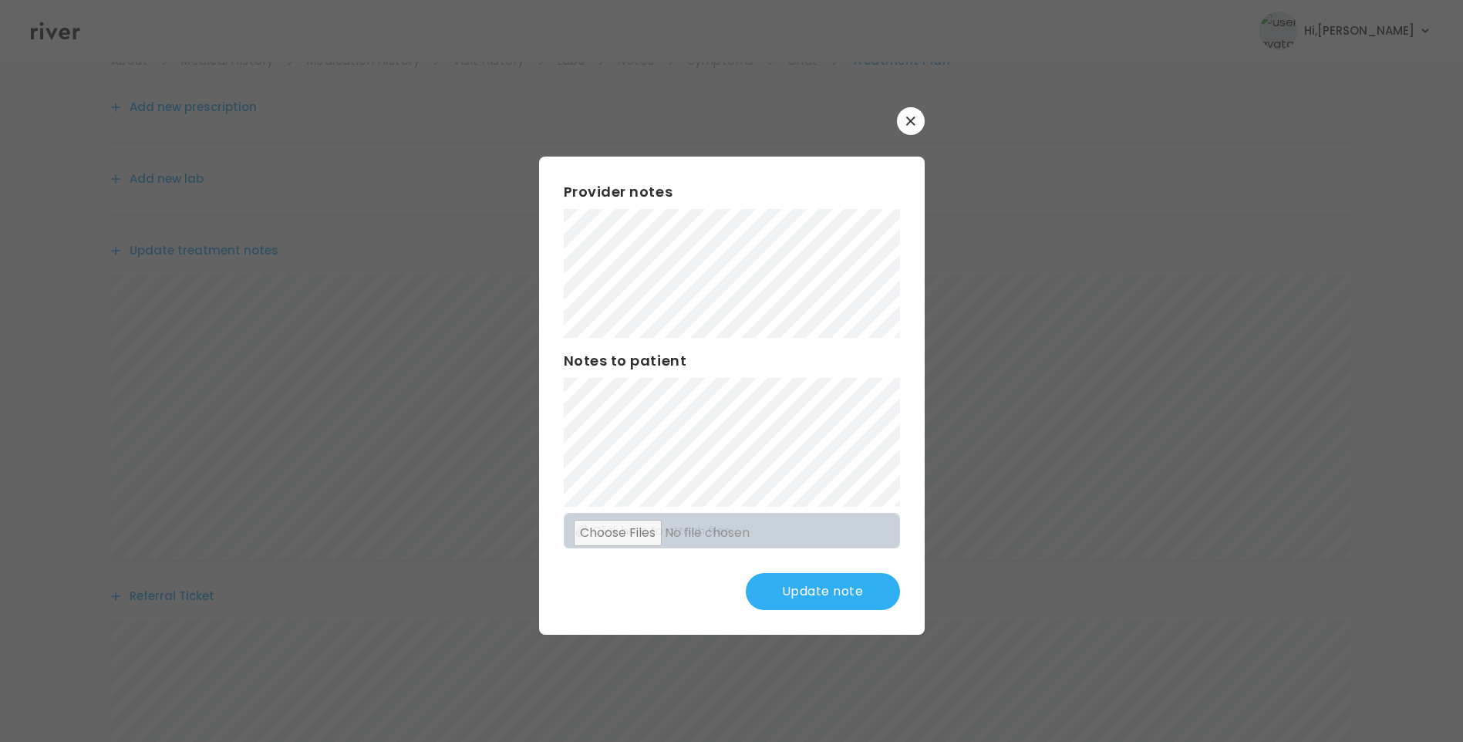
click at [829, 592] on button "Update note" at bounding box center [823, 591] width 154 height 37
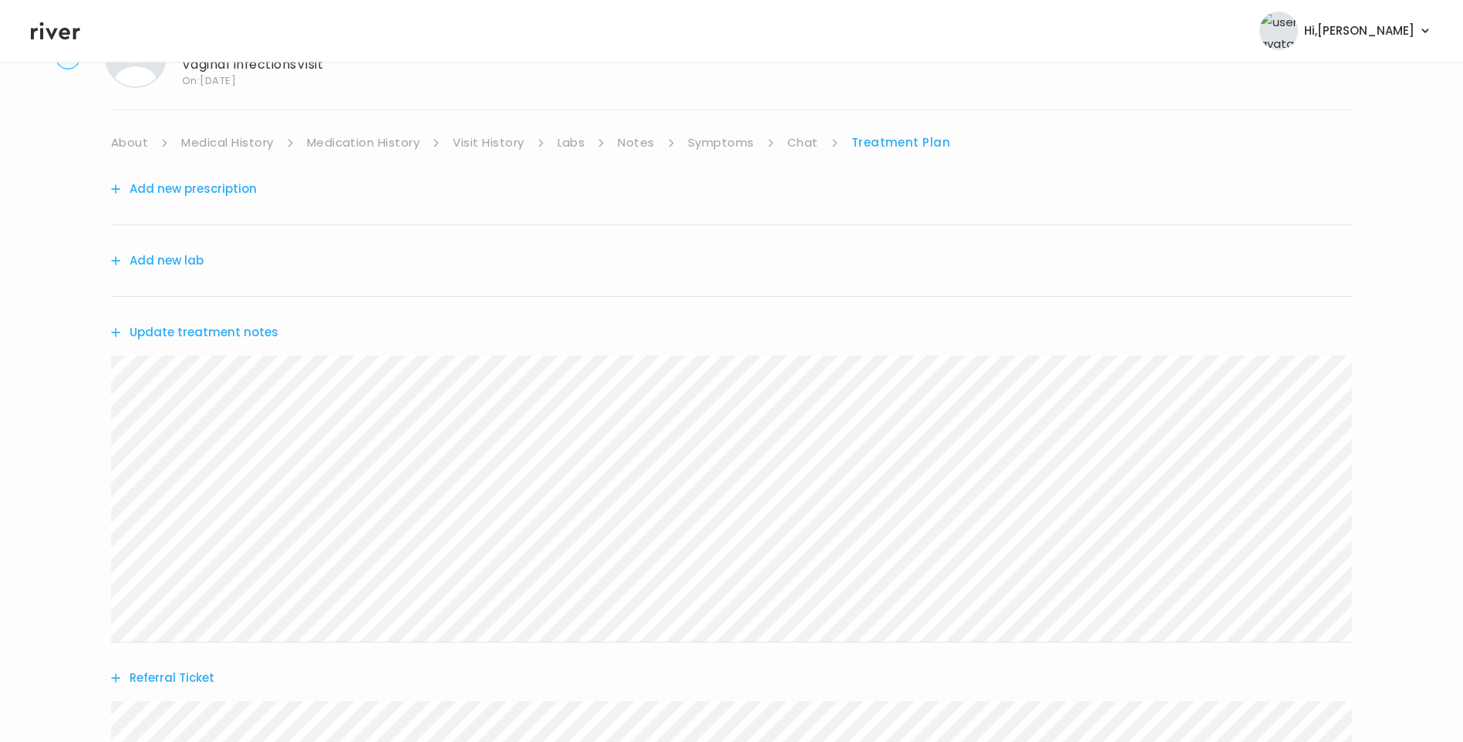
scroll to position [0, 0]
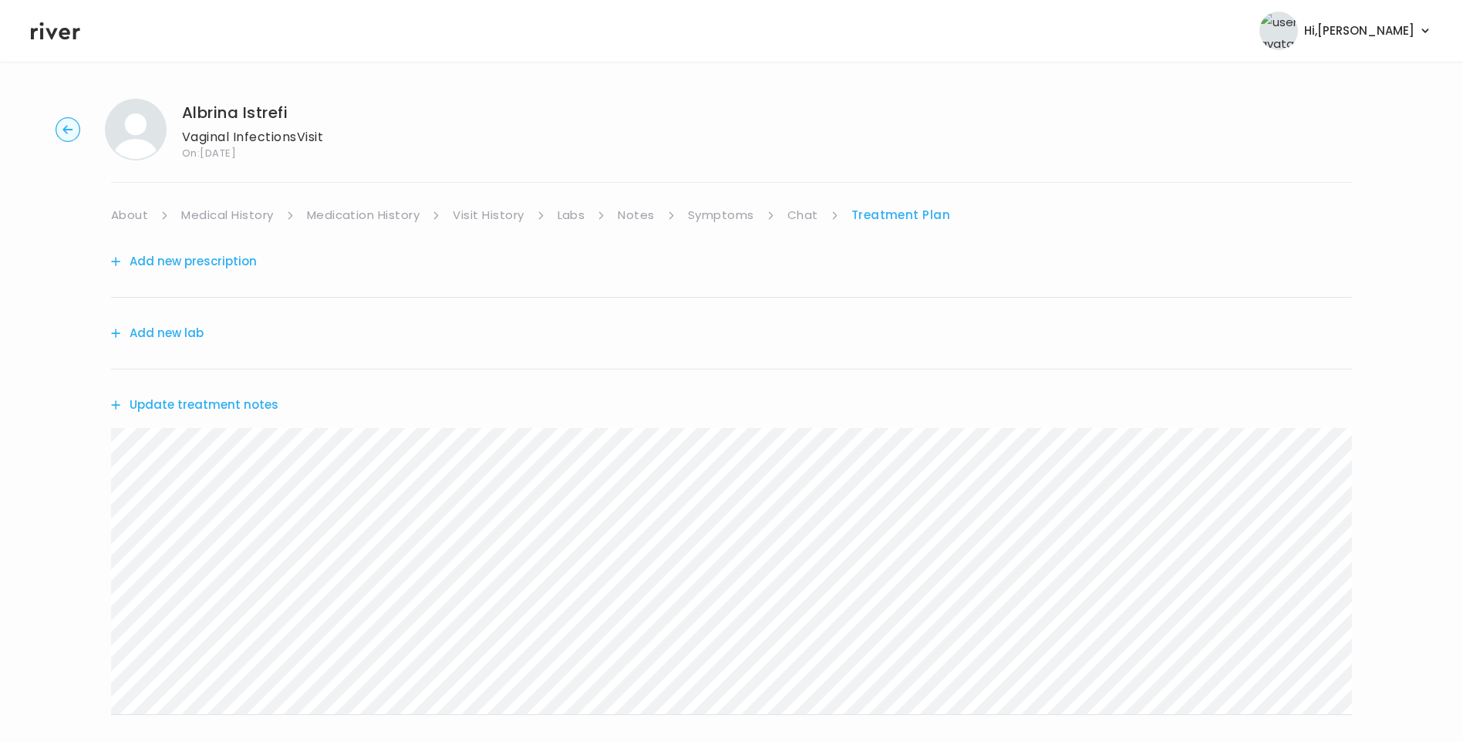
click at [724, 215] on link "Symptoms" at bounding box center [721, 215] width 66 height 22
click at [909, 218] on link "Treatment Plan" at bounding box center [903, 215] width 96 height 22
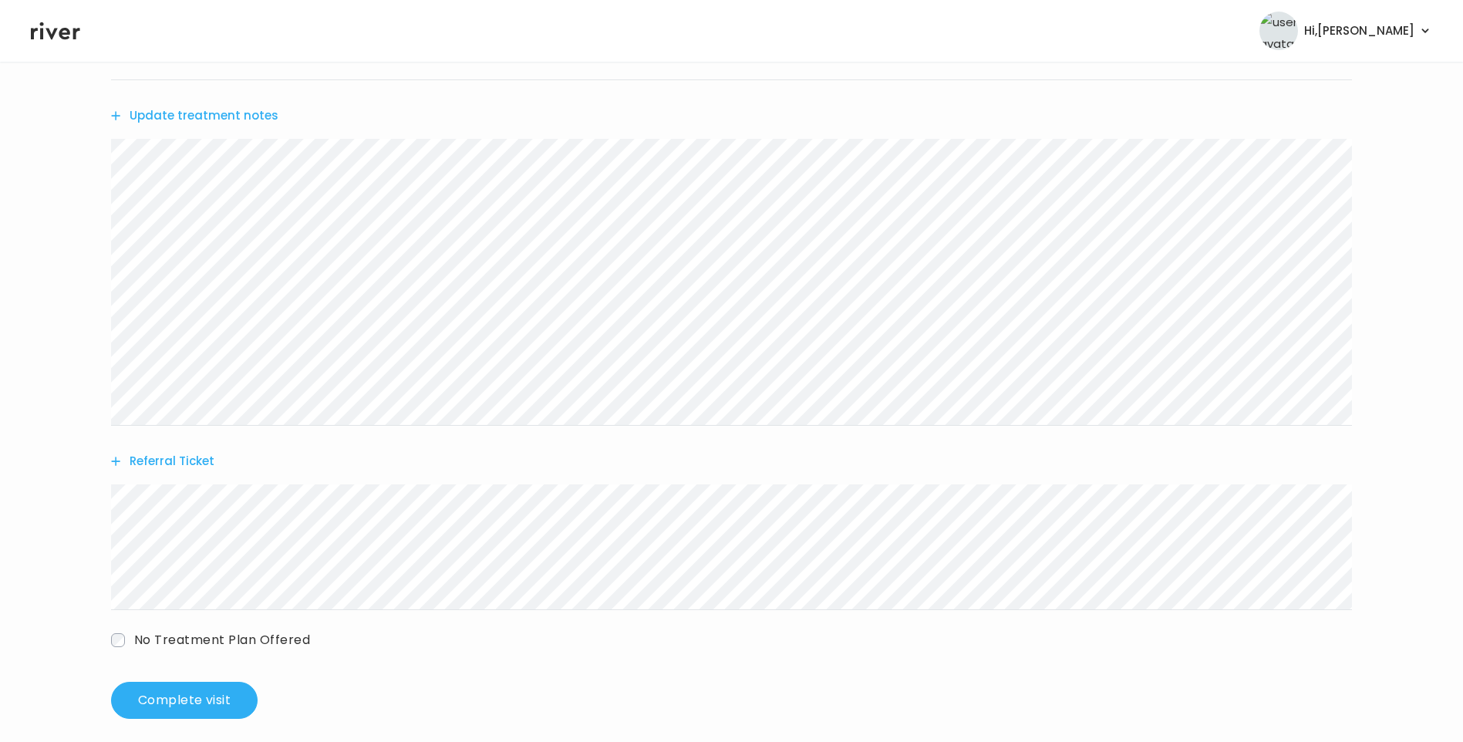
scroll to position [303, 0]
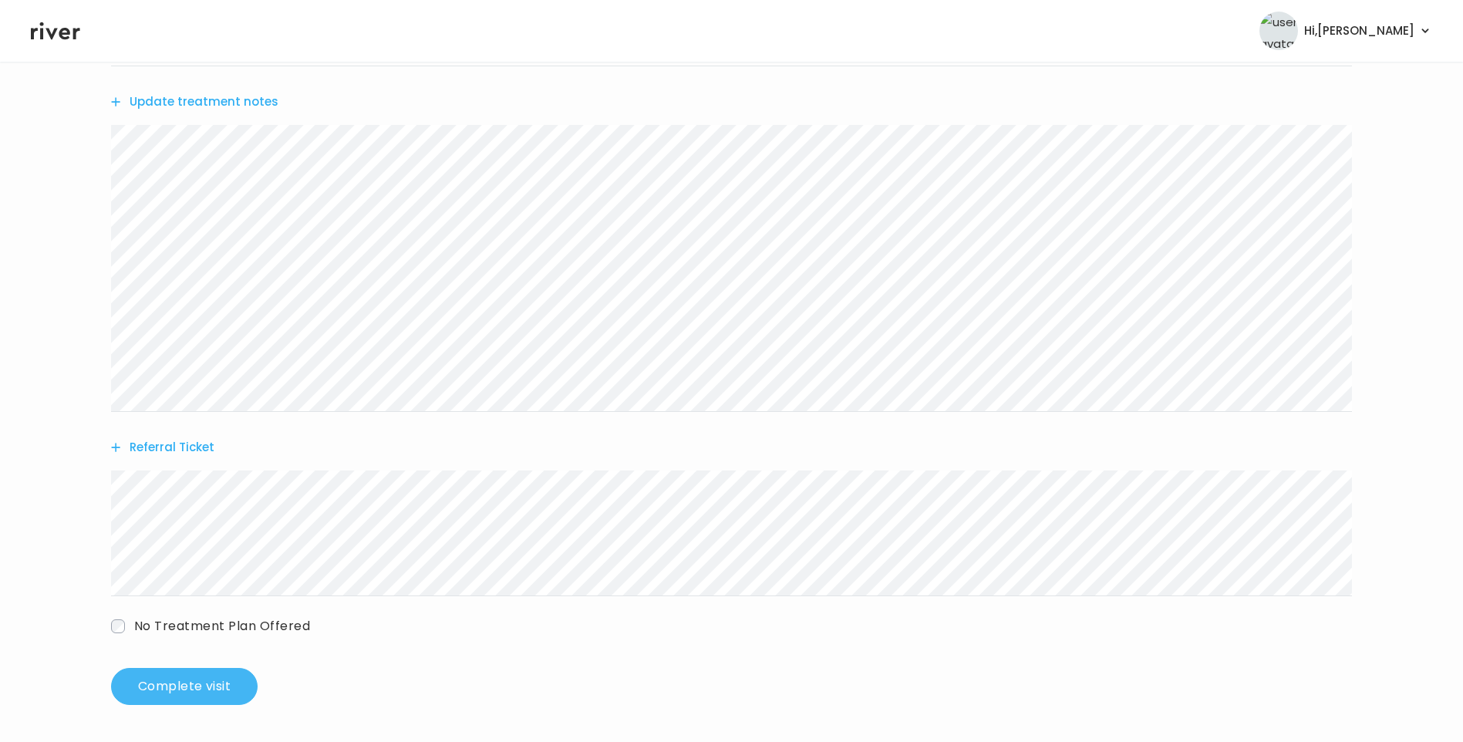
click at [213, 684] on button "Complete visit" at bounding box center [184, 686] width 147 height 37
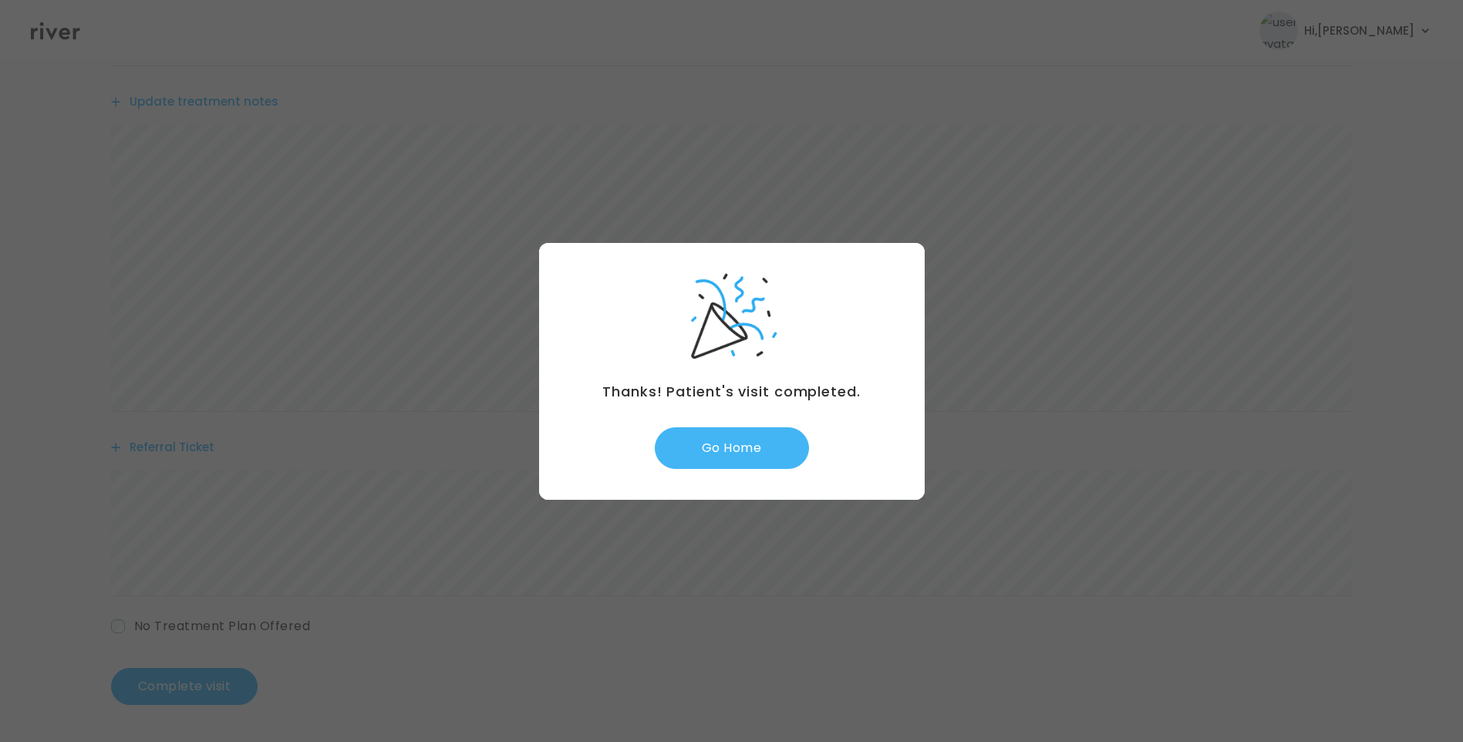
click at [724, 443] on button "Go Home" at bounding box center [732, 448] width 154 height 42
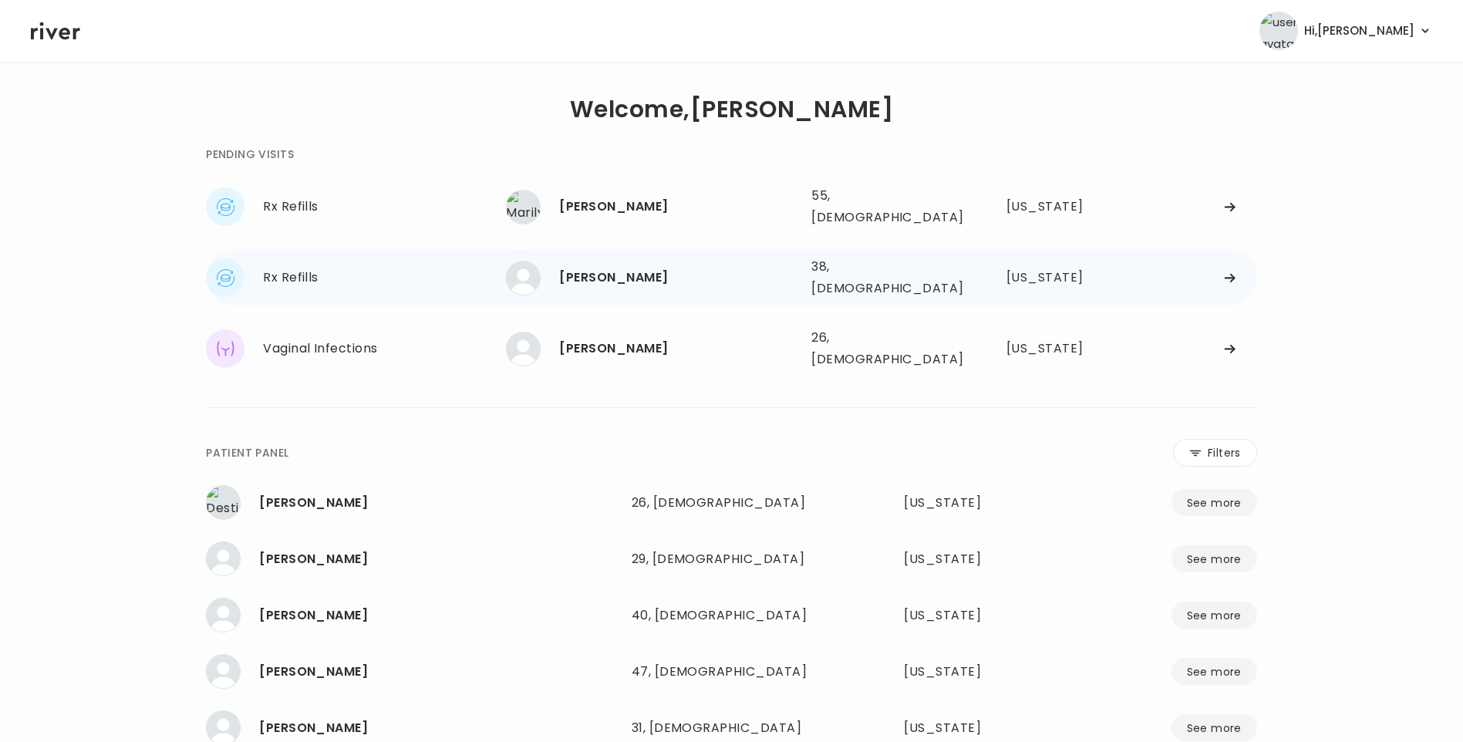
click at [603, 267] on div "[PERSON_NAME]" at bounding box center [679, 278] width 240 height 22
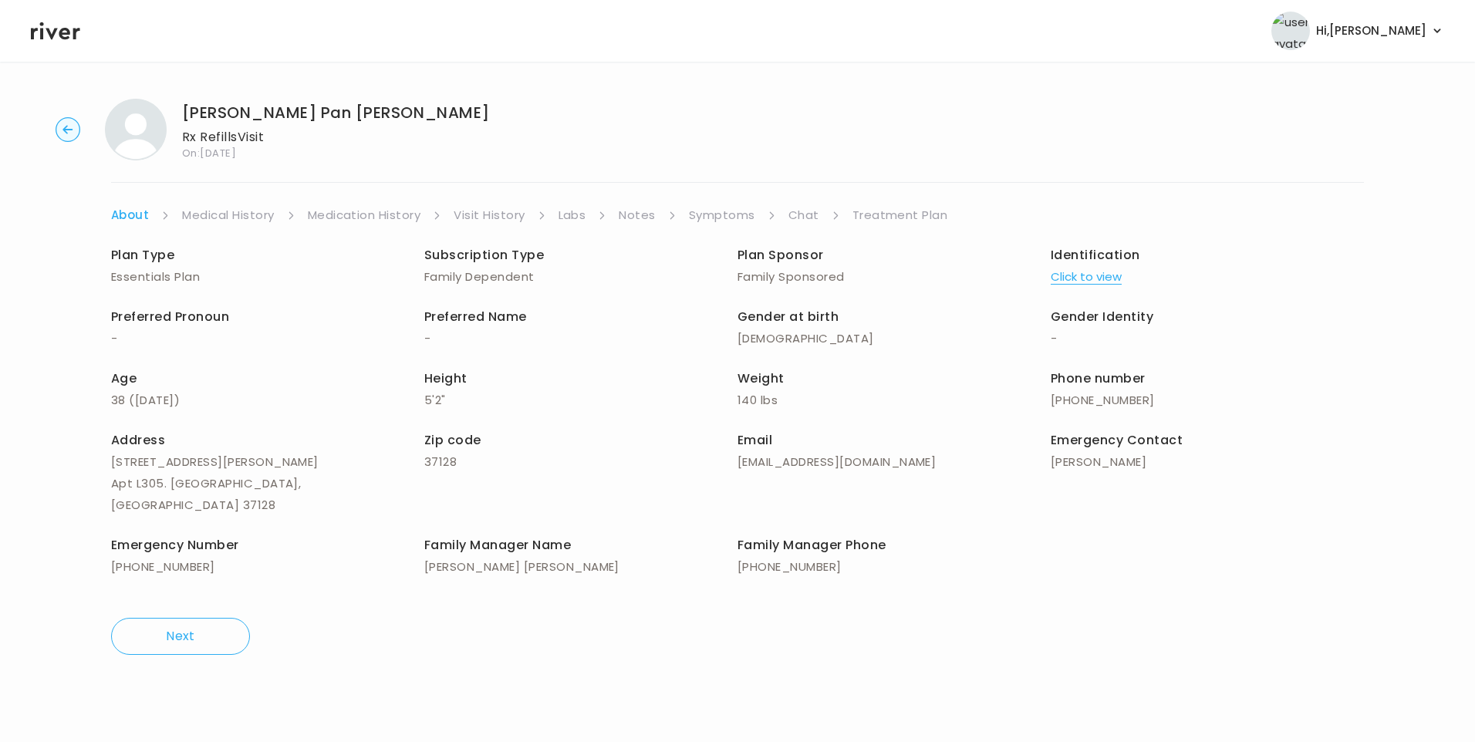
click at [491, 210] on link "Visit History" at bounding box center [489, 215] width 71 height 22
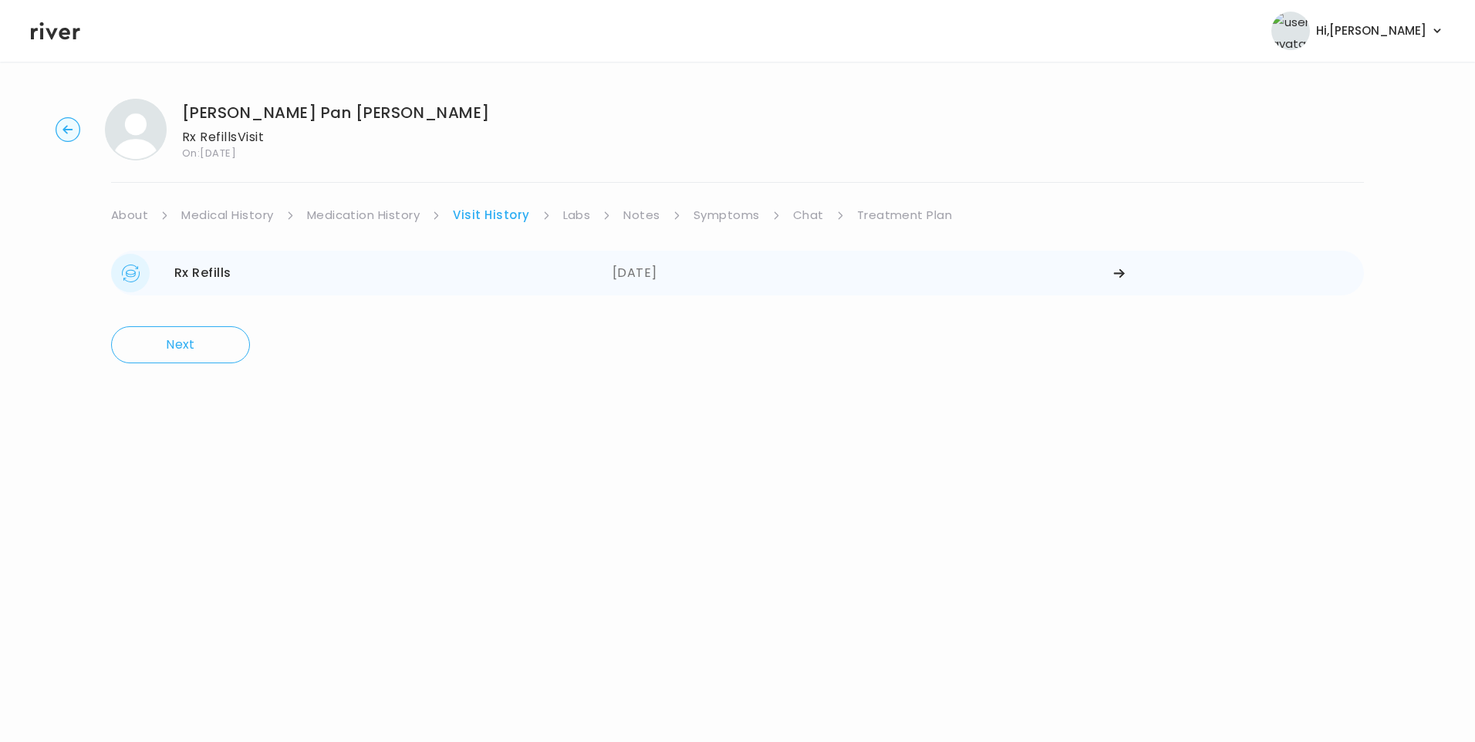
click at [643, 277] on div "[DATE]" at bounding box center [863, 273] width 501 height 39
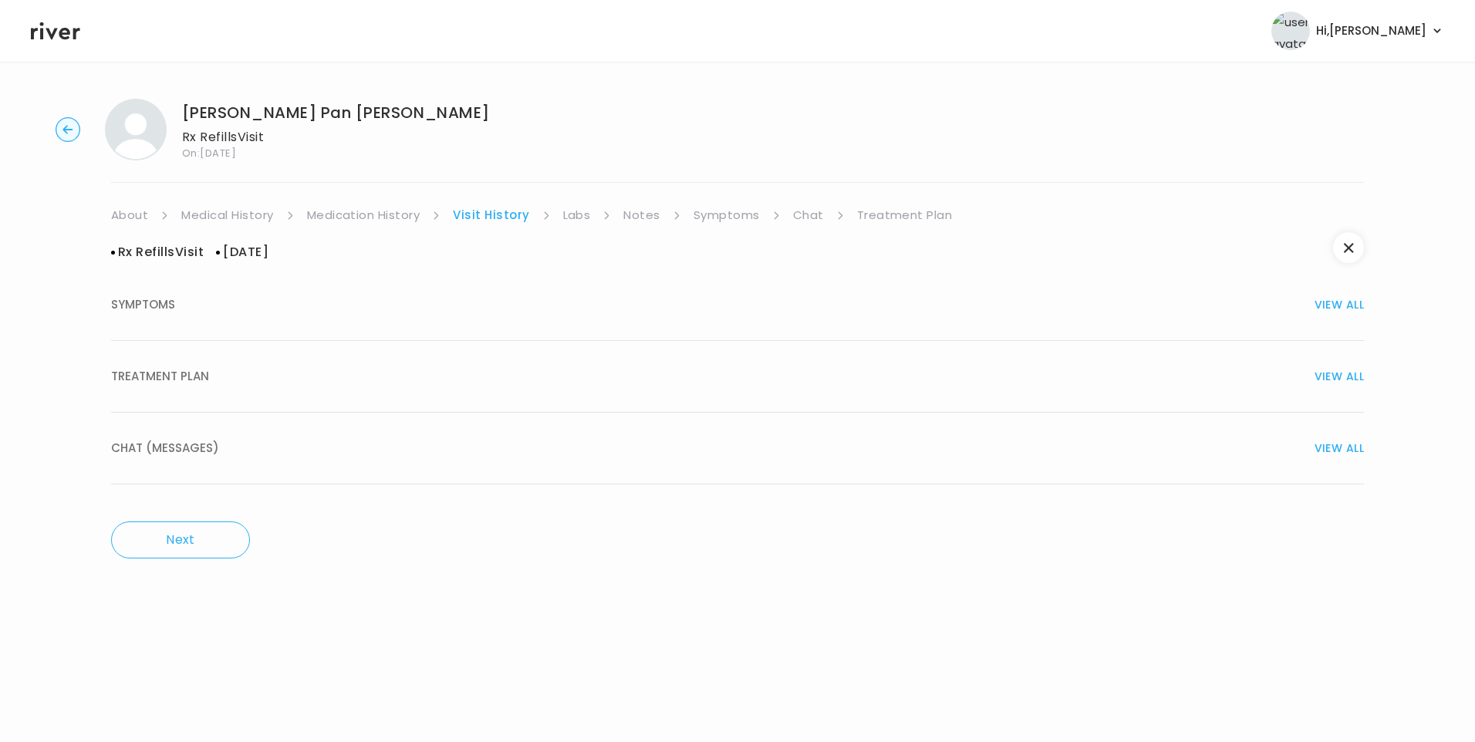
drag, startPoint x: 318, startPoint y: 387, endPoint x: 328, endPoint y: 390, distance: 10.5
click at [319, 387] on div "TREATMENT PLAN VIEW ALL" at bounding box center [737, 377] width 1253 height 22
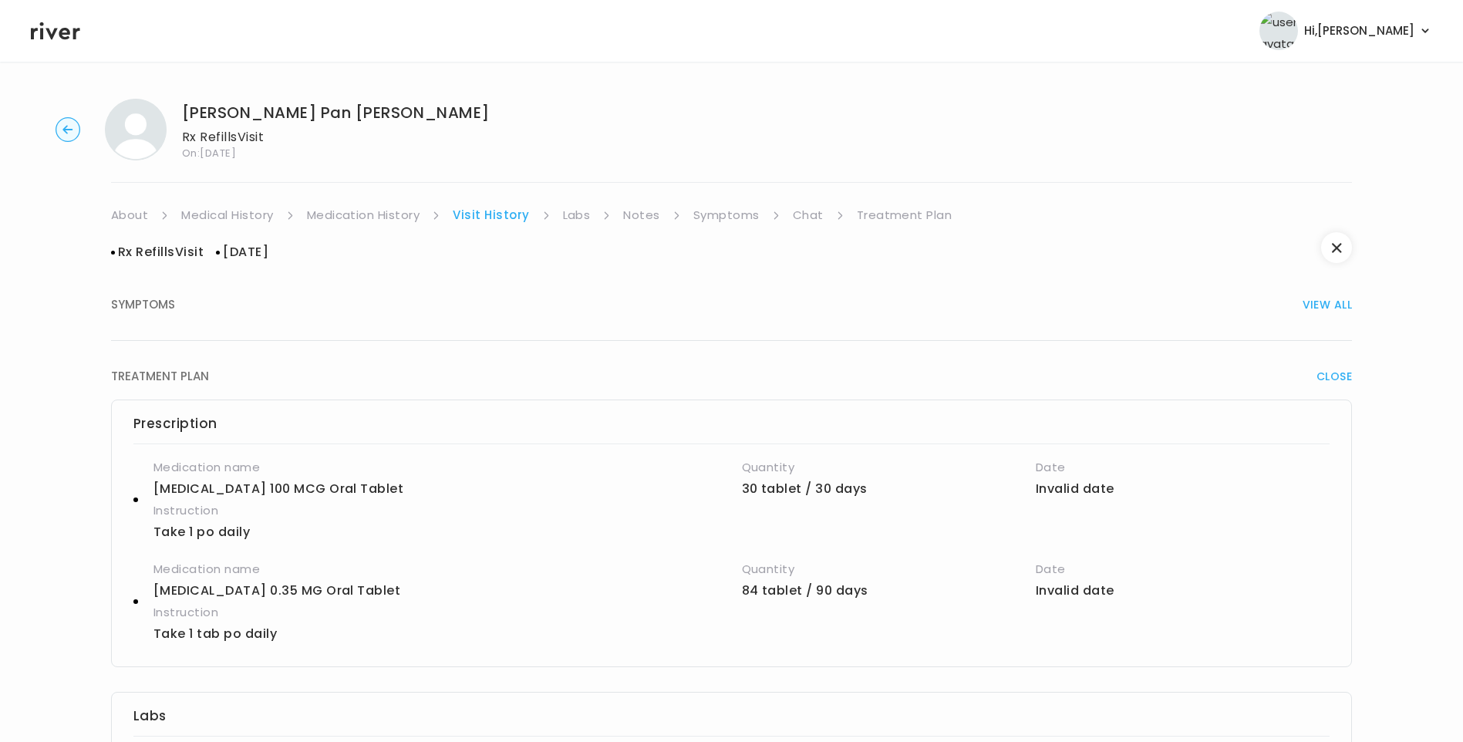
click at [124, 205] on link "About" at bounding box center [129, 215] width 37 height 22
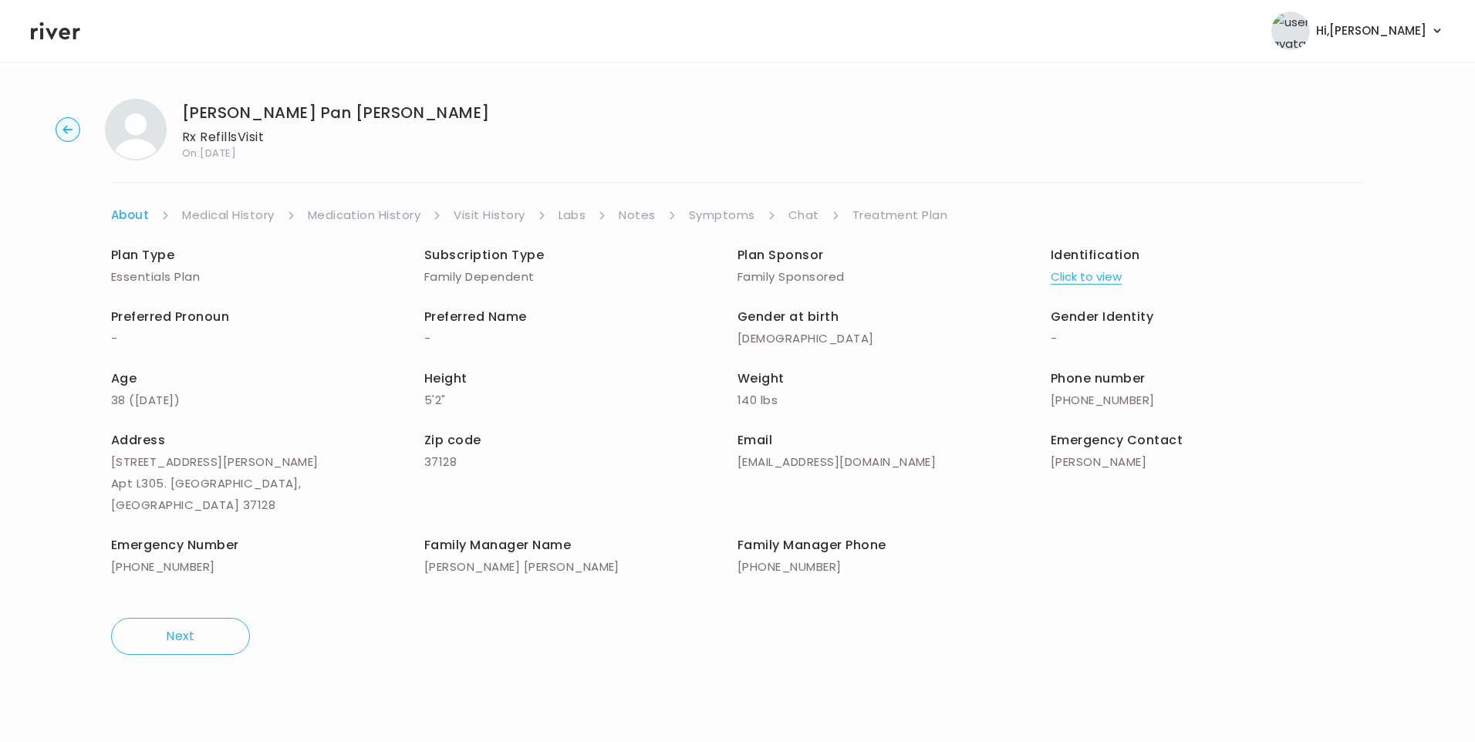
click at [1073, 272] on button "Click to view" at bounding box center [1086, 277] width 71 height 22
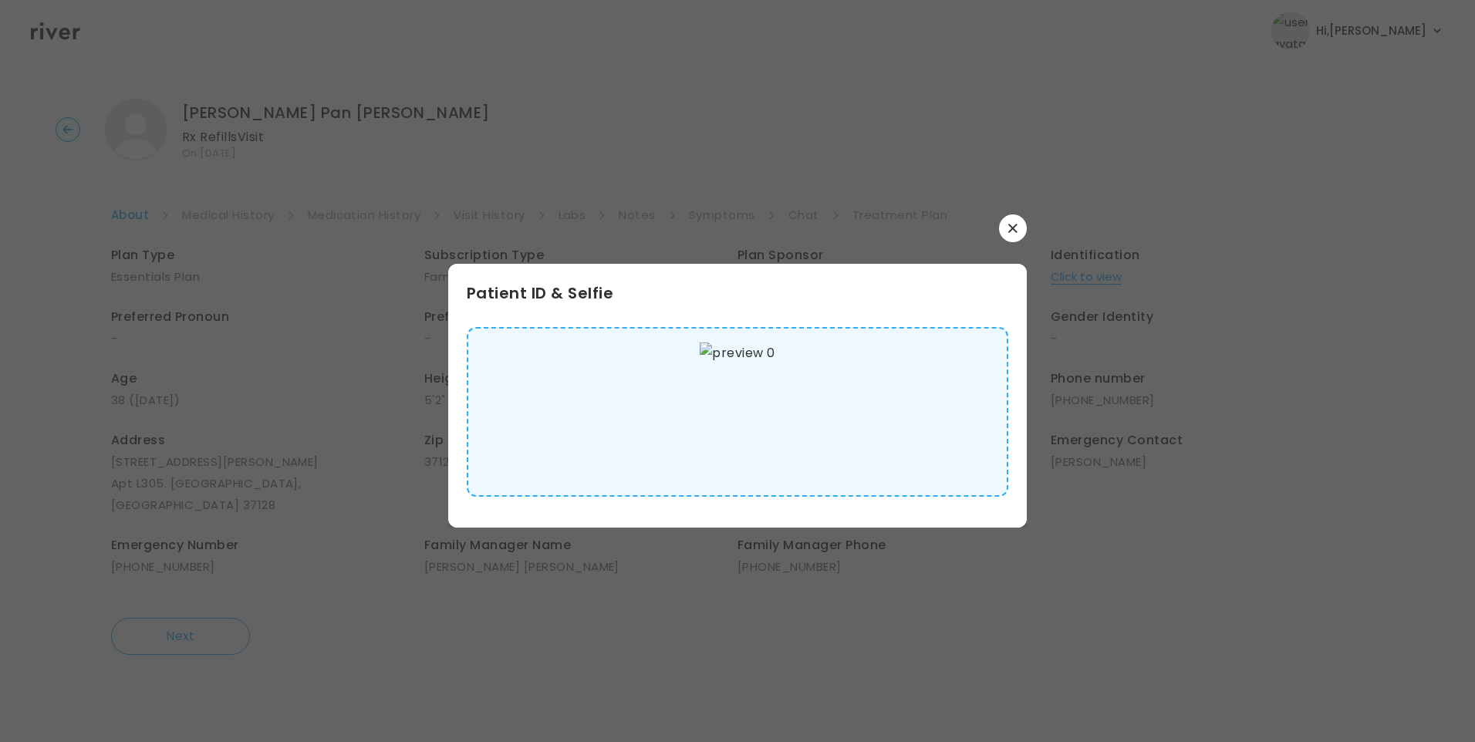
click at [740, 394] on img at bounding box center [737, 412] width 75 height 139
click at [1021, 223] on button "button" at bounding box center [1013, 228] width 28 height 28
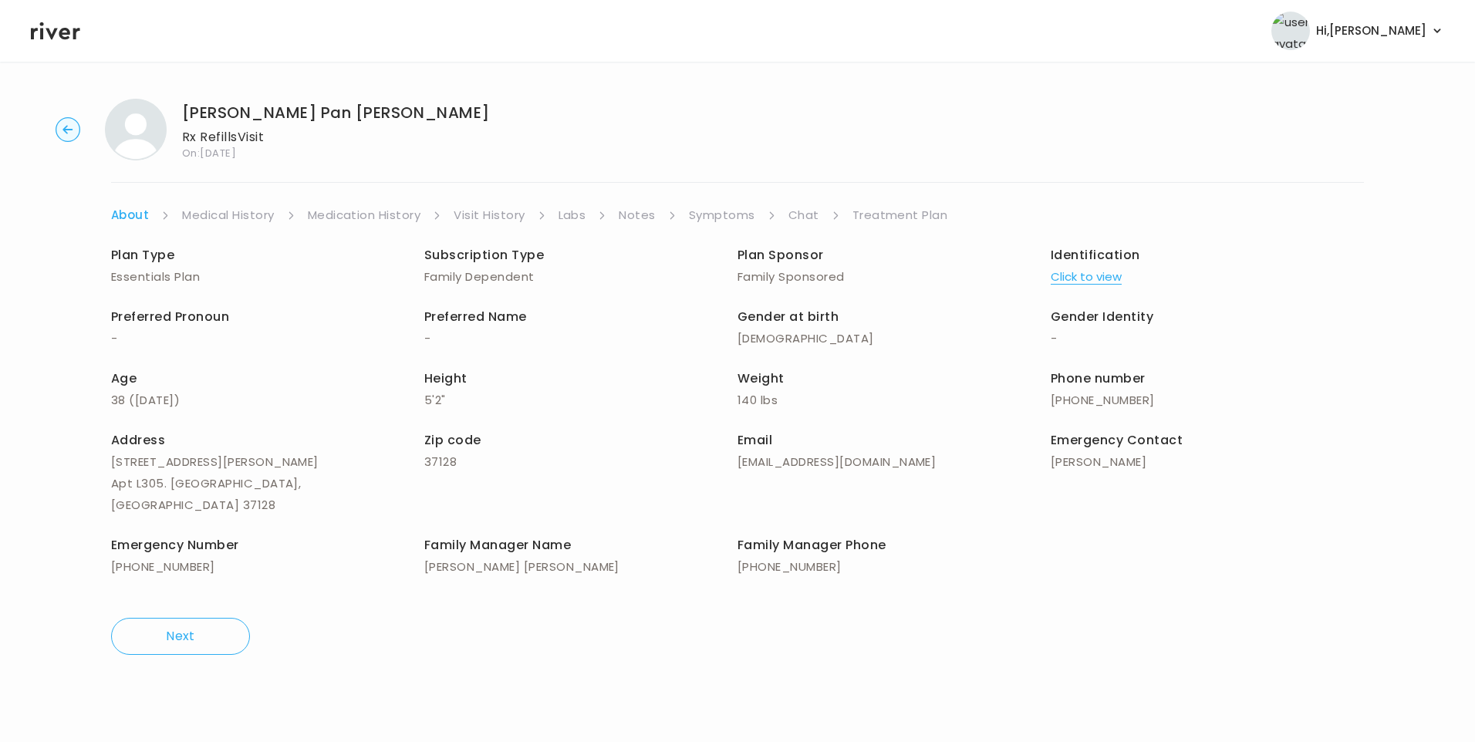
click at [214, 215] on link "Medical History" at bounding box center [228, 215] width 92 height 22
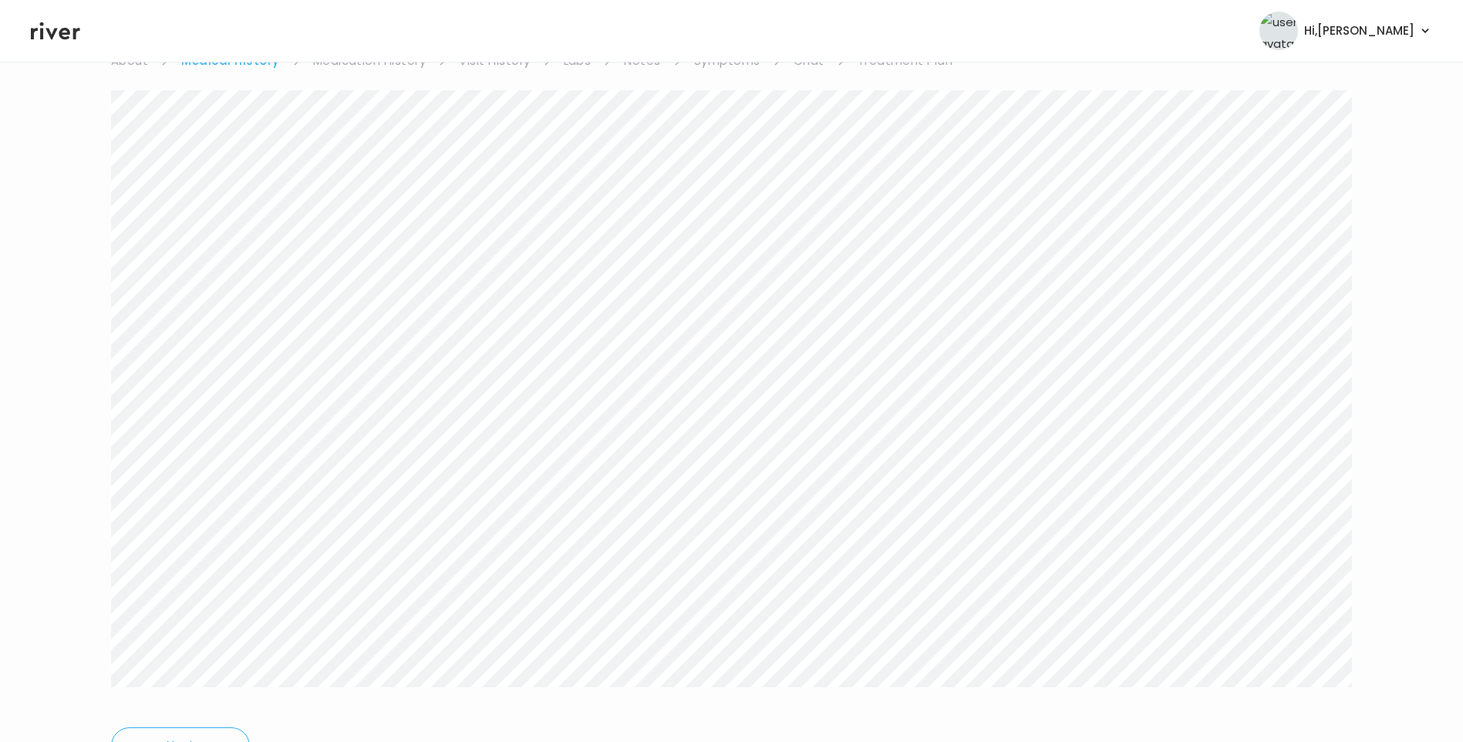
scroll to position [77, 0]
click at [741, 143] on link "Symptoms" at bounding box center [727, 138] width 66 height 22
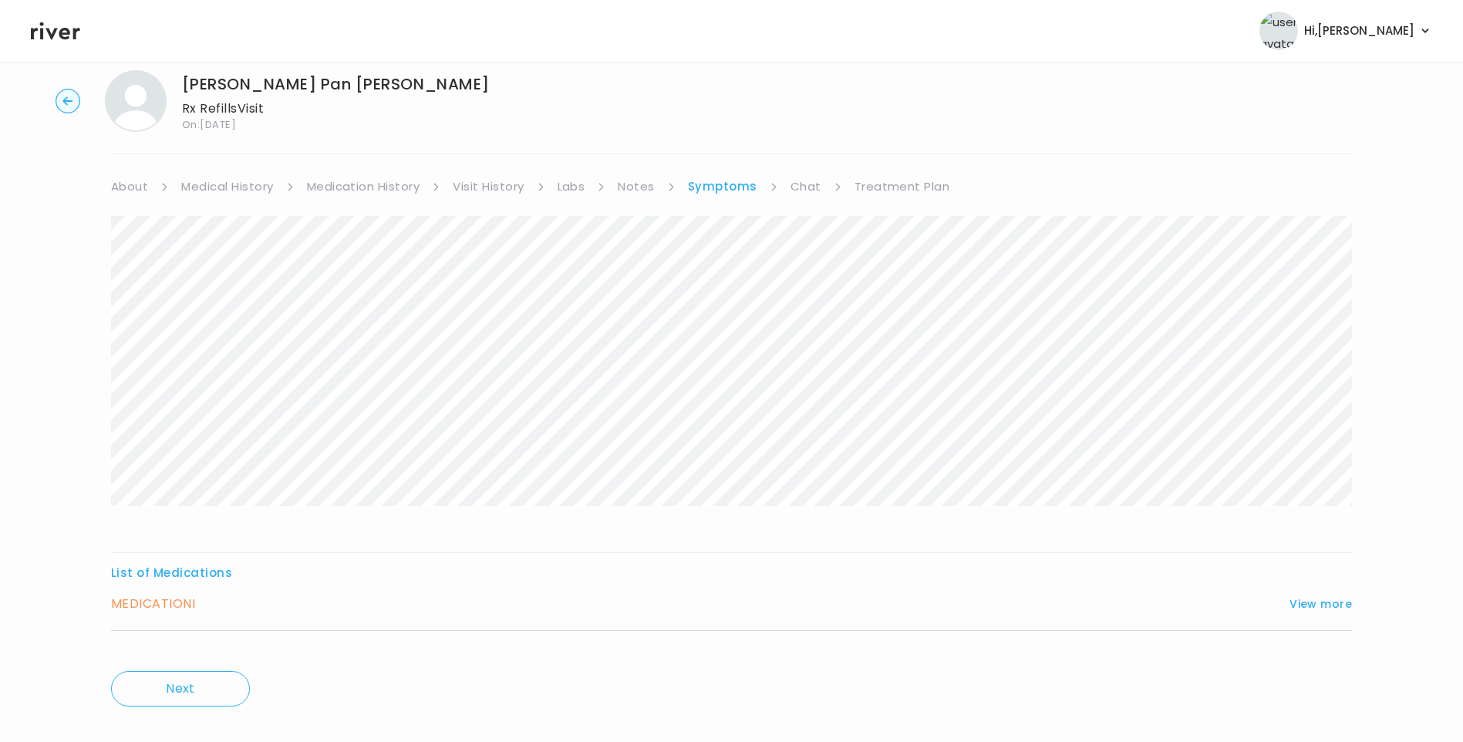
scroll to position [52, 0]
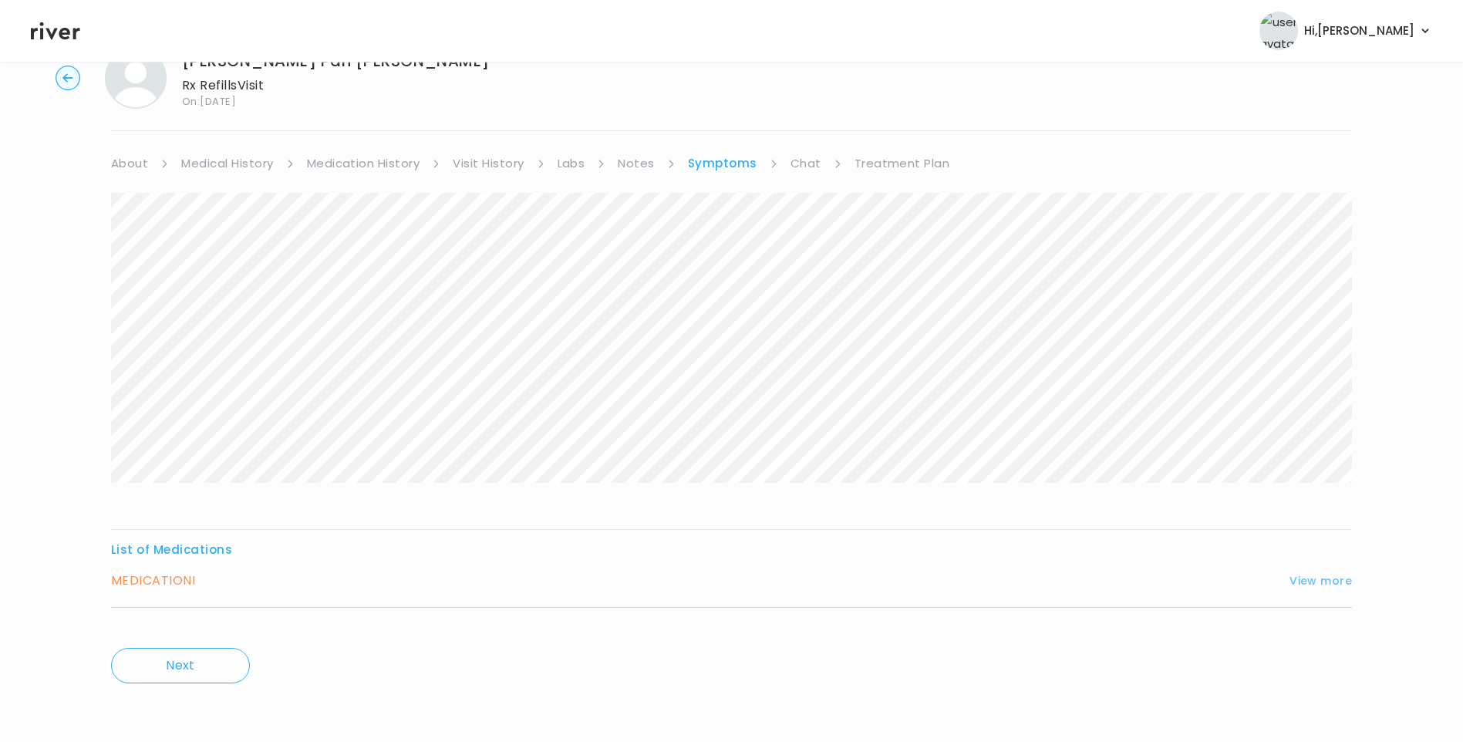
click at [1319, 581] on button "View more" at bounding box center [1321, 581] width 62 height 19
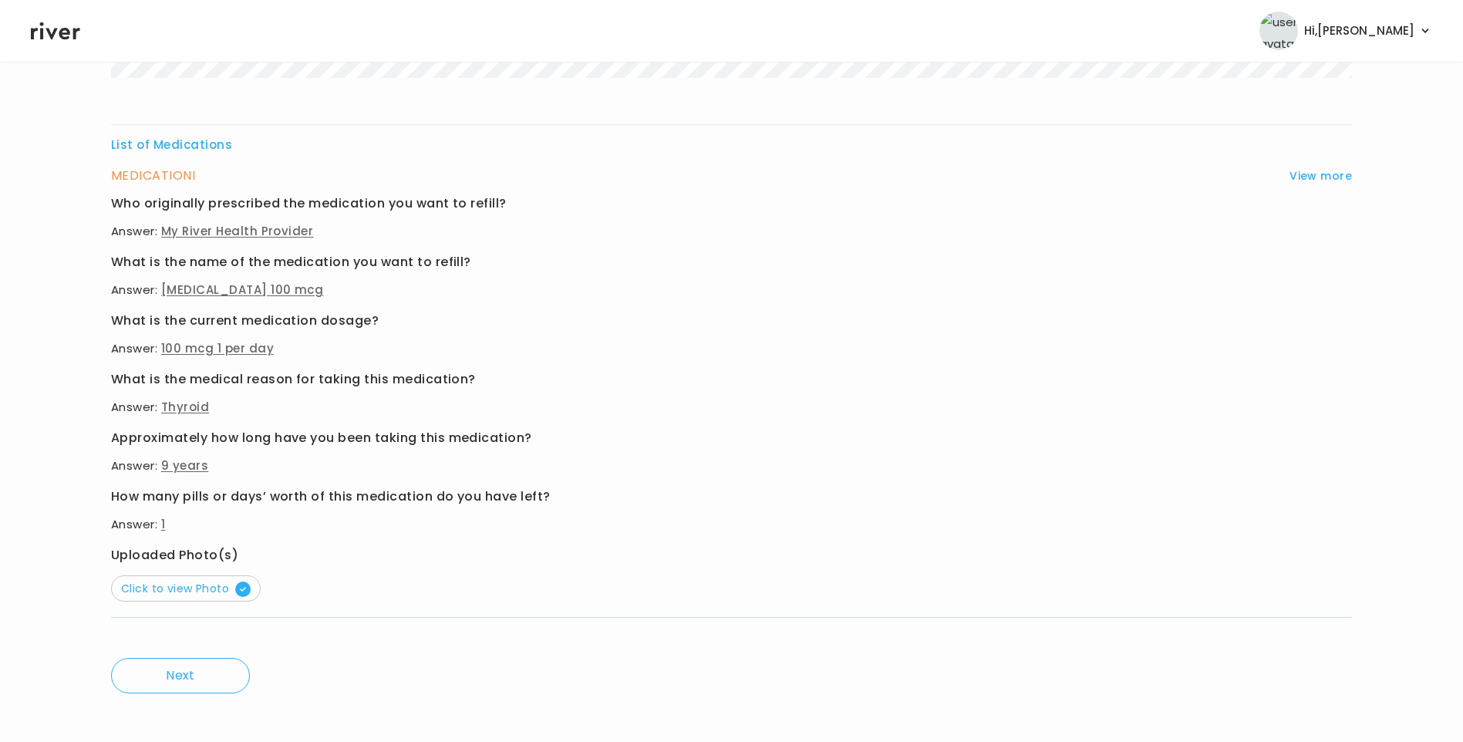
scroll to position [467, 0]
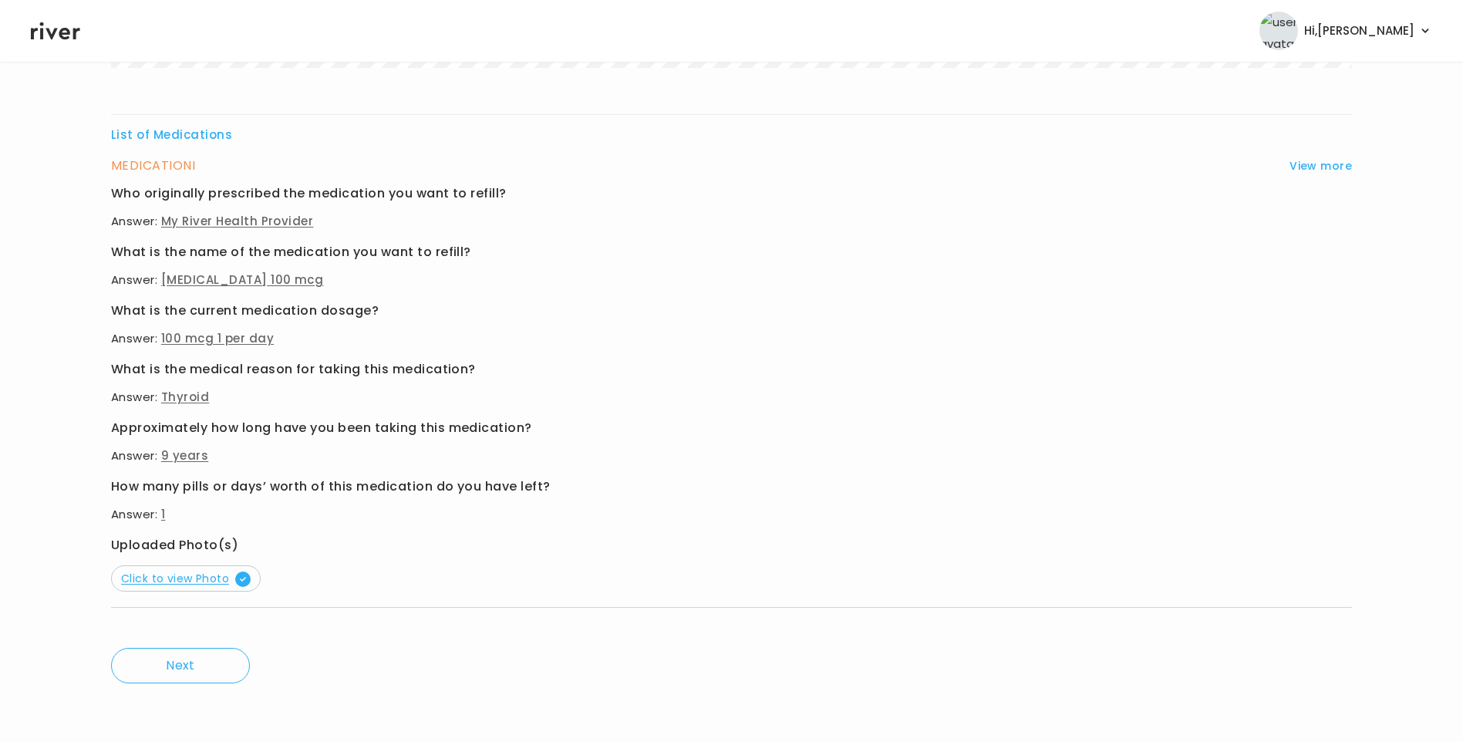
click at [187, 581] on span "Click to view Photo" at bounding box center [186, 578] width 130 height 15
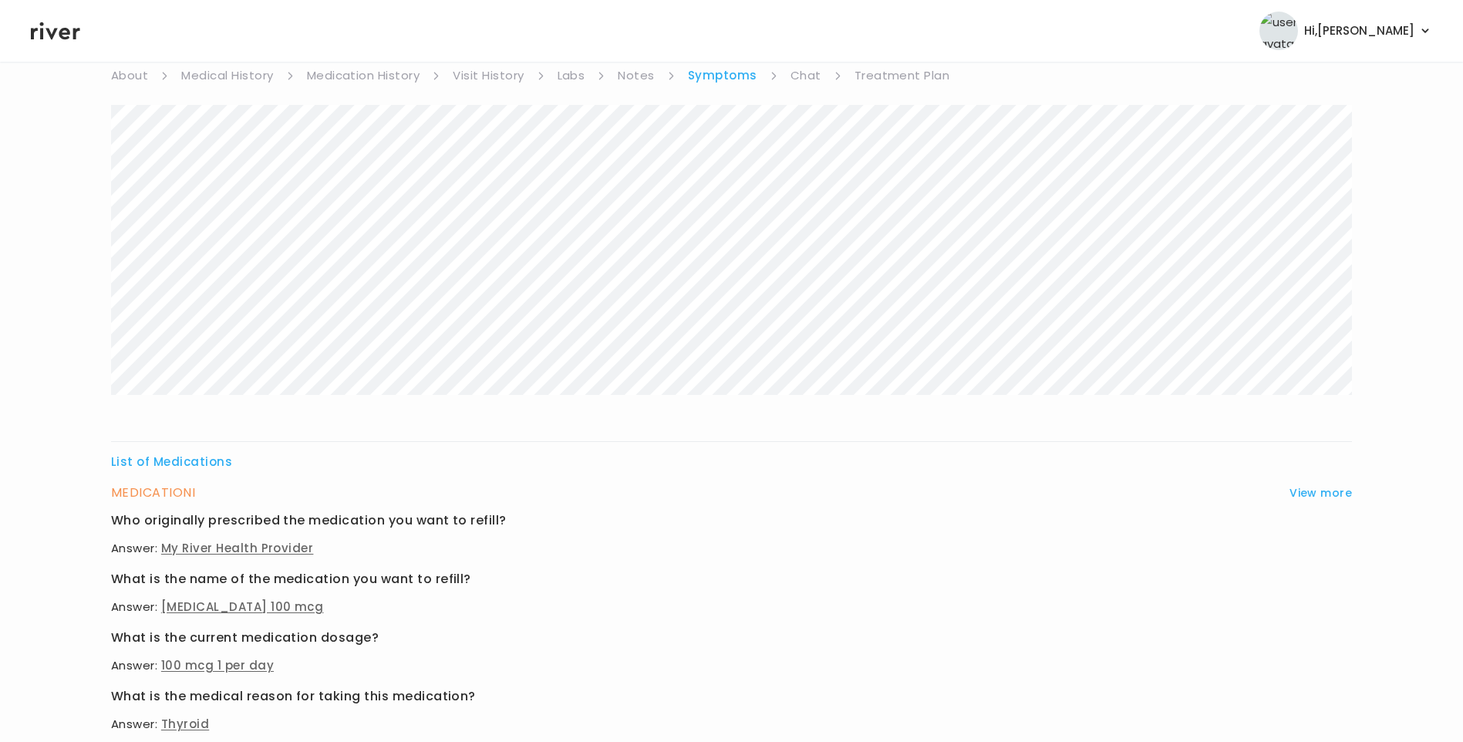
scroll to position [0, 0]
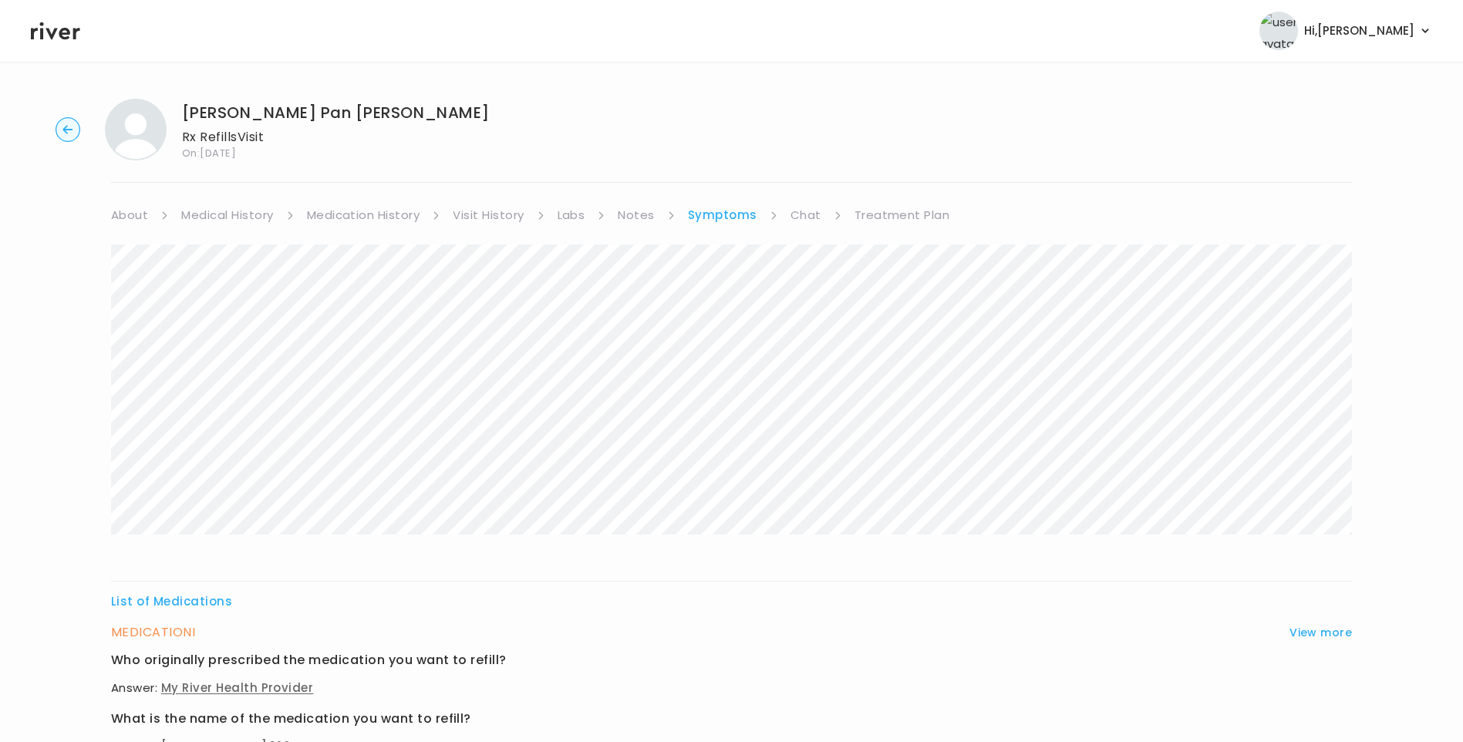
click at [373, 218] on link "Medication History" at bounding box center [363, 215] width 113 height 22
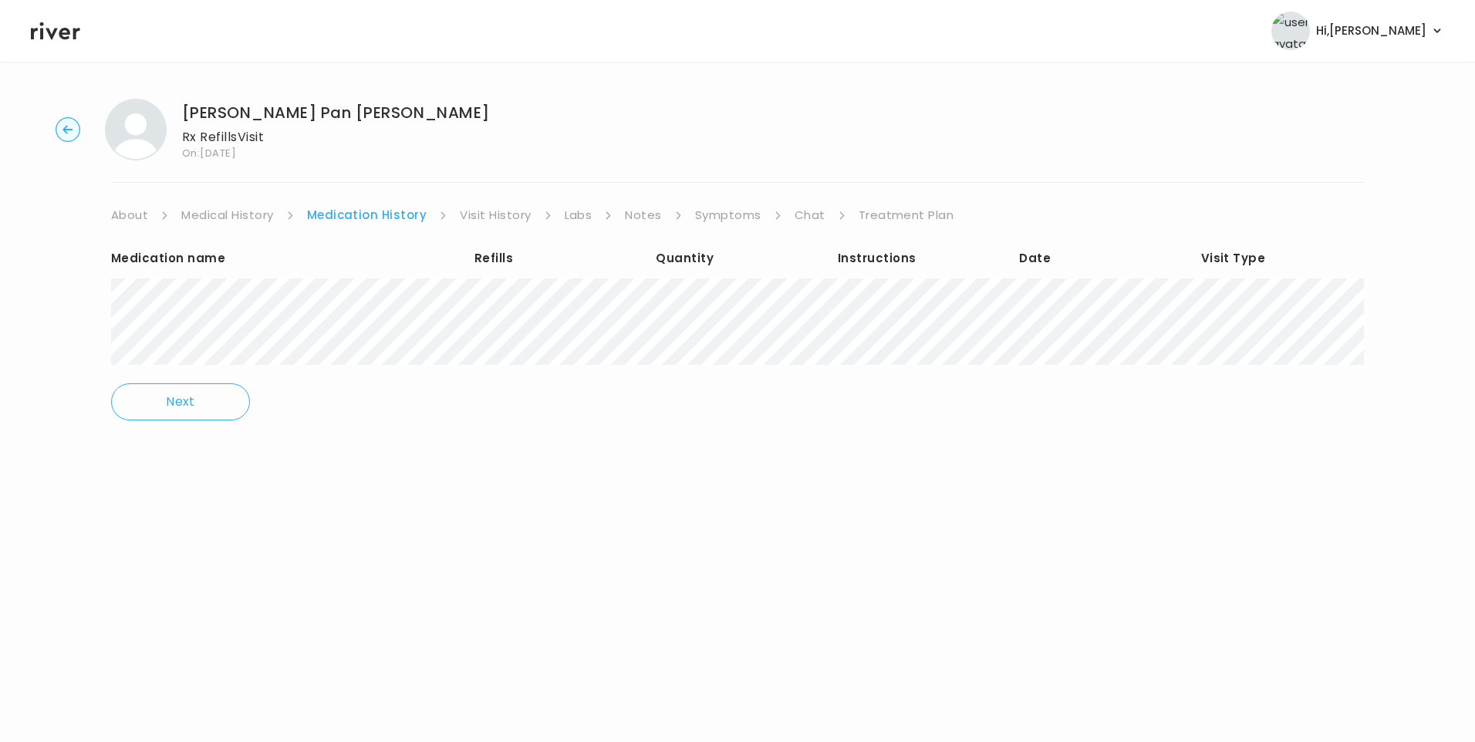
click at [577, 218] on link "Labs" at bounding box center [579, 215] width 28 height 22
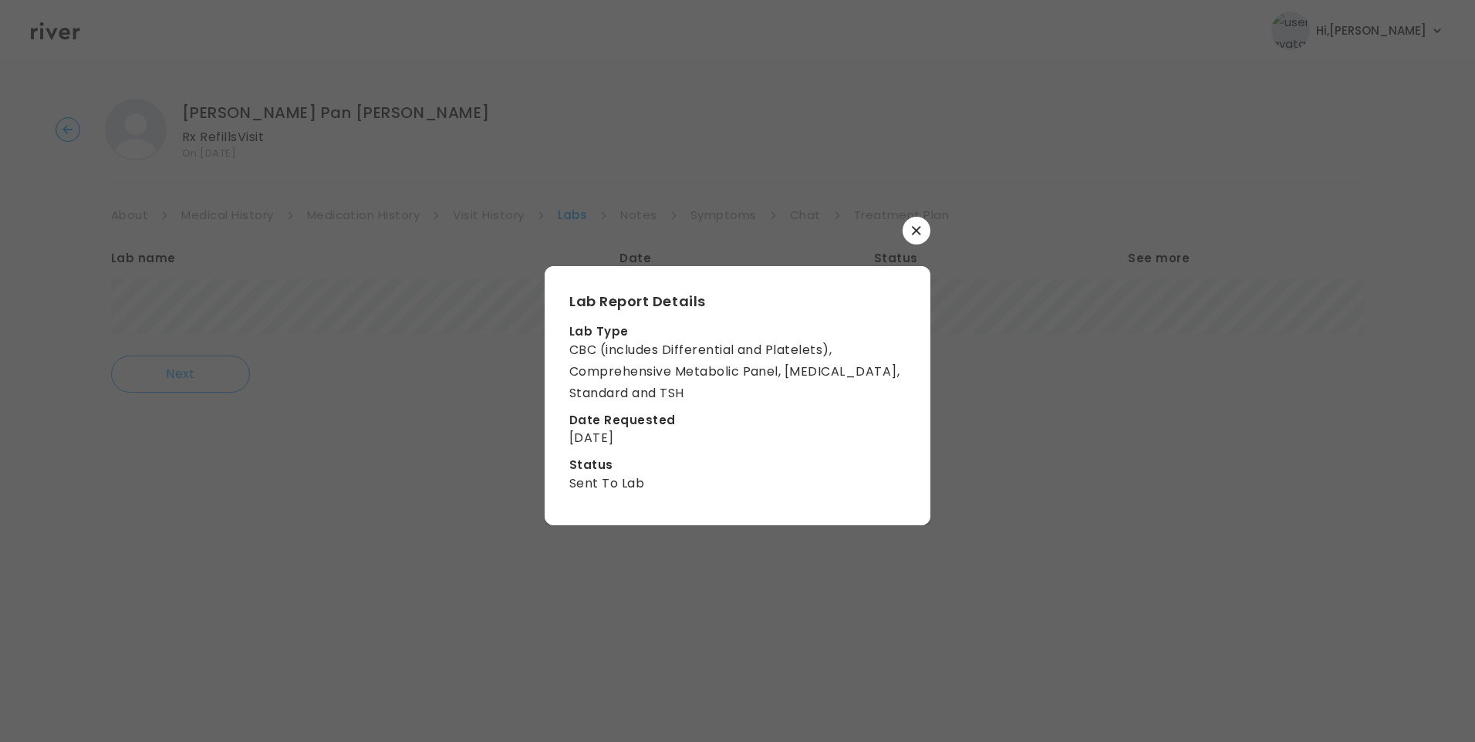
click at [913, 235] on icon "button" at bounding box center [916, 230] width 8 height 8
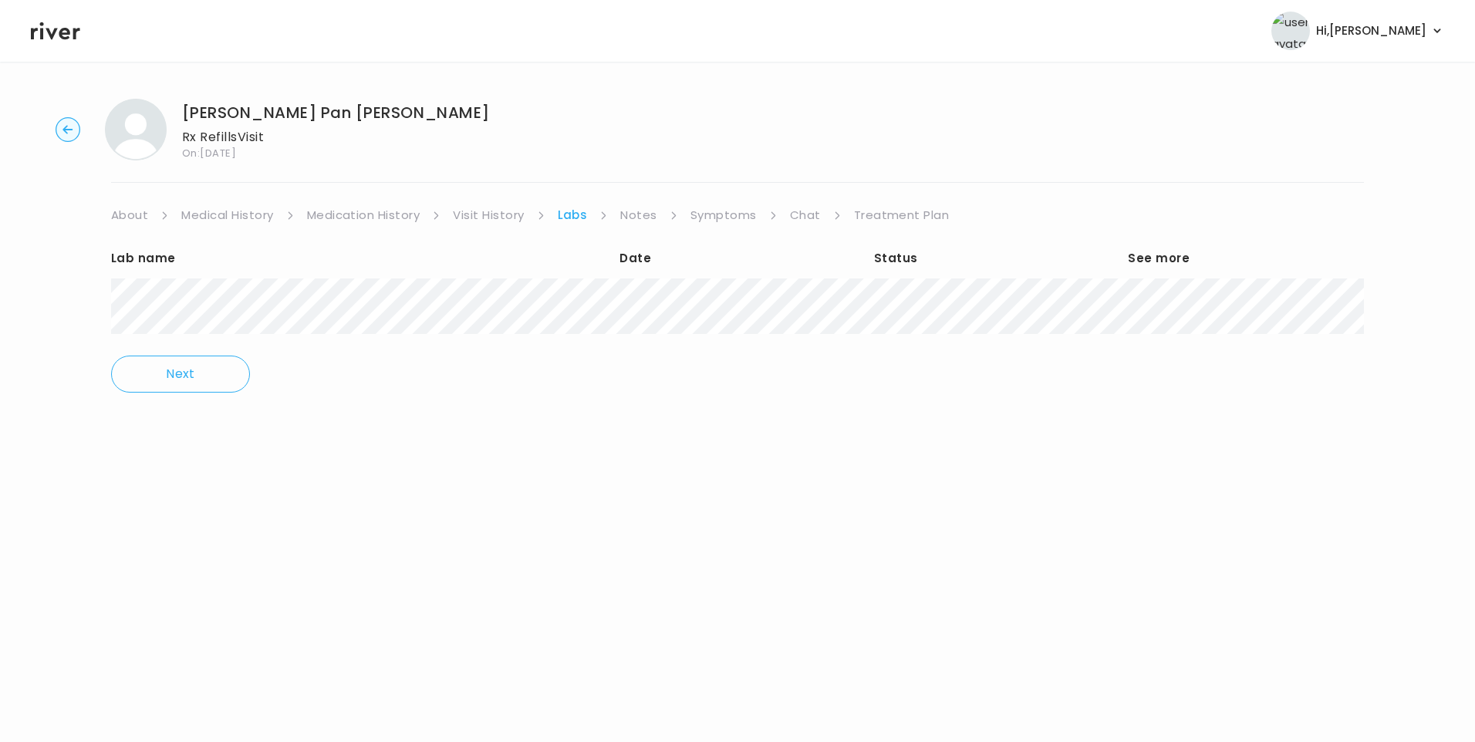
click at [917, 210] on link "Treatment Plan" at bounding box center [902, 215] width 96 height 22
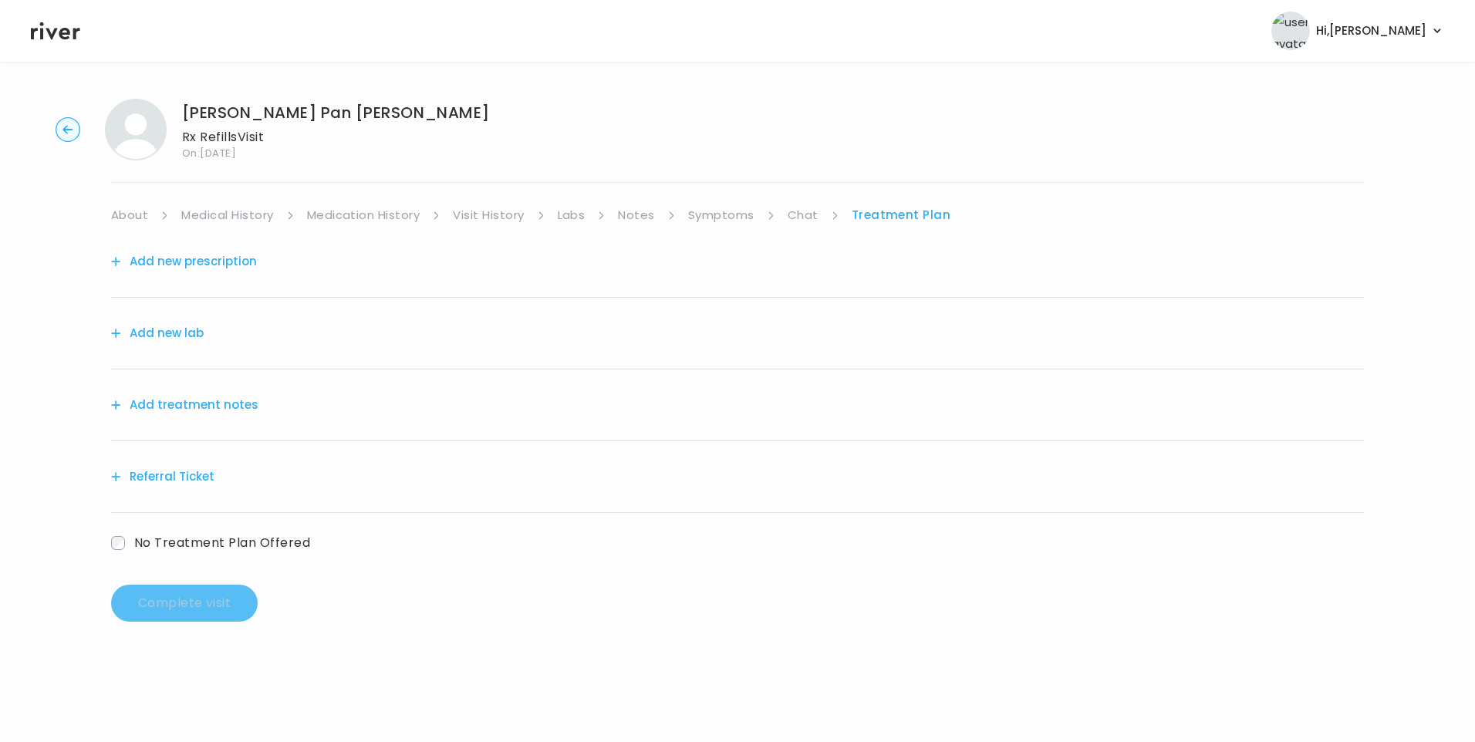
click at [169, 401] on button "Add treatment notes" at bounding box center [184, 405] width 147 height 22
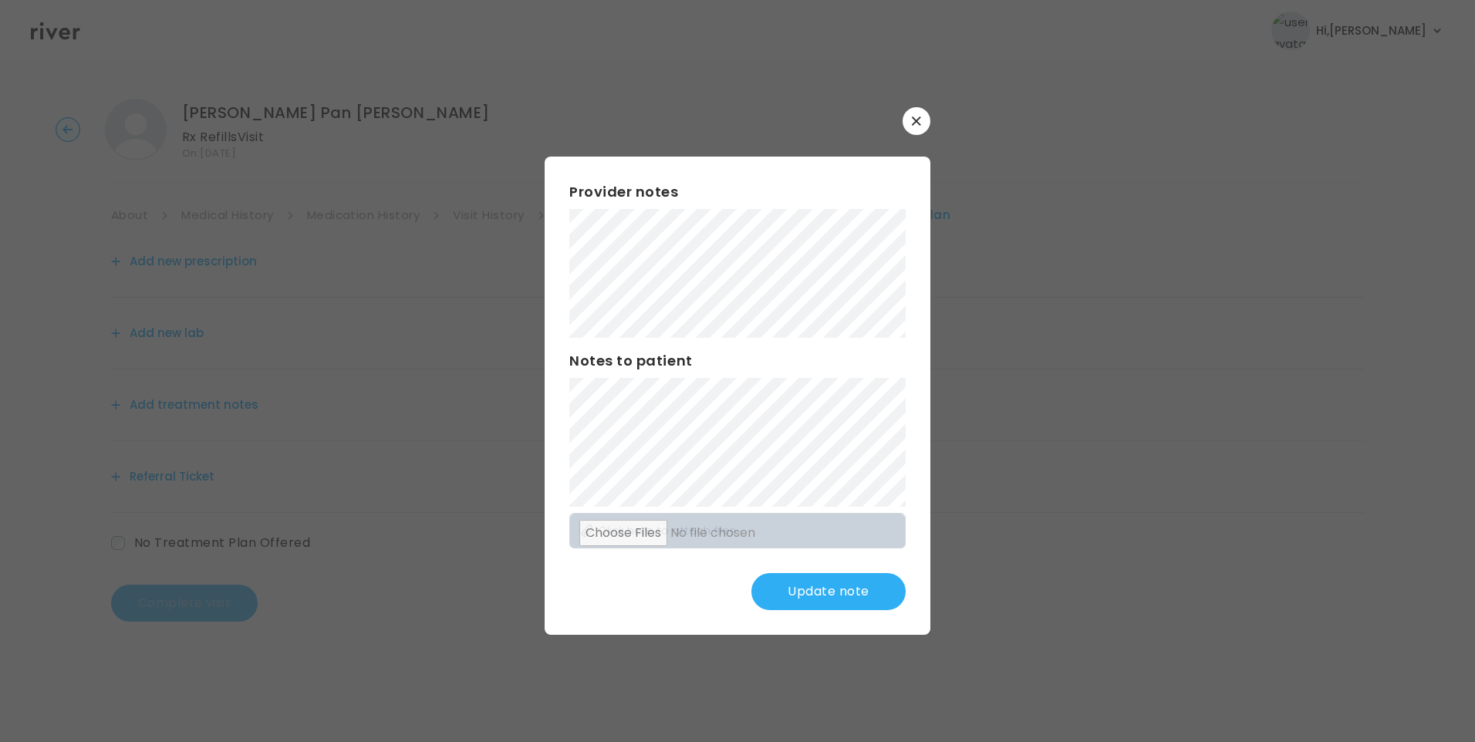
click at [842, 606] on button "Update note" at bounding box center [828, 591] width 154 height 37
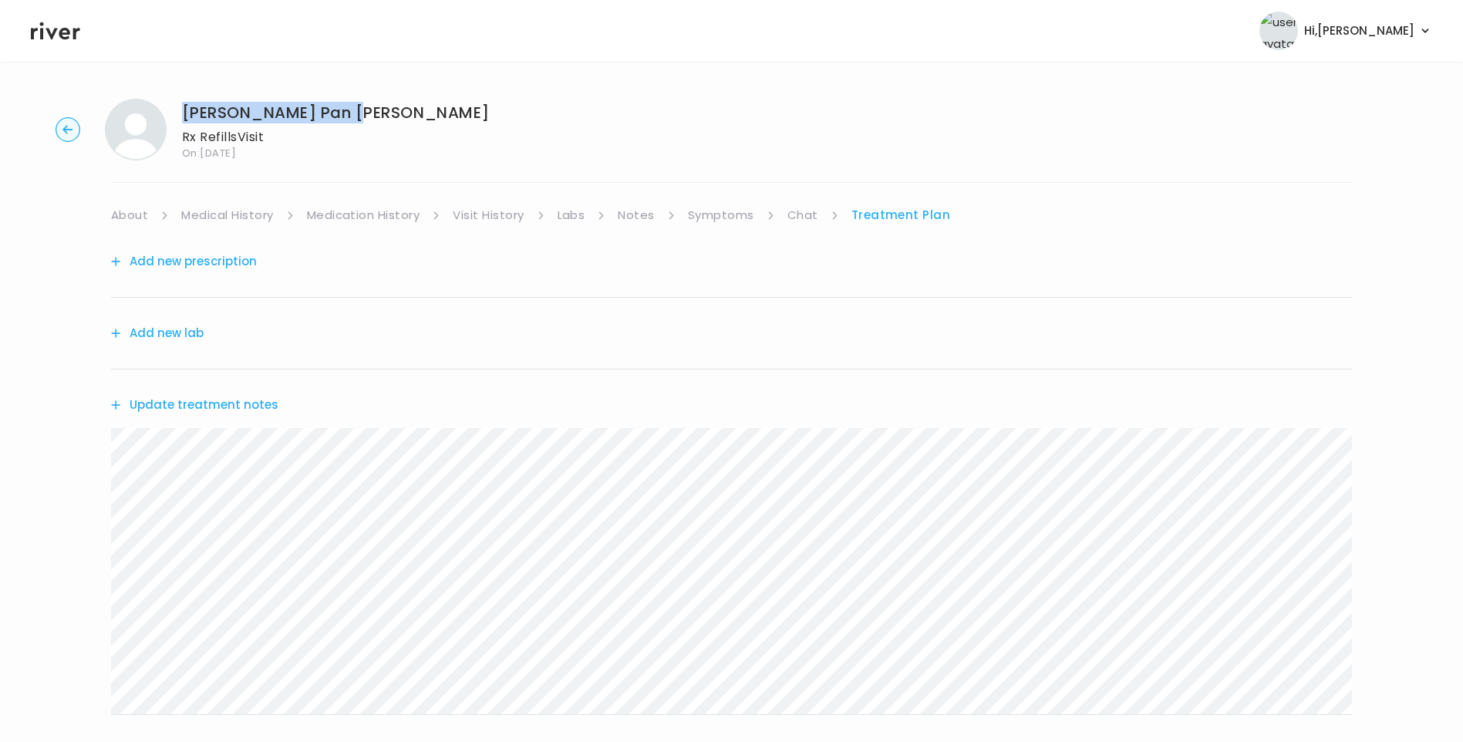
drag, startPoint x: 185, startPoint y: 113, endPoint x: 342, endPoint y: 112, distance: 156.6
click at [342, 112] on div "[PERSON_NAME] Pan [PERSON_NAME] Rx Refills Visit On: [DATE]" at bounding box center [732, 130] width 1414 height 62
copy h1 "[PERSON_NAME] Pan [PERSON_NAME]"
click at [245, 400] on button "Update treatment notes" at bounding box center [194, 405] width 167 height 22
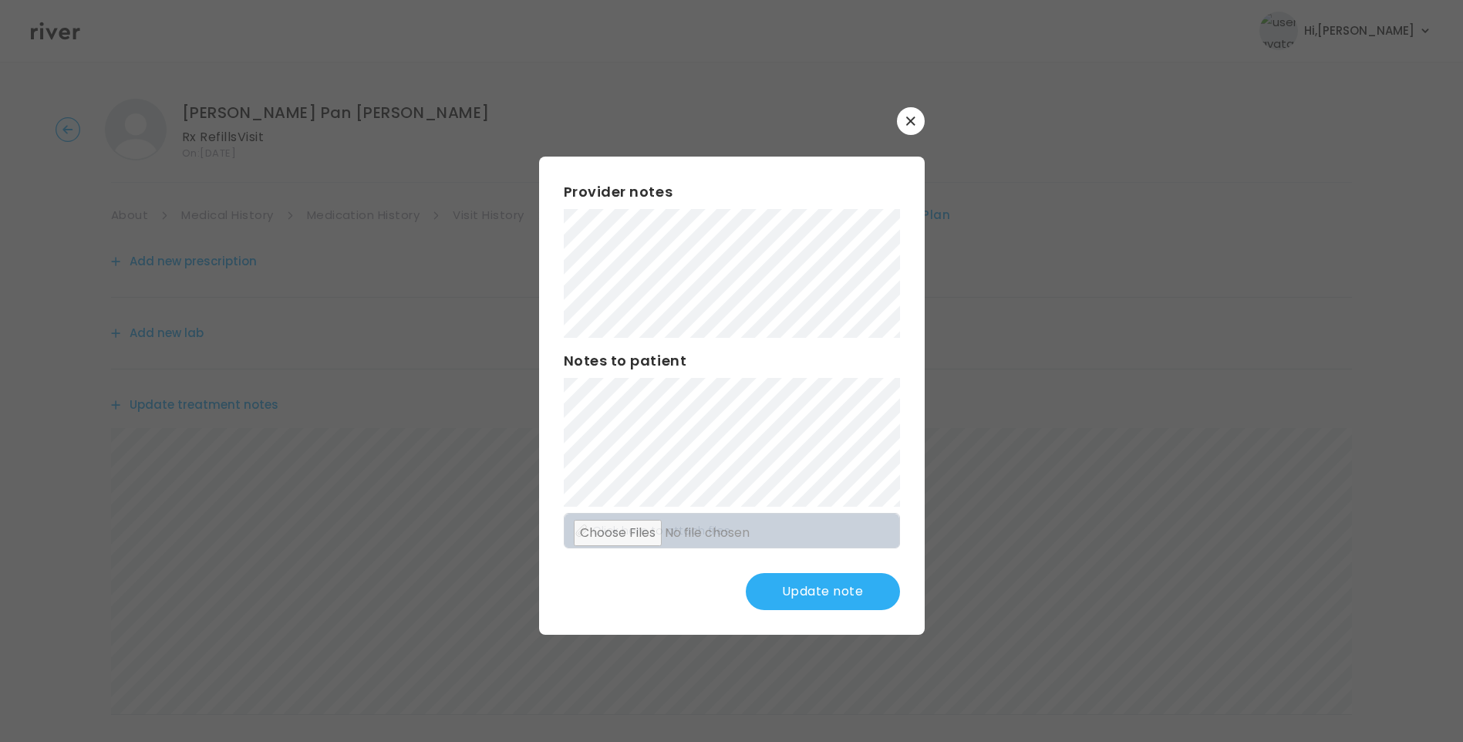
scroll to position [77, 0]
click at [823, 583] on button "Update note" at bounding box center [823, 591] width 154 height 37
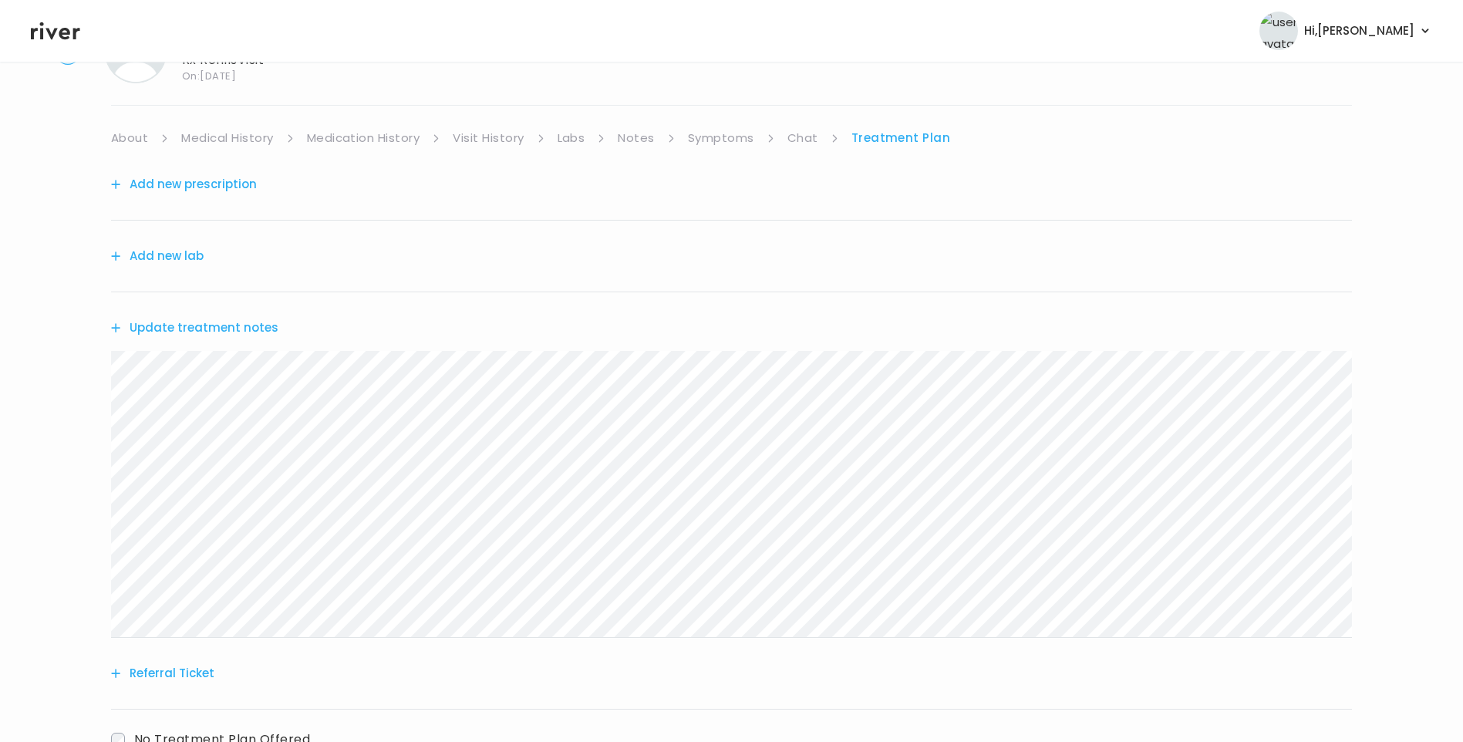
click at [238, 337] on button "Update treatment notes" at bounding box center [194, 328] width 167 height 22
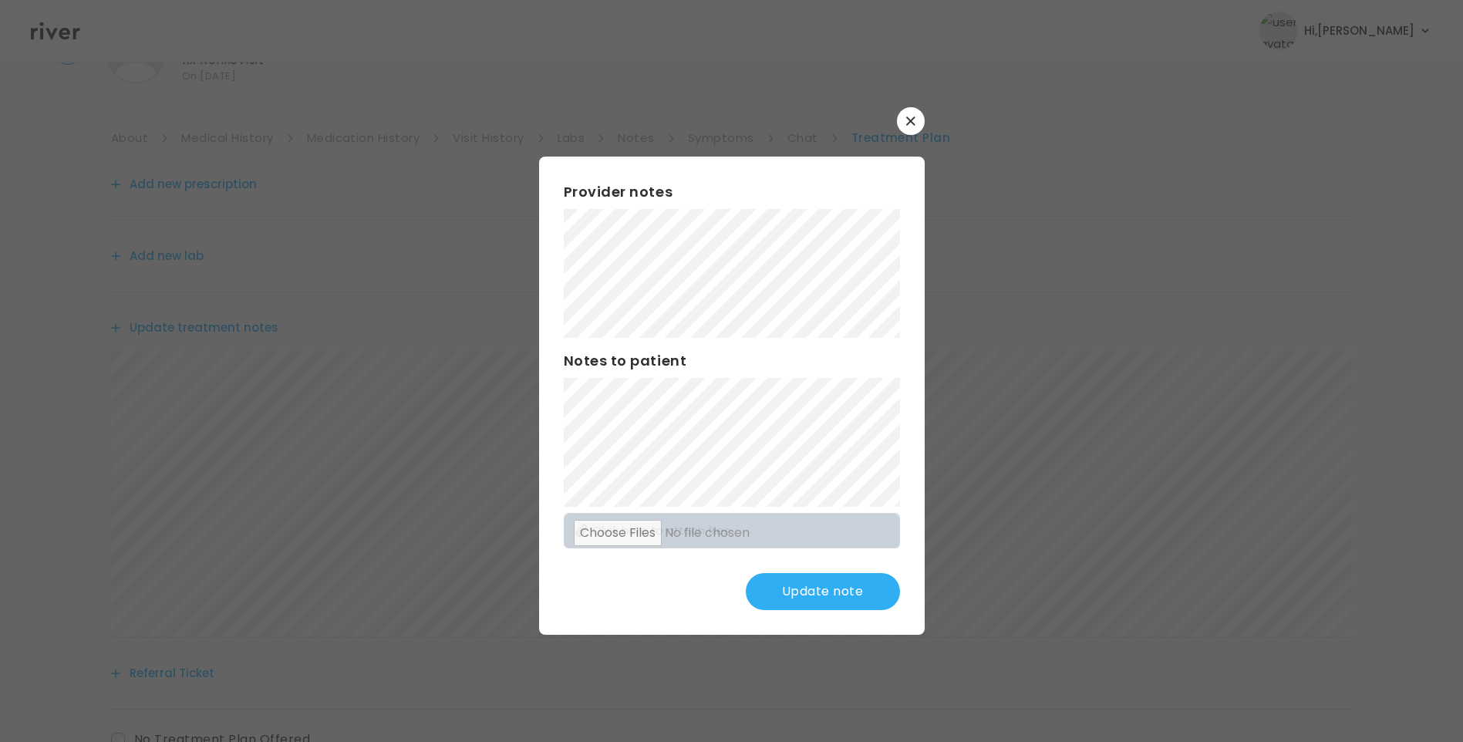
scroll to position [154, 0]
click at [841, 587] on button "Update note" at bounding box center [823, 591] width 154 height 37
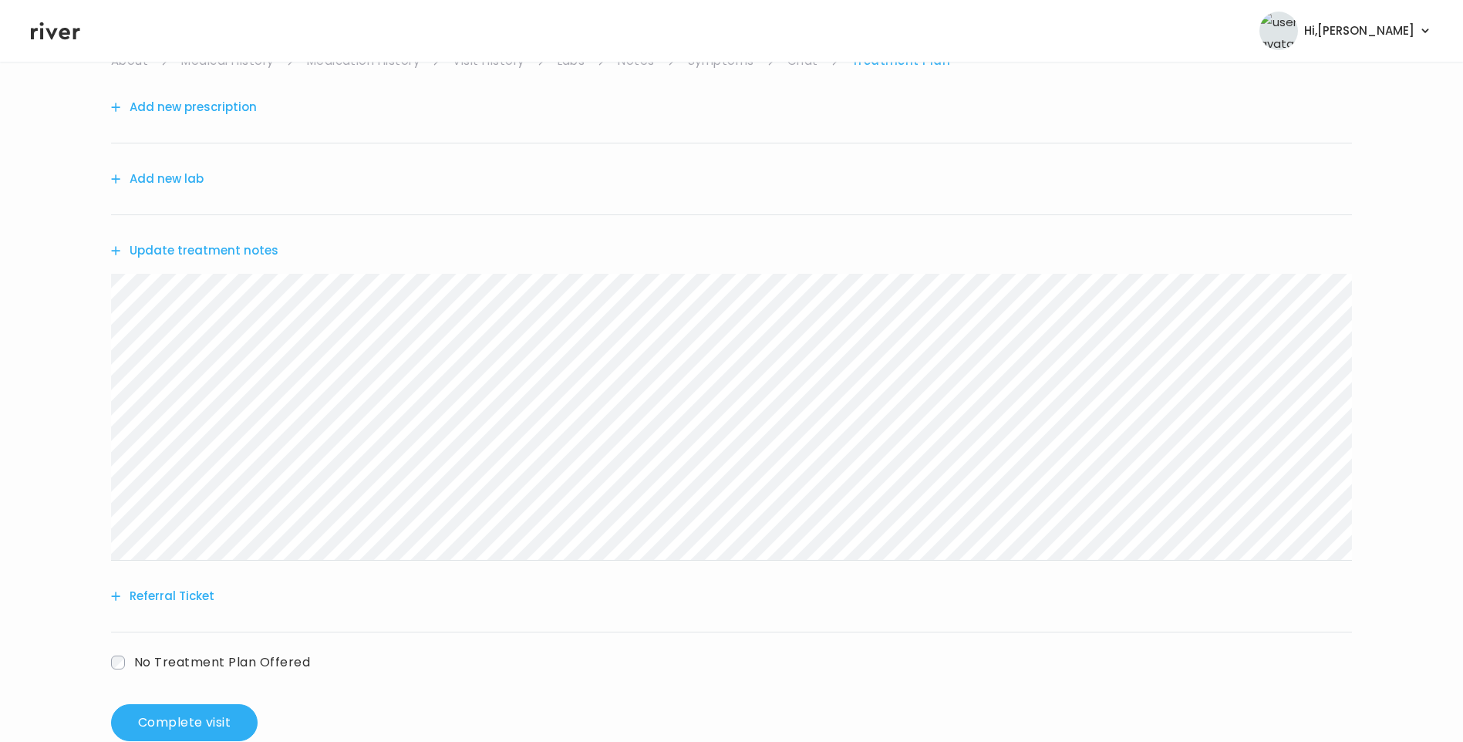
click at [212, 255] on button "Update treatment notes" at bounding box center [194, 251] width 167 height 22
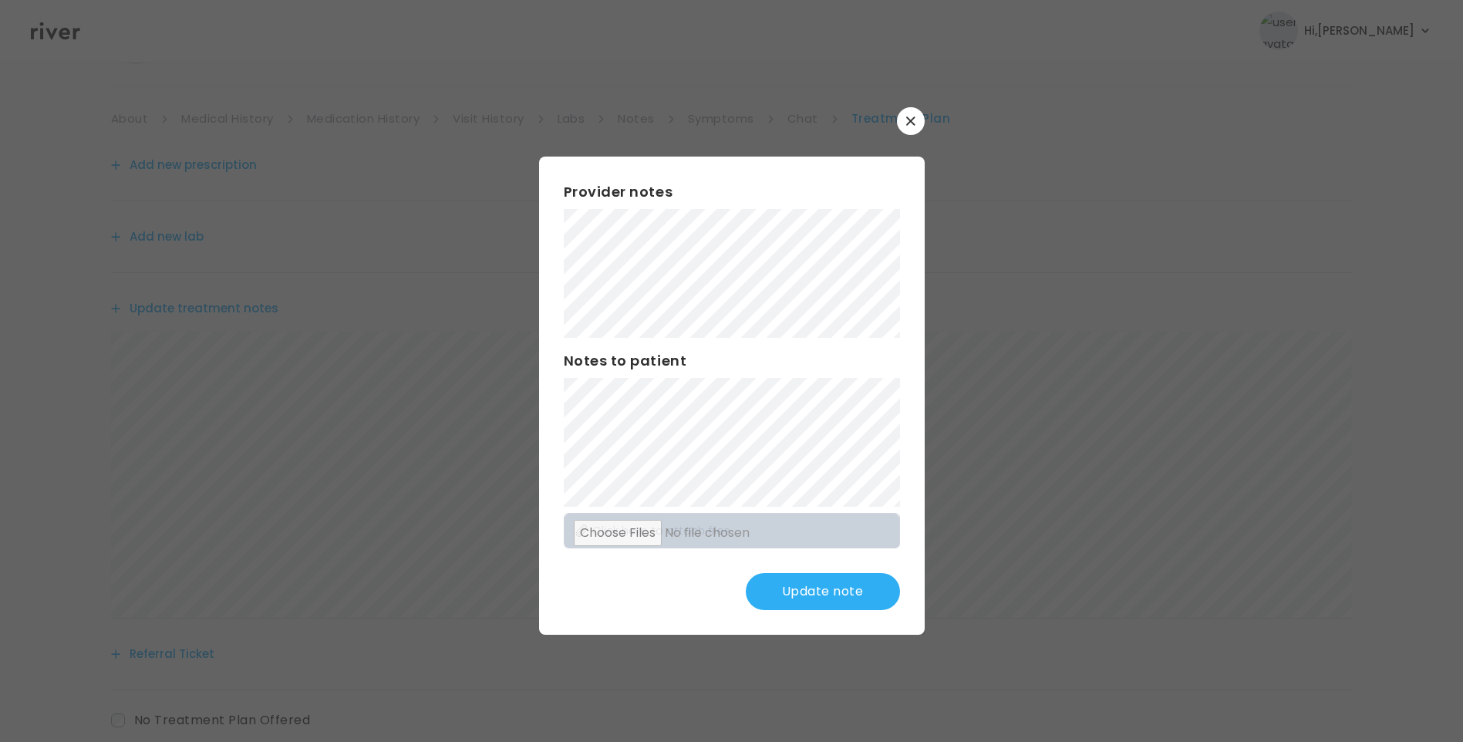
scroll to position [0, 0]
click at [832, 579] on button "Update note" at bounding box center [823, 591] width 154 height 37
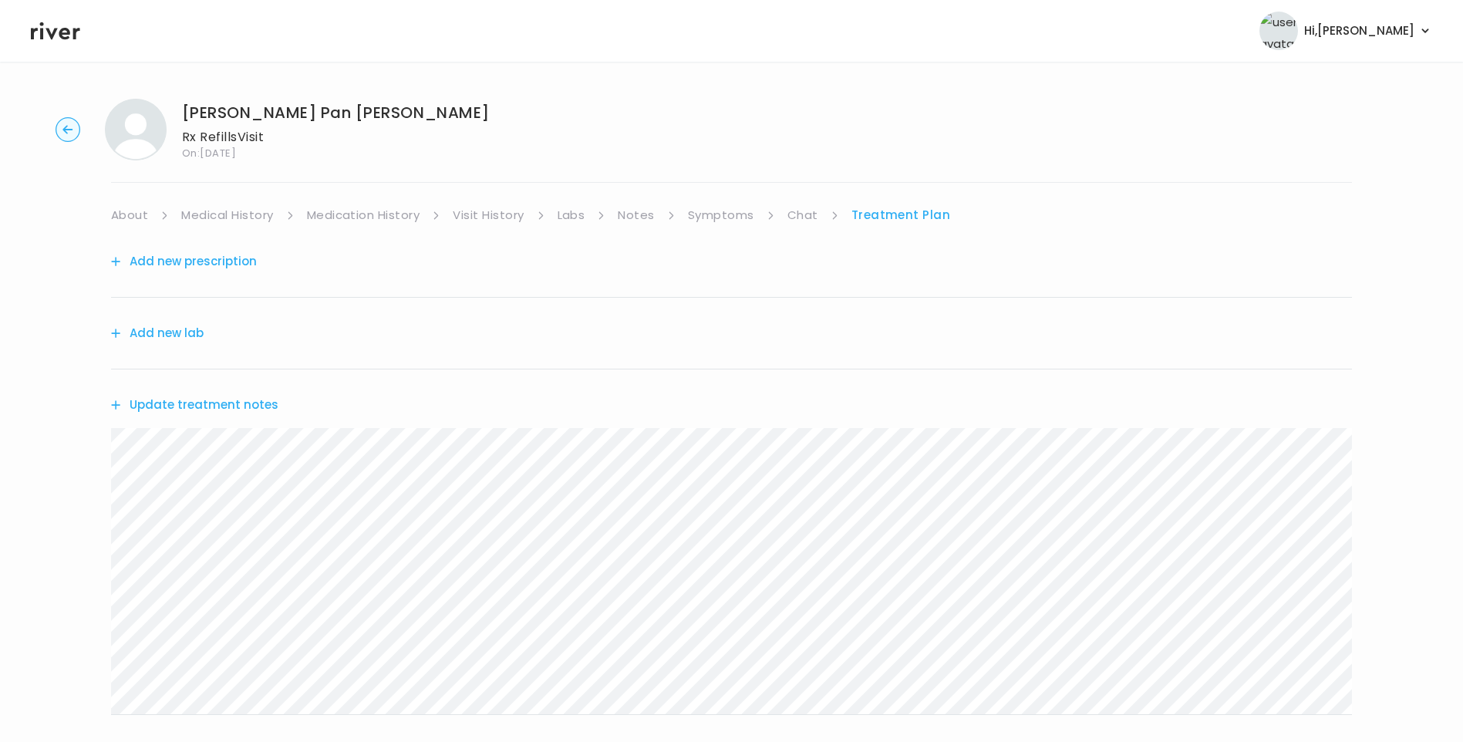
click at [487, 218] on link "Visit History" at bounding box center [488, 215] width 71 height 22
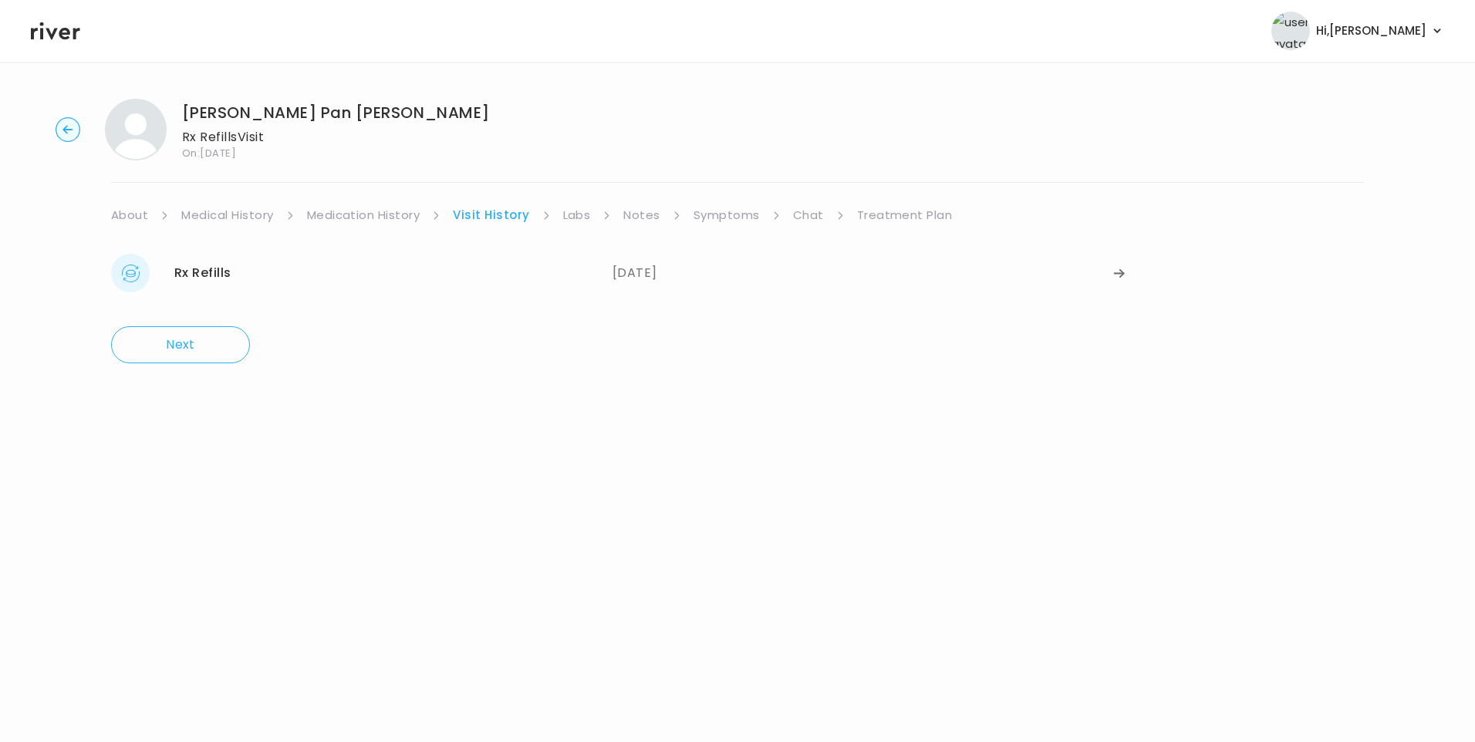
click at [577, 214] on link "Labs" at bounding box center [577, 215] width 28 height 22
click at [906, 219] on link "Treatment Plan" at bounding box center [902, 215] width 96 height 22
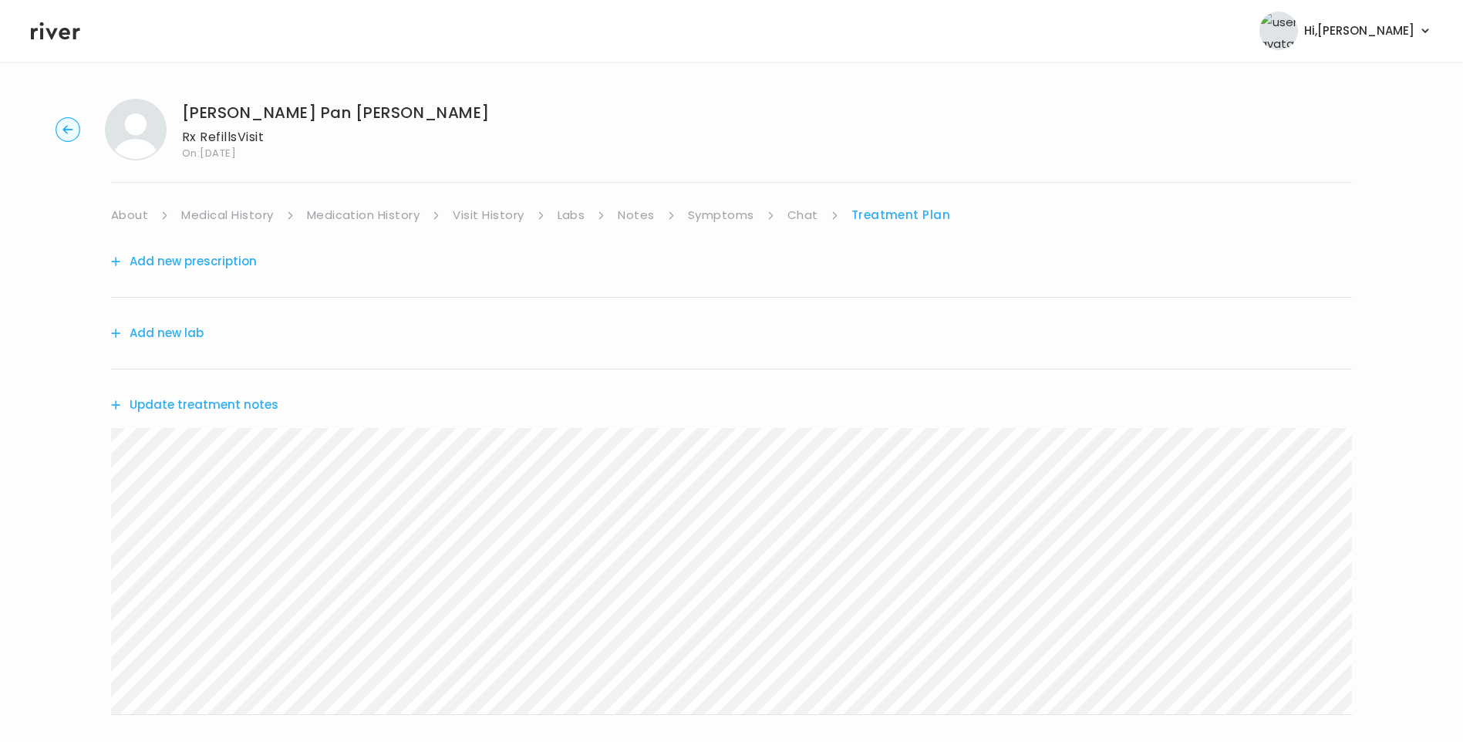
click at [221, 402] on button "Update treatment notes" at bounding box center [194, 405] width 167 height 22
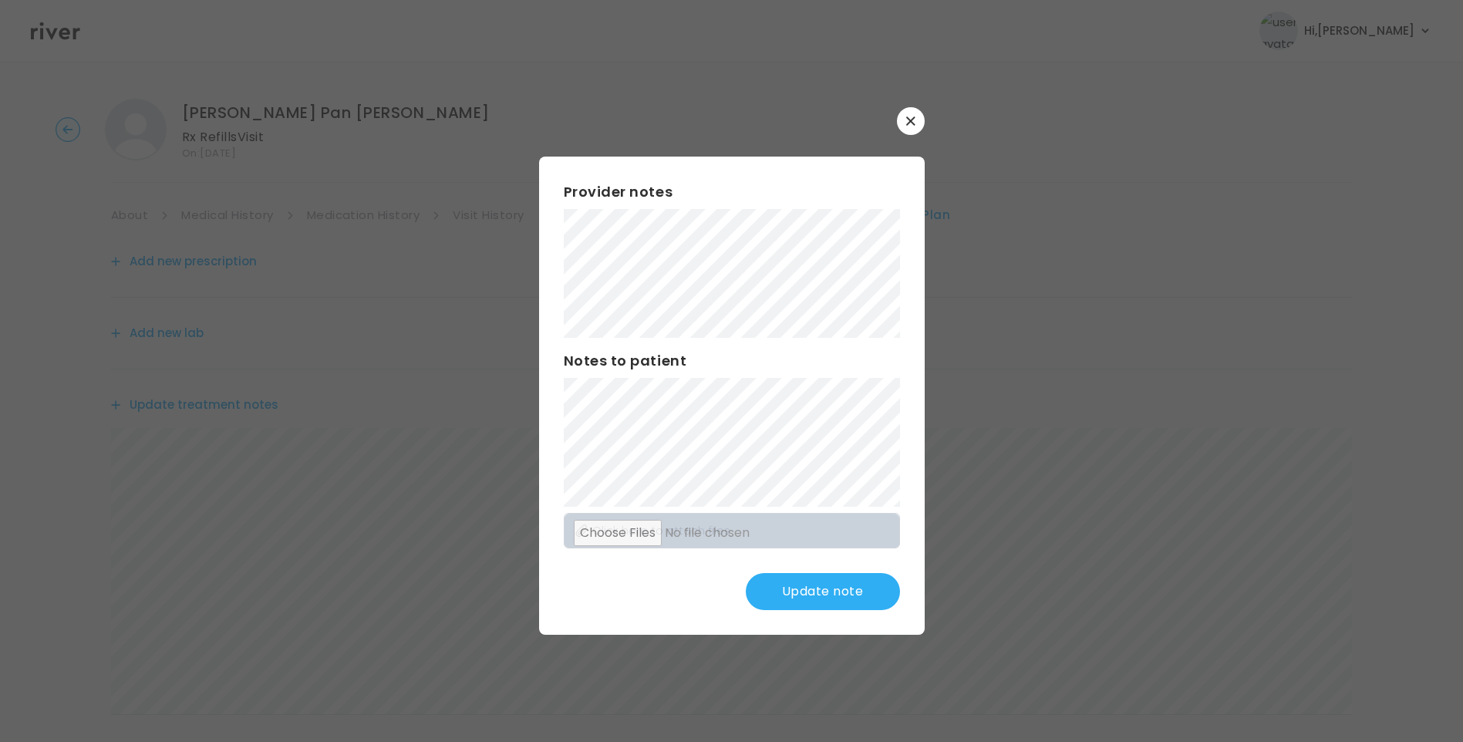
click at [831, 595] on button "Update note" at bounding box center [823, 591] width 154 height 37
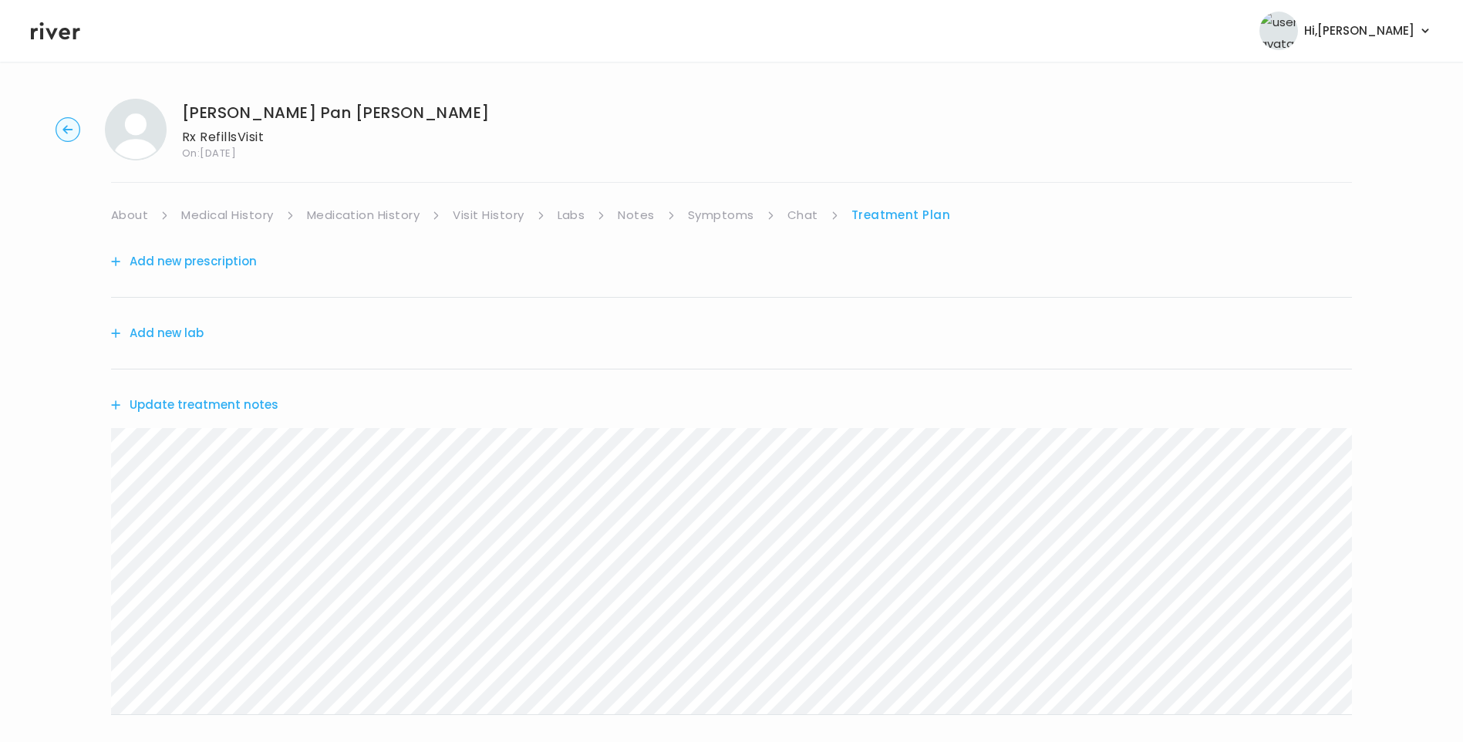
click at [360, 215] on link "Medication History" at bounding box center [363, 215] width 113 height 22
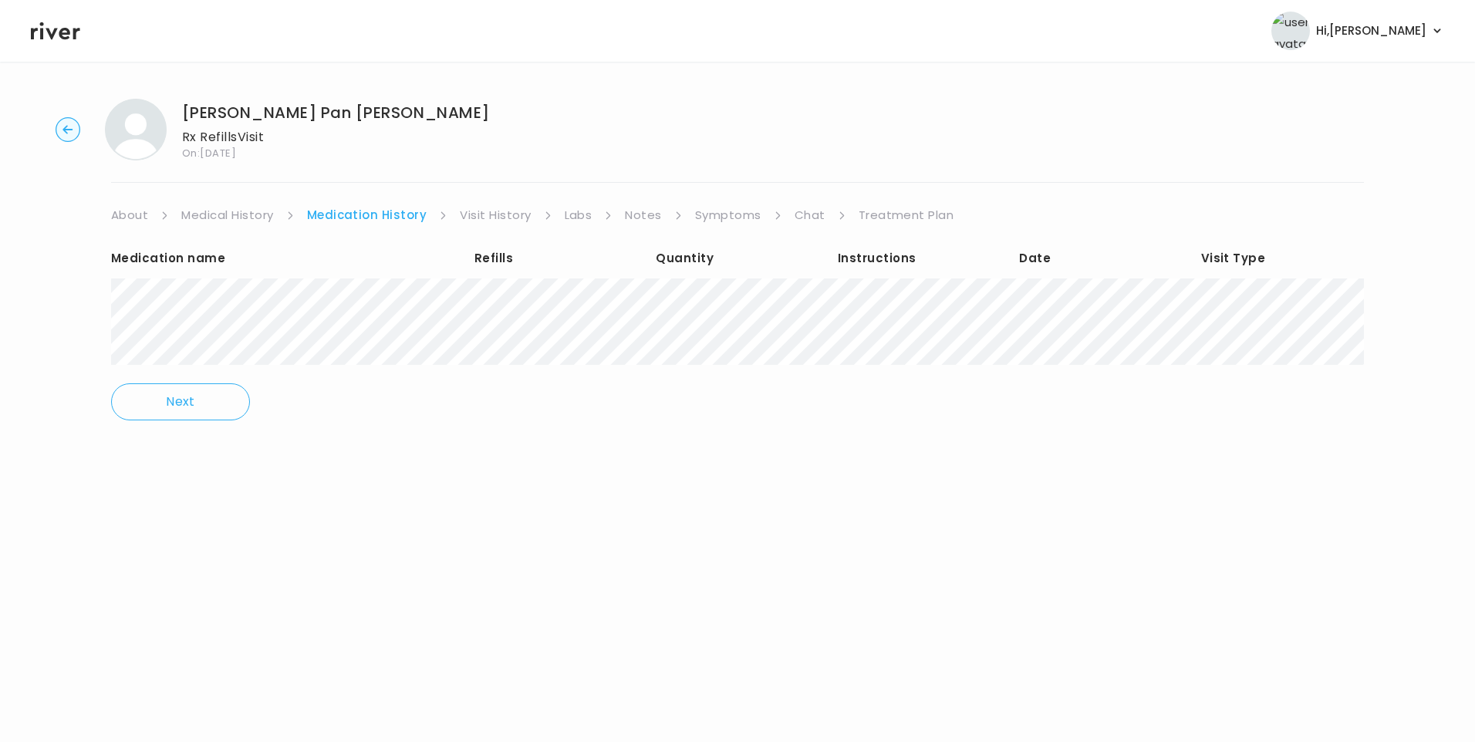
click at [882, 213] on link "Treatment Plan" at bounding box center [907, 215] width 96 height 22
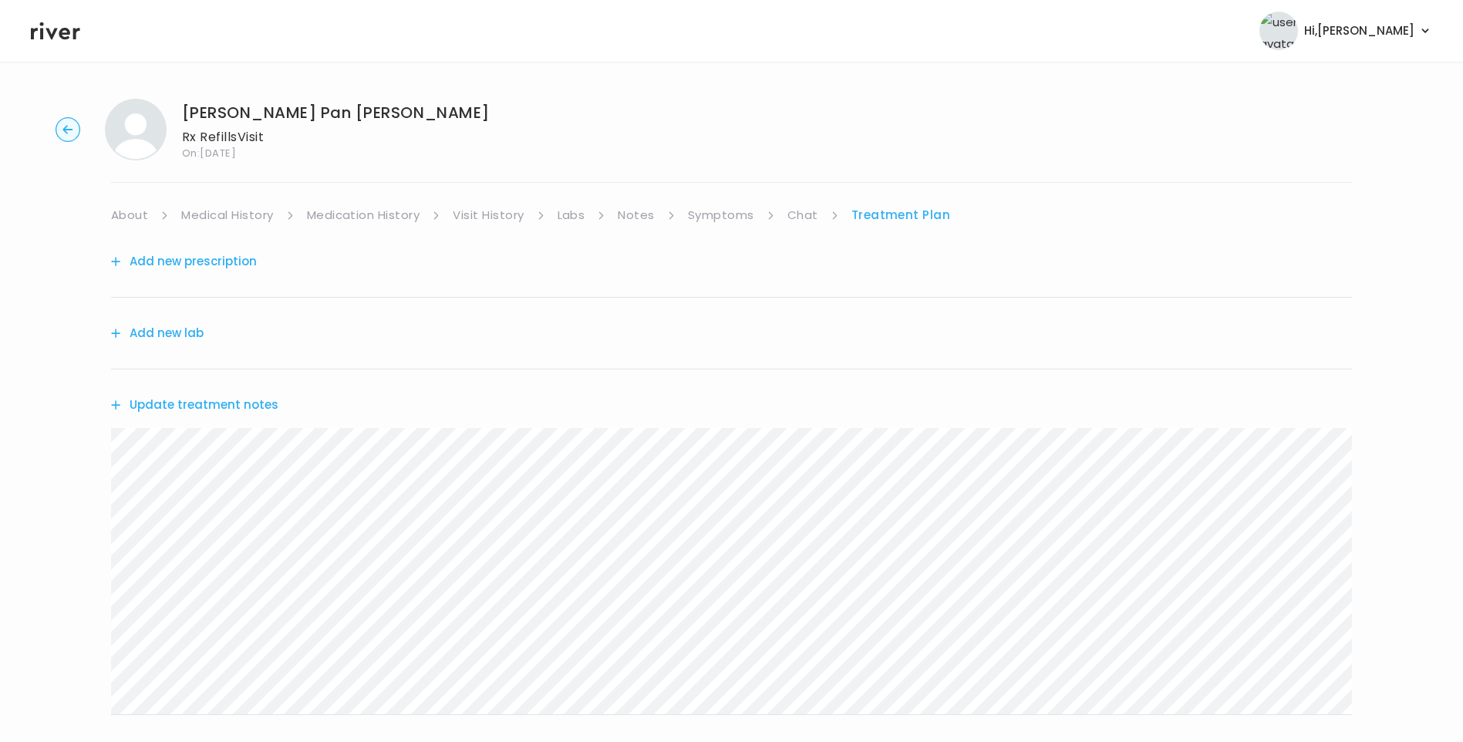
click at [217, 270] on button "Add new prescription" at bounding box center [184, 262] width 146 height 22
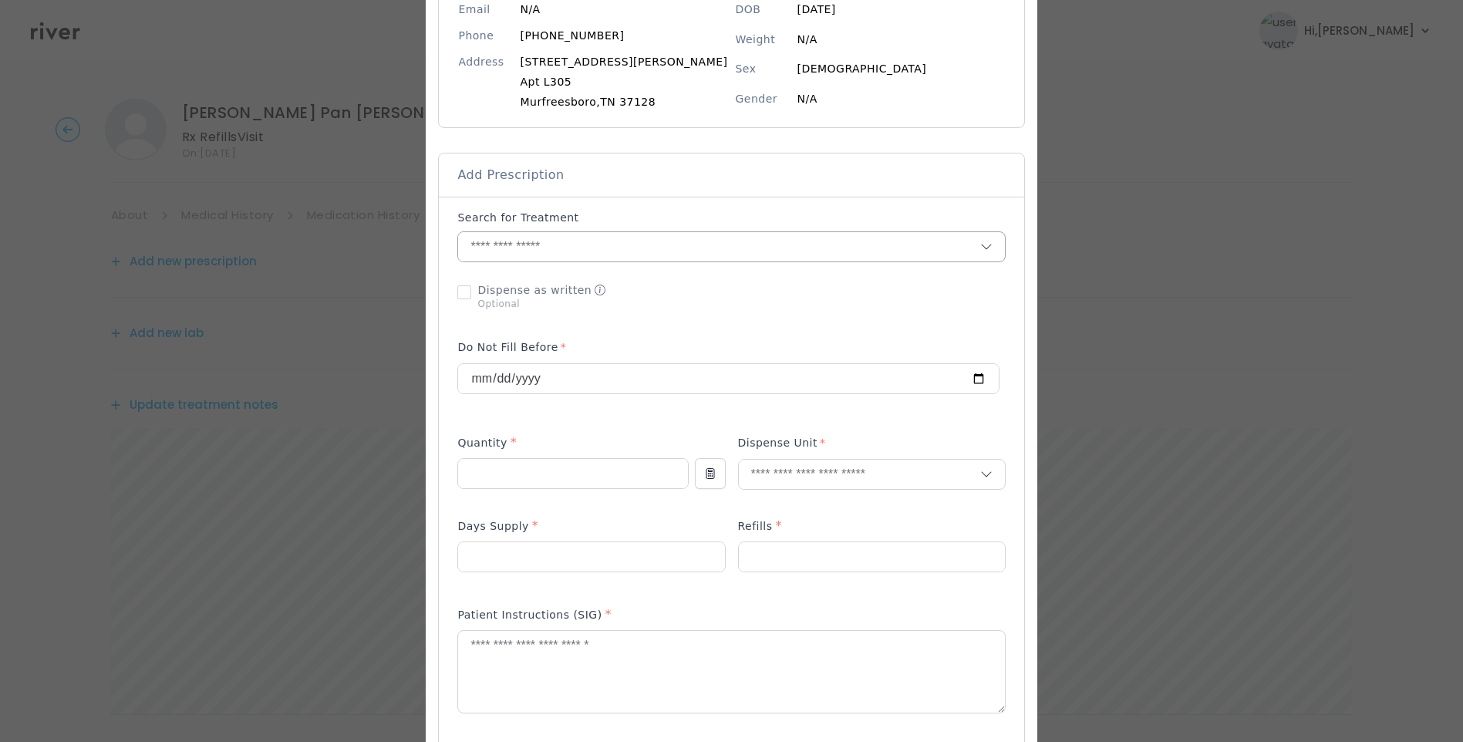
scroll to position [231, 0]
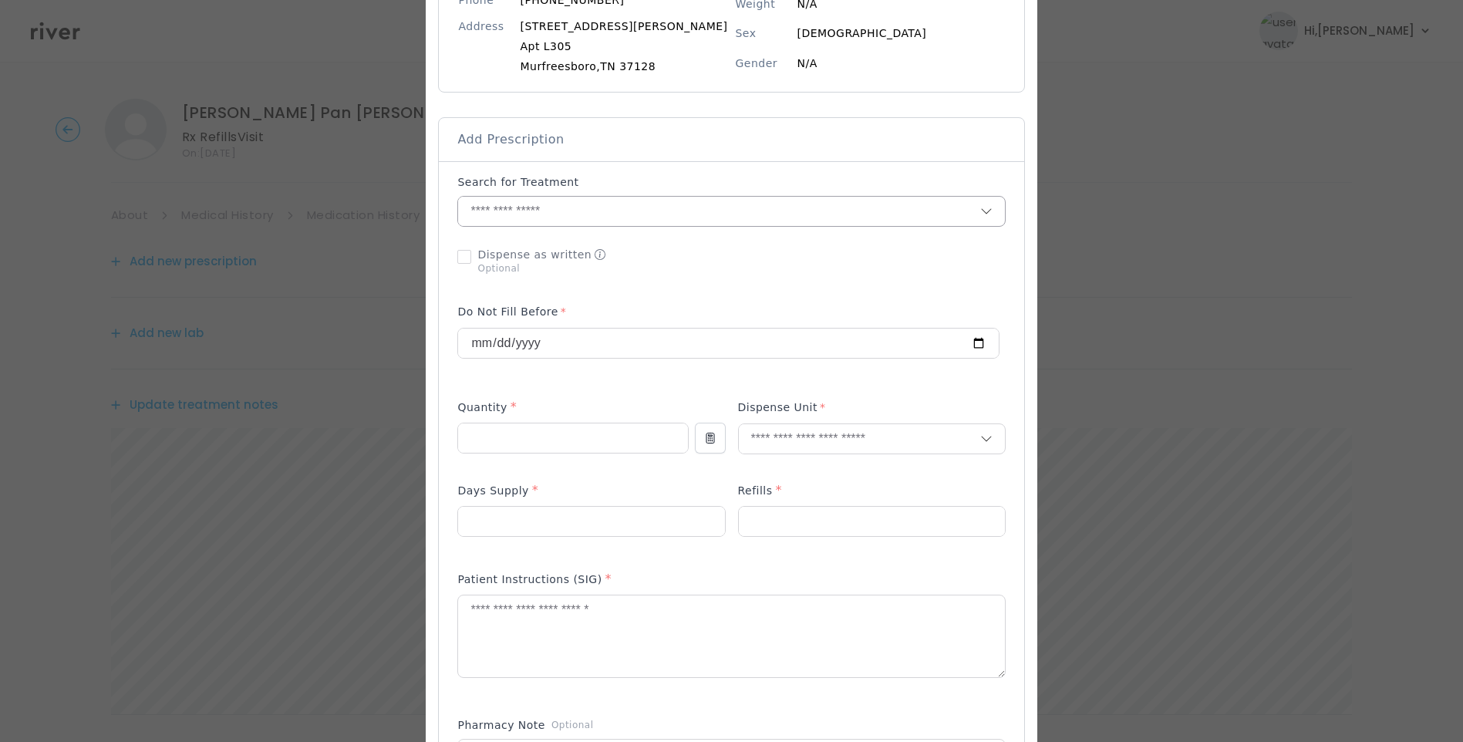
click at [545, 206] on input "text" at bounding box center [719, 211] width 522 height 29
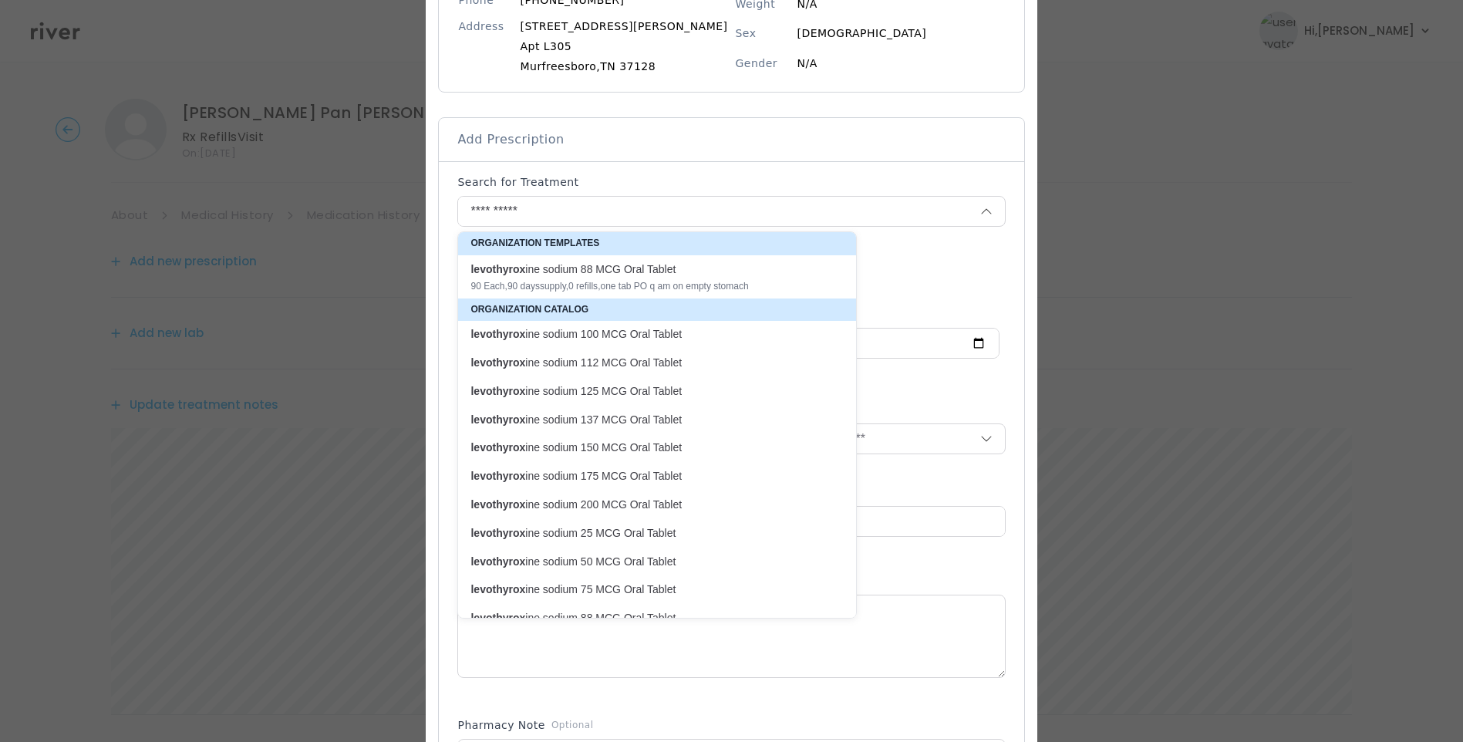
click at [714, 333] on p "levothyrox ine sodium 100 MCG Oral Tablet" at bounding box center [648, 334] width 355 height 15
type input "**********"
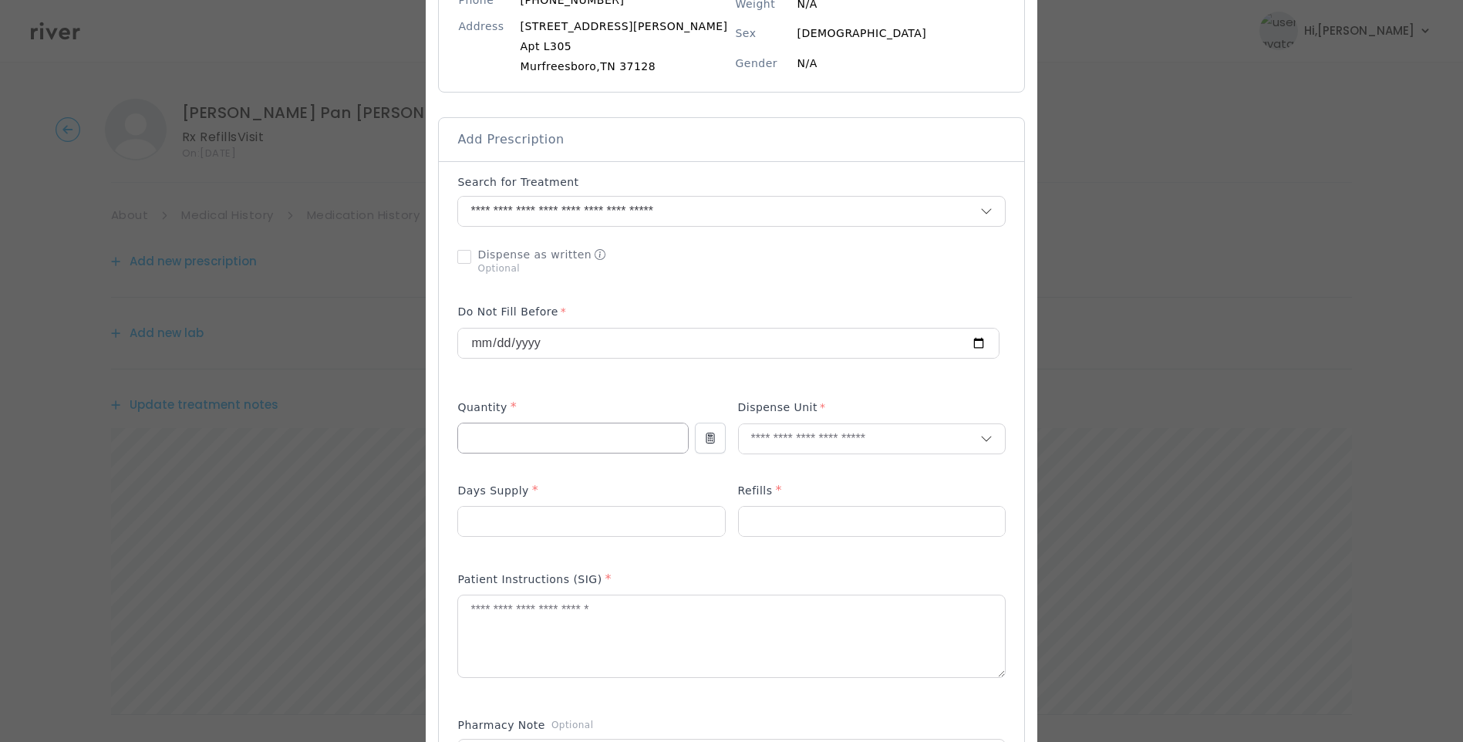
click at [571, 436] on input "number" at bounding box center [572, 438] width 229 height 29
type input "**"
click at [505, 522] on input "number" at bounding box center [591, 521] width 266 height 29
type input "**"
click at [812, 514] on input "number" at bounding box center [872, 521] width 266 height 29
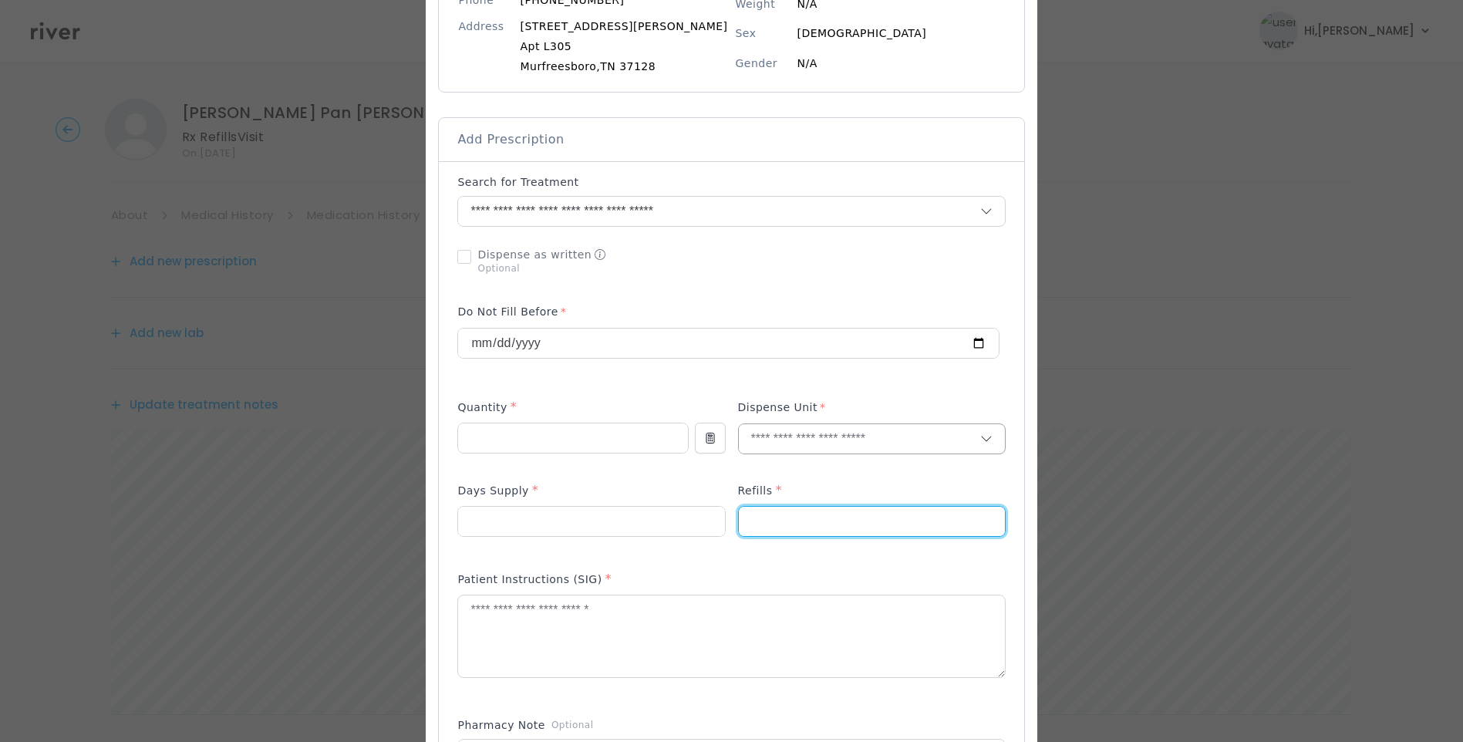
type input "*"
click at [755, 430] on input "text" at bounding box center [859, 438] width 241 height 29
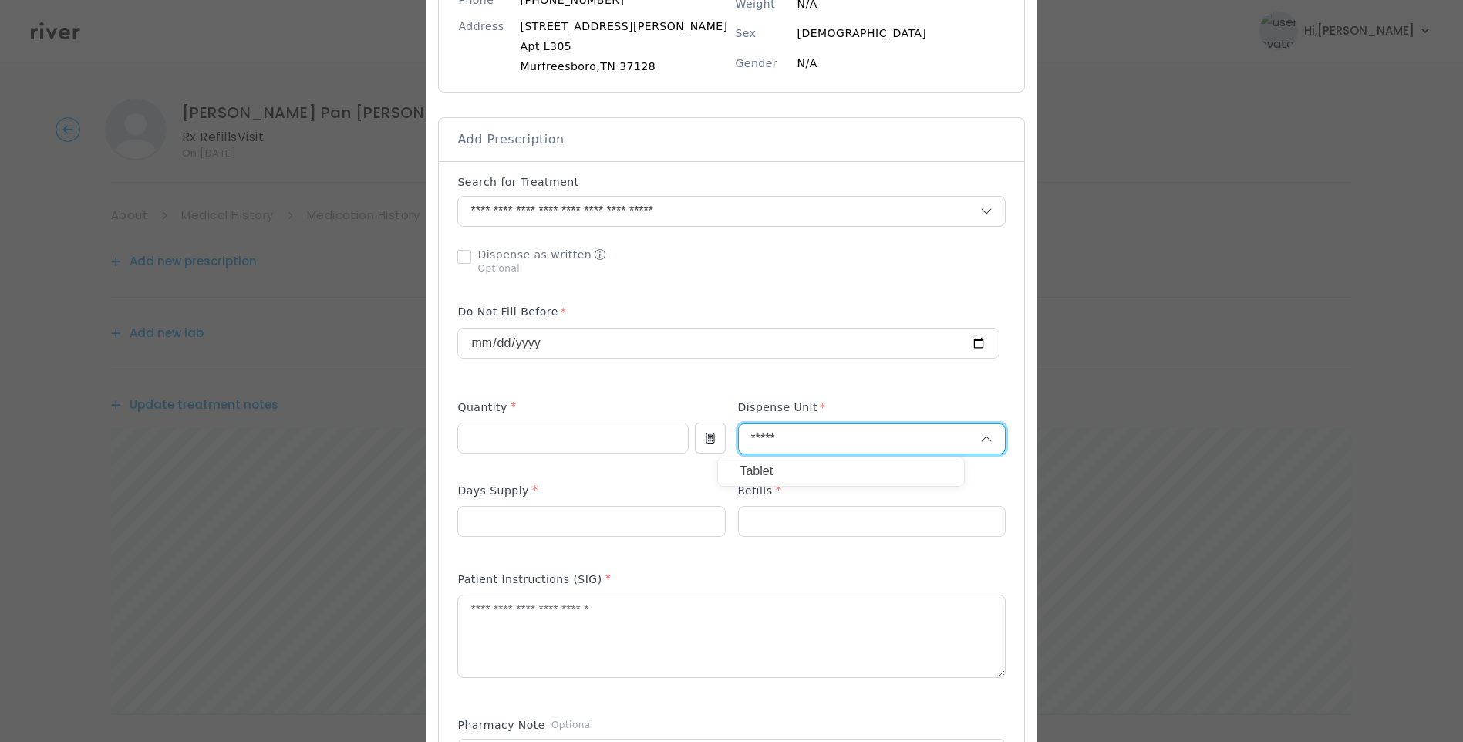
type input "*****"
click at [785, 466] on p "Tablet" at bounding box center [841, 472] width 203 height 22
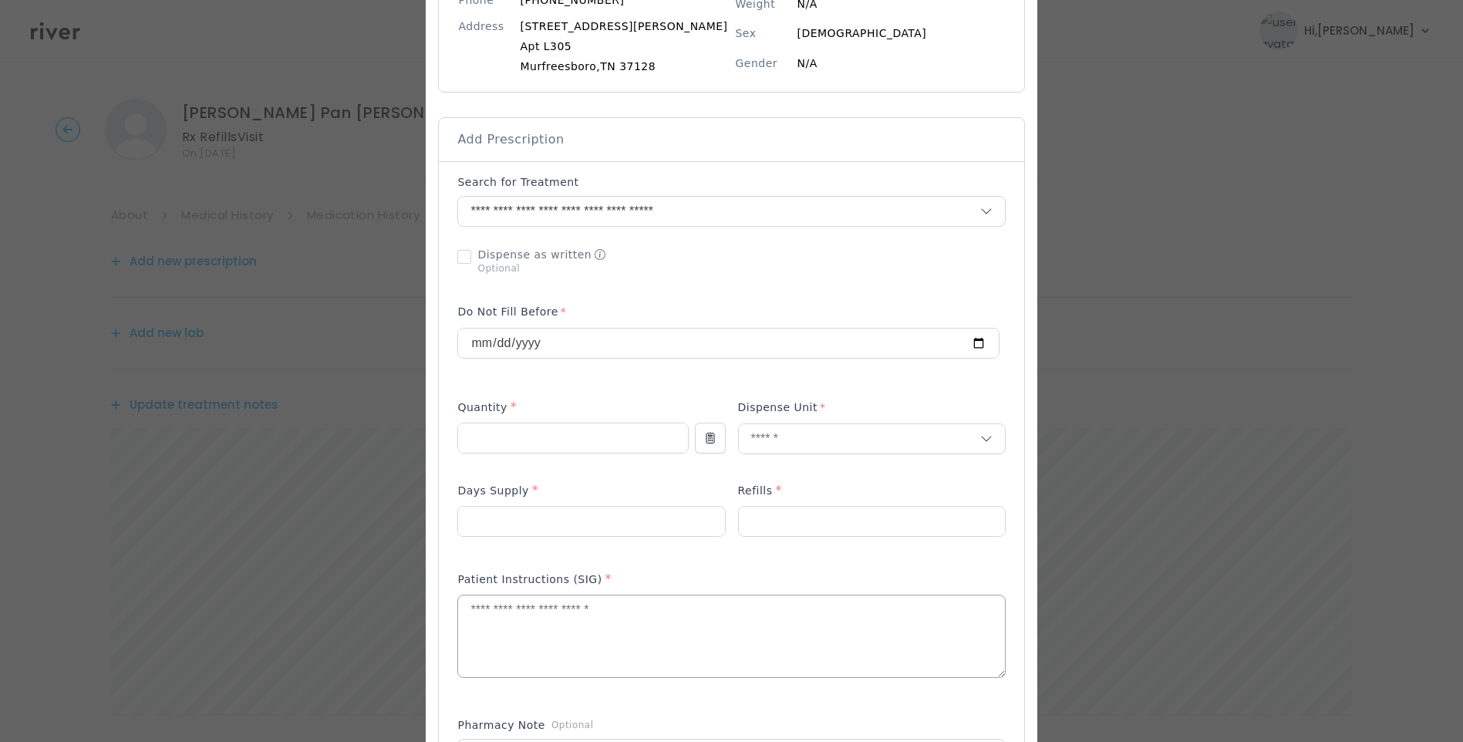
click at [669, 665] on textarea at bounding box center [731, 637] width 546 height 82
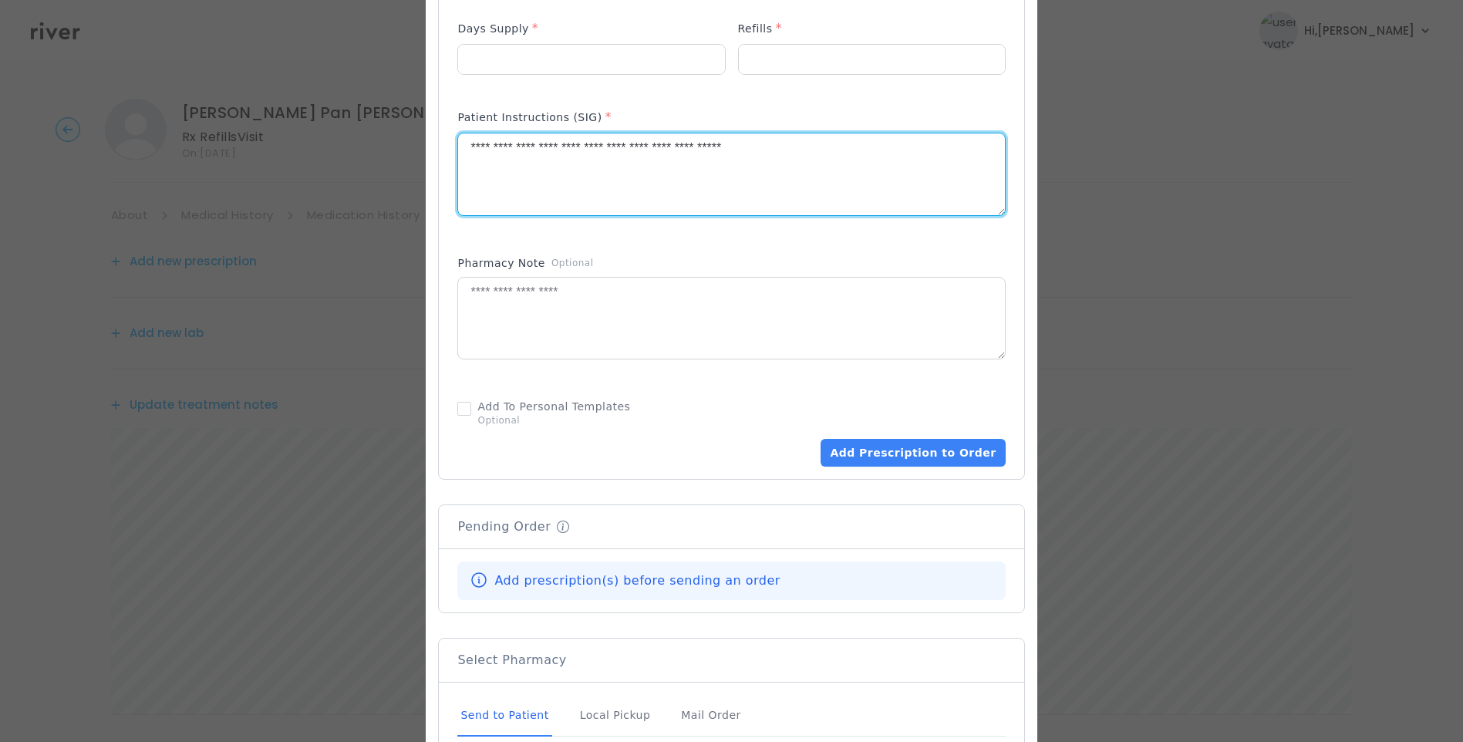
scroll to position [694, 0]
click at [825, 167] on textarea "**********" at bounding box center [731, 174] width 546 height 82
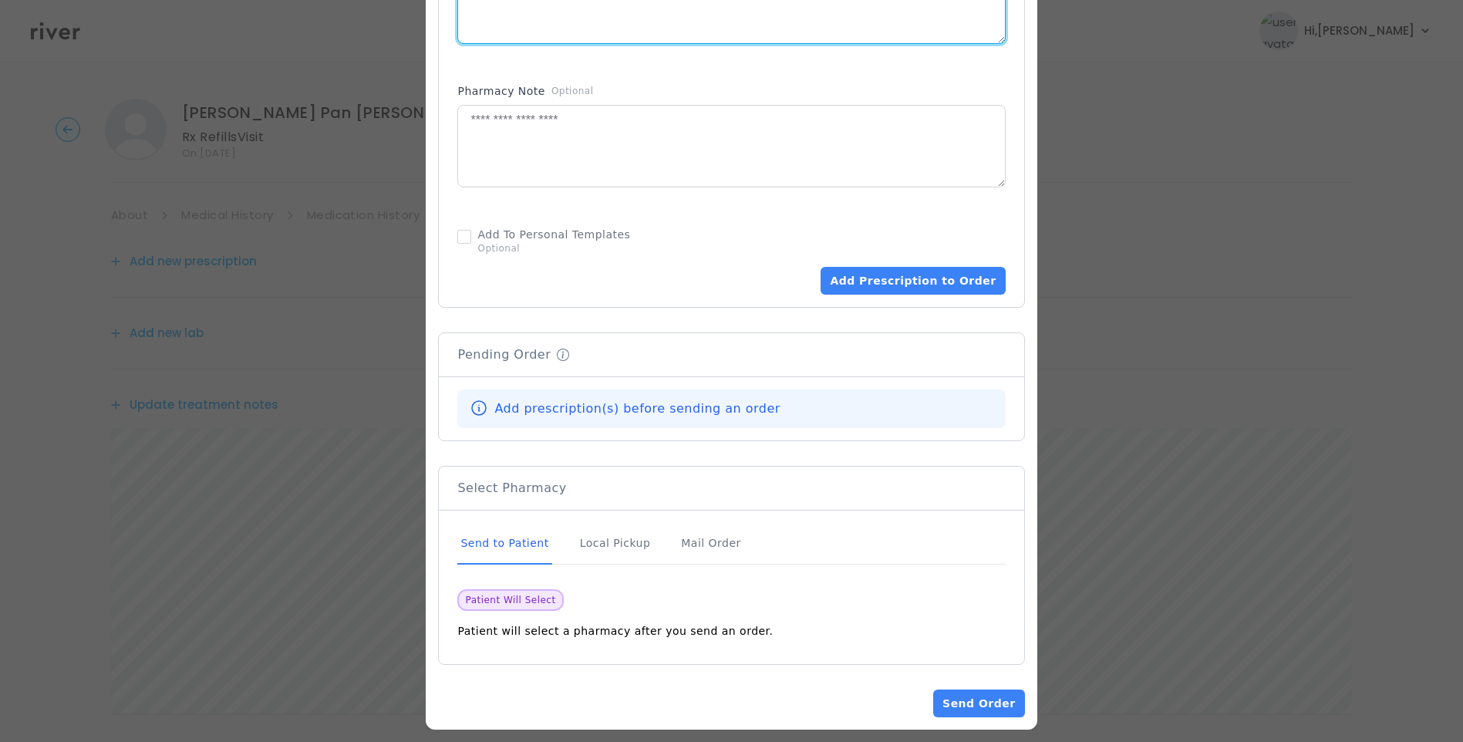
scroll to position [878, 0]
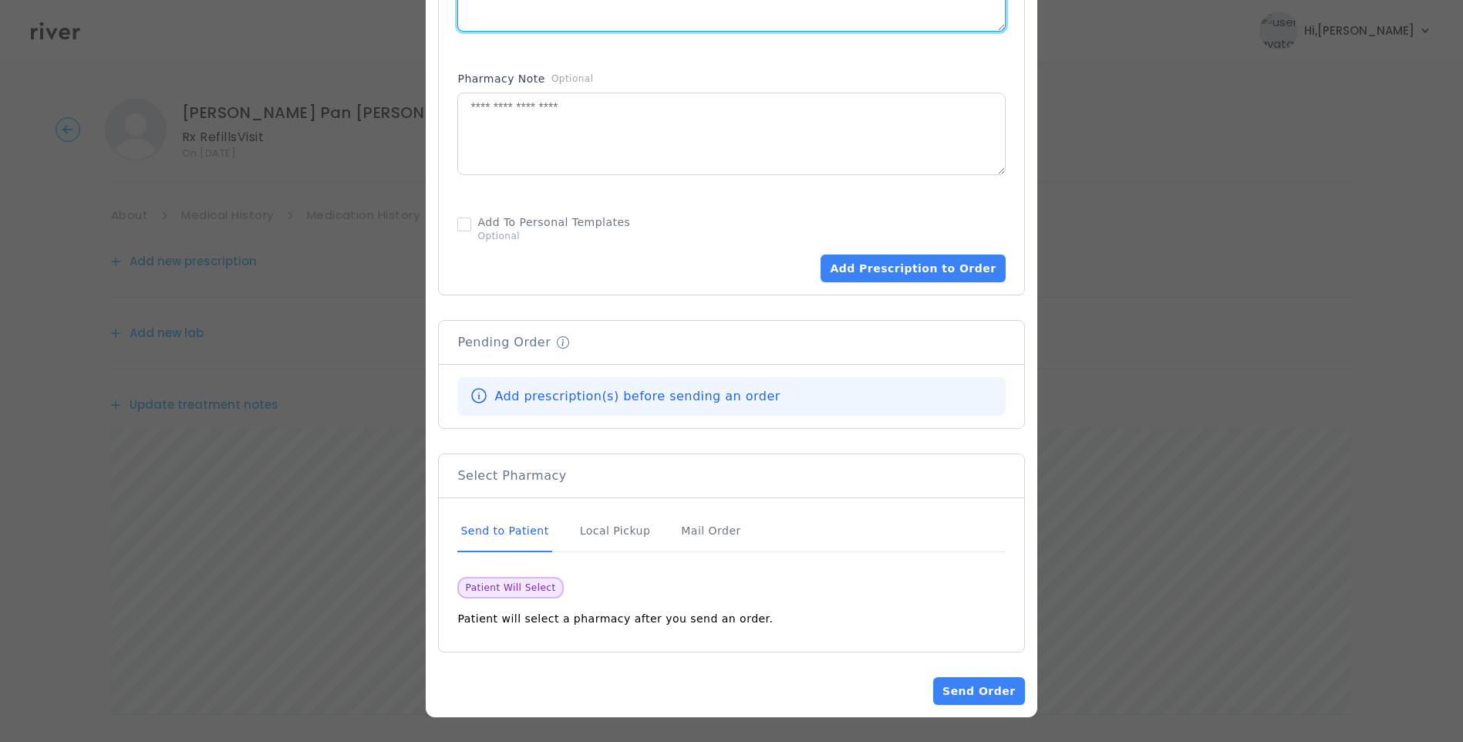
type textarea "**********"
click at [537, 529] on div "Send to Patient" at bounding box center [504, 532] width 94 height 42
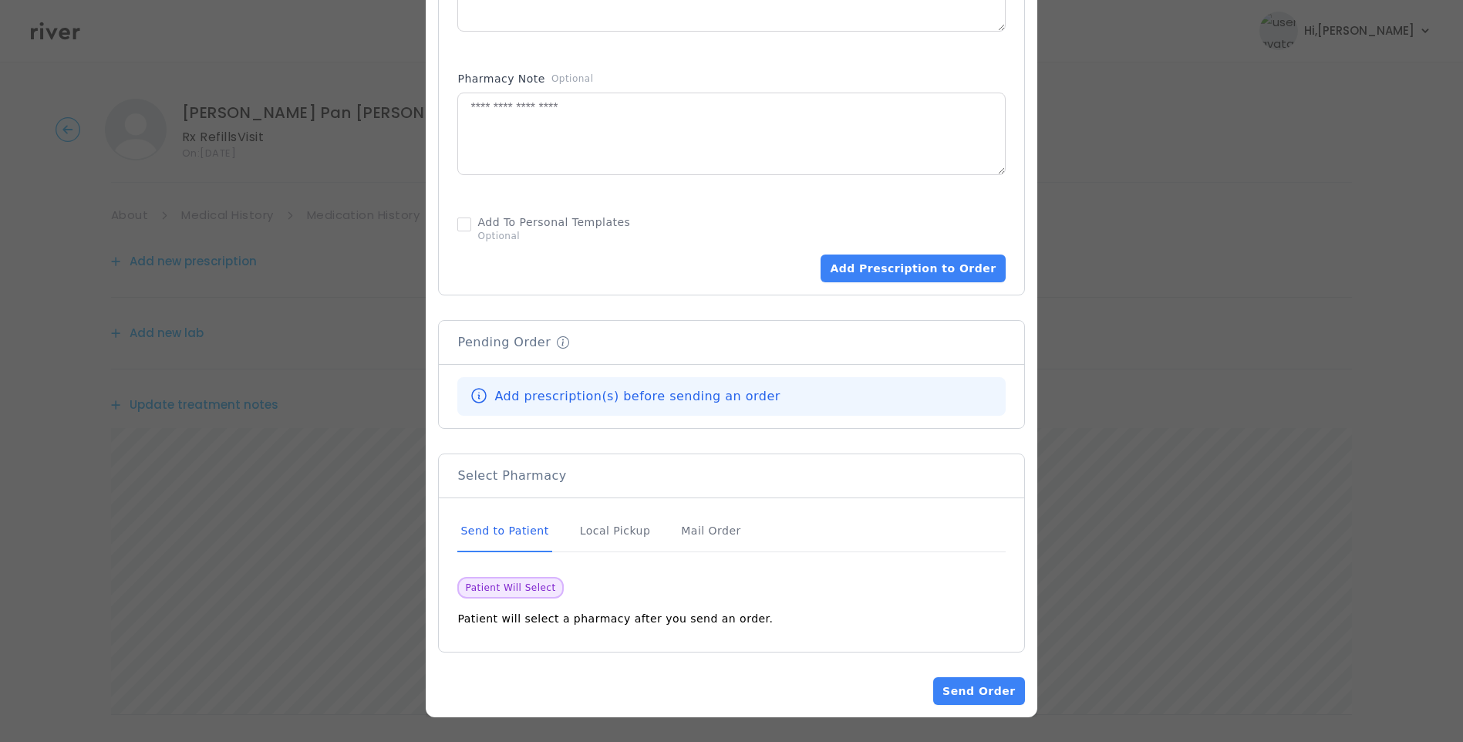
drag, startPoint x: 542, startPoint y: 535, endPoint x: 550, endPoint y: 535, distance: 8.5
click at [549, 535] on div "Send to Patient" at bounding box center [504, 532] width 94 height 42
drag, startPoint x: 550, startPoint y: 535, endPoint x: 526, endPoint y: 525, distance: 25.9
click at [526, 525] on div "Send to Patient" at bounding box center [504, 532] width 94 height 42
click at [906, 275] on button "Add Prescription to Order" at bounding box center [913, 269] width 184 height 28
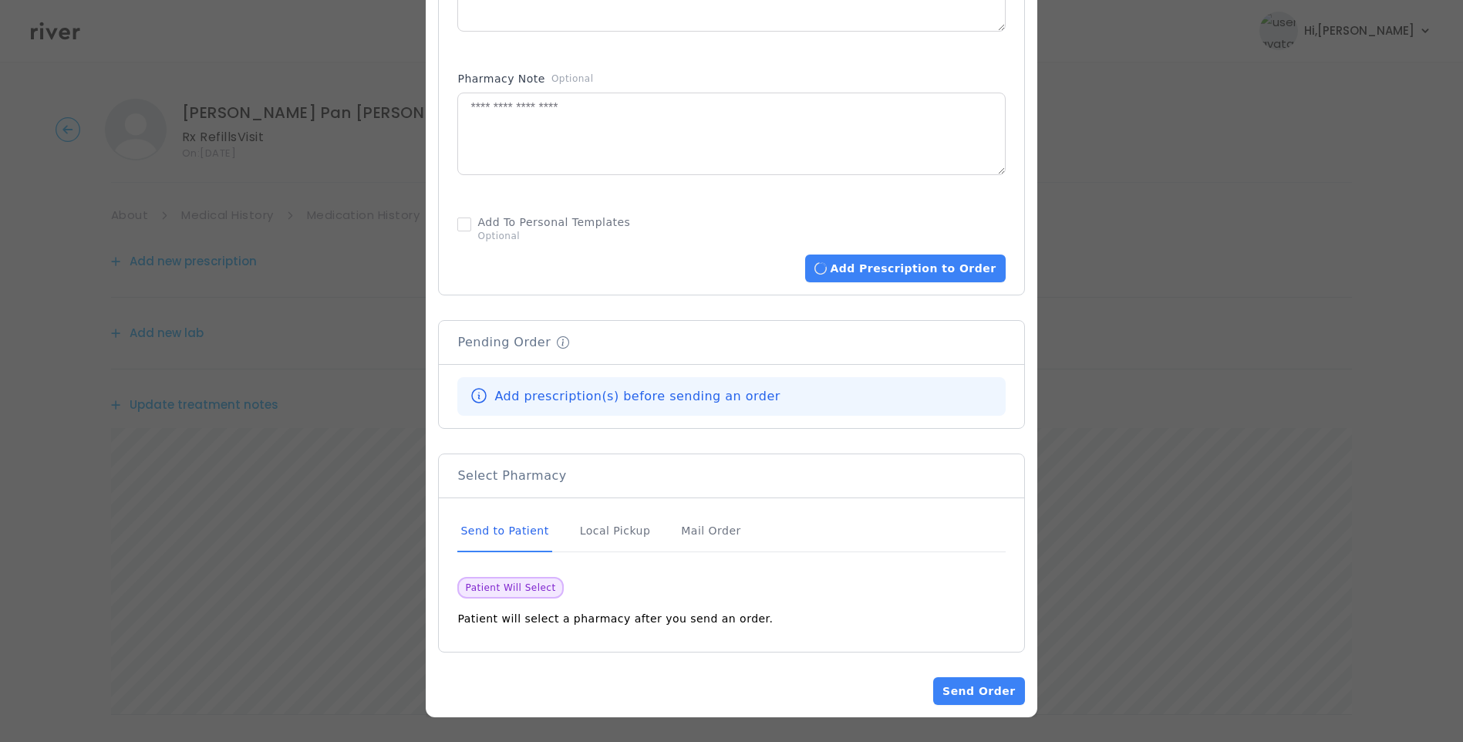
scroll to position [875, 0]
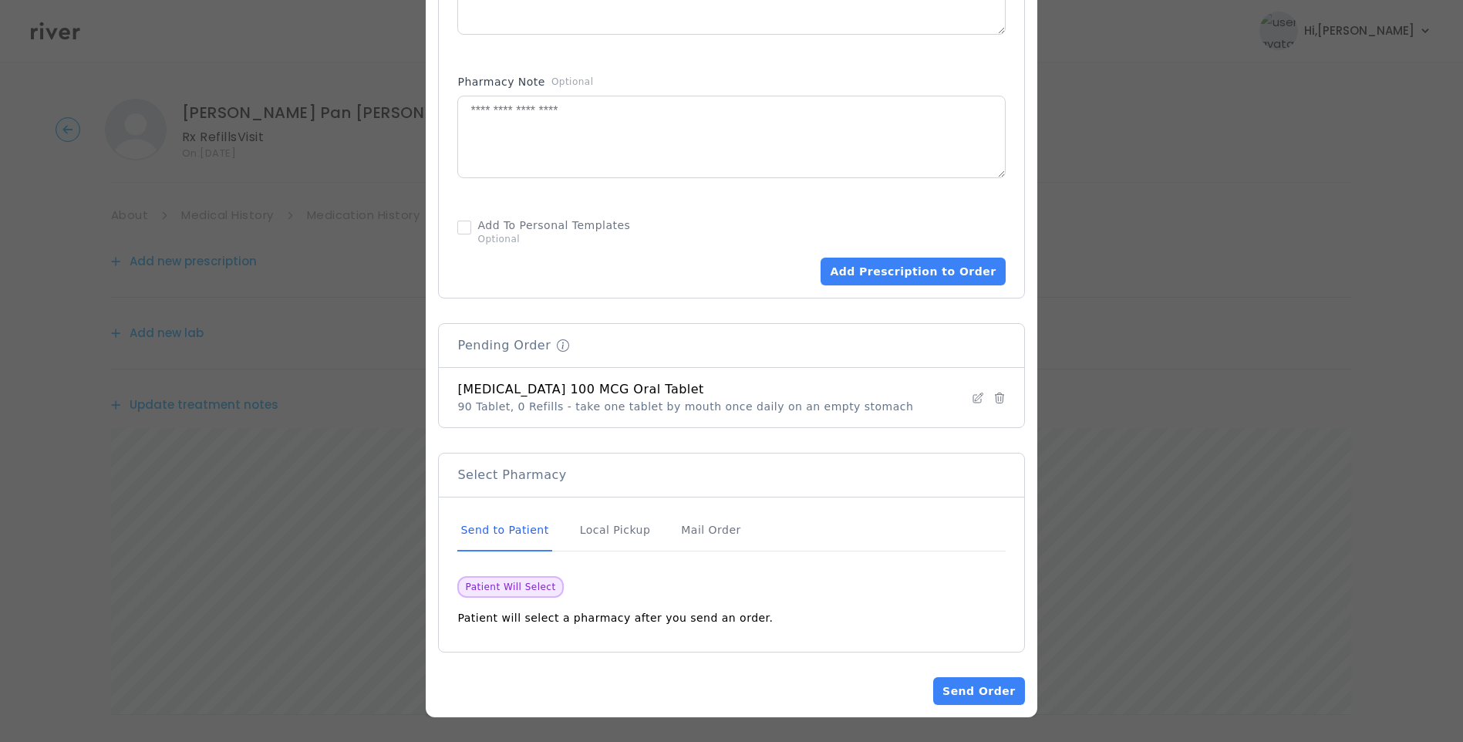
click at [530, 534] on div "Send to Patient" at bounding box center [504, 531] width 94 height 42
click at [985, 690] on button "Send Order" at bounding box center [978, 691] width 91 height 28
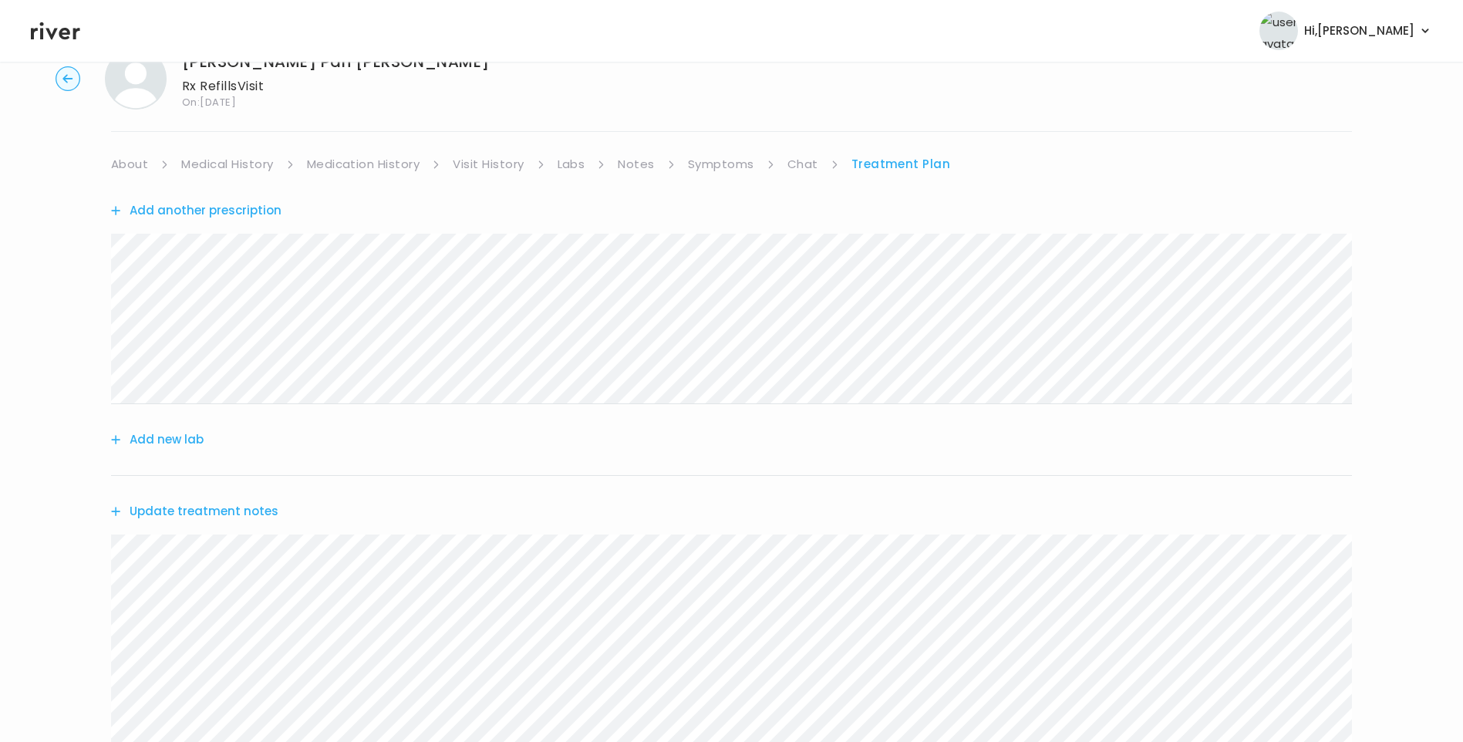
scroll to position [77, 0]
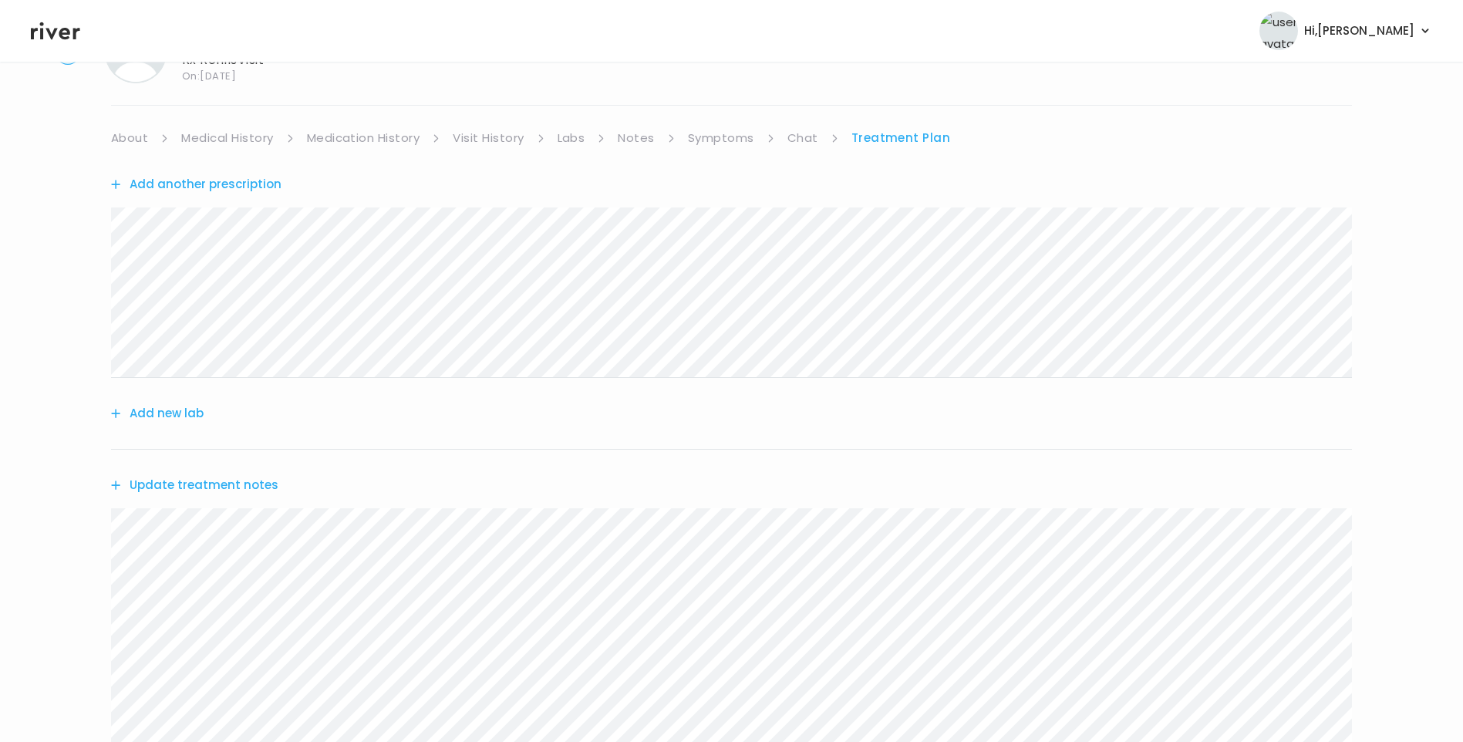
click at [380, 125] on div "[PERSON_NAME] Pan [PERSON_NAME] Rx Refills Visit On: [DATE] About Medical Histo…" at bounding box center [731, 498] width 1463 height 979
click at [378, 150] on div "Add another prescription" at bounding box center [731, 184] width 1241 height 71
click at [384, 141] on link "Medication History" at bounding box center [363, 138] width 113 height 22
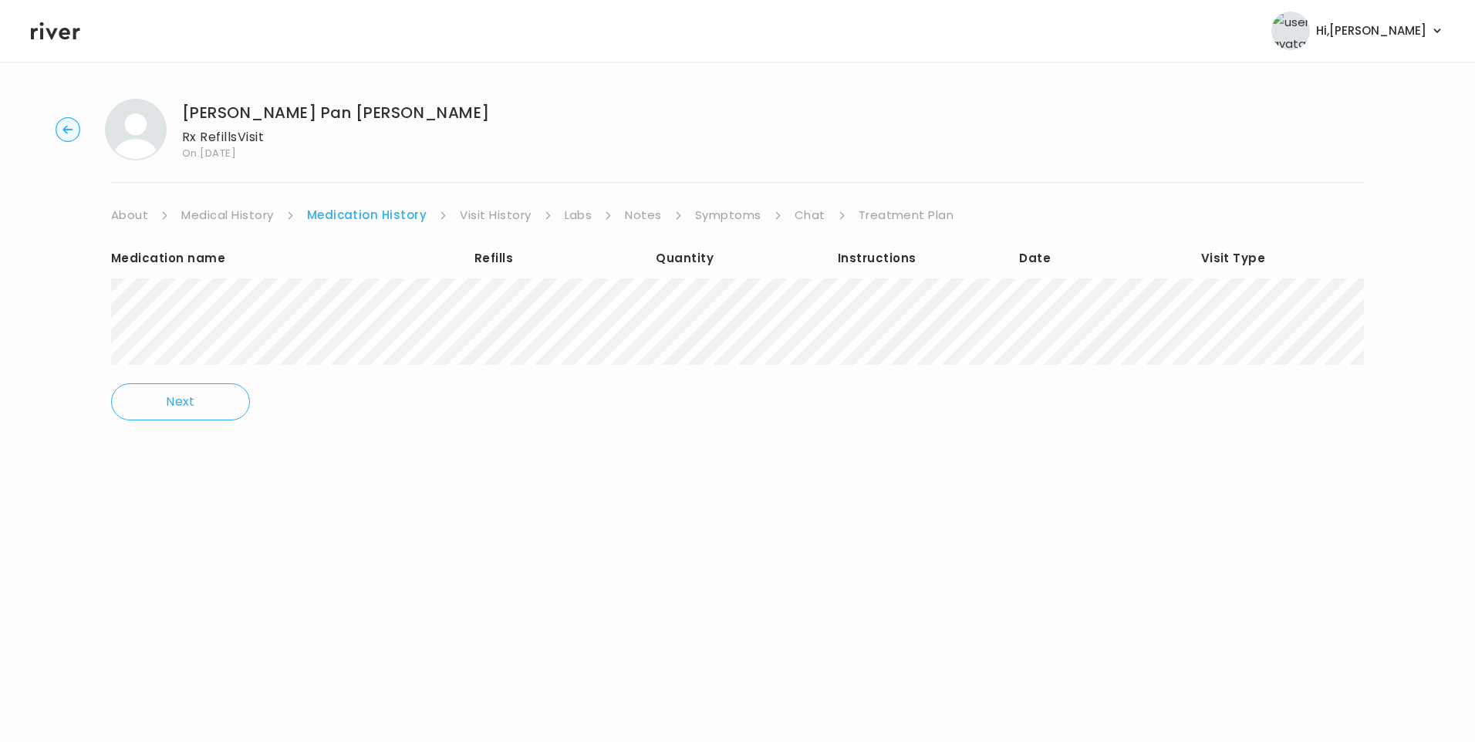
click at [370, 219] on link "Medication History" at bounding box center [367, 215] width 120 height 22
click at [885, 219] on link "Treatment Plan" at bounding box center [907, 215] width 96 height 22
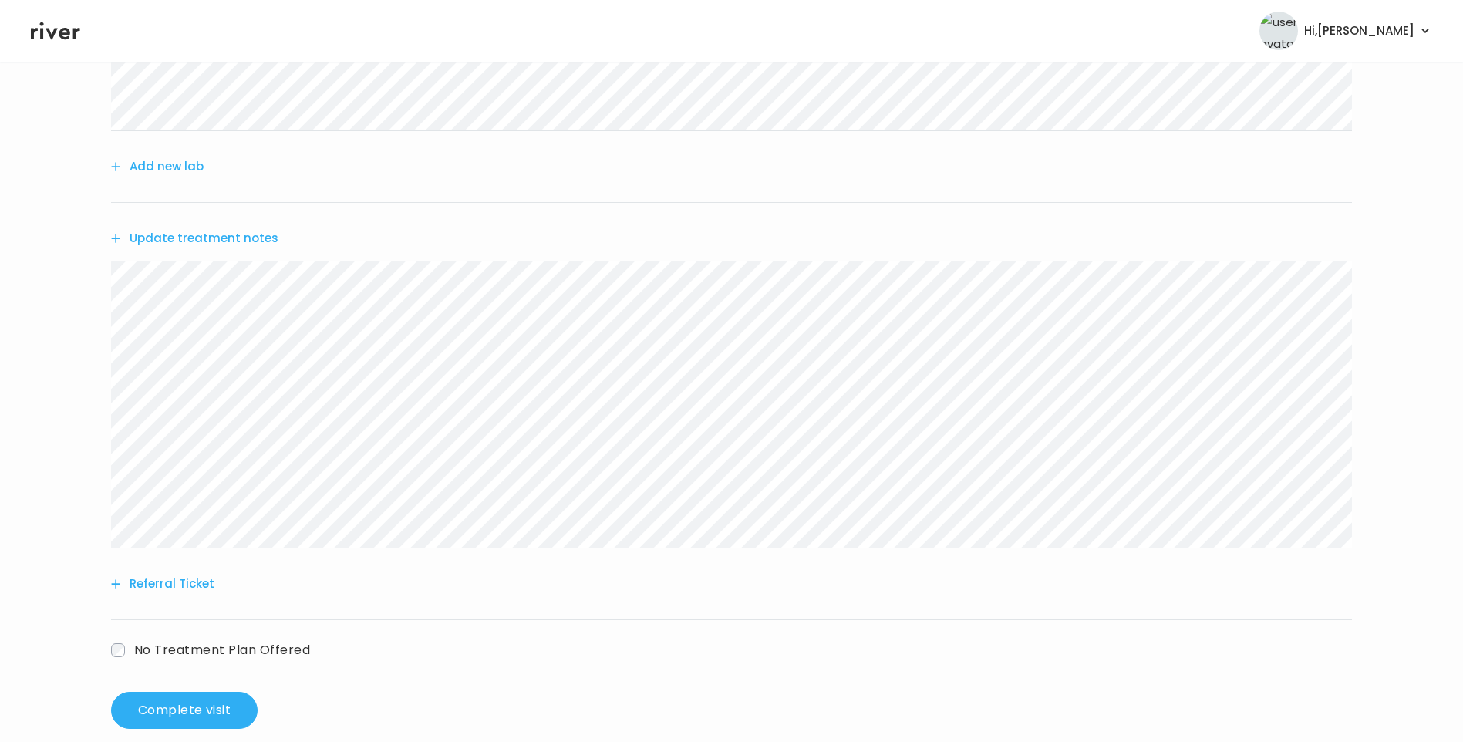
scroll to position [348, 0]
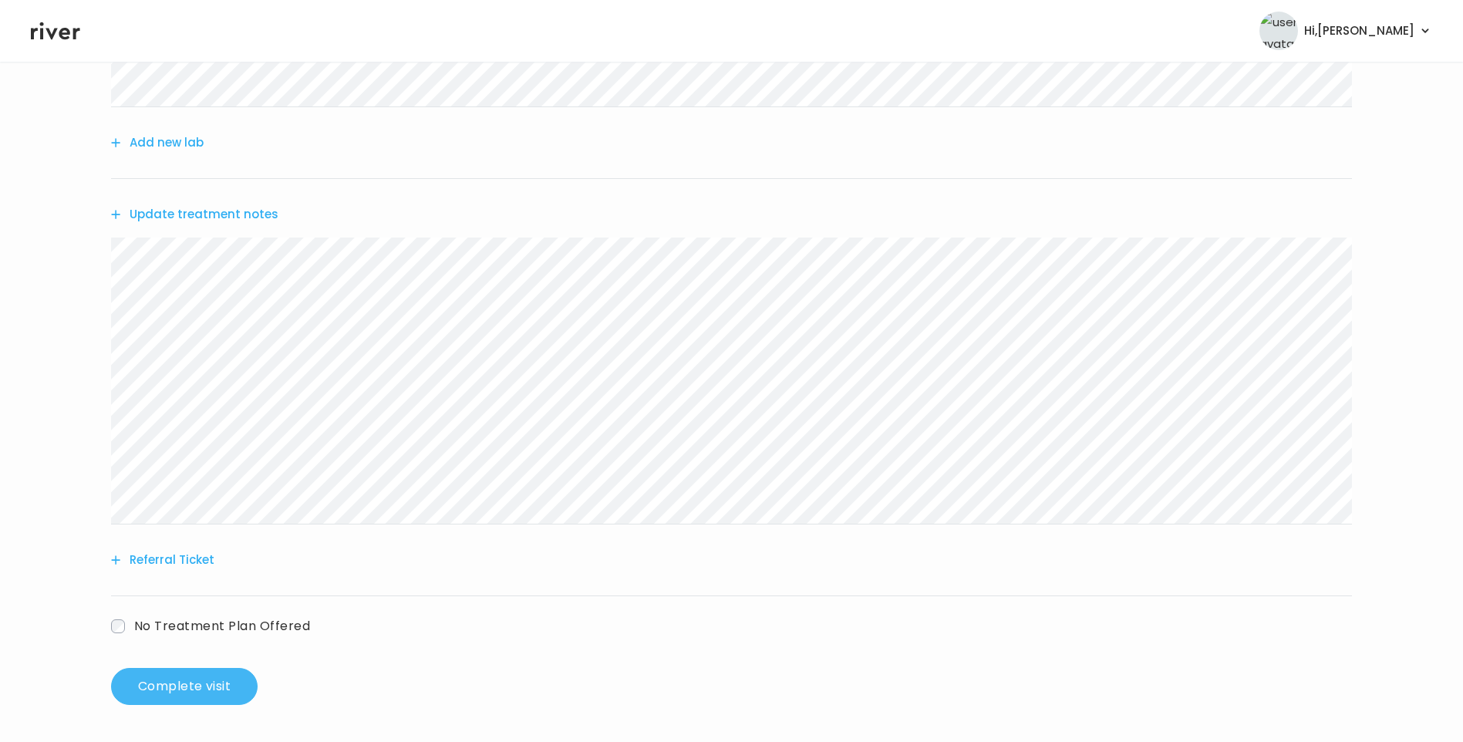
click at [218, 685] on button "Complete visit" at bounding box center [184, 686] width 147 height 37
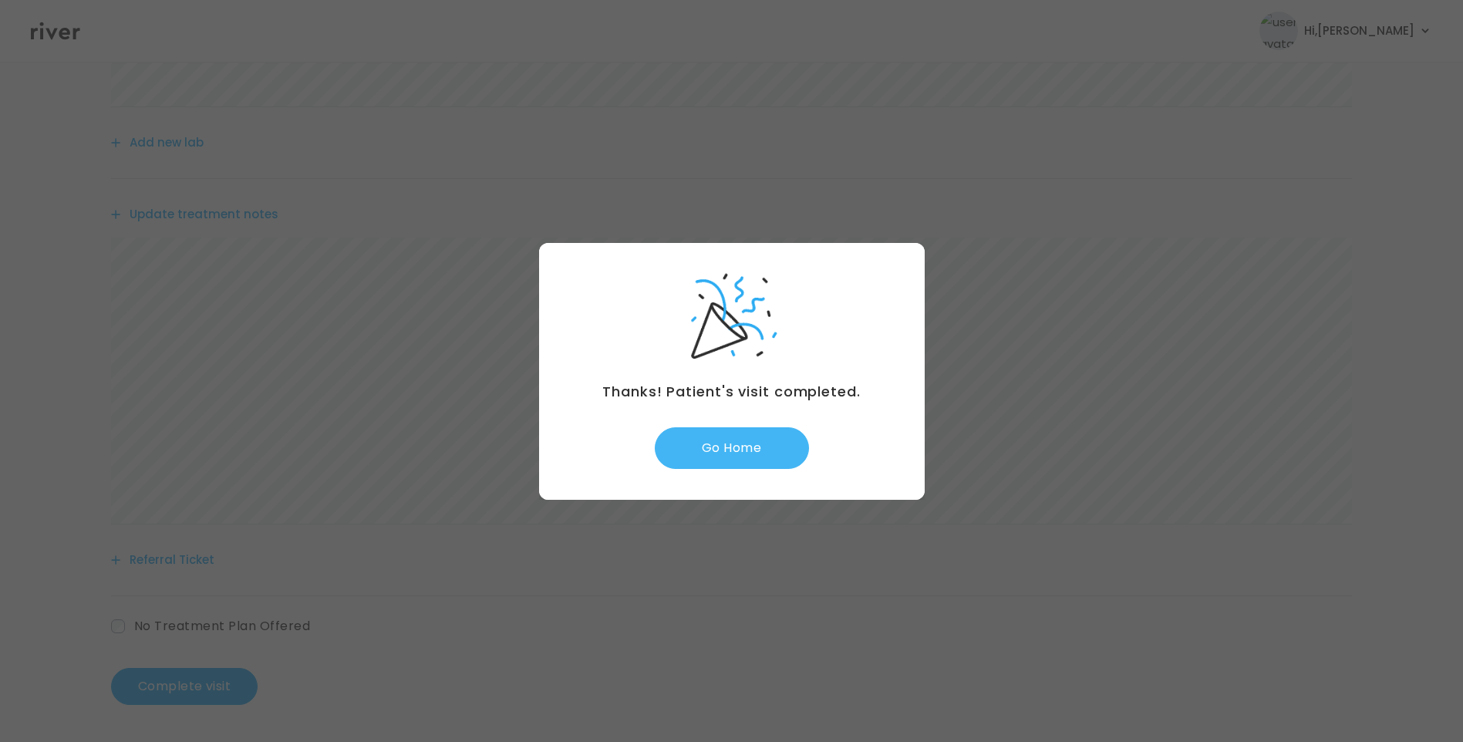
click at [733, 457] on button "Go Home" at bounding box center [732, 448] width 154 height 42
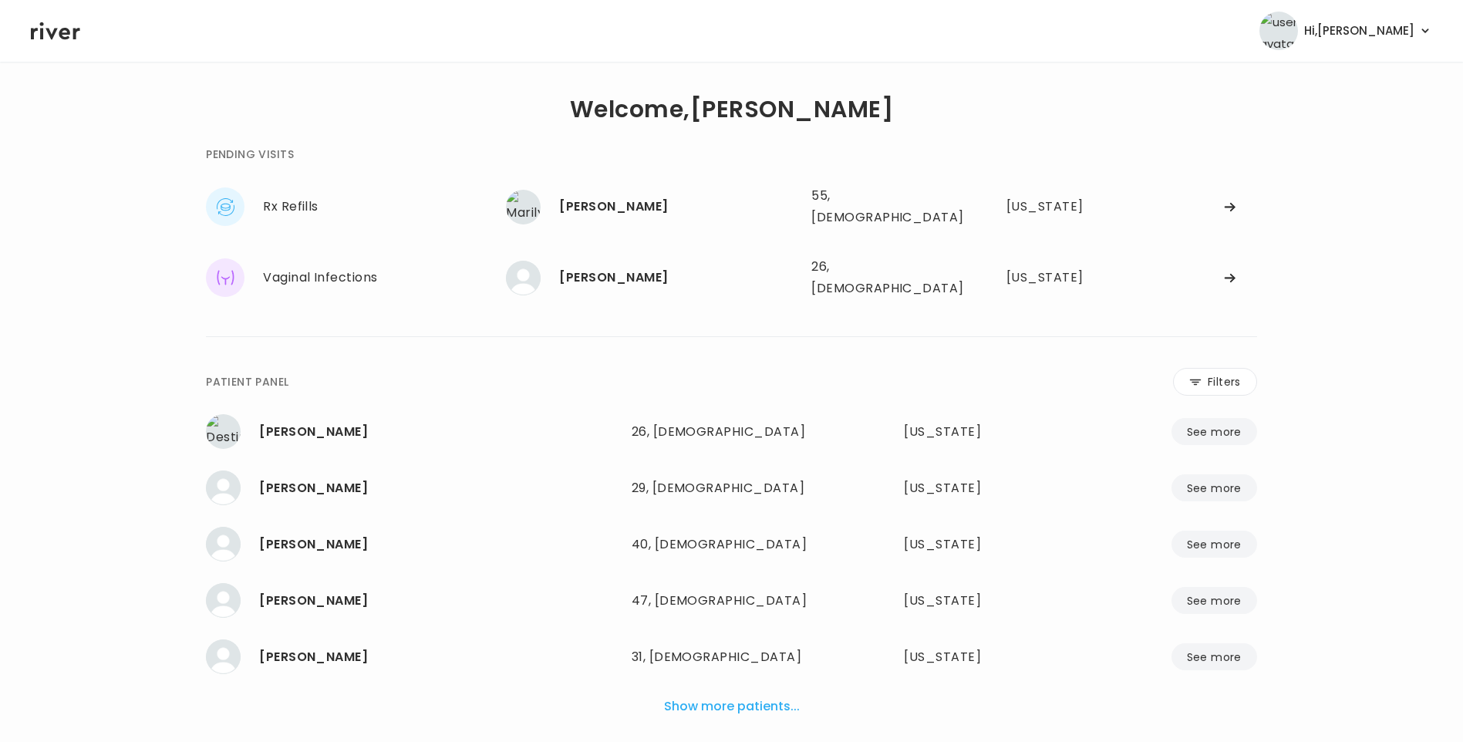
click at [704, 699] on button "Show more patients..." at bounding box center [732, 707] width 148 height 34
click at [1180, 370] on button "Filters" at bounding box center [1215, 382] width 84 height 28
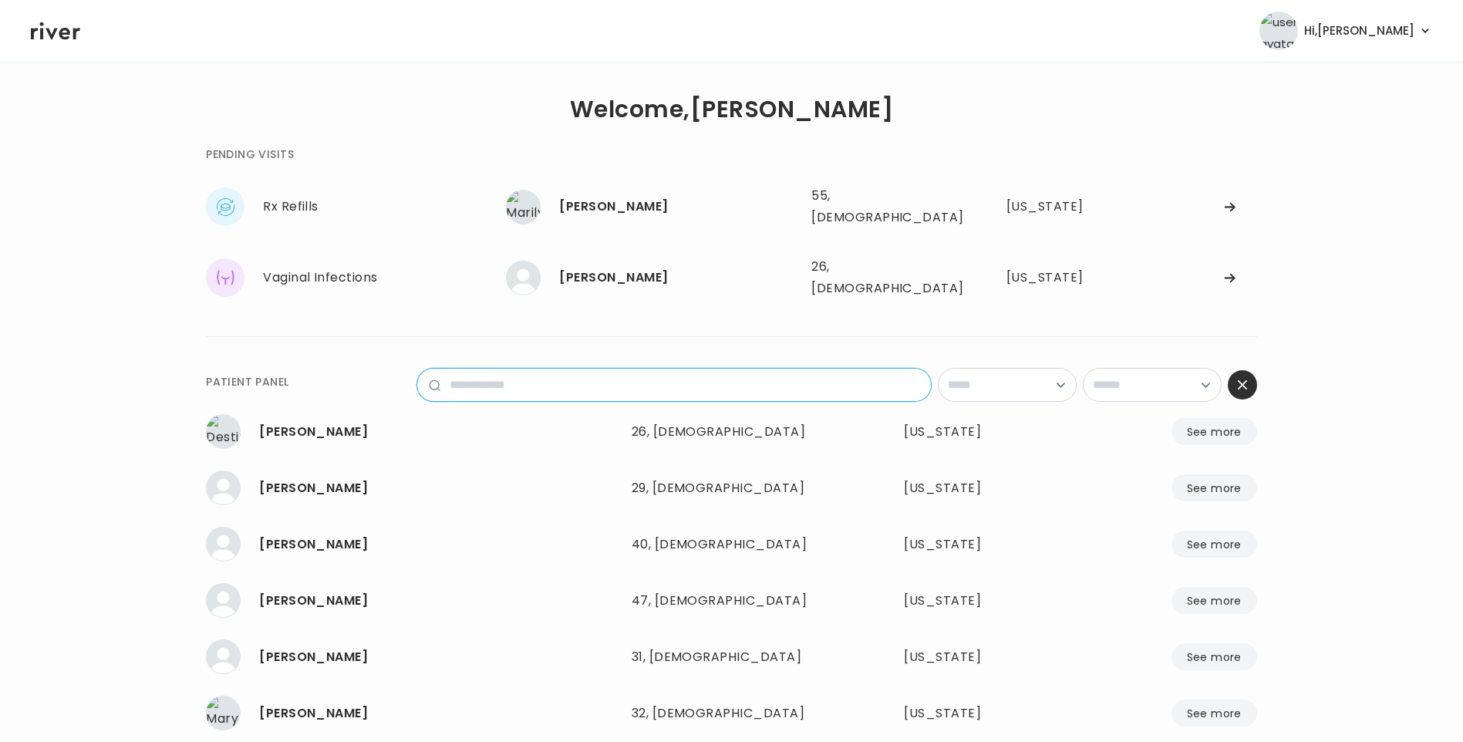
click at [645, 369] on input "name" at bounding box center [686, 385] width 491 height 32
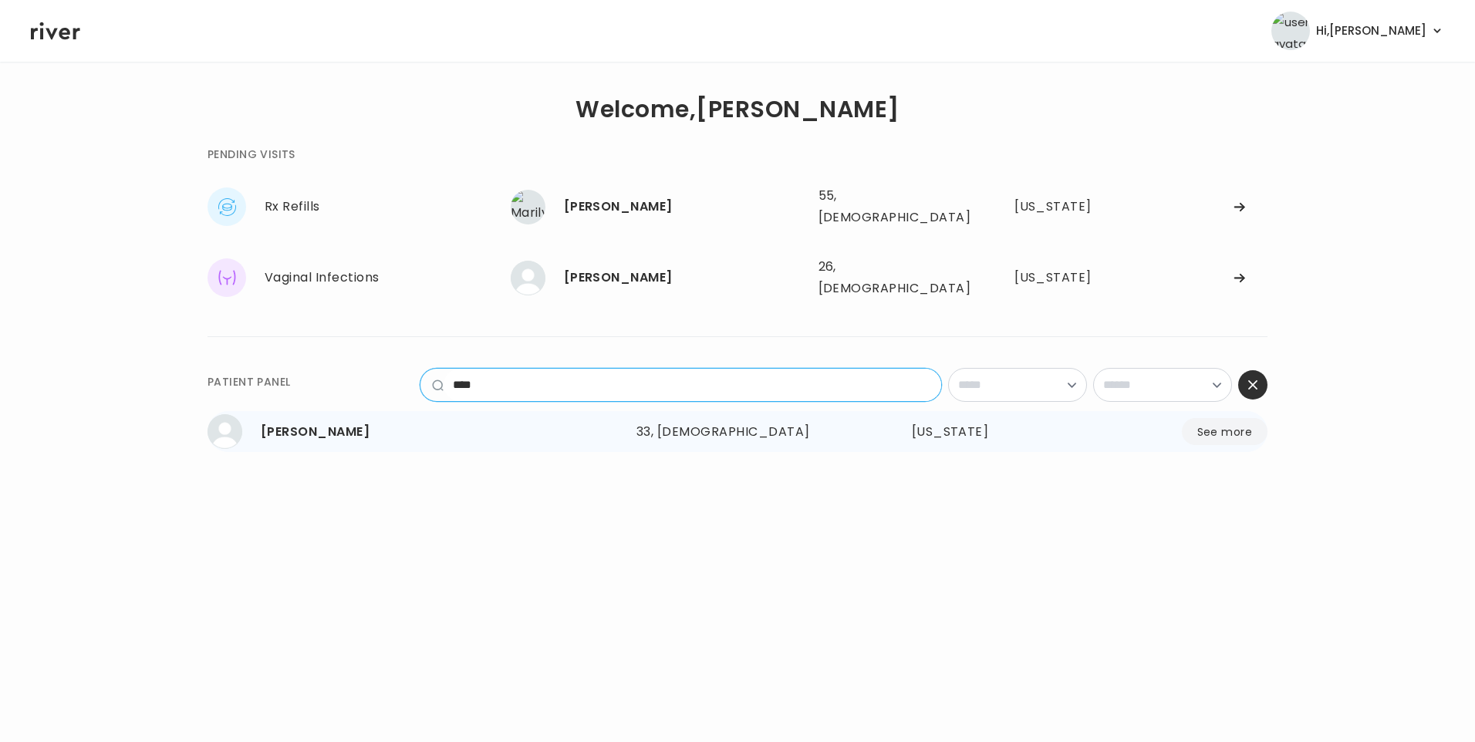
type input "****"
click at [656, 421] on div "33, [DEMOGRAPHIC_DATA]" at bounding box center [737, 432] width 202 height 22
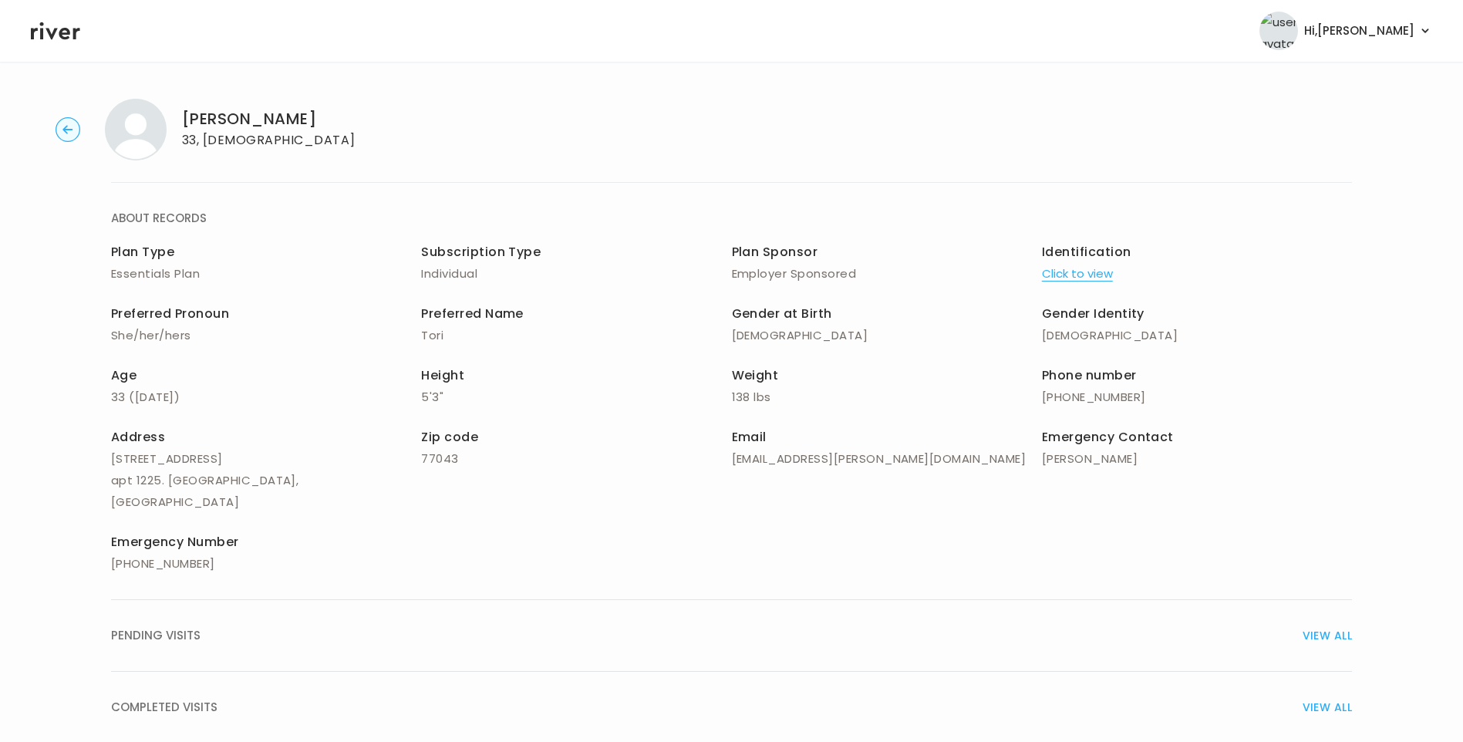
drag, startPoint x: 197, startPoint y: 686, endPoint x: 312, endPoint y: 646, distance: 122.5
click at [201, 697] on span "COMPLETED VISITS" at bounding box center [164, 708] width 106 height 22
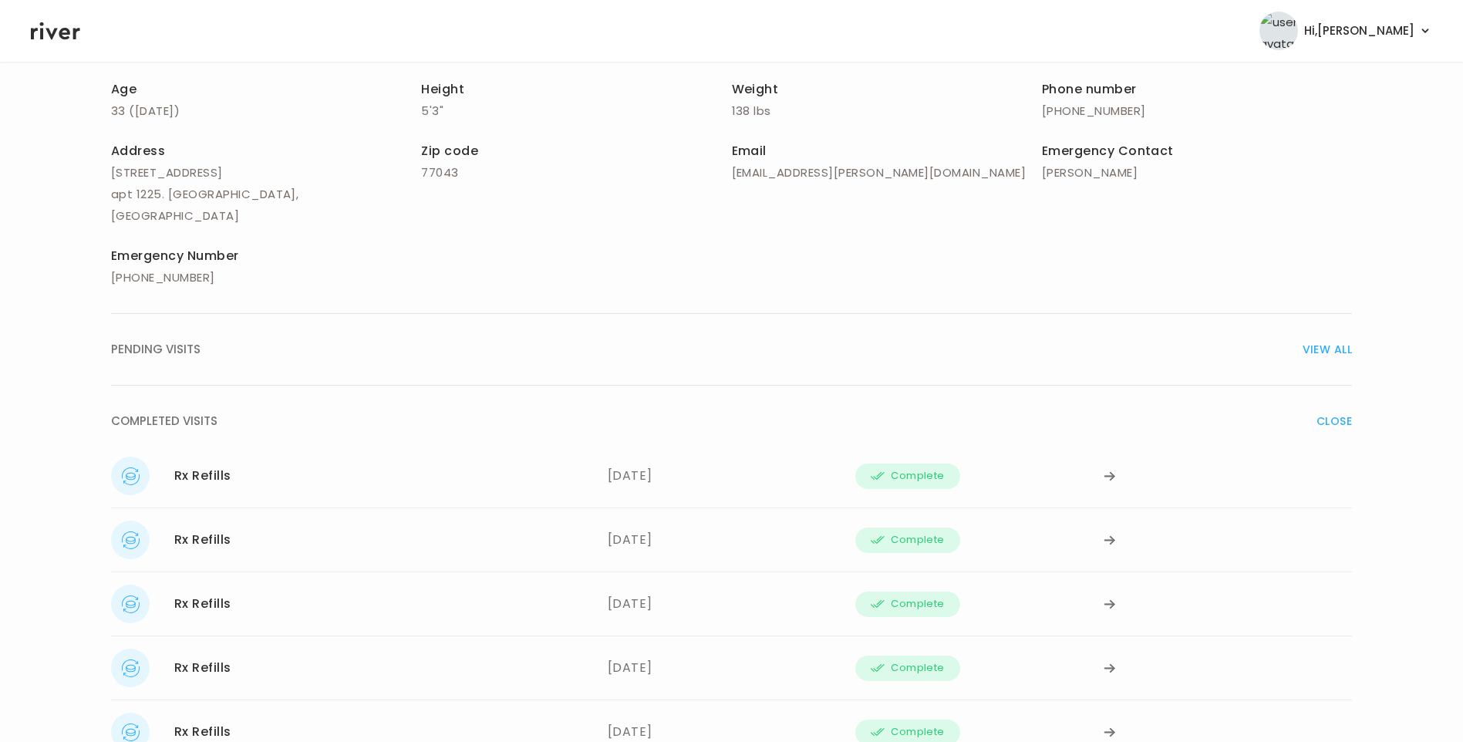
scroll to position [386, 0]
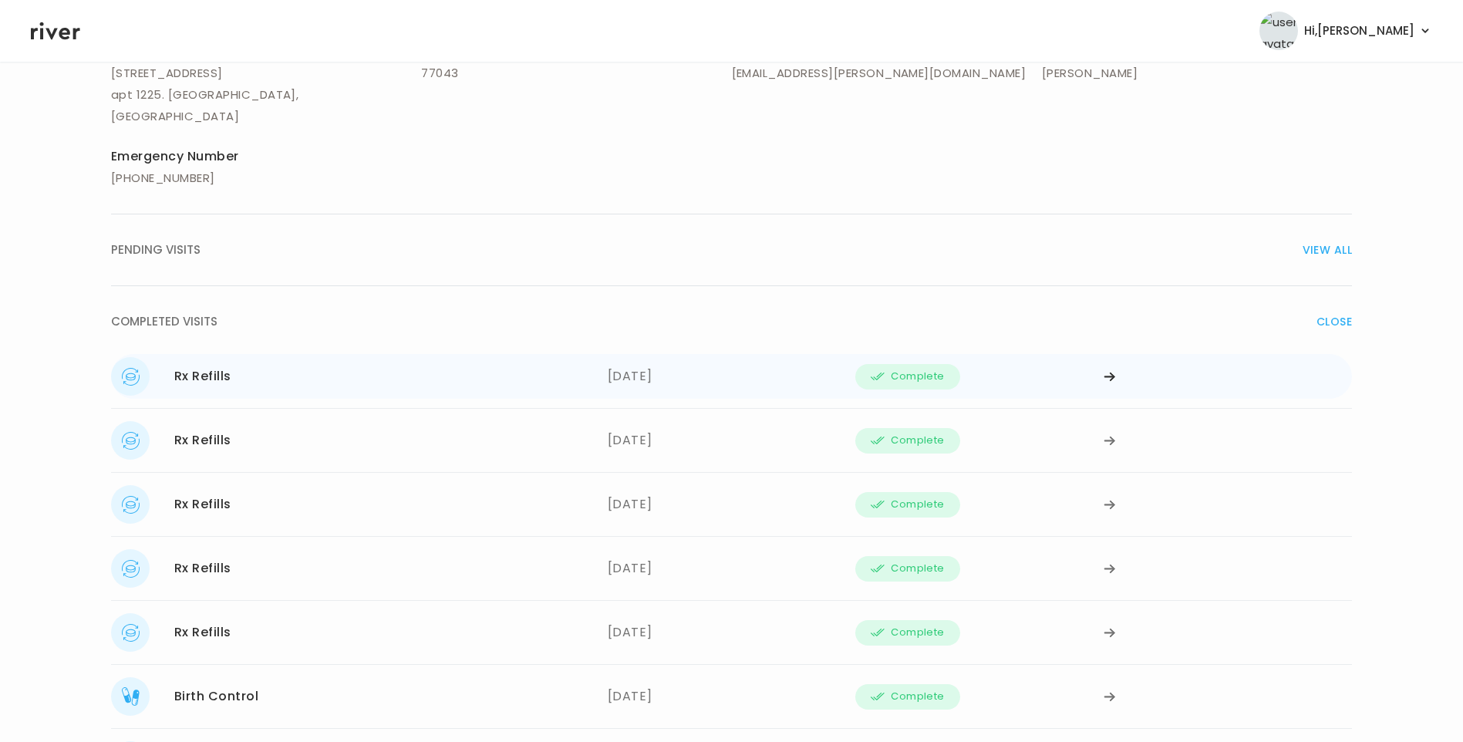
click at [644, 357] on div "[DATE]" at bounding box center [732, 376] width 248 height 39
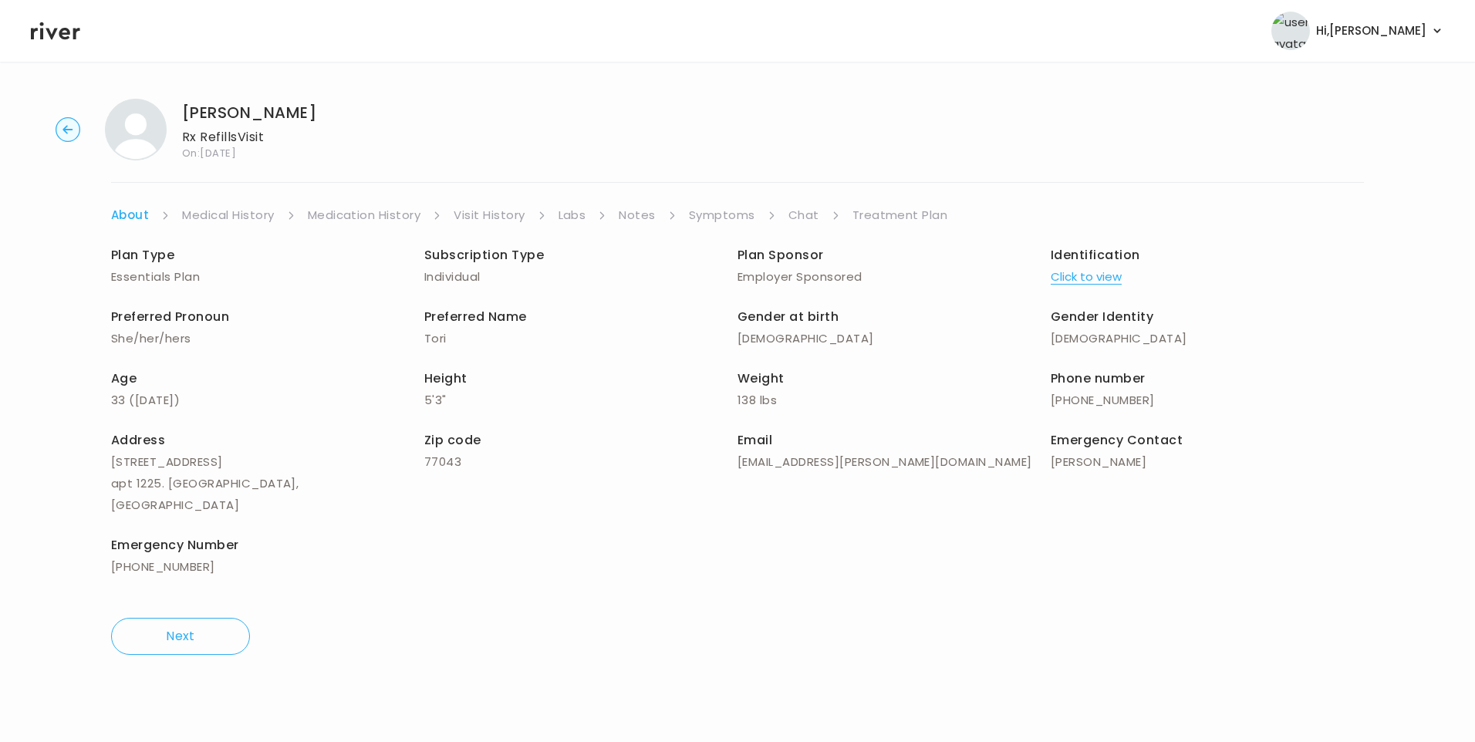
click at [738, 218] on link "Symptoms" at bounding box center [722, 215] width 66 height 22
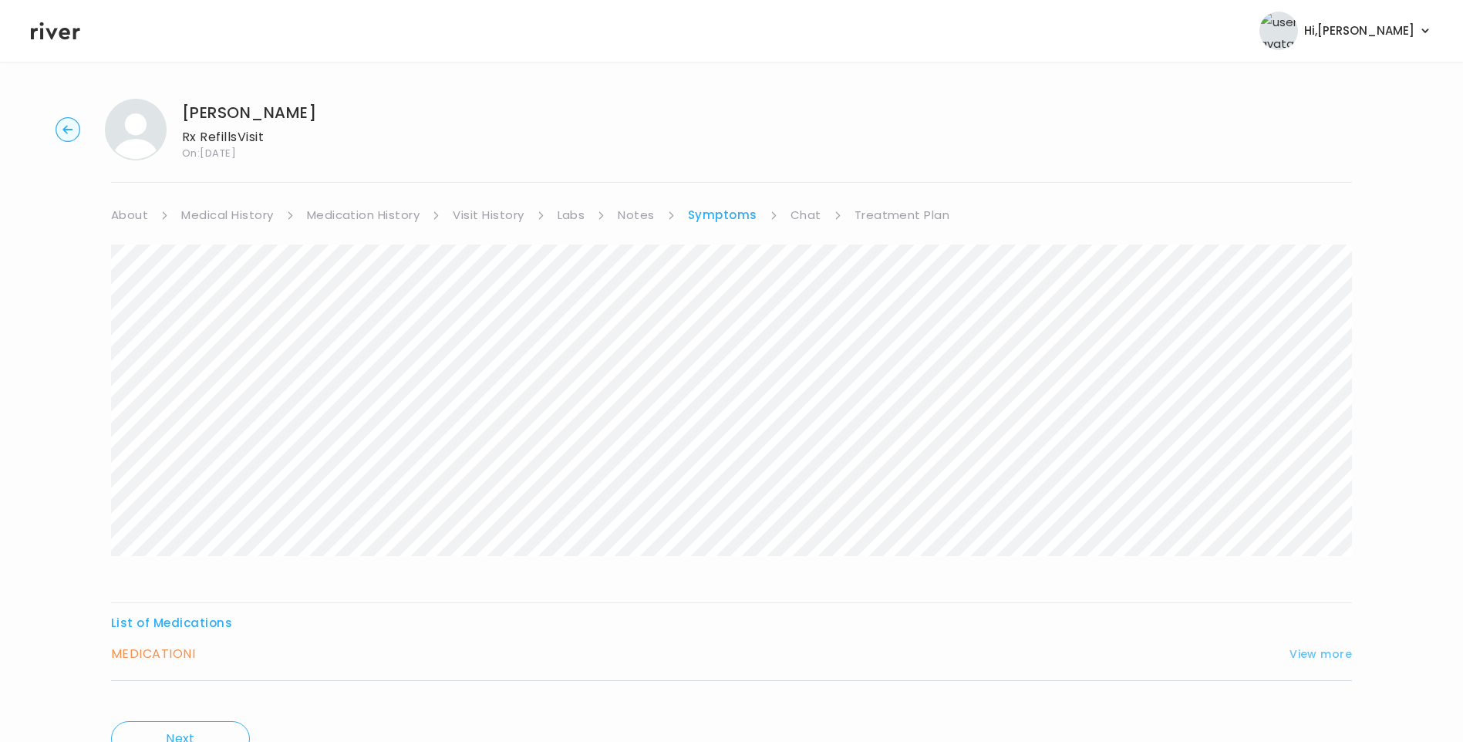
click at [1329, 650] on button "View more" at bounding box center [1321, 654] width 62 height 19
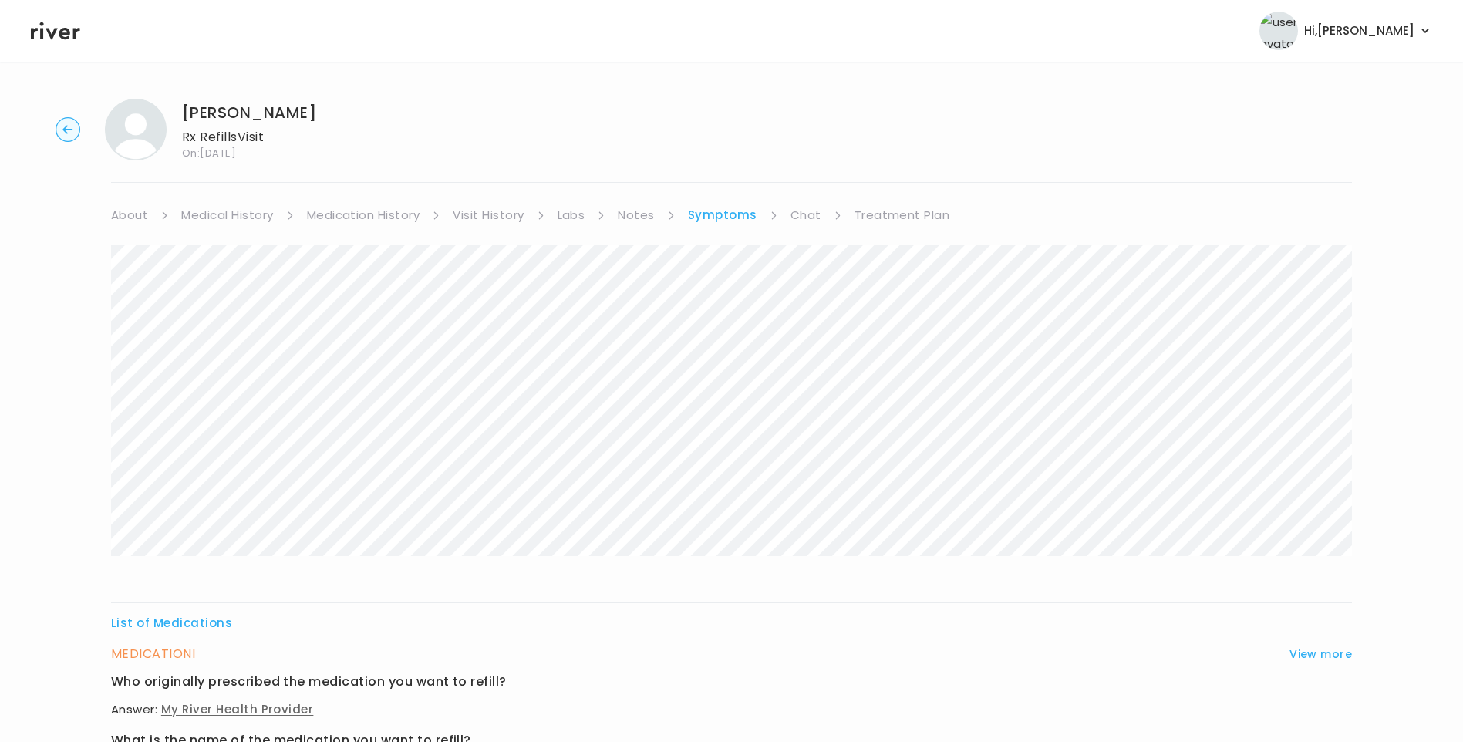
click at [398, 214] on link "Medication History" at bounding box center [363, 215] width 113 height 22
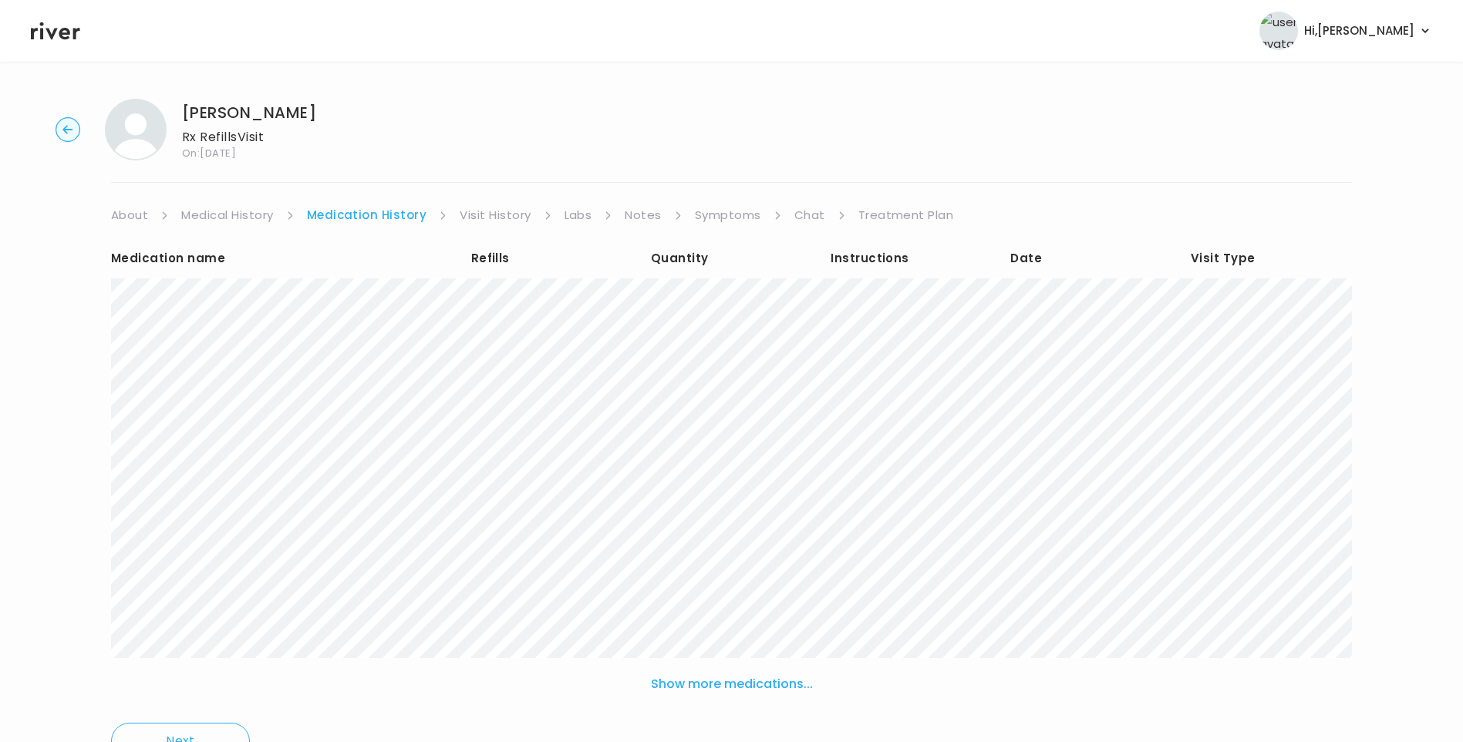
click at [745, 678] on button "Show more medications..." at bounding box center [732, 684] width 174 height 34
click at [49, 33] on icon at bounding box center [55, 31] width 49 height 18
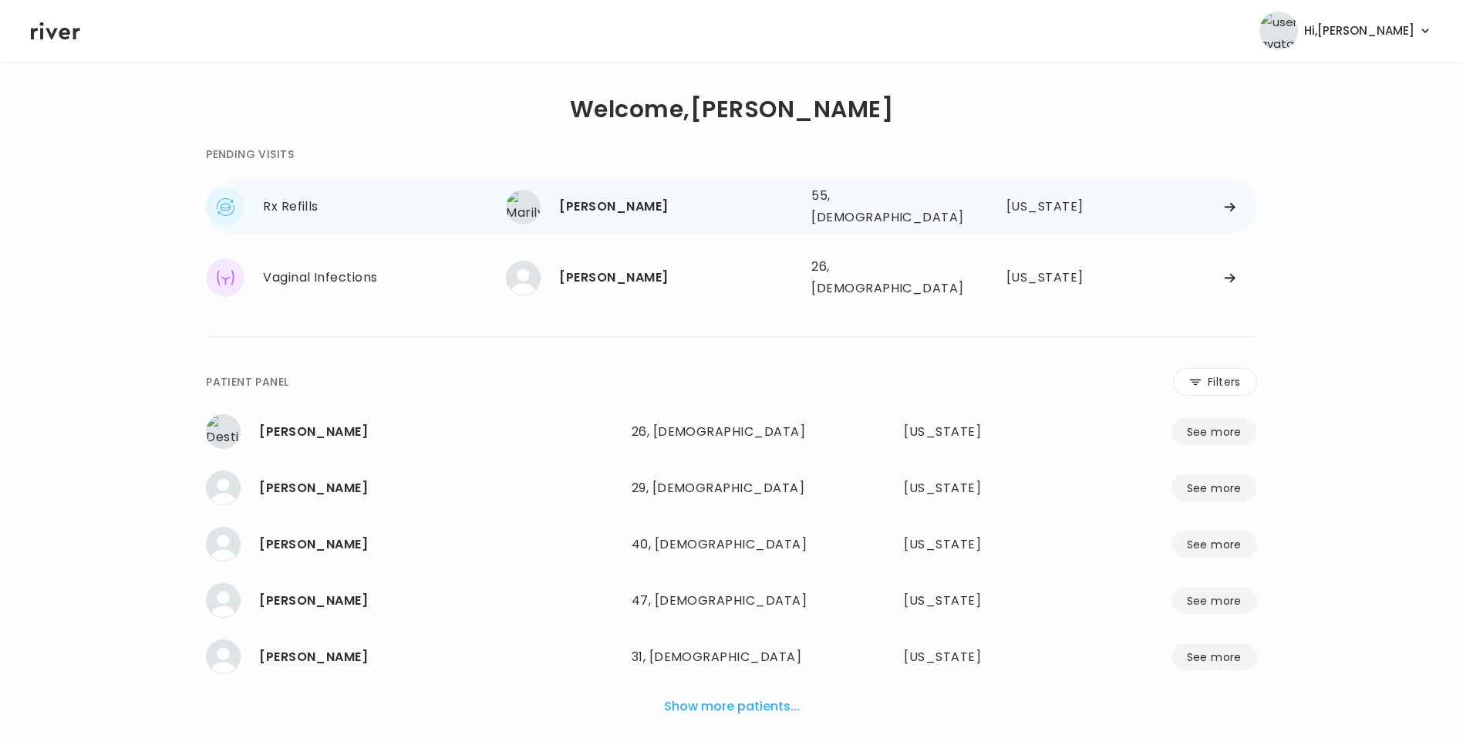
click at [691, 217] on div "[PERSON_NAME] 55, [DEMOGRAPHIC_DATA] See more" at bounding box center [652, 207] width 293 height 35
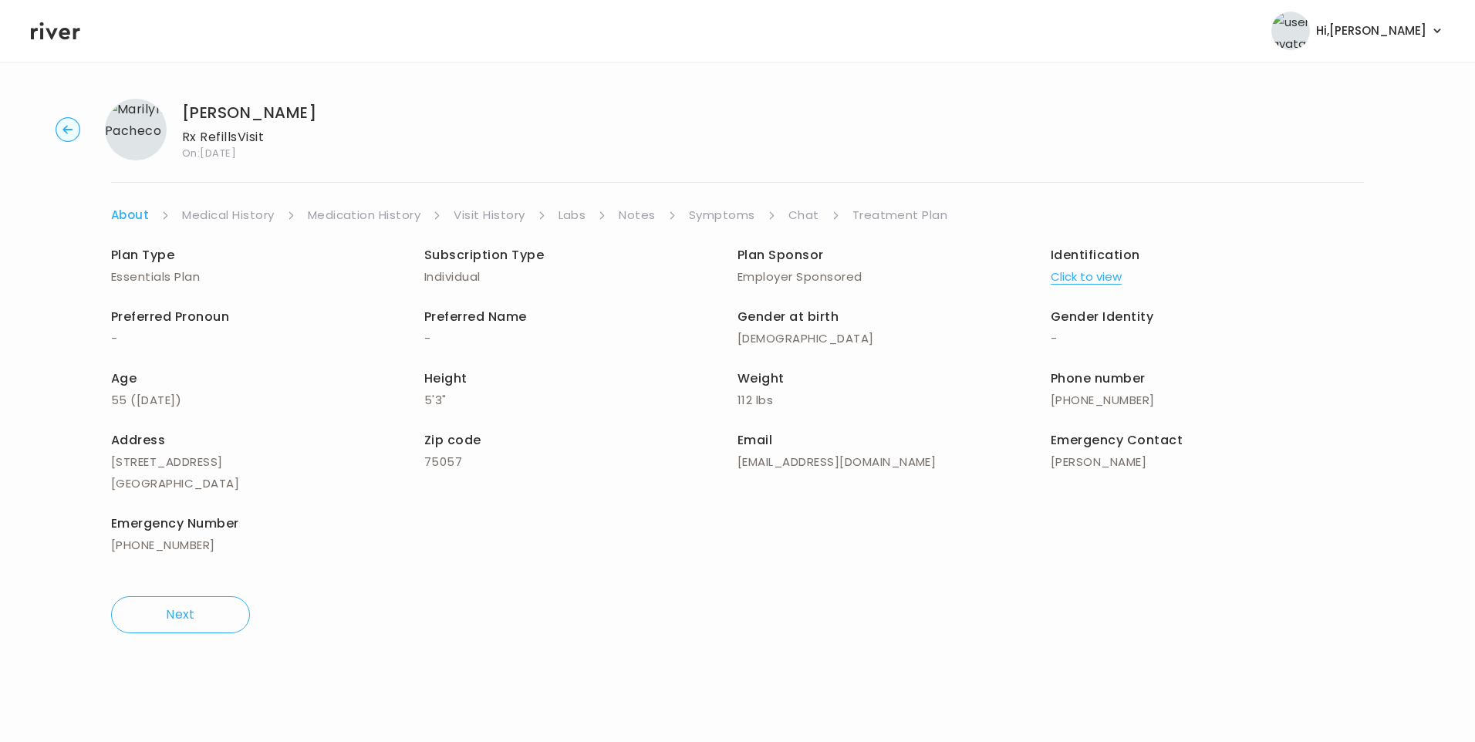
click at [729, 234] on div "Plan Type Essentials Plan Subscription Type Individual Plan Sponsor Employer Sp…" at bounding box center [737, 402] width 1253 height 352
click at [731, 218] on link "Symptoms" at bounding box center [722, 215] width 66 height 22
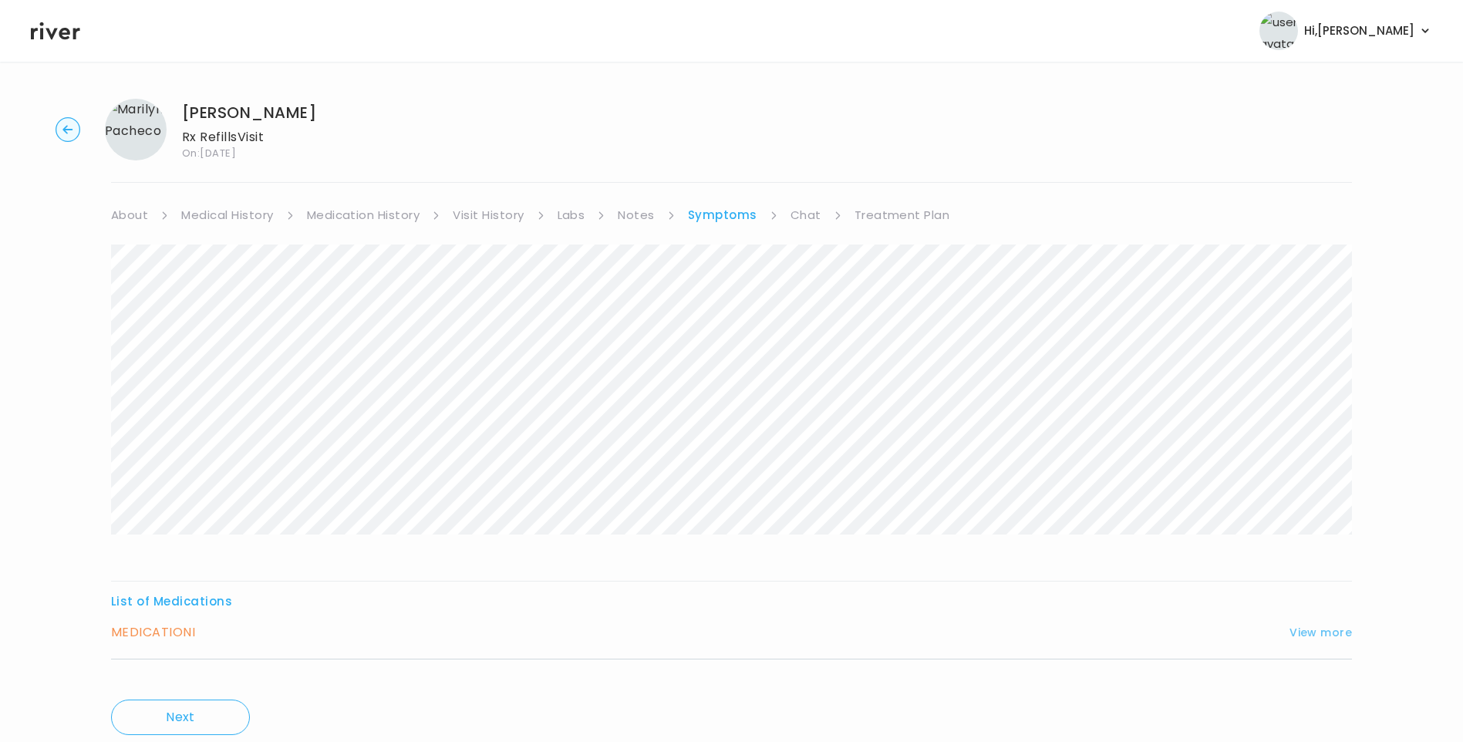
click at [1312, 628] on button "View more" at bounding box center [1321, 632] width 62 height 19
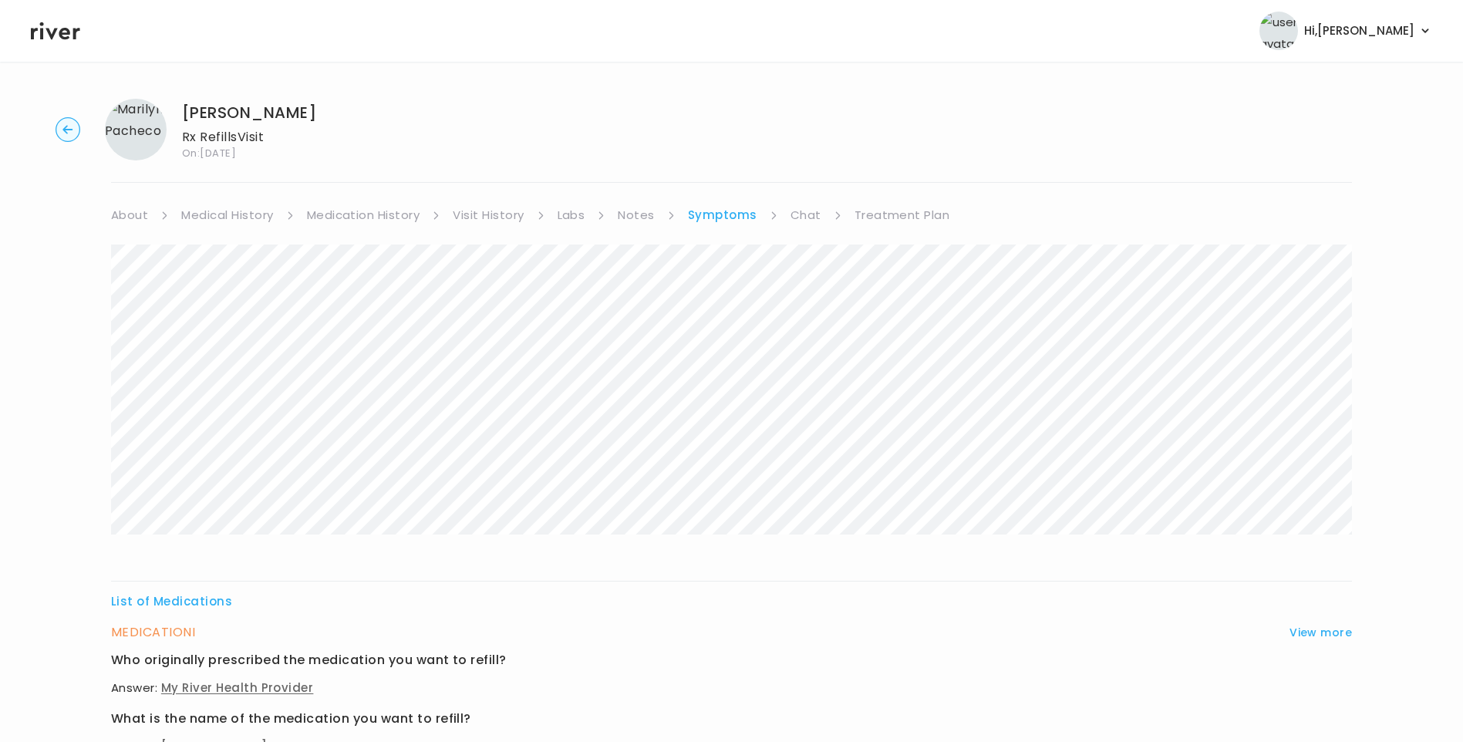
click at [390, 219] on link "Medication History" at bounding box center [363, 215] width 113 height 22
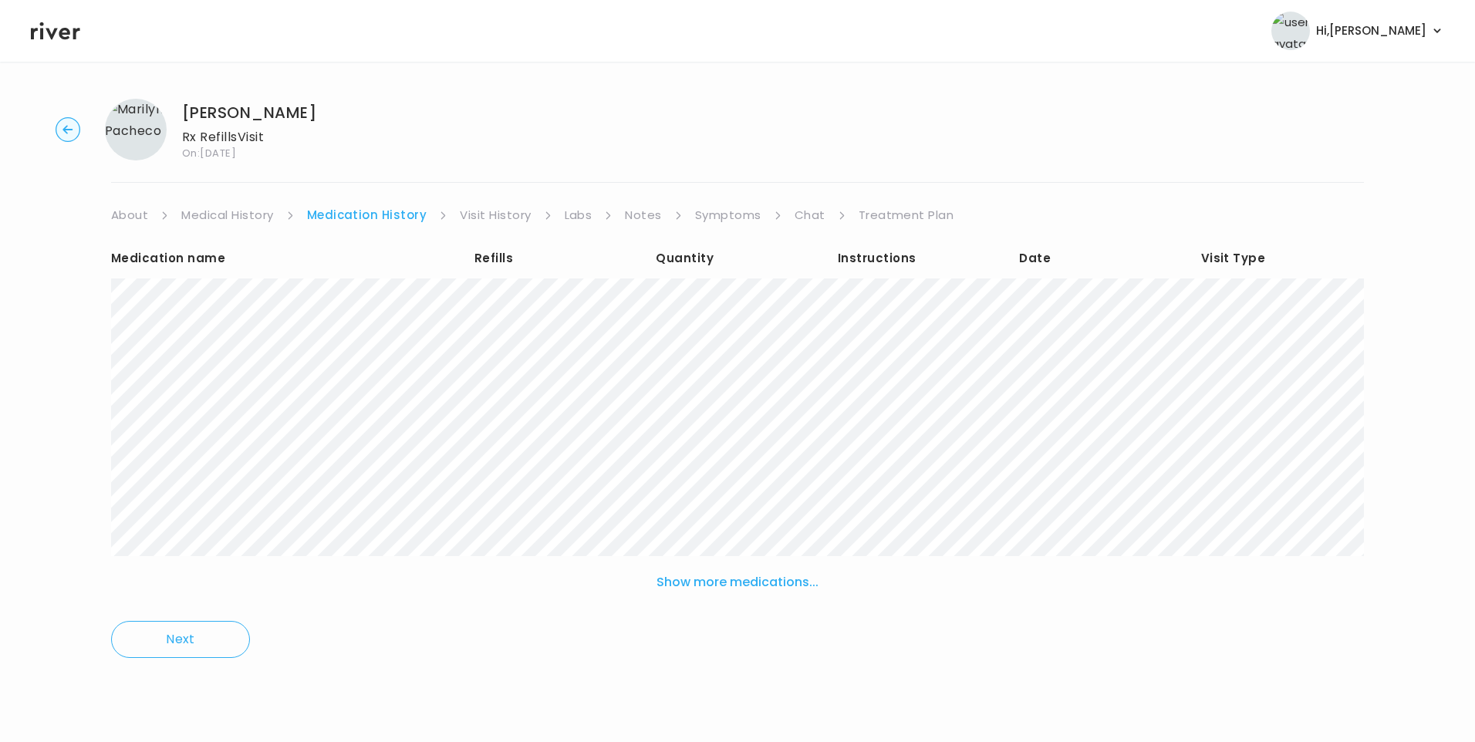
drag, startPoint x: 897, startPoint y: 214, endPoint x: 906, endPoint y: 216, distance: 8.8
click at [899, 214] on link "Treatment Plan" at bounding box center [907, 215] width 96 height 22
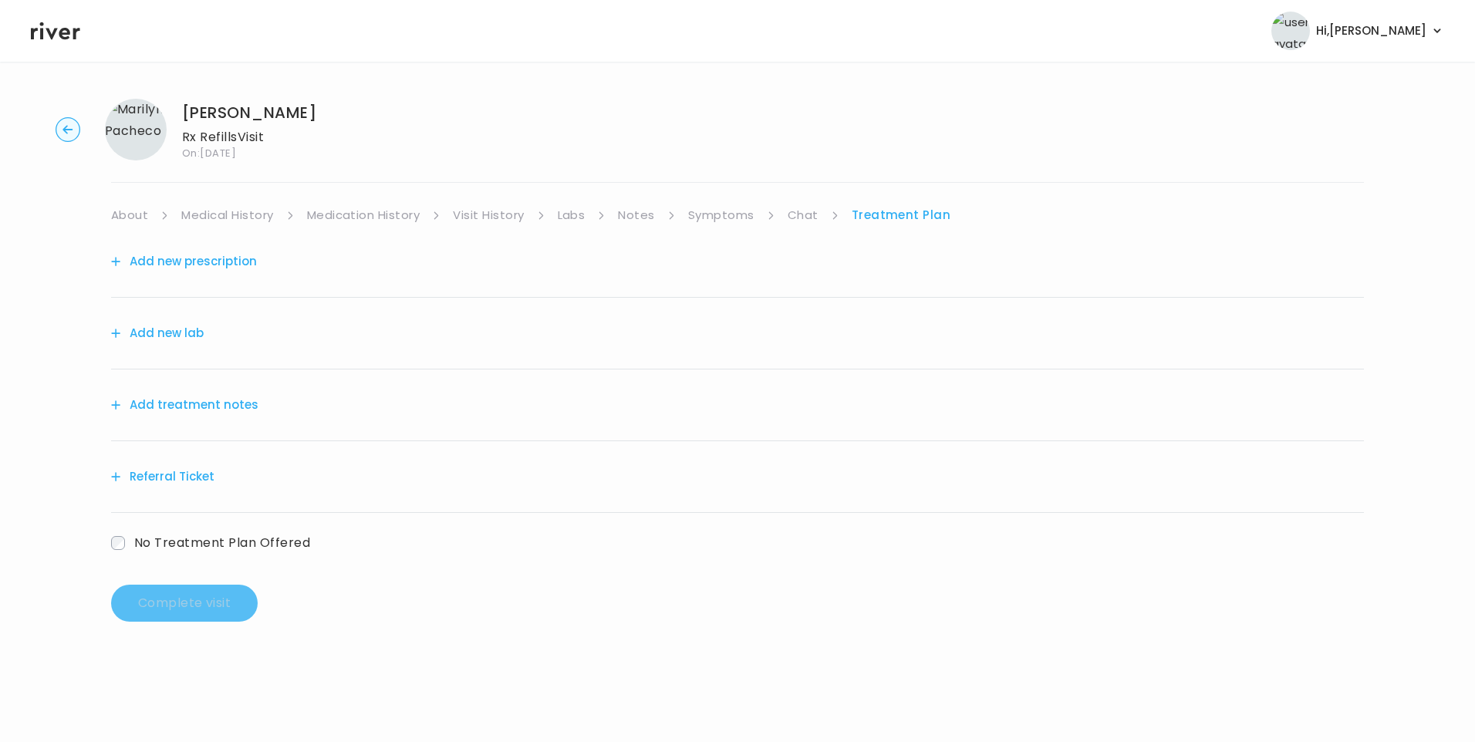
click at [244, 406] on button "Add treatment notes" at bounding box center [184, 405] width 147 height 22
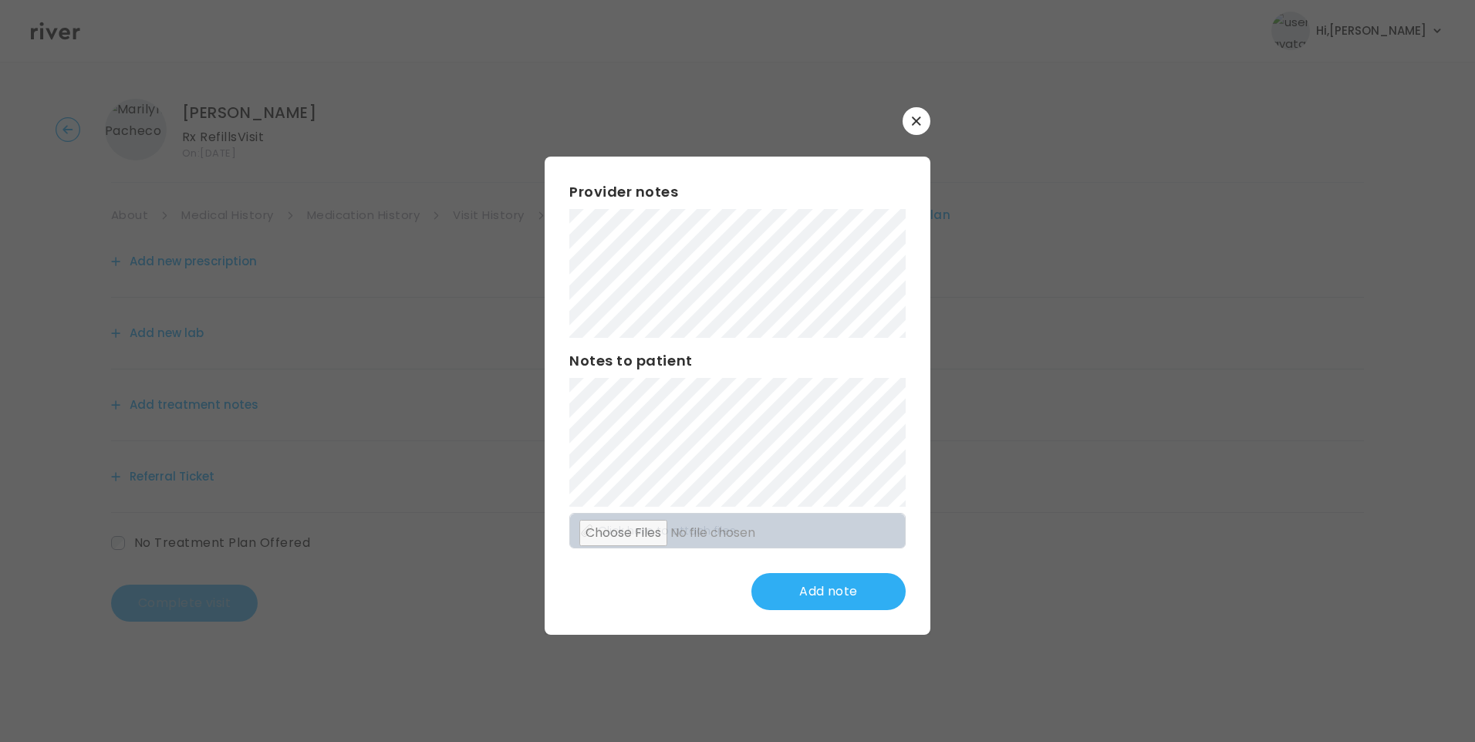
click at [923, 130] on button "button" at bounding box center [917, 121] width 28 height 28
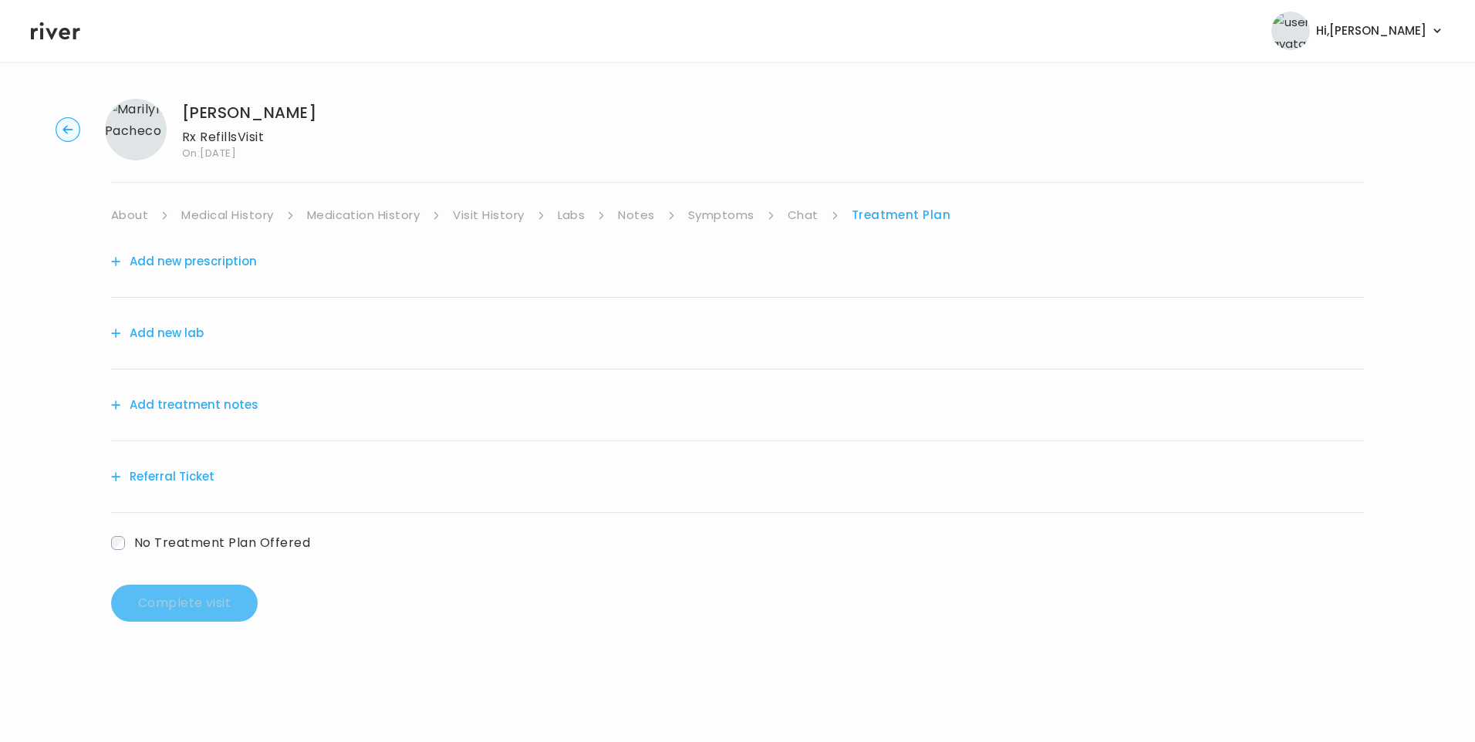
click at [355, 222] on link "Medication History" at bounding box center [363, 215] width 113 height 22
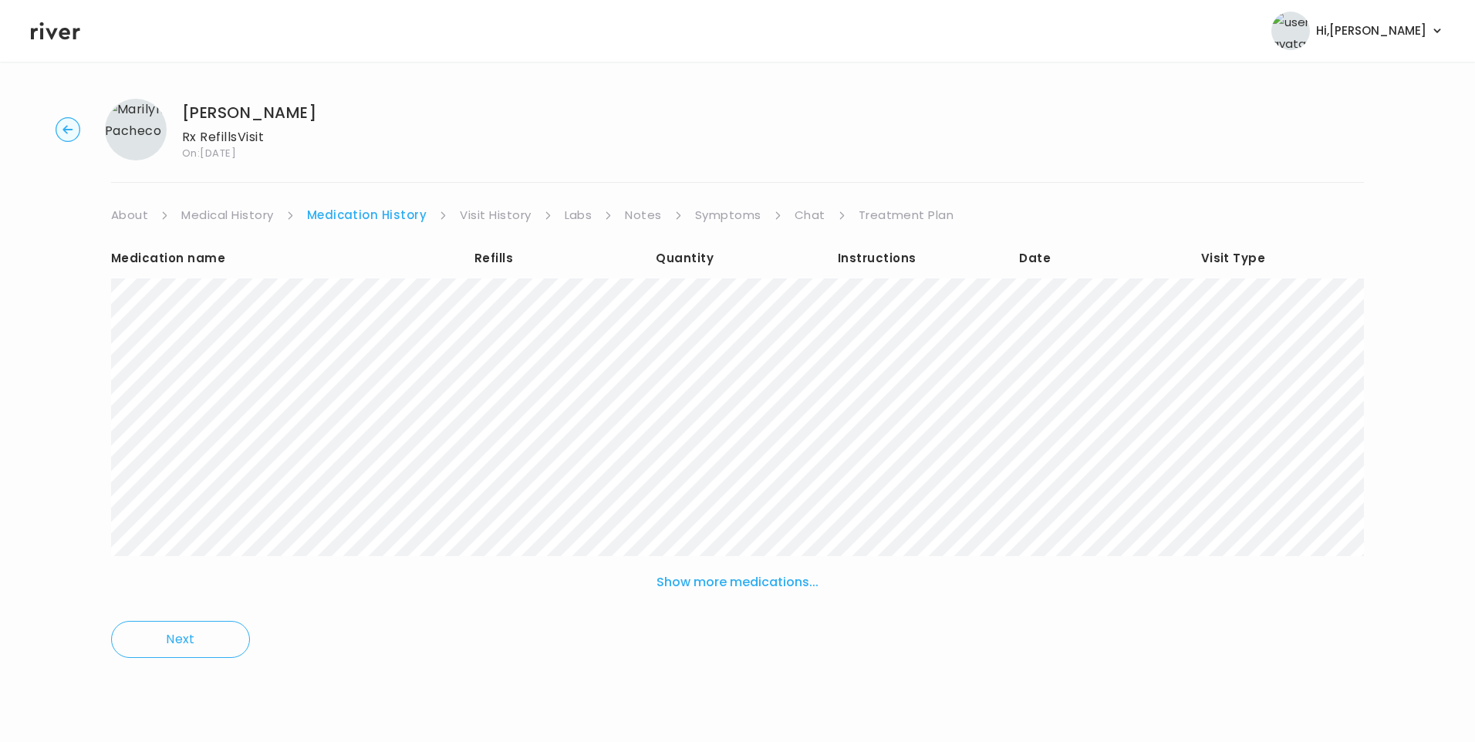
click at [509, 214] on link "Visit History" at bounding box center [495, 215] width 71 height 22
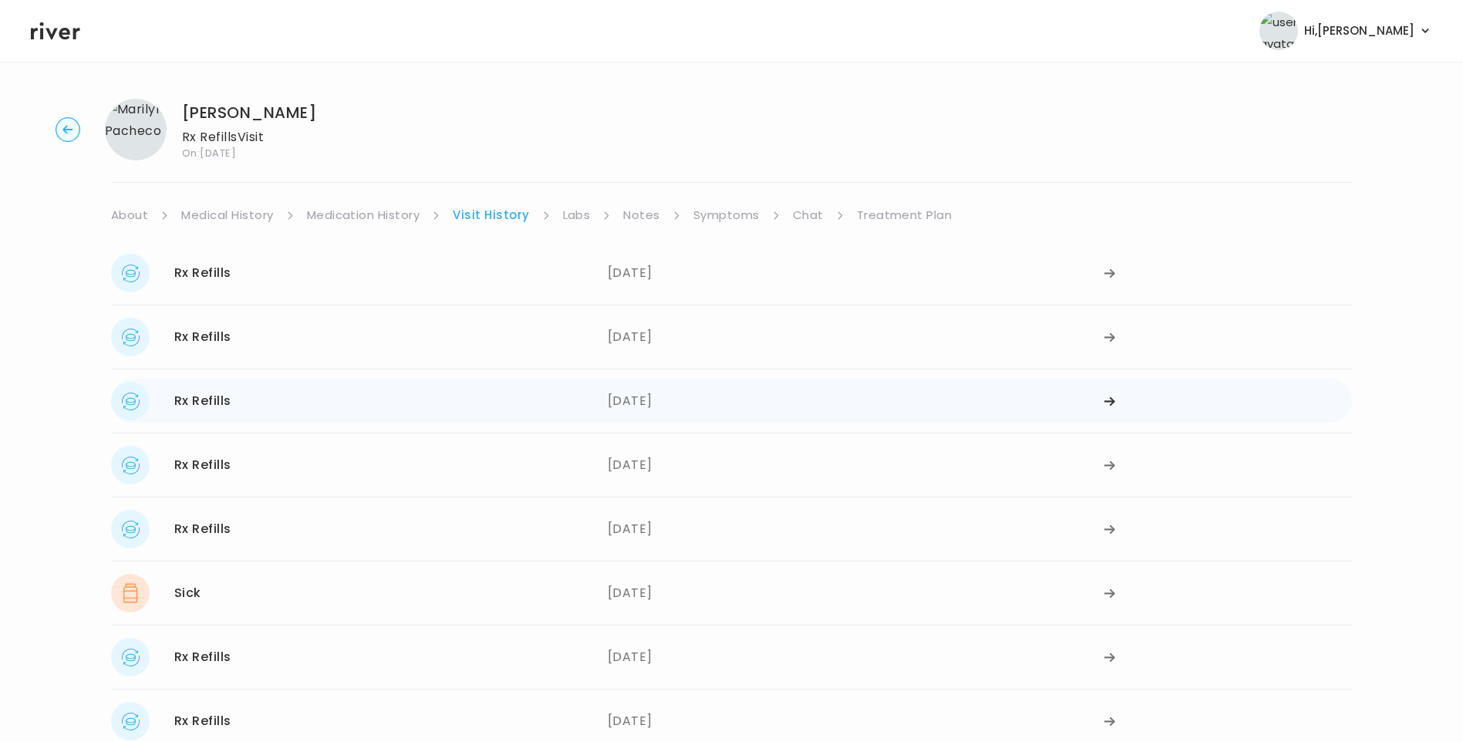
click at [689, 402] on div "[DATE]" at bounding box center [856, 401] width 497 height 39
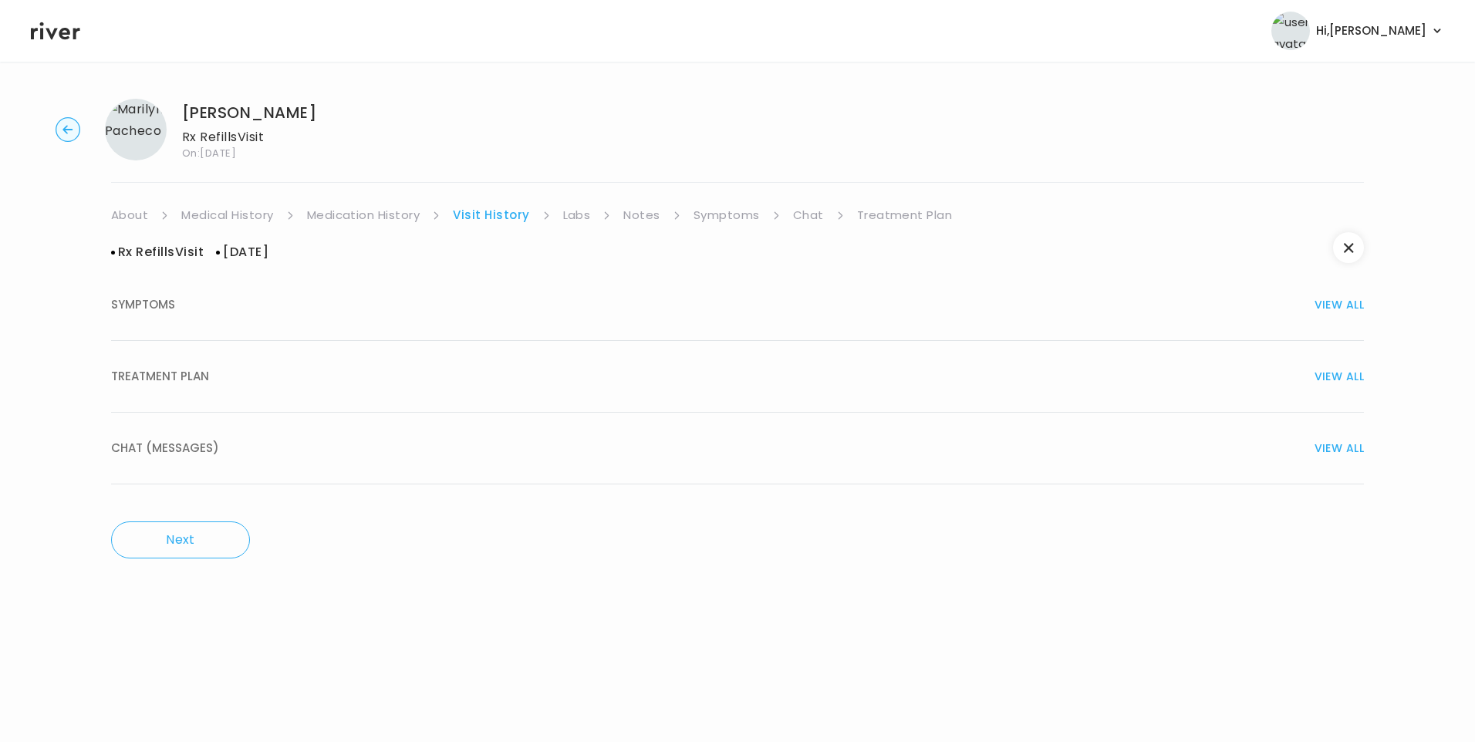
click at [221, 373] on div "TREATMENT PLAN VIEW ALL" at bounding box center [737, 377] width 1253 height 22
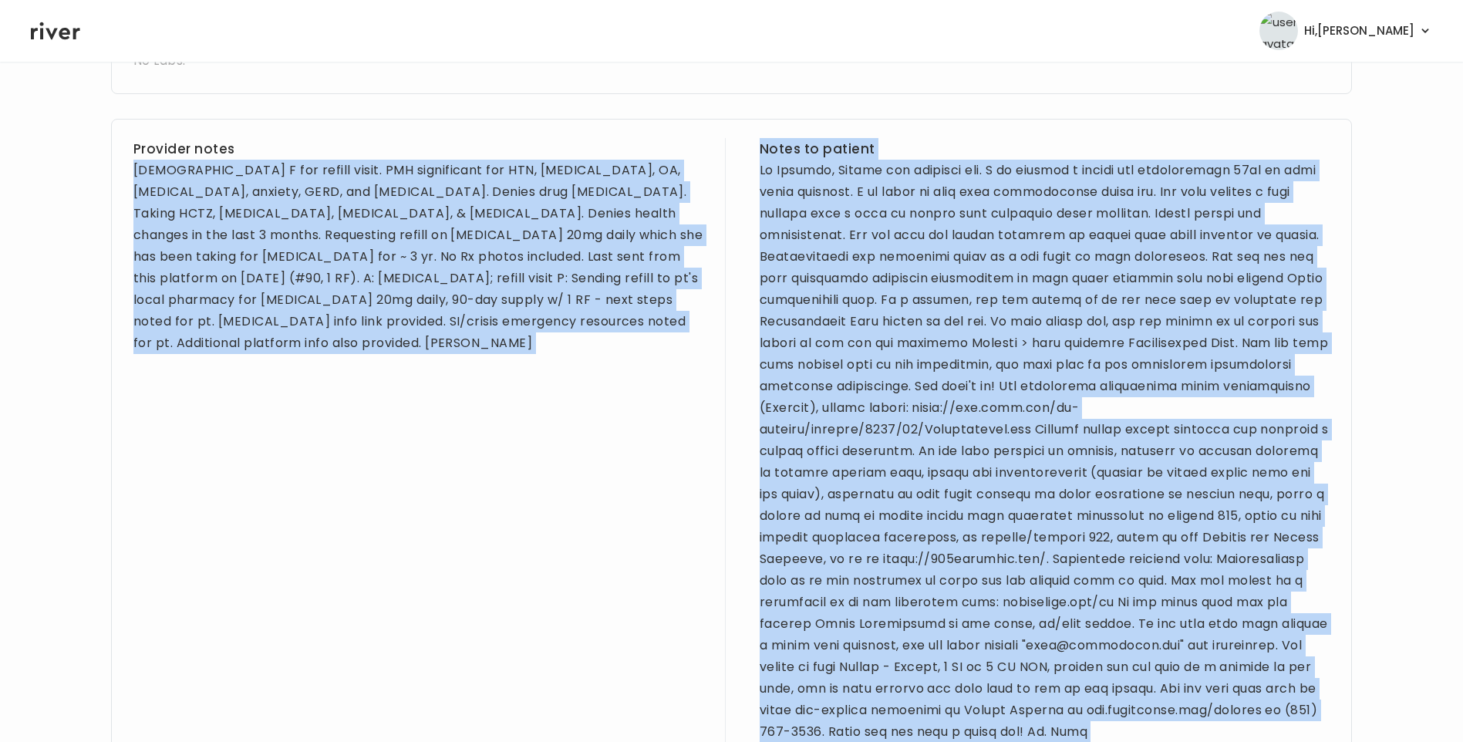
scroll to position [850, 0]
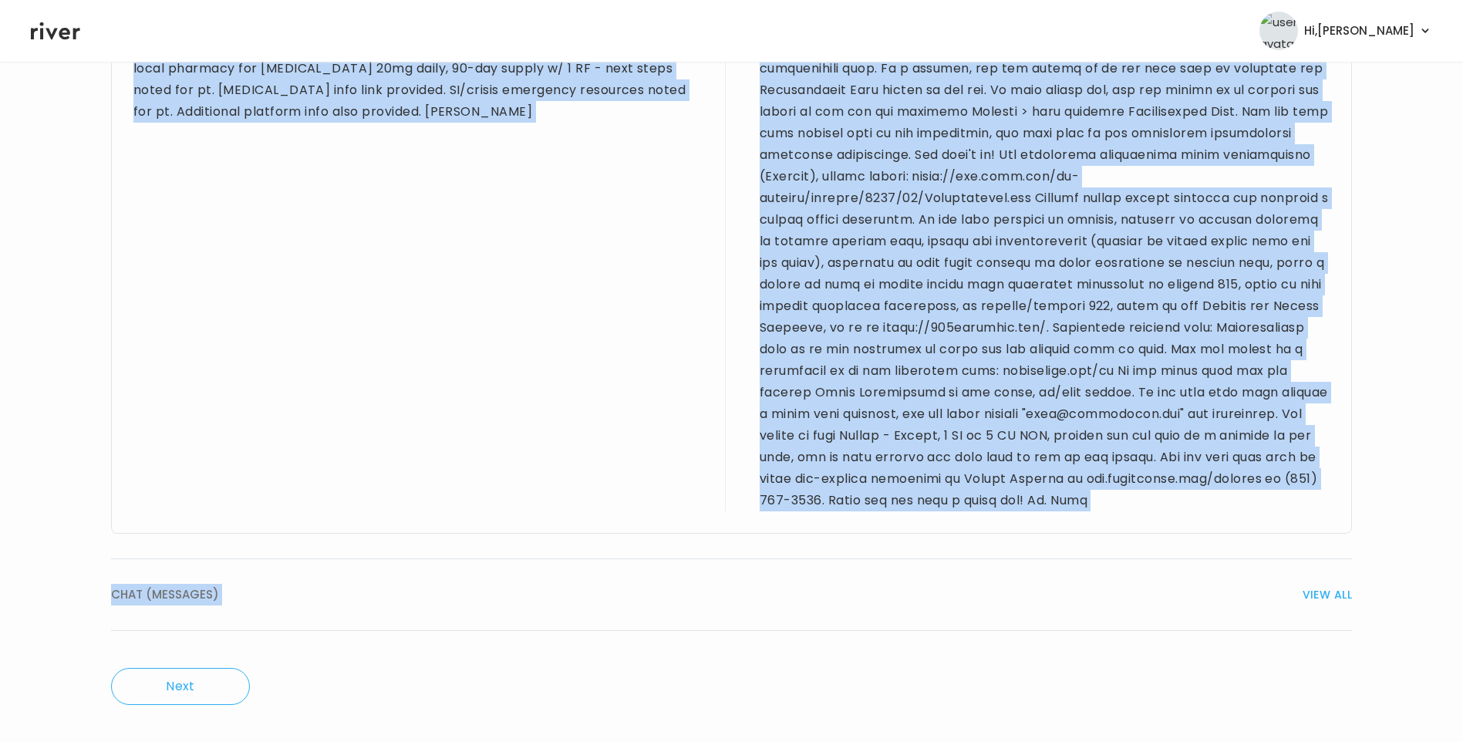
drag, startPoint x: 134, startPoint y: 382, endPoint x: 1052, endPoint y: 635, distance: 951.6
click at [1052, 636] on div "Rx Refills Visit [DATE] SYMPTOMS VIEW ALL List of Medications MEDICATION I View…" at bounding box center [731, 30] width 1241 height 1234
click at [883, 289] on div at bounding box center [1045, 219] width 570 height 583
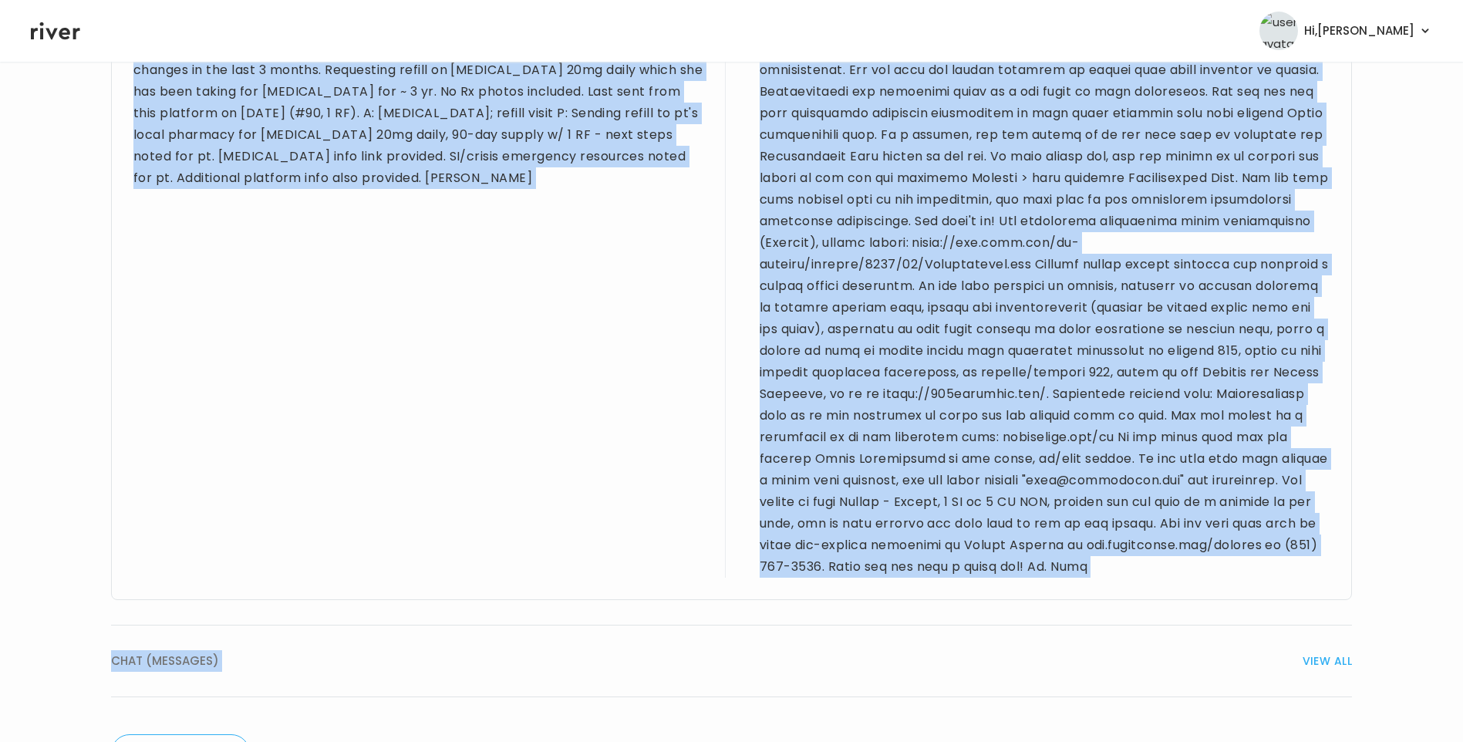
scroll to position [542, 0]
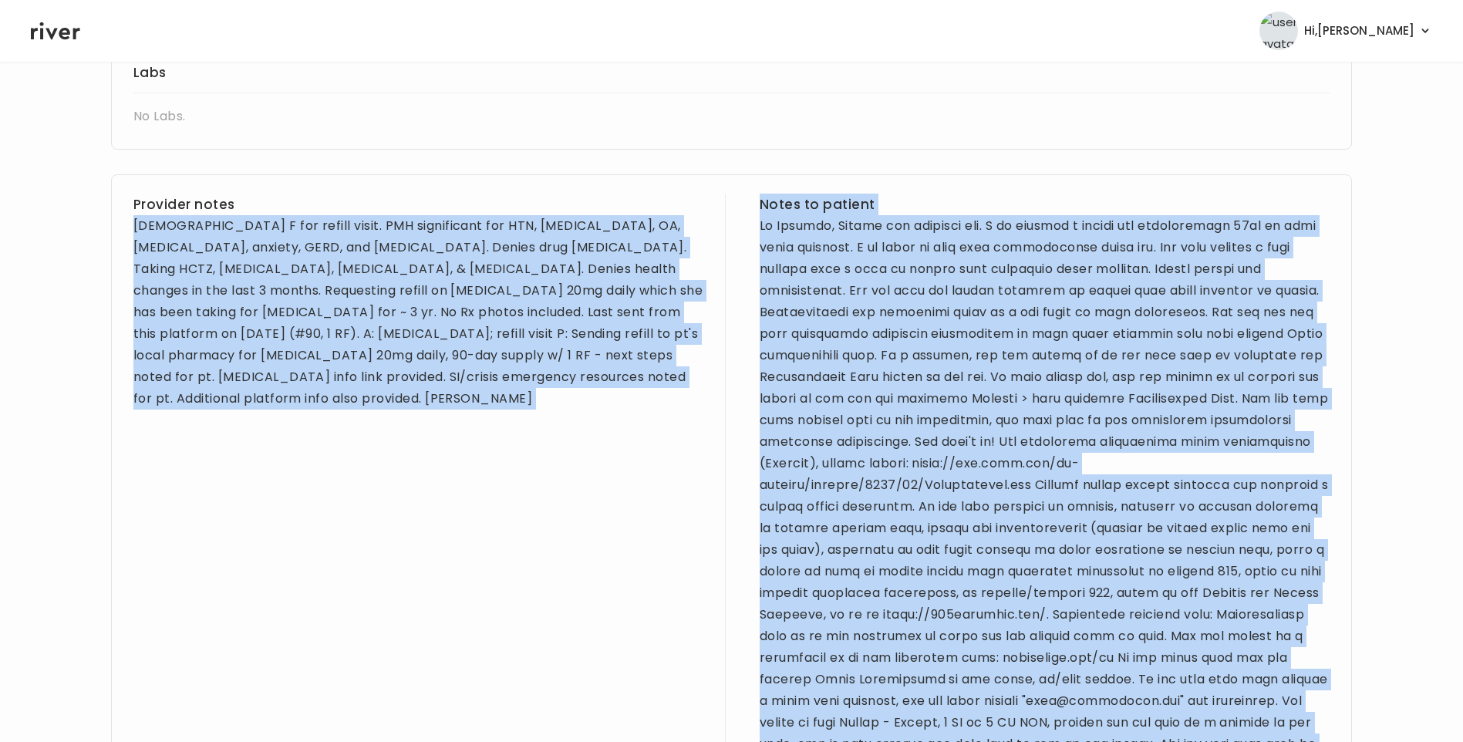
click at [399, 295] on div "[DEMOGRAPHIC_DATA] F for refill visit. PMH significant for HTN, [MEDICAL_DATA],…" at bounding box center [418, 312] width 570 height 194
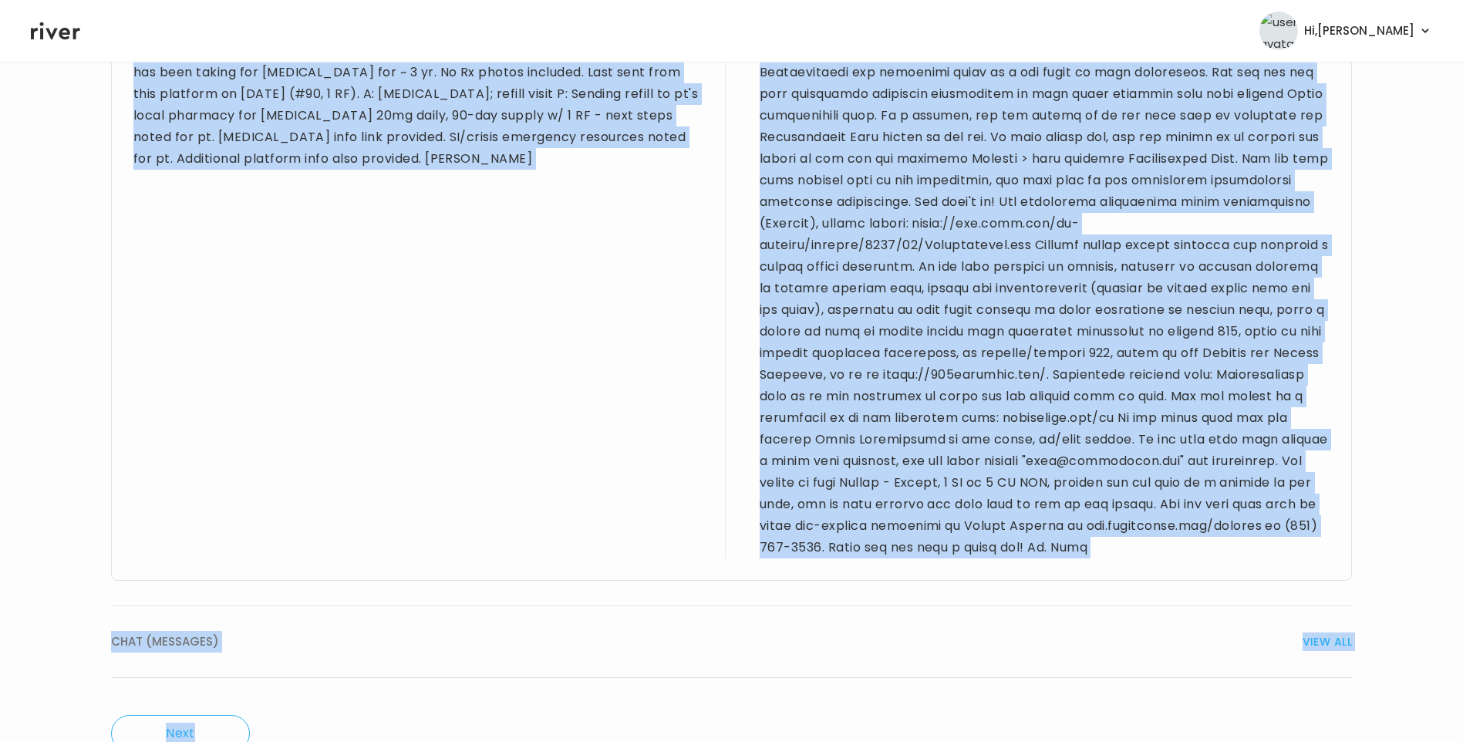
scroll to position [831, 0]
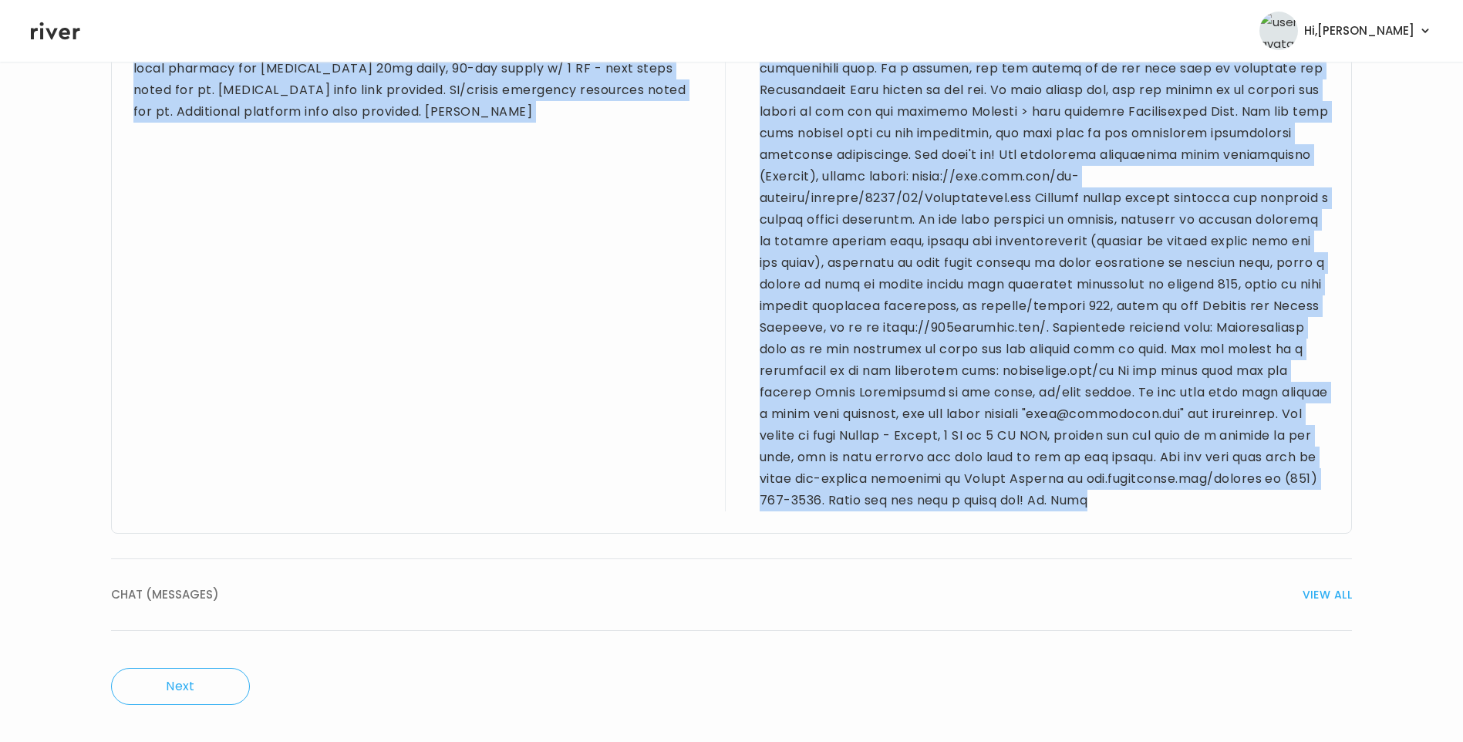
drag, startPoint x: 133, startPoint y: 226, endPoint x: 813, endPoint y: 525, distance: 742.4
click at [813, 525] on div "Provider notes [DEMOGRAPHIC_DATA] F for refill visit. PMH significant for HTN, …" at bounding box center [731, 210] width 1241 height 646
drag, startPoint x: 813, startPoint y: 525, endPoint x: 829, endPoint y: 372, distance: 153.6
copy div "[DEMOGRAPHIC_DATA] F for refill visit. PMH significant for HTN, [MEDICAL_DATA],…"
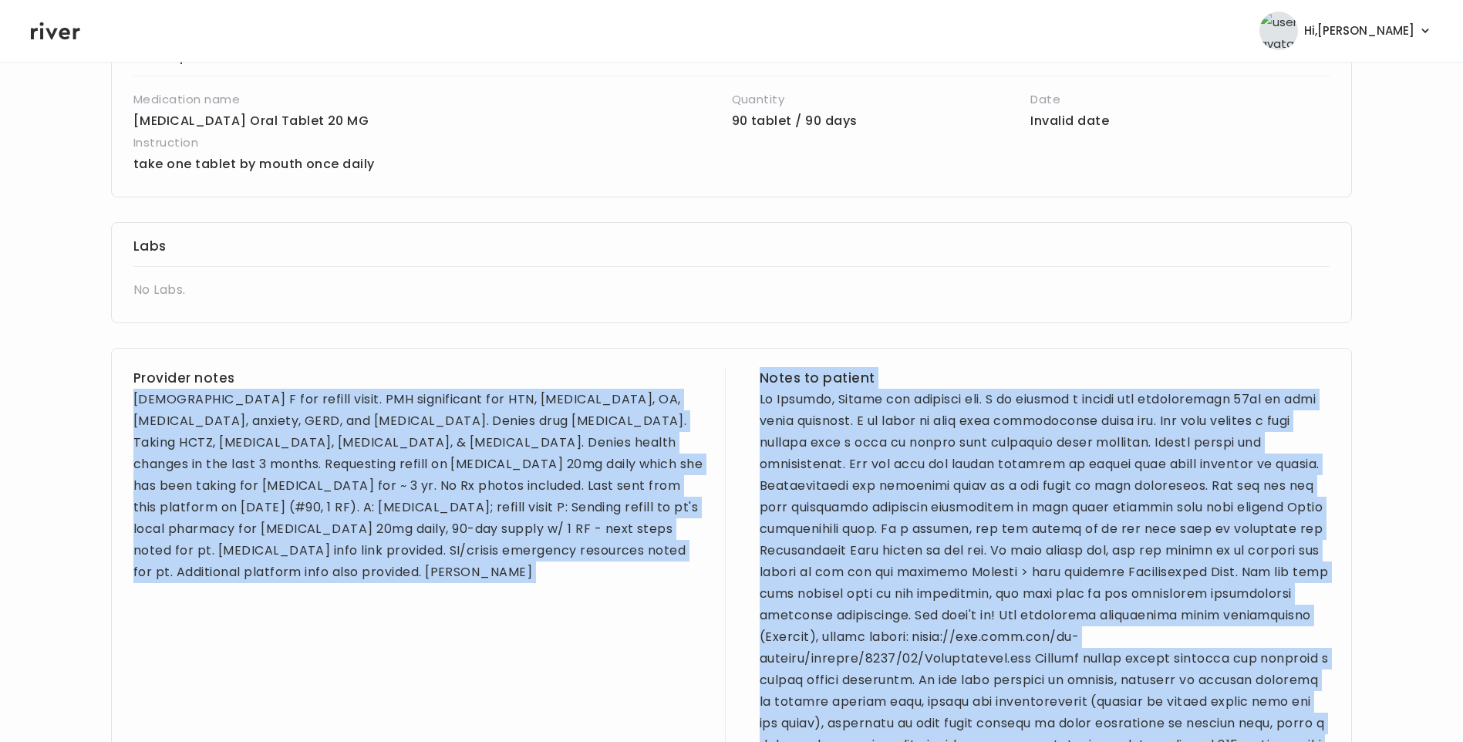
scroll to position [0, 0]
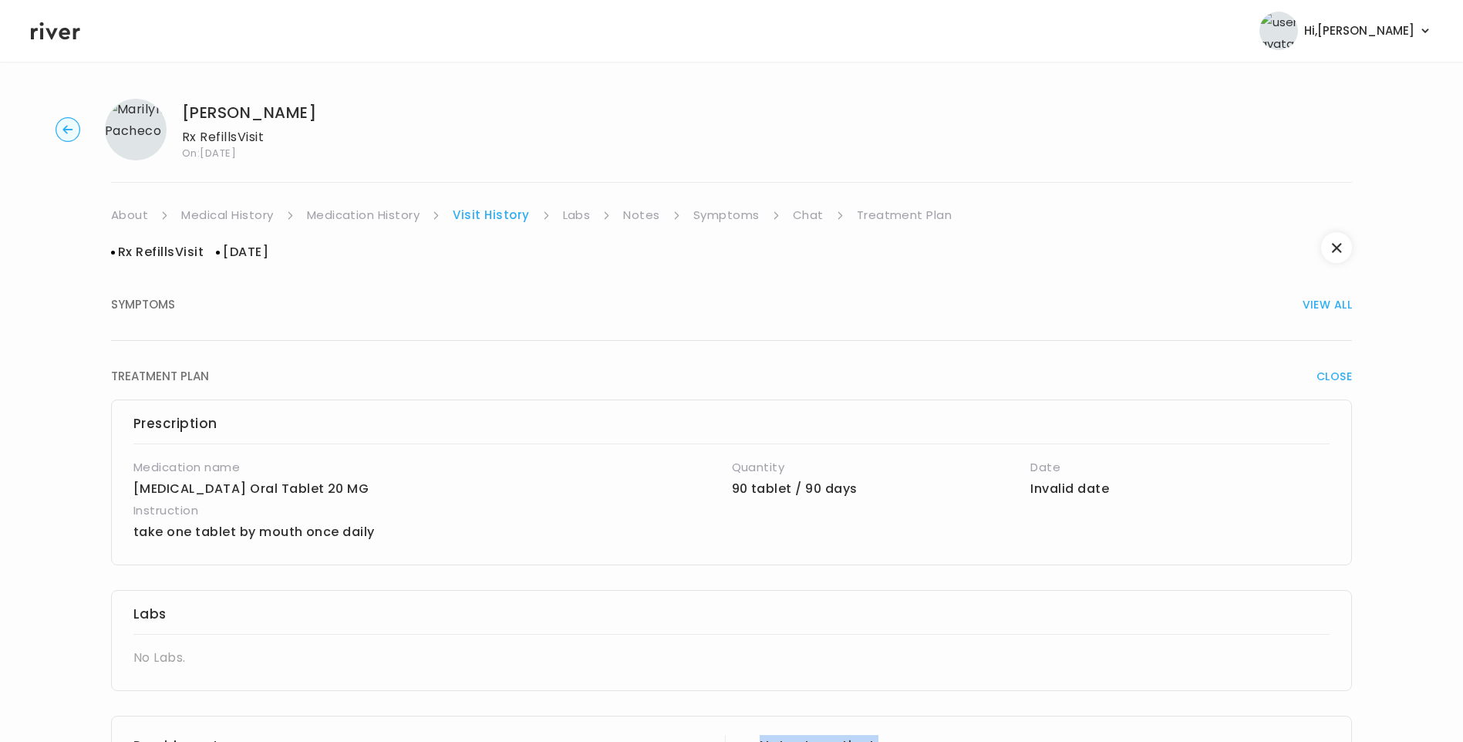
click at [914, 214] on link "Treatment Plan" at bounding box center [905, 215] width 96 height 22
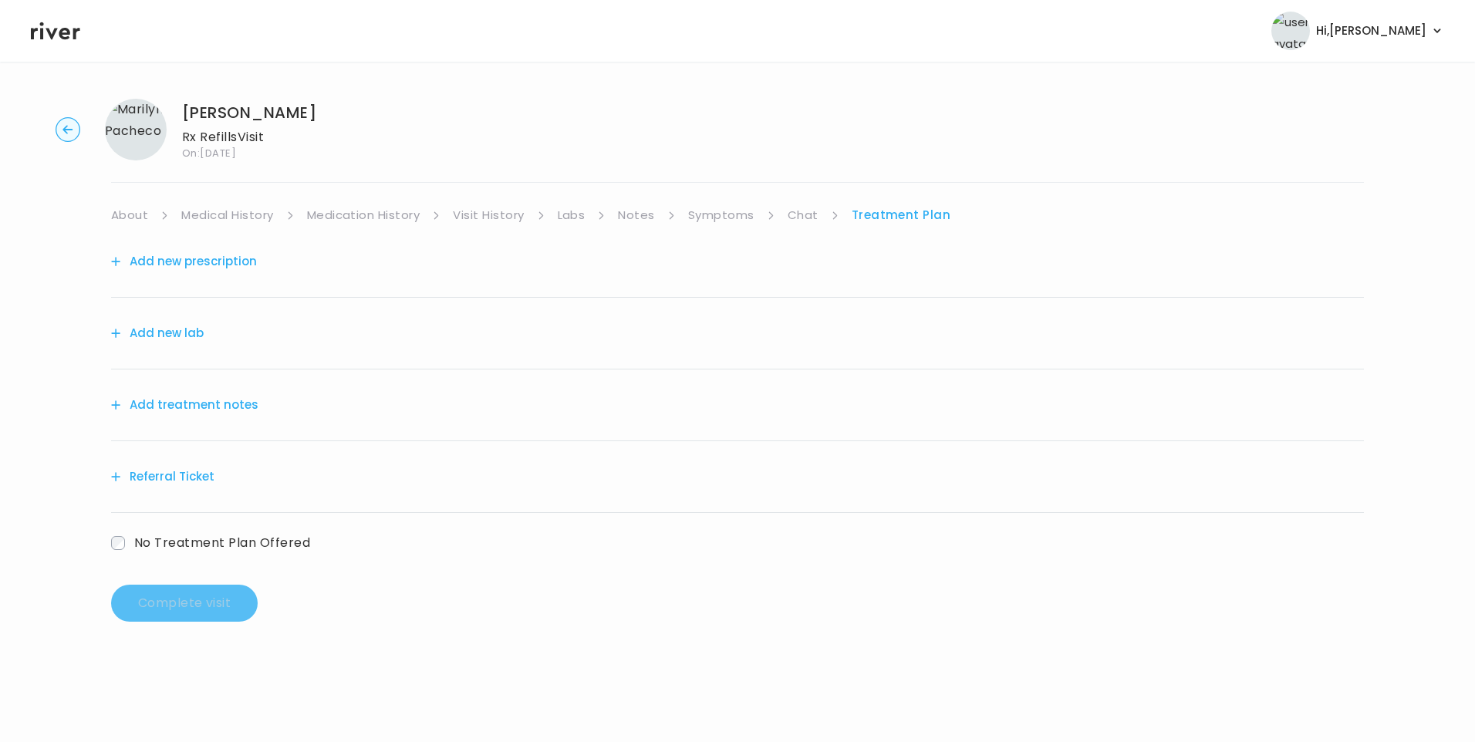
click at [177, 404] on button "Add treatment notes" at bounding box center [184, 405] width 147 height 22
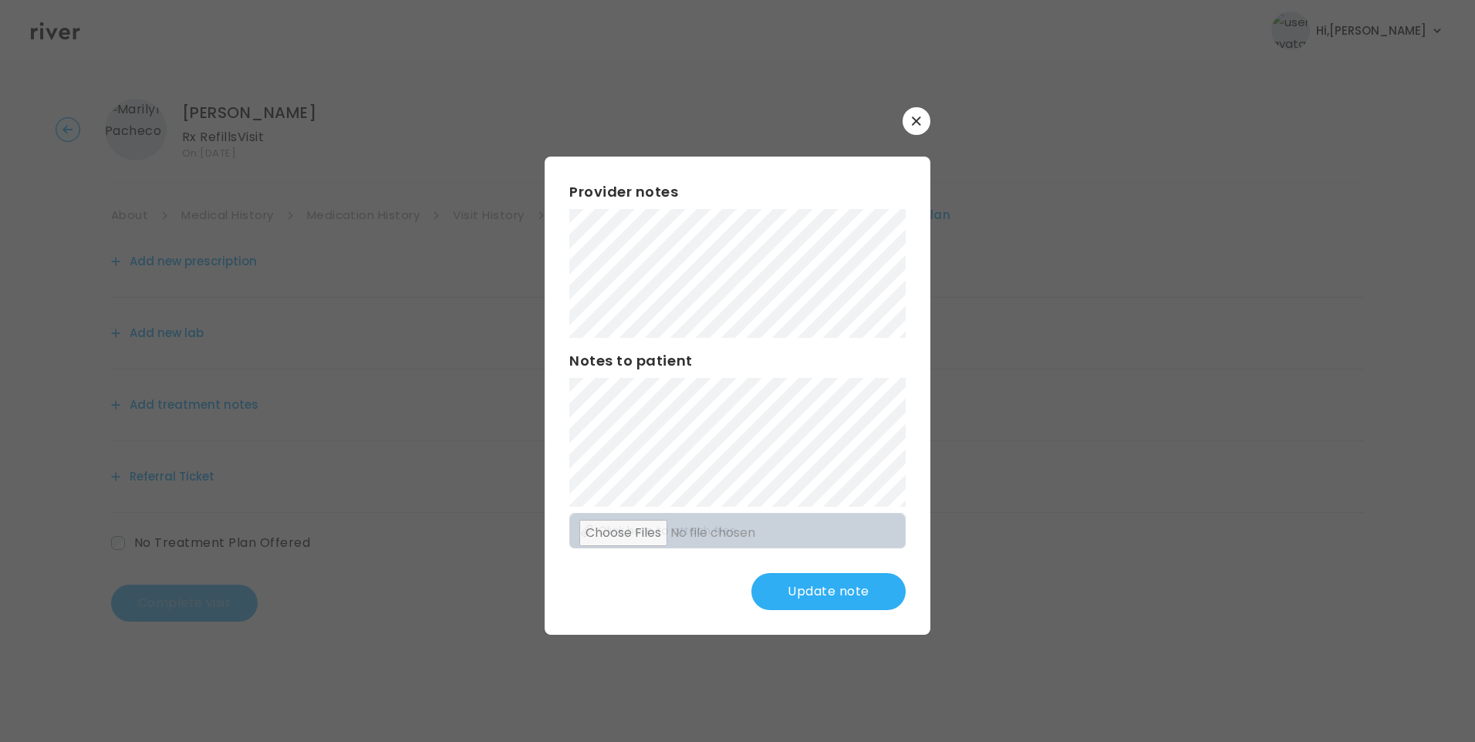
click at [828, 590] on button "Update note" at bounding box center [828, 591] width 154 height 37
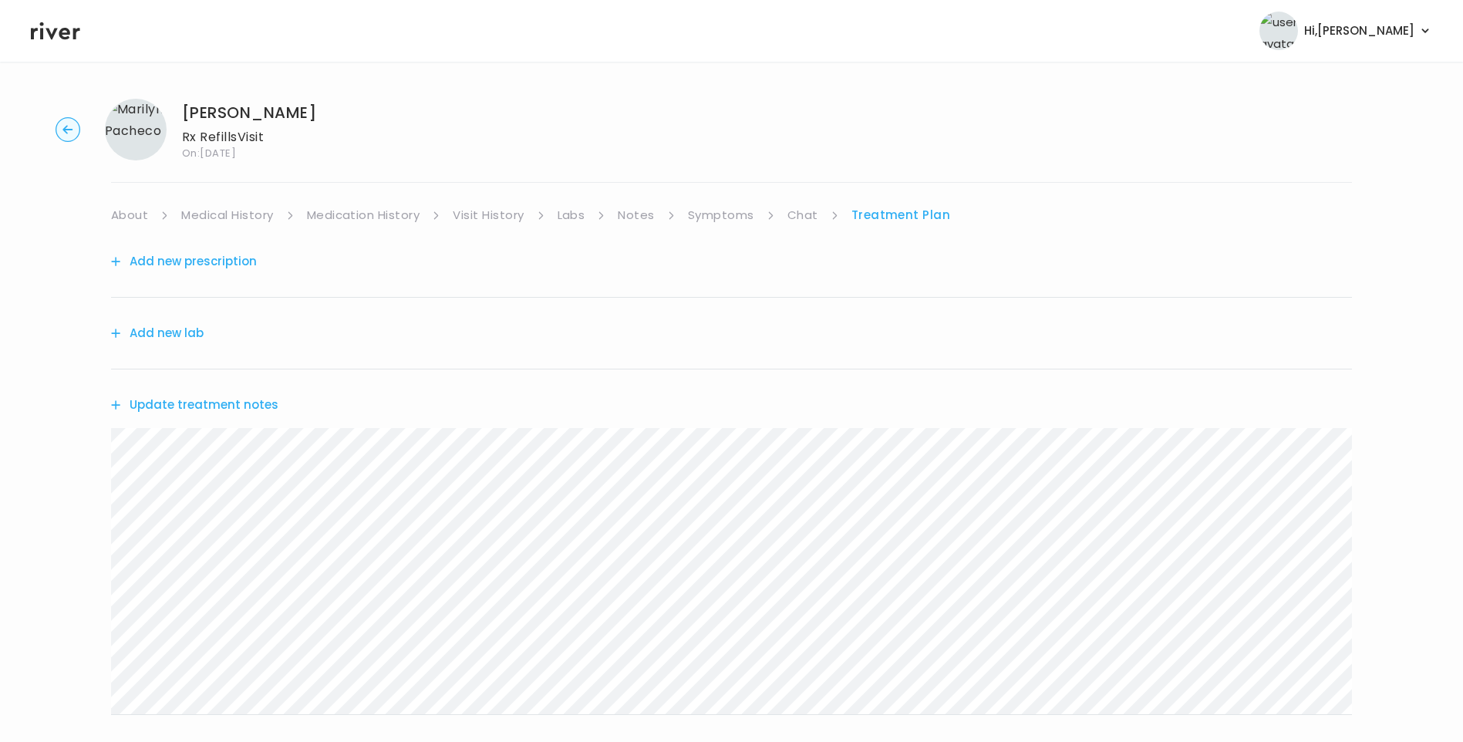
click at [245, 403] on button "Update treatment notes" at bounding box center [194, 405] width 167 height 22
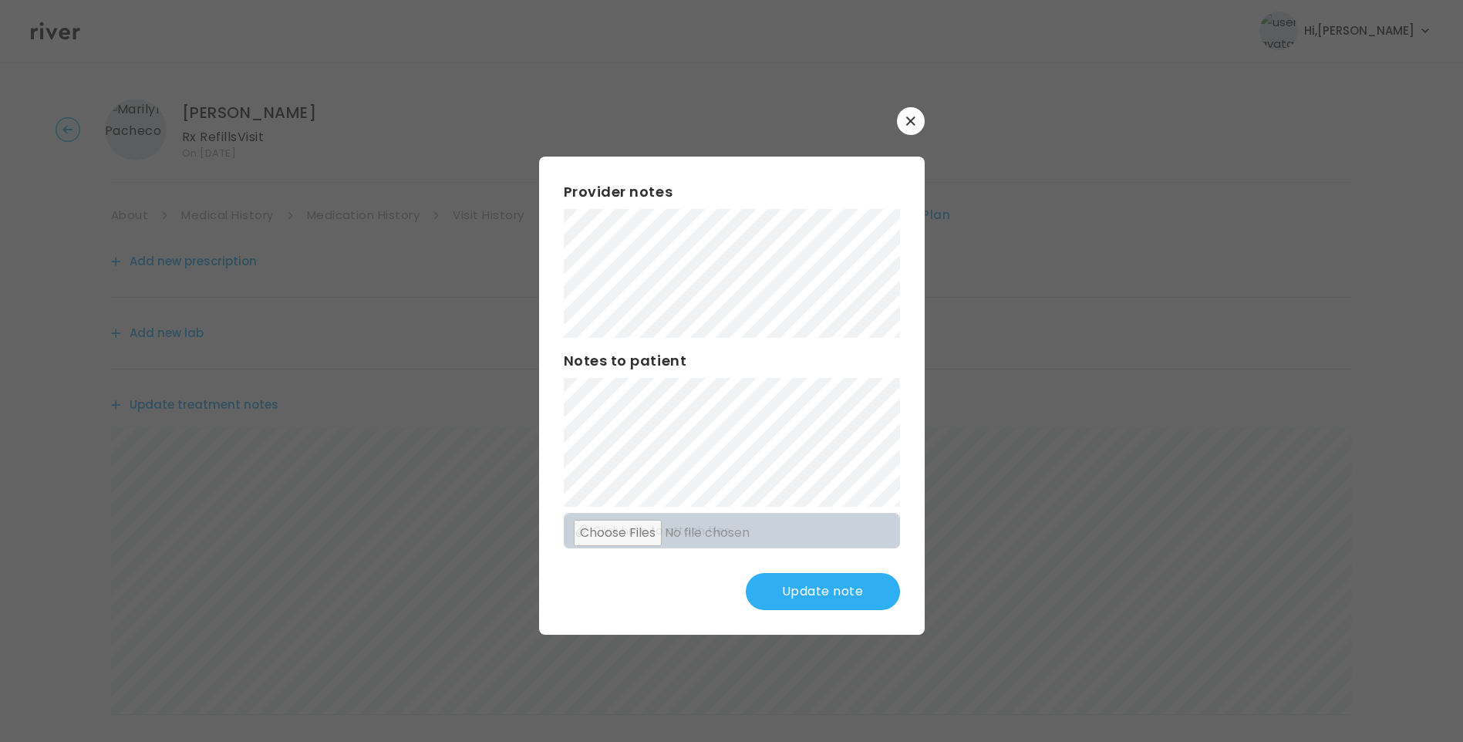
click at [822, 558] on div "Provider notes Notes to patient Click here to attach files Update note" at bounding box center [732, 396] width 386 height 478
click at [851, 595] on button "Update note" at bounding box center [823, 591] width 154 height 37
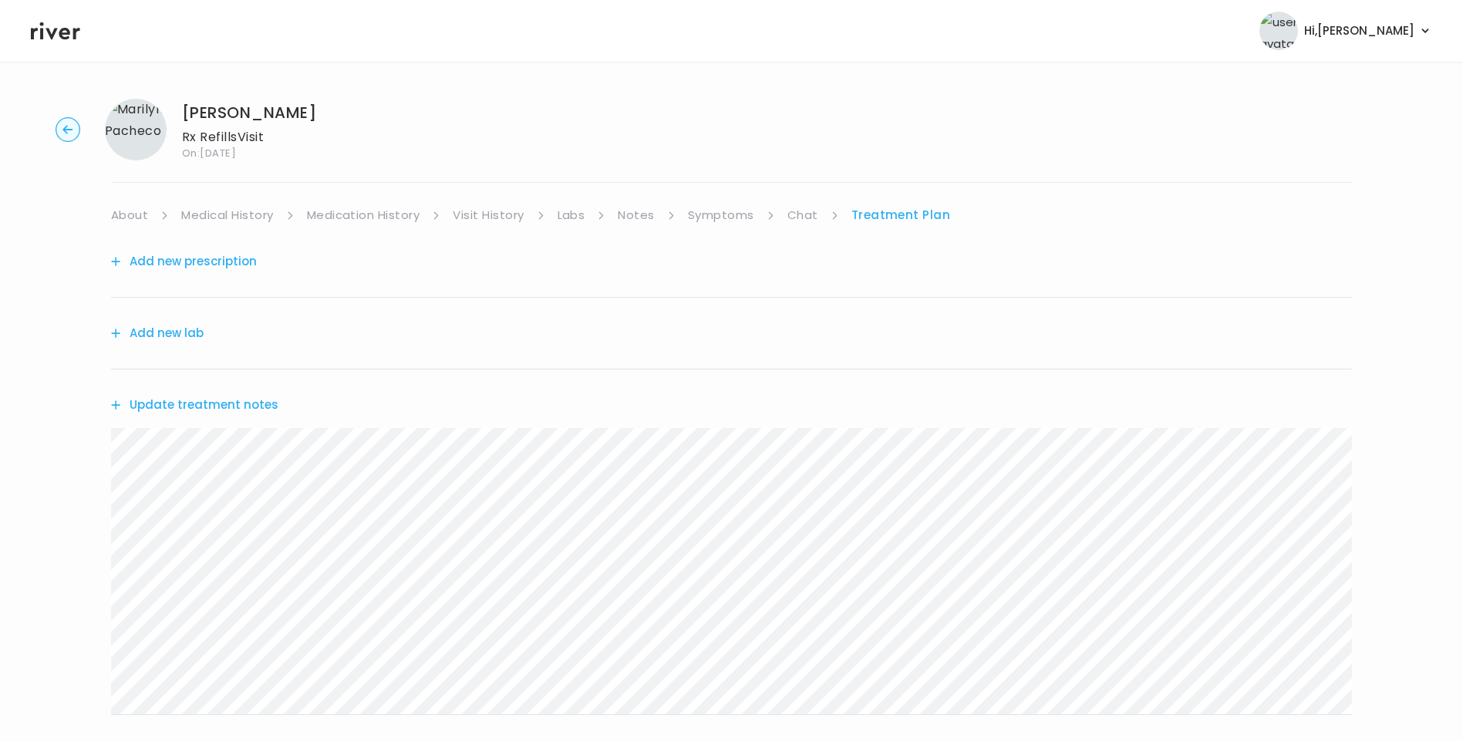
click at [173, 407] on button "Update treatment notes" at bounding box center [194, 405] width 167 height 22
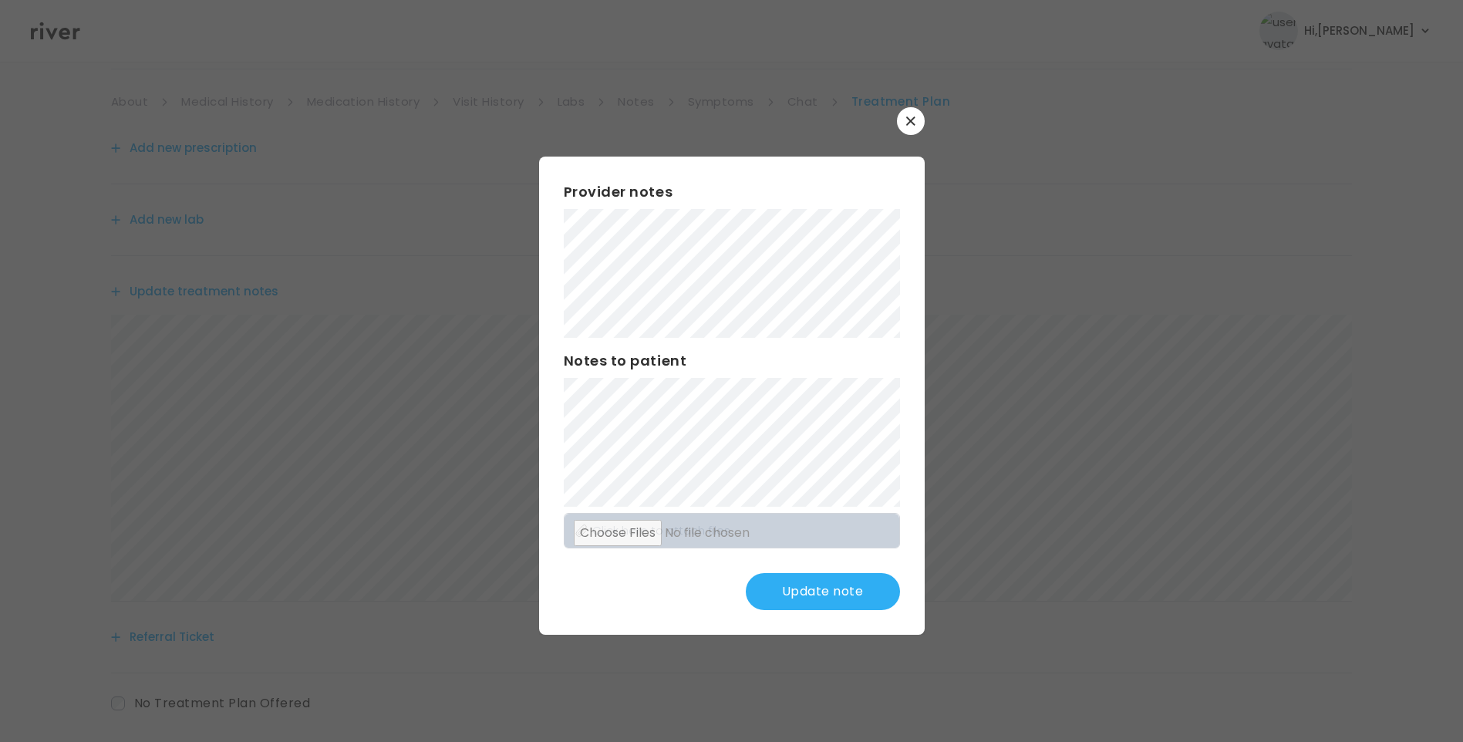
scroll to position [191, 0]
click at [440, 299] on div "​ Provider notes Notes to patient Click here to attach files Update note" at bounding box center [731, 371] width 1463 height 742
click at [836, 608] on button "Update note" at bounding box center [823, 591] width 154 height 37
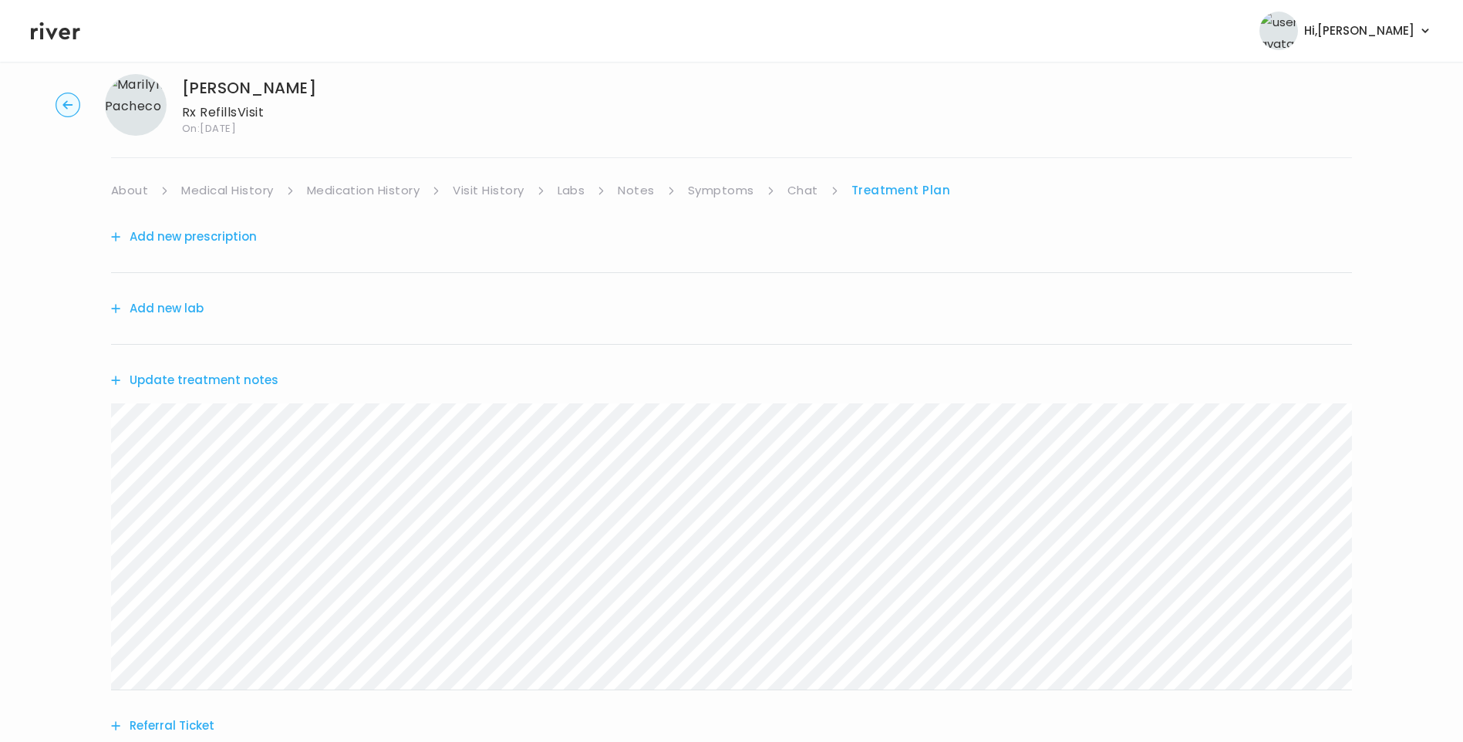
scroll to position [0, 0]
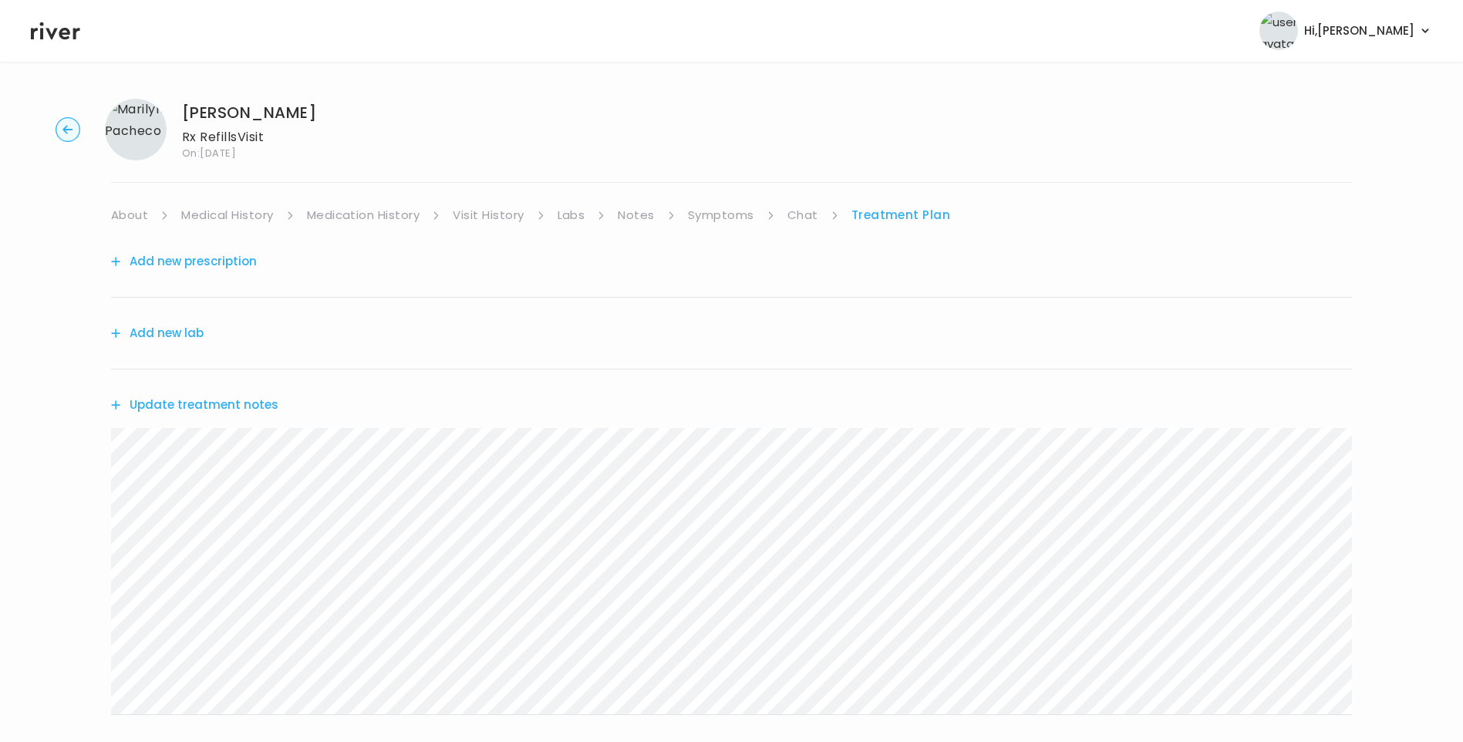
click at [406, 218] on link "Medication History" at bounding box center [363, 215] width 113 height 22
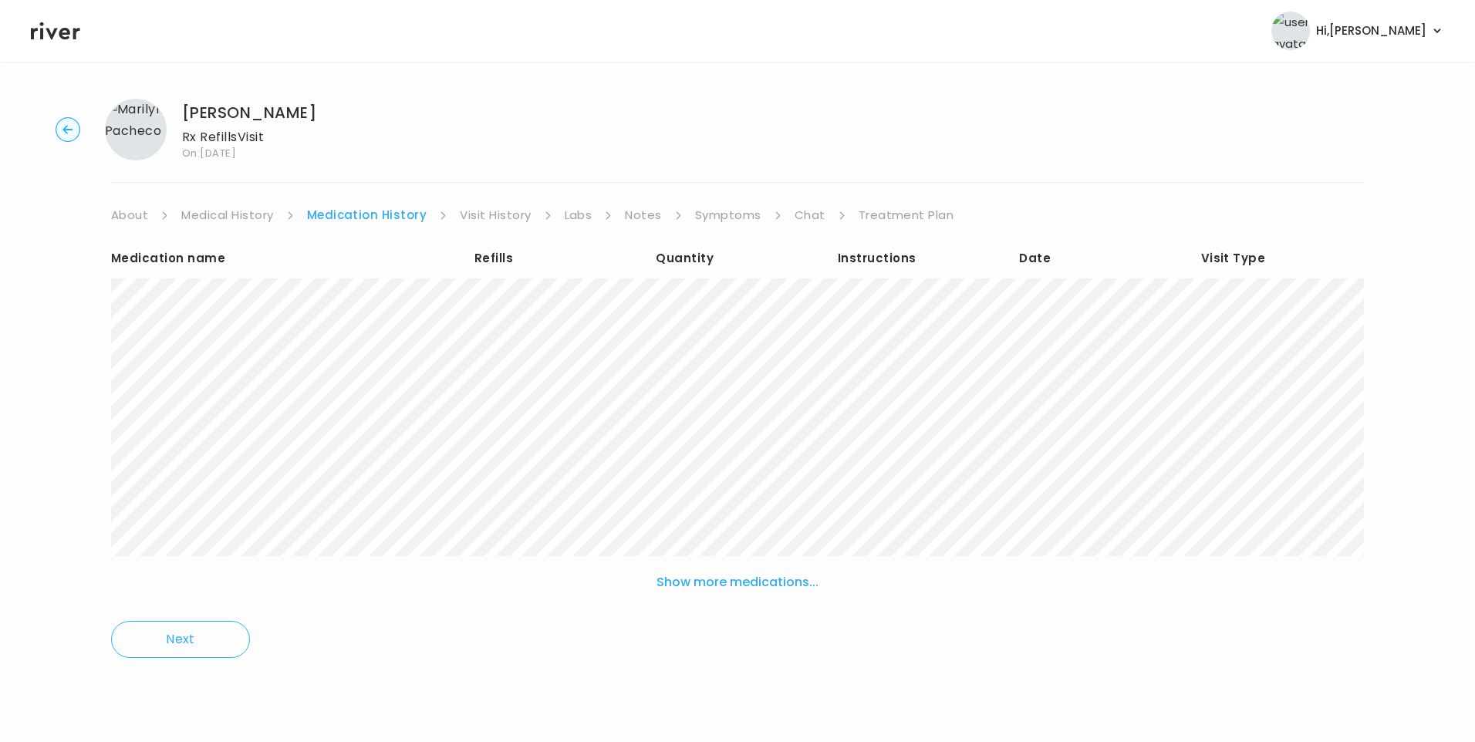
click at [501, 214] on link "Visit History" at bounding box center [495, 215] width 71 height 22
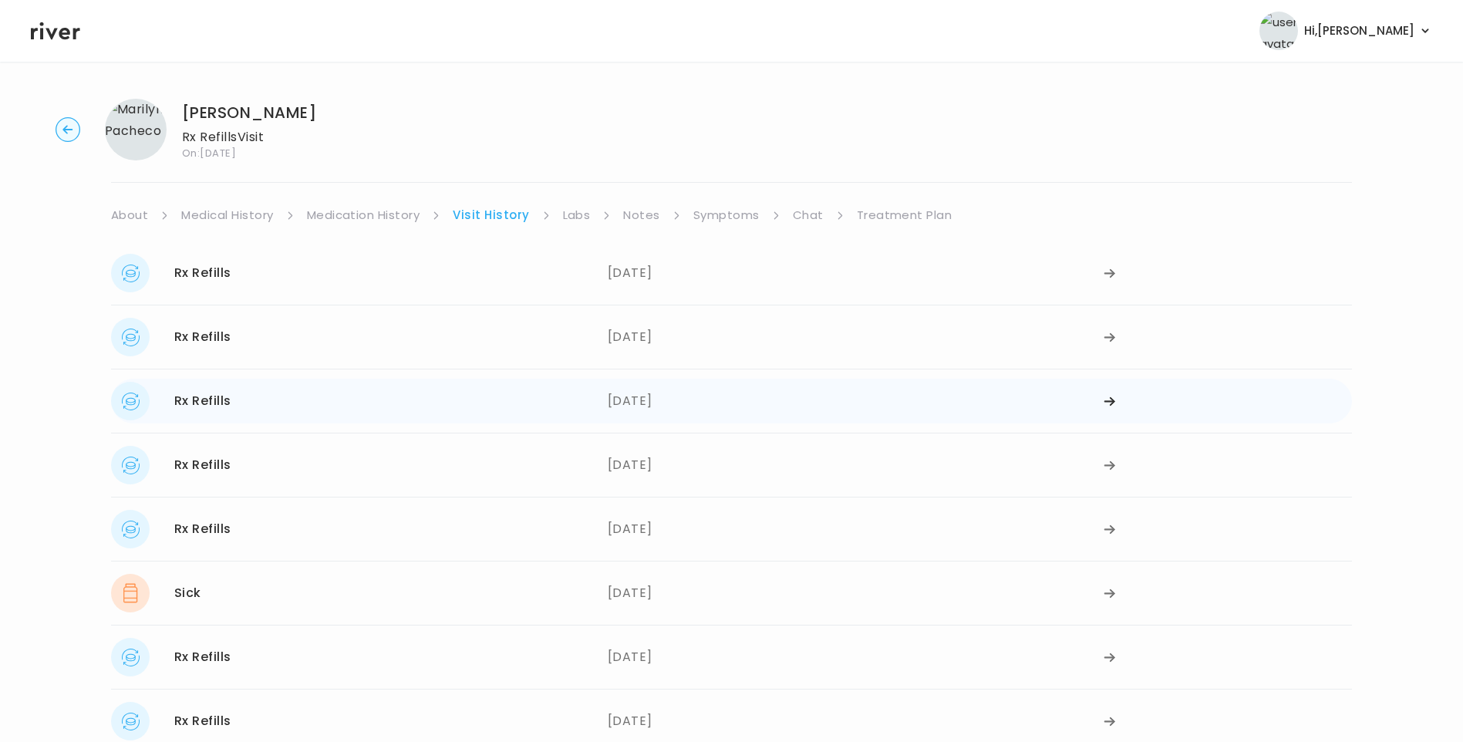
click at [637, 402] on div "[DATE]" at bounding box center [856, 401] width 497 height 39
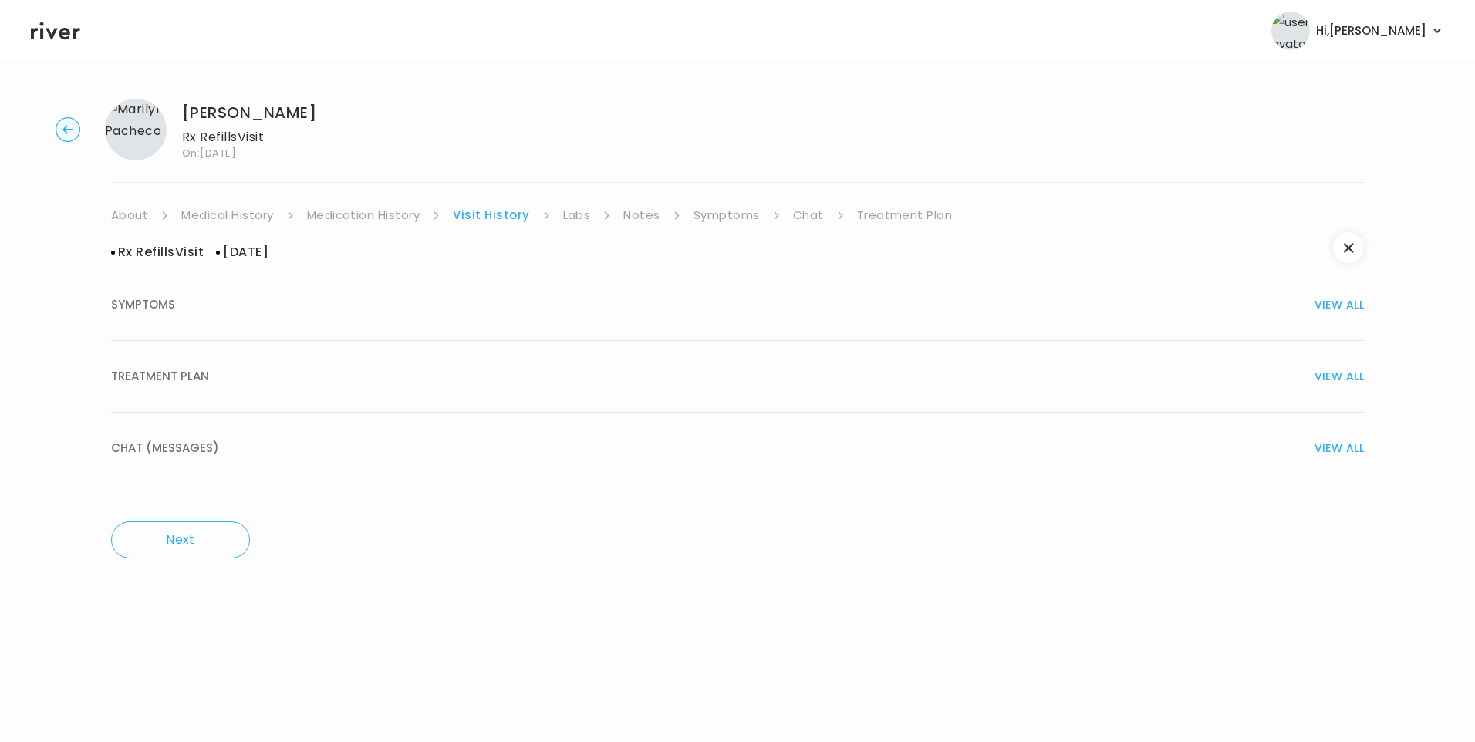
click at [254, 380] on div "TREATMENT PLAN VIEW ALL" at bounding box center [737, 377] width 1253 height 22
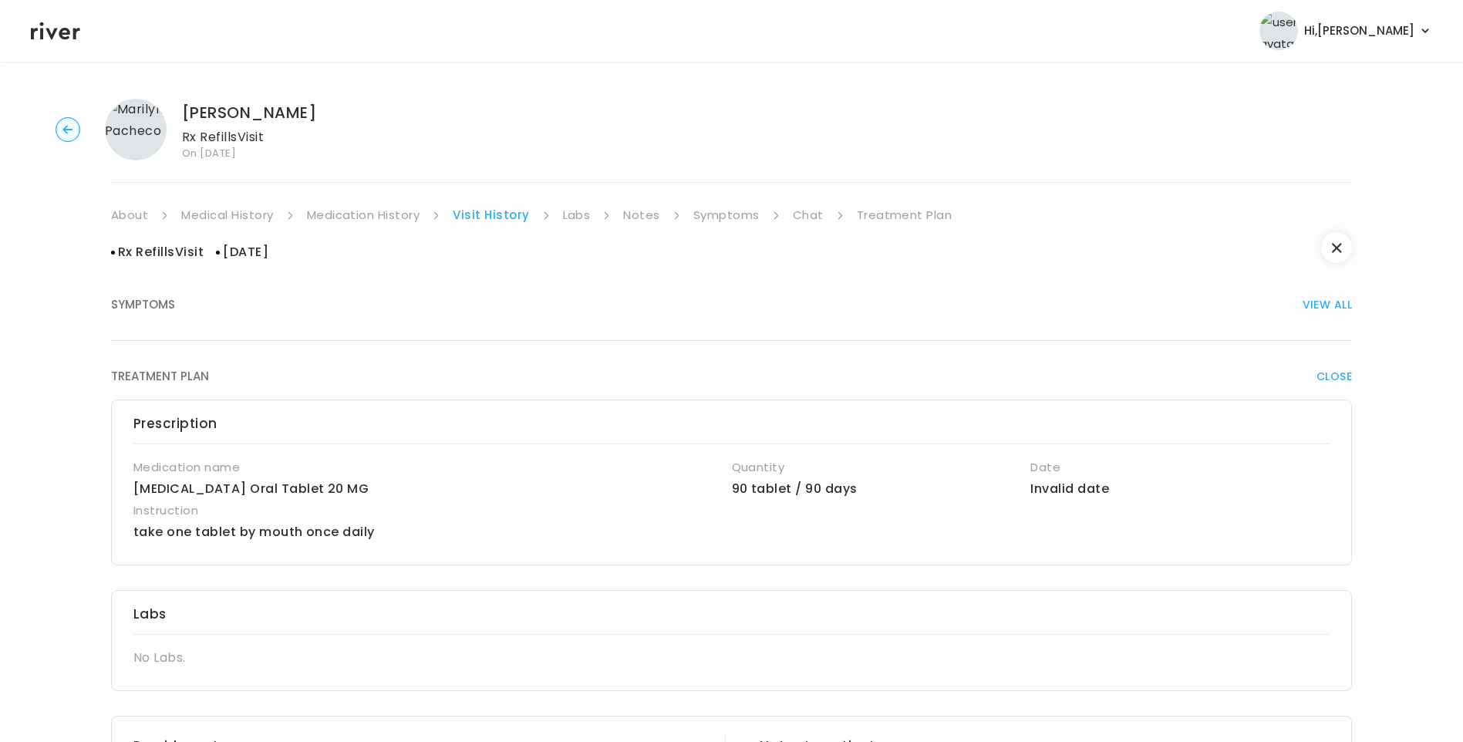
click at [409, 214] on link "Medication History" at bounding box center [363, 215] width 113 height 22
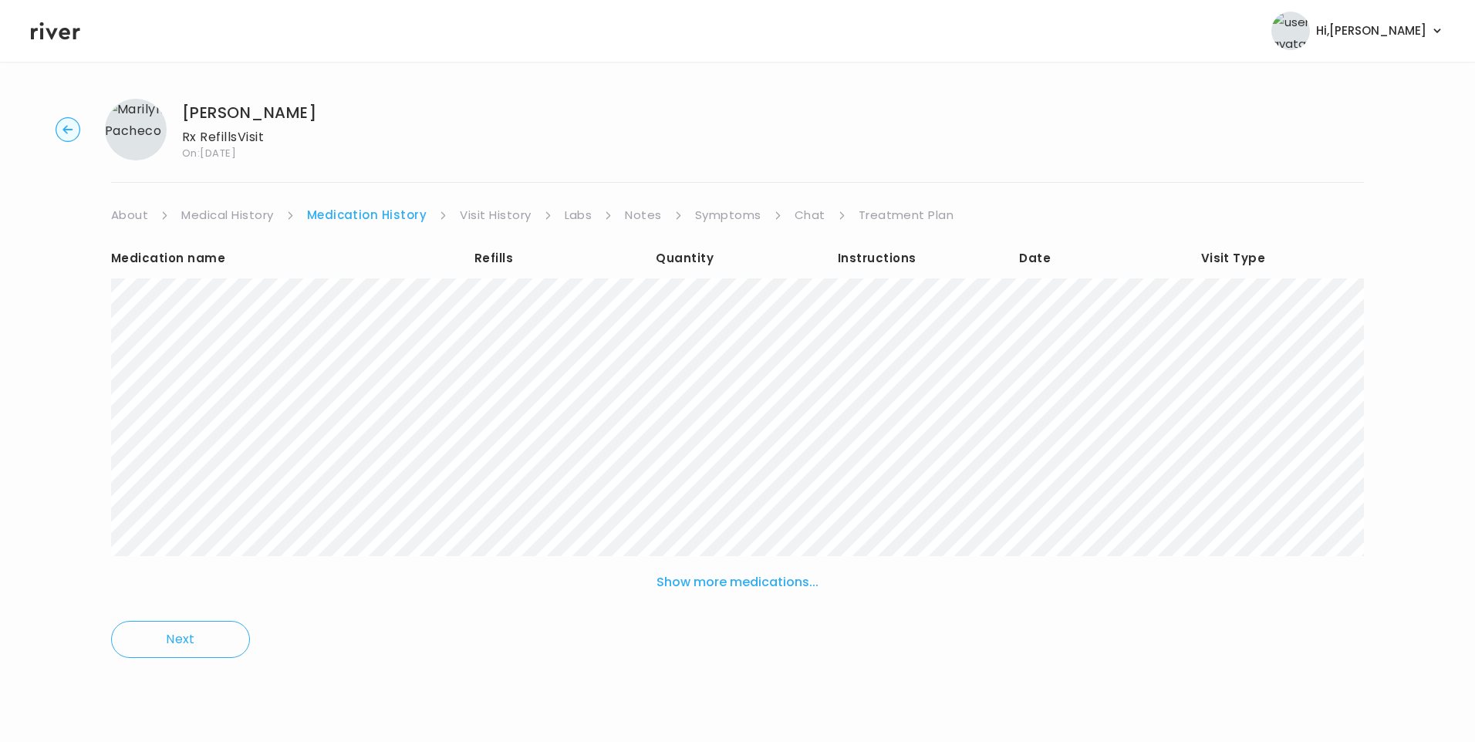
click at [882, 214] on link "Treatment Plan" at bounding box center [907, 215] width 96 height 22
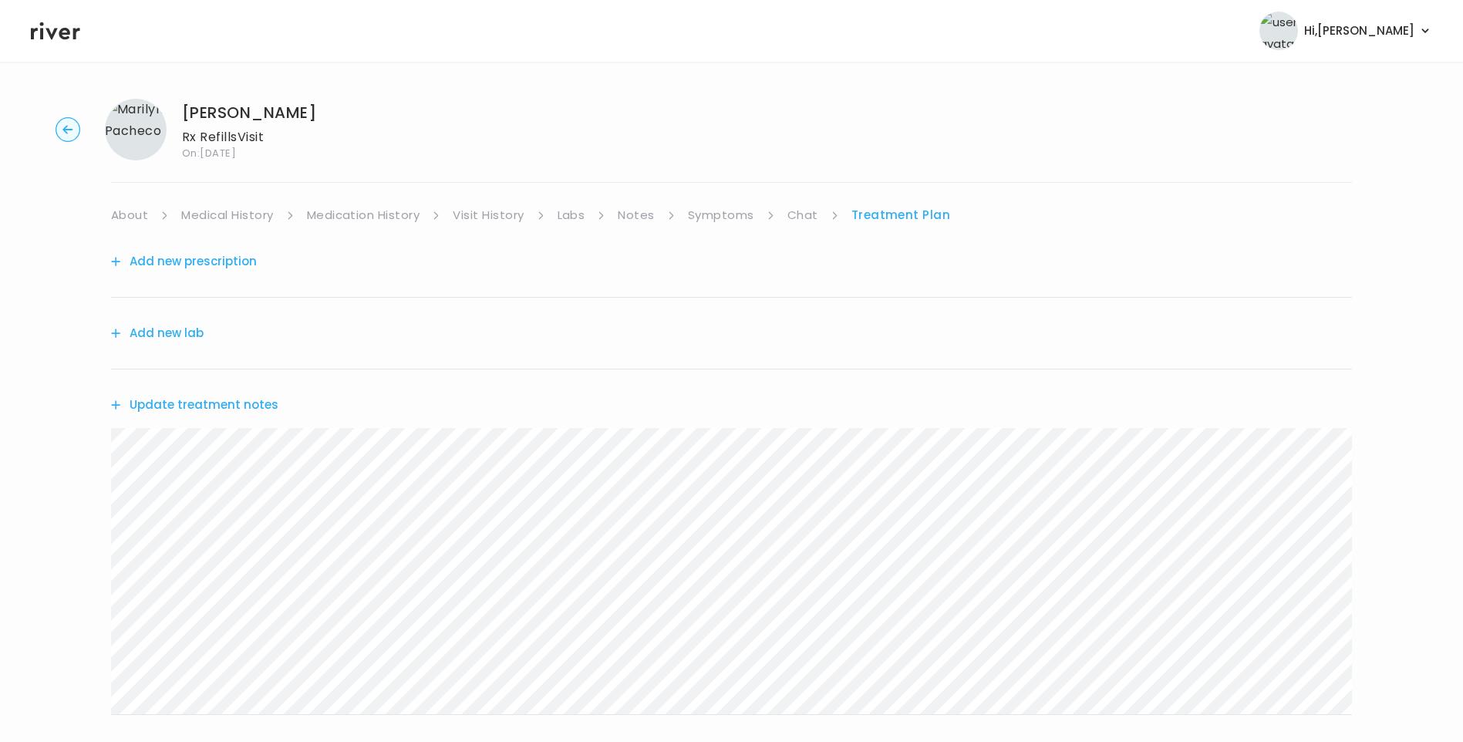
click at [251, 403] on button "Update treatment notes" at bounding box center [194, 405] width 167 height 22
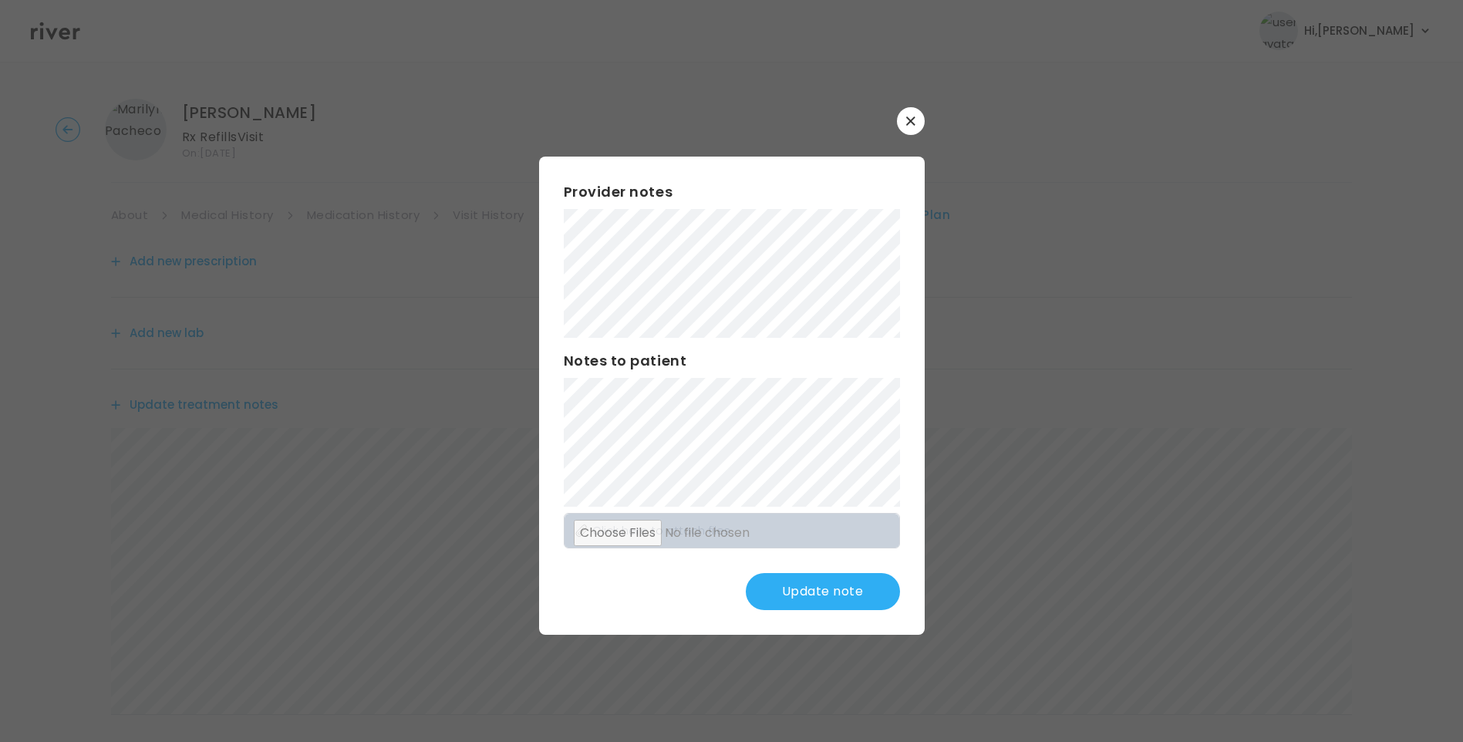
click at [849, 594] on button "Update note" at bounding box center [823, 591] width 154 height 37
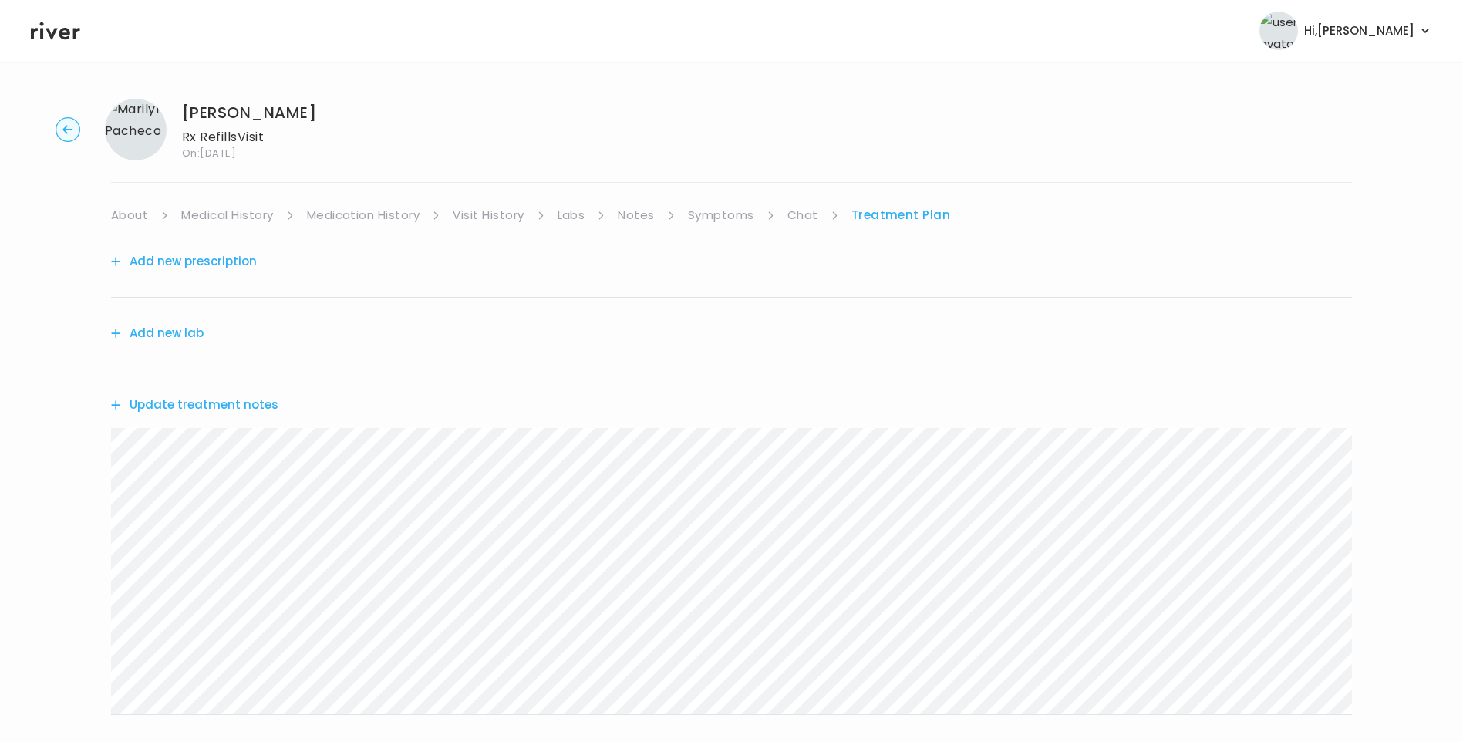
drag, startPoint x: 237, startPoint y: 214, endPoint x: 246, endPoint y: 219, distance: 10.4
click at [238, 214] on link "Medical History" at bounding box center [227, 215] width 92 height 22
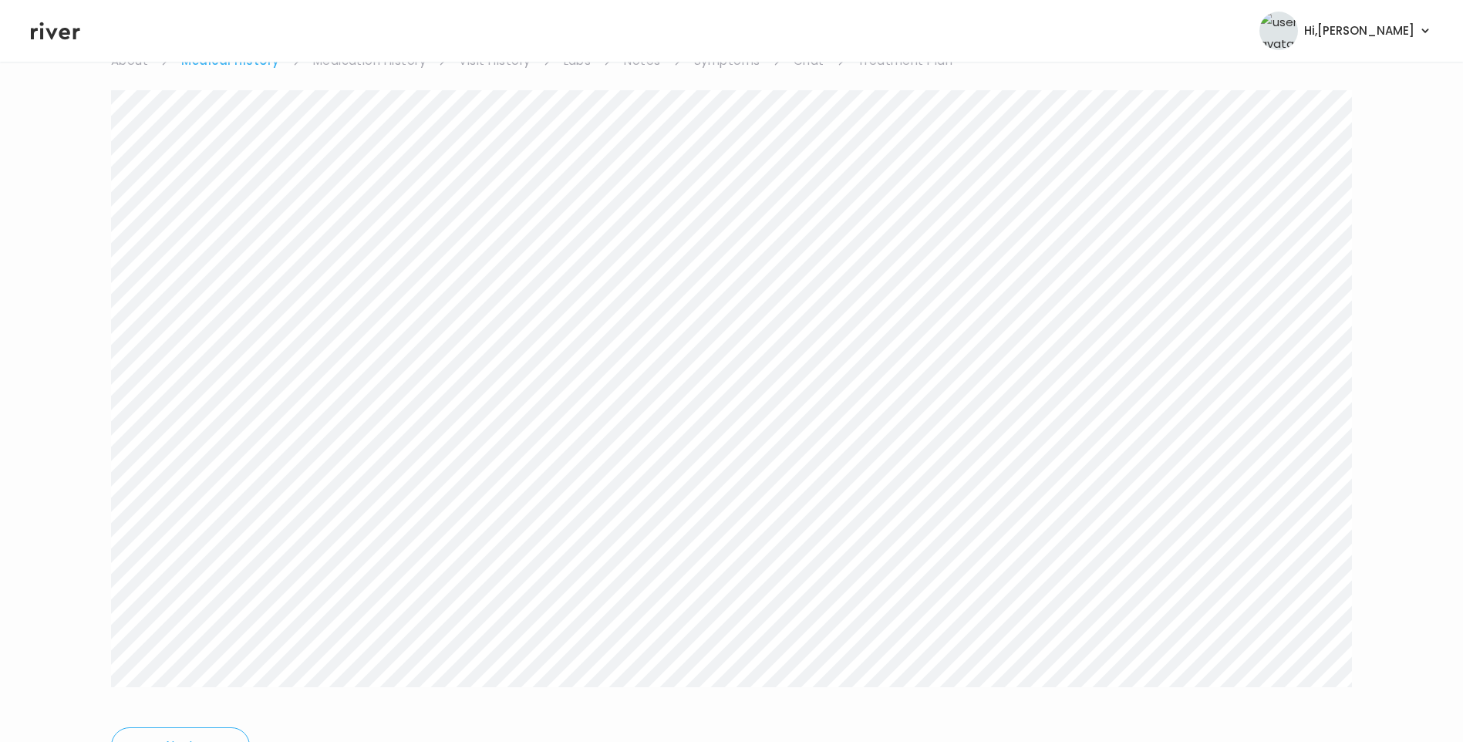
scroll to position [77, 0]
click at [891, 135] on link "Treatment Plan" at bounding box center [906, 138] width 96 height 22
click at [264, 329] on button "Update treatment notes" at bounding box center [194, 328] width 167 height 22
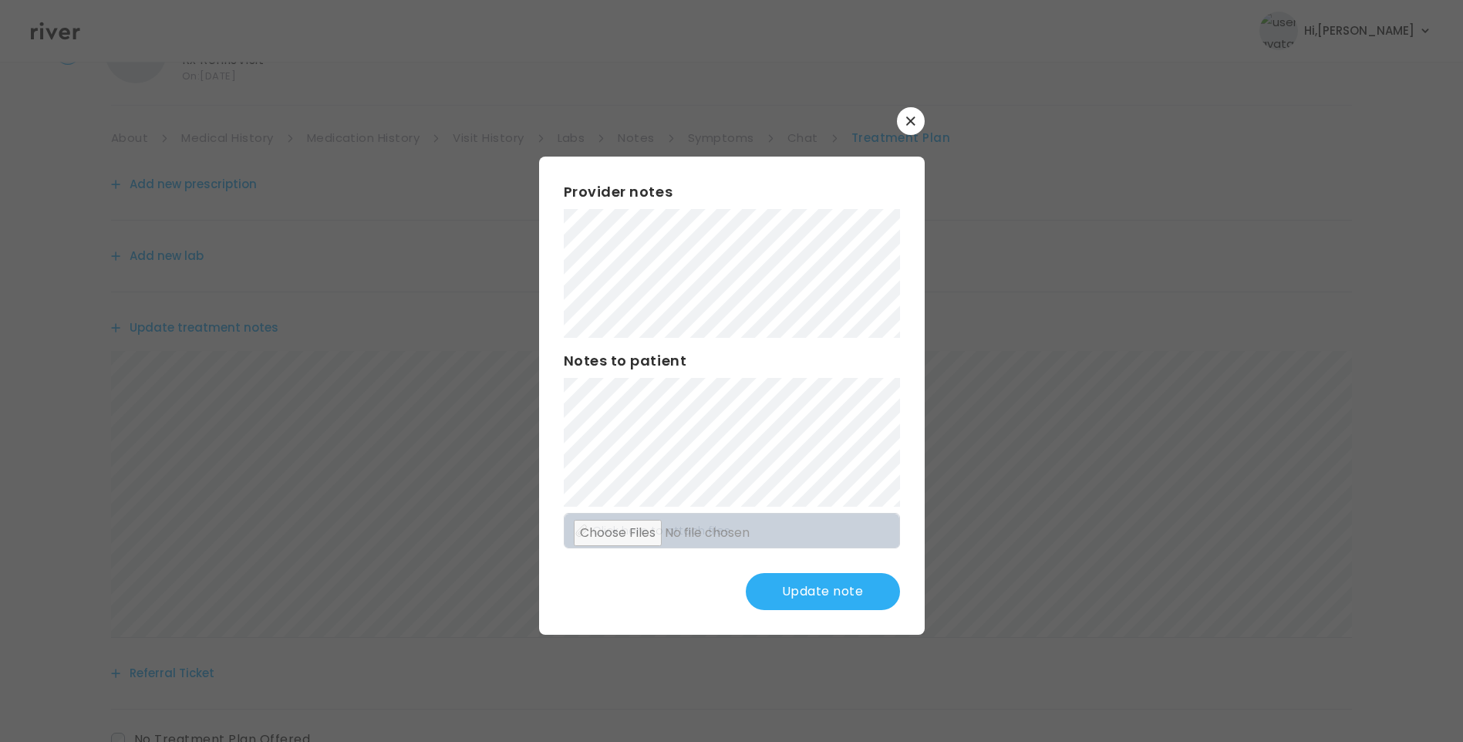
click at [815, 593] on button "Update note" at bounding box center [823, 591] width 154 height 37
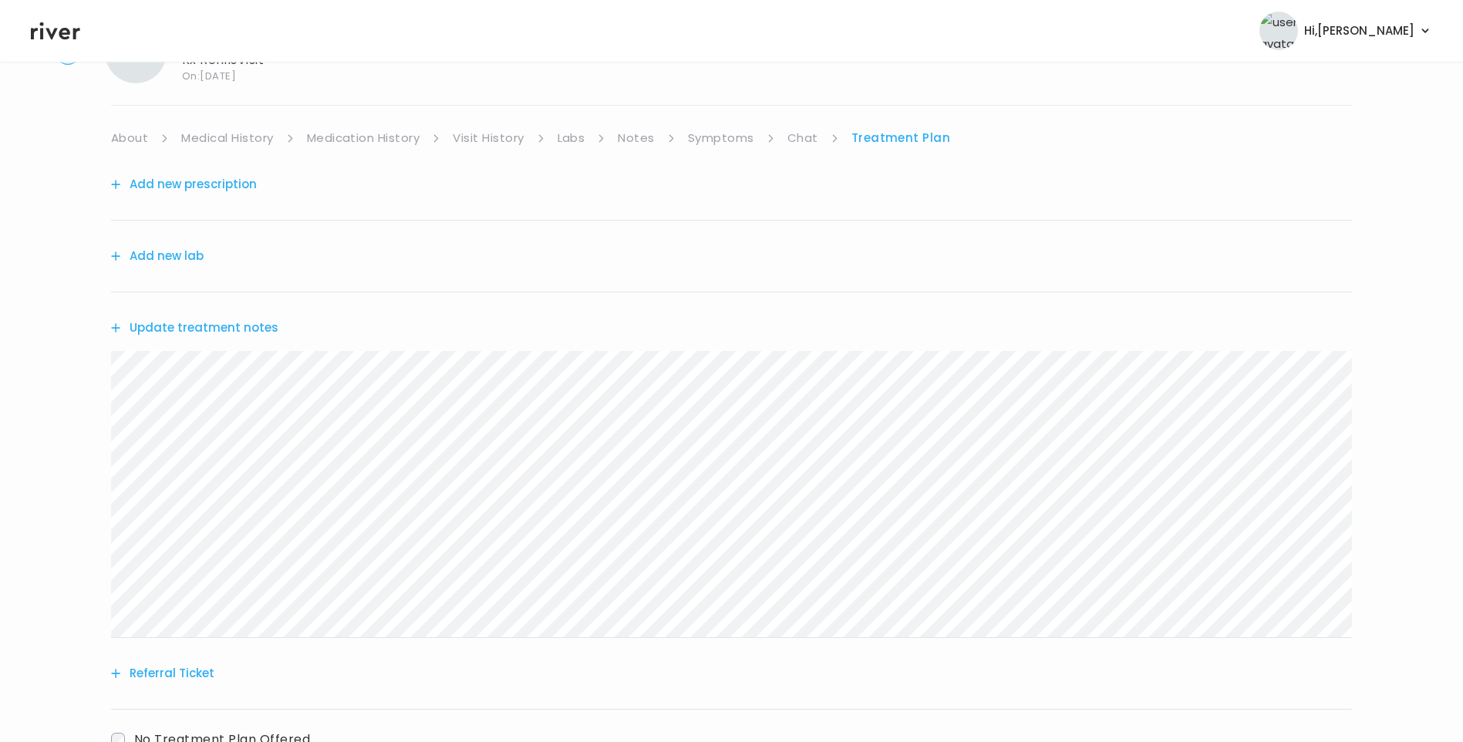
click at [239, 329] on button "Update treatment notes" at bounding box center [194, 328] width 167 height 22
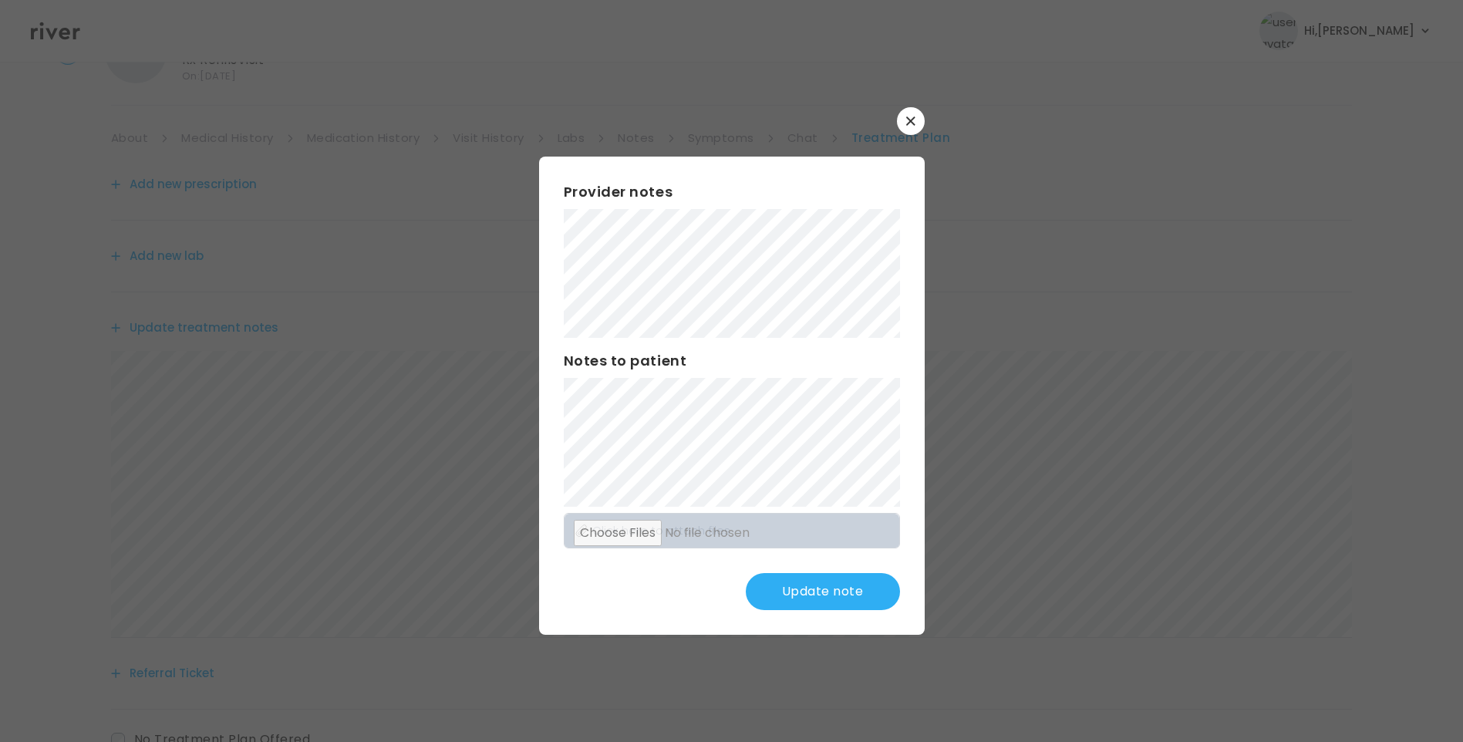
click at [829, 586] on button "Update note" at bounding box center [823, 591] width 154 height 37
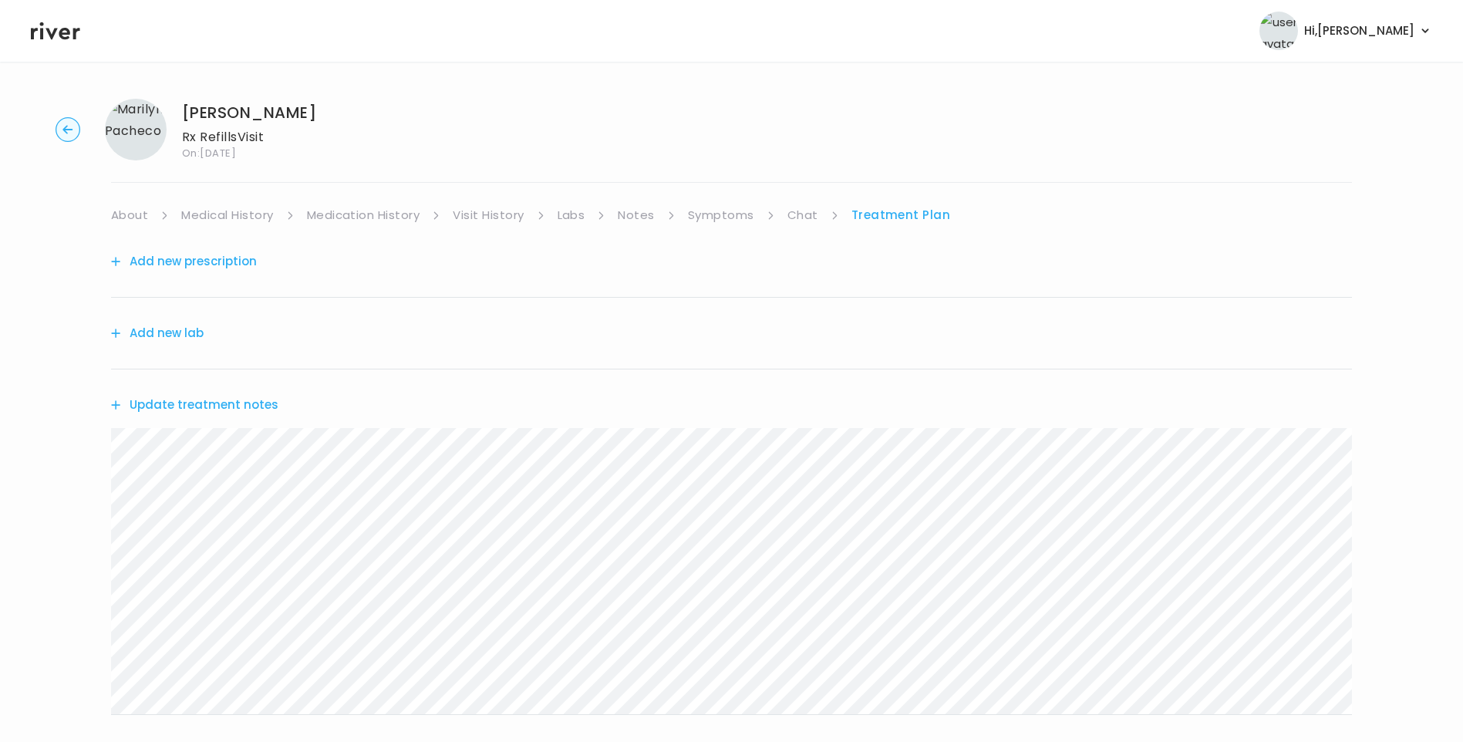
click at [727, 216] on link "Symptoms" at bounding box center [721, 215] width 66 height 22
click at [1332, 630] on button "View more" at bounding box center [1321, 632] width 62 height 19
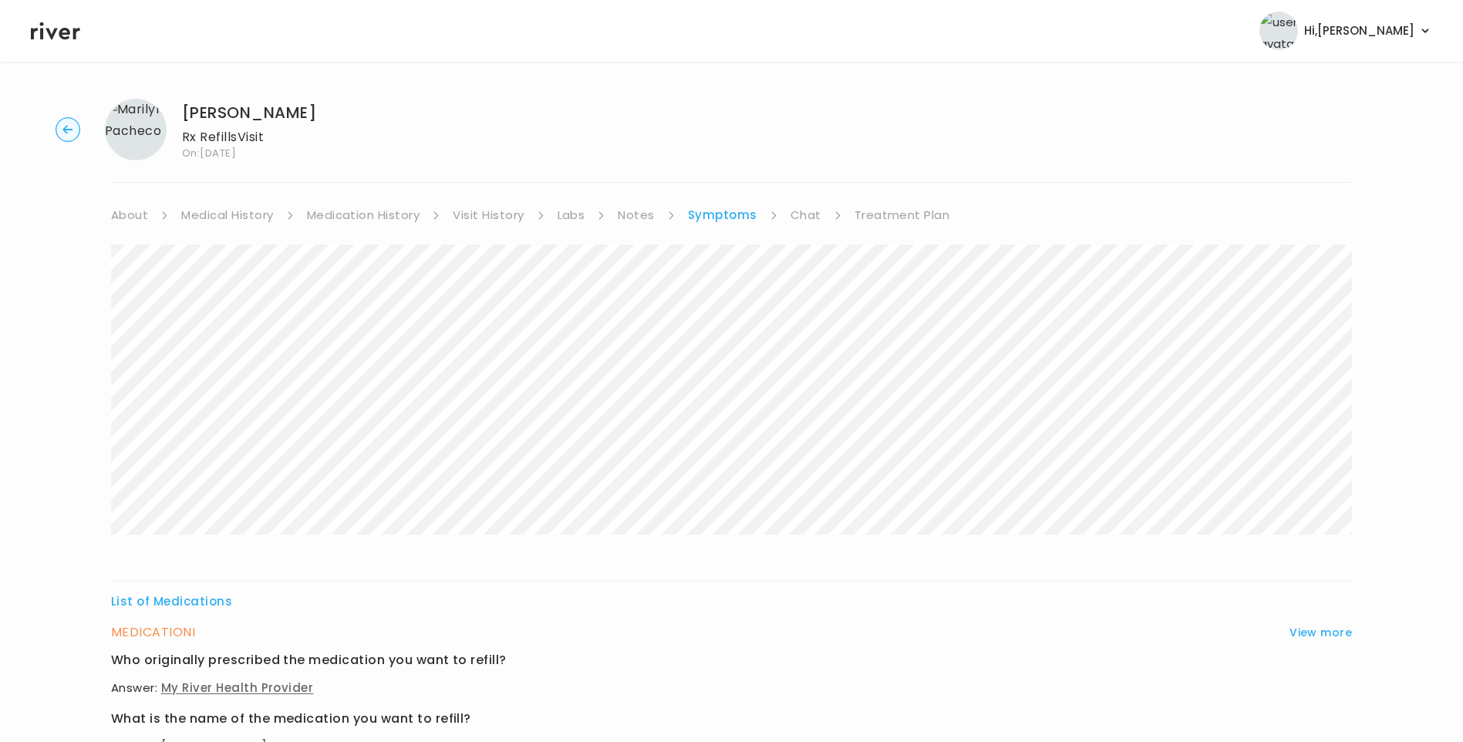
click at [383, 216] on link "Medication History" at bounding box center [363, 215] width 113 height 22
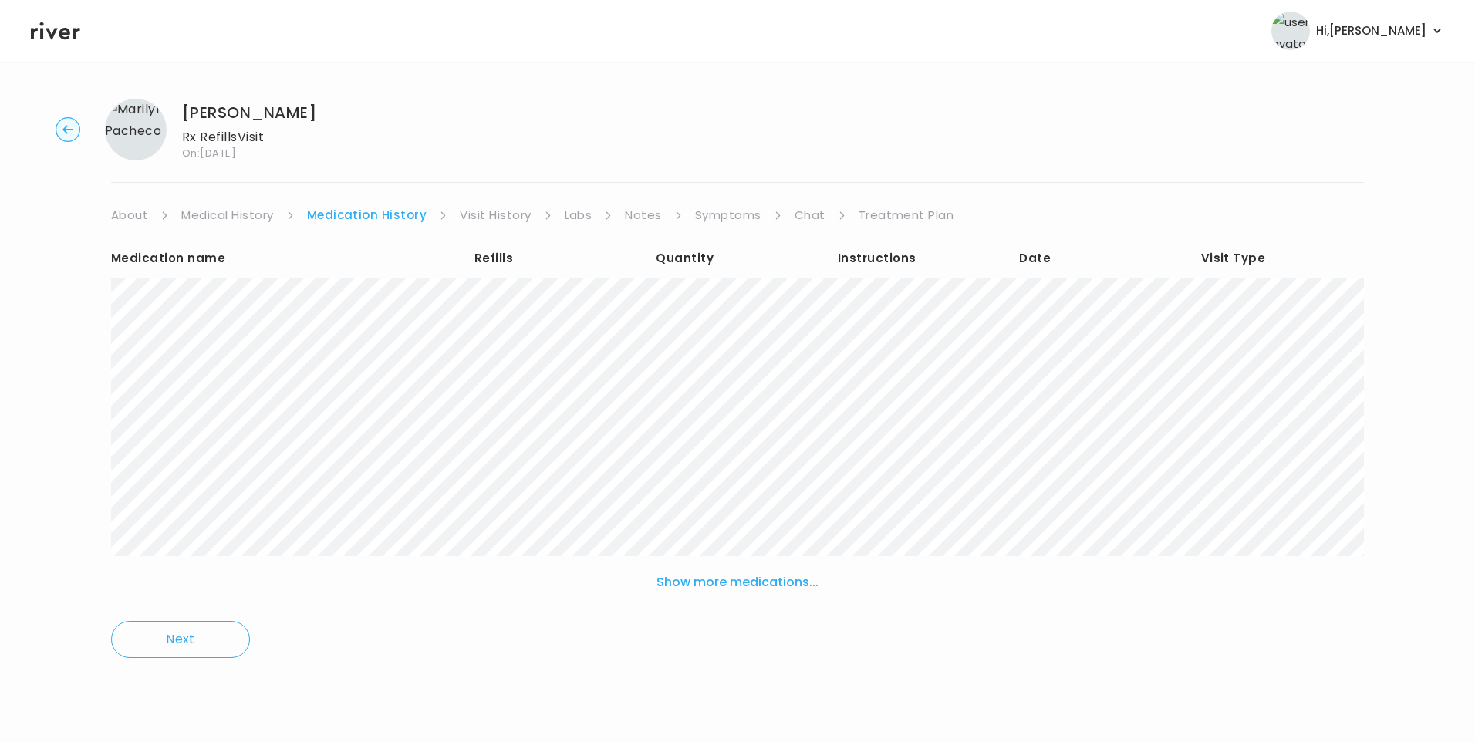
drag, startPoint x: 508, startPoint y: 216, endPoint x: 514, endPoint y: 222, distance: 8.7
click at [509, 218] on link "Visit History" at bounding box center [495, 215] width 71 height 22
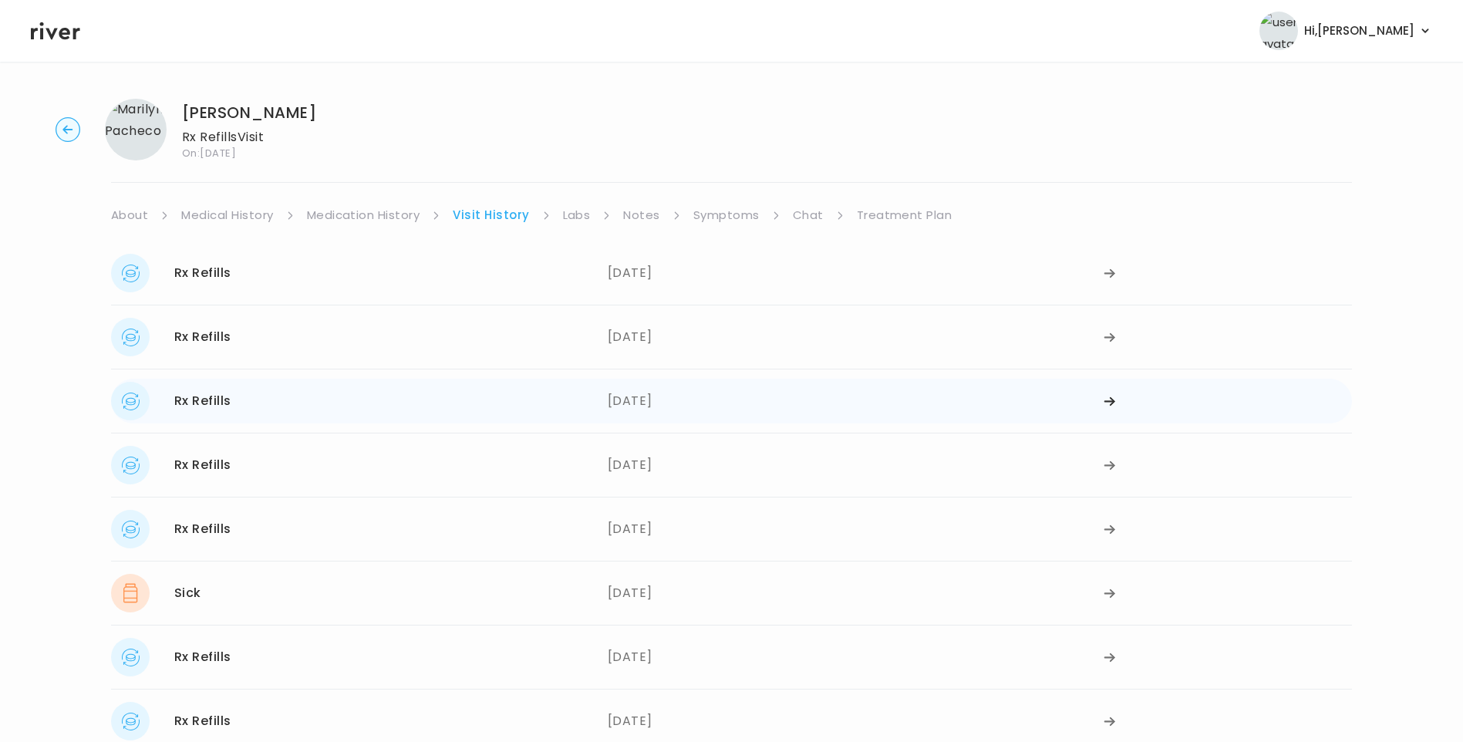
click at [642, 405] on div "[DATE]" at bounding box center [856, 401] width 497 height 39
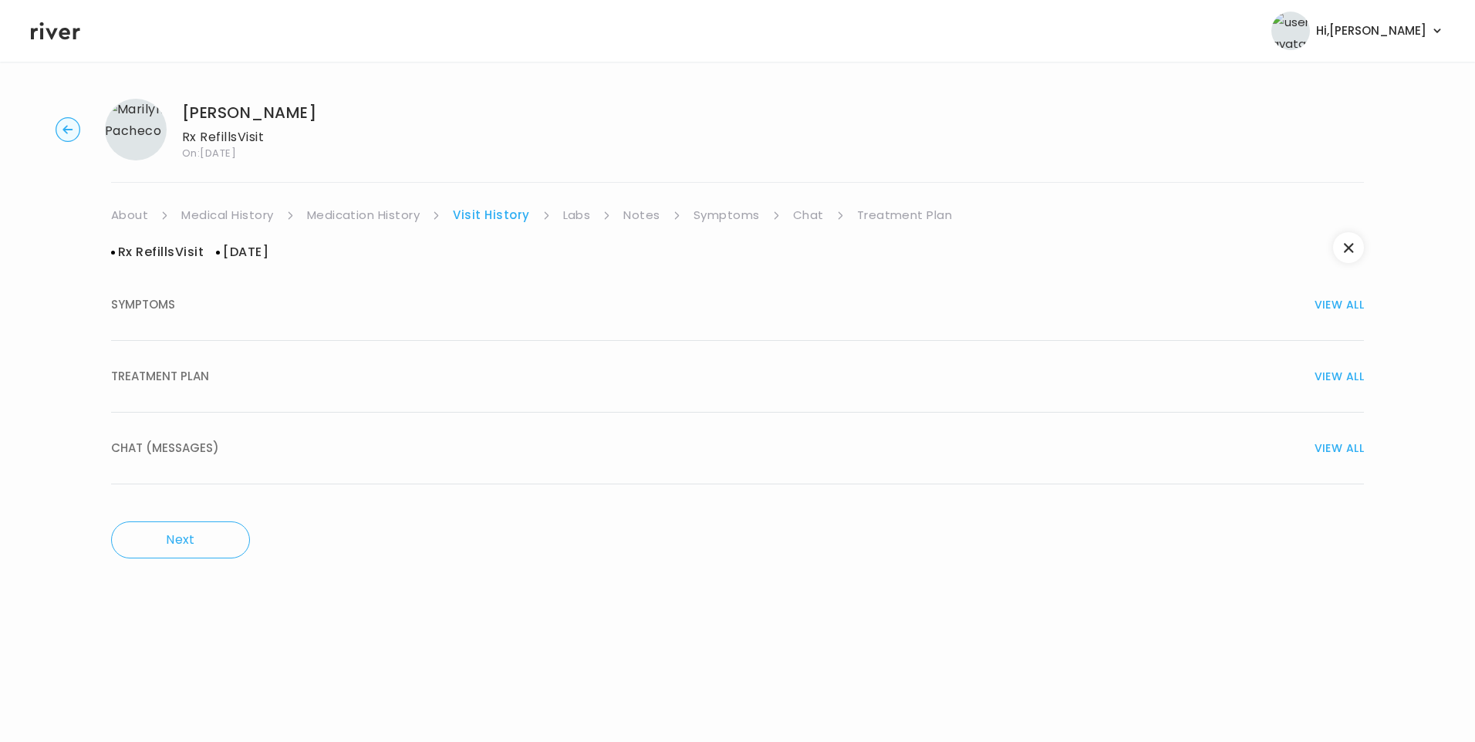
drag, startPoint x: 336, startPoint y: 372, endPoint x: 343, endPoint y: 374, distance: 8.1
click at [337, 372] on div "TREATMENT PLAN VIEW ALL" at bounding box center [737, 377] width 1253 height 22
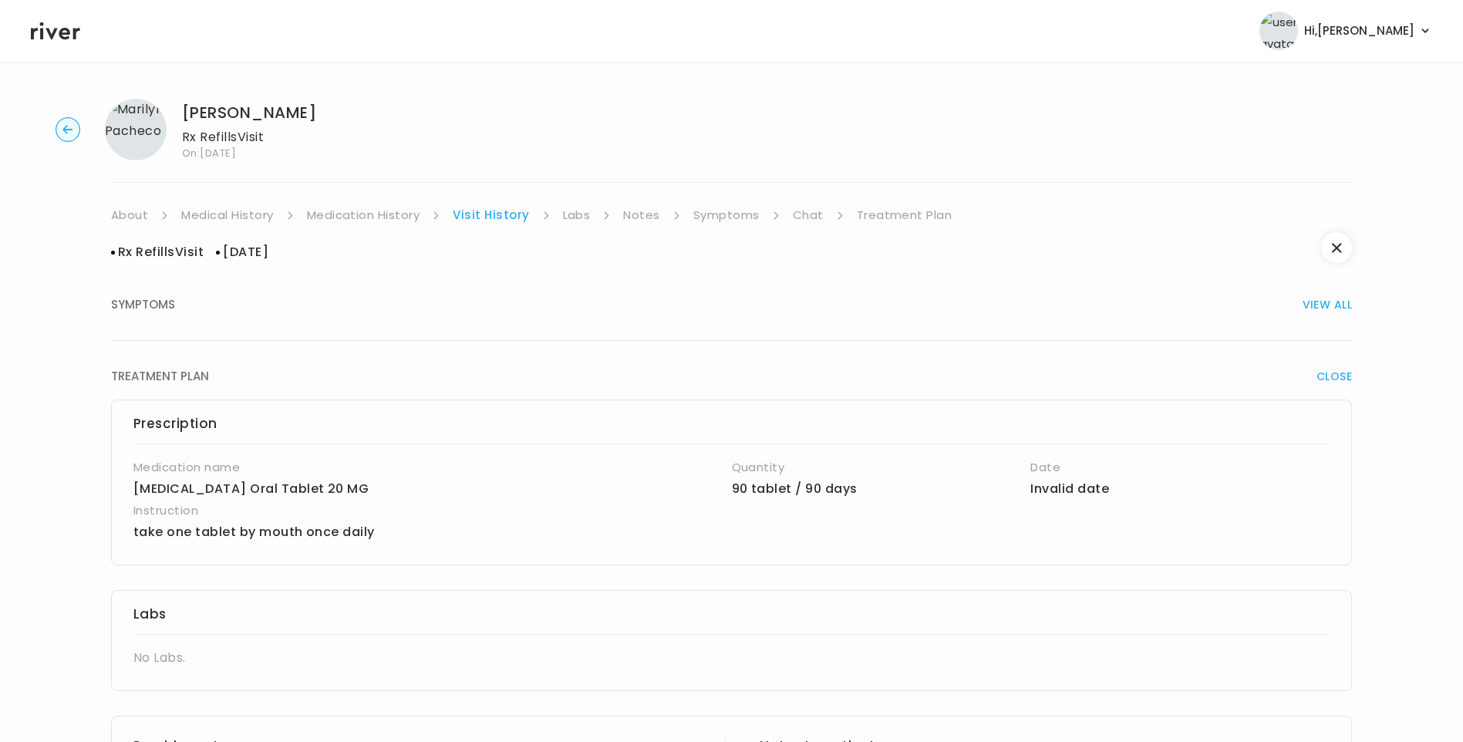
click at [879, 218] on link "Treatment Plan" at bounding box center [905, 215] width 96 height 22
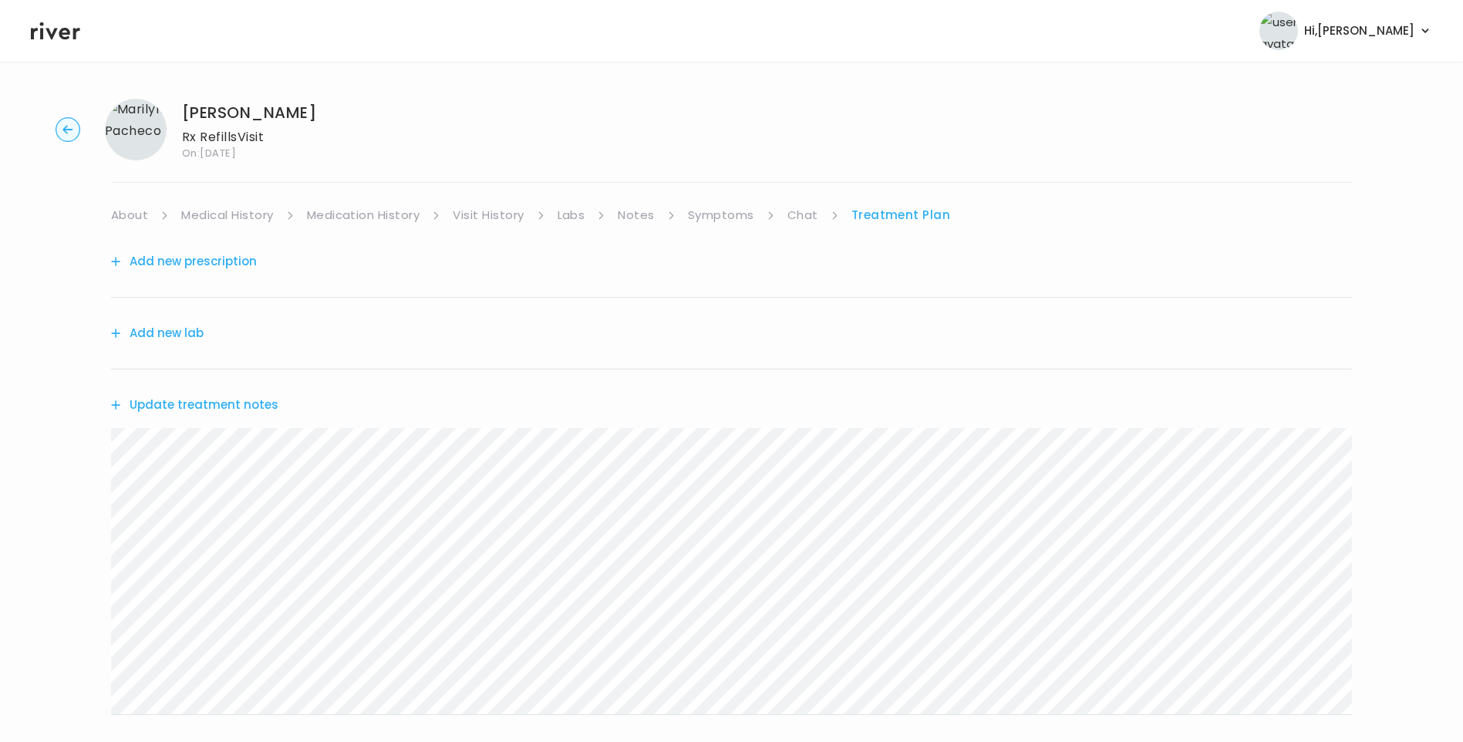
click at [375, 216] on link "Medication History" at bounding box center [363, 215] width 113 height 22
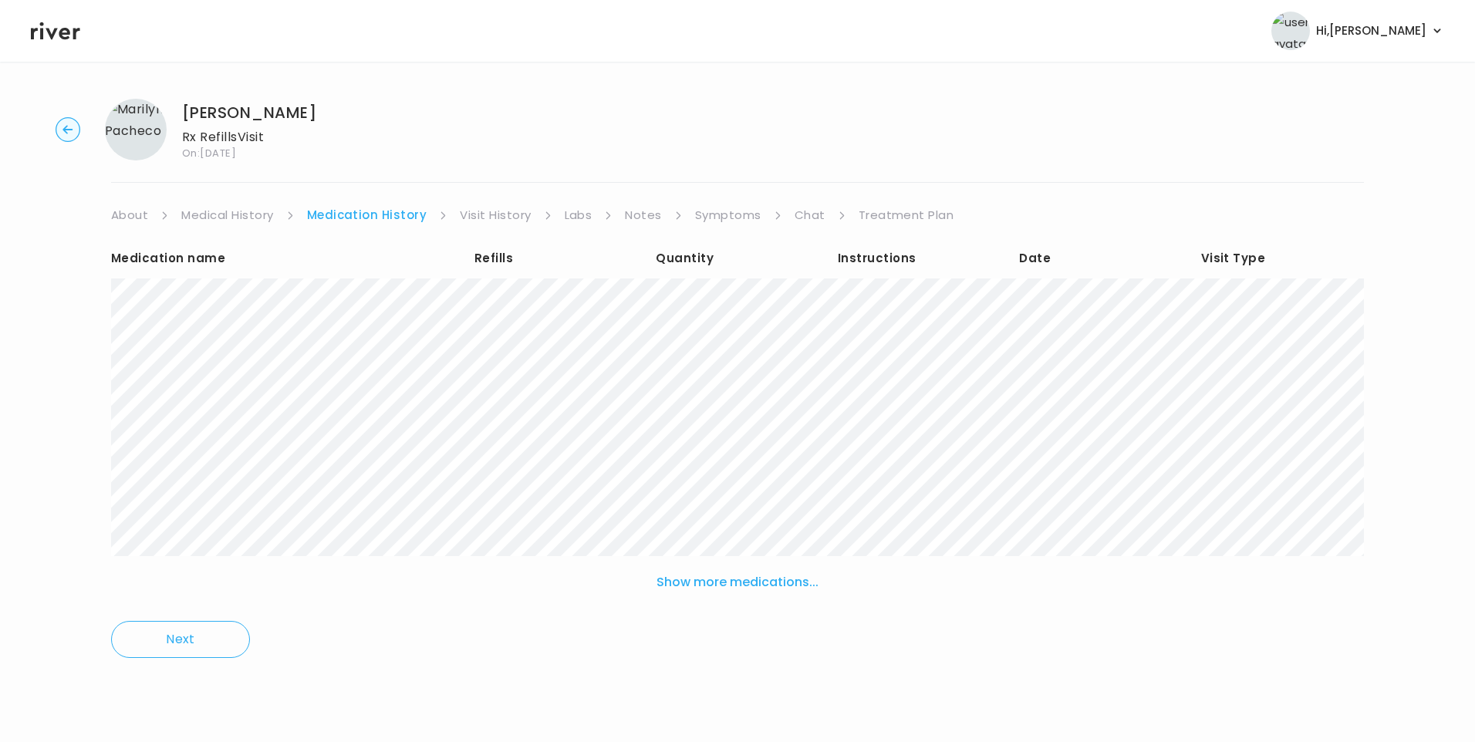
click at [919, 218] on link "Treatment Plan" at bounding box center [907, 215] width 96 height 22
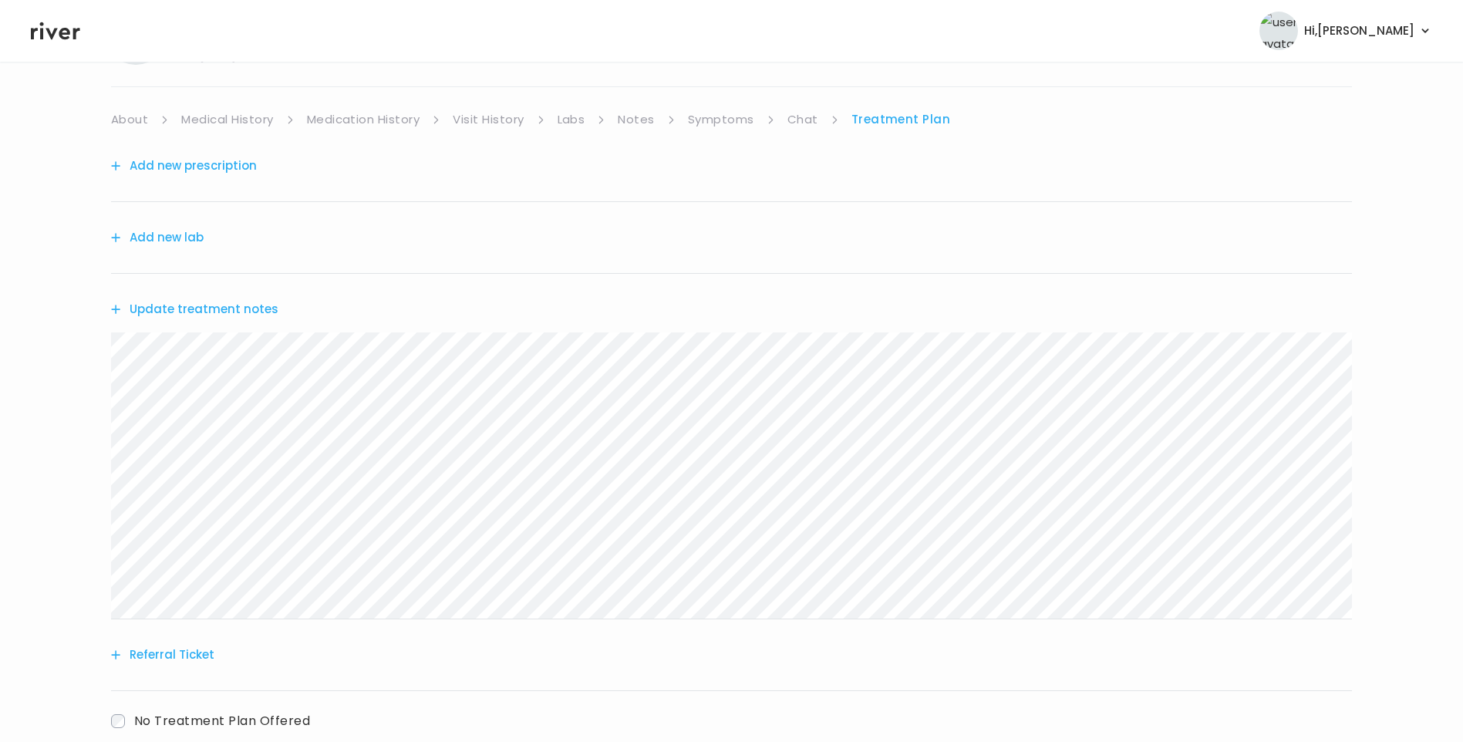
scroll to position [191, 0]
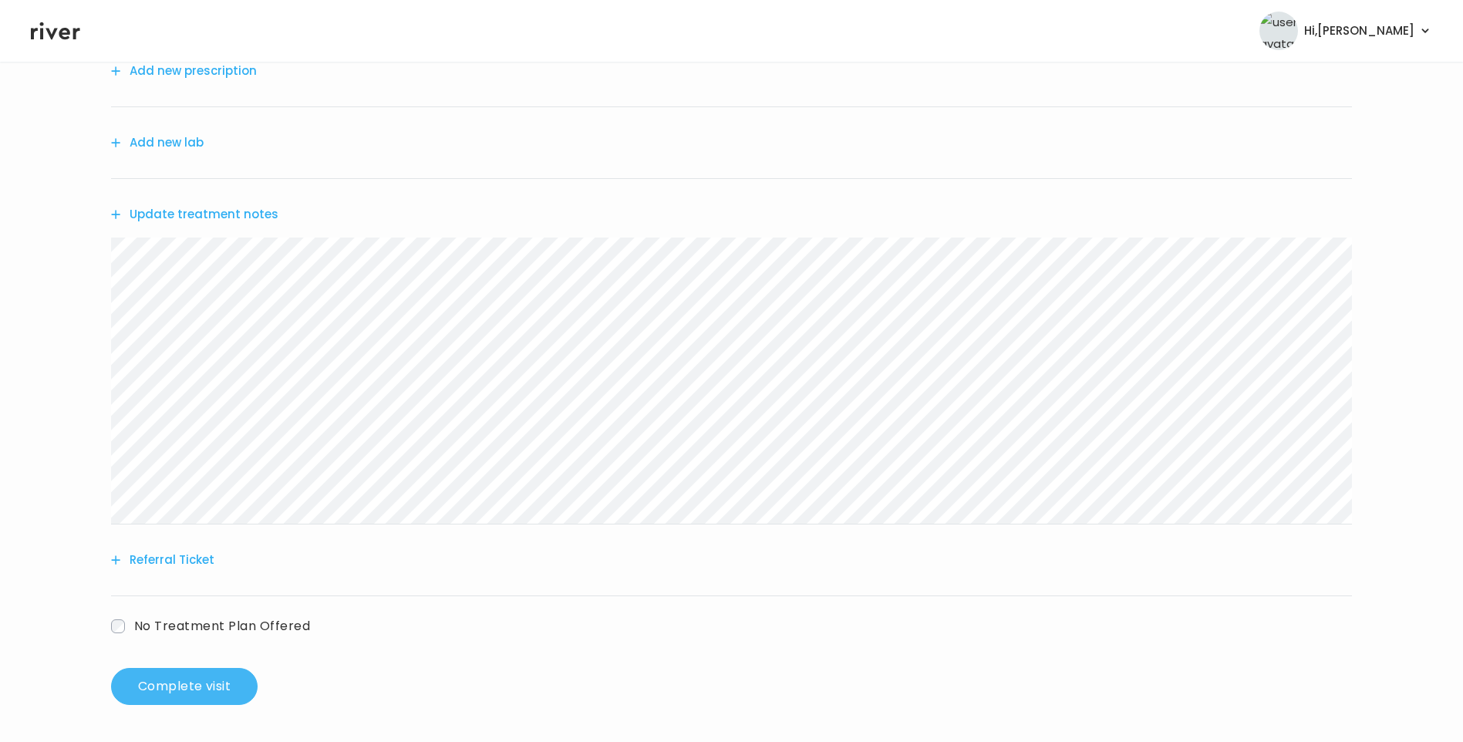
click at [184, 684] on button "Complete visit" at bounding box center [184, 686] width 147 height 37
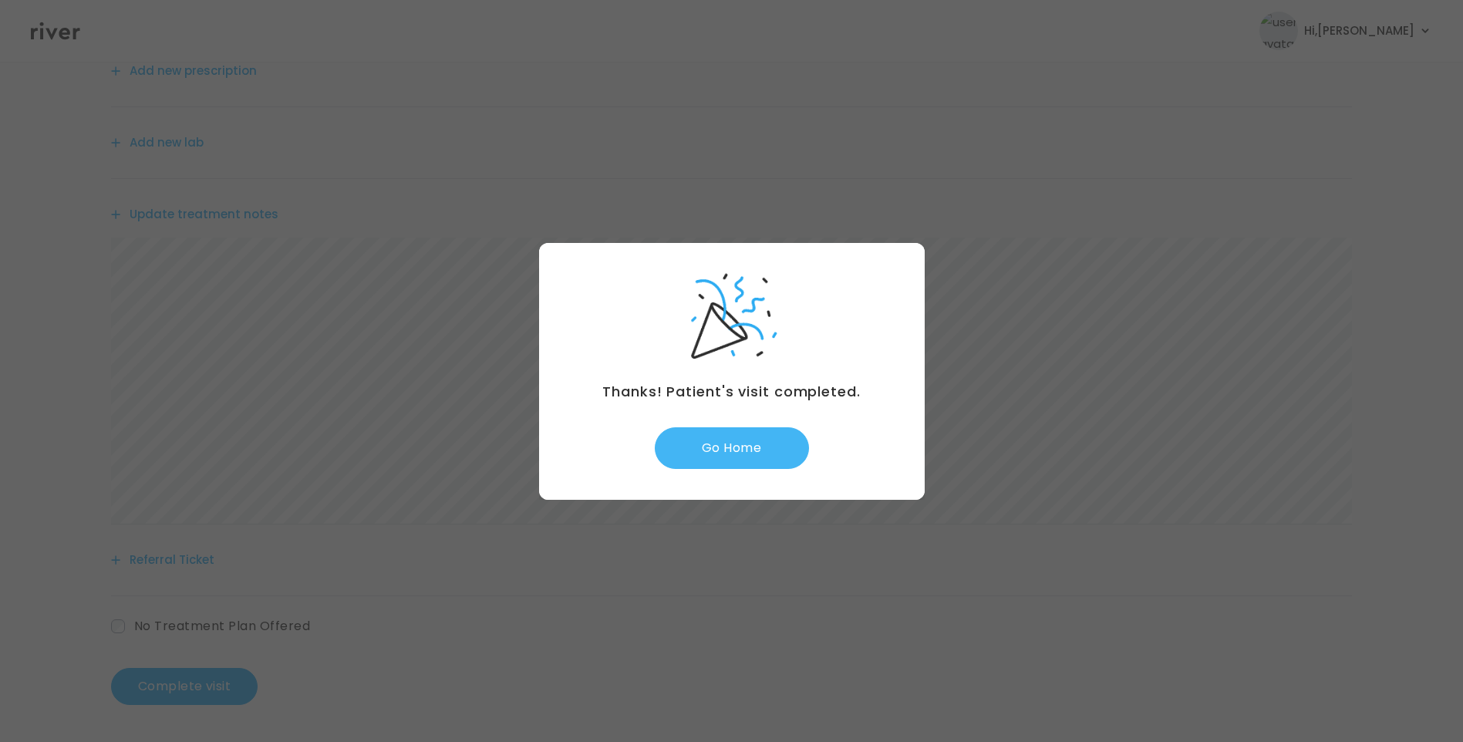
click at [710, 448] on button "Go Home" at bounding box center [732, 448] width 154 height 42
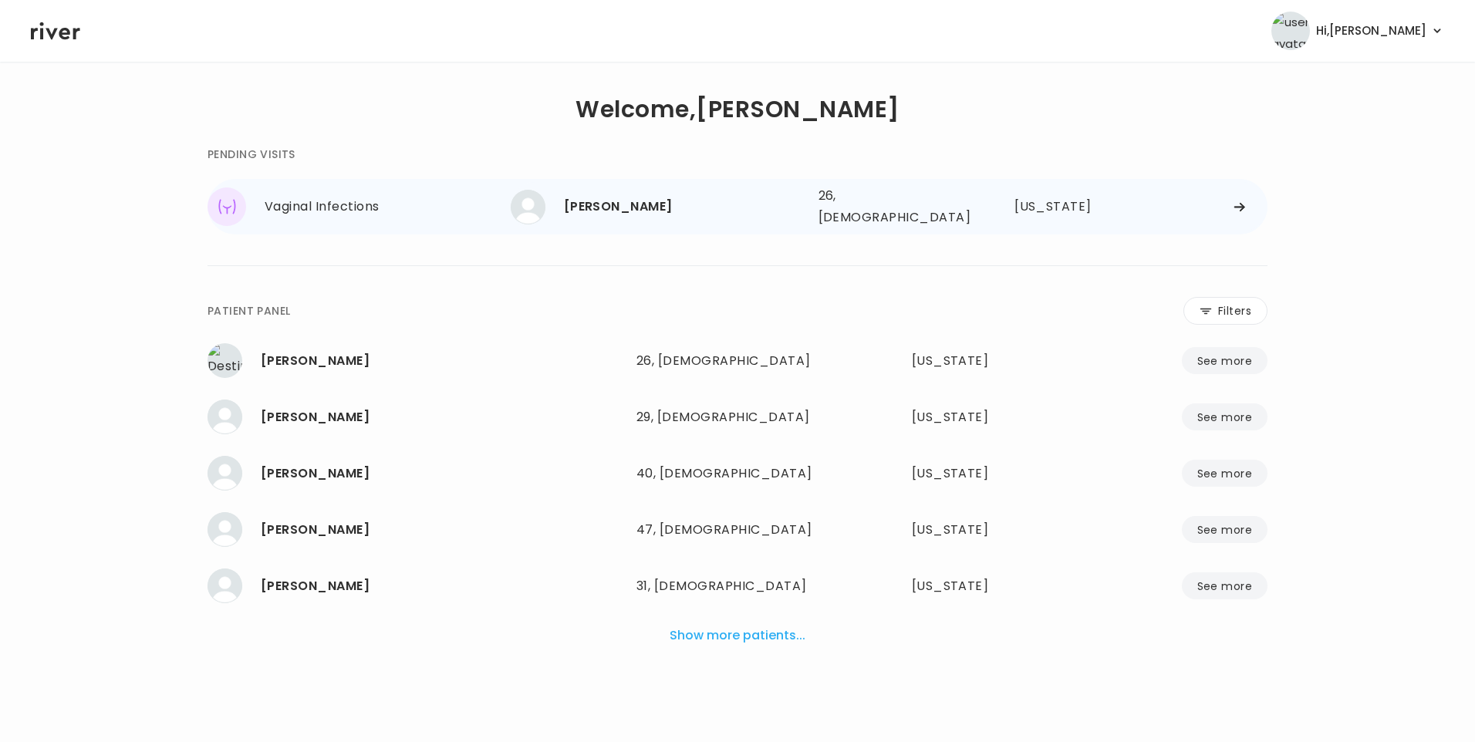
click at [630, 210] on div "[PERSON_NAME]" at bounding box center [685, 207] width 242 height 22
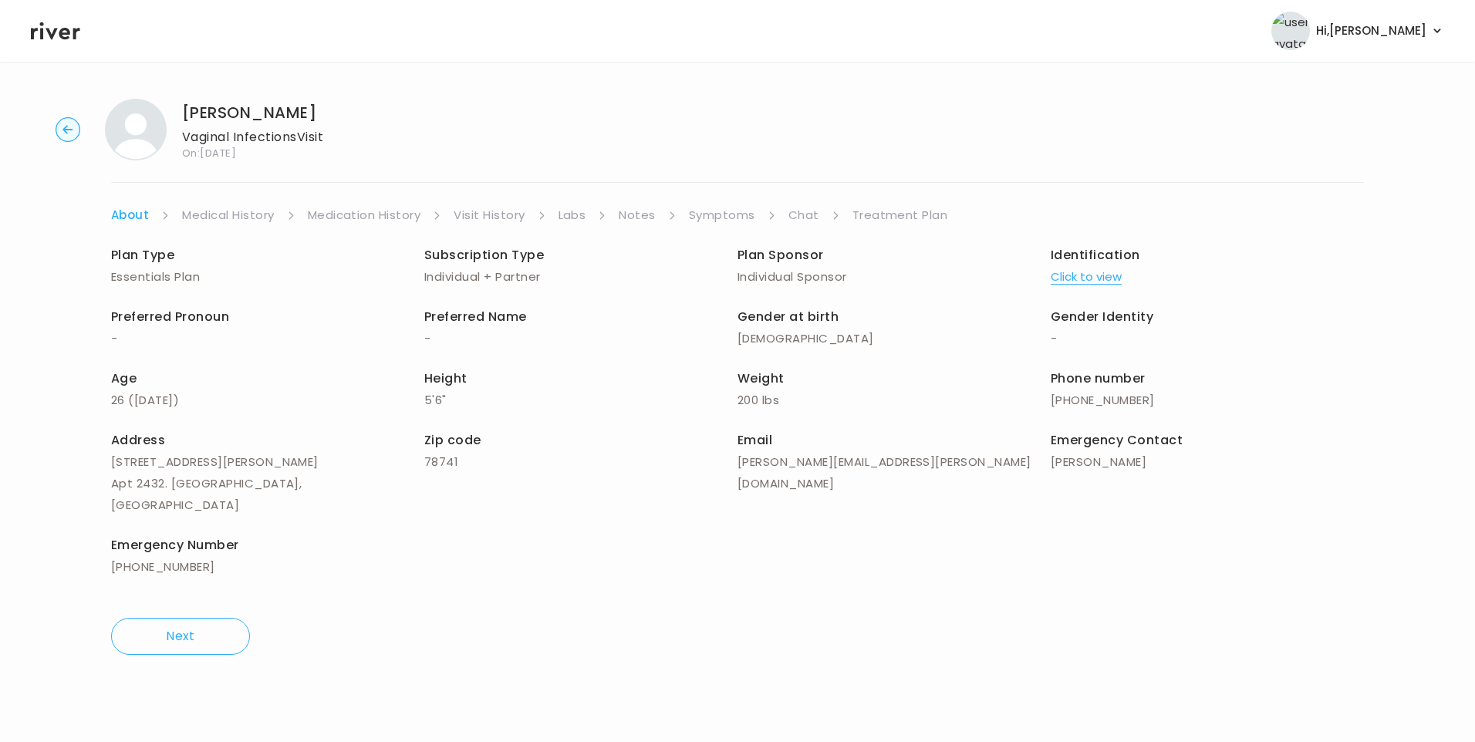
drag, startPoint x: 713, startPoint y: 212, endPoint x: 732, endPoint y: 224, distance: 22.5
click at [714, 212] on link "Symptoms" at bounding box center [722, 215] width 66 height 22
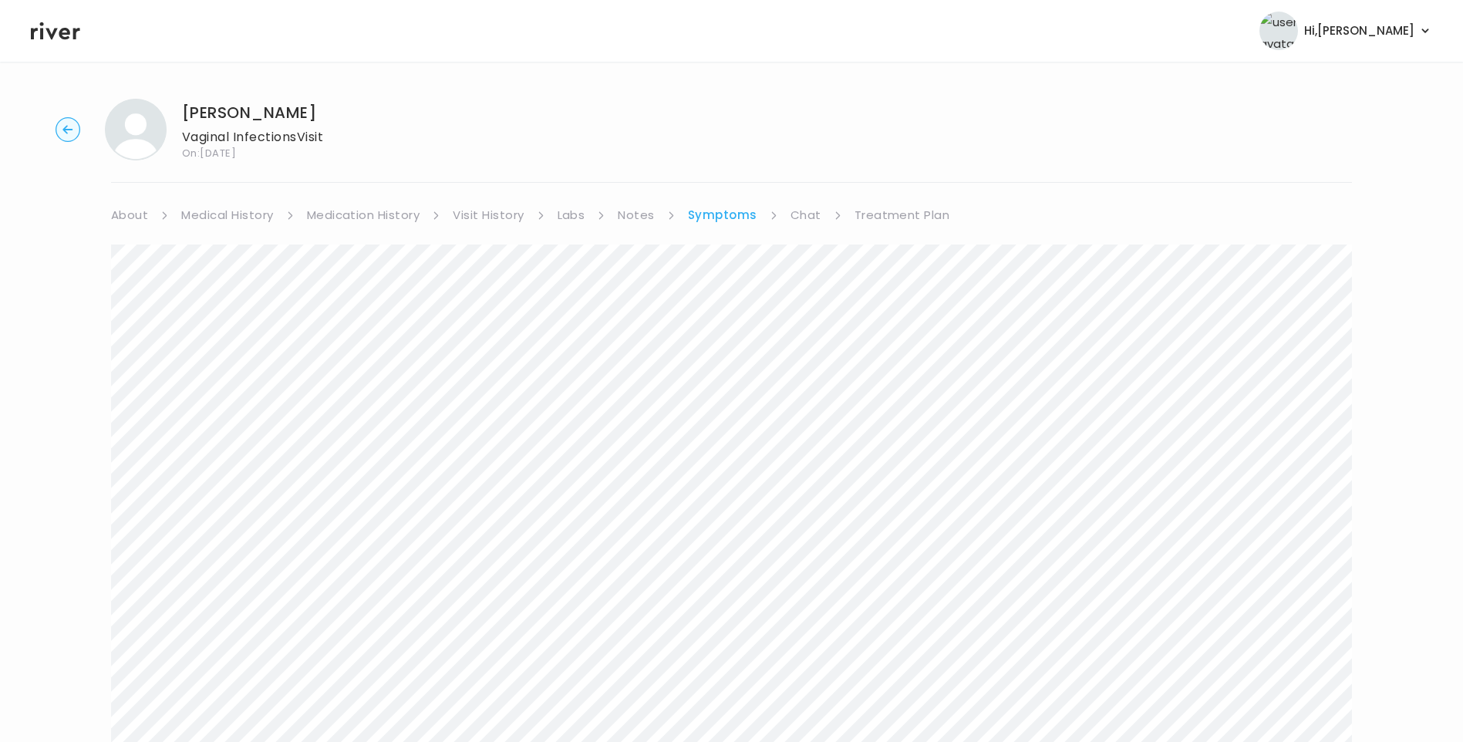
click at [805, 218] on link "Chat" at bounding box center [806, 215] width 31 height 22
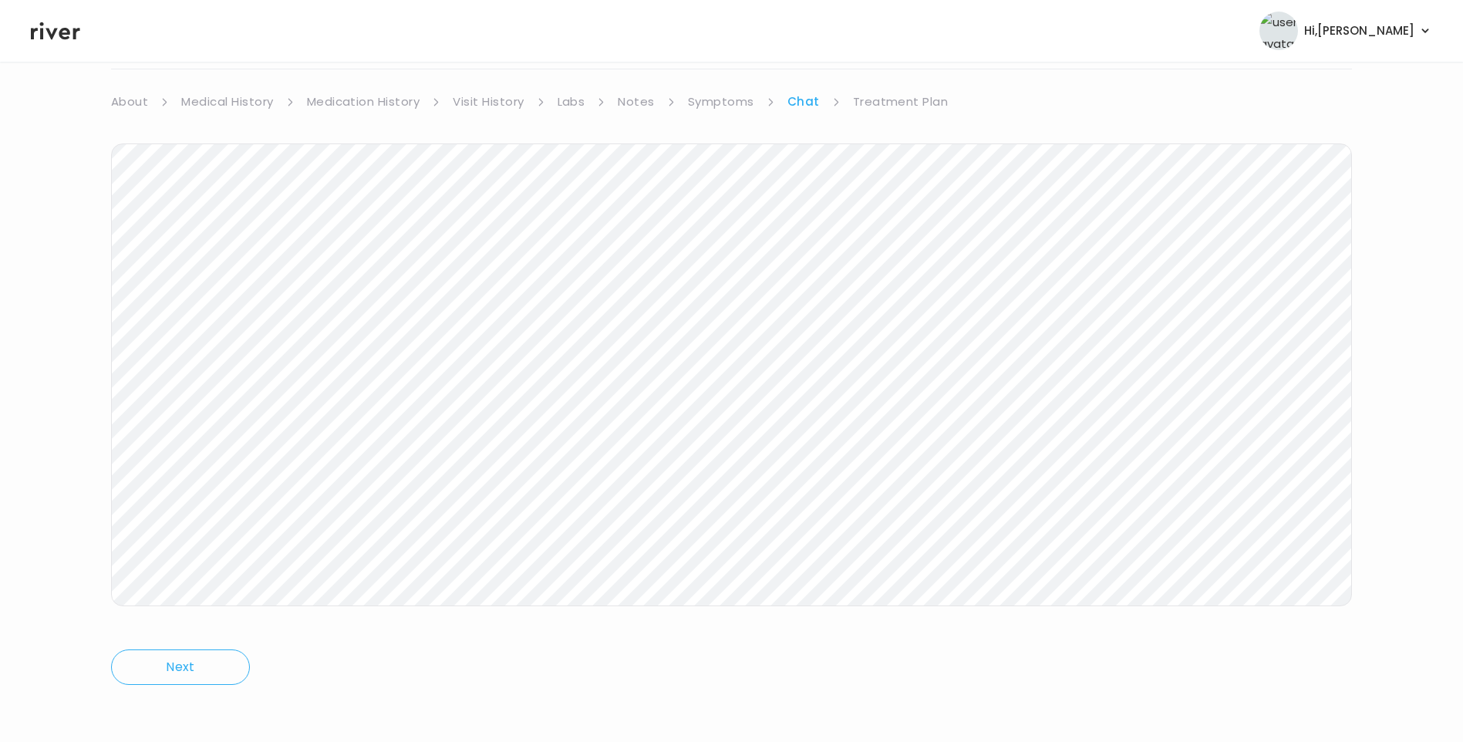
scroll to position [115, 0]
click at [46, 25] on icon at bounding box center [55, 30] width 49 height 23
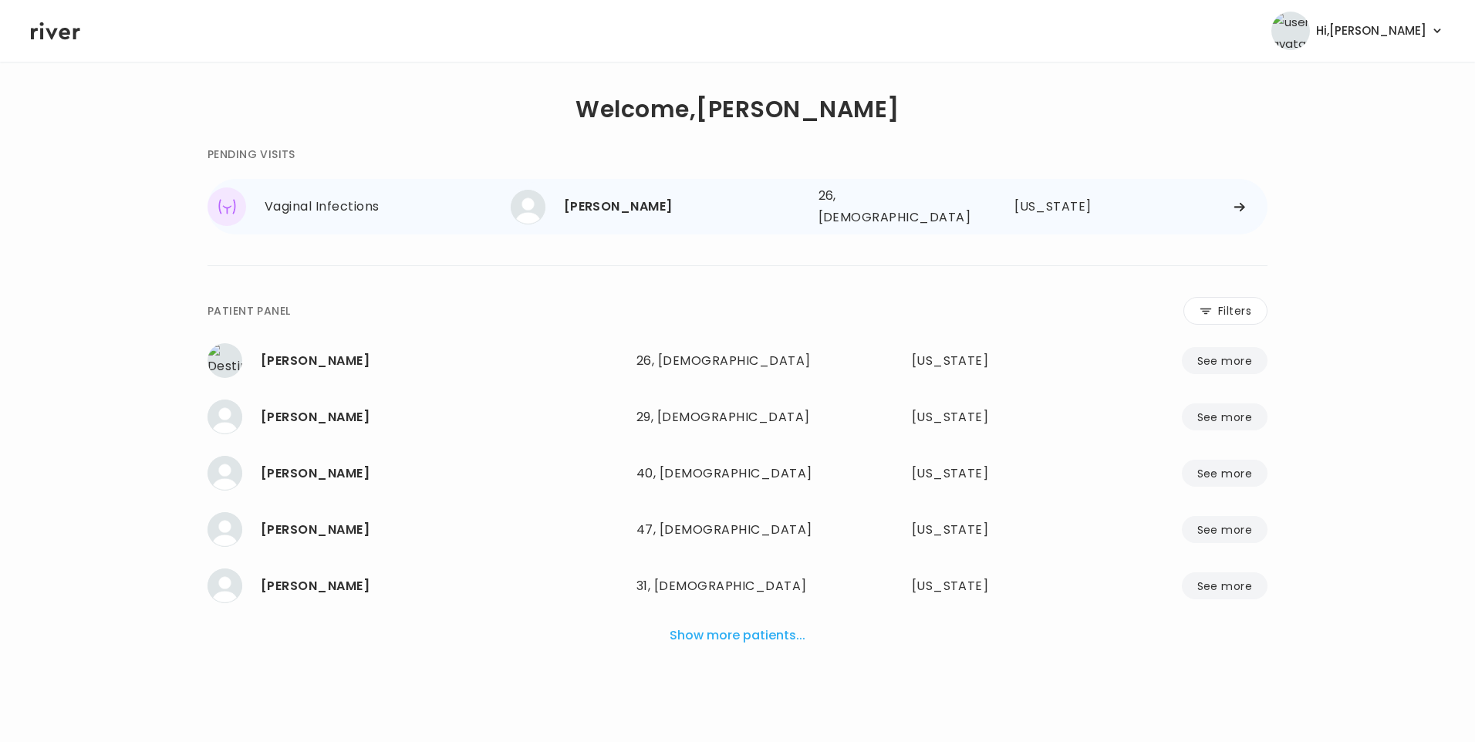
click at [592, 206] on div "[PERSON_NAME]" at bounding box center [685, 207] width 242 height 22
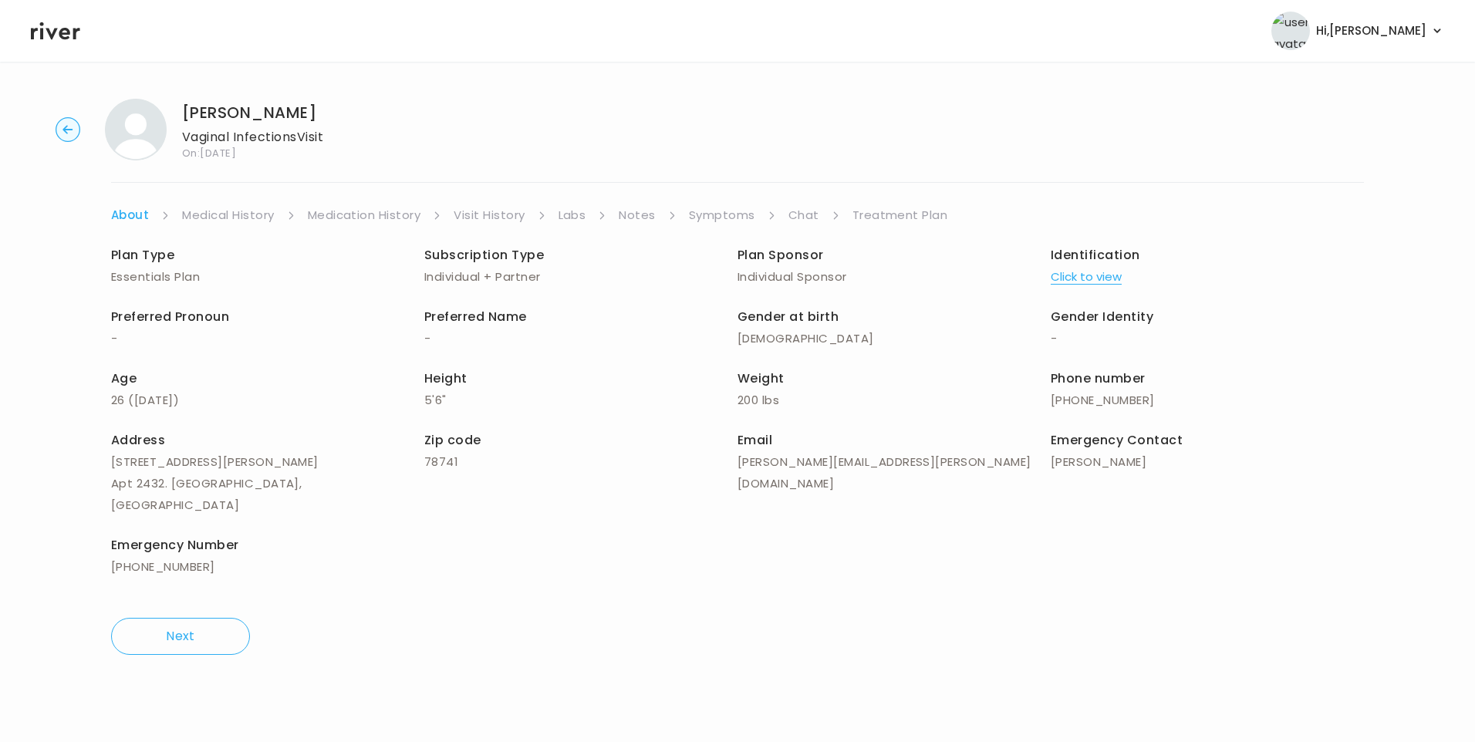
click at [790, 219] on link "Chat" at bounding box center [803, 215] width 31 height 22
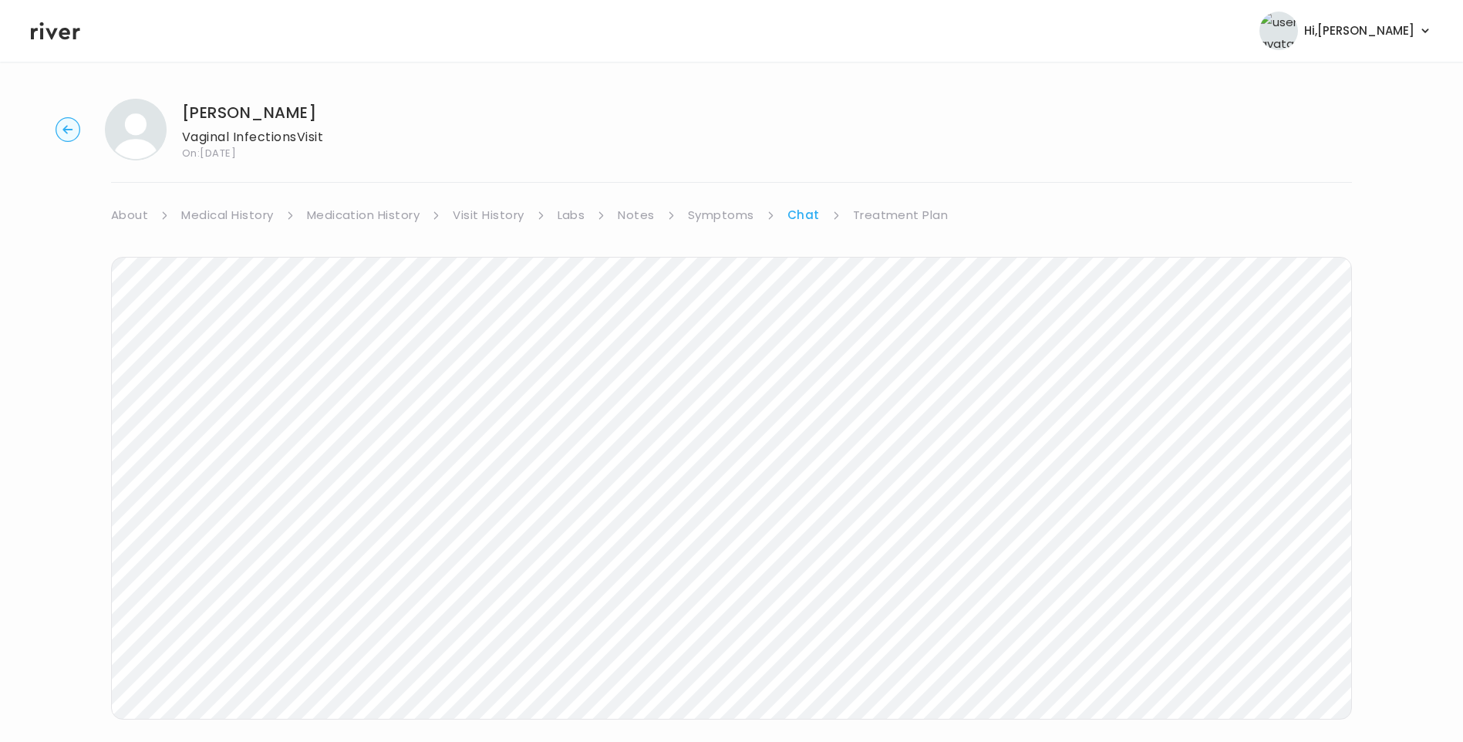
scroll to position [40, 0]
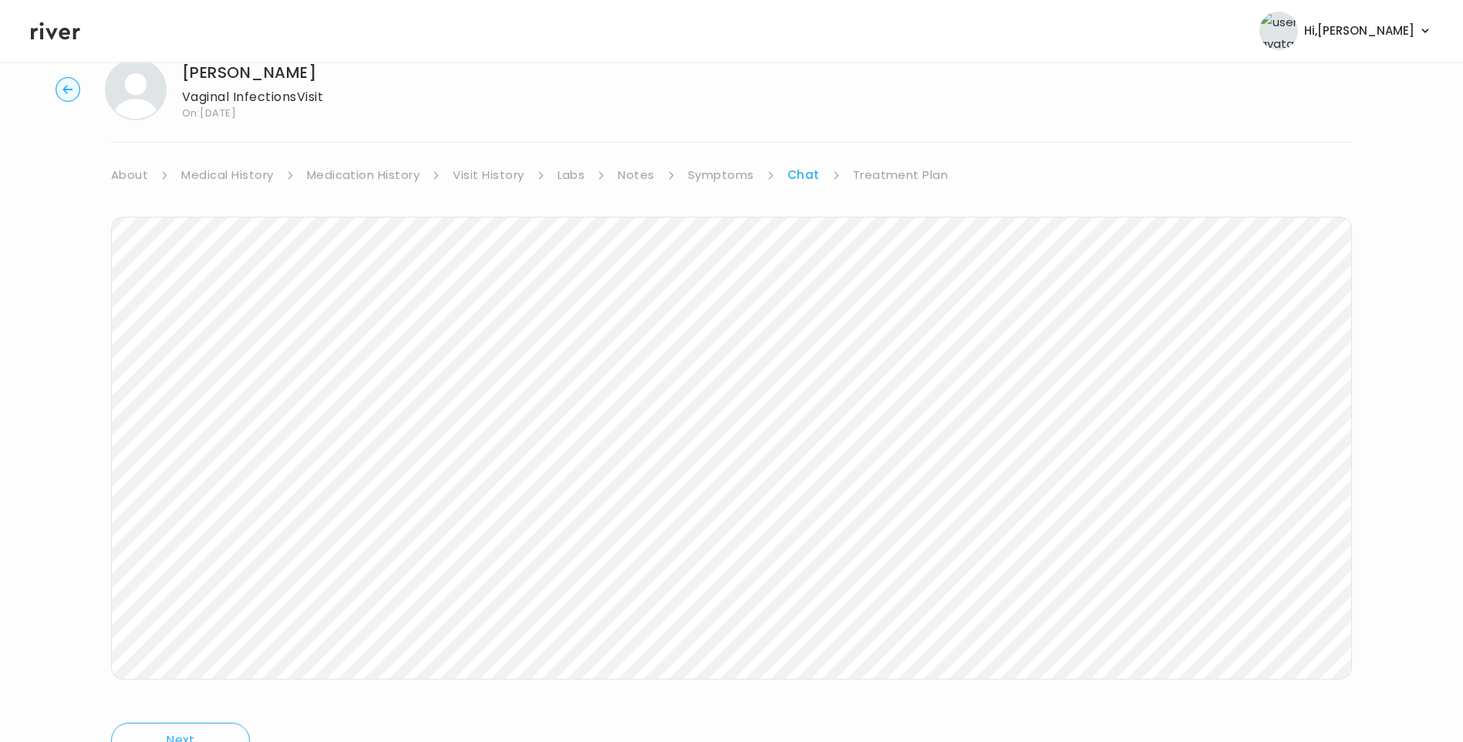
click at [46, 39] on icon at bounding box center [55, 30] width 49 height 23
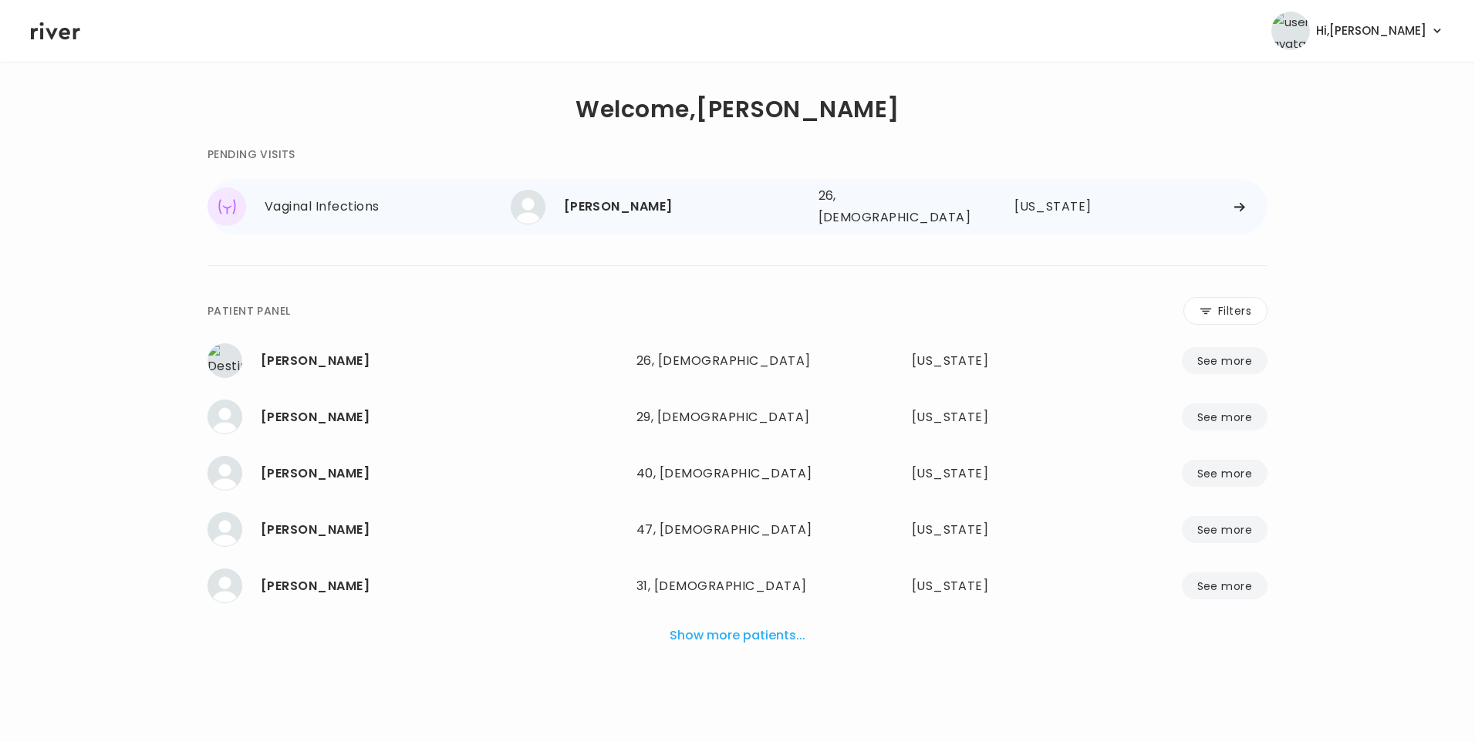
click at [590, 211] on div "[PERSON_NAME]" at bounding box center [685, 207] width 242 height 22
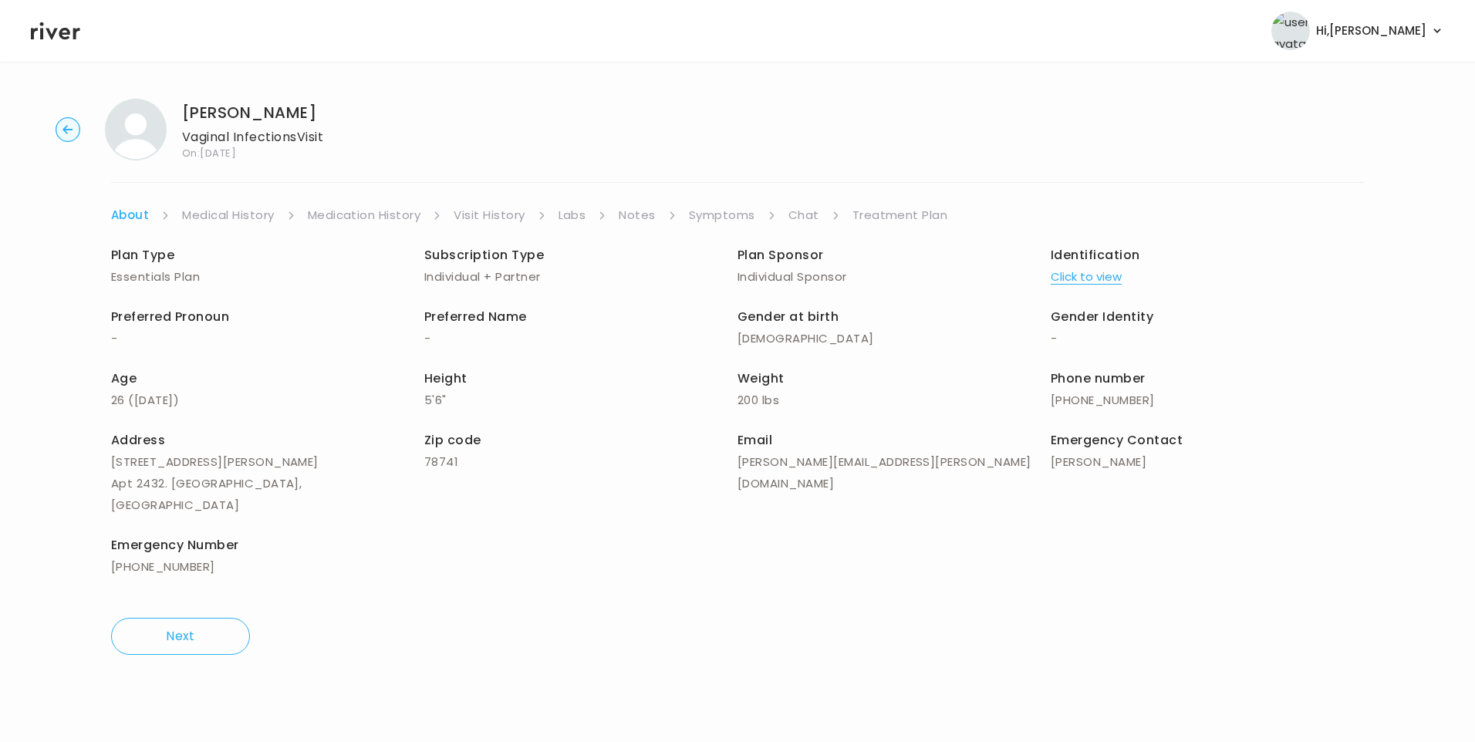
click at [799, 216] on link "Chat" at bounding box center [803, 215] width 31 height 22
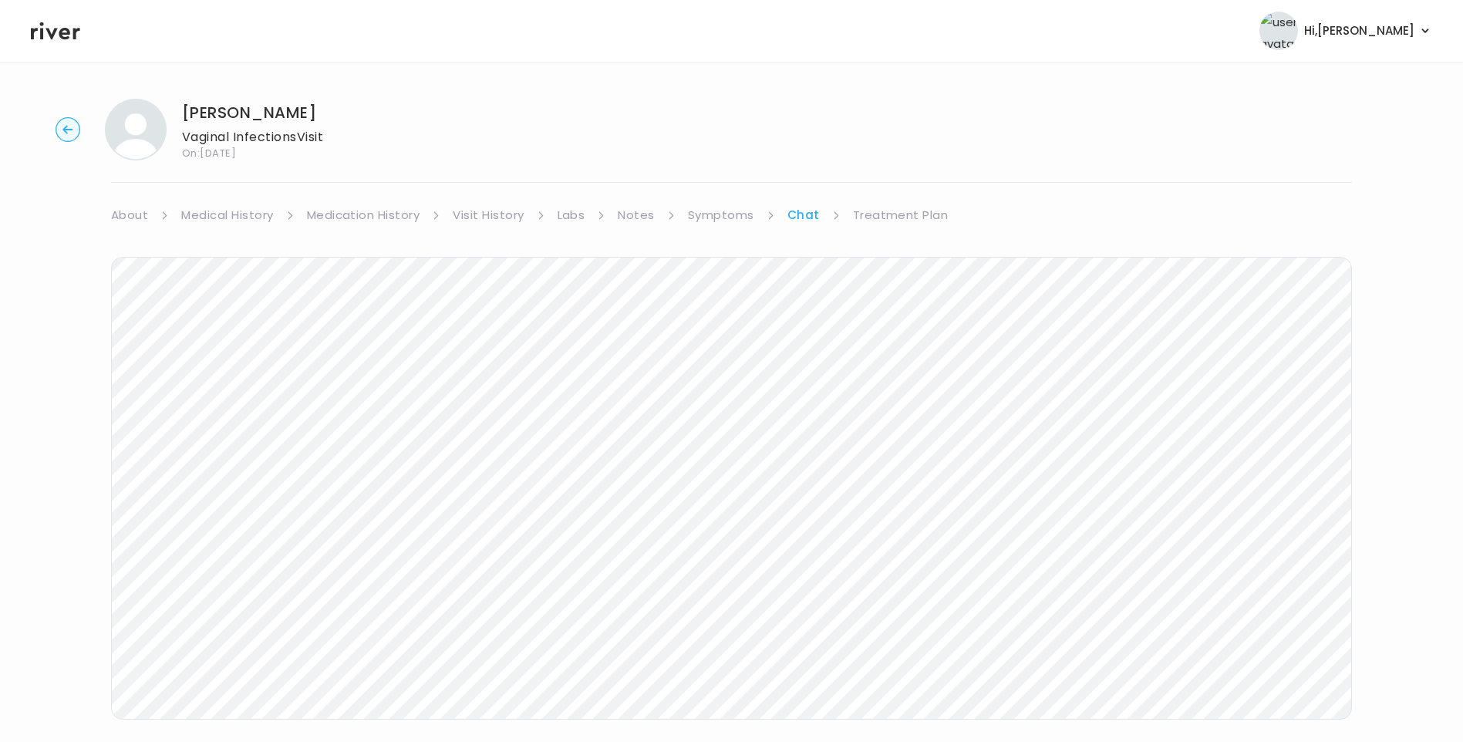
scroll to position [40, 0]
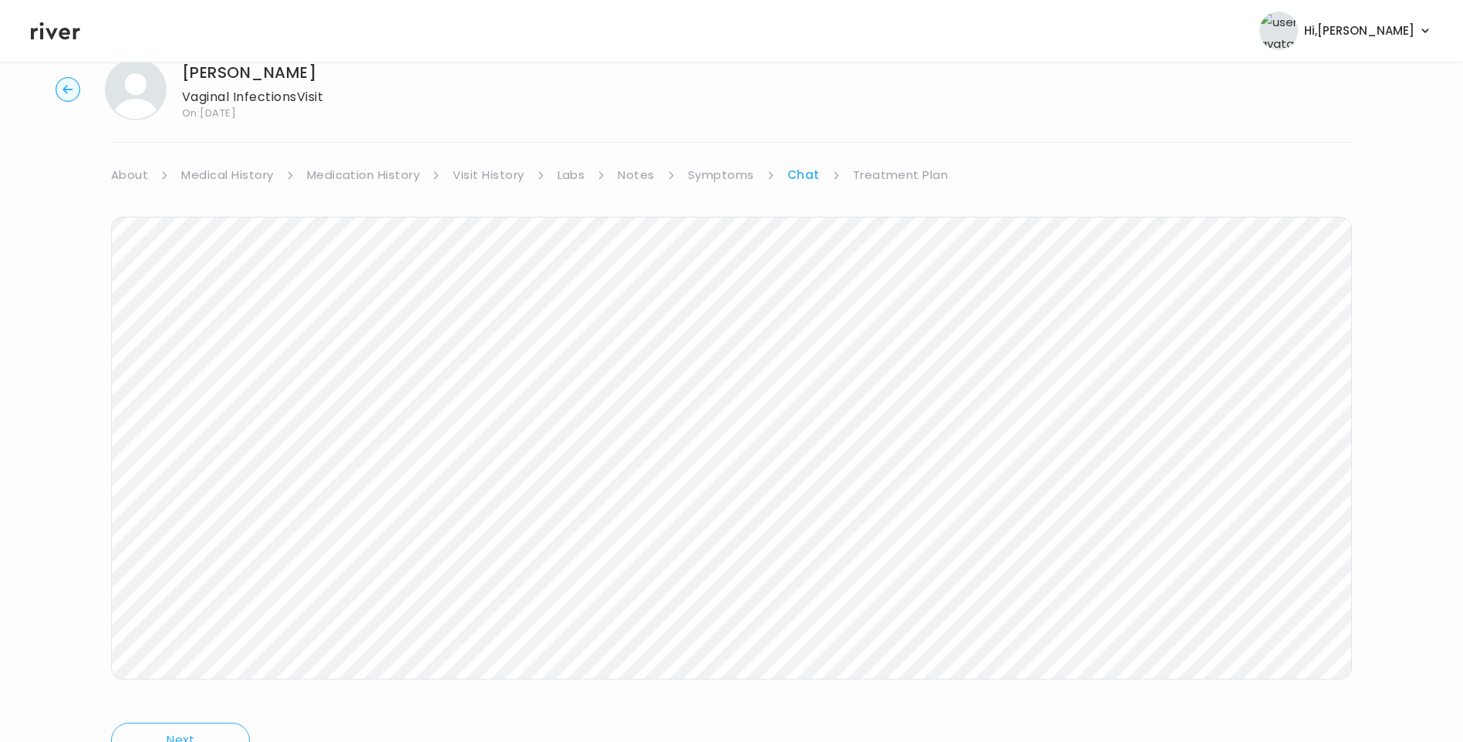
click at [60, 29] on icon at bounding box center [55, 30] width 49 height 23
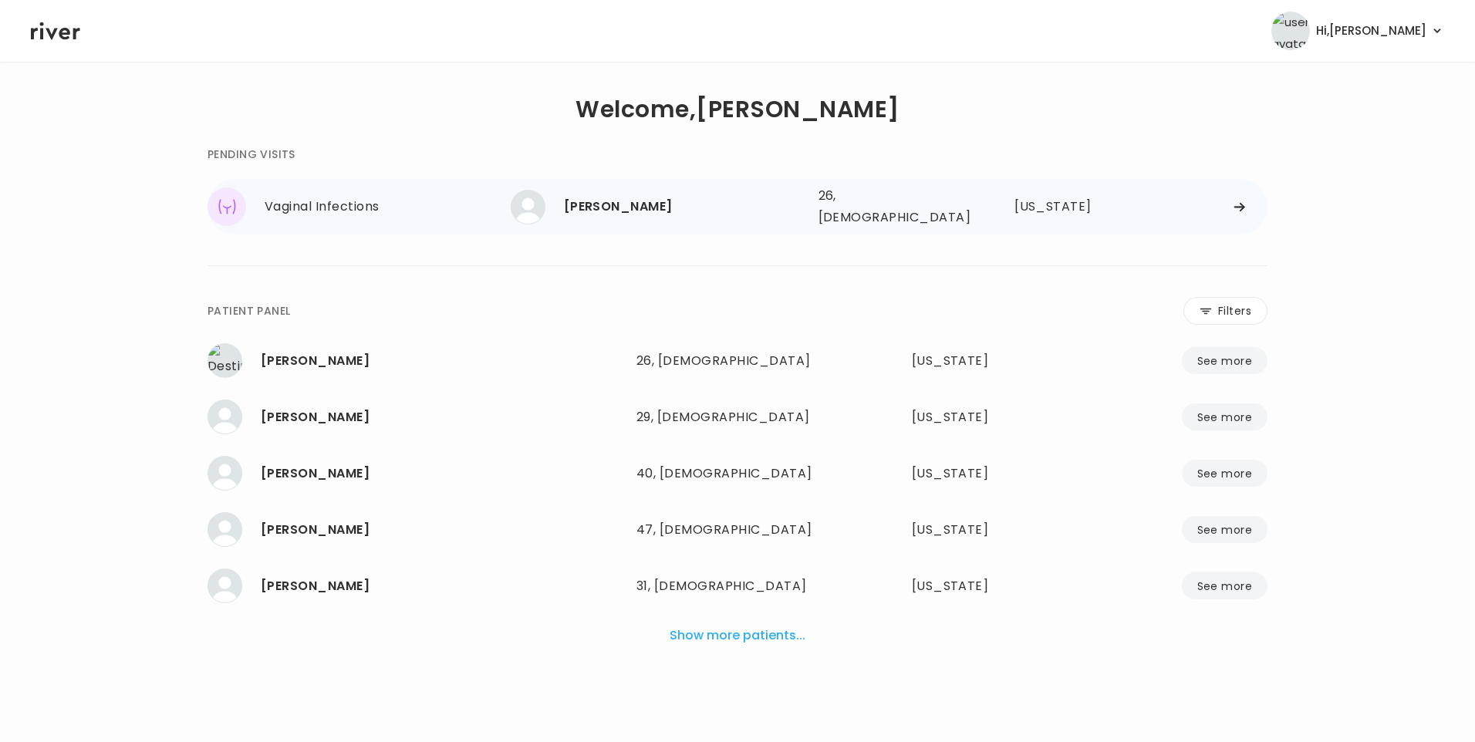
click at [589, 205] on div "[PERSON_NAME]" at bounding box center [685, 207] width 242 height 22
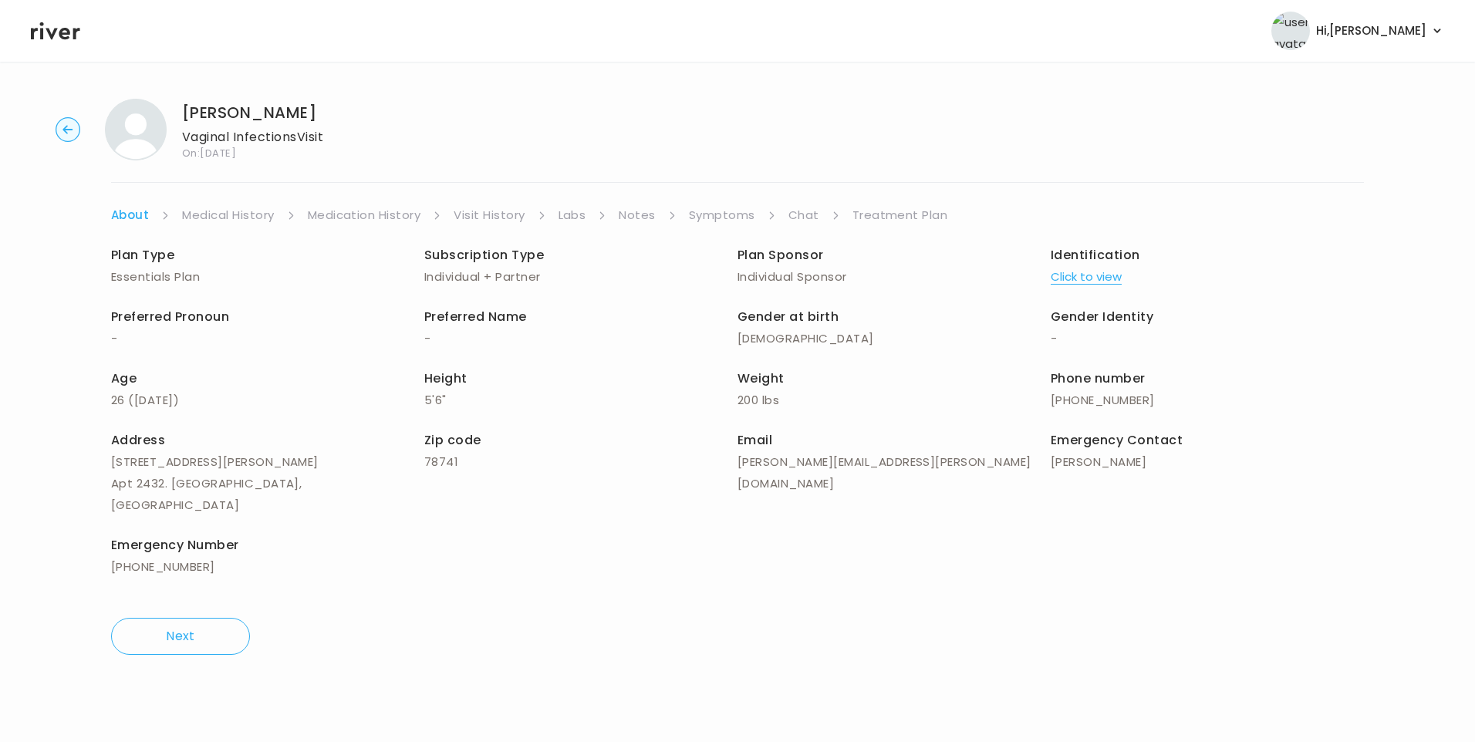
click at [801, 214] on link "Chat" at bounding box center [803, 215] width 31 height 22
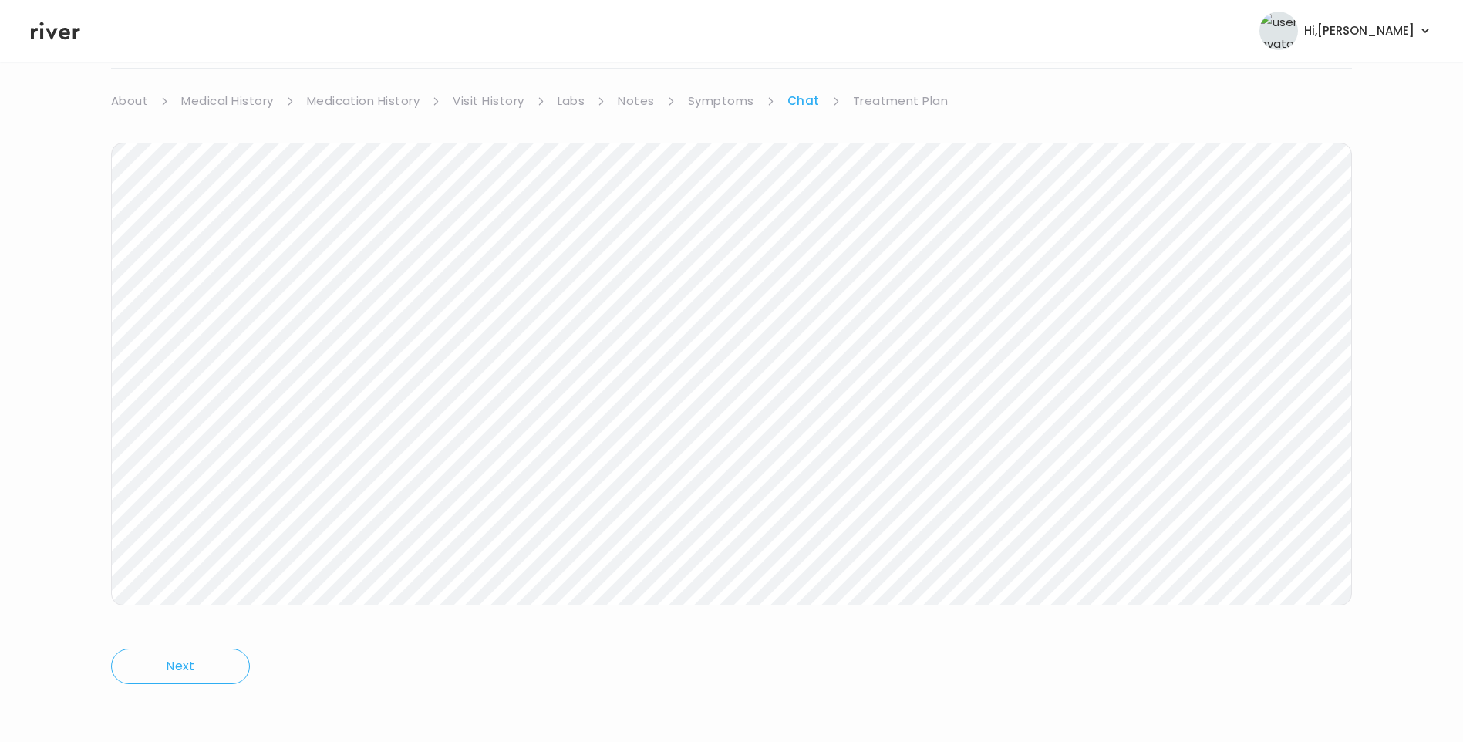
scroll to position [115, 0]
click at [52, 25] on icon at bounding box center [55, 30] width 49 height 23
